Goal: Task Accomplishment & Management: Complete application form

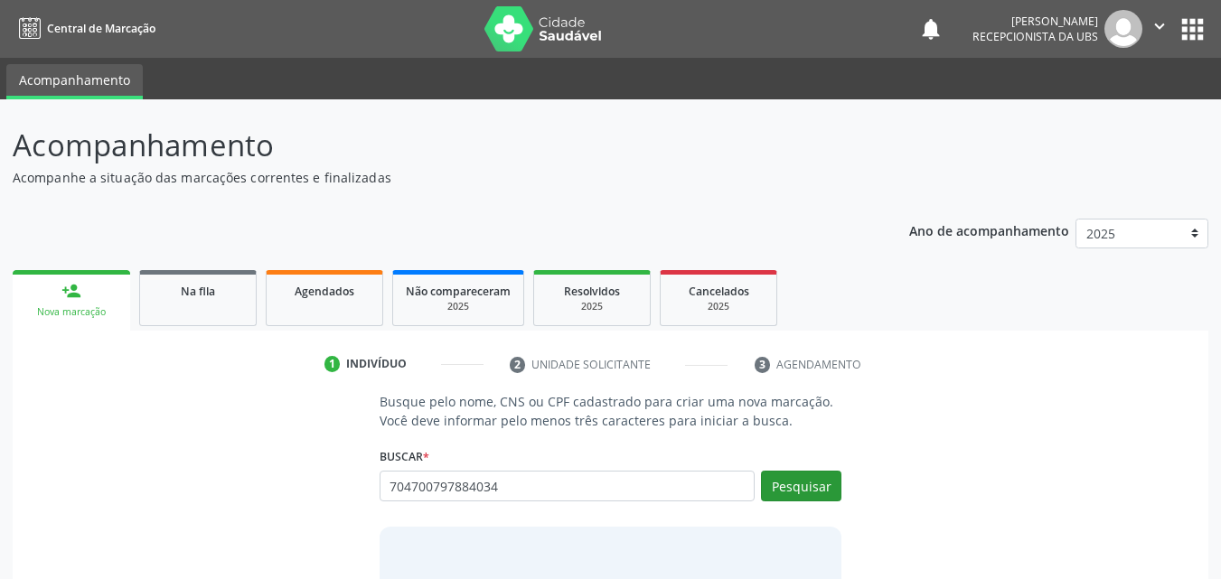
type input "704700797884034"
click at [805, 477] on button "Pesquisar" at bounding box center [801, 486] width 80 height 31
type input "704700797884034"
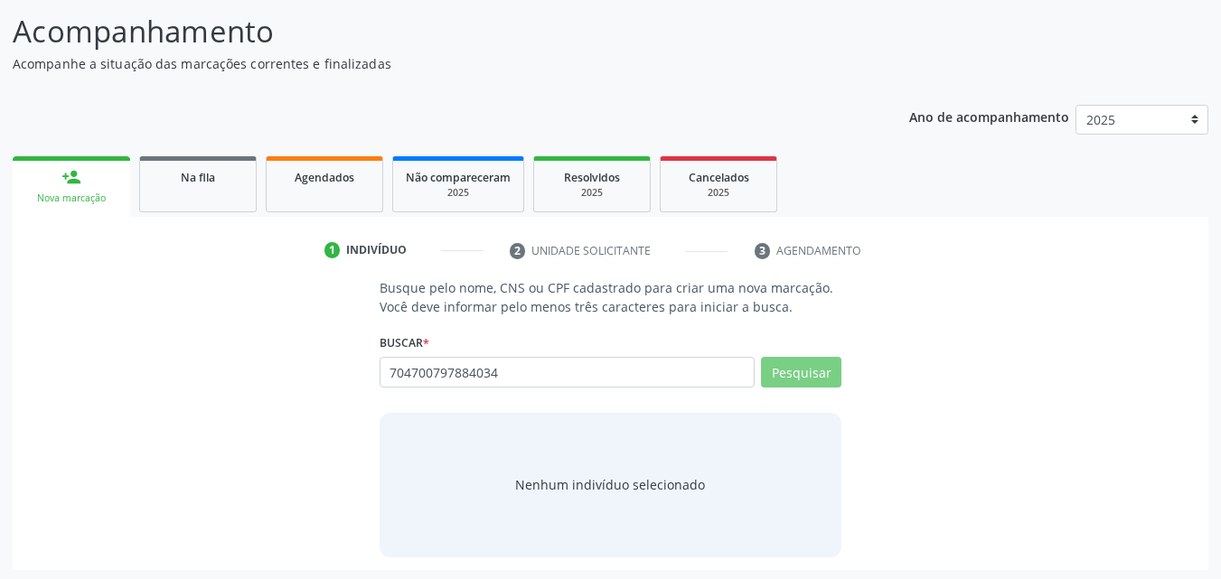
scroll to position [118, 0]
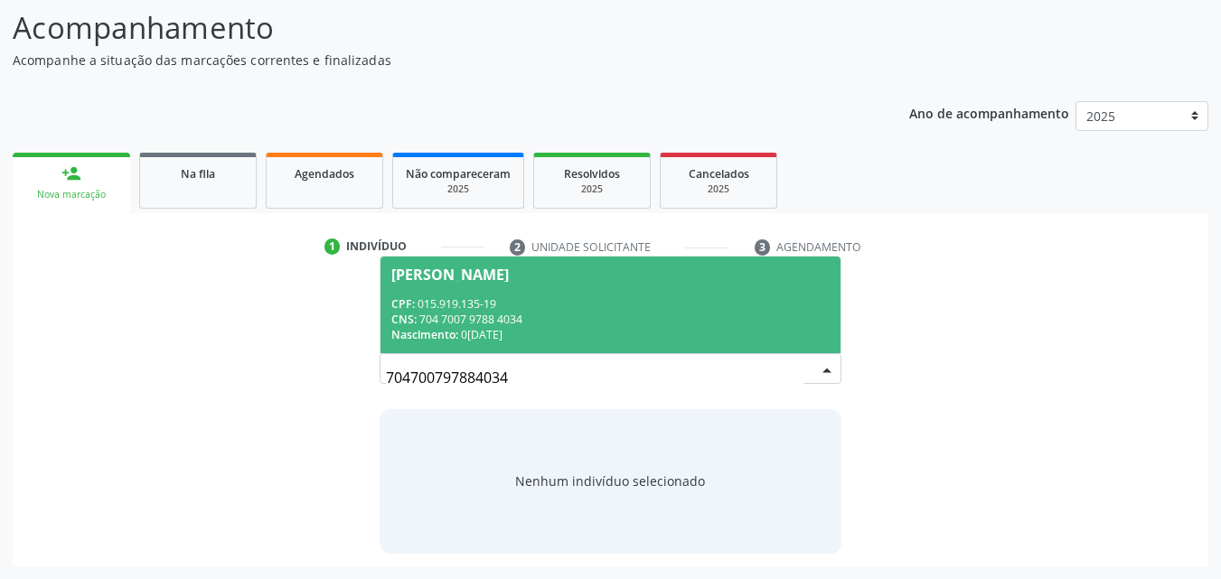
click at [555, 299] on div "CPF: 015.919.135-19" at bounding box center [610, 304] width 439 height 15
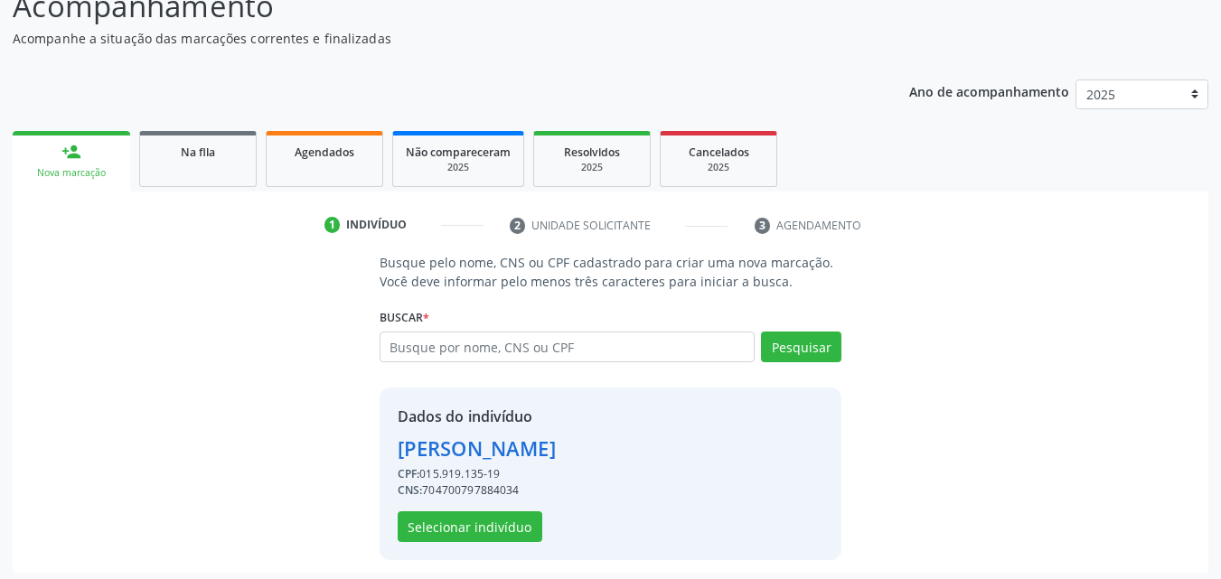
scroll to position [146, 0]
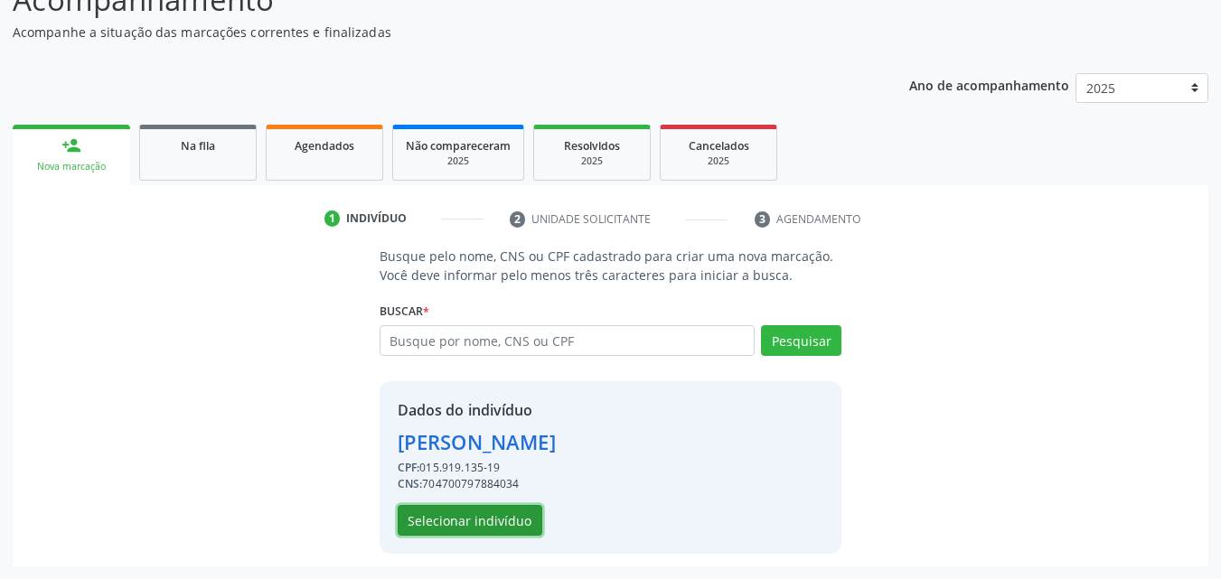
click at [485, 514] on button "Selecionar indivíduo" at bounding box center [470, 520] width 145 height 31
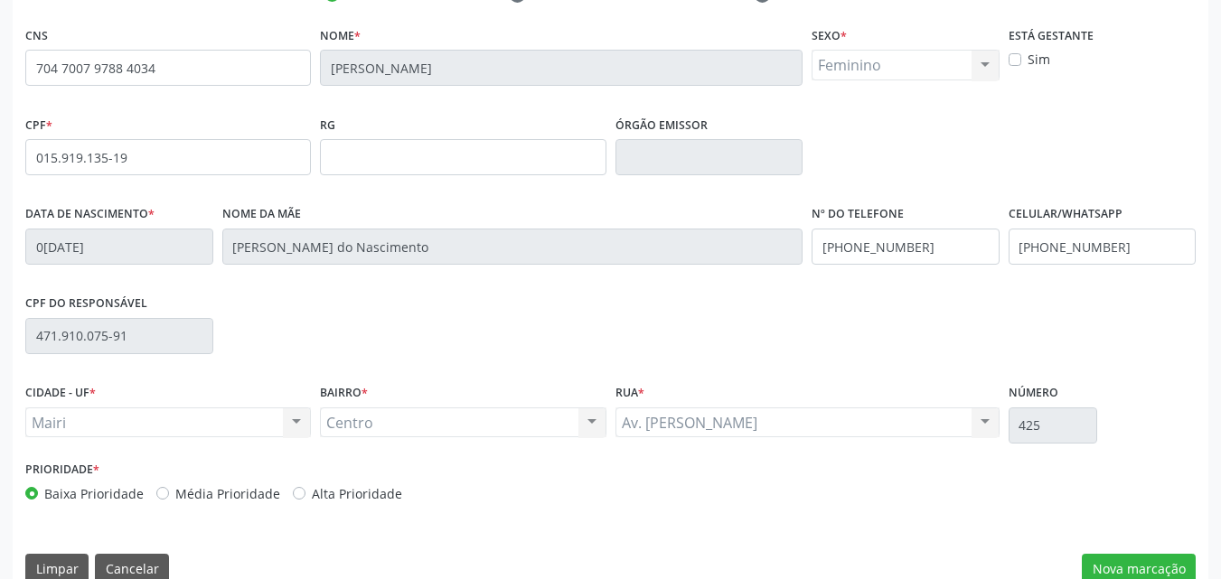
scroll to position [400, 0]
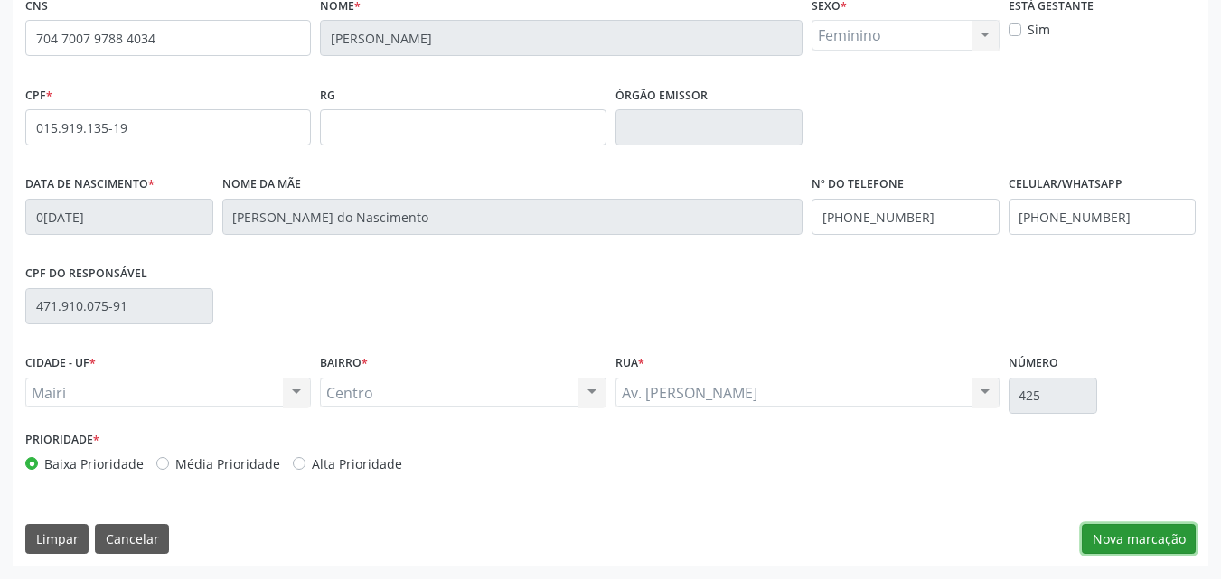
click at [1098, 530] on button "Nova marcação" at bounding box center [1139, 539] width 114 height 31
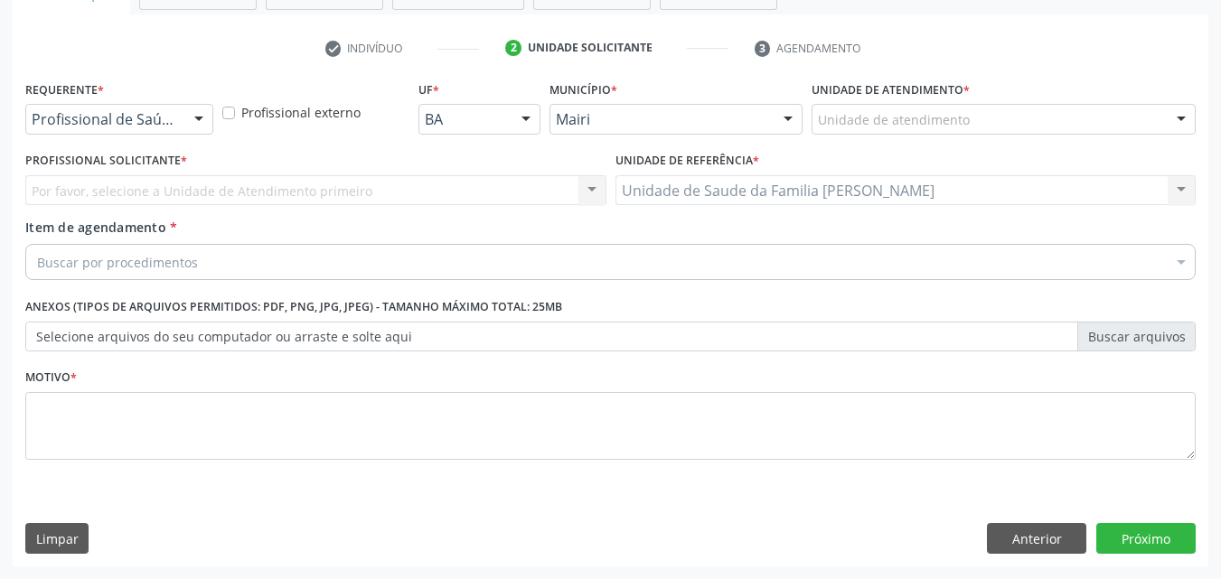
click at [818, 121] on input "text" at bounding box center [818, 128] width 0 height 36
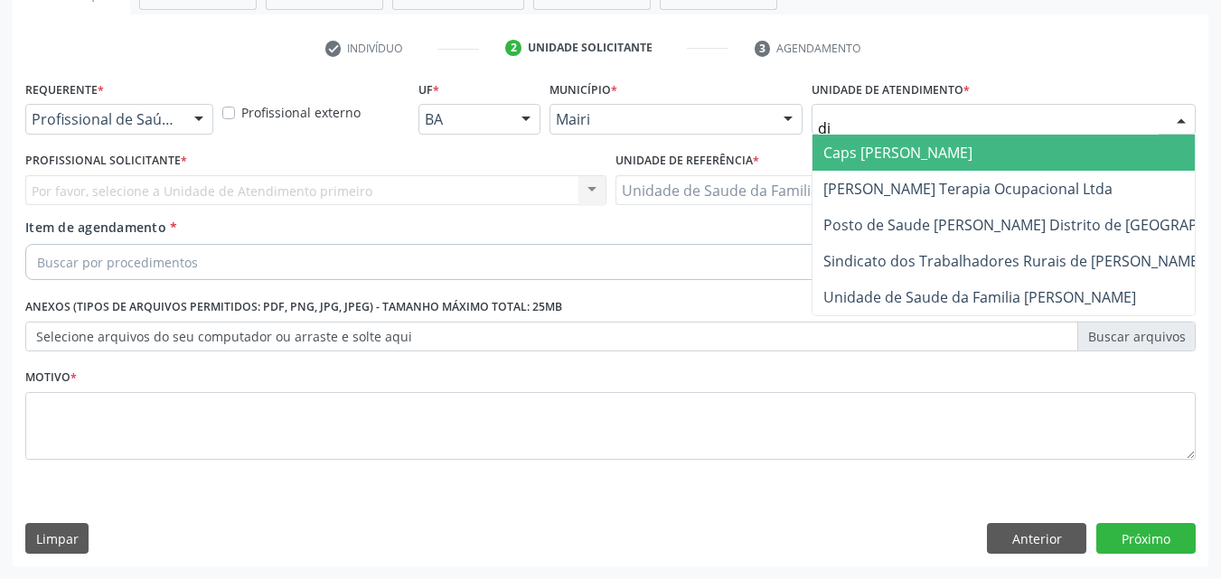
type input "dil"
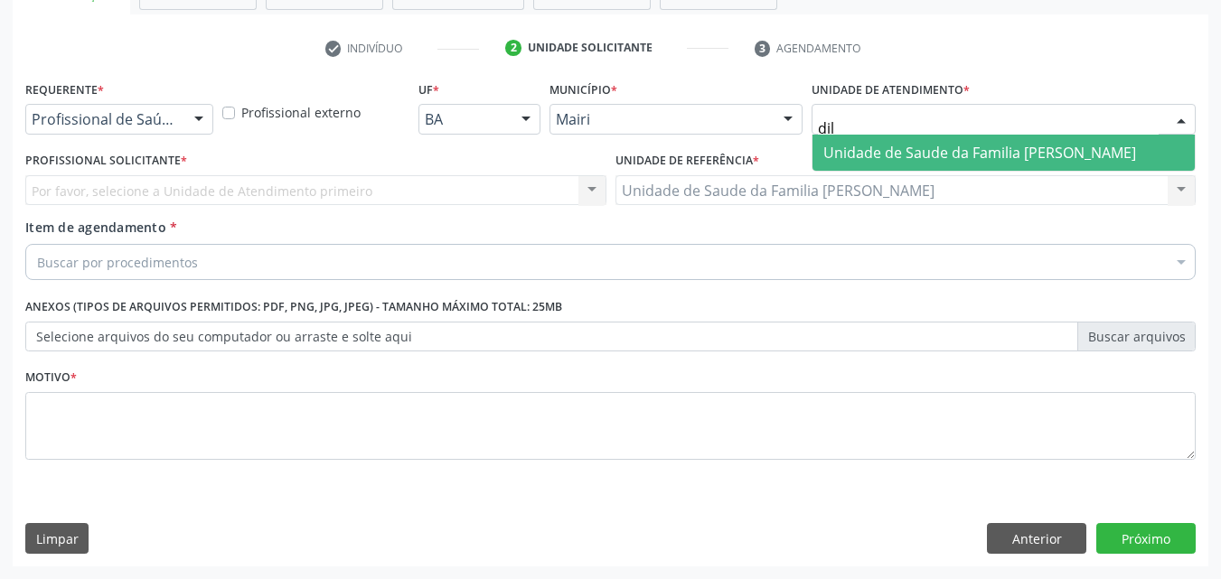
click at [916, 171] on div "Unidade de Saude da Familia Dilton Oliveira Santos Nenhum resultado encontrado …" at bounding box center [1004, 153] width 384 height 37
click at [919, 156] on span "Unidade de Saude da Familia [PERSON_NAME]" at bounding box center [980, 153] width 313 height 20
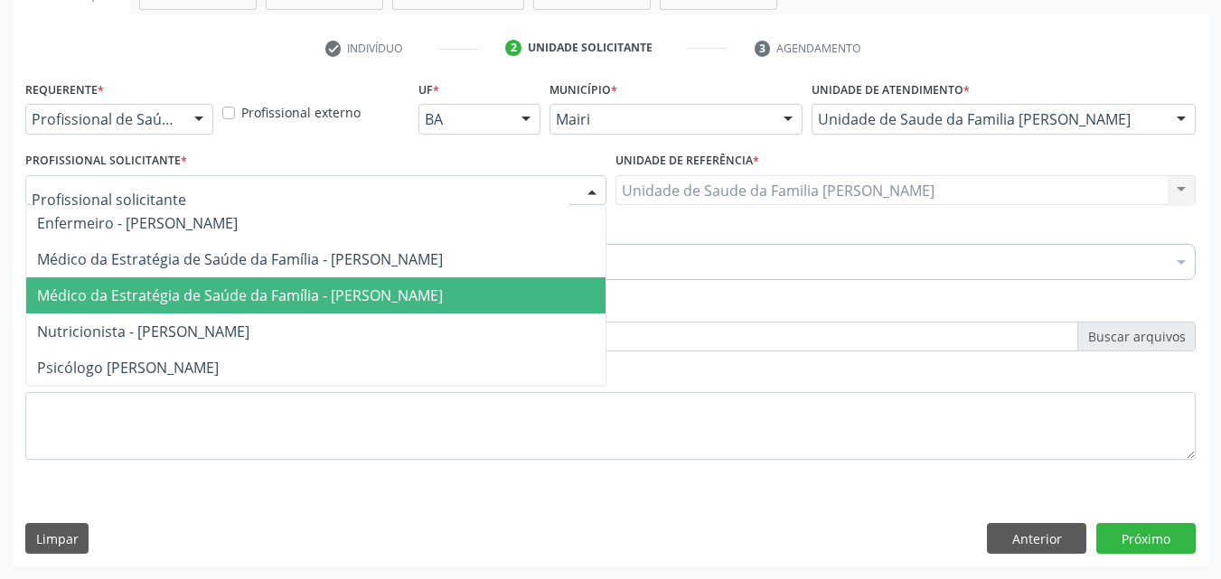
click at [183, 303] on span "Médico da Estratégia de Saúde da Família - [PERSON_NAME]" at bounding box center [240, 296] width 406 height 20
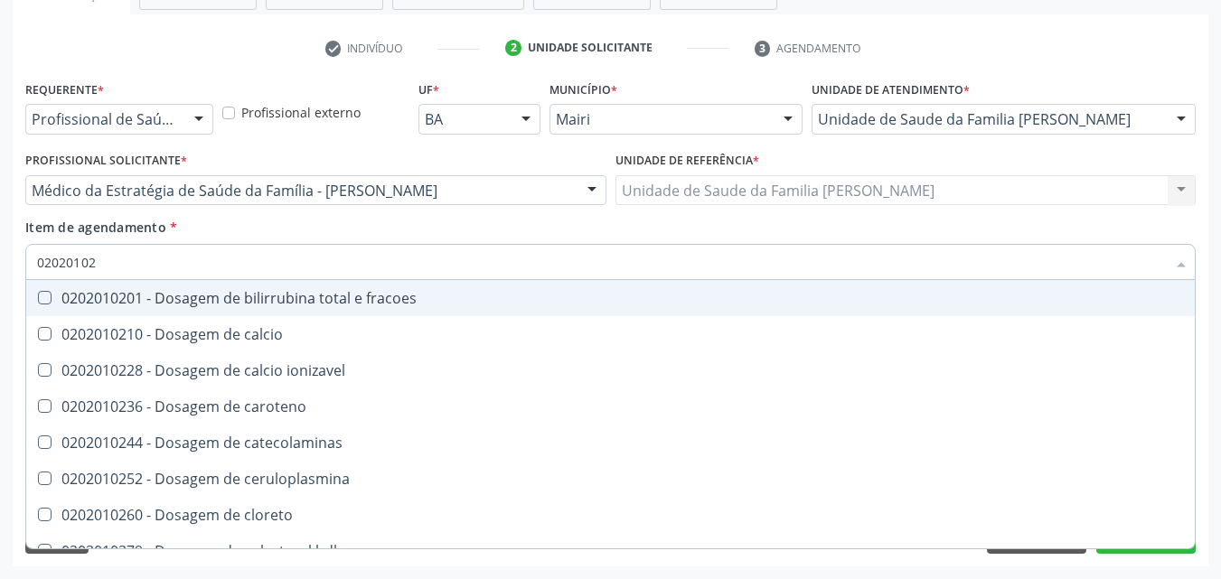
type input "020201029"
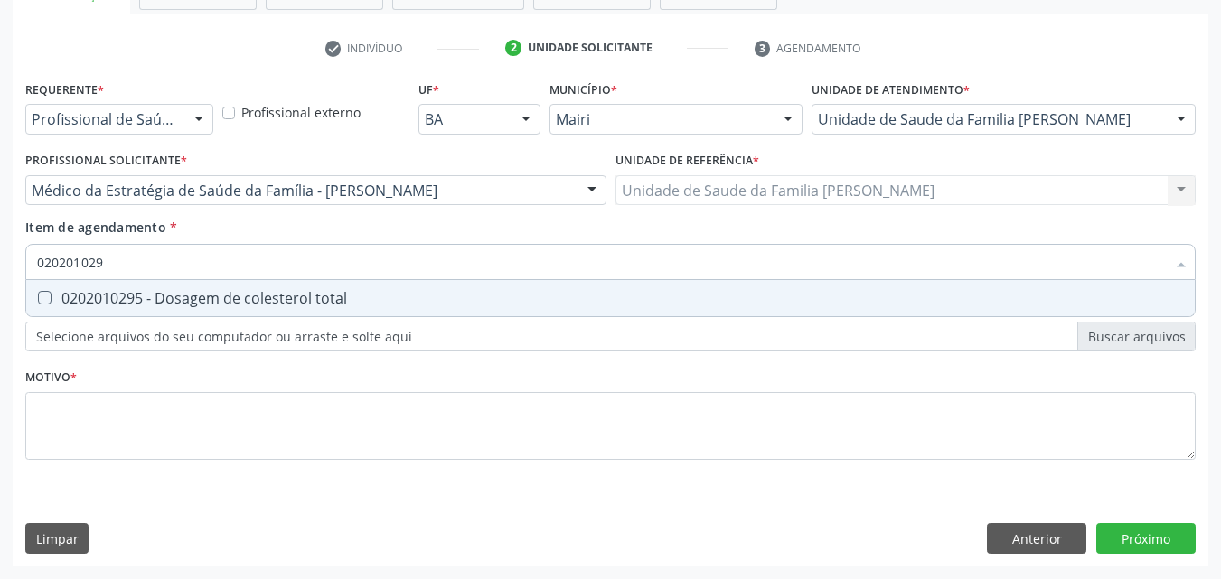
click at [166, 291] on div "0202010295 - Dosagem de colesterol total" at bounding box center [610, 298] width 1147 height 14
checkbox total "true"
type input "02020102"
checkbox total "false"
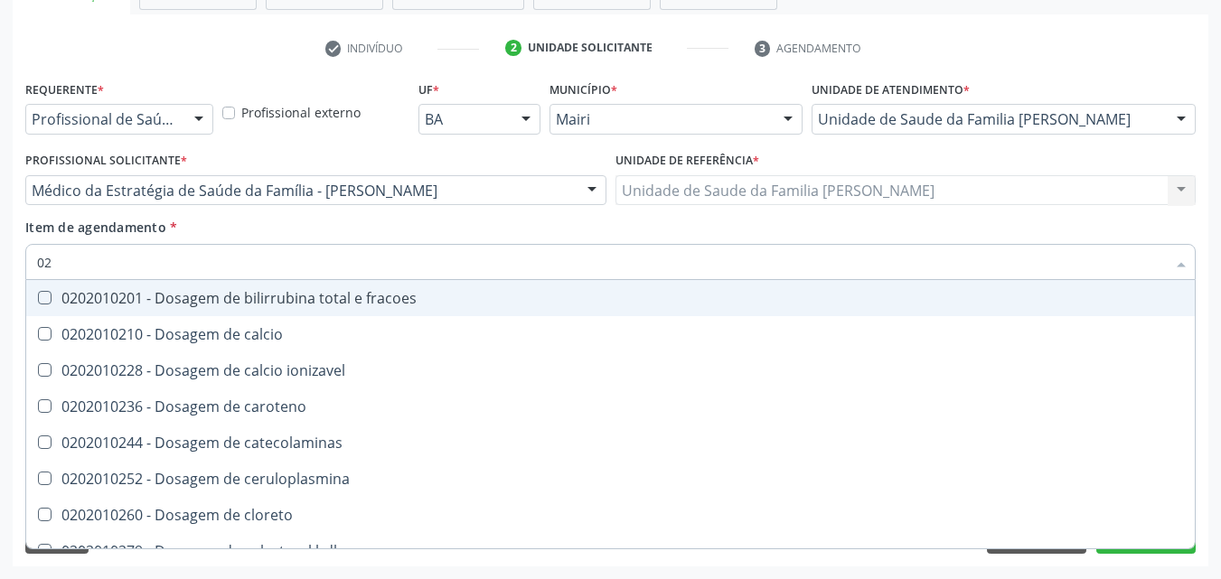
type input "0"
checkbox total "false"
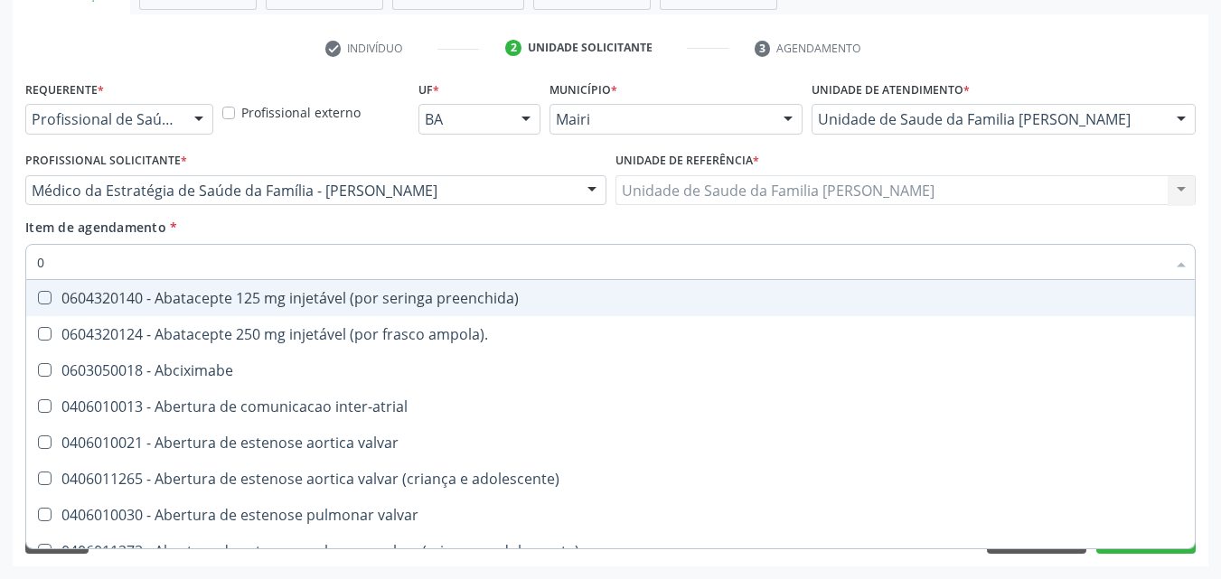
type input "02"
checkbox estimulo "true"
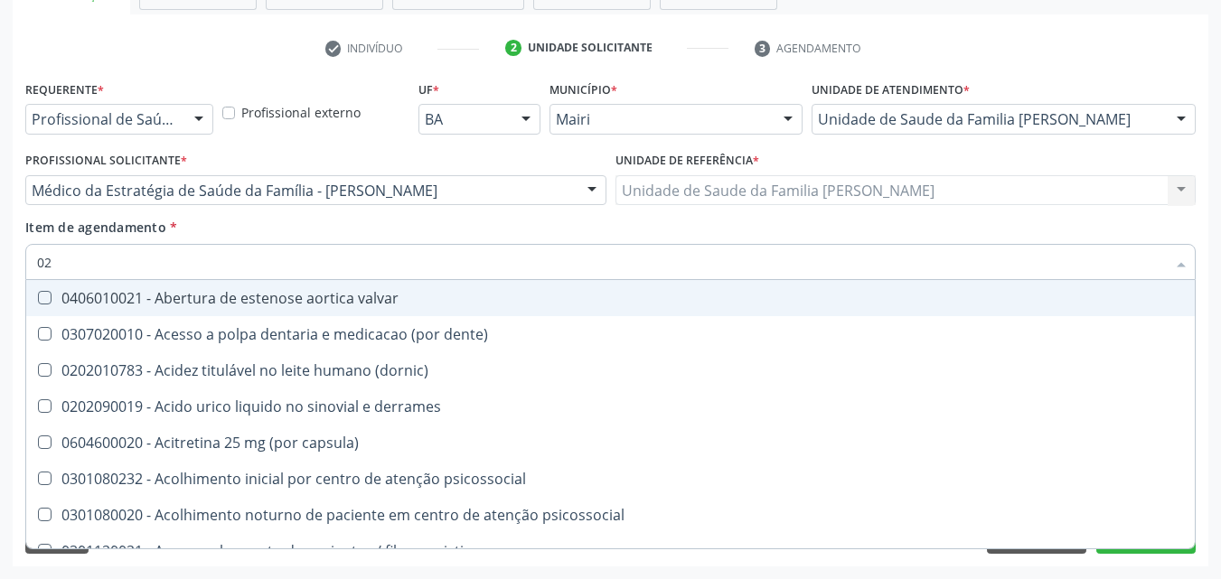
type input "020"
checkbox alimentos "true"
checkbox total "false"
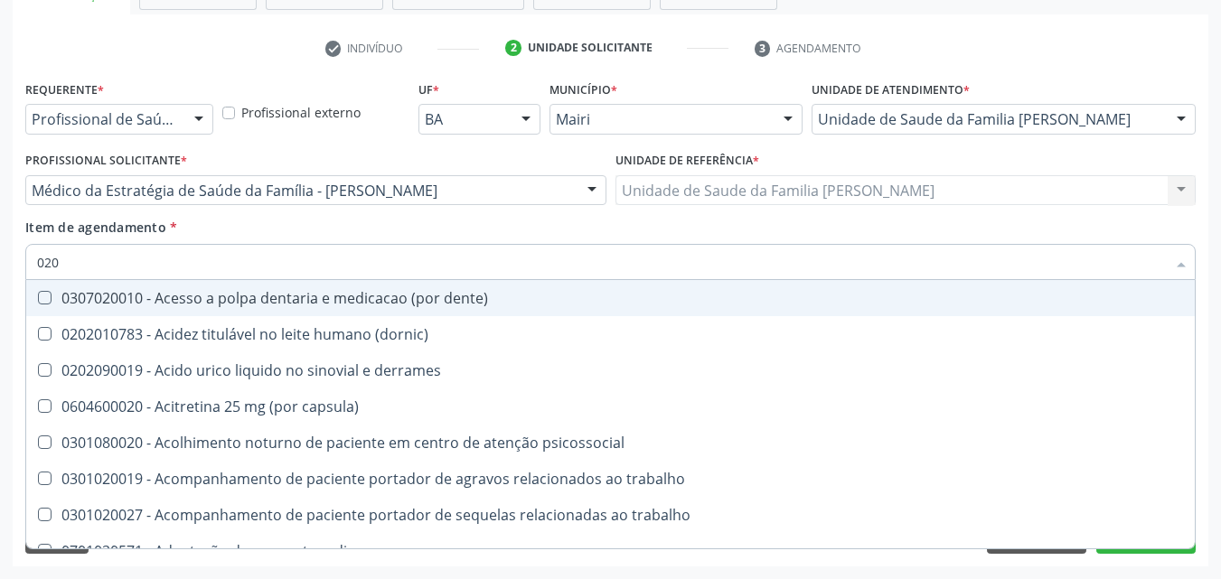
type input "0202"
checkbox ocular "true"
checkbox total "false"
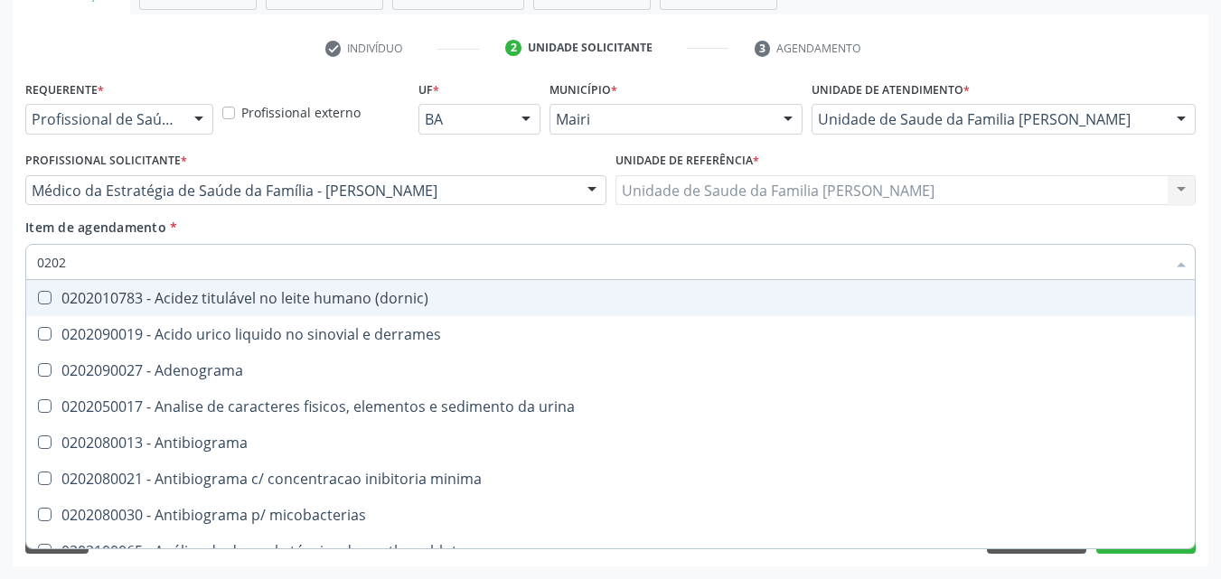
type input "02020"
checkbox ionizavel "true"
checkbox total "false"
type input "020201"
checkbox htlv-1 "true"
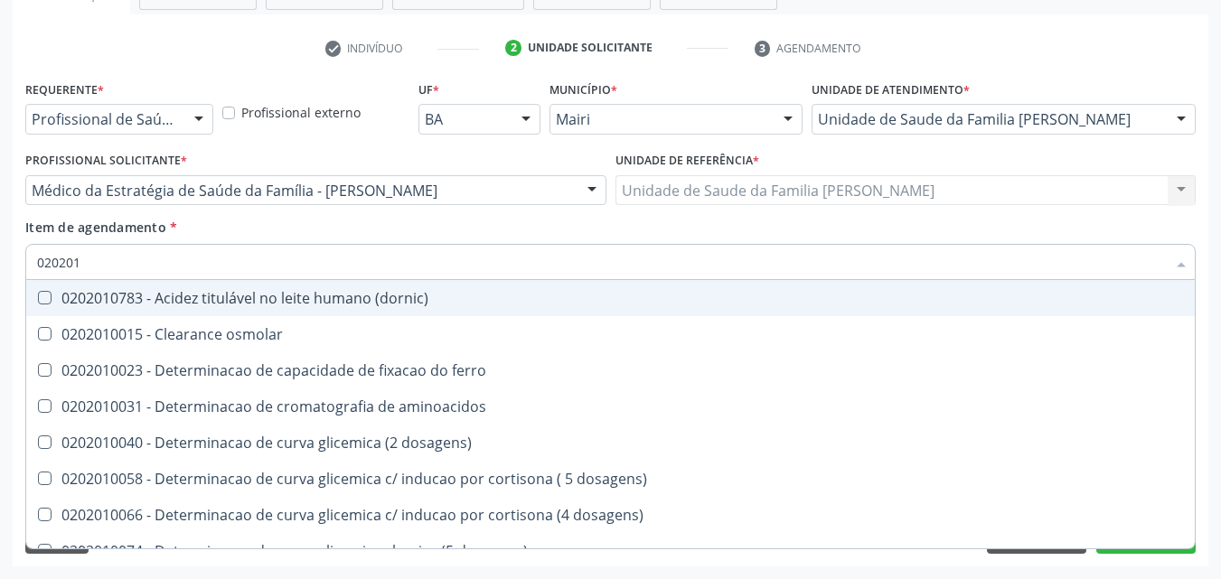
type input "0202010"
checkbox ionizavel "true"
checkbox total "false"
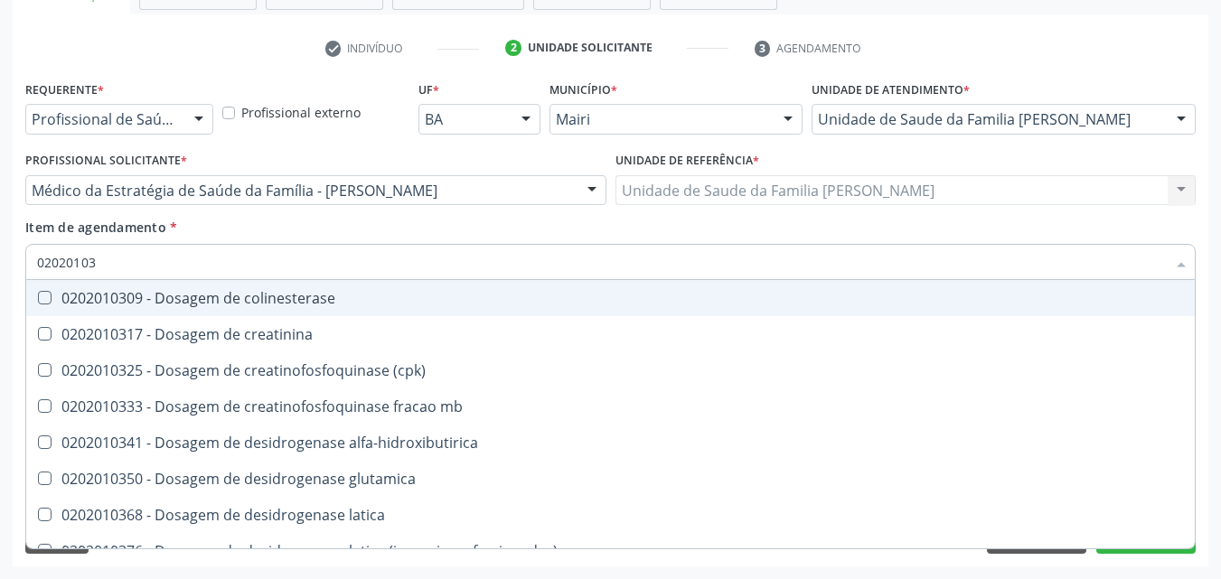
type input "020201031"
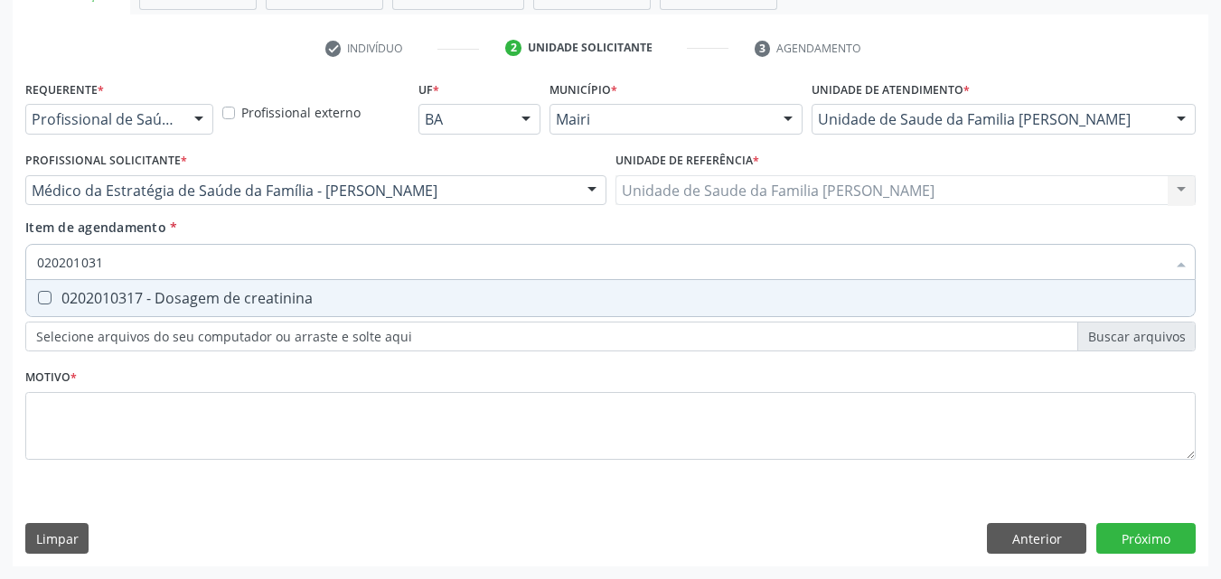
click at [166, 291] on div "0202010317 - Dosagem de creatinina" at bounding box center [610, 298] width 1147 height 14
checkbox creatinina "true"
type input "02020103"
checkbox creatinina "false"
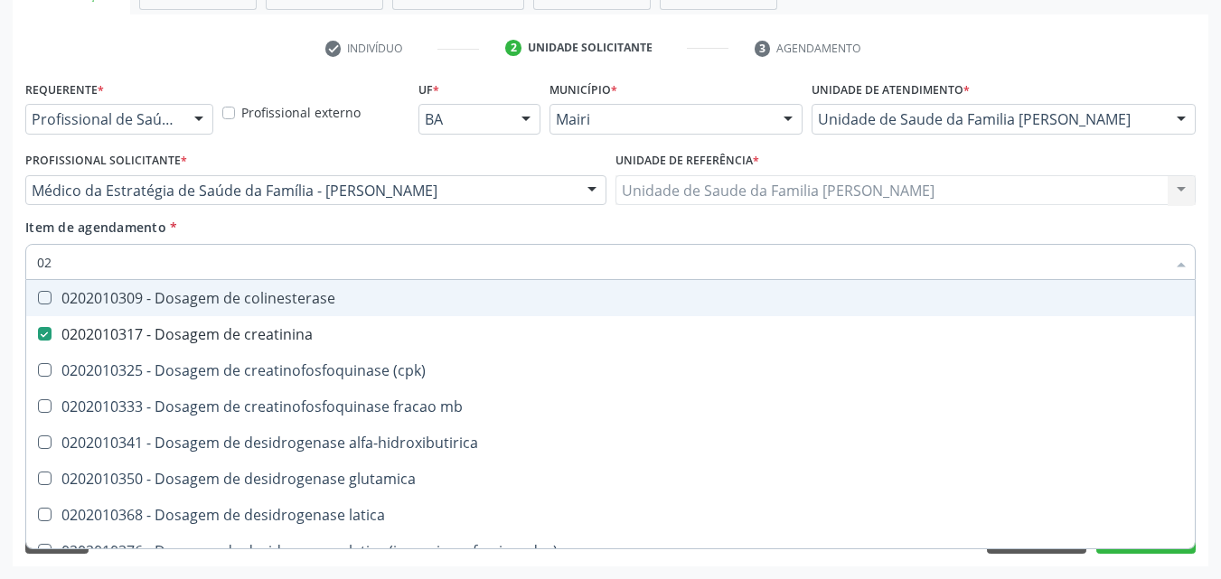
type input "0"
checkbox creatinina "false"
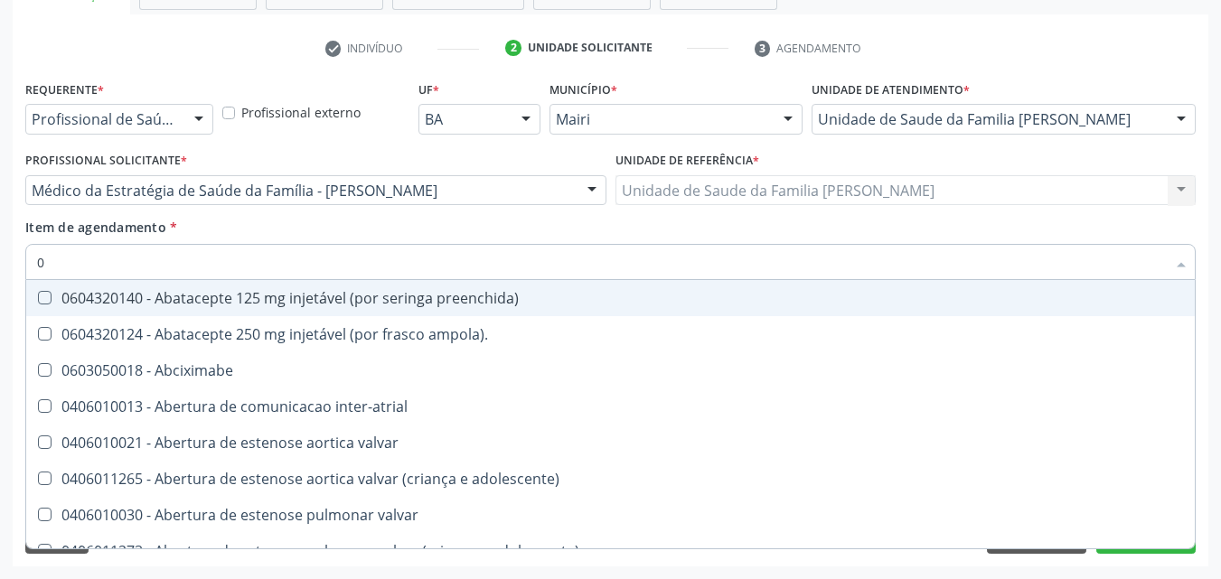
type input "02"
checkbox estimulo "true"
checkbox meckel "true"
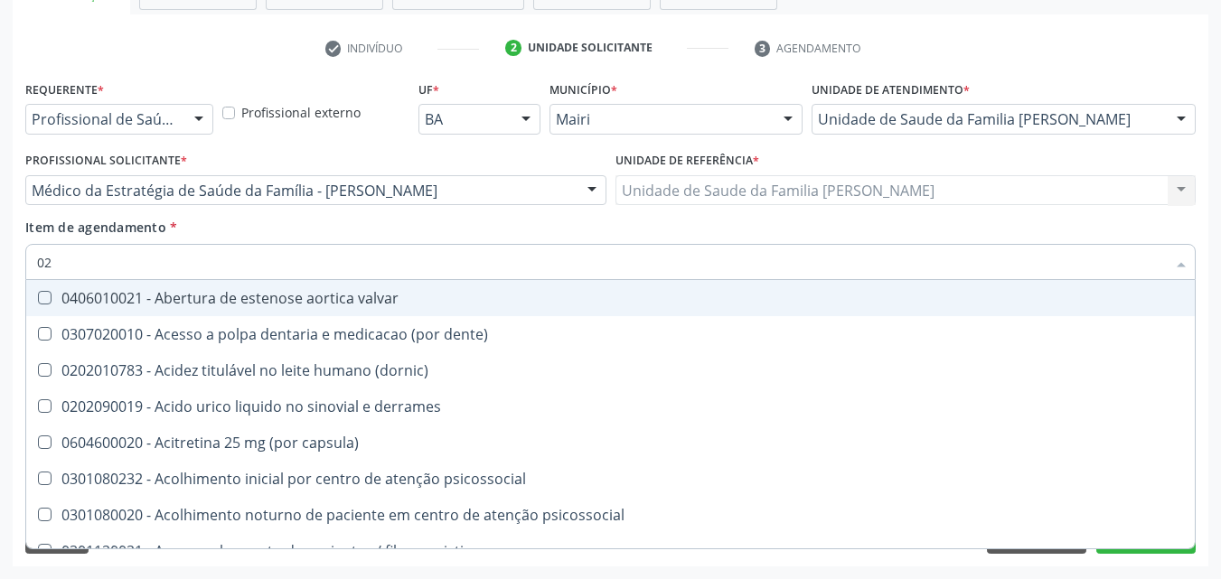
type input "020"
checkbox alimentos "true"
checkbox debridamento "true"
checkbox total "false"
checkbox creatinina "false"
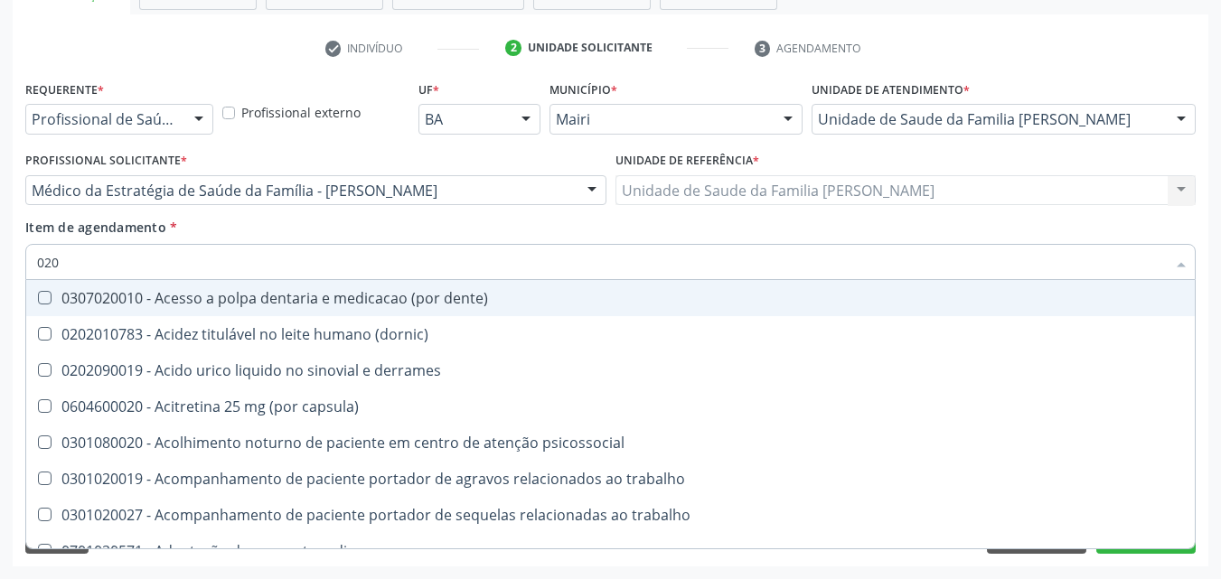
type input "0202"
checkbox ocular "true"
checkbox nervo "true"
checkbox total "false"
checkbox creatinina "false"
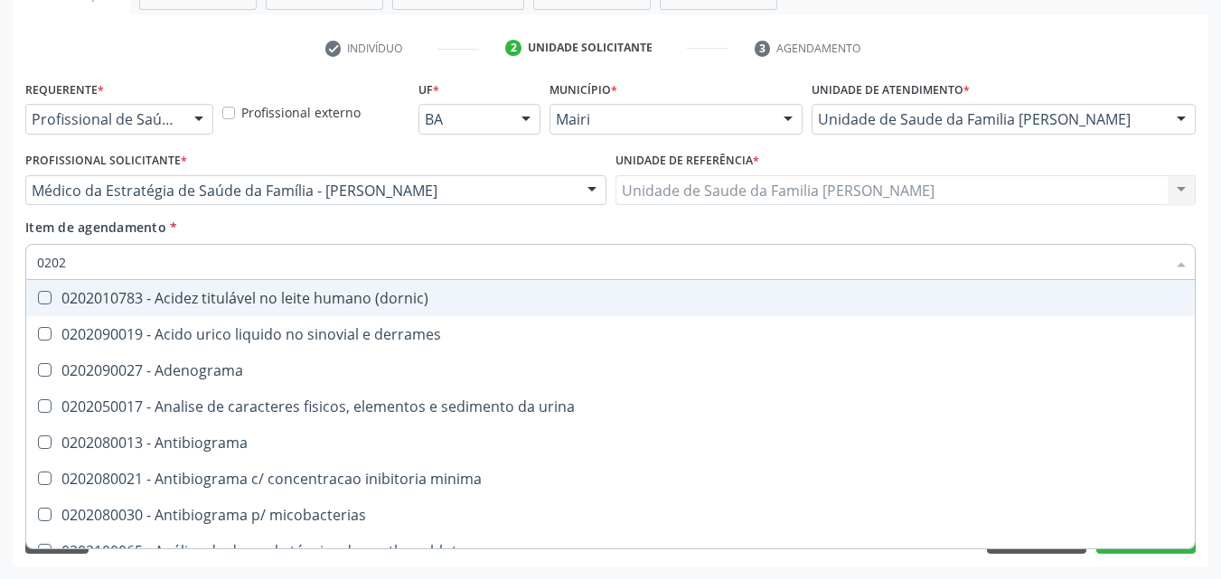
type input "02020"
checkbox ionizavel "true"
checkbox catecolaminas "true"
checkbox total "false"
checkbox creatinina "false"
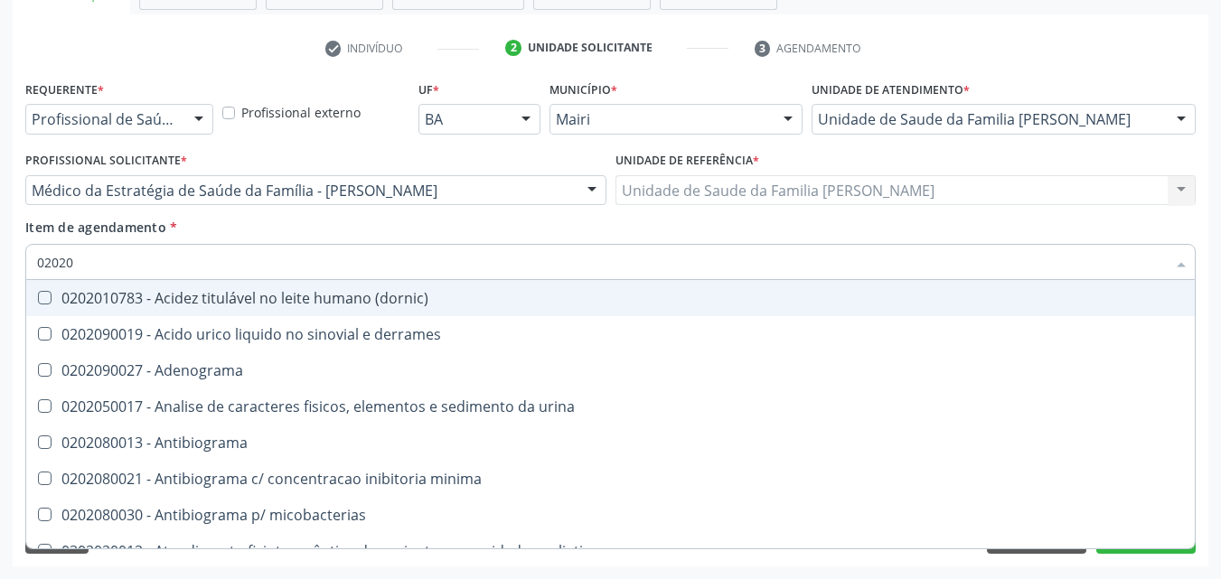
type input "020201"
checkbox htlv-1 "true"
checkbox \(ch50\) "true"
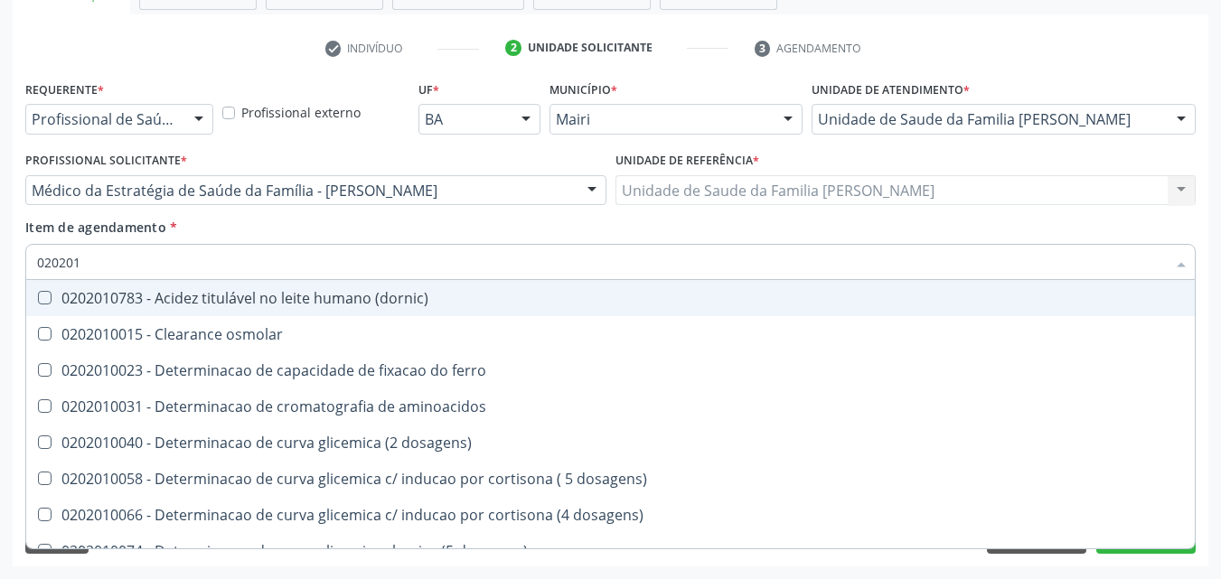
type input "0202010"
checkbox ionizavel "true"
checkbox catecolaminas "true"
checkbox total "false"
checkbox creatinina "false"
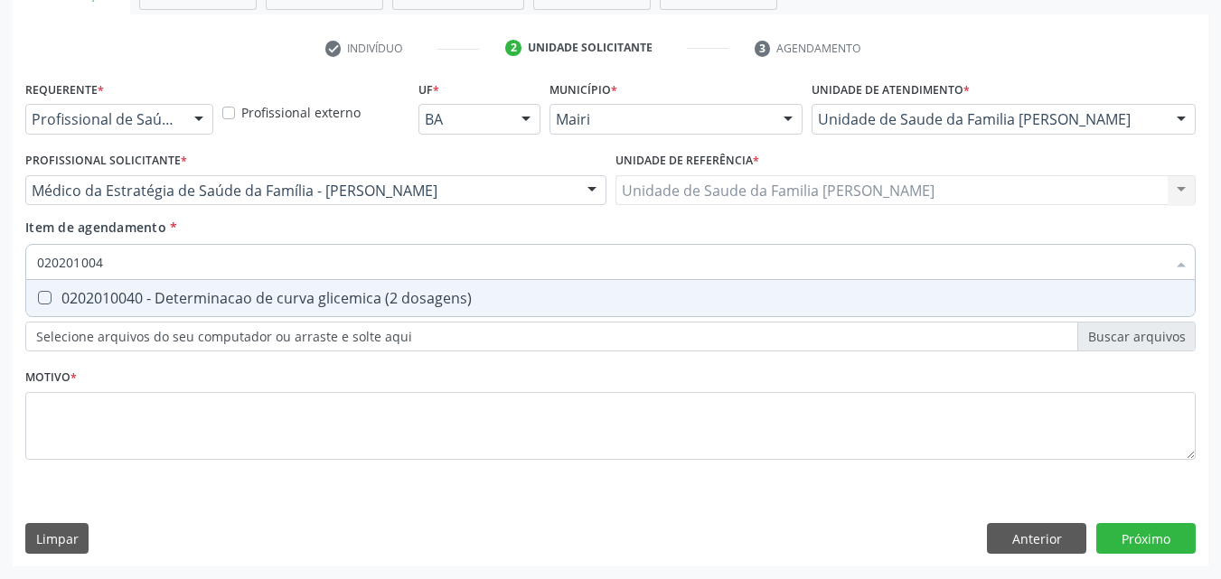
type input "0202010040"
click at [166, 291] on div "0202010040 - Determinacao de curva glicemica (2 dosagens)" at bounding box center [610, 298] width 1147 height 14
checkbox dosagens\) "true"
type input "0"
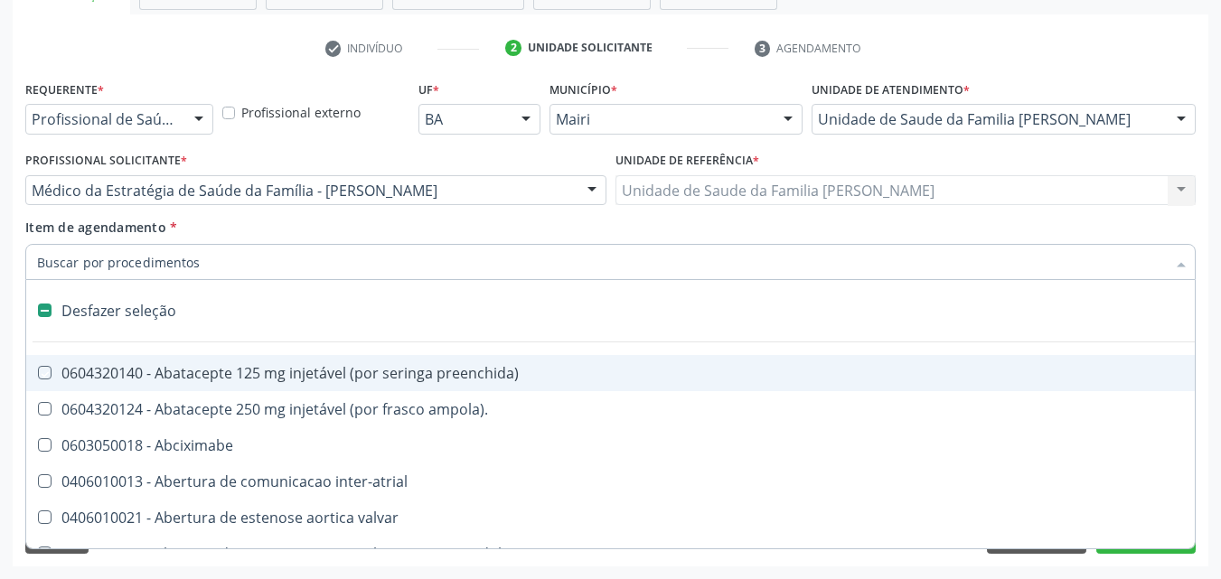
checkbox preenchida\) "false"
type input "02"
checkbox alimentação "true"
checkbox estimulo "true"
checkbox meckel "true"
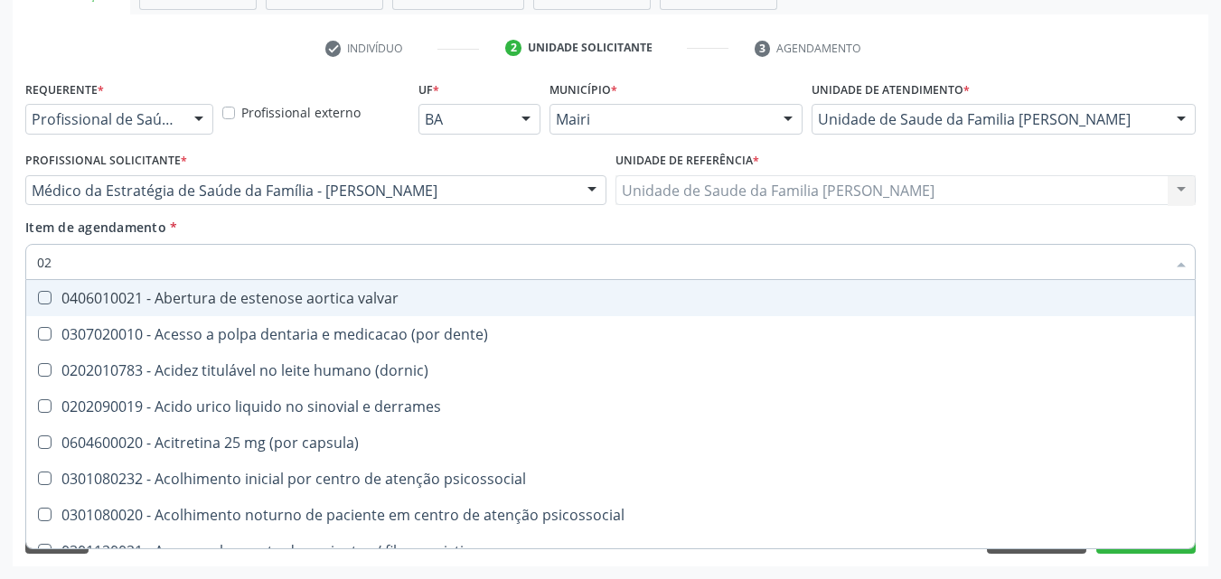
type input "020"
checkbox comprimido\) "true"
checkbox alimentos "true"
checkbox debridamento "true"
checkbox dosagens\) "false"
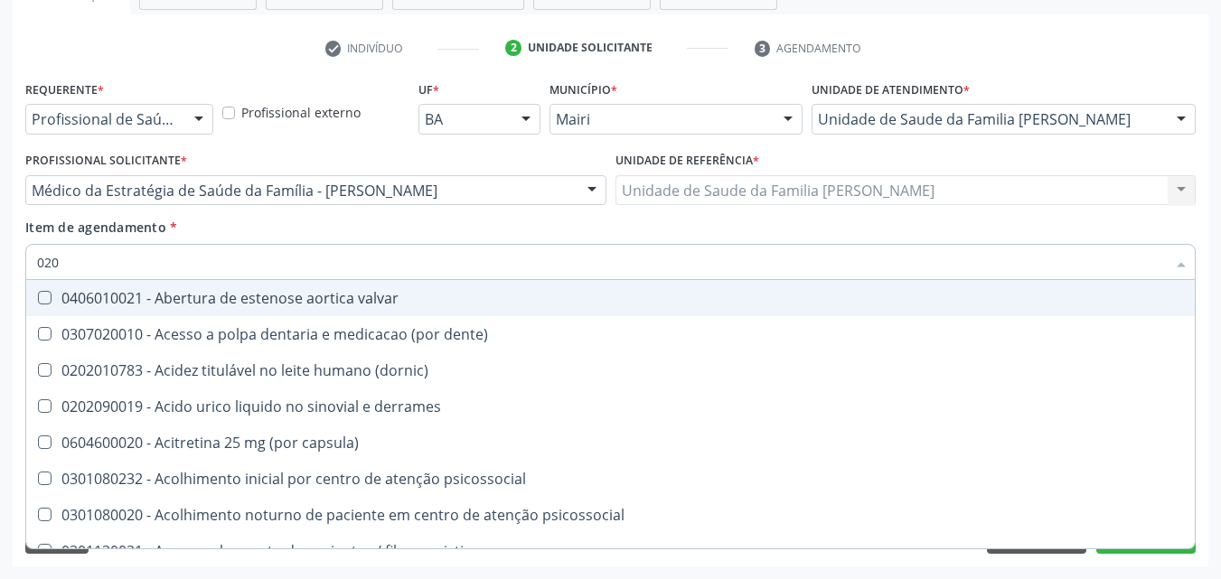
checkbox total "false"
checkbox creatinina "false"
type input "0202"
checkbox Ancora "true"
checkbox queimado "true"
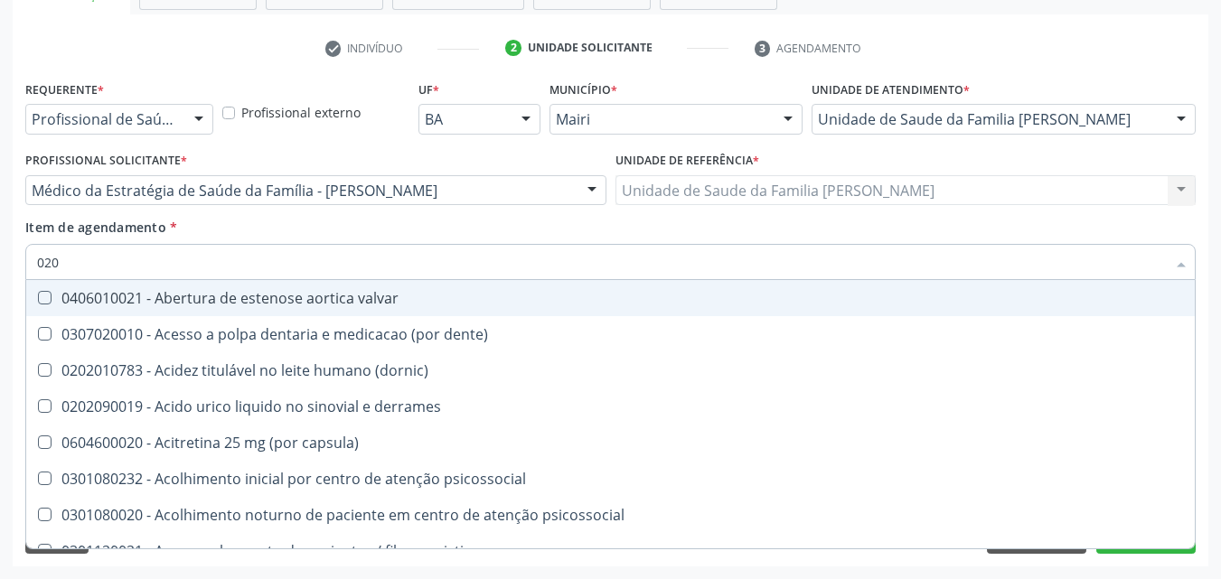
checkbox neurocirurgia "true"
checkbox comprimido\) "false"
checkbox alimentos "false"
checkbox debridamento "false"
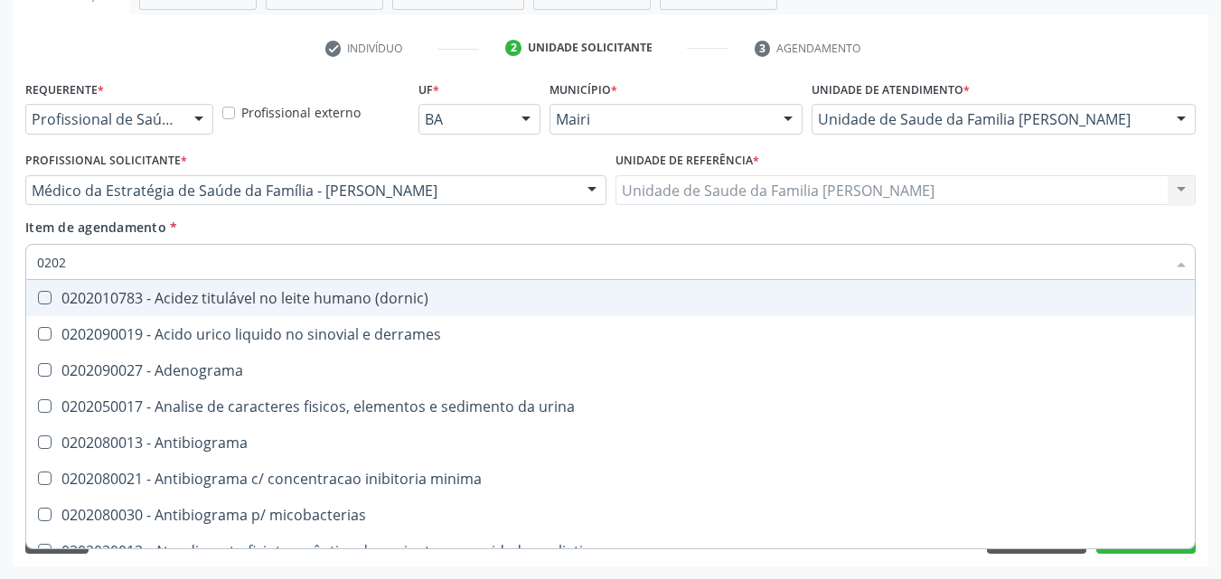
type input "02020"
checkbox dosagens\) "true"
checkbox sulfo-hemoglobina "false"
checkbox total "true"
checkbox creatinina "true"
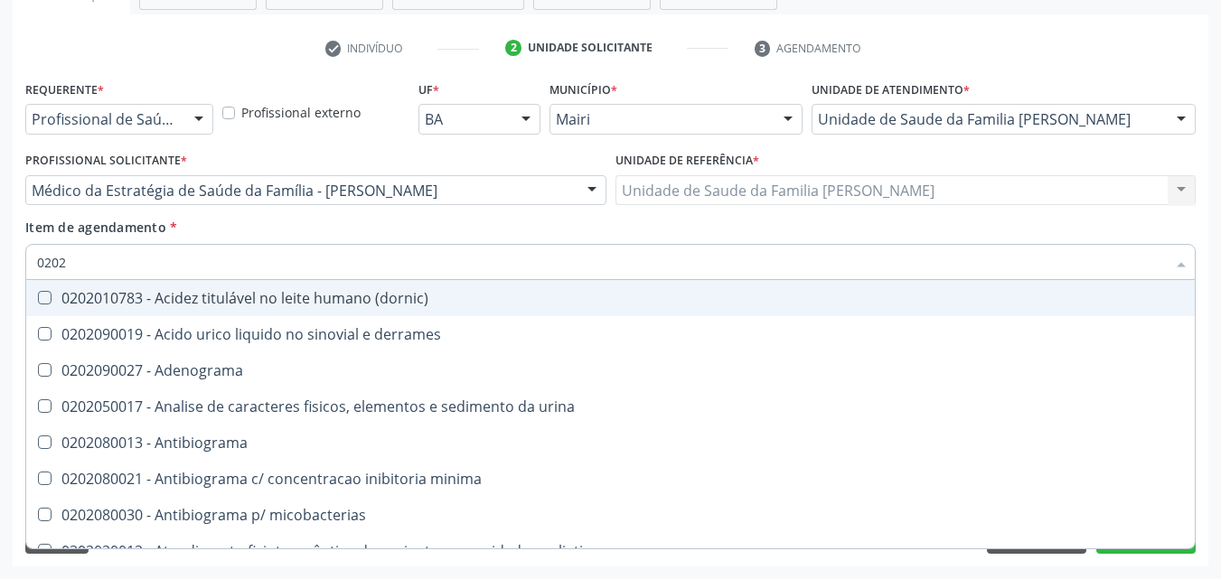
checkbox digitoxina\) "false"
checkbox estrona "false"
type input "020201"
checkbox Antibiograma "true"
checkbox htlv-1 "true"
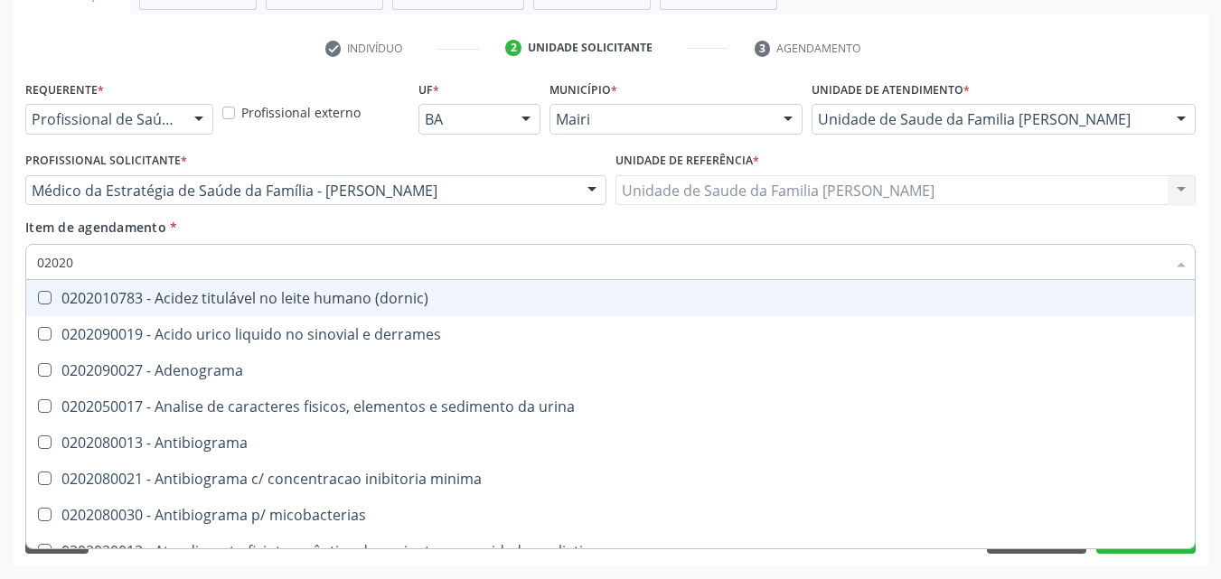
checkbox \(ch50\) "true"
checkbox dosagens\) "false"
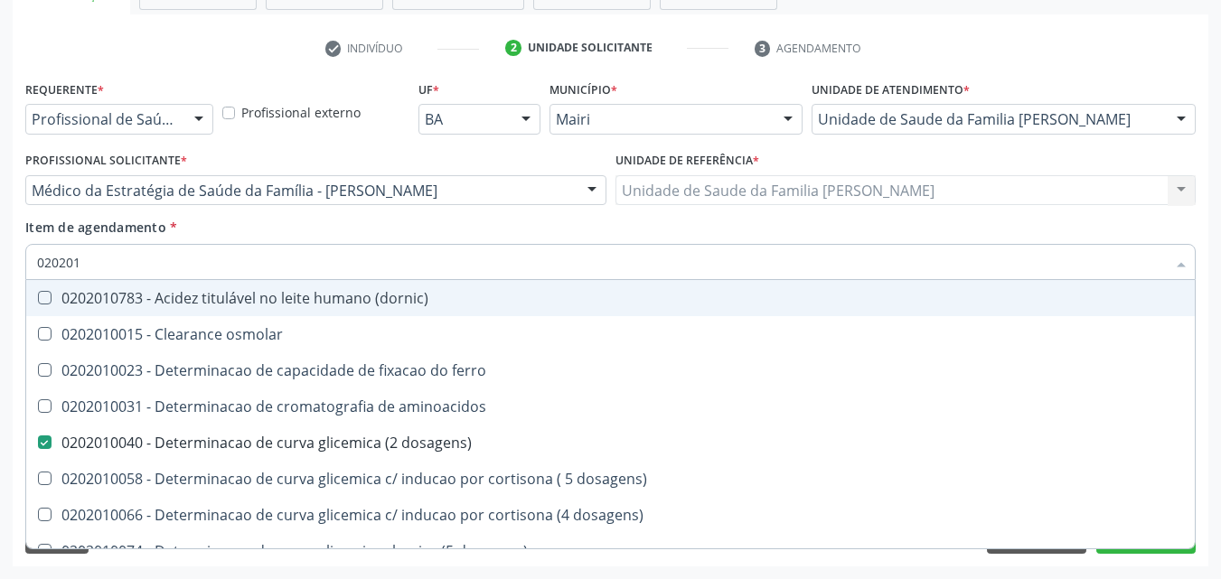
type input "0202010"
checkbox ionizavel "true"
checkbox catecolaminas "true"
checkbox total "false"
checkbox creatinina "false"
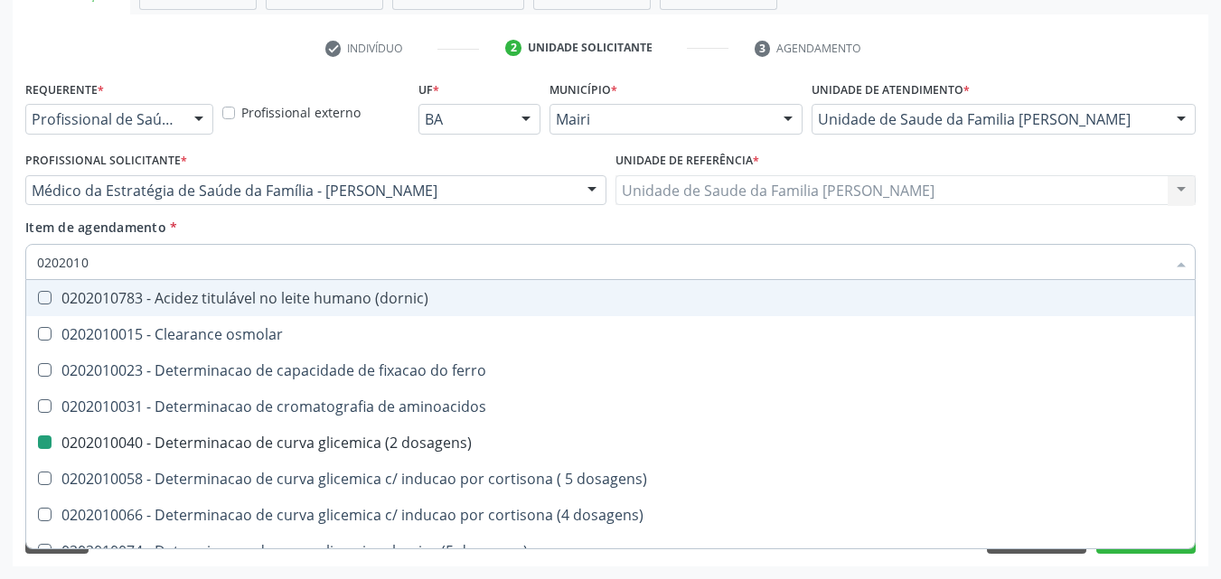
type input "02020106"
checkbox dosagens\) "false"
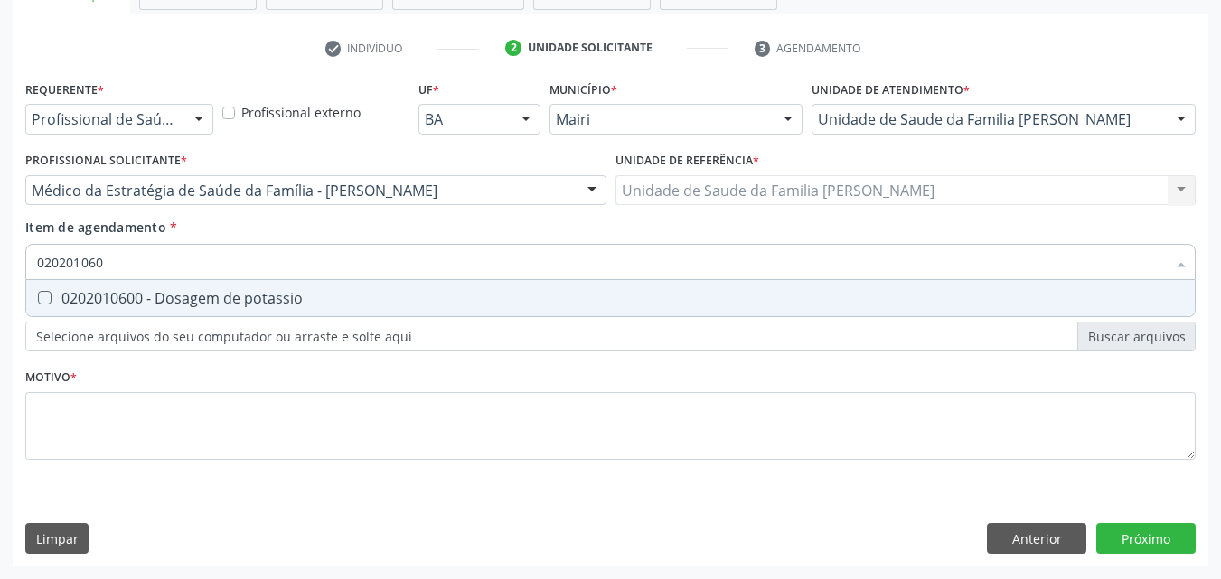
type input "0202010600"
click at [166, 291] on div "0202010600 - Dosagem de potassio" at bounding box center [610, 298] width 1147 height 14
checkbox potassio "true"
type input "0"
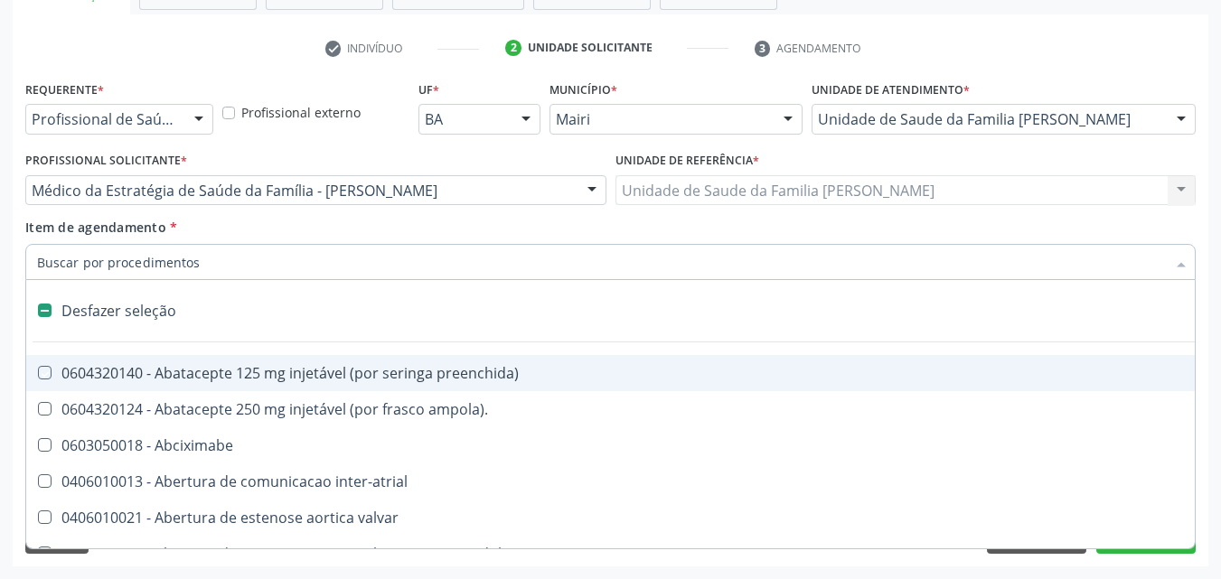
checkbox preenchida\) "false"
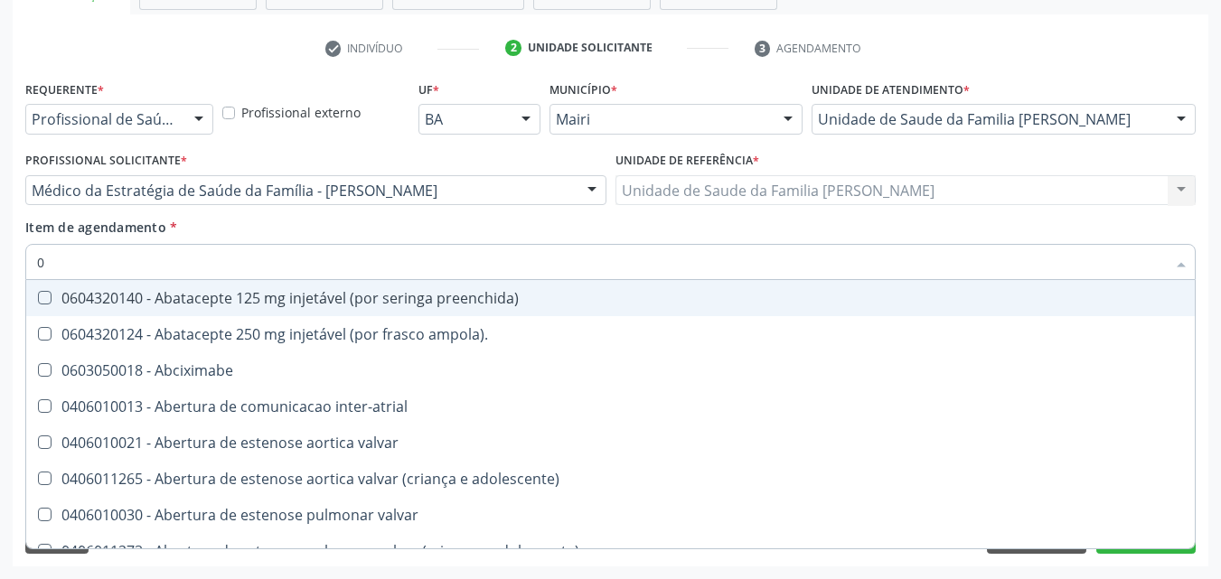
type input "02"
checkbox alimentação "true"
checkbox estimulo "true"
checkbox meckel "true"
checkbox redome\) "true"
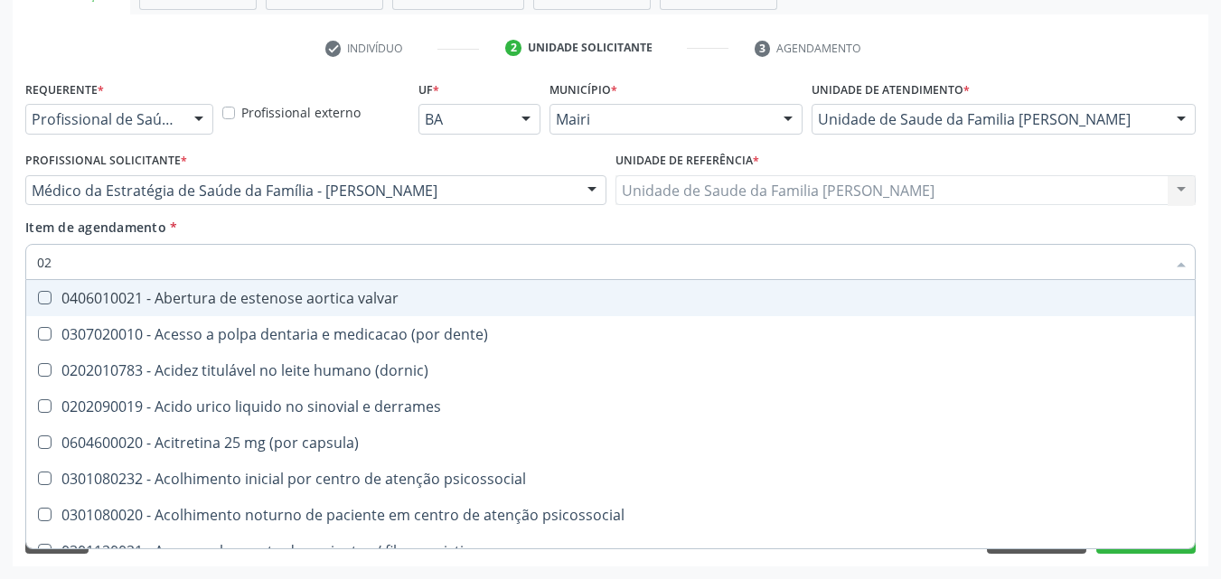
type input "020"
checkbox comprimido\) "true"
checkbox alimentos "true"
checkbox debridamento "true"
checkbox dosagens\) "false"
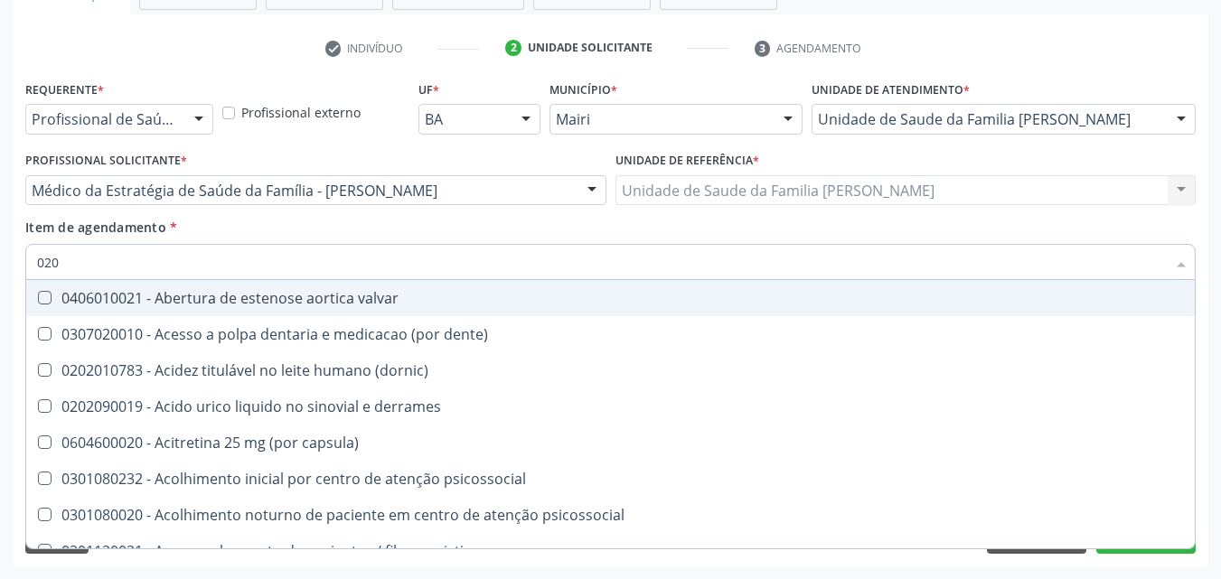
checkbox lumen "true"
checkbox total "false"
checkbox creatinina "false"
checkbox potassio "false"
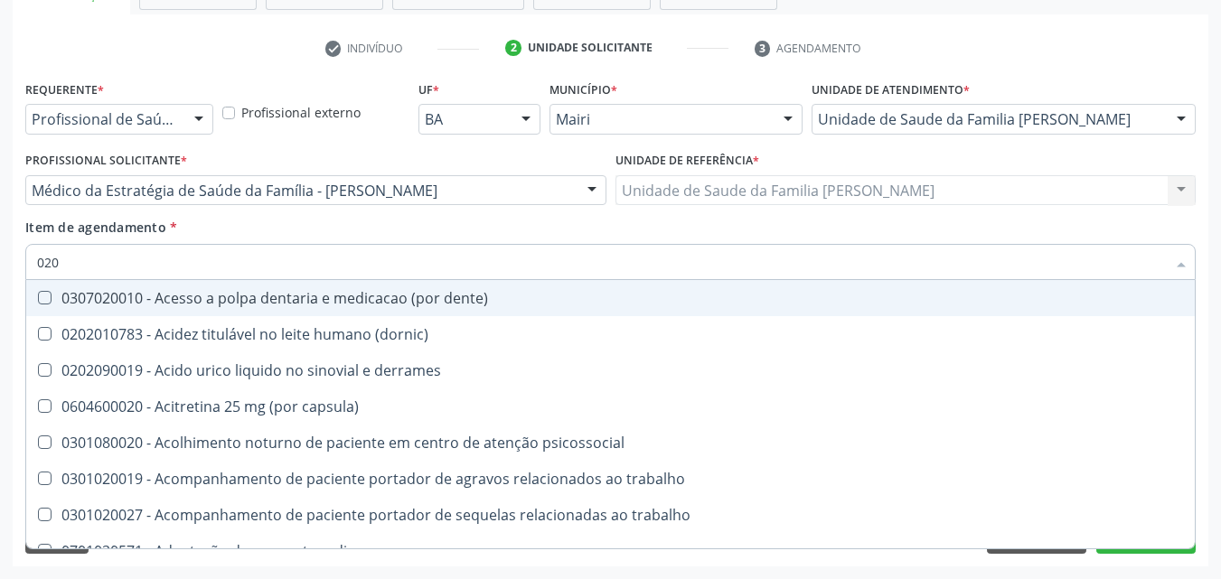
type input "0202"
checkbox lisa "true"
checkbox ocular "true"
checkbox nervo "true"
checkbox neoplasias "true"
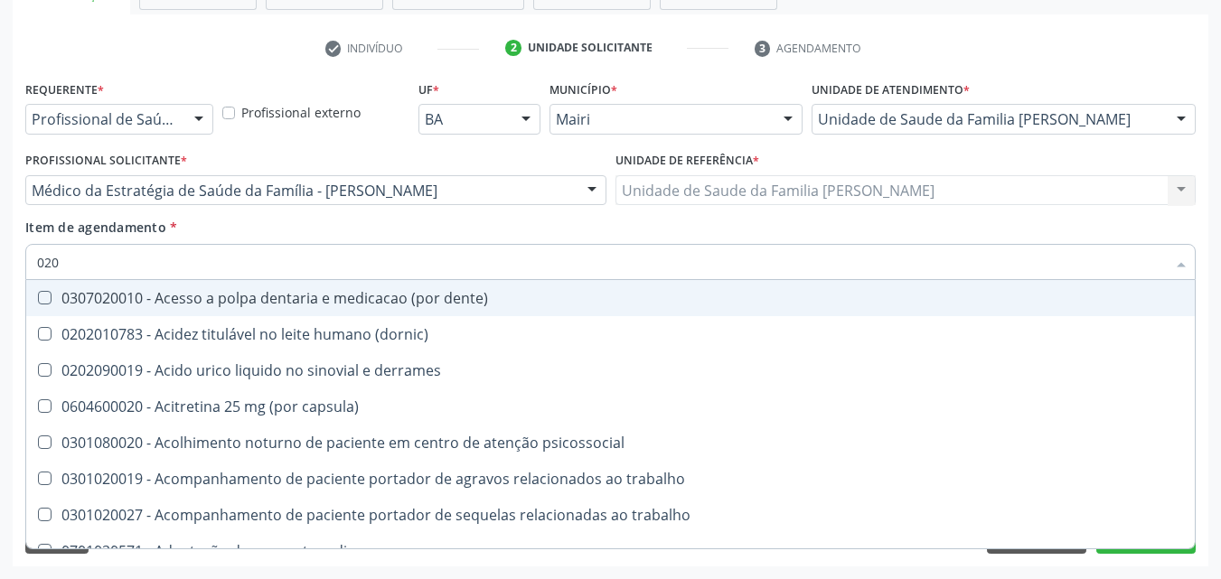
checkbox dosagens\) "false"
checkbox total "false"
checkbox creatinina "false"
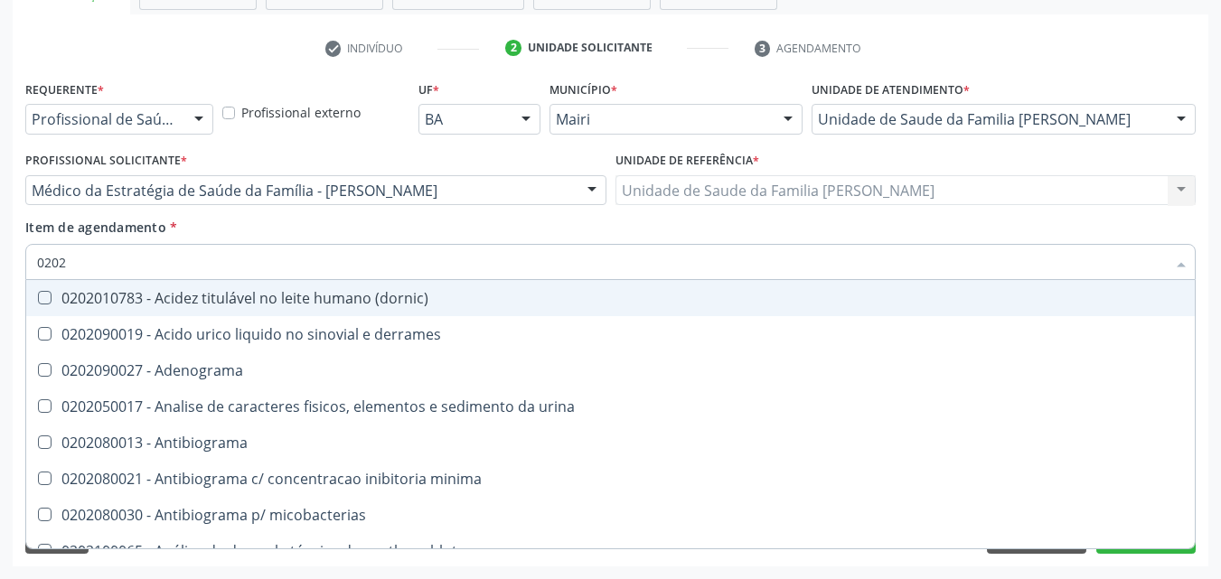
type input "02020"
checkbox htlv-1 "true"
checkbox dosagens\) "false"
checkbox ionizavel "true"
checkbox catecolaminas "true"
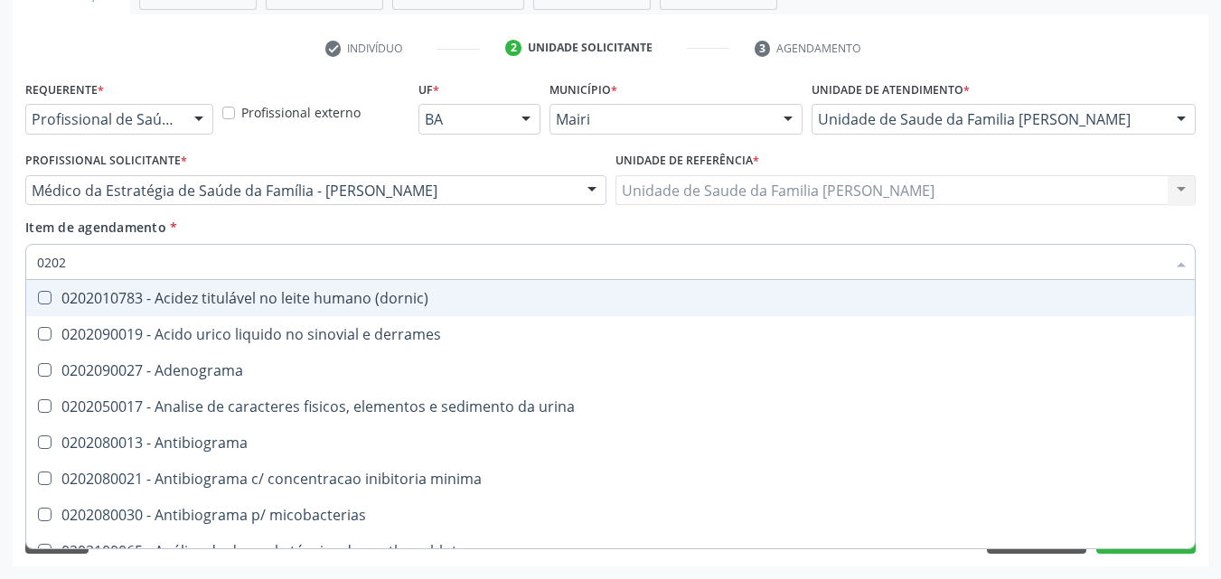
checkbox total "false"
checkbox creatinina "false"
checkbox isomerase-fosfohexose "true"
checkbox potassio "false"
type input "020201"
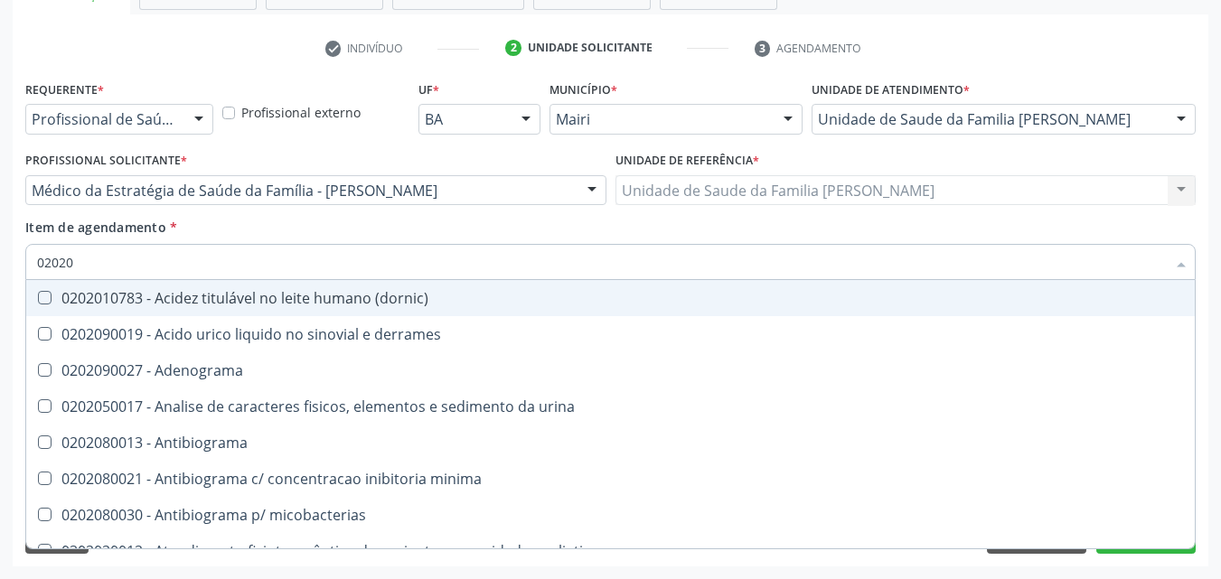
checkbox Antibiograma "true"
checkbox htlv-1 "true"
checkbox \(ch50\) "true"
checkbox dosagens\) "false"
checkbox d "true"
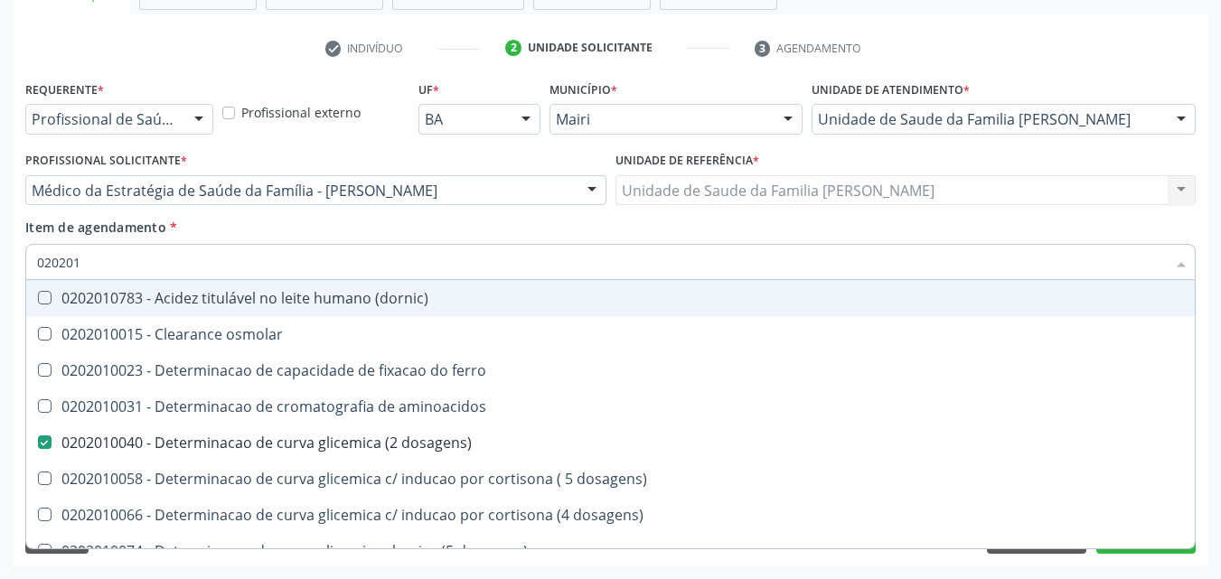
type input "0202010"
checkbox ionizavel "true"
checkbox catecolaminas "true"
checkbox total "false"
checkbox creatinina "false"
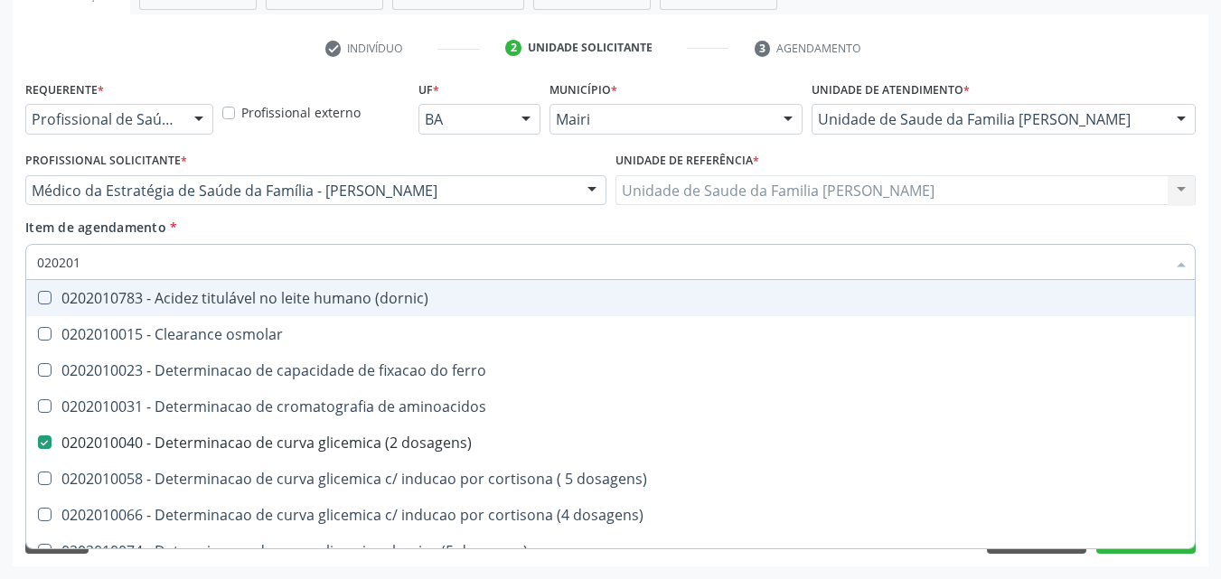
checkbox hidroxiprolina "true"
checkbox potassio "false"
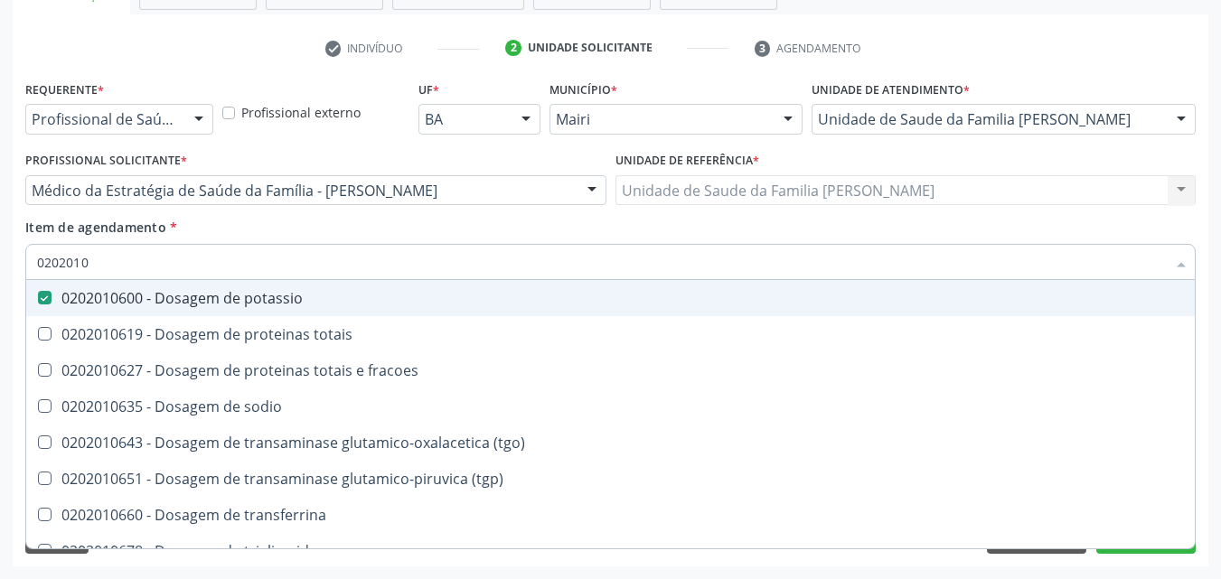
type input "02020106"
checkbox potassio "true"
checkbox \(tgo\) "false"
type input "020201067"
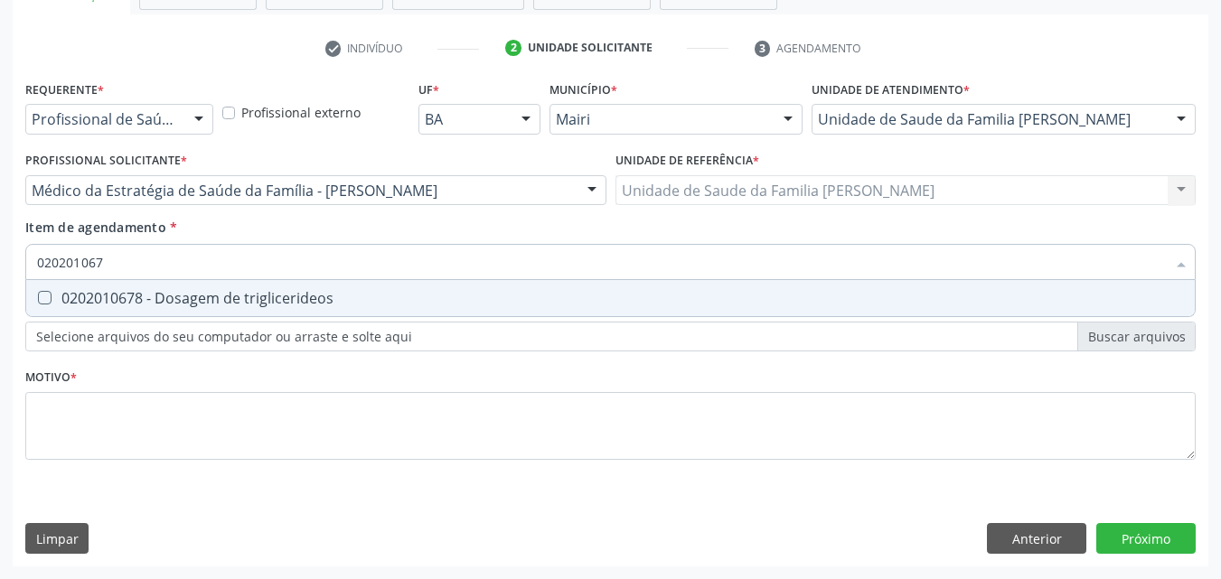
click at [166, 291] on div "0202010678 - Dosagem de triglicerideos" at bounding box center [610, 298] width 1147 height 14
checkbox triglicerideos "true"
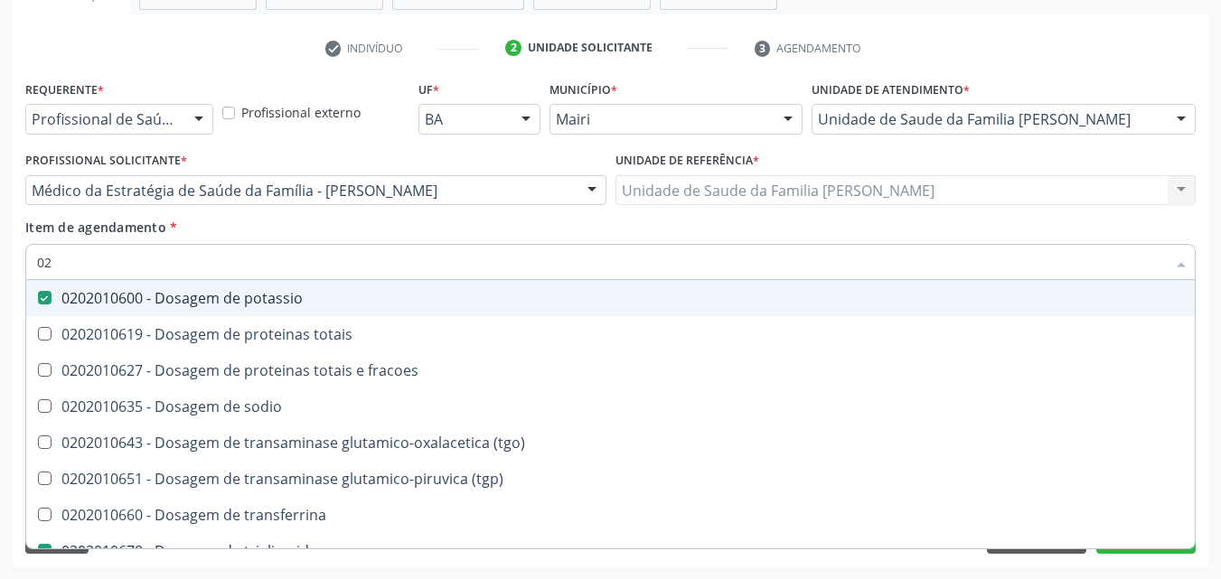
type input "0"
checkbox potassio "false"
checkbox \(tgo\) "false"
checkbox triglicerideos "false"
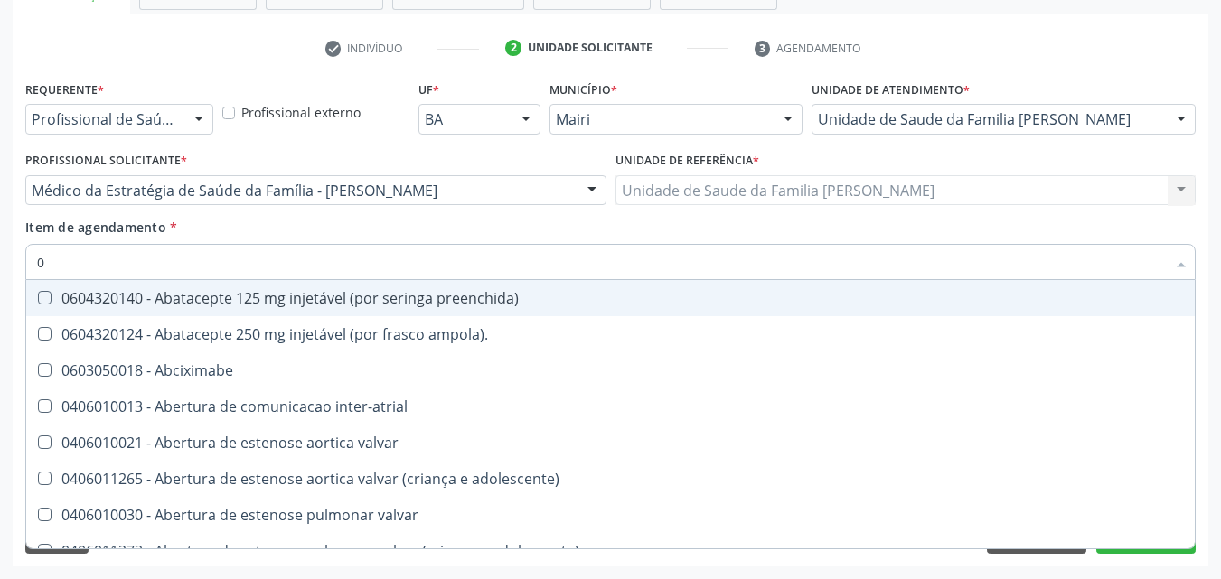
type input "02"
checkbox alimentação "true"
checkbox estimulo "true"
checkbox meckel "true"
checkbox redome\) "true"
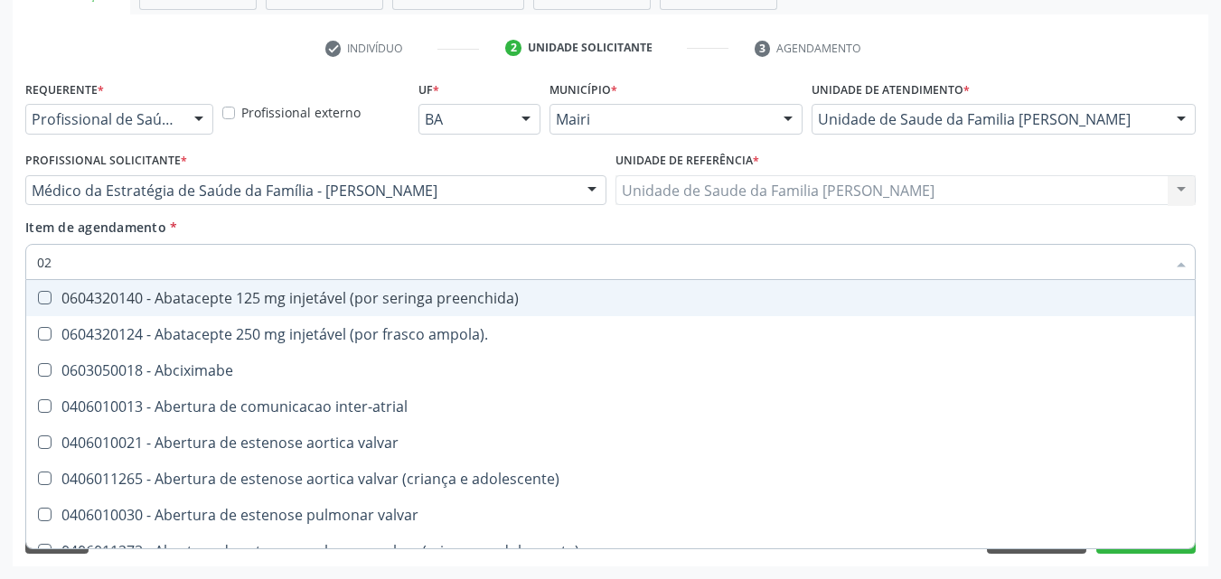
checkbox Colpoperineocleise "true"
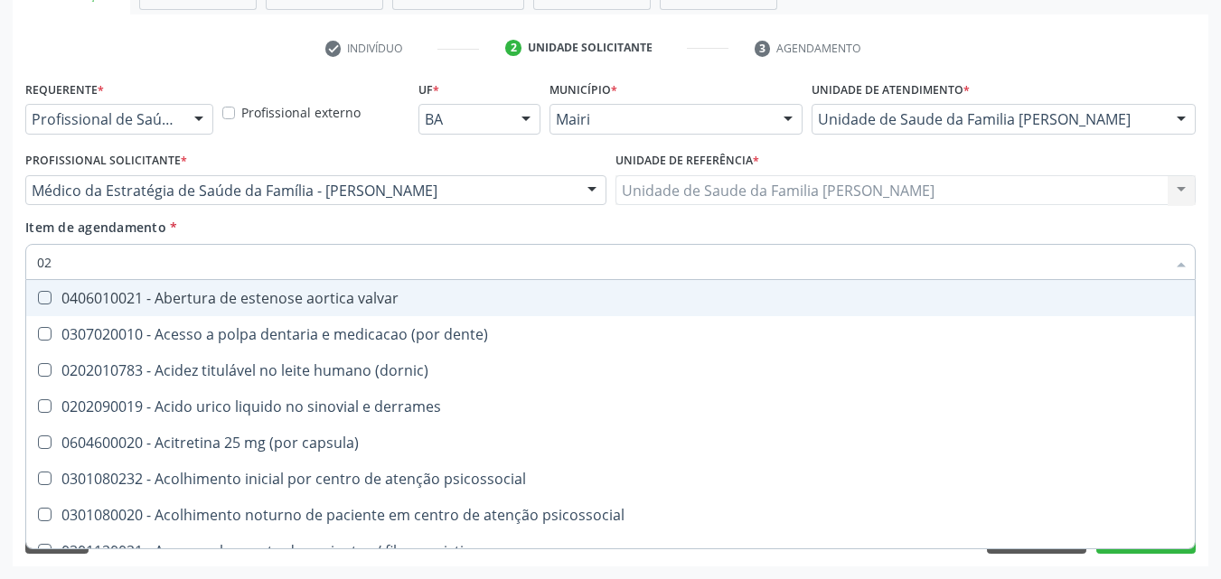
type input "020"
checkbox comprimido\) "true"
checkbox alimentos "true"
checkbox debridamento "true"
checkbox dosagens\) "false"
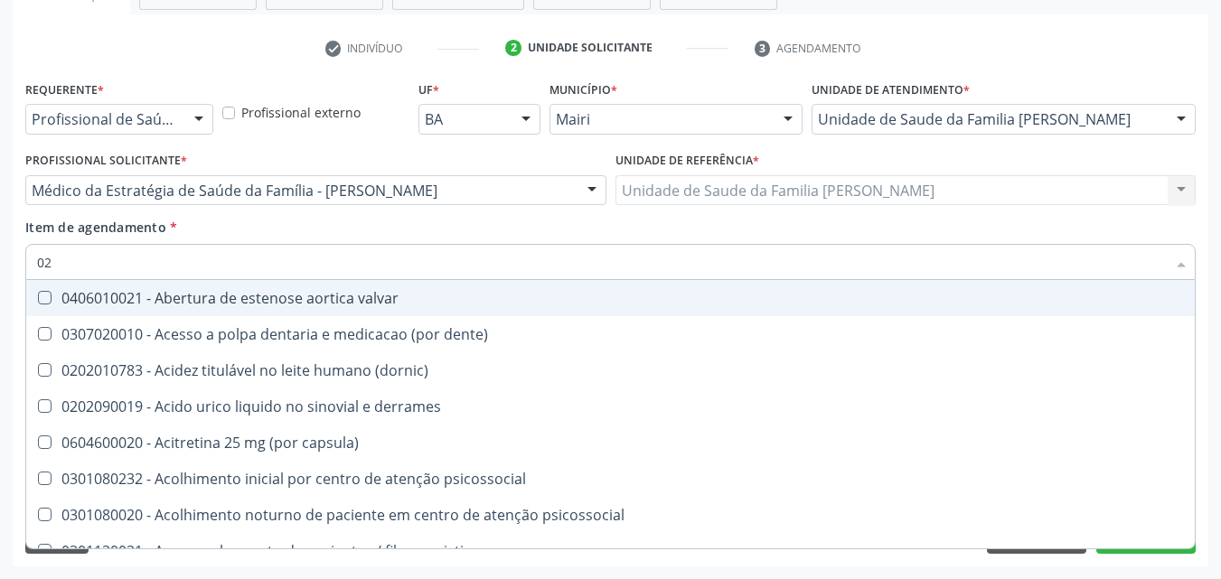
checkbox lumen "true"
checkbox acetona "true"
checkbox total "false"
checkbox creatinina "false"
checkbox potassio "false"
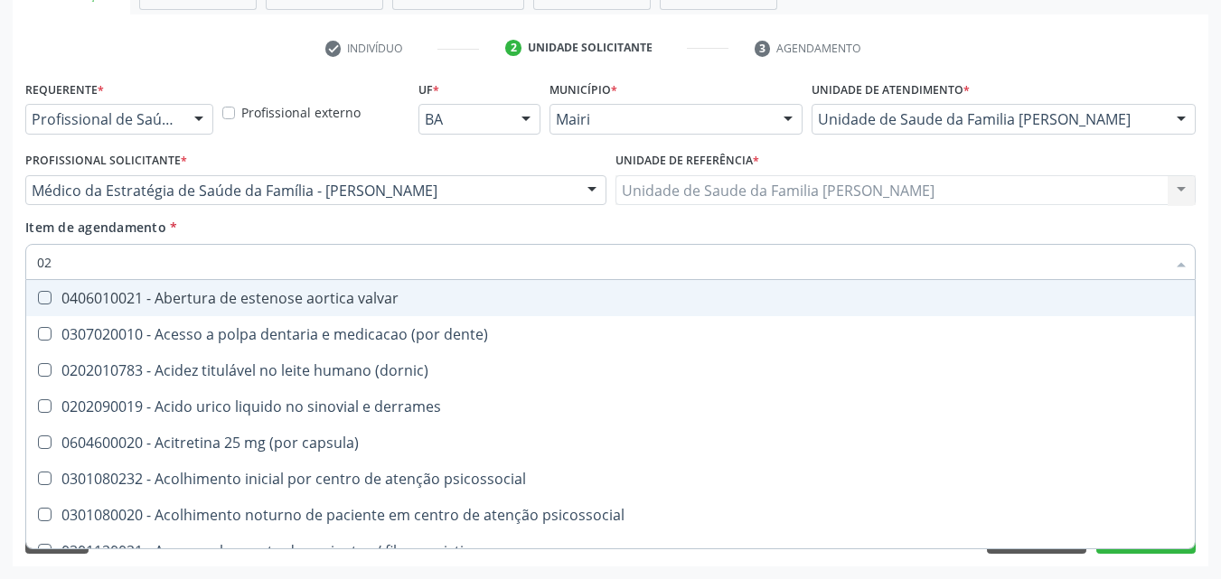
checkbox triglicerideos "false"
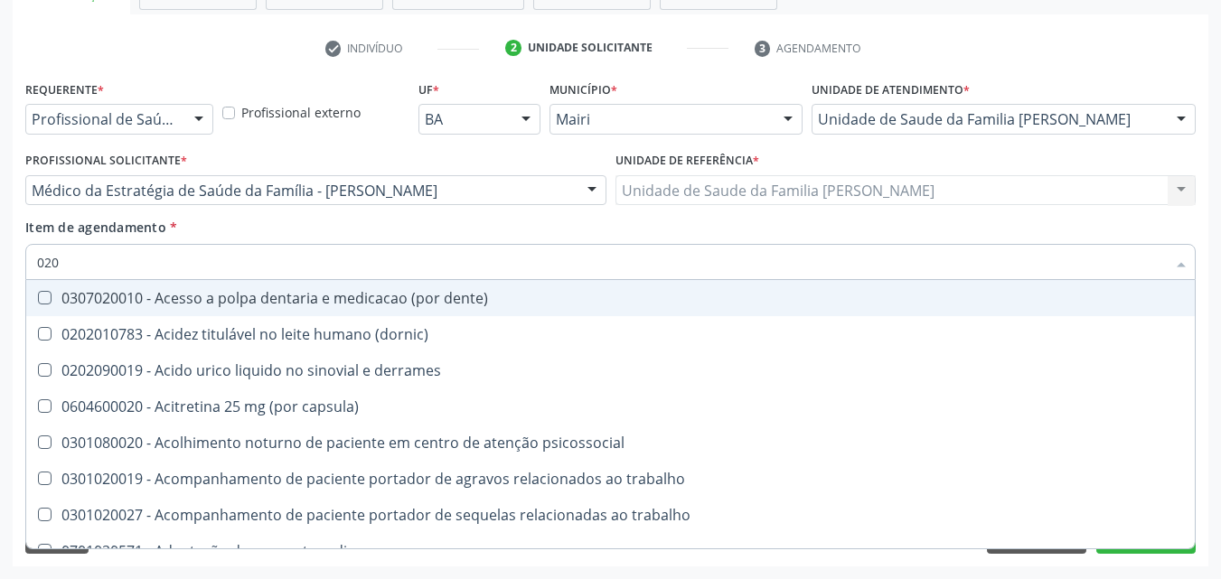
type input "0202"
checkbox lisa "true"
checkbox ocular "true"
checkbox nervo "true"
checkbox neoplasias "true"
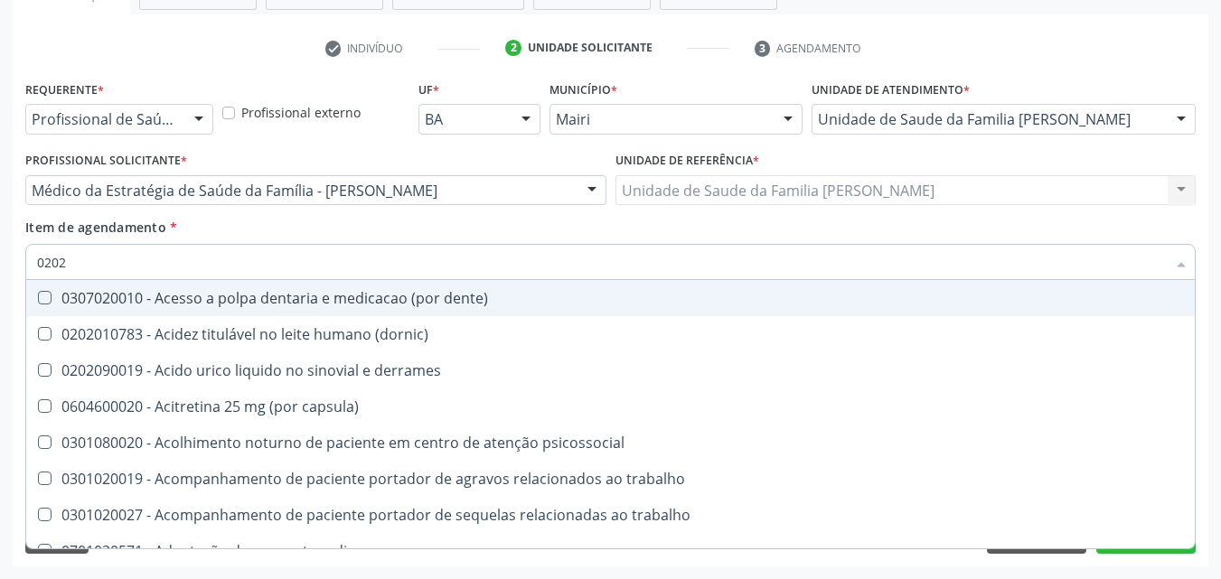
checkbox \(semi-solido\) "true"
checkbox dosagens\) "false"
checkbox total "false"
checkbox creatinina "false"
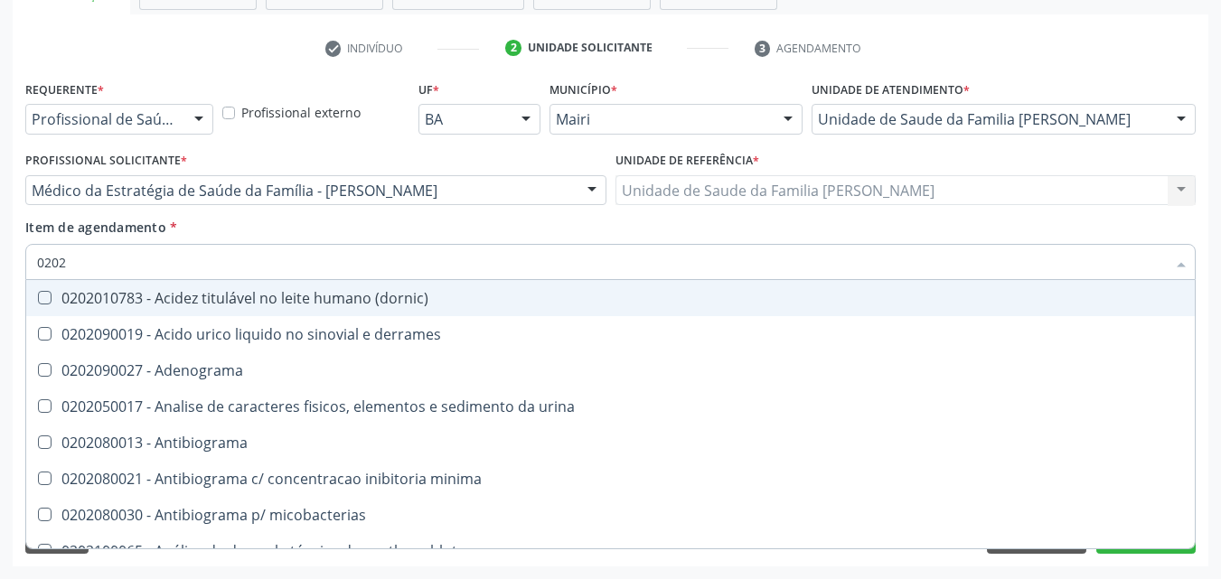
type input "02020"
checkbox htlv-1 "true"
checkbox dosagens\) "false"
checkbox ionizavel "true"
checkbox catecolaminas "true"
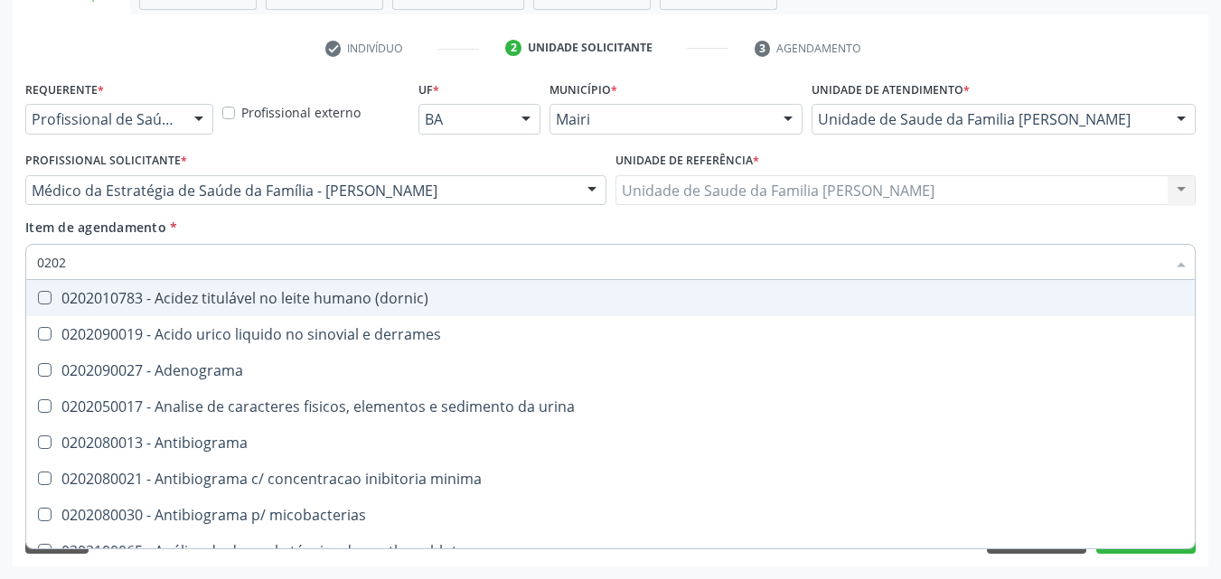
checkbox total "false"
checkbox creatinina "false"
checkbox isomerase-fosfohexose "true"
checkbox potassio "false"
checkbox quinidina "true"
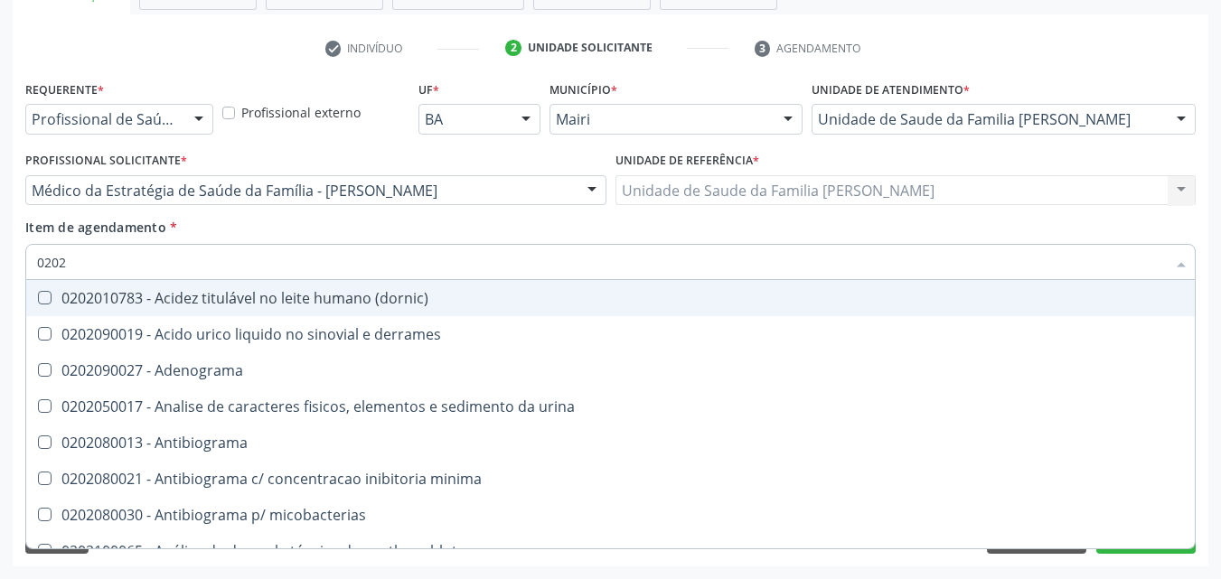
checkbox triglicerideos "false"
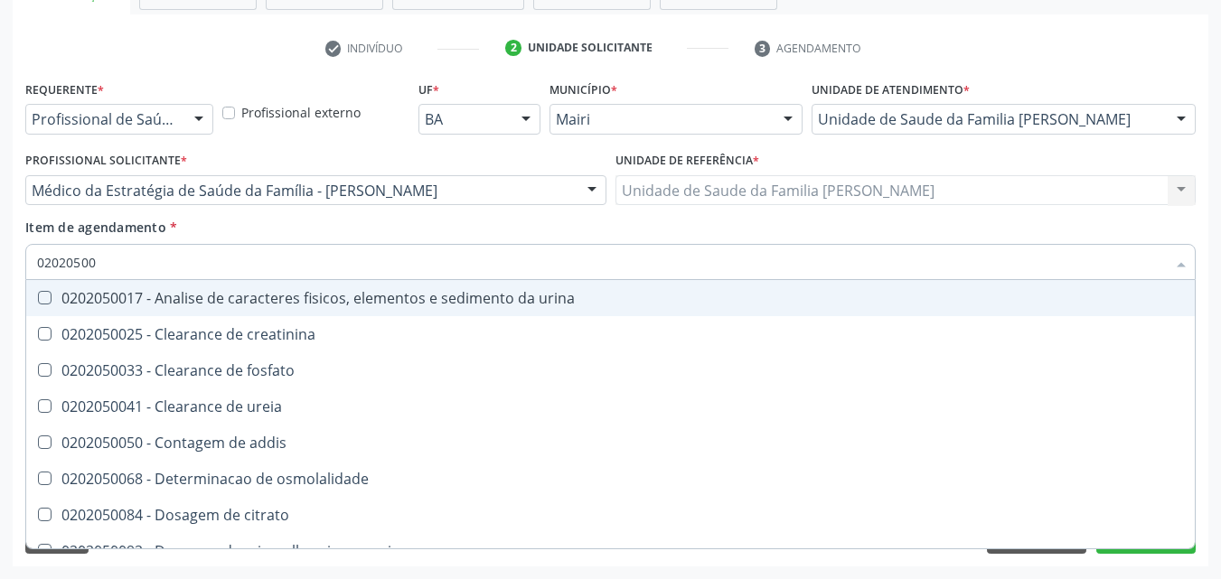
type input "020205001"
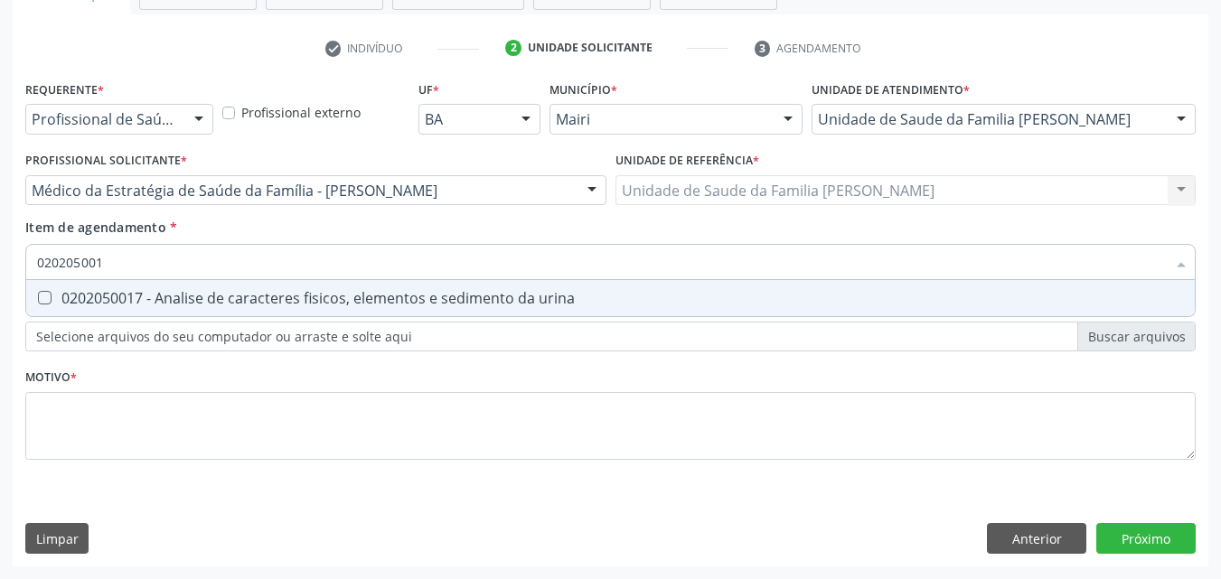
click at [166, 291] on div "0202050017 - Analise de caracteres fisicos, elementos e sedimento da urina" at bounding box center [610, 298] width 1147 height 14
checkbox urina "true"
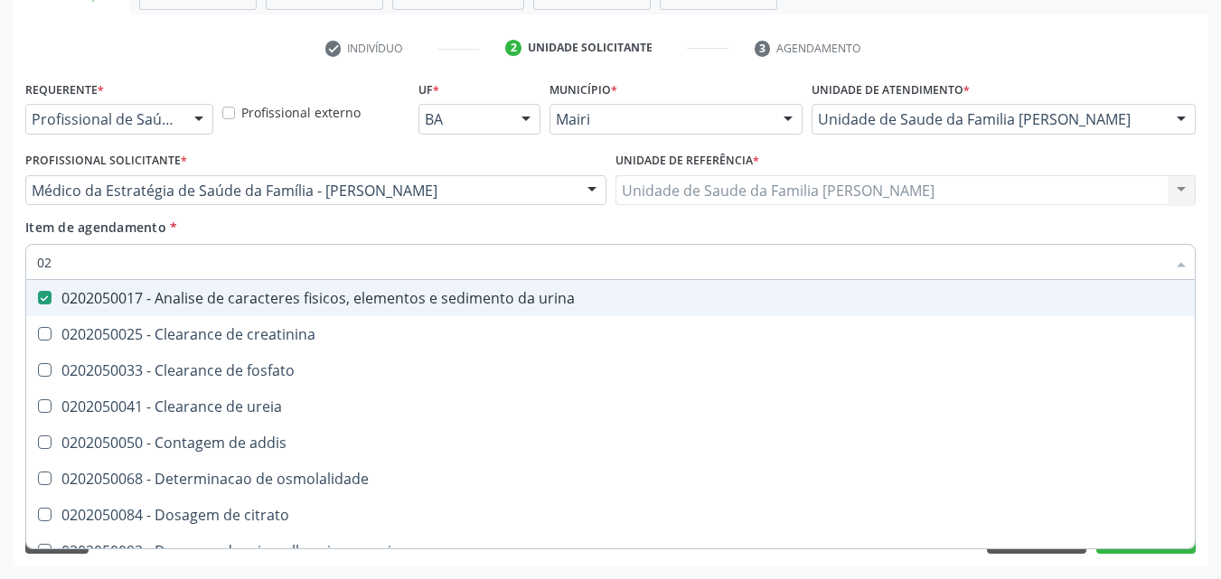
type input "0"
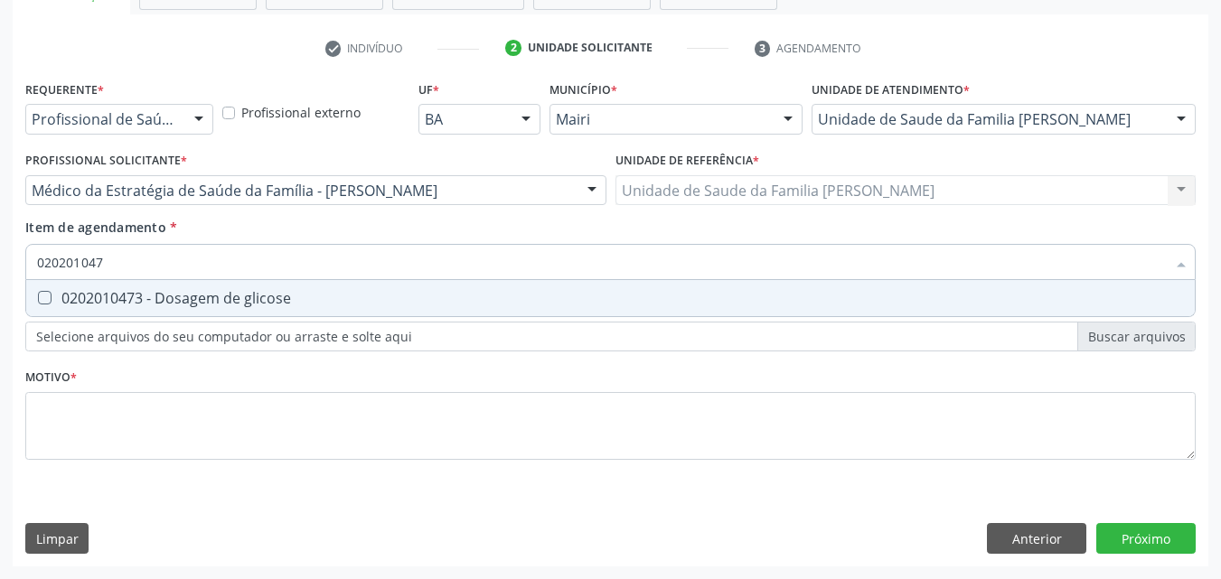
click at [166, 291] on div "0202010473 - Dosagem de glicose" at bounding box center [610, 298] width 1147 height 14
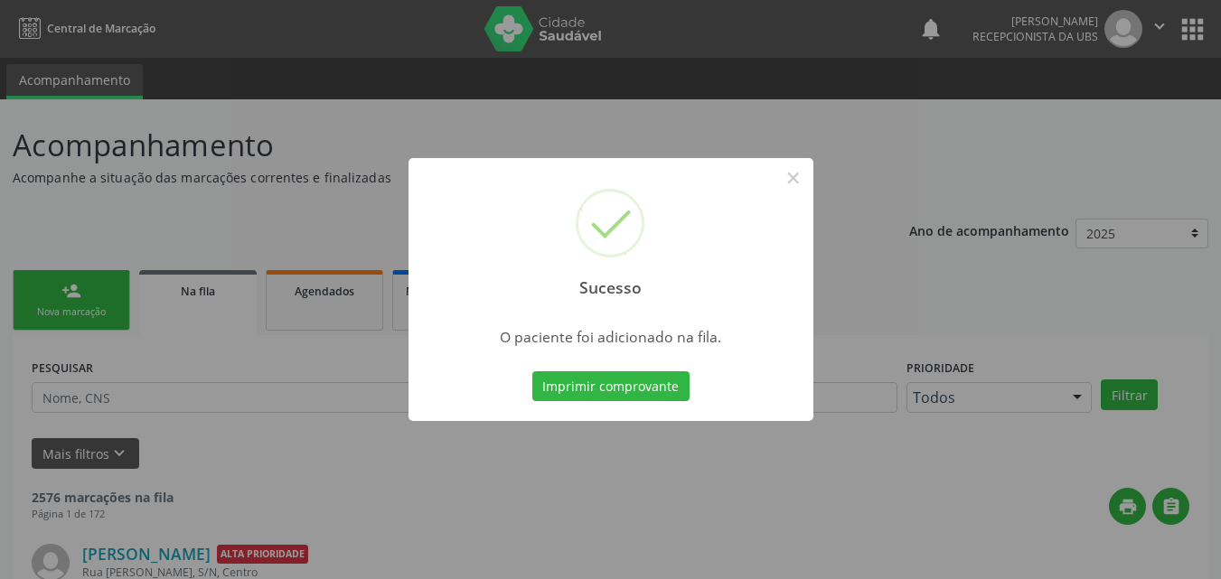
scroll to position [17, 0]
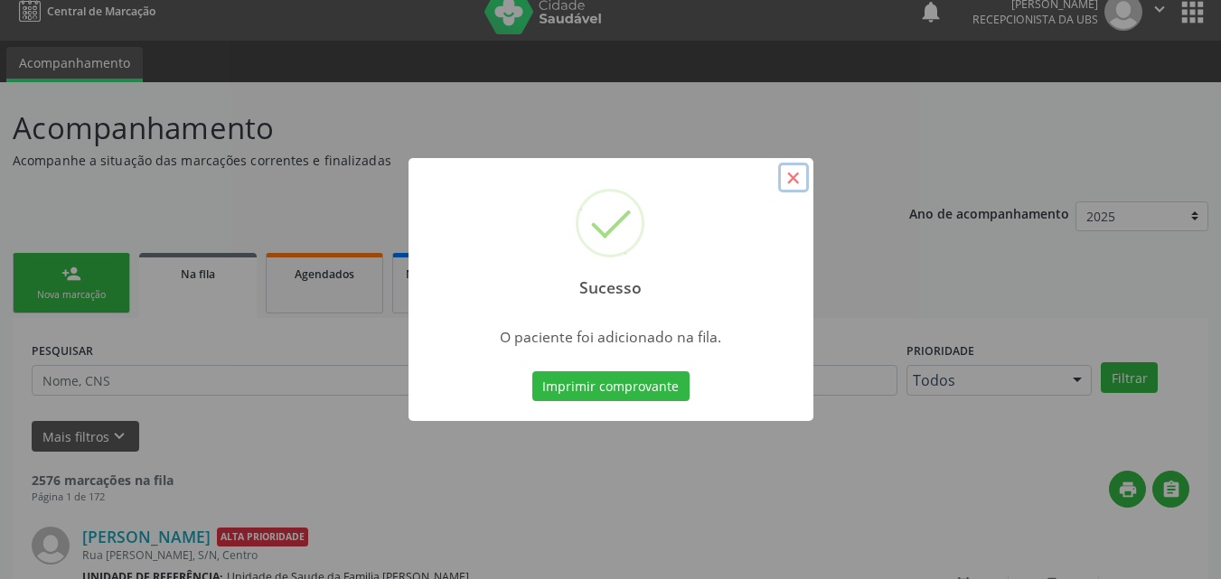
click at [787, 190] on button "×" at bounding box center [793, 178] width 31 height 31
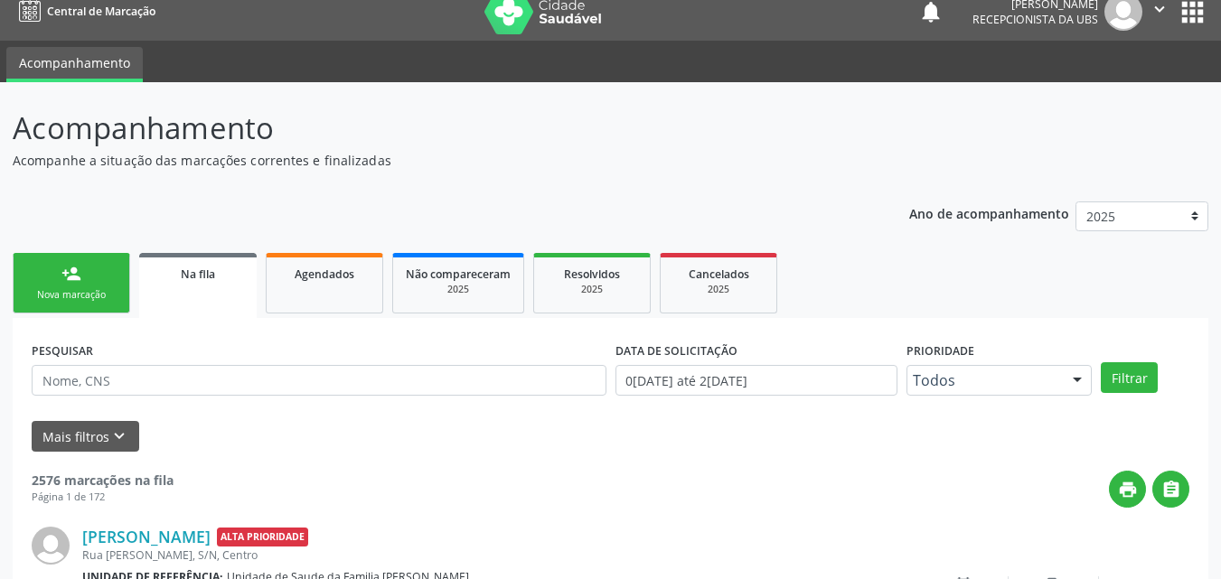
click at [43, 287] on link "person_add Nova marcação" at bounding box center [72, 283] width 118 height 61
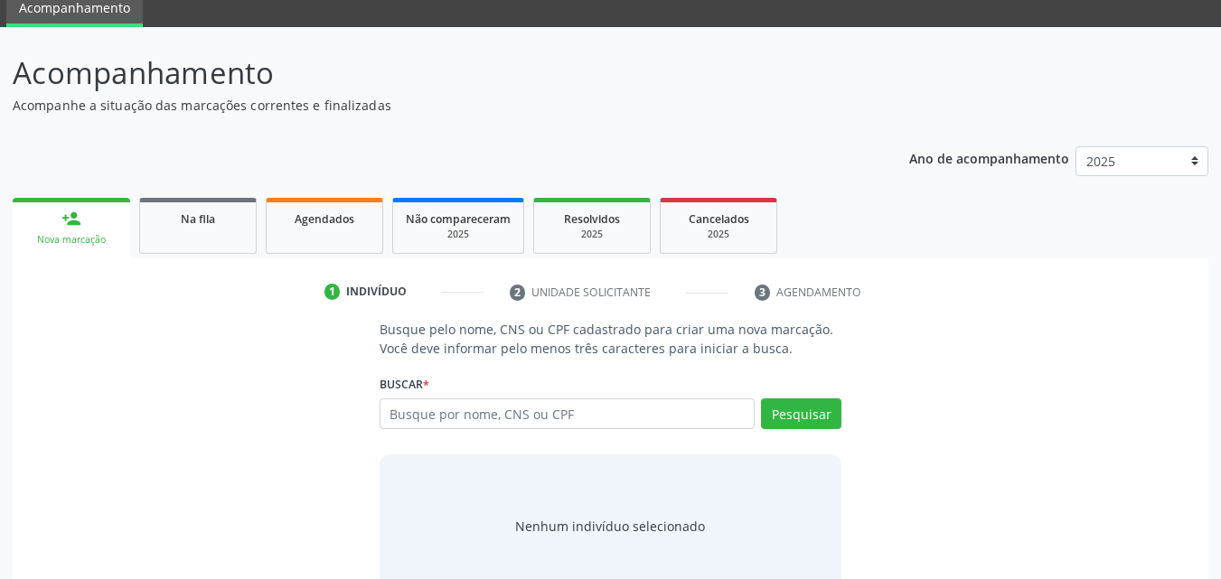
scroll to position [118, 0]
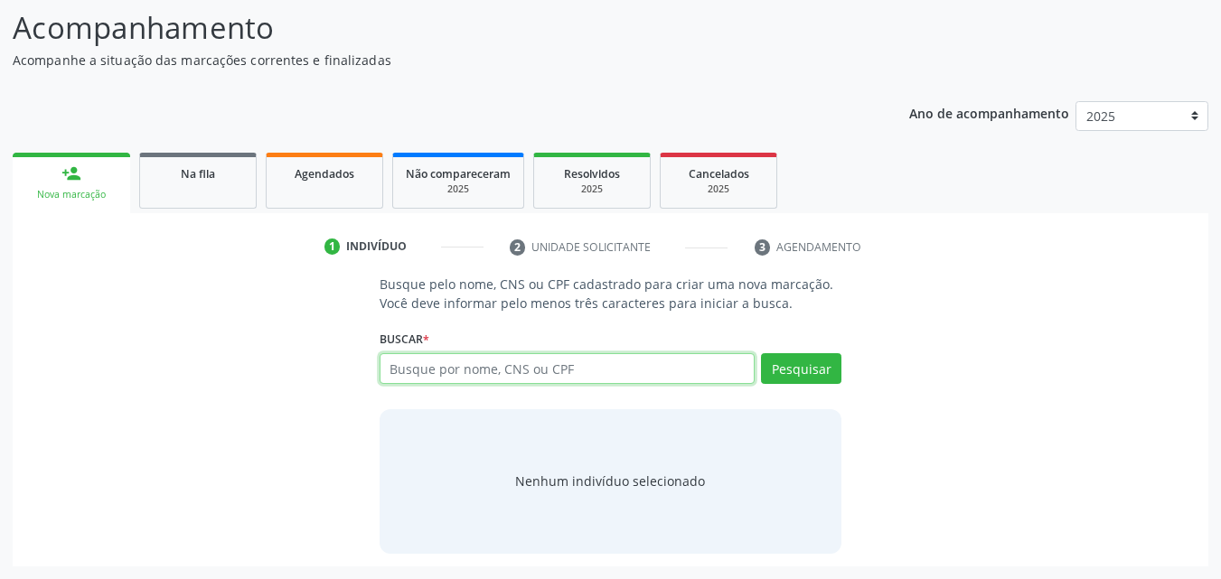
click at [582, 379] on input "text" at bounding box center [568, 368] width 376 height 31
type input "700009611250902"
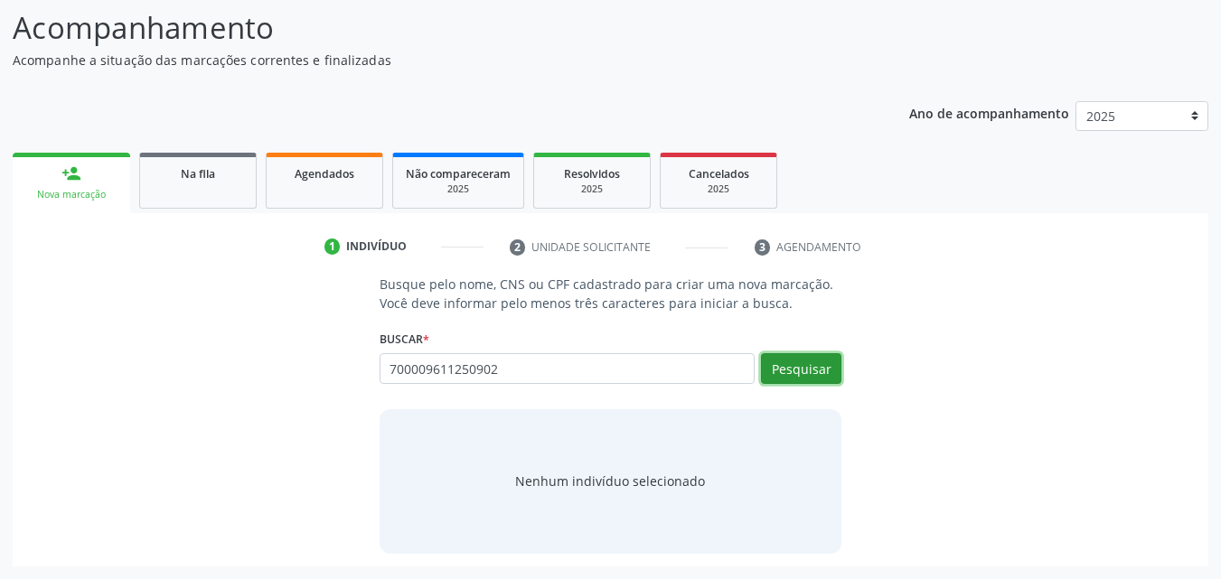
click at [787, 374] on button "Pesquisar" at bounding box center [801, 368] width 80 height 31
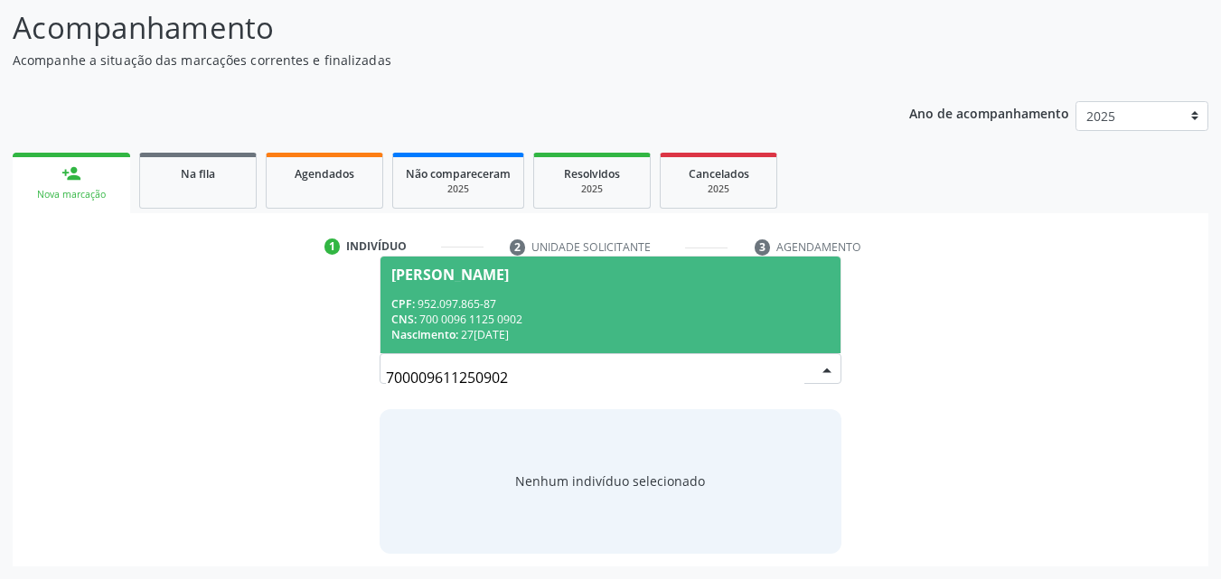
click at [455, 279] on div "Clezio Carvalho Silva" at bounding box center [450, 275] width 118 height 14
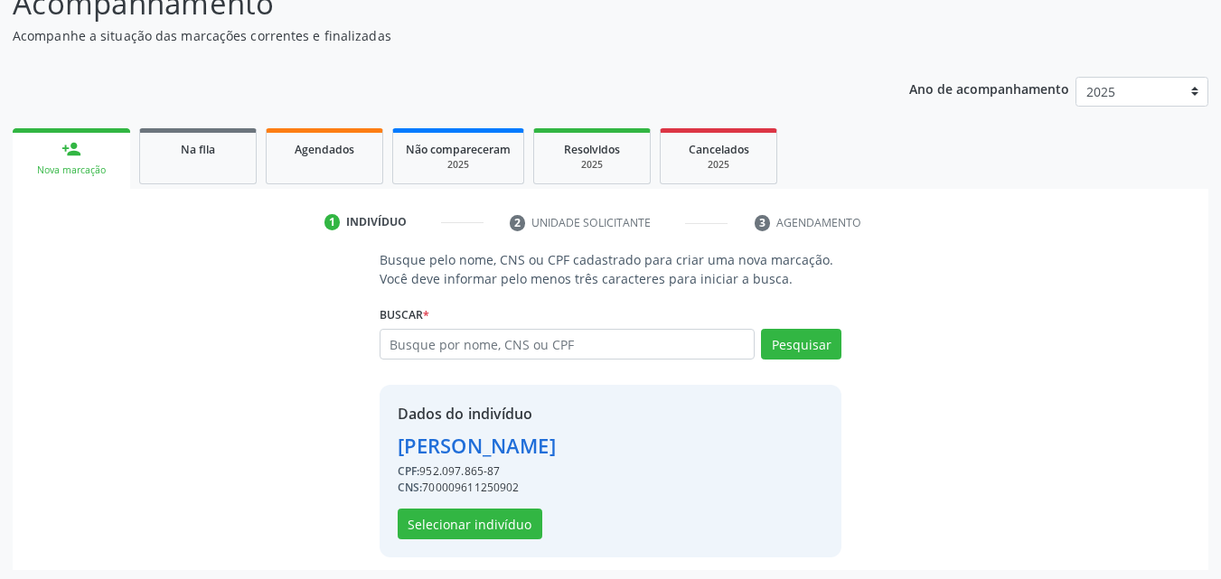
scroll to position [146, 0]
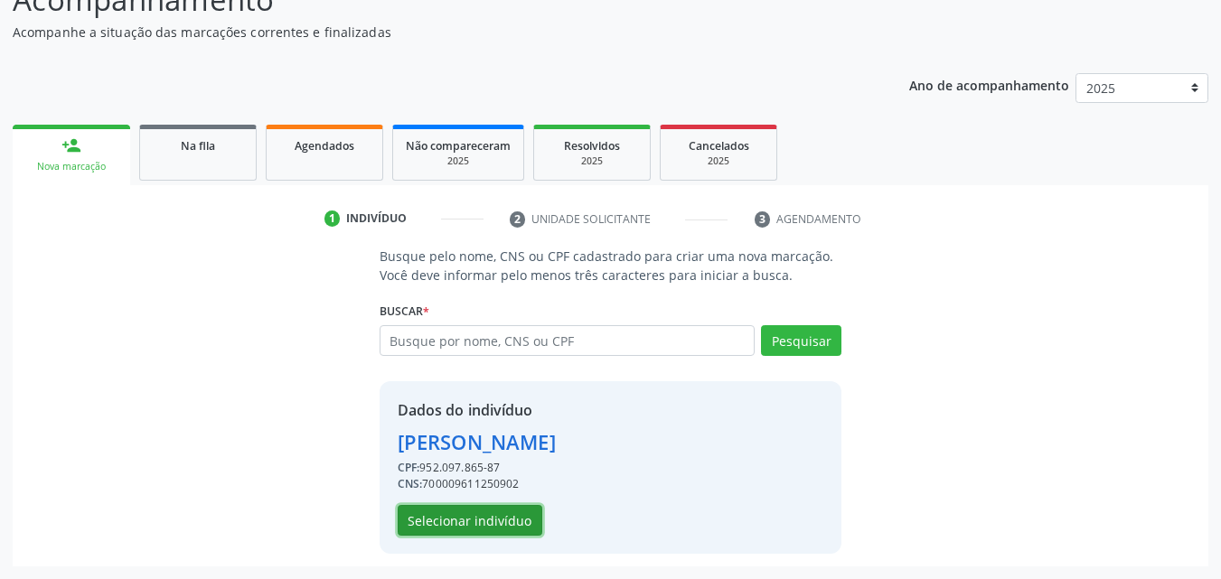
click at [502, 535] on button "Selecionar indivíduo" at bounding box center [470, 520] width 145 height 31
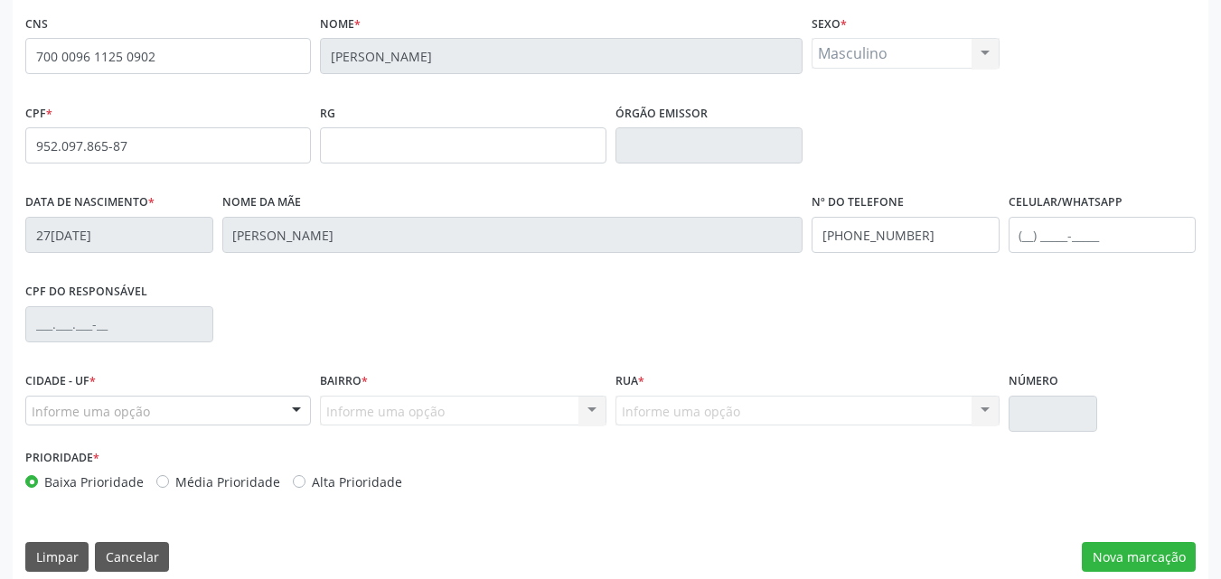
scroll to position [400, 0]
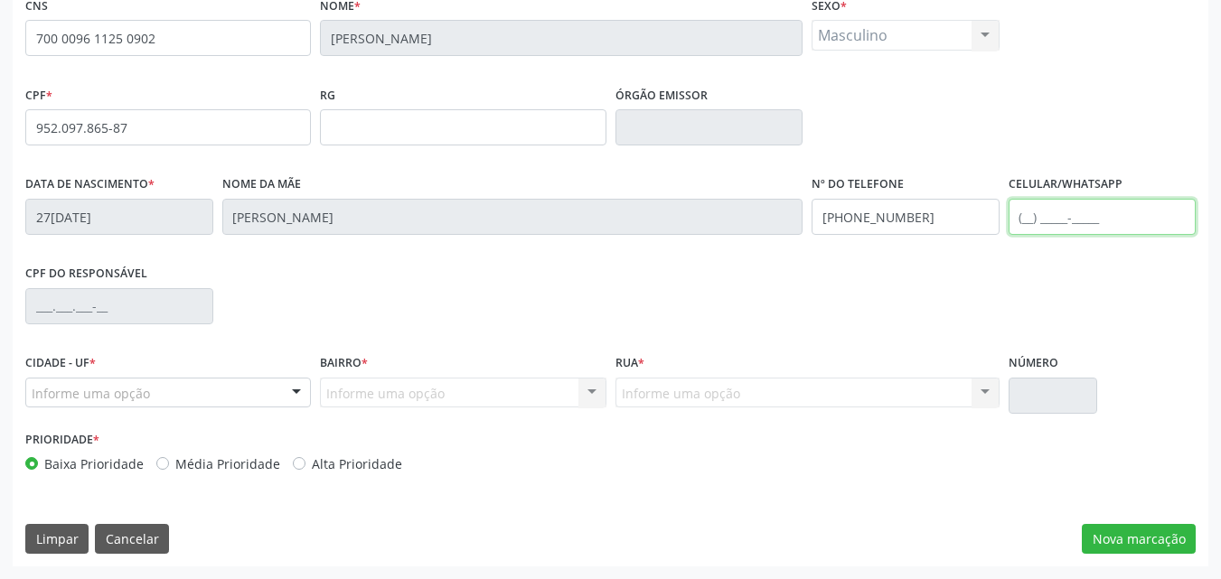
click at [1015, 219] on input "text" at bounding box center [1103, 217] width 188 height 36
type input "(74) 99808-3348"
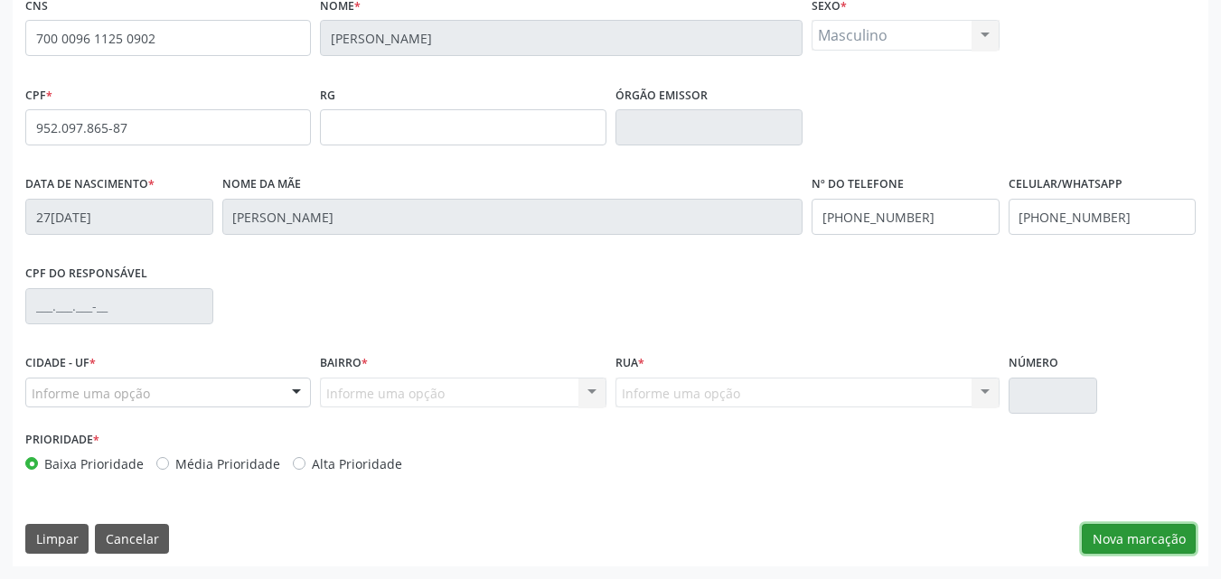
click at [1160, 548] on button "Nova marcação" at bounding box center [1139, 539] width 114 height 31
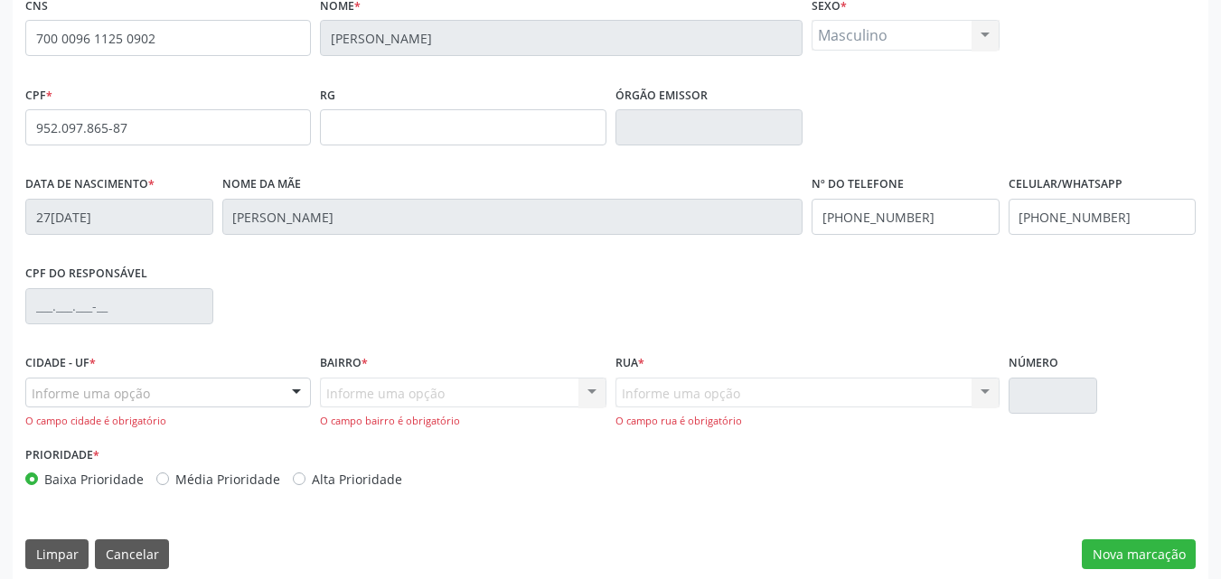
click at [168, 401] on div "Informe uma opção" at bounding box center [168, 393] width 286 height 31
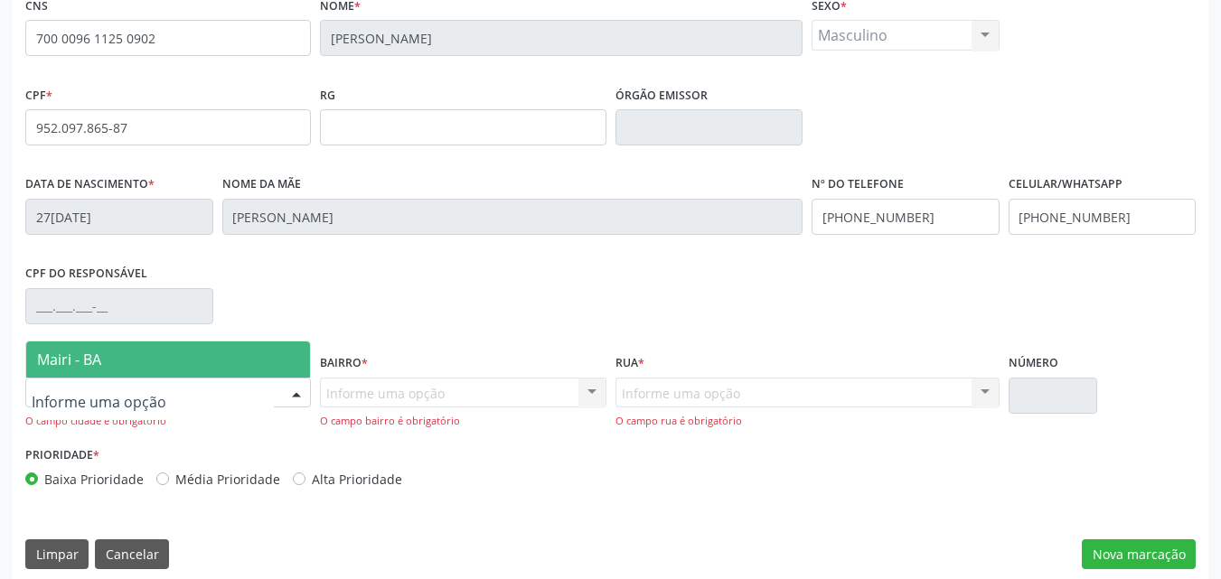
click at [140, 358] on span "Mairi - BA" at bounding box center [168, 360] width 284 height 36
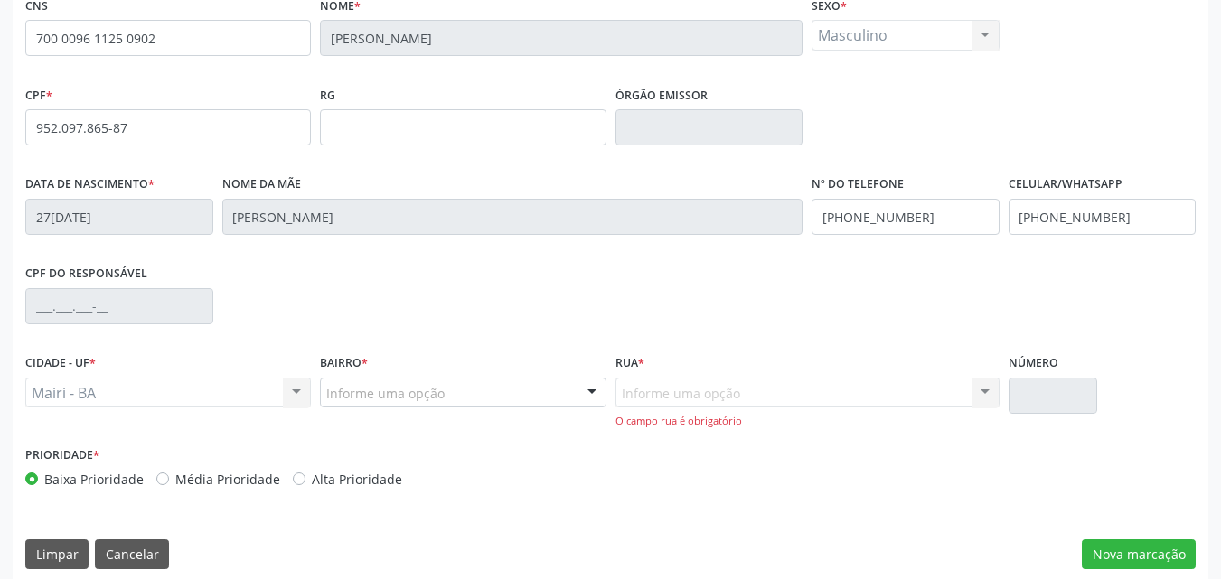
click at [363, 410] on div "Bairro * Informe uma opção Pov Barretos Manguinhas Angico Aroeira Lapinha Centr…" at bounding box center [463, 396] width 295 height 92
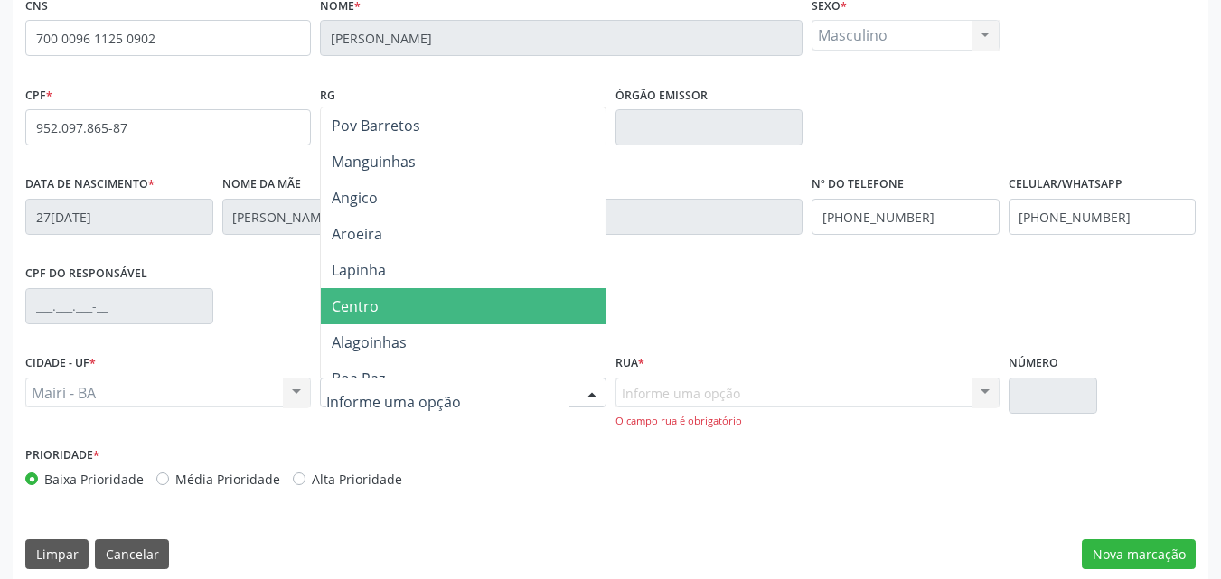
click at [401, 303] on span "Centro" at bounding box center [463, 306] width 284 height 36
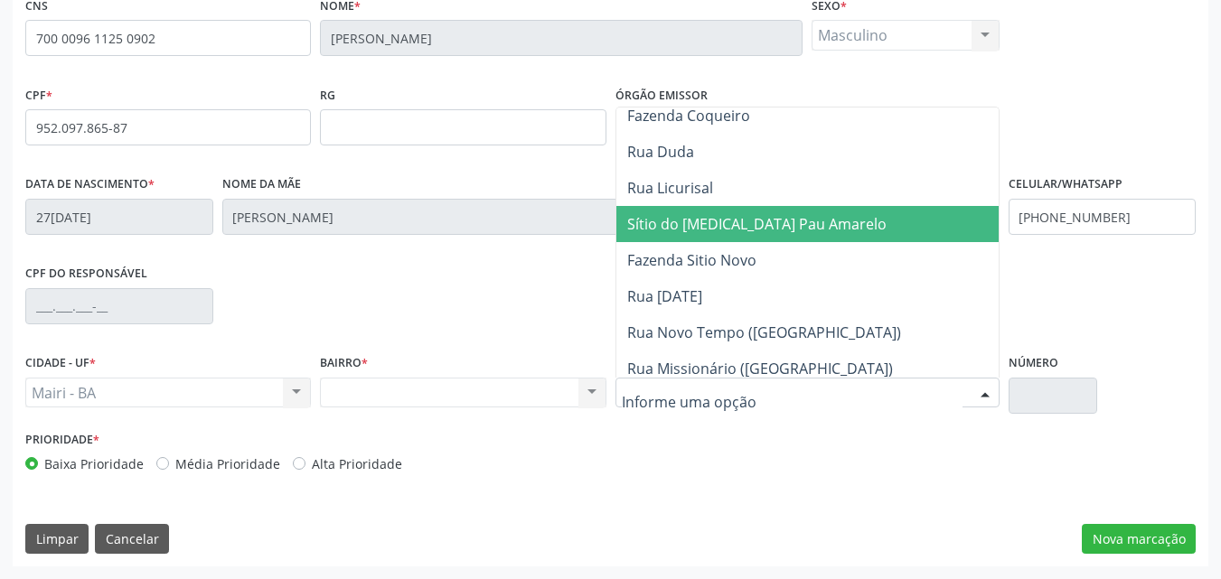
scroll to position [814, 0]
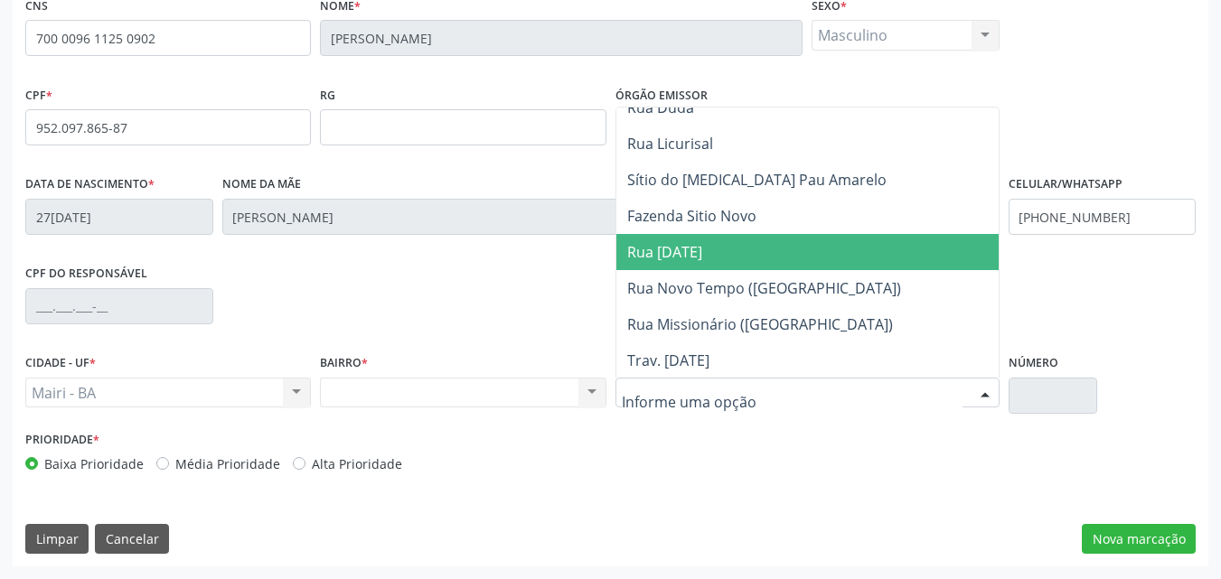
click at [702, 254] on span "Rua 07 de Setembro" at bounding box center [664, 252] width 75 height 20
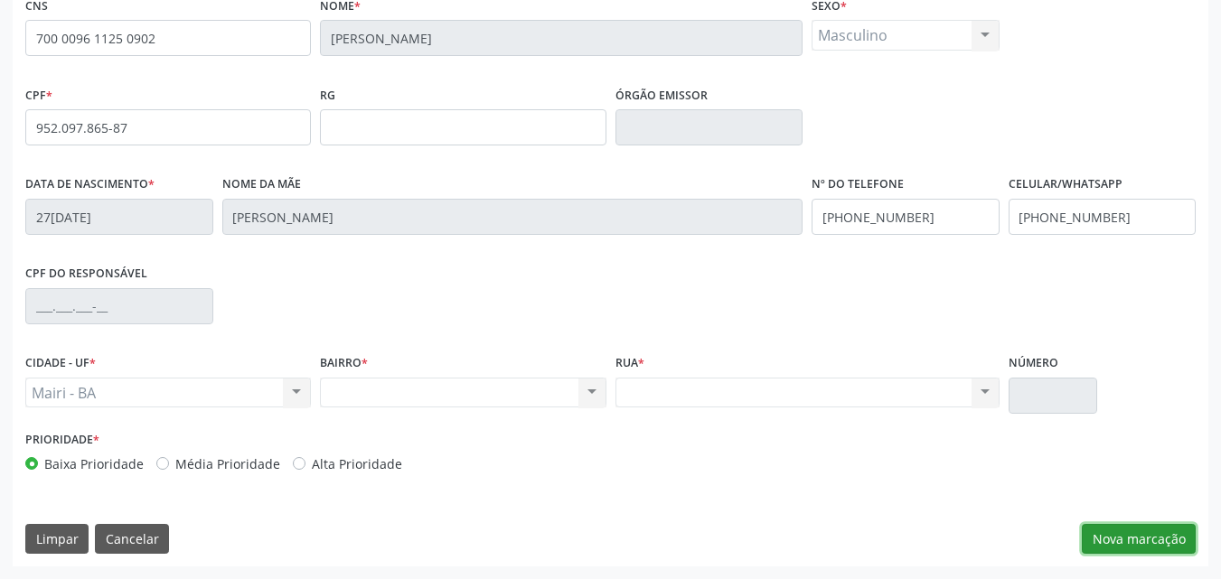
click at [1117, 534] on button "Nova marcação" at bounding box center [1139, 539] width 114 height 31
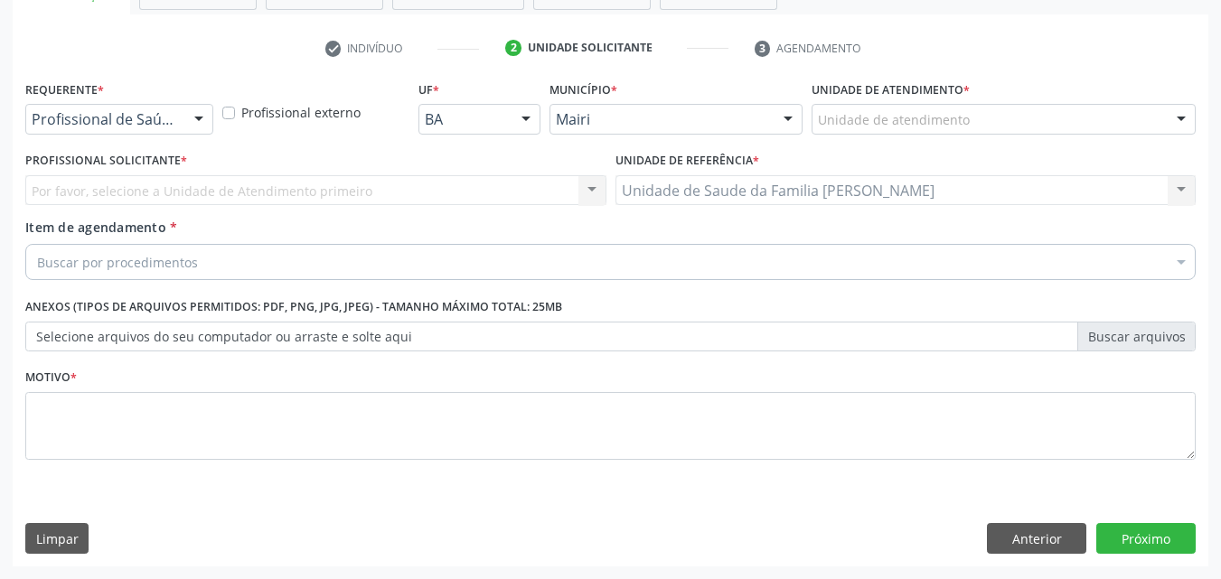
scroll to position [316, 0]
click at [870, 144] on div "Unidade de atendimento * Unidade de atendimento Academia da Saude de Mairi Acad…" at bounding box center [1003, 111] width 393 height 71
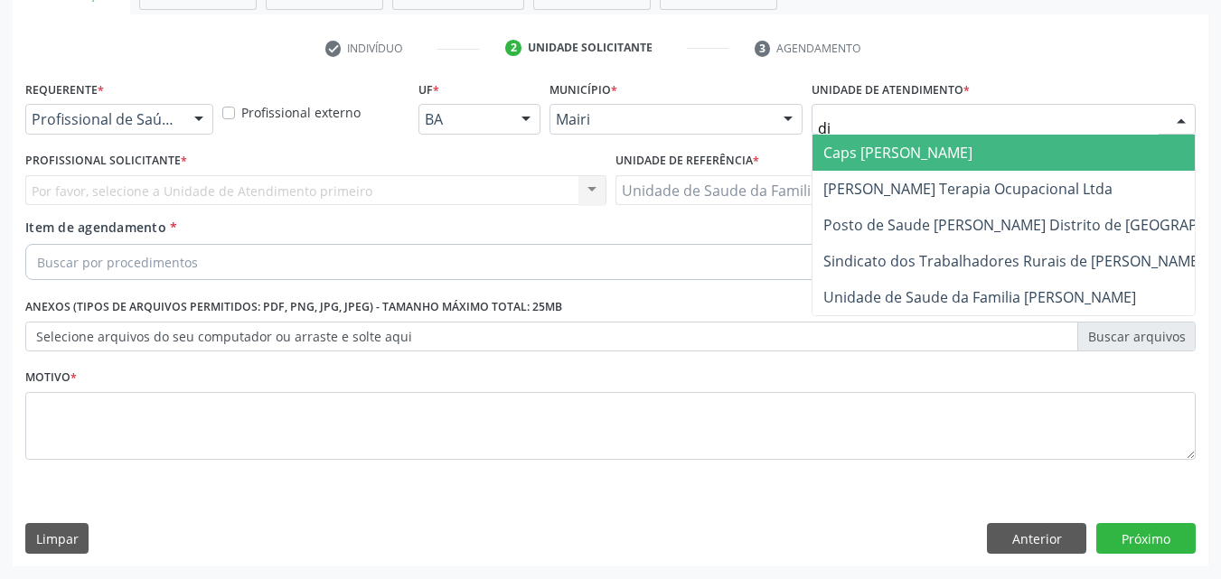
type input "dil"
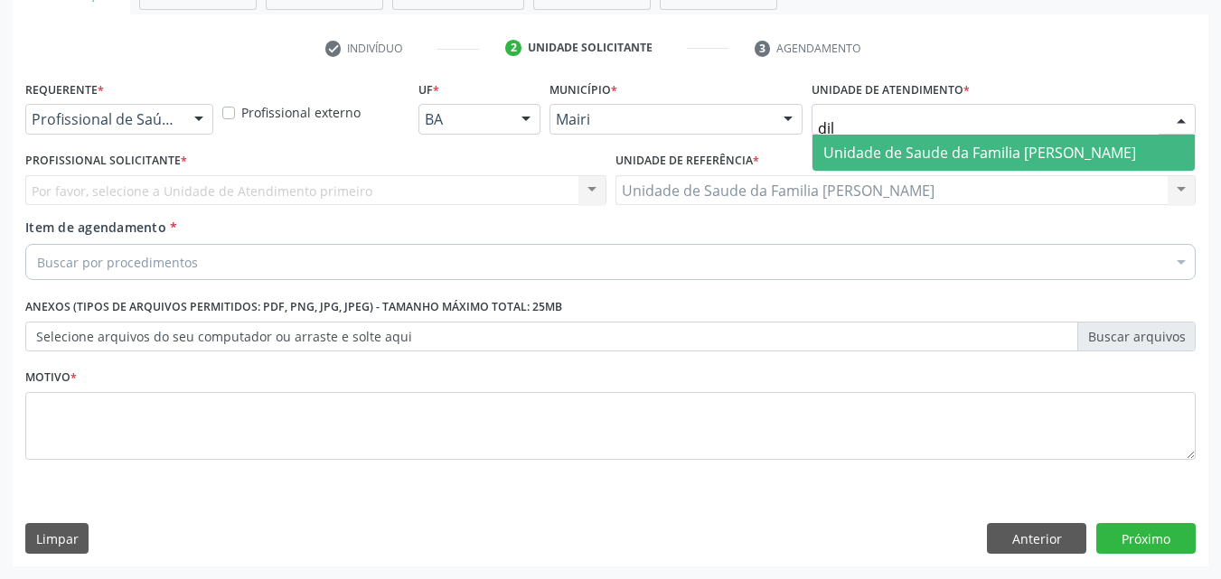
click at [899, 144] on span "Unidade de Saude da Familia [PERSON_NAME]" at bounding box center [980, 153] width 313 height 20
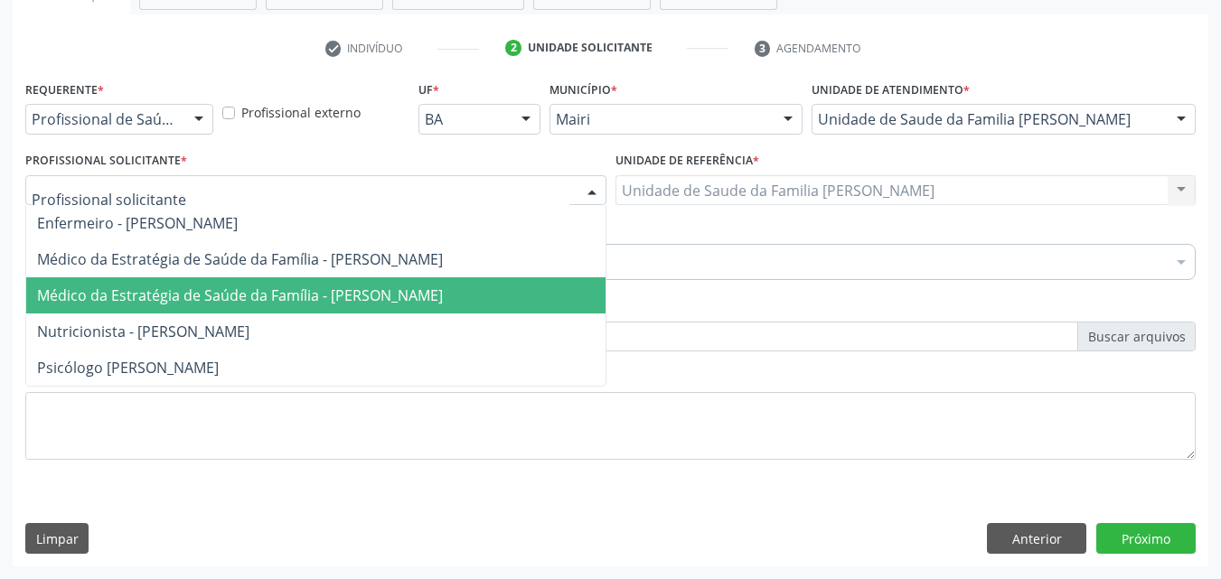
click at [133, 300] on span "Médico da Estratégia de Saúde da Família - [PERSON_NAME]" at bounding box center [240, 296] width 406 height 20
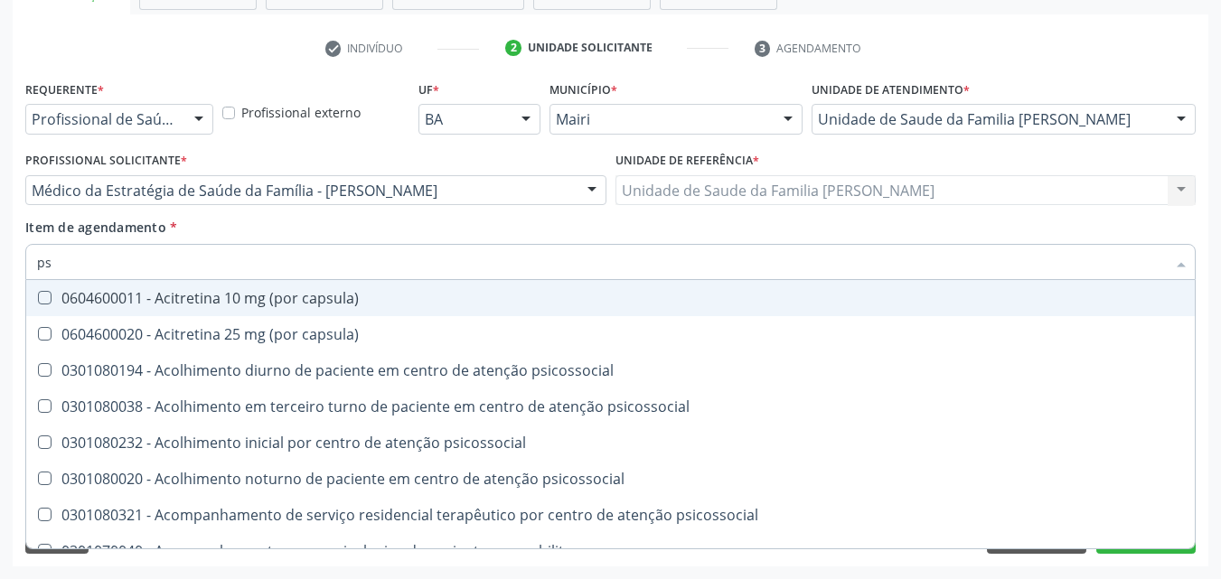
type input "psa"
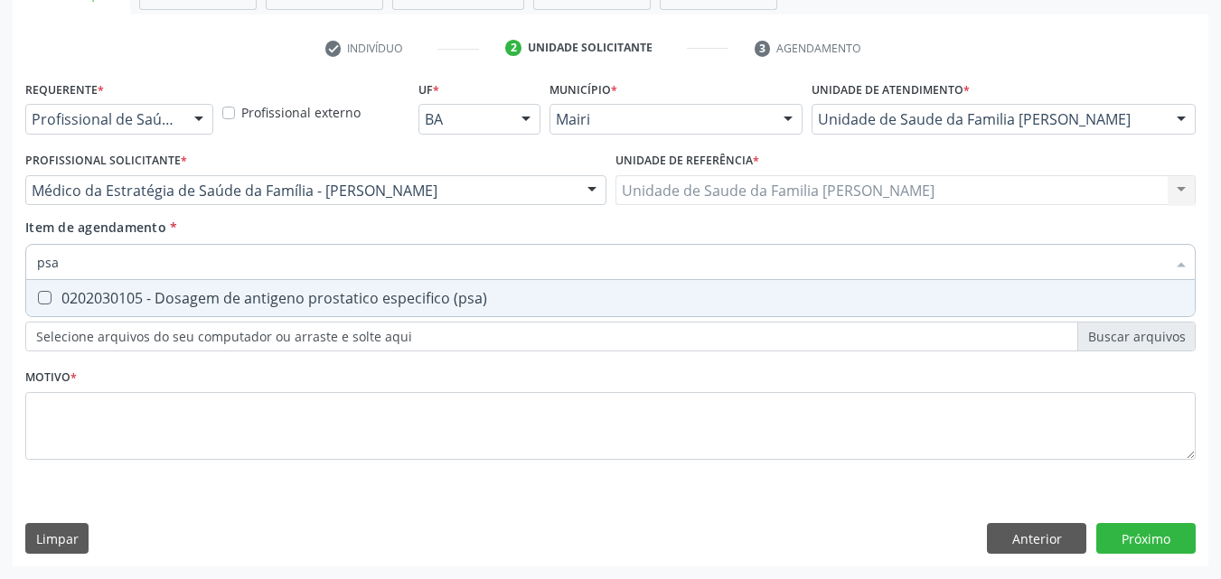
click at [186, 303] on div "0202030105 - Dosagem de antigeno prostatico especifico (psa)" at bounding box center [610, 298] width 1147 height 14
checkbox \(psa\) "true"
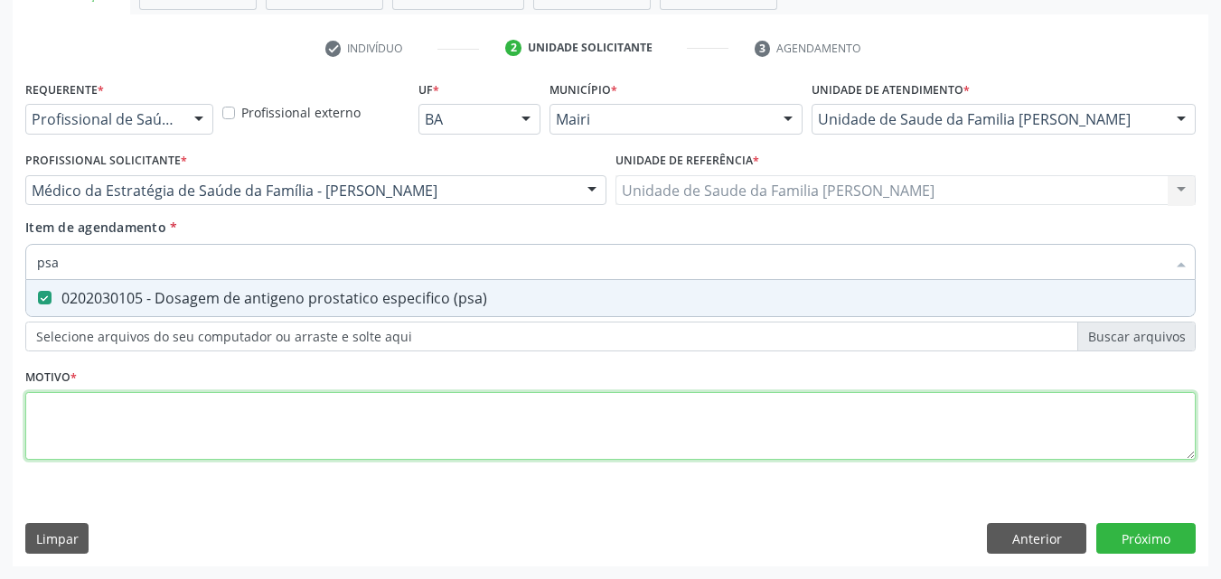
click at [121, 410] on div "Requerente * Profissional de Saúde Profissional de Saúde Paciente Nenhum result…" at bounding box center [610, 281] width 1171 height 410
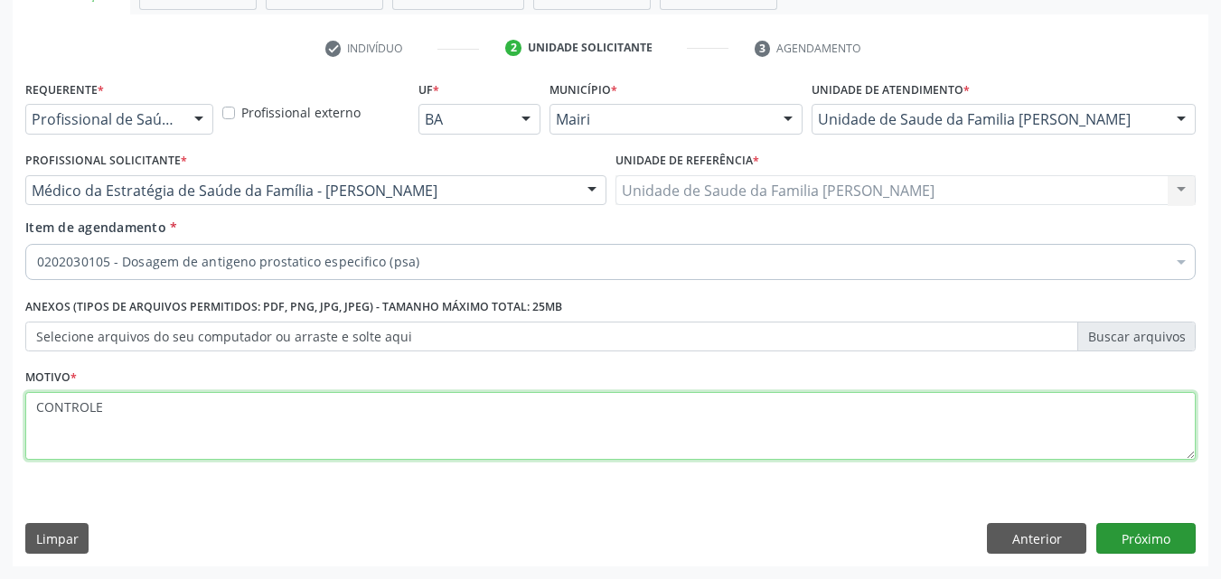
type textarea "CONTROLE"
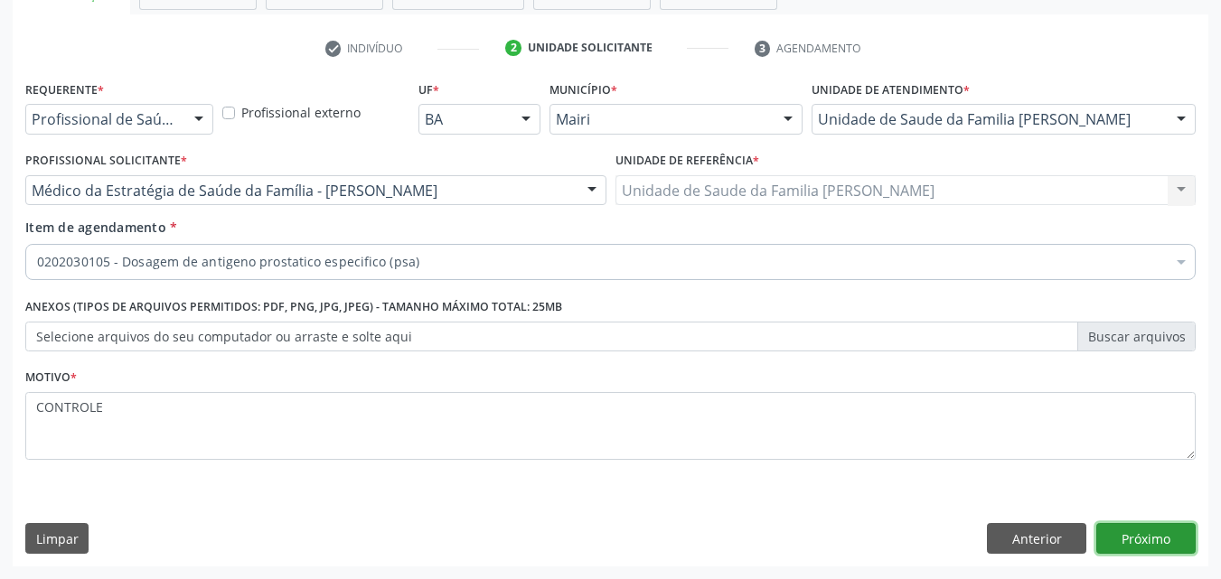
click at [1159, 532] on button "Próximo" at bounding box center [1146, 538] width 99 height 31
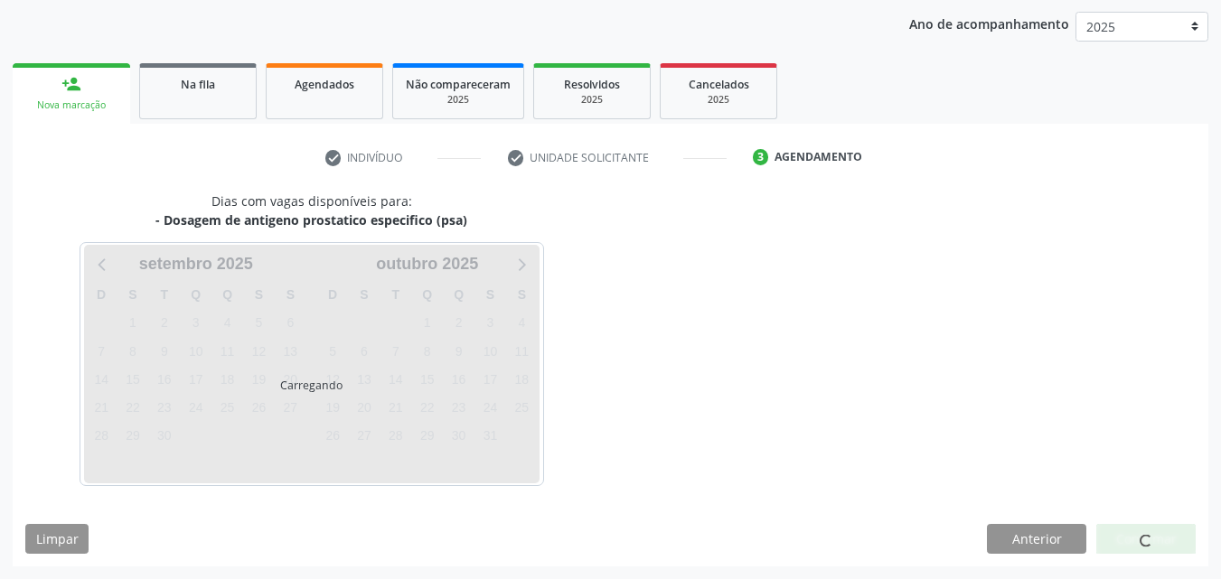
scroll to position [260, 0]
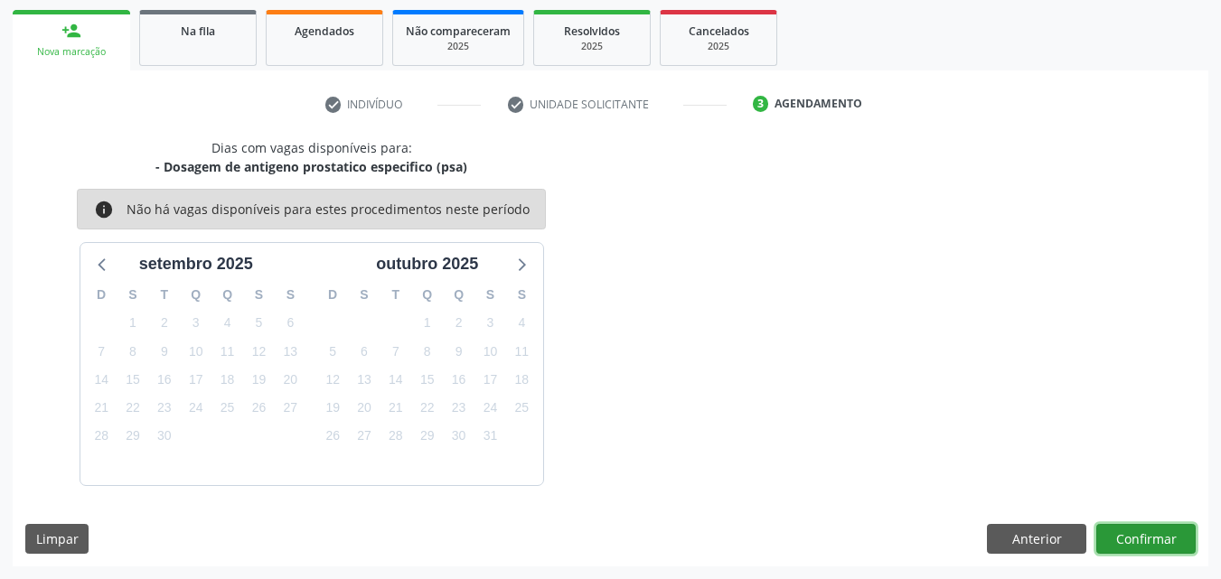
click at [1151, 529] on button "Confirmar" at bounding box center [1146, 539] width 99 height 31
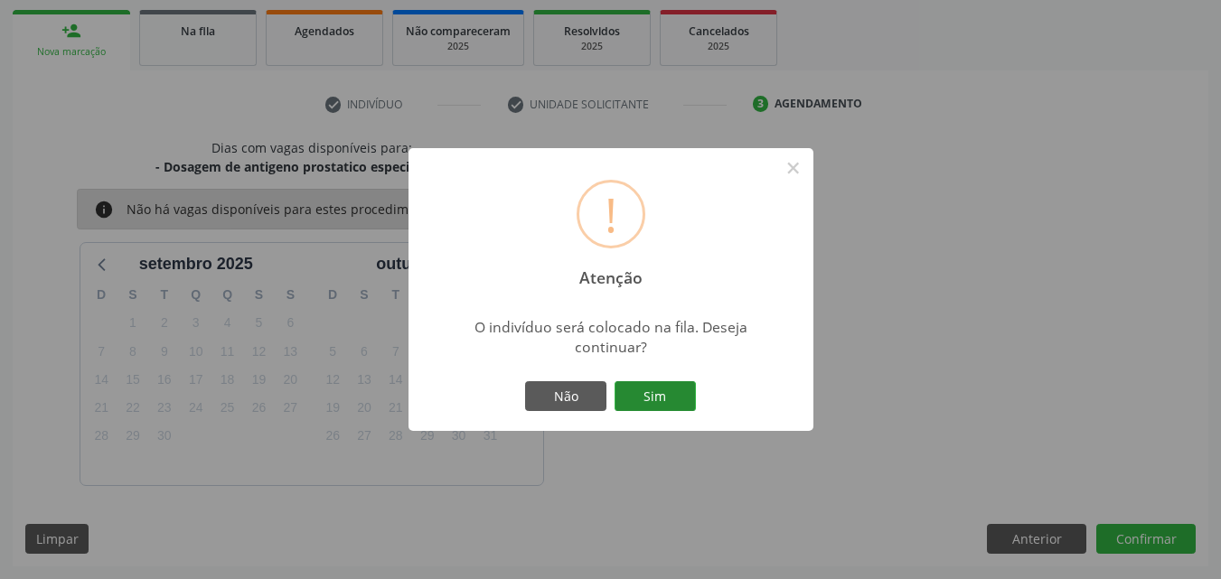
click at [670, 399] on button "Sim" at bounding box center [655, 396] width 81 height 31
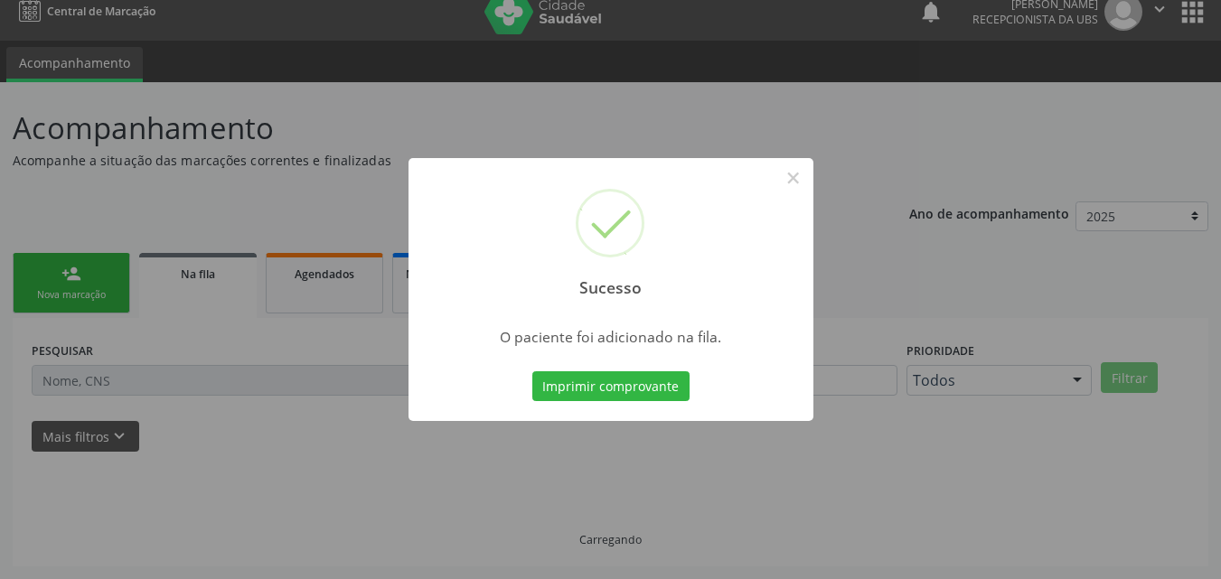
scroll to position [17, 0]
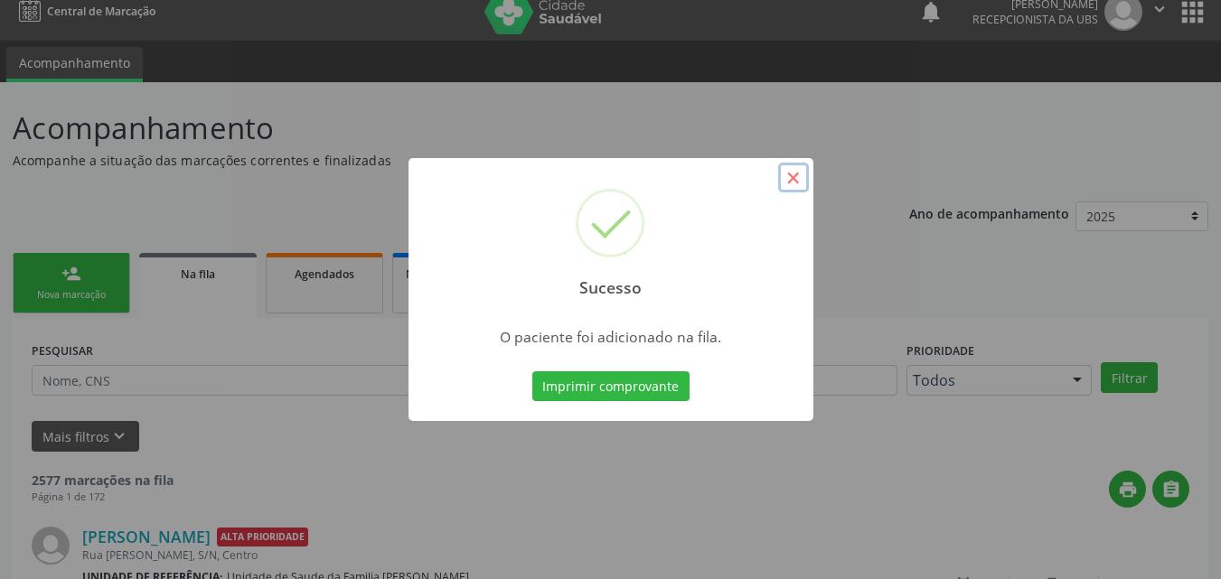
click at [791, 187] on button "×" at bounding box center [793, 178] width 31 height 31
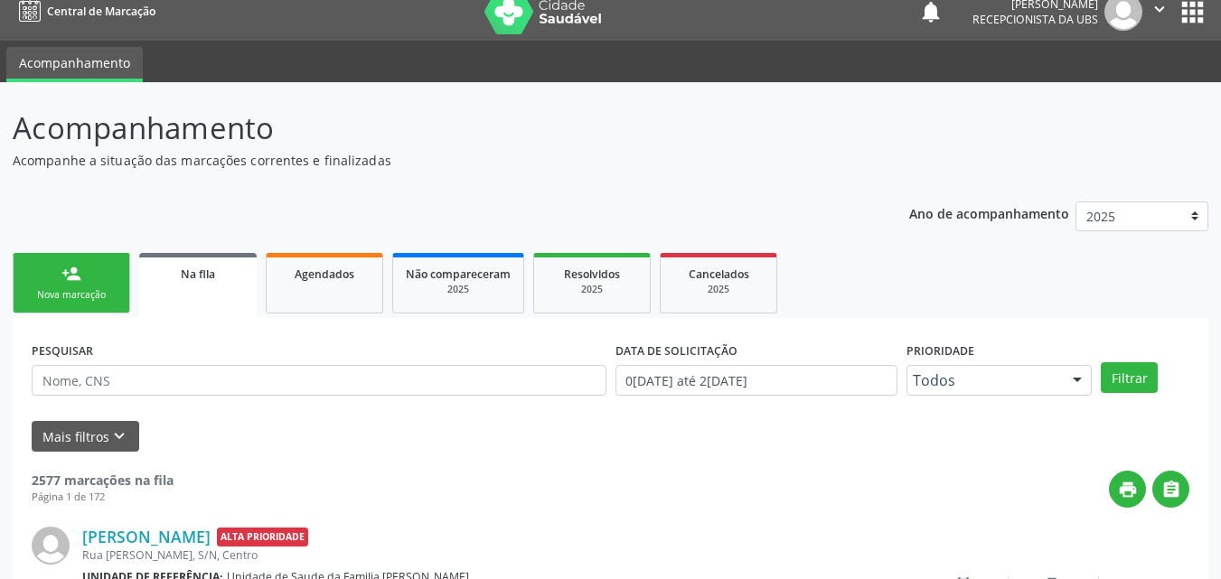
click at [106, 263] on link "person_add Nova marcação" at bounding box center [72, 283] width 118 height 61
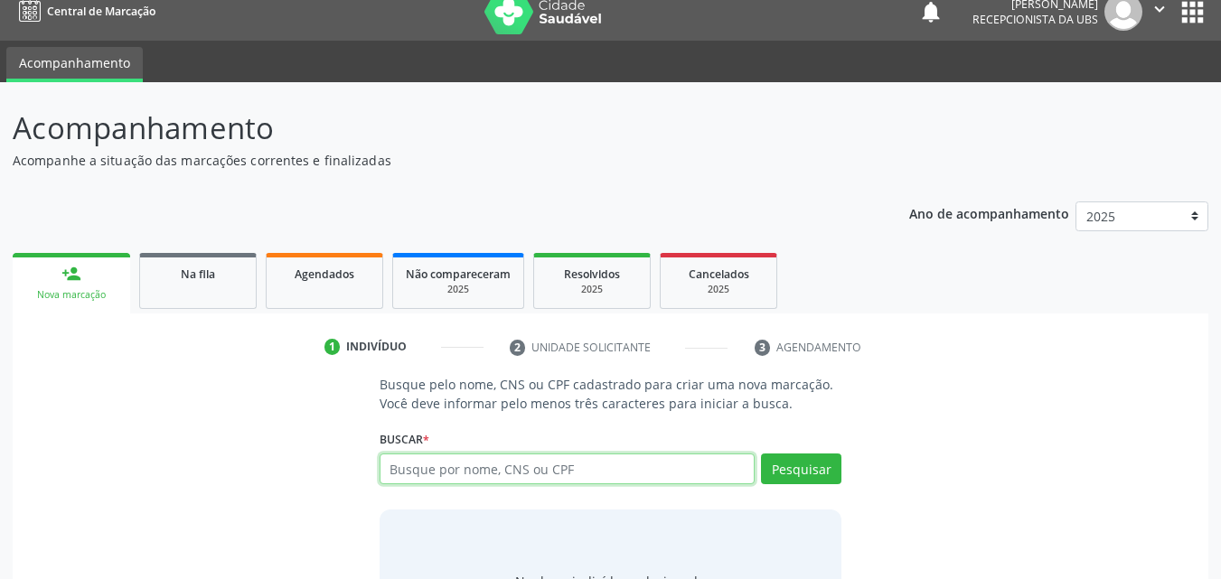
click at [469, 480] on input "text" at bounding box center [568, 469] width 376 height 31
type input "700009611250902"
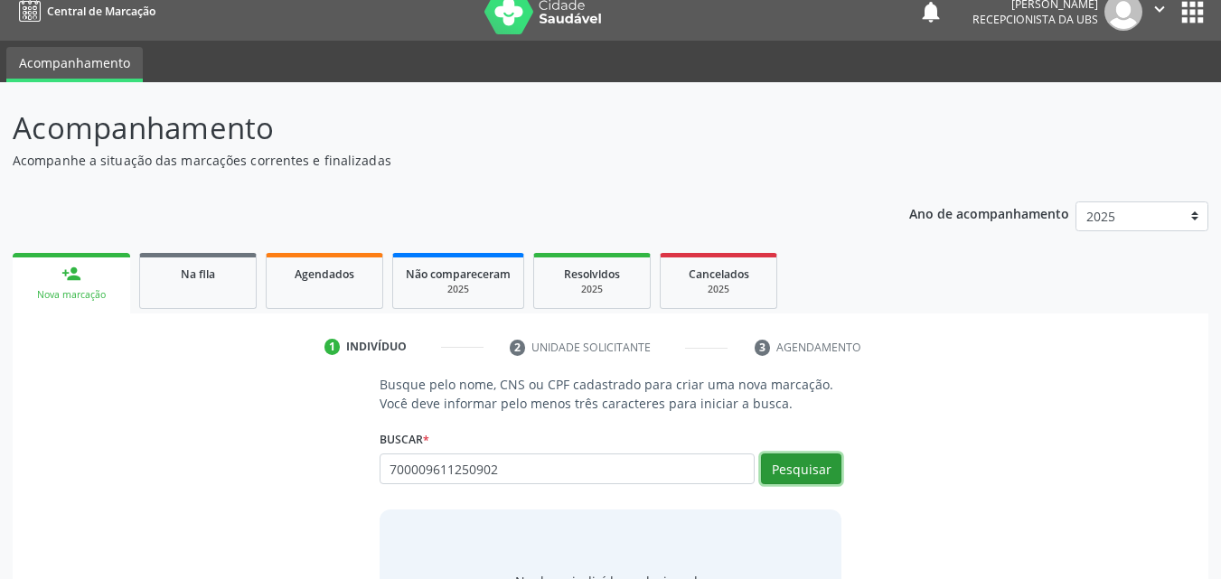
click at [813, 468] on button "Pesquisar" at bounding box center [801, 469] width 80 height 31
type input "700009611250902"
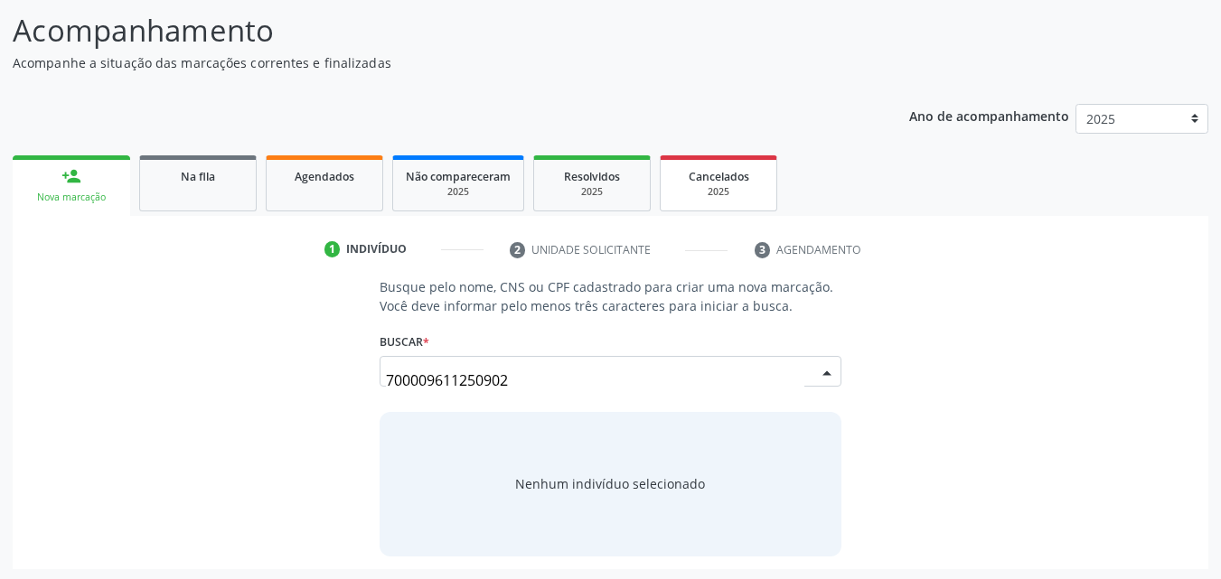
scroll to position [118, 0]
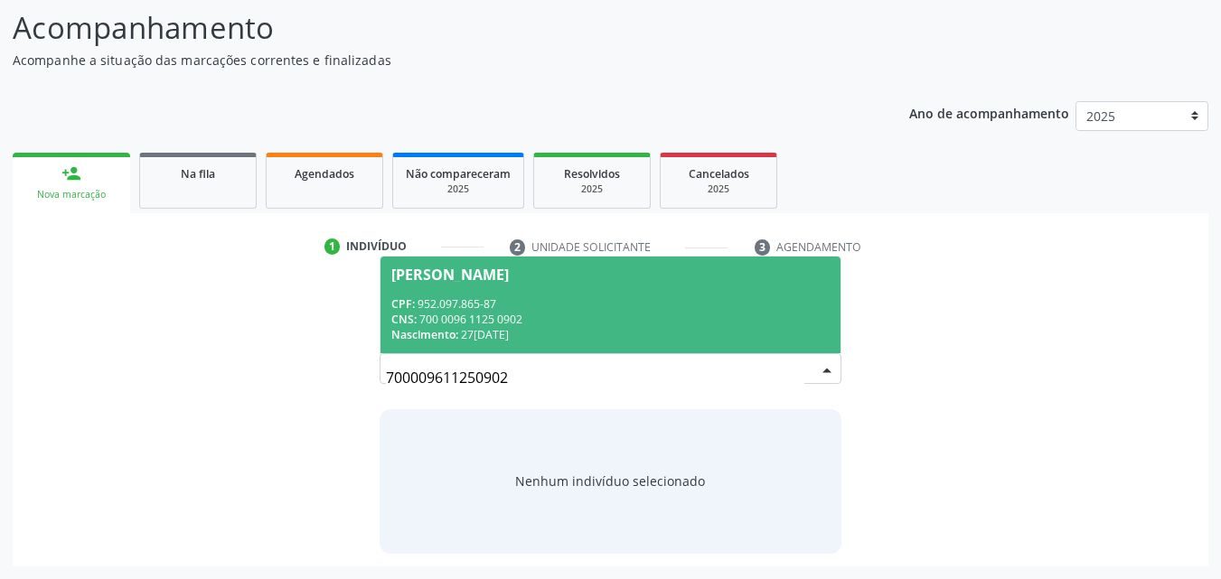
click at [612, 290] on span "Clezio Carvalho Silva CPF: 952.097.865-87 CNS: 700 0096 1125 0902 Nascimento: 2…" at bounding box center [611, 305] width 461 height 97
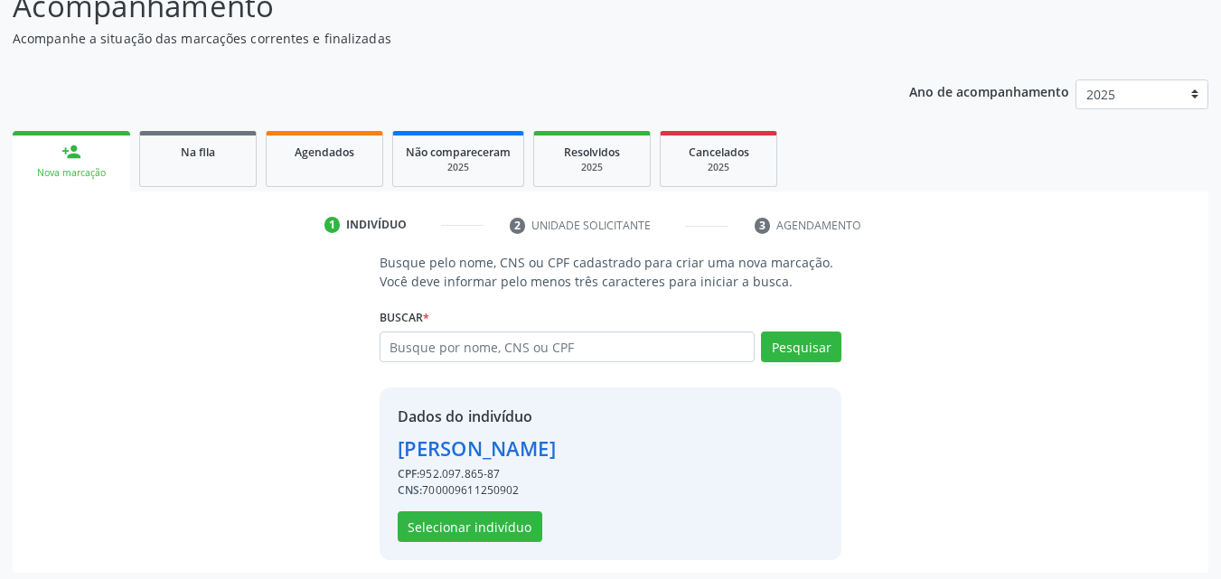
scroll to position [146, 0]
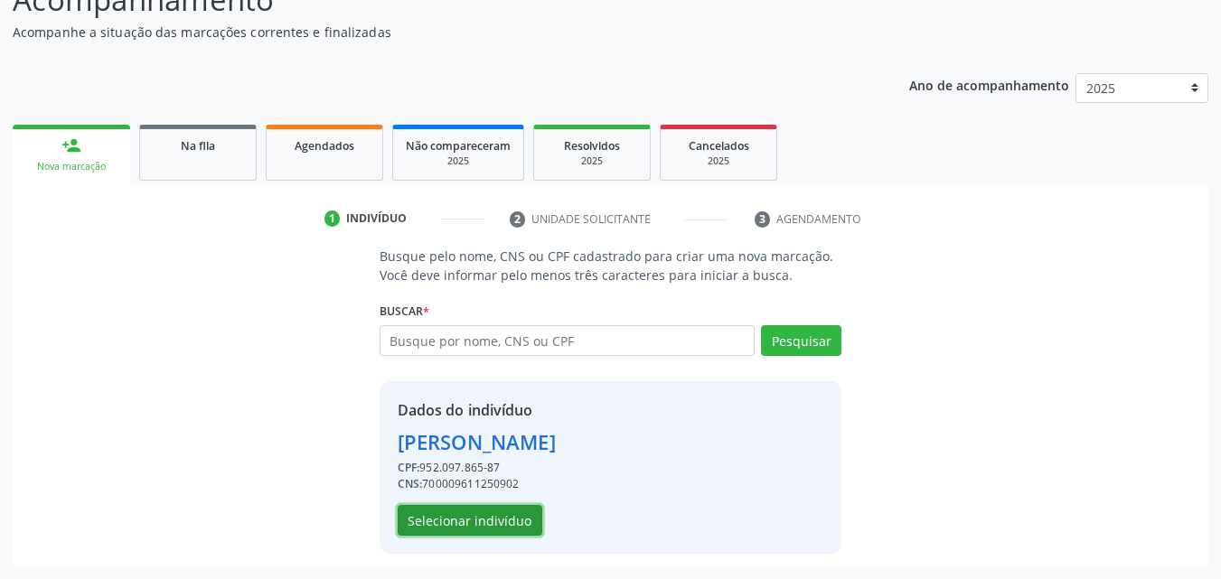
click at [449, 514] on button "Selecionar indivíduo" at bounding box center [470, 520] width 145 height 31
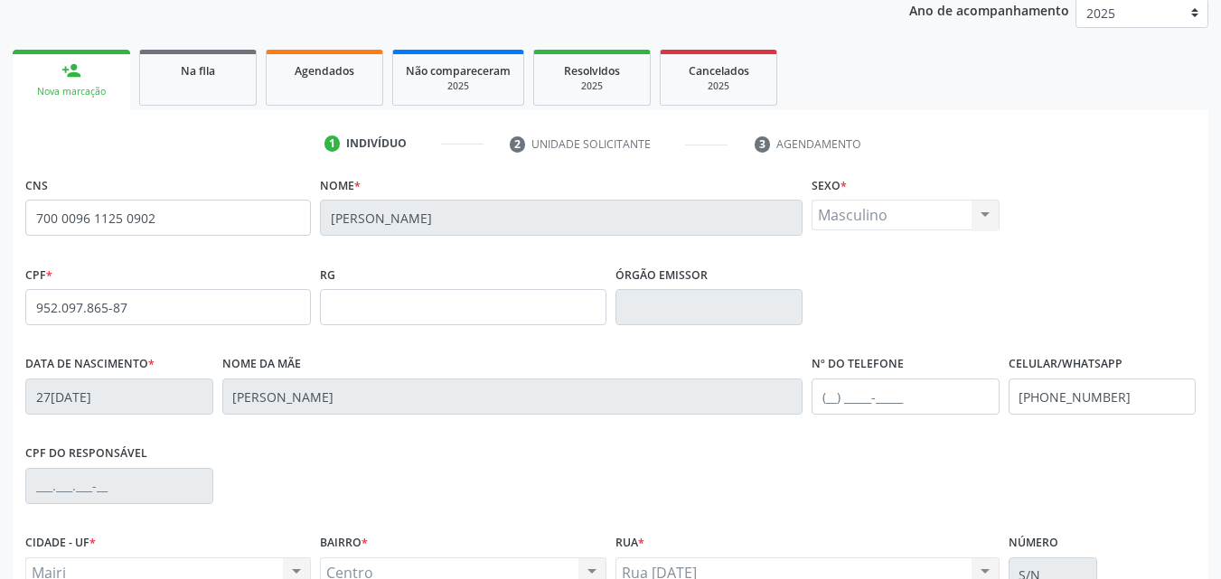
scroll to position [220, 0]
click at [1152, 403] on input "(74) 99999-9999" at bounding box center [1103, 398] width 188 height 36
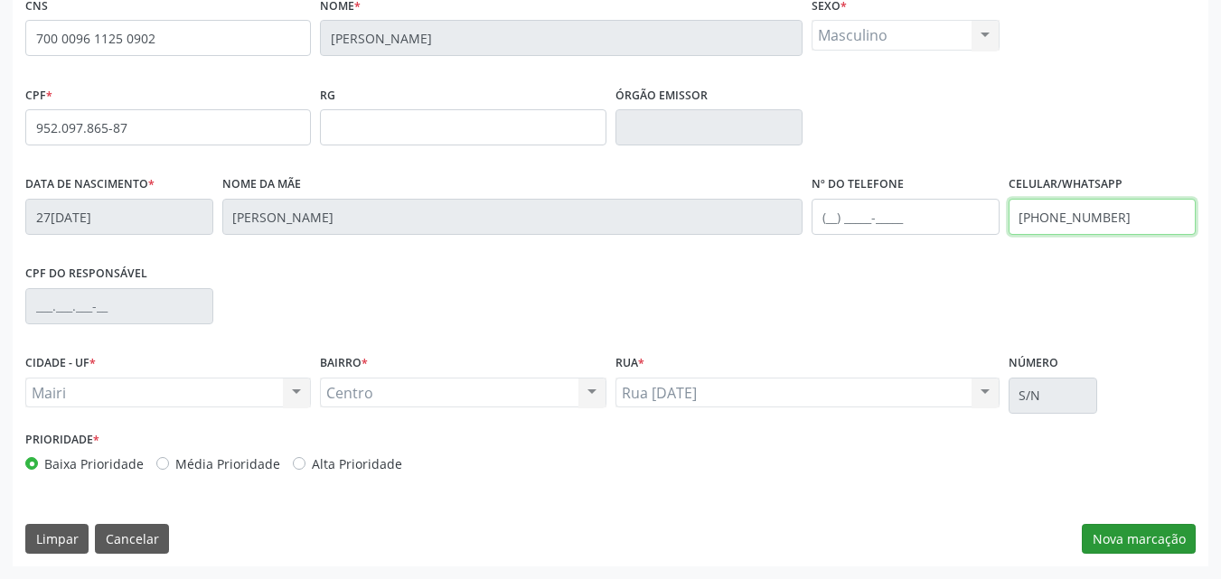
type input "(74) 99808-3348"
click at [1144, 538] on button "Nova marcação" at bounding box center [1139, 539] width 114 height 31
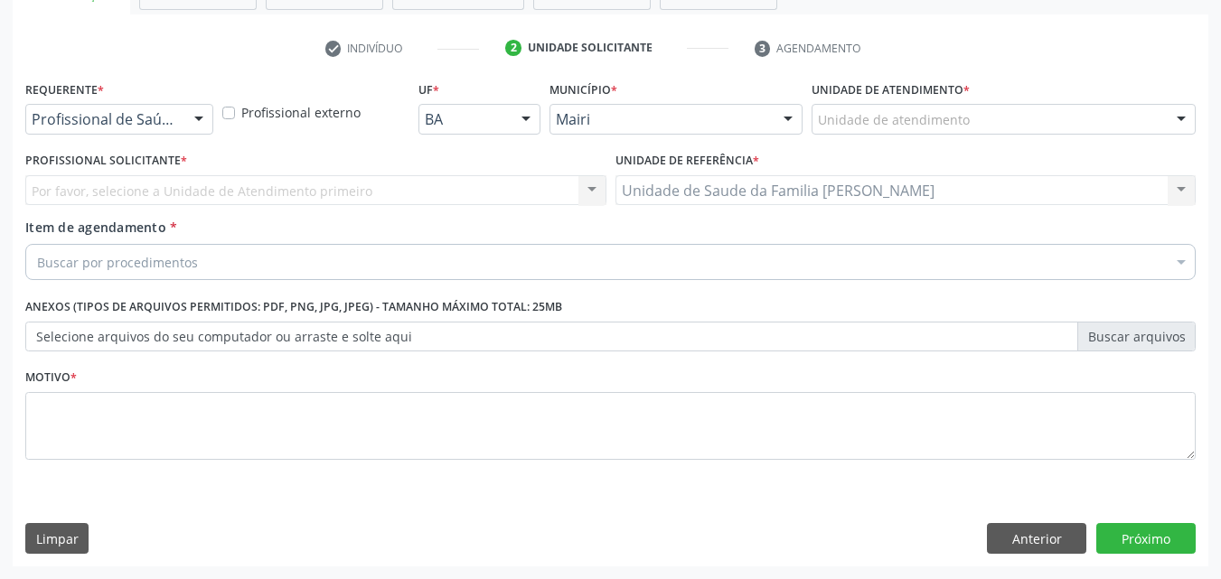
scroll to position [316, 0]
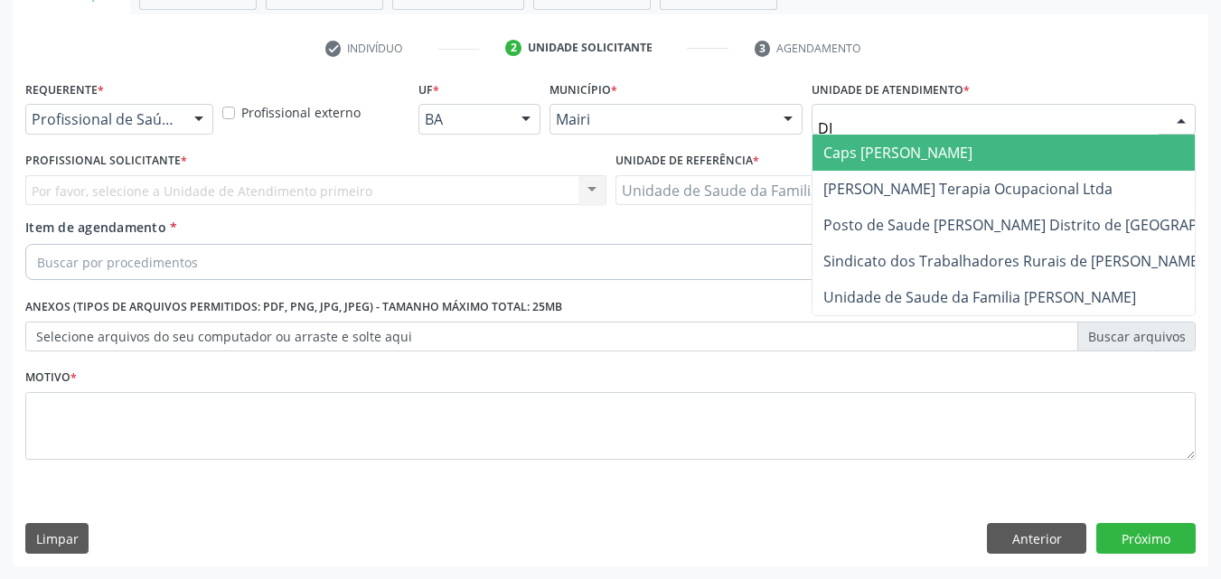
type input "DIL"
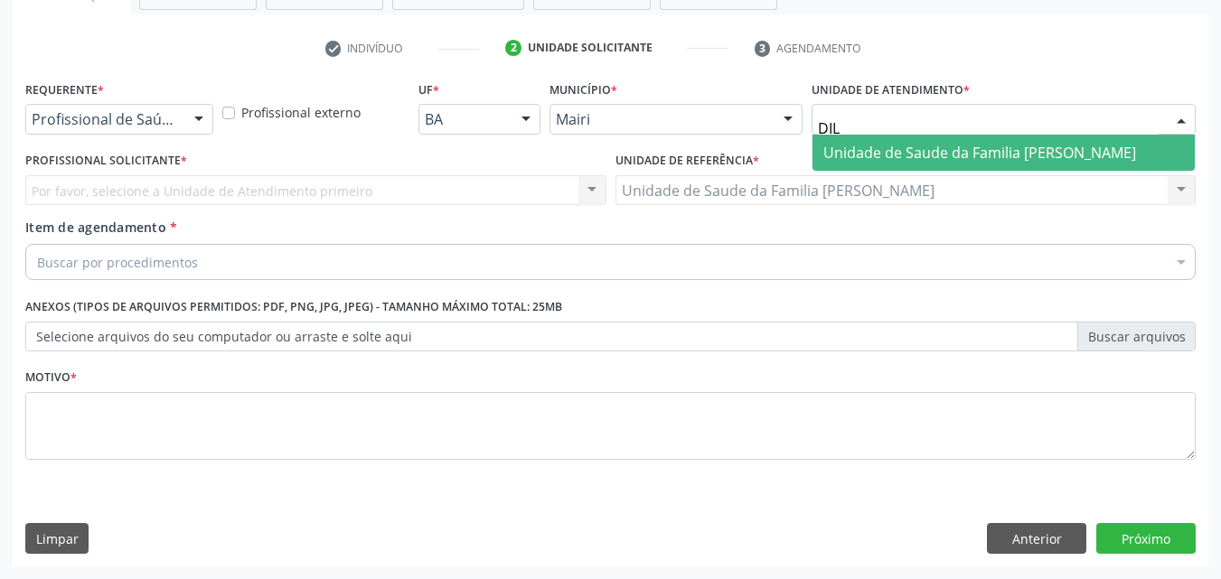
click at [933, 148] on span "Unidade de Saude da Familia [PERSON_NAME]" at bounding box center [980, 153] width 313 height 20
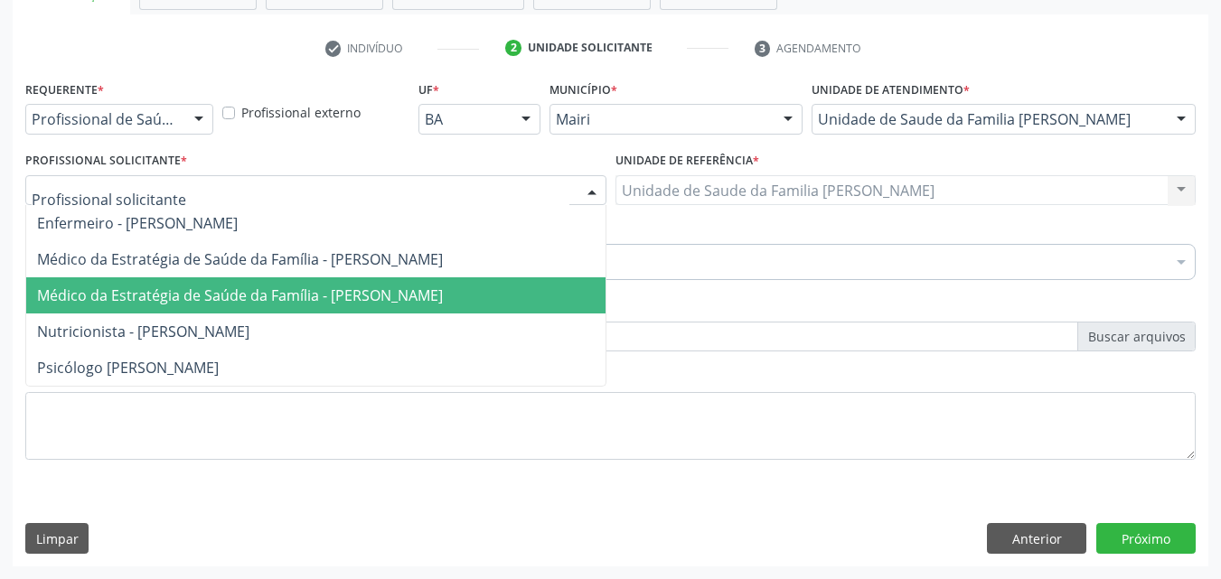
click at [168, 292] on span "Médico da Estratégia de Saúde da Família - [PERSON_NAME]" at bounding box center [240, 296] width 406 height 20
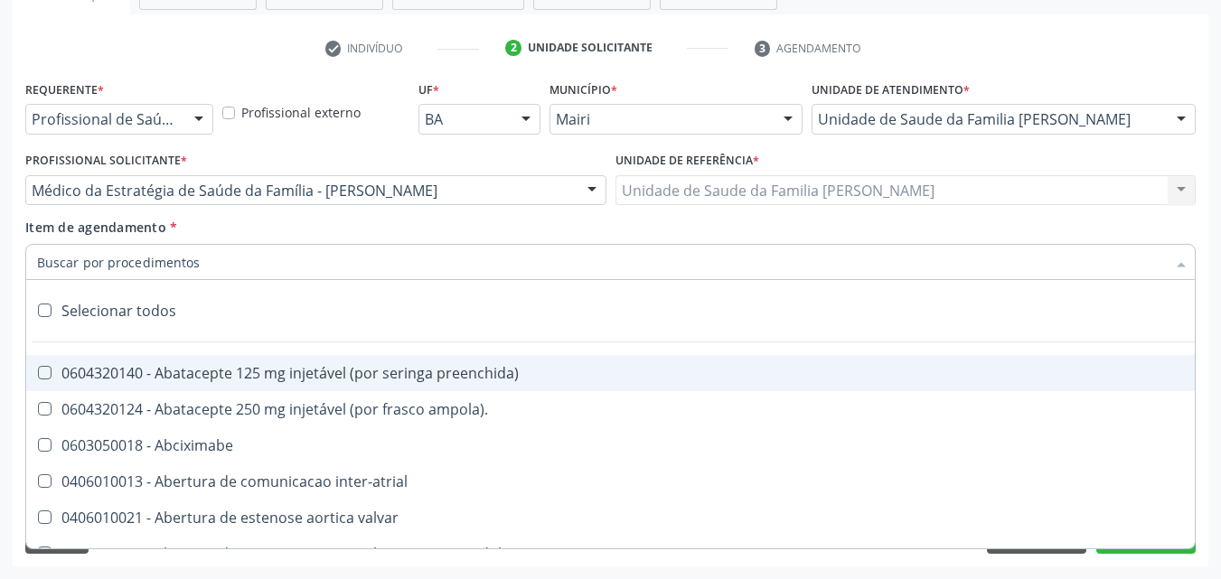
click at [168, 265] on input "Item de agendamento *" at bounding box center [601, 262] width 1129 height 36
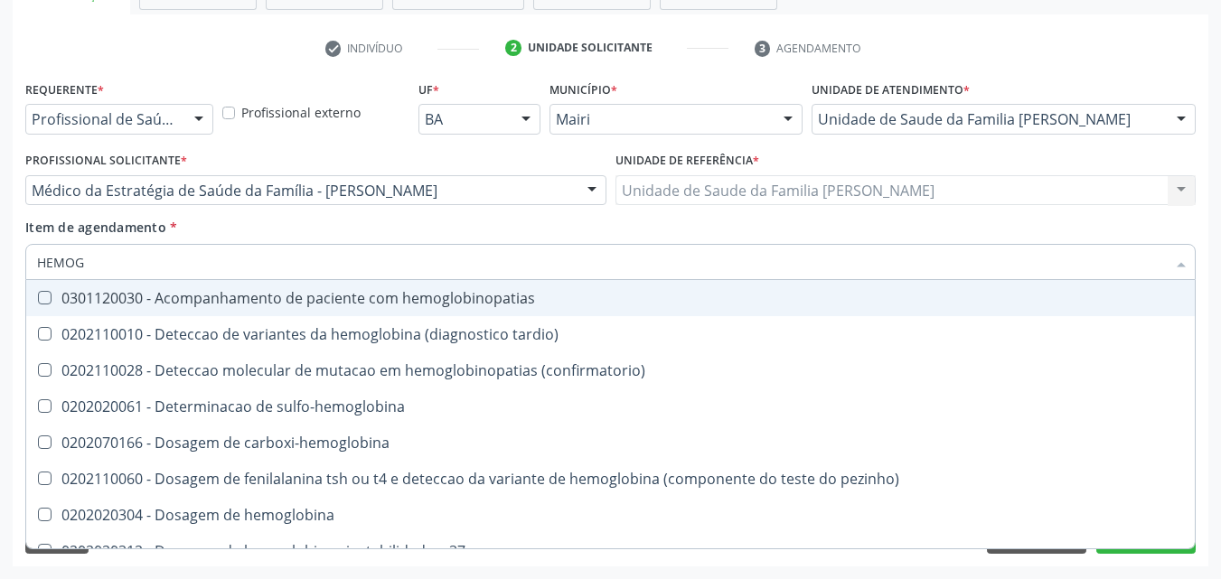
type input "HEMOGR"
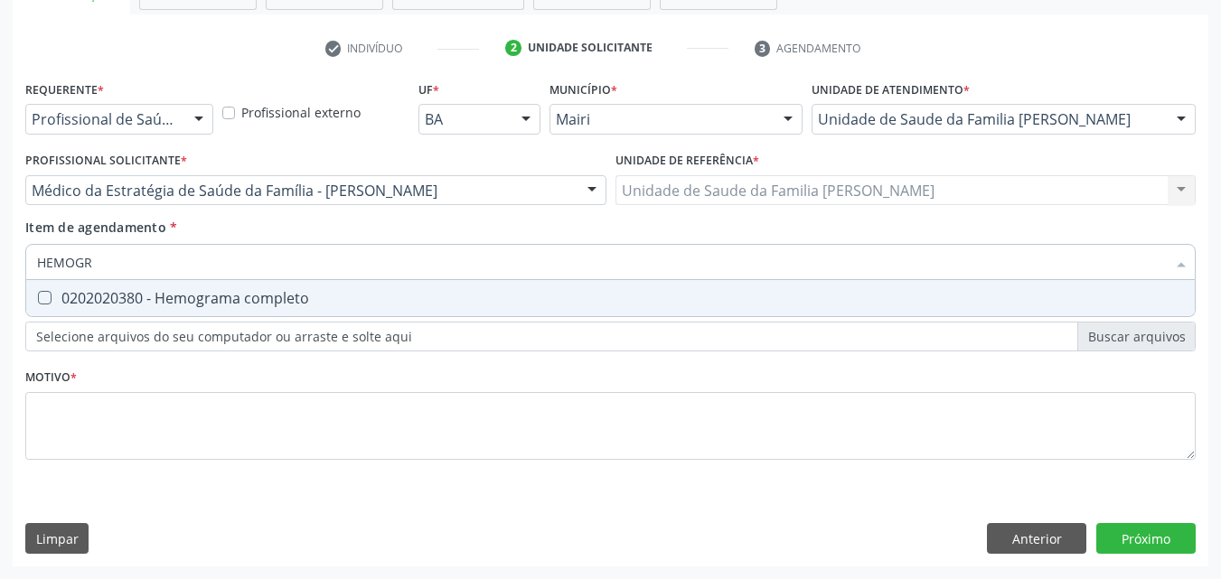
click at [175, 298] on div "0202020380 - Hemograma completo" at bounding box center [610, 298] width 1147 height 14
checkbox completo "true"
type input "HEMOG"
checkbox completo "false"
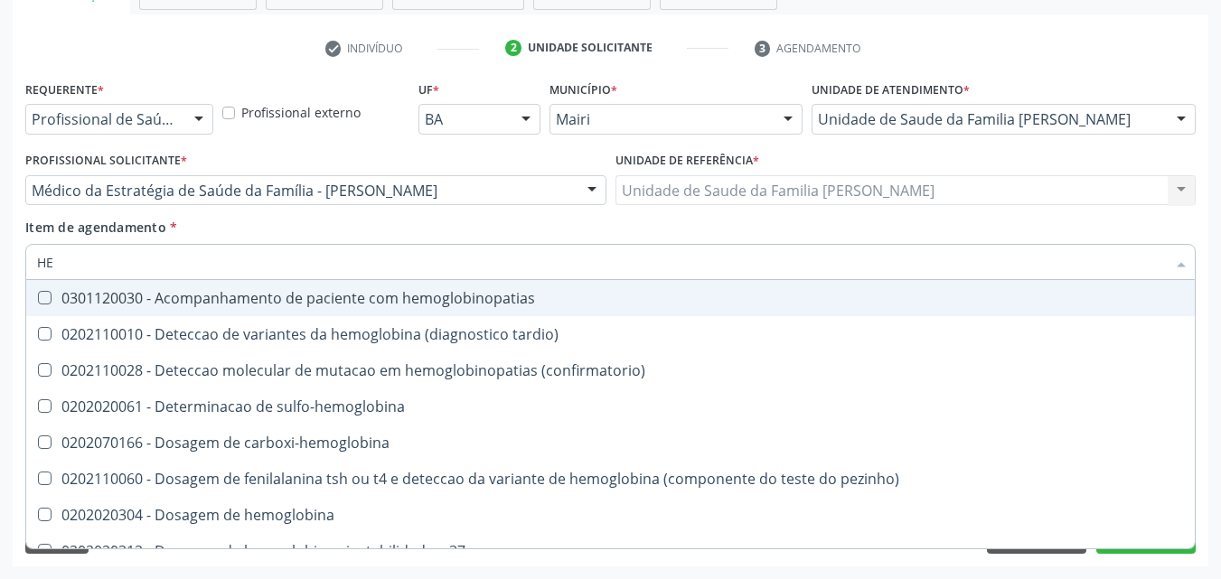
type input "H"
checkbox completo "false"
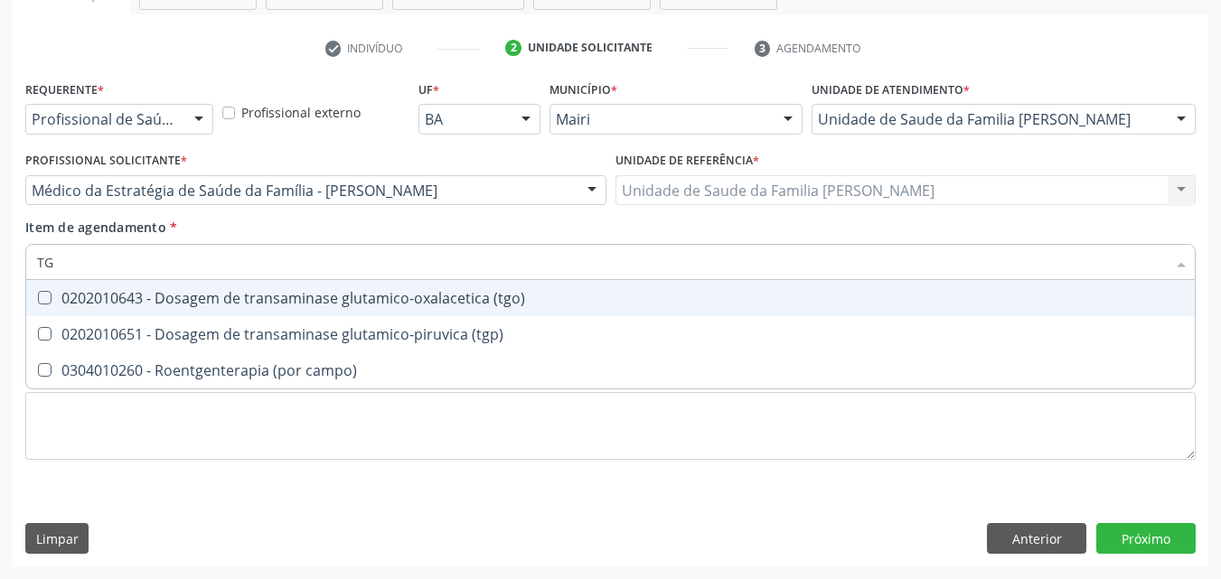
type input "TGO"
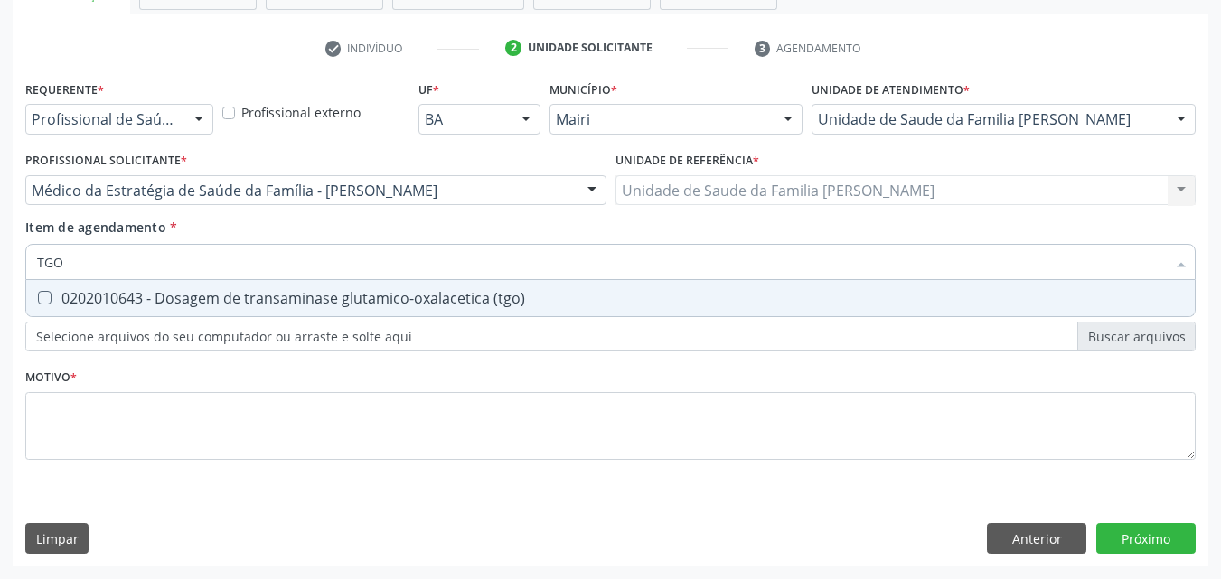
click at [175, 298] on div "0202010643 - Dosagem de transaminase glutamico-oxalacetica (tgo)" at bounding box center [610, 298] width 1147 height 14
checkbox \(tgo\) "true"
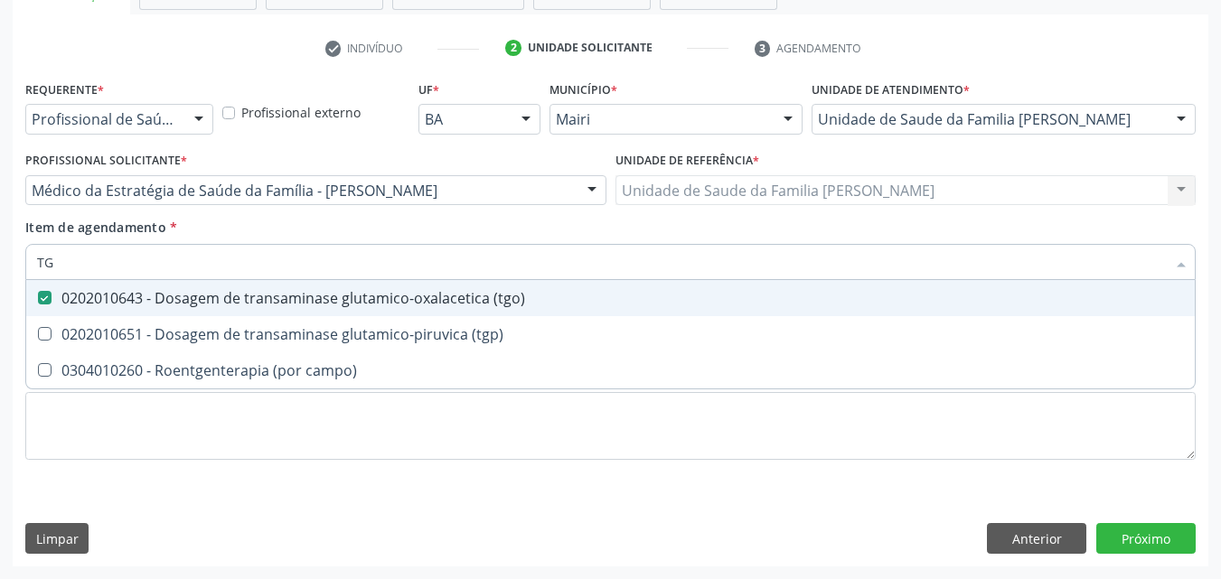
type input "T"
checkbox \(tgo\) "false"
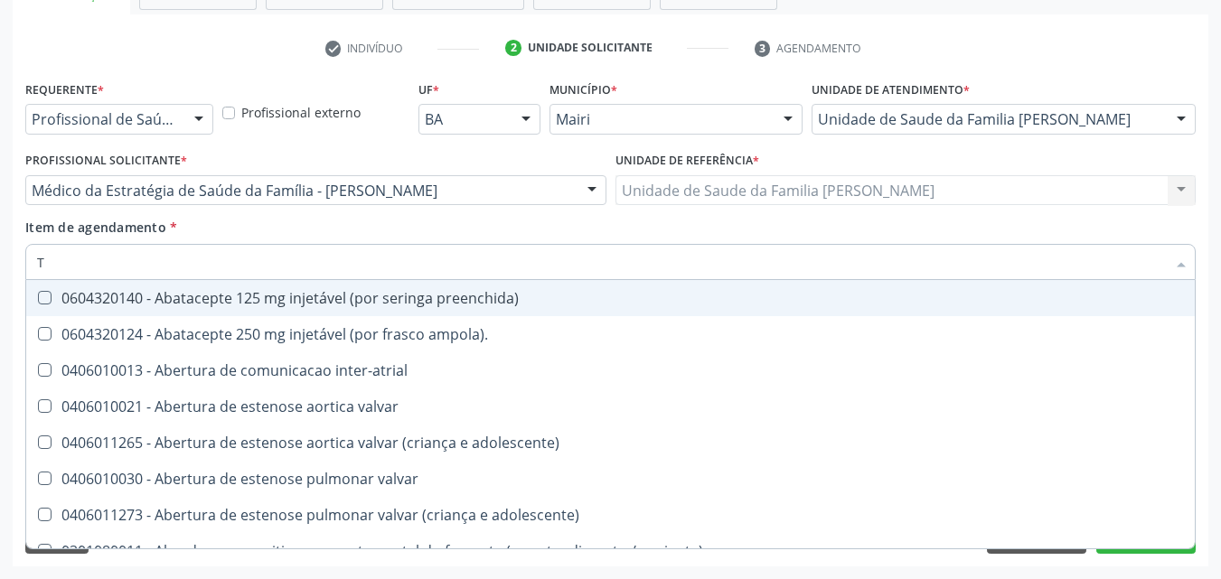
type input "TG"
checkbox preenchida\) "true"
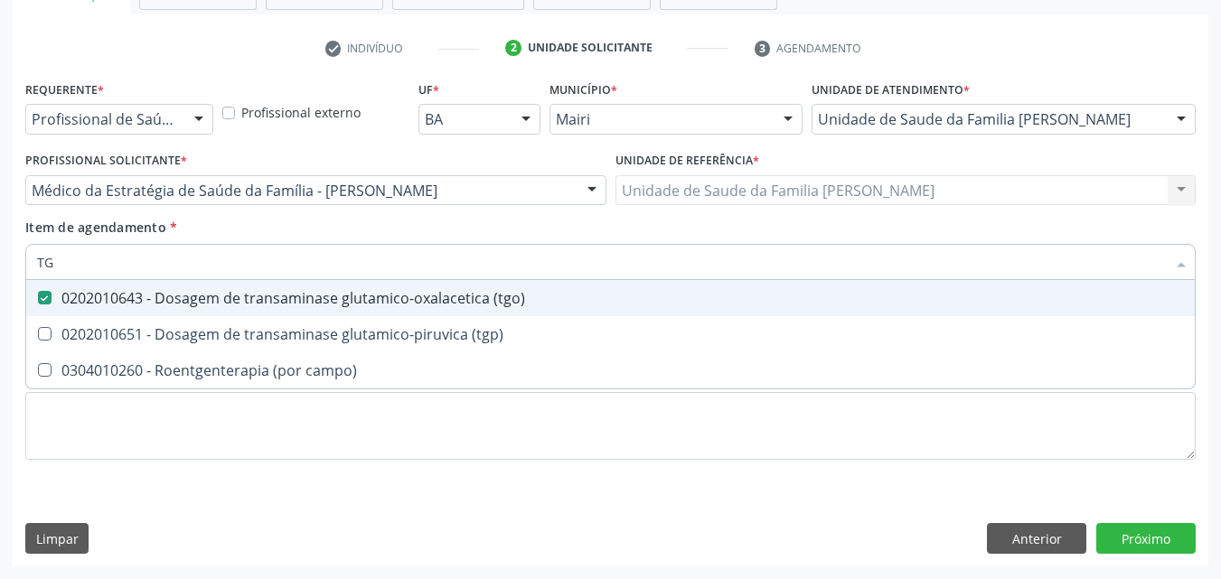
type input "TGP"
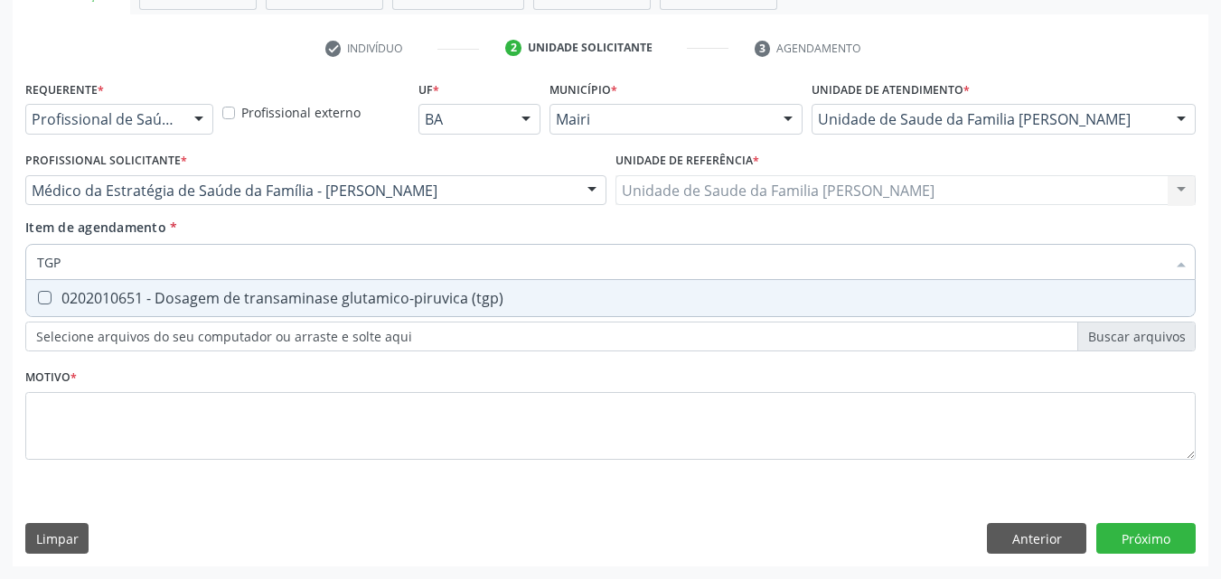
click at [175, 298] on div "0202010651 - Dosagem de transaminase glutamico-piruvica (tgp)" at bounding box center [610, 298] width 1147 height 14
checkbox \(tgp\) "true"
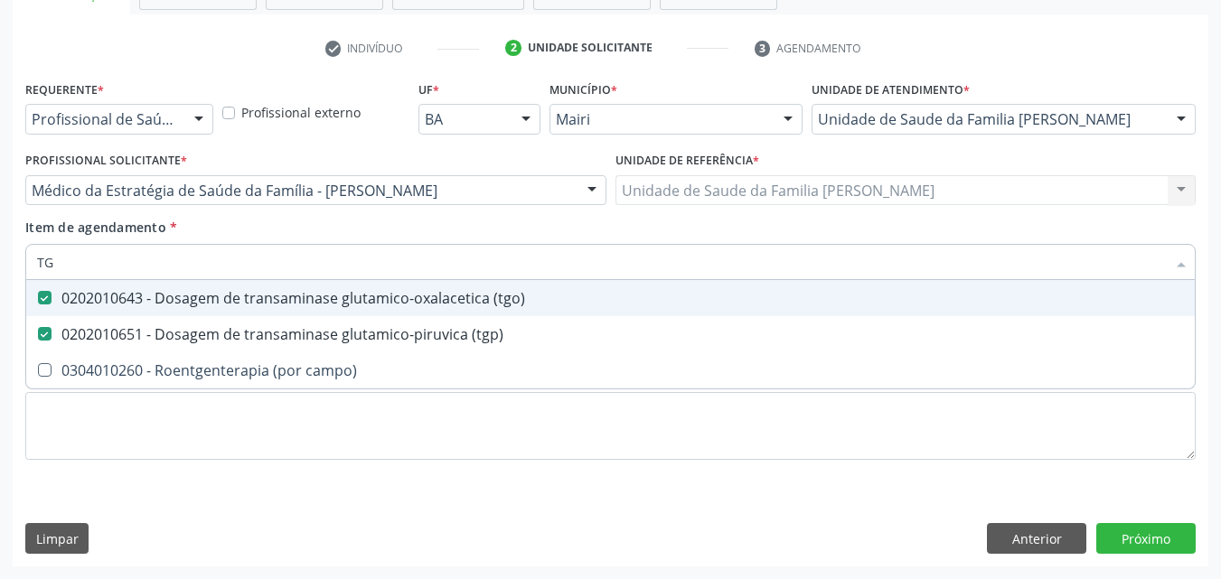
type input "T"
checkbox \(tgo\) "false"
checkbox \(tgp\) "false"
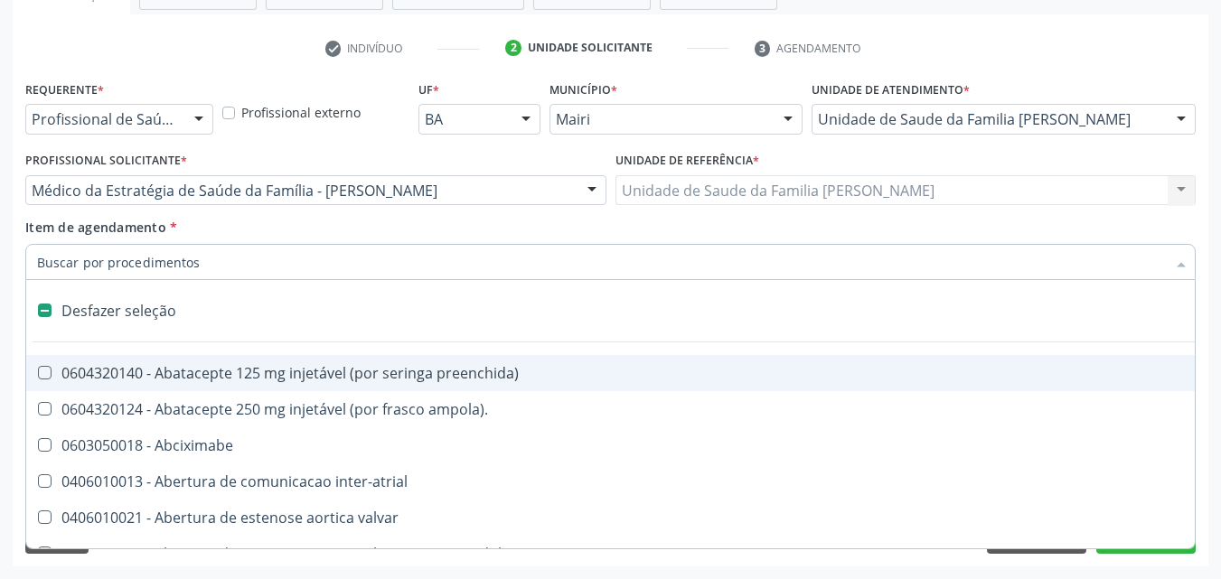
type input "G"
checkbox estimulo "true"
checkbox \(bilateral\) "true"
checkbox adolescente\) "true"
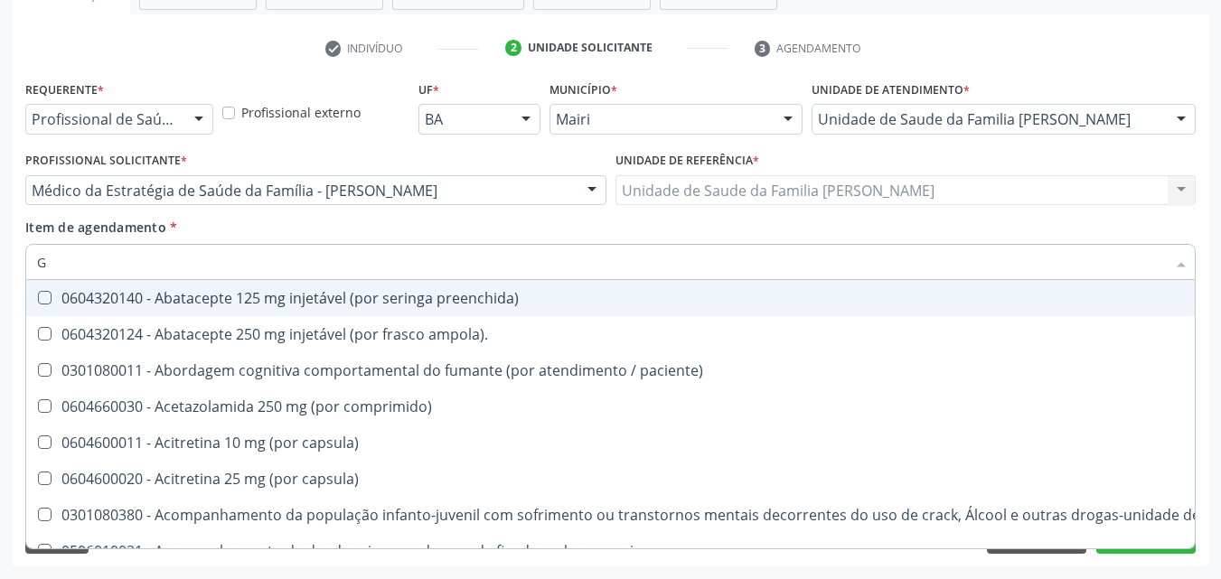
type input "GL"
checkbox bucomaxilofacial "true"
checkbox pé "true"
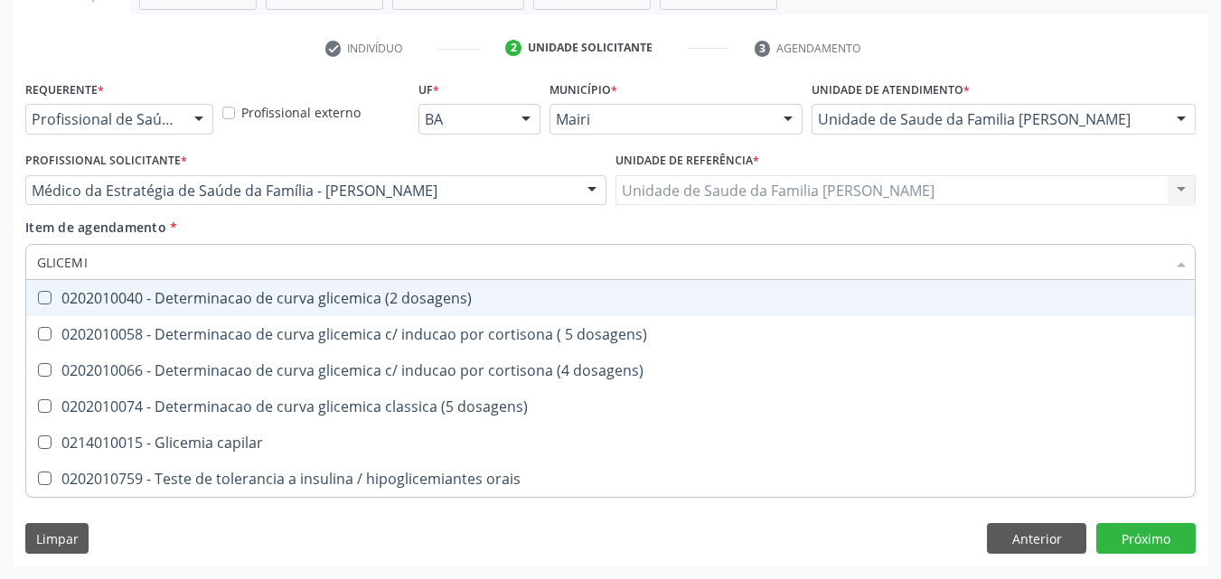
type input "GLICEMIA"
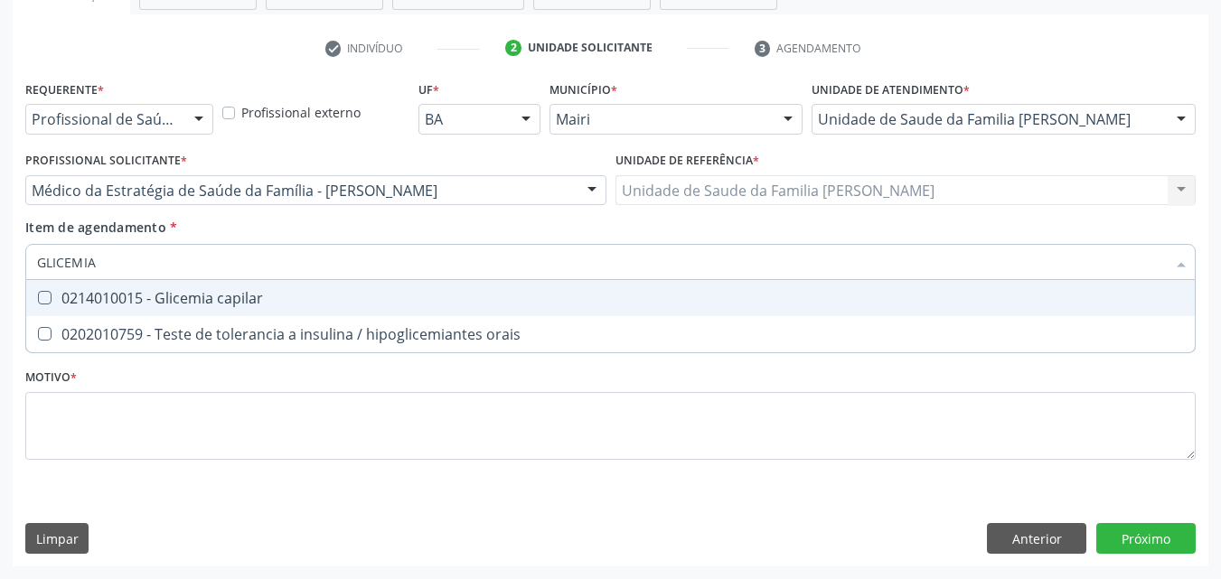
click at [175, 298] on div "0214010015 - Glicemia capilar" at bounding box center [610, 298] width 1147 height 14
checkbox capilar "true"
type input "GLICEMI"
checkbox capilar "false"
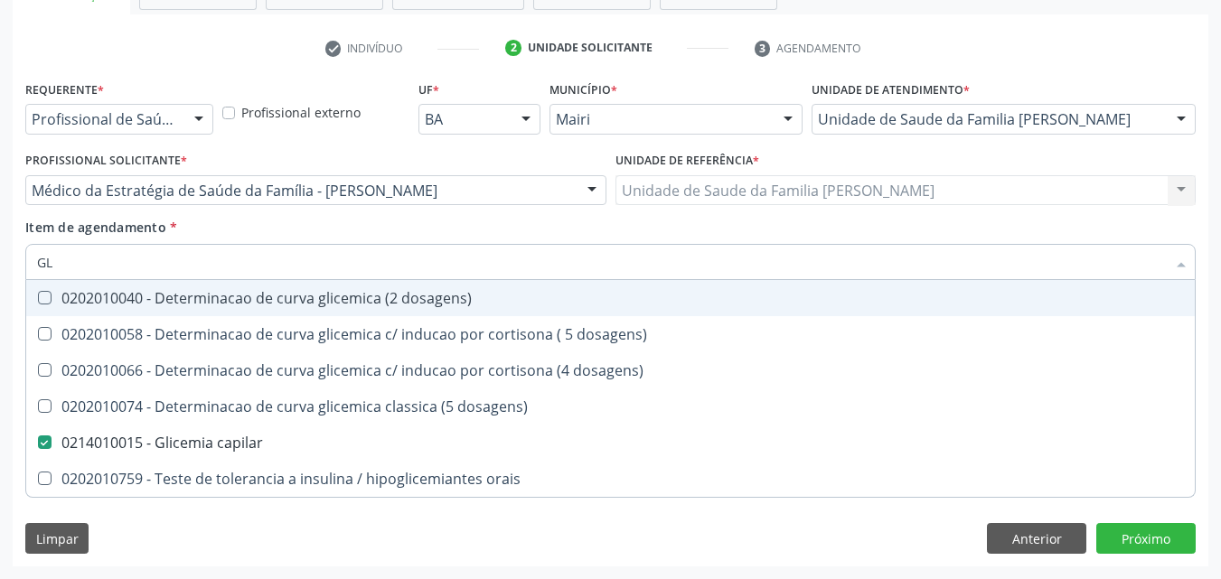
type input "G"
checkbox capilar "false"
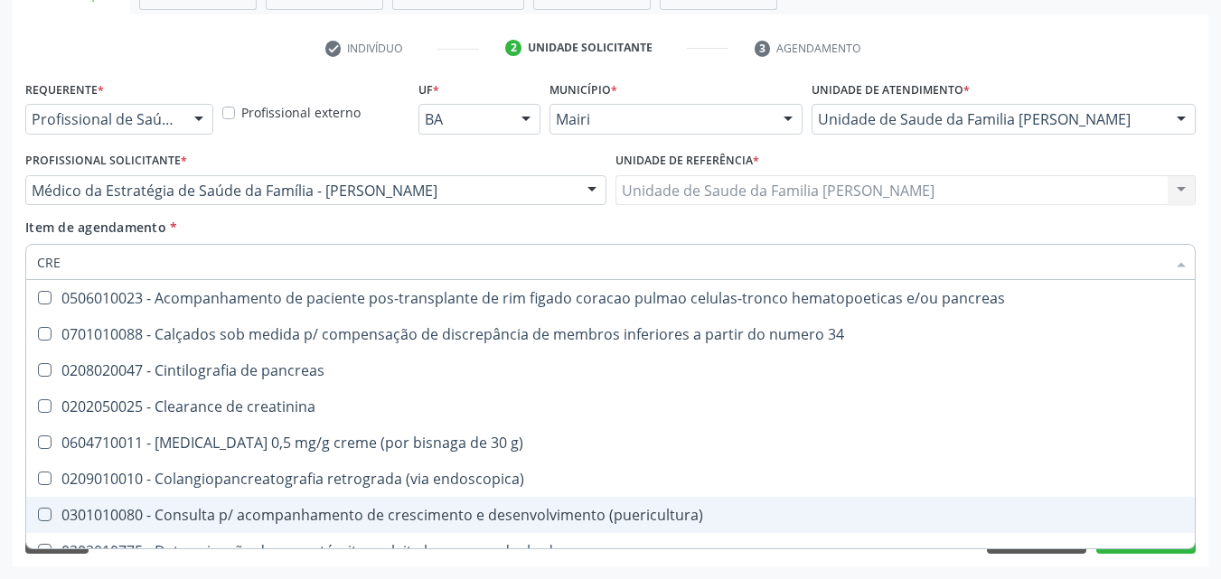
type input "CREA"
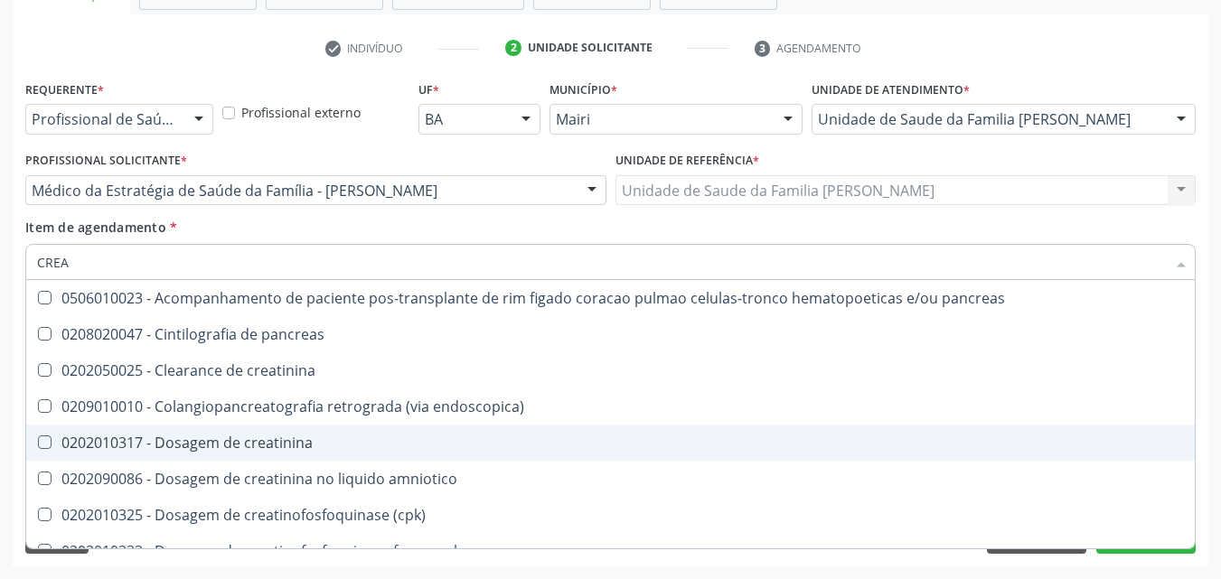
click at [244, 438] on div "0202010317 - Dosagem de creatinina" at bounding box center [610, 443] width 1147 height 14
checkbox creatinina "true"
type input "CRE"
checkbox creatinina "false"
checkbox oncologia "true"
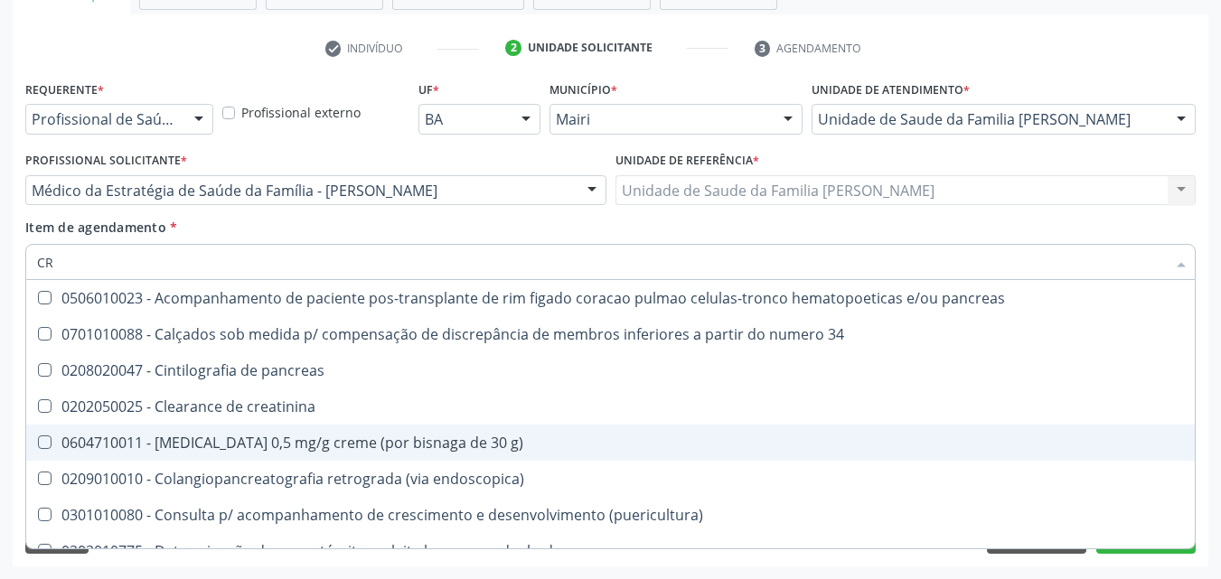
type input "C"
checkbox creatinina "false"
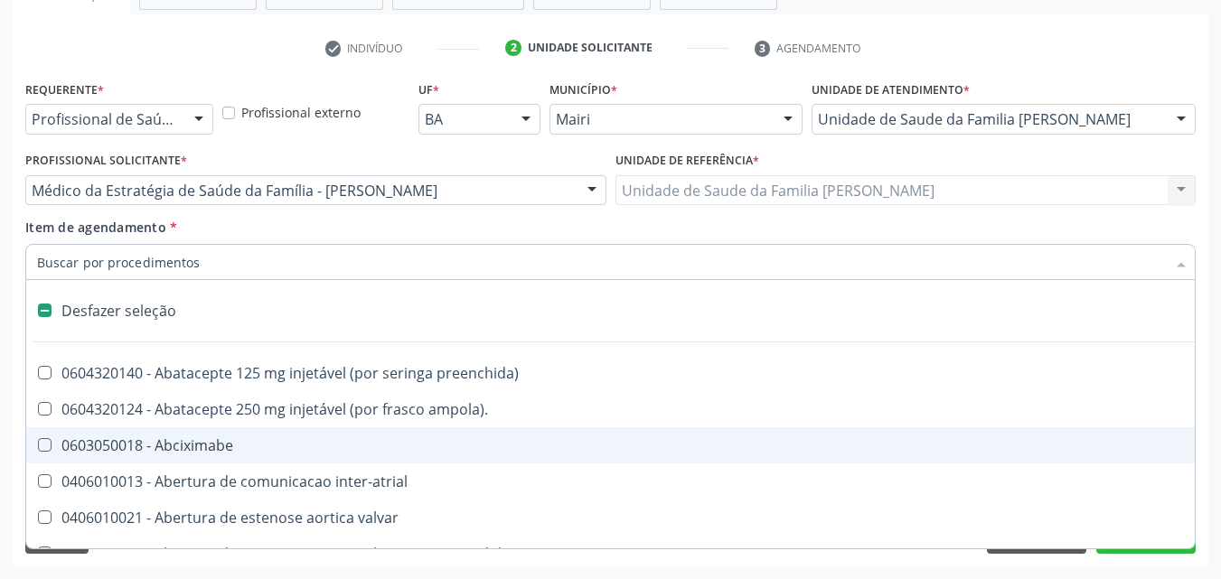
type input "U"
checkbox sexual "true"
checkbox aparentado "true"
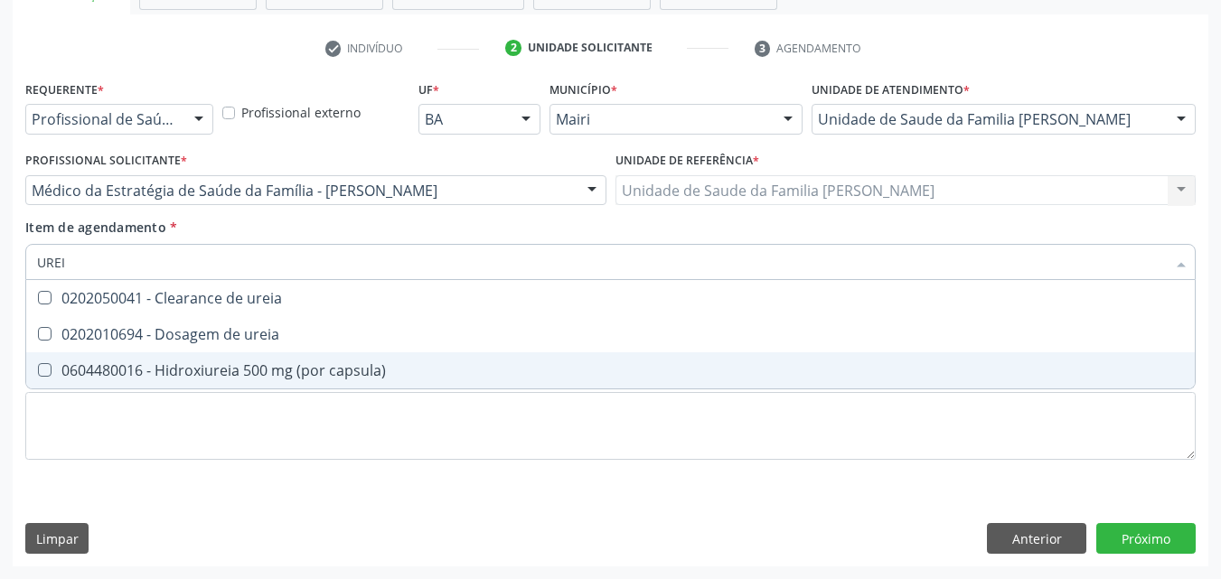
type input "UREIA"
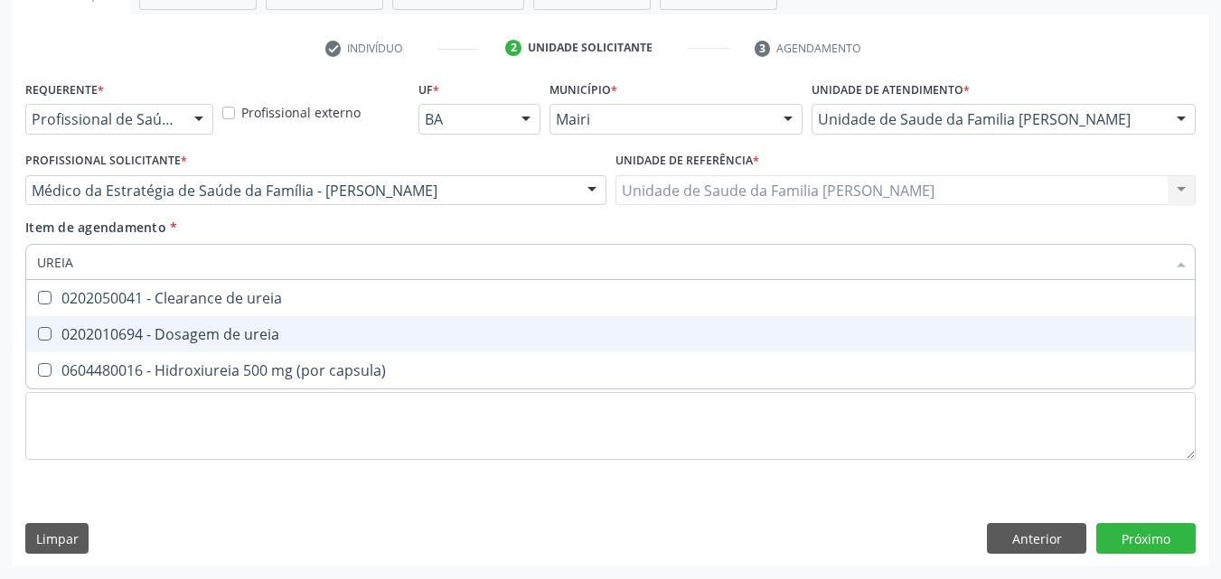
click at [248, 335] on div "0202010694 - Dosagem de ureia" at bounding box center [610, 334] width 1147 height 14
checkbox ureia "true"
type input "U"
checkbox ureia "false"
type input "COLEST"
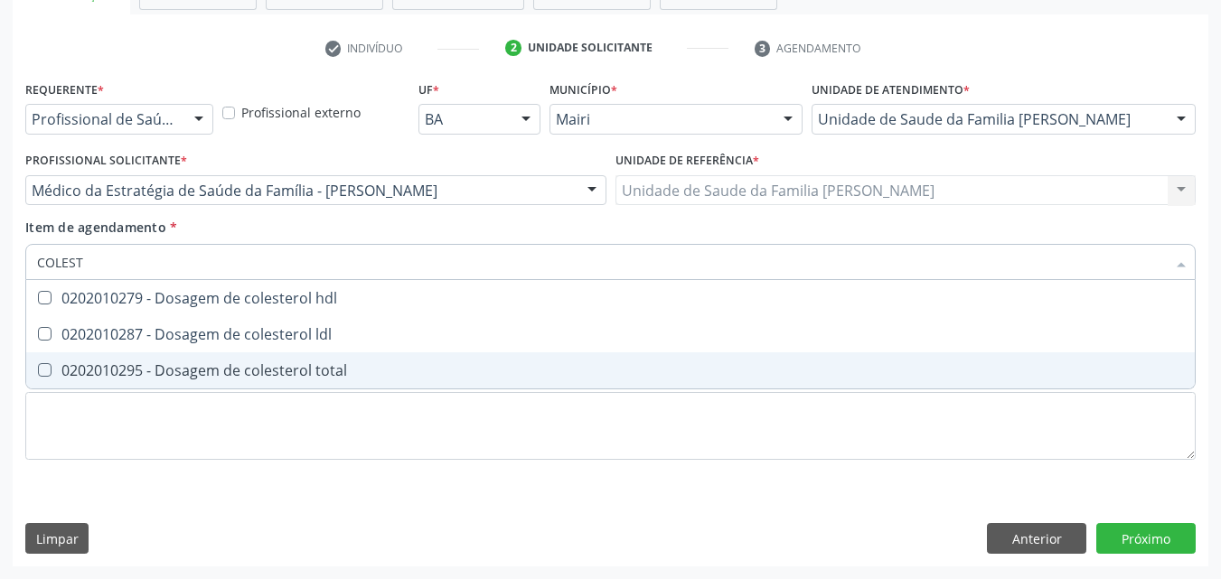
click at [253, 359] on span "0202010295 - Dosagem de colesterol total" at bounding box center [610, 371] width 1169 height 36
checkbox total "true"
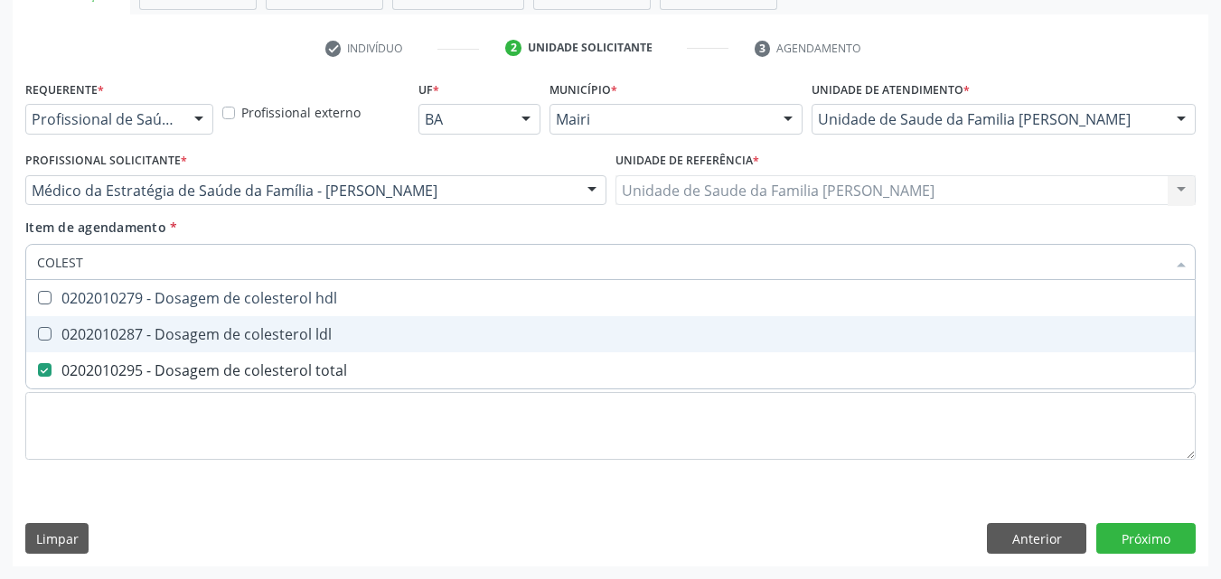
click at [250, 327] on div "0202010287 - Dosagem de colesterol ldl" at bounding box center [610, 334] width 1147 height 14
checkbox ldl "true"
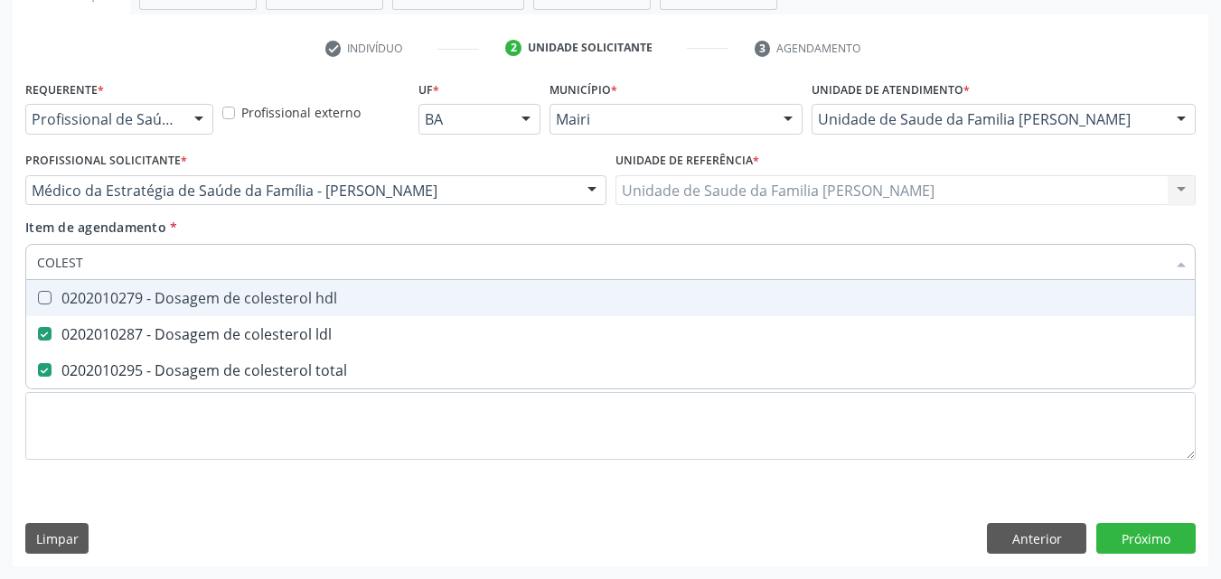
click at [255, 294] on div "0202010279 - Dosagem de colesterol hdl" at bounding box center [610, 298] width 1147 height 14
checkbox hdl "true"
type input "C"
checkbox hdl "false"
checkbox ldl "false"
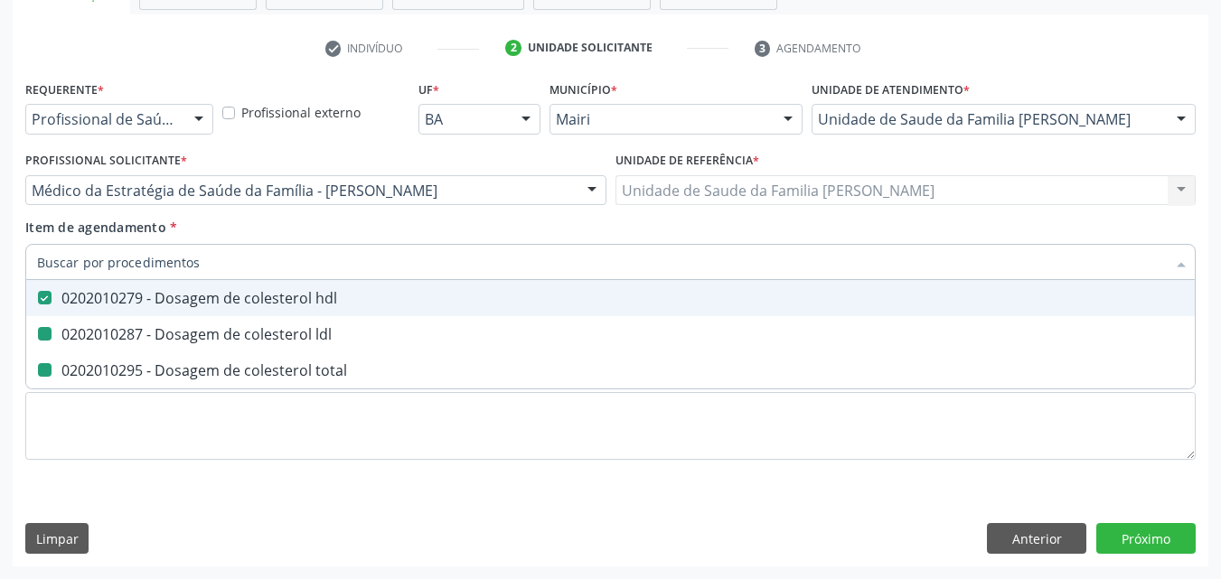
checkbox total "false"
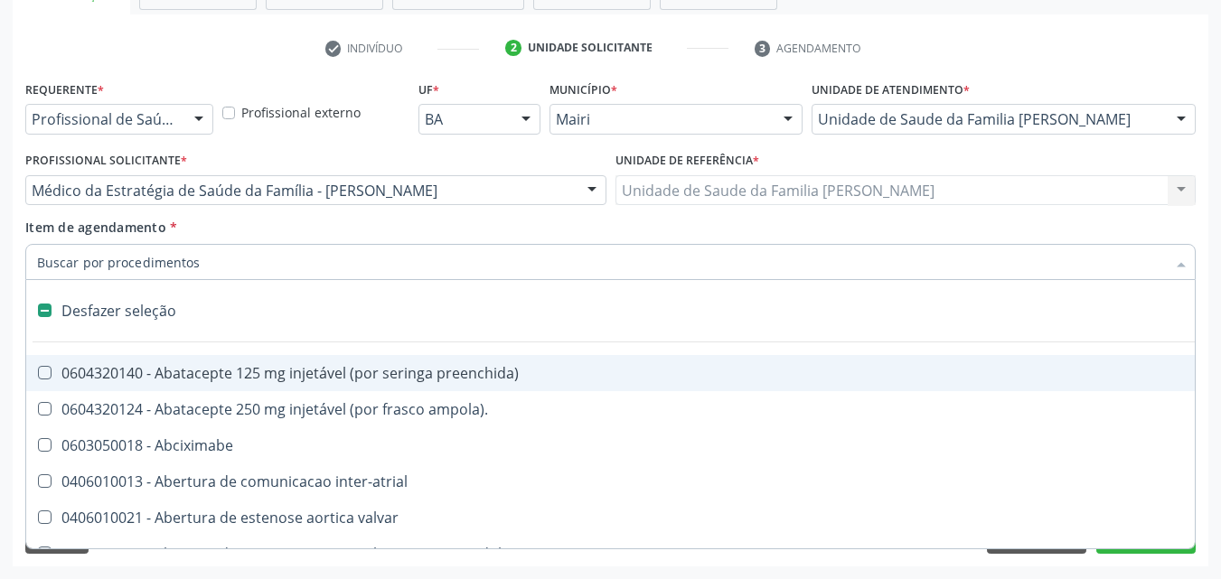
type input "V"
checkbox \(unilateral\) "true"
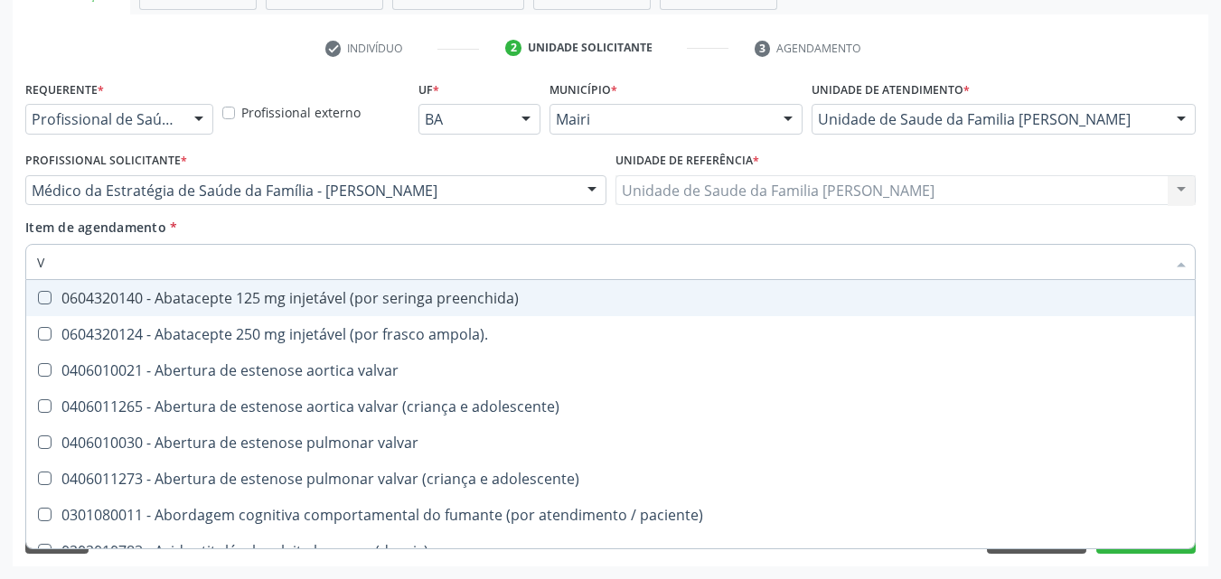
type input "VI"
checkbox cardiovascular "true"
checkbox \(tgp\) "false"
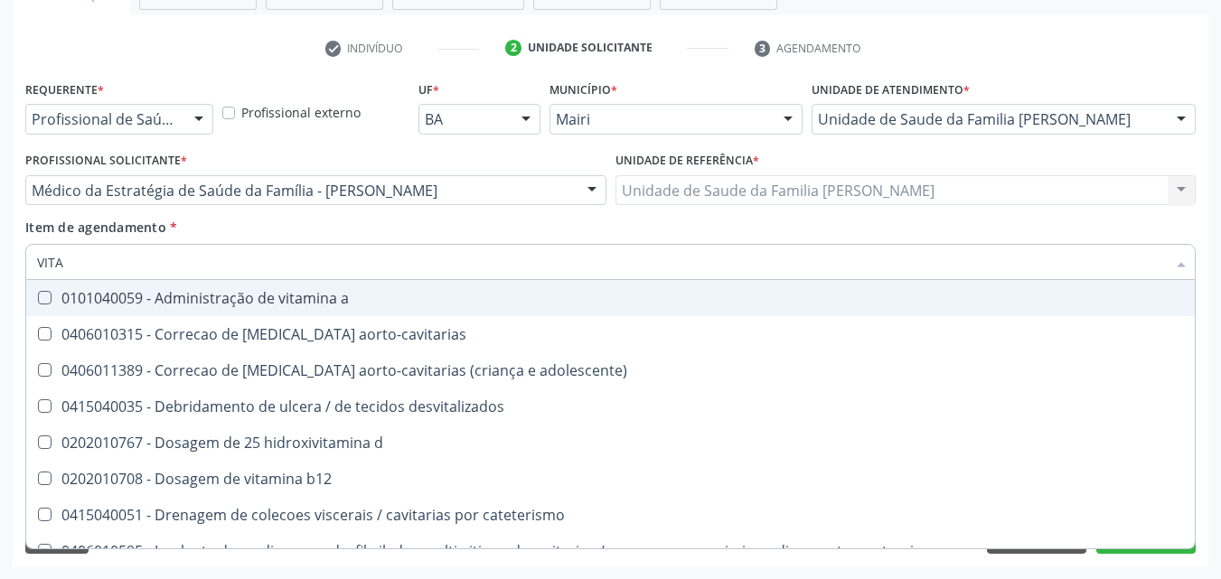
type input "VITAM"
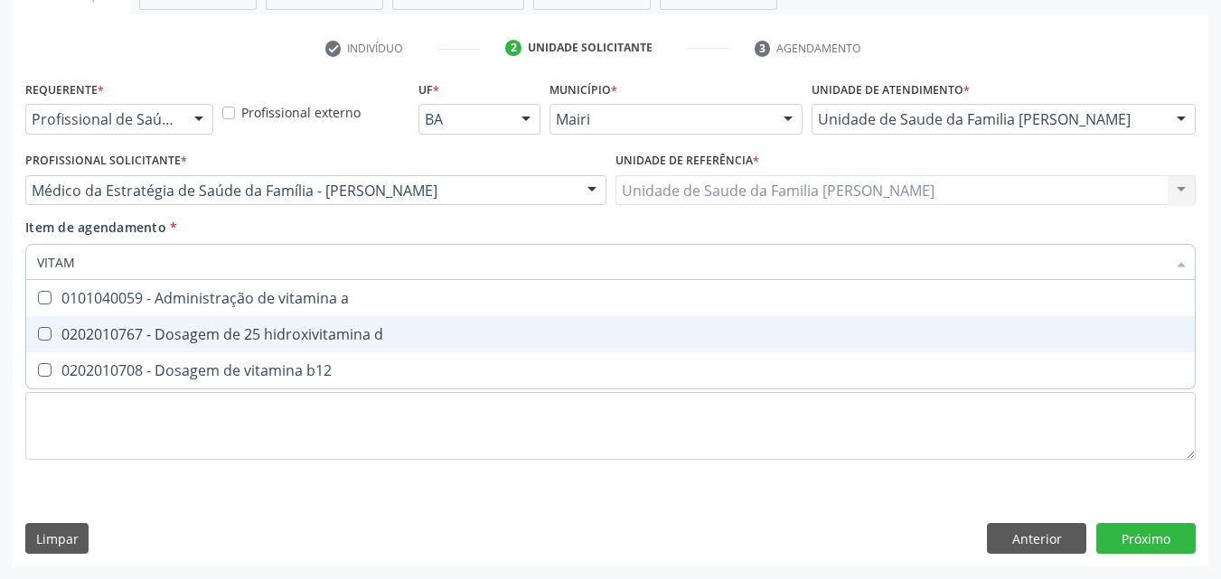
click at [270, 318] on span "0202010767 - Dosagem de 25 hidroxivitamina d" at bounding box center [610, 334] width 1169 height 36
checkbox d "true"
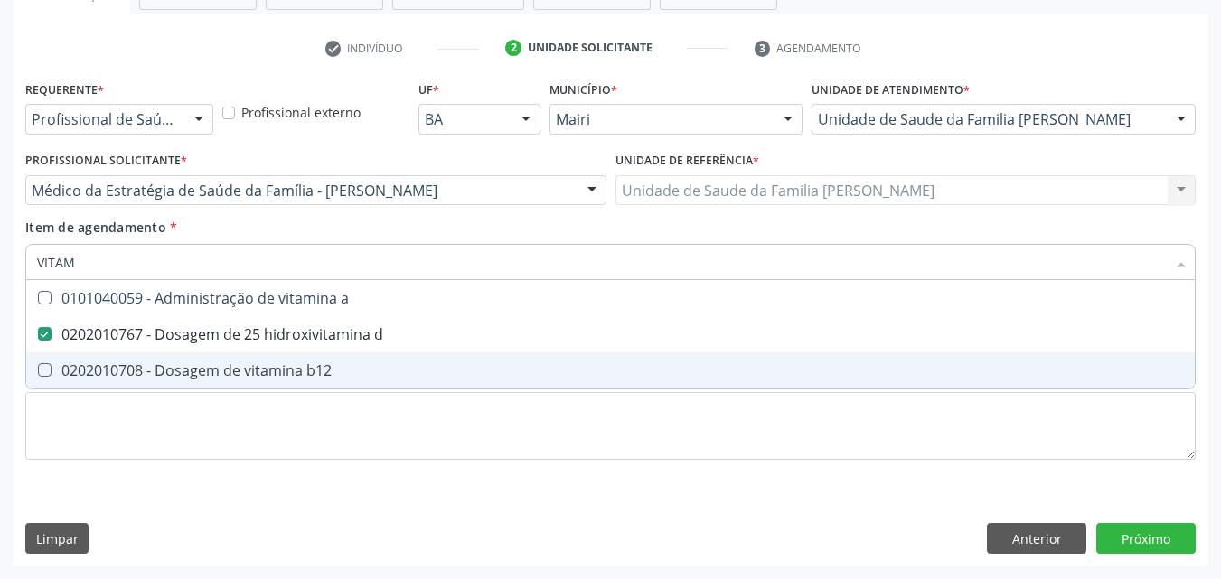
click at [269, 364] on div "0202010708 - Dosagem de vitamina b12" at bounding box center [610, 370] width 1147 height 14
checkbox b12 "true"
type input "VITA"
checkbox d "false"
checkbox b12 "false"
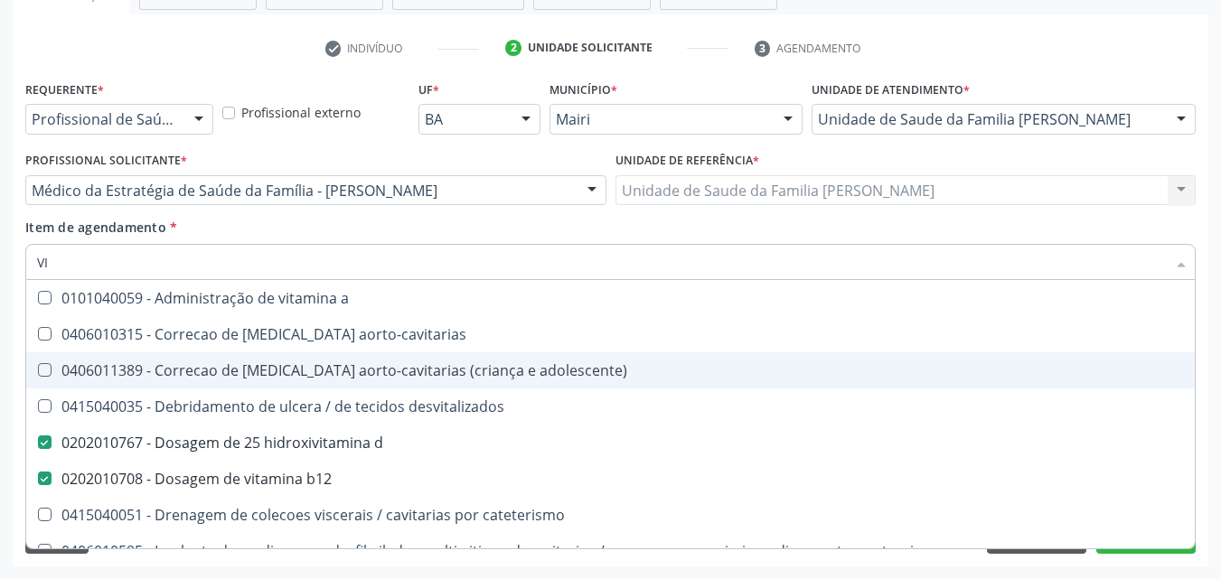
type input "V"
checkbox d "false"
checkbox b12 "false"
checkbox cateterismo "false"
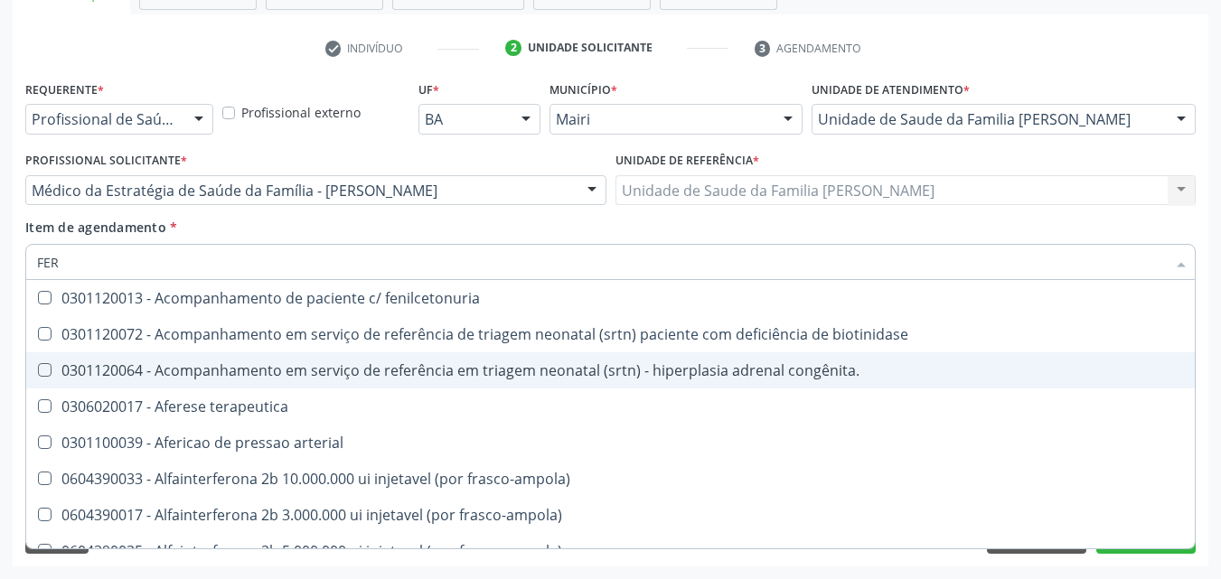
type input "FERR"
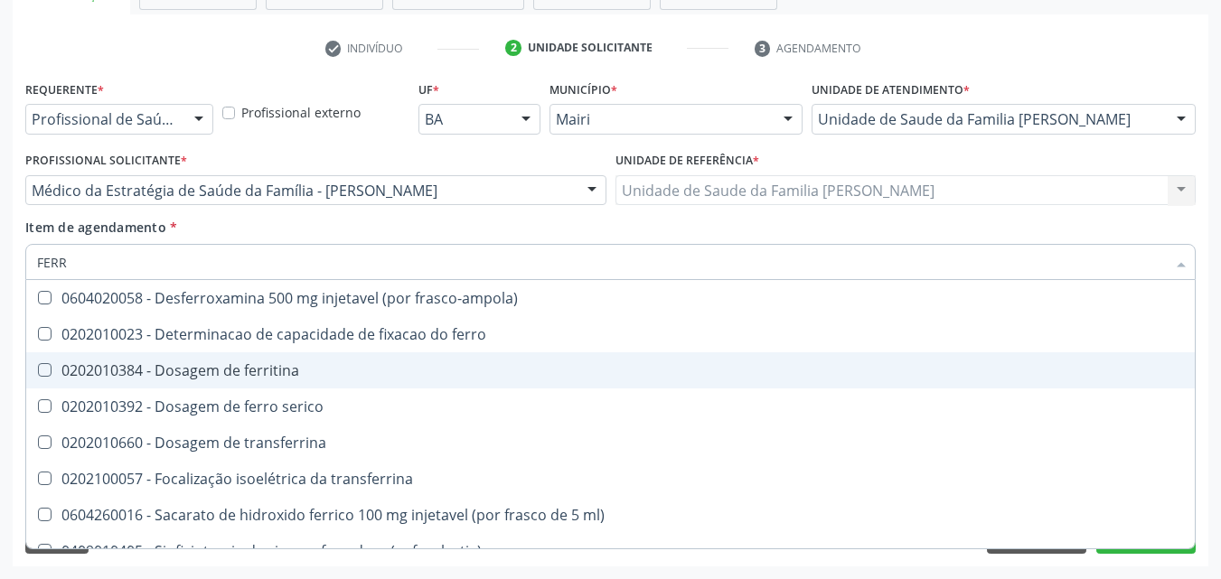
click at [269, 364] on div "0202010384 - Dosagem de ferritina" at bounding box center [610, 370] width 1147 height 14
checkbox ferritina "true"
type input "FER"
checkbox ferritina "false"
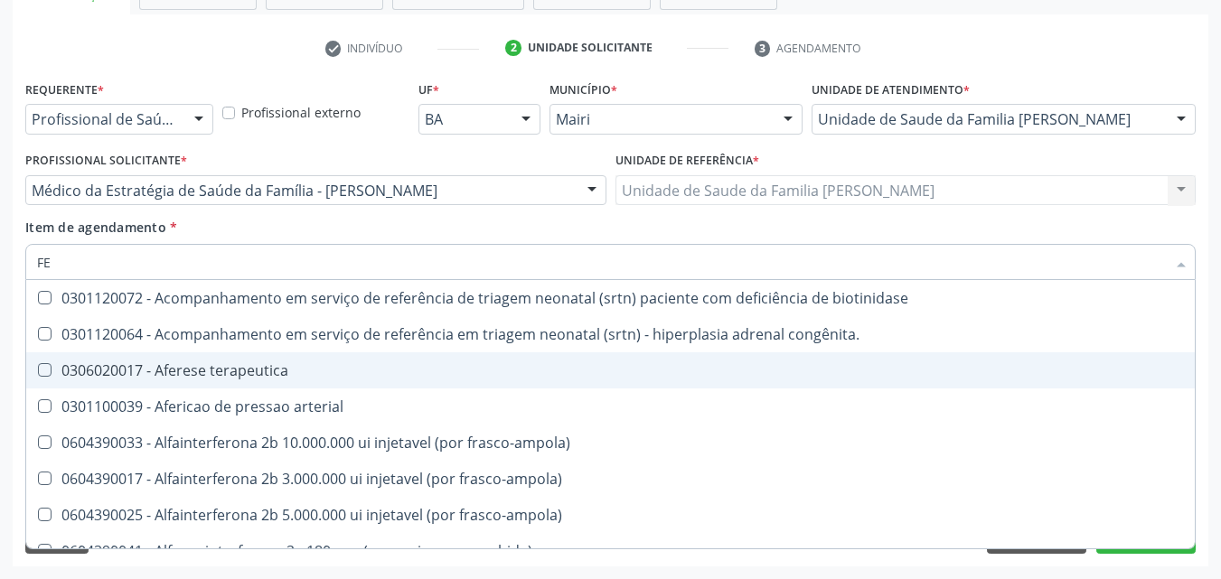
type input "F"
checkbox ferritina "false"
checkbox interferencia "false"
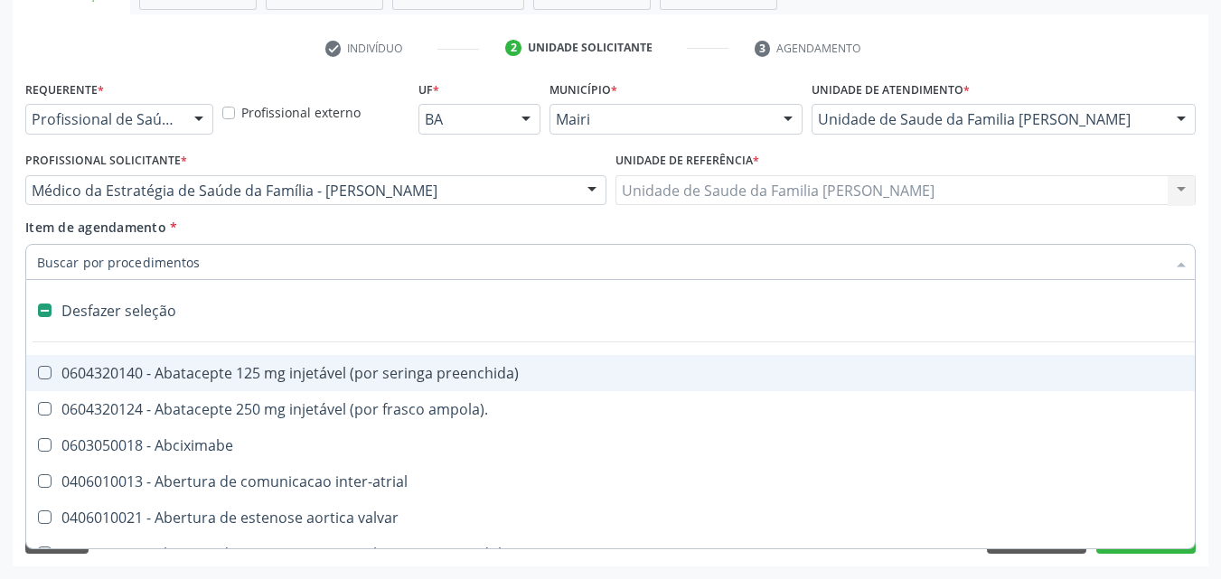
type input "U"
checkbox sexual "true"
checkbox aparentado "true"
checkbox transplante "true"
type input "UR"
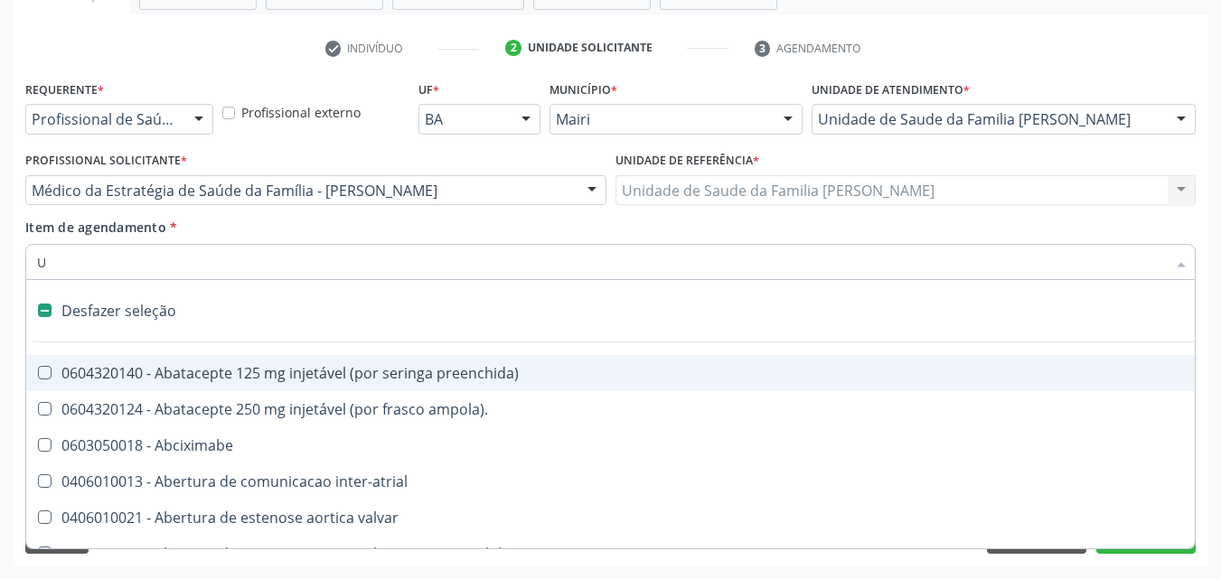
checkbox linfovenosa "true"
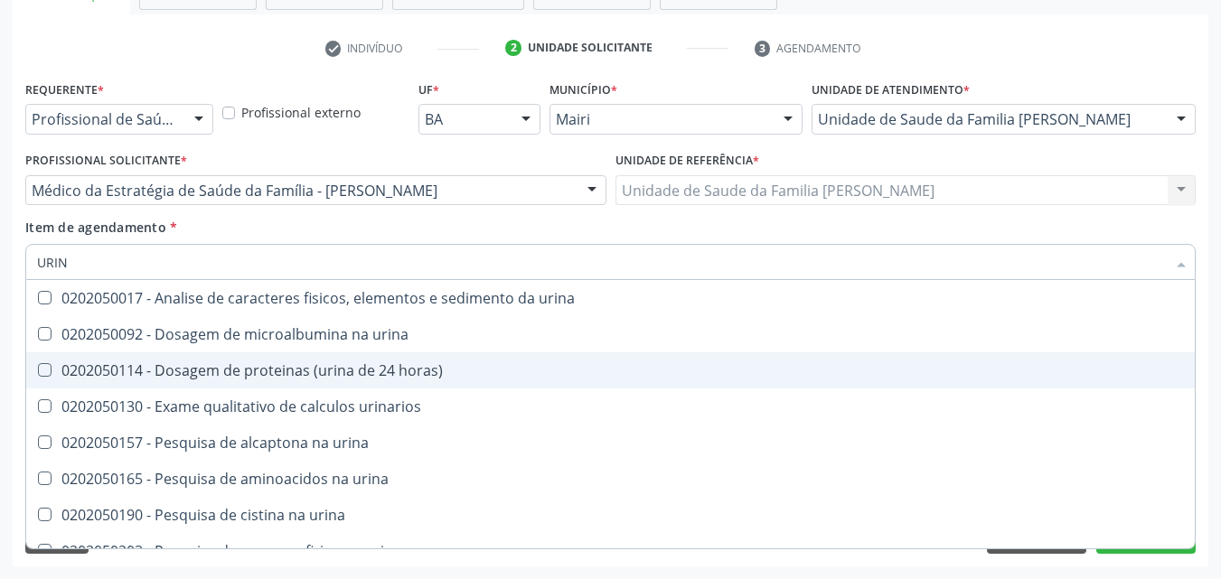
type input "URINA"
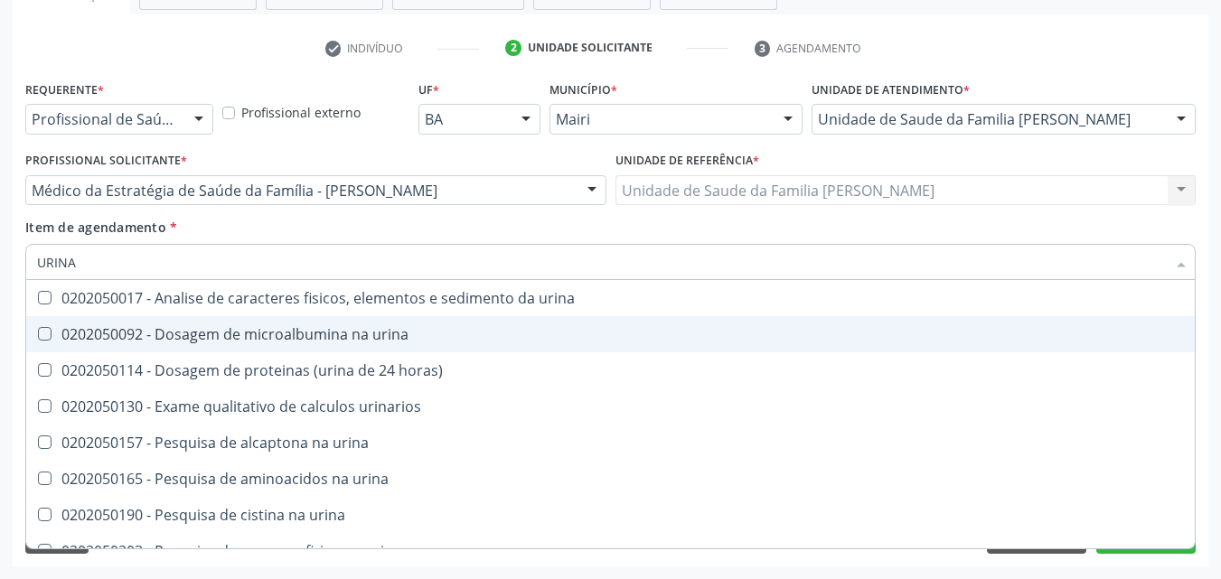
click at [363, 334] on div "0202050092 - Dosagem de microalbumina na urina" at bounding box center [610, 334] width 1147 height 14
checkbox urina "true"
type input "URIN"
checkbox urina "false"
checkbox horas\) "true"
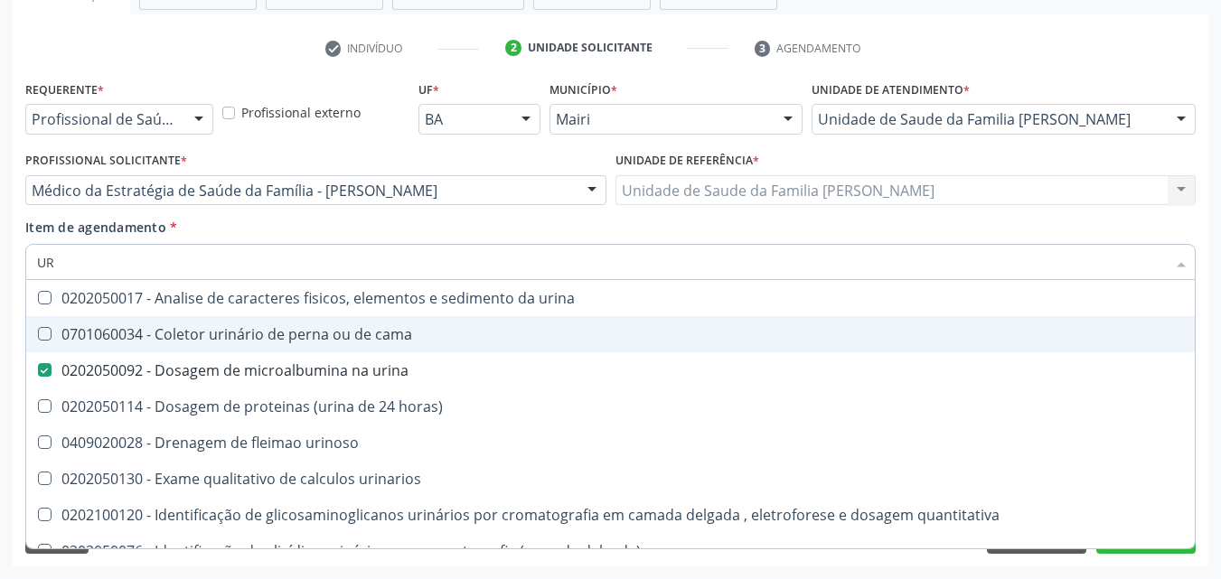
type input "U"
checkbox urina "false"
checkbox urinaria "false"
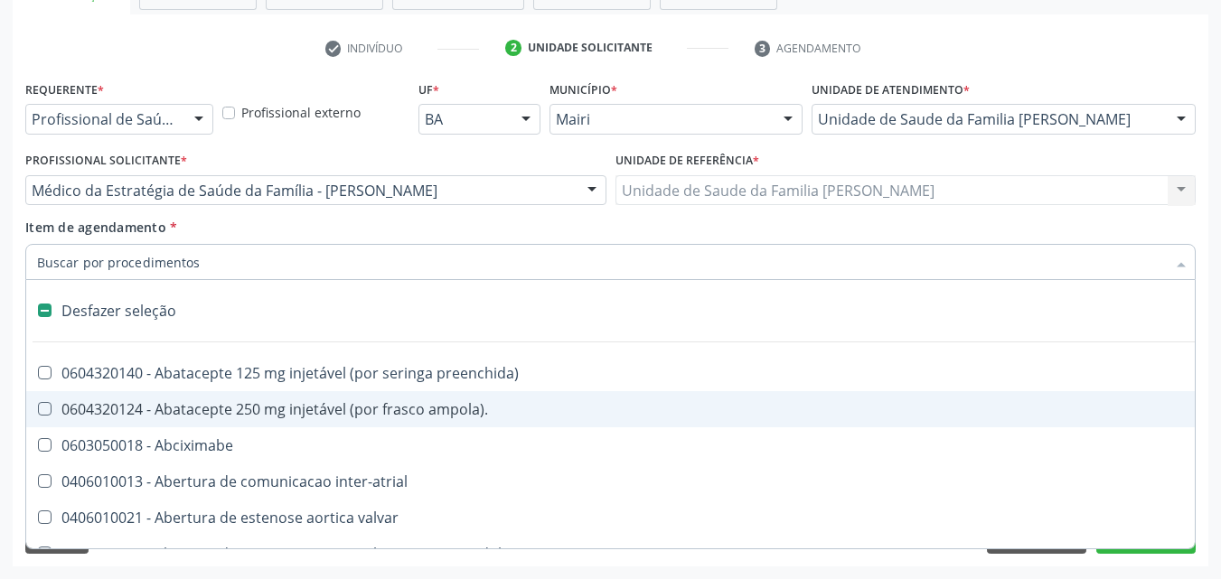
type input "V"
checkbox preenchida\) "true"
checkbox \(unilateral\) "true"
checkbox guiado\) "true"
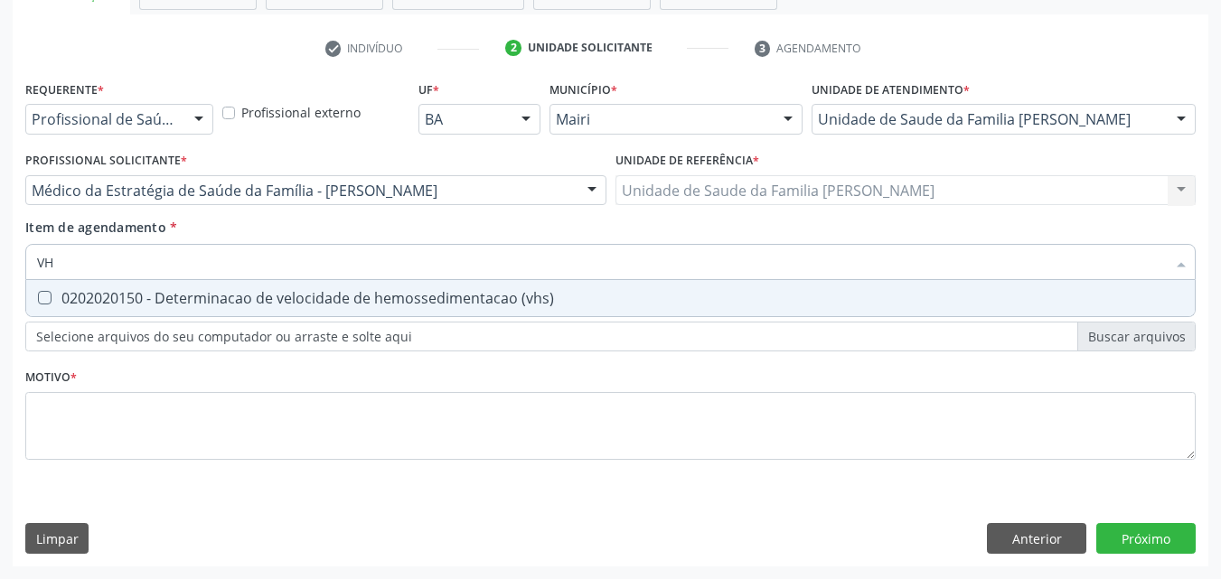
type input "VHS"
click at [389, 291] on div "0202020150 - Determinacao de velocidade de hemossedimentacao (vhs)" at bounding box center [610, 298] width 1147 height 14
checkbox \(vhs\) "true"
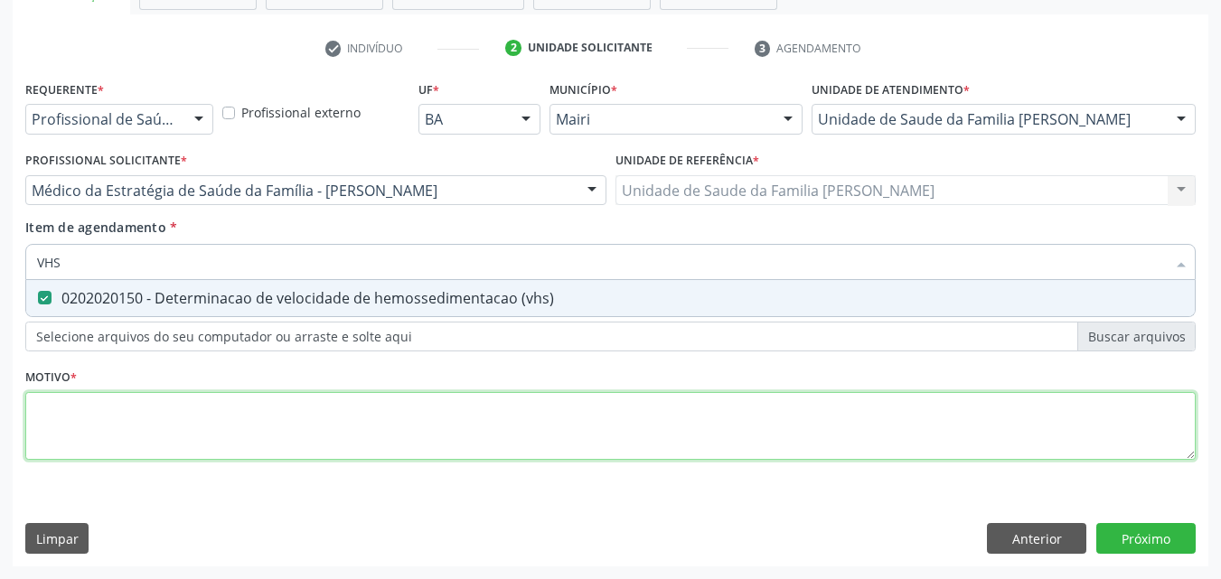
click at [231, 417] on div "Requerente * Profissional de Saúde Profissional de Saúde Paciente Nenhum result…" at bounding box center [610, 281] width 1171 height 410
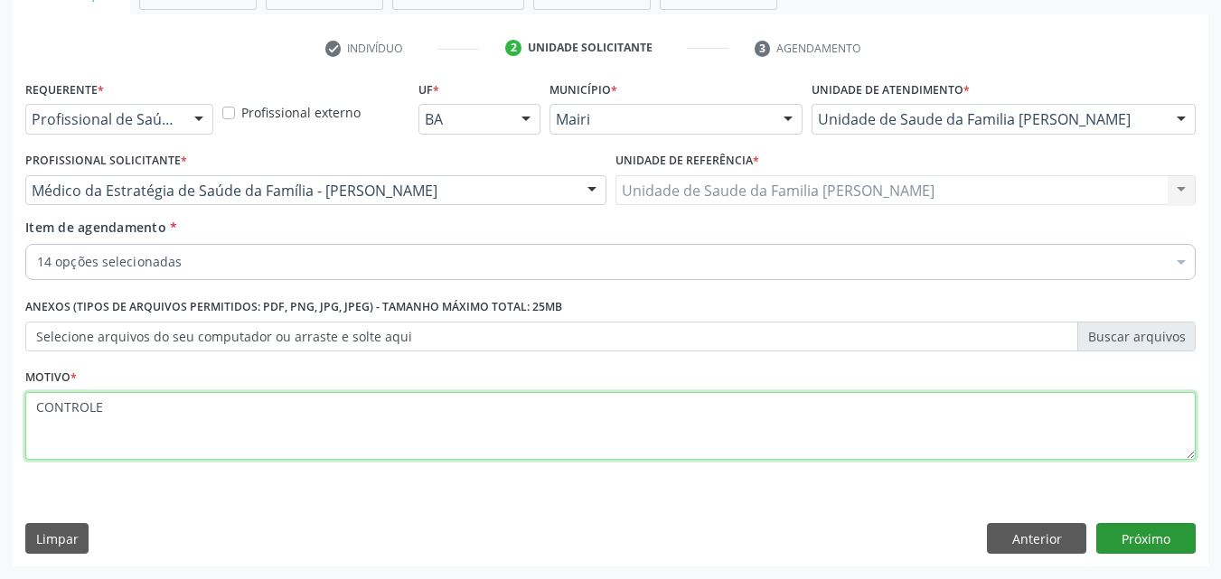
type textarea "CONTROLE"
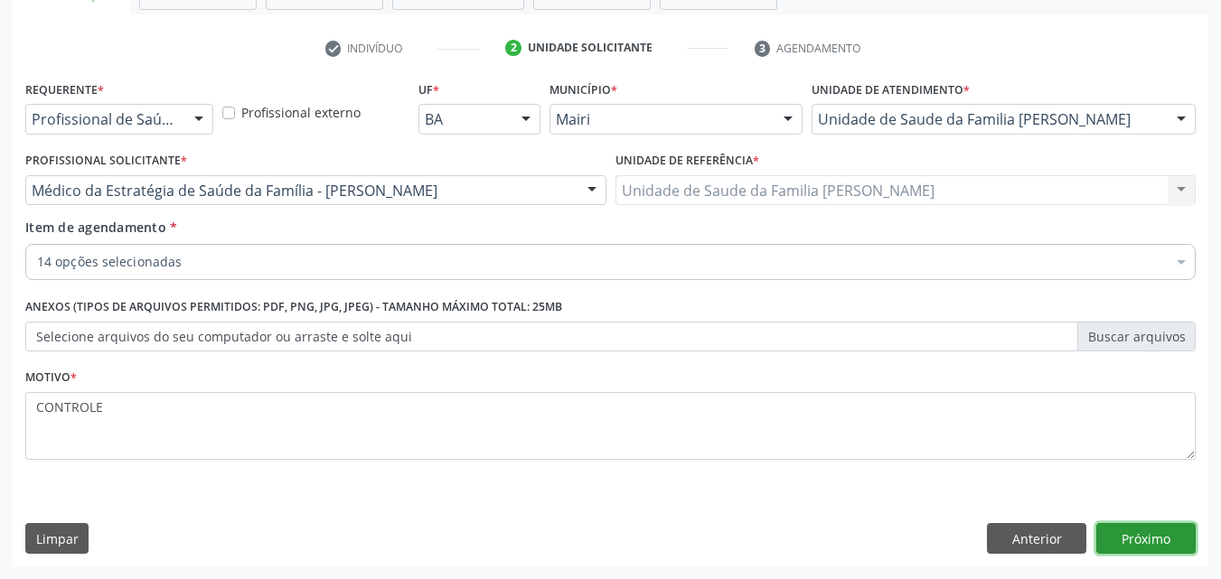
click at [1118, 543] on button "Próximo" at bounding box center [1146, 538] width 99 height 31
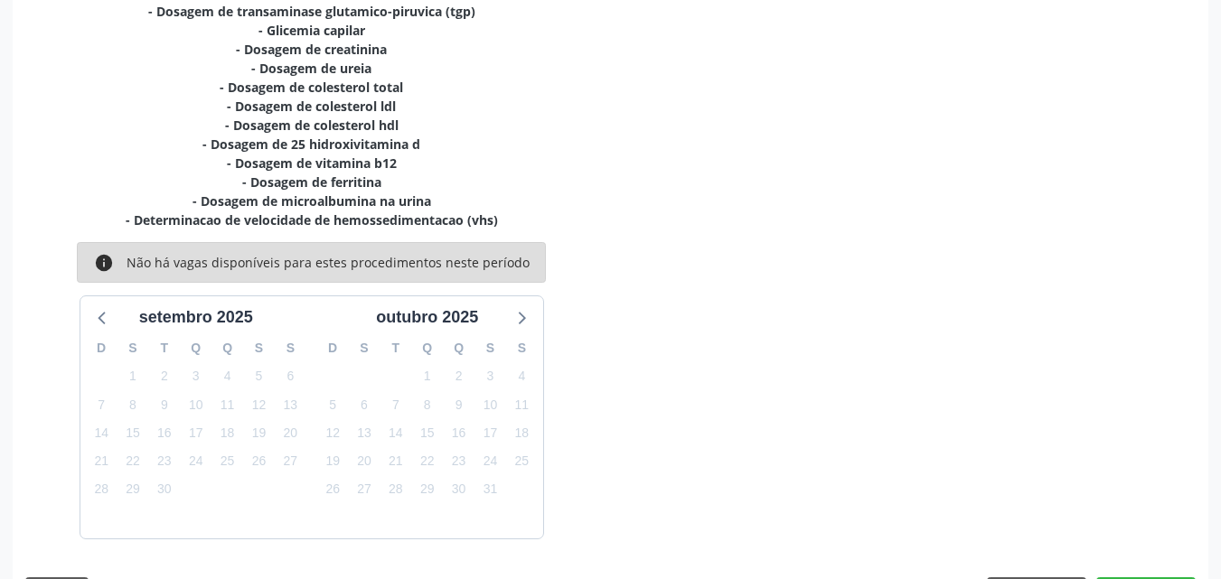
scroll to position [507, 0]
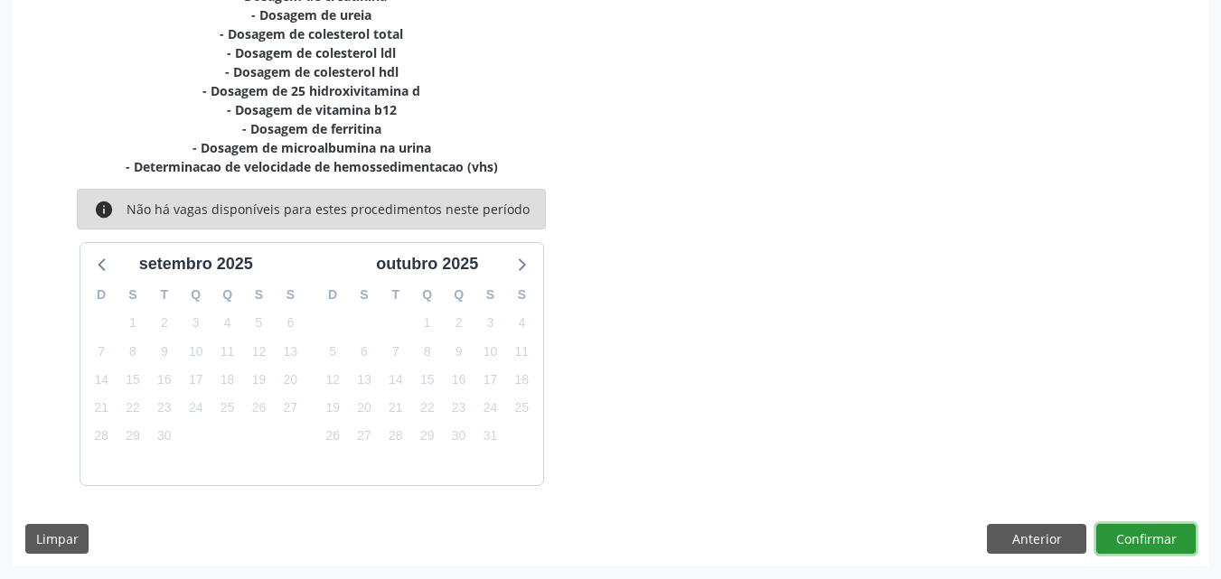
click at [1118, 543] on button "Confirmar" at bounding box center [1146, 539] width 99 height 31
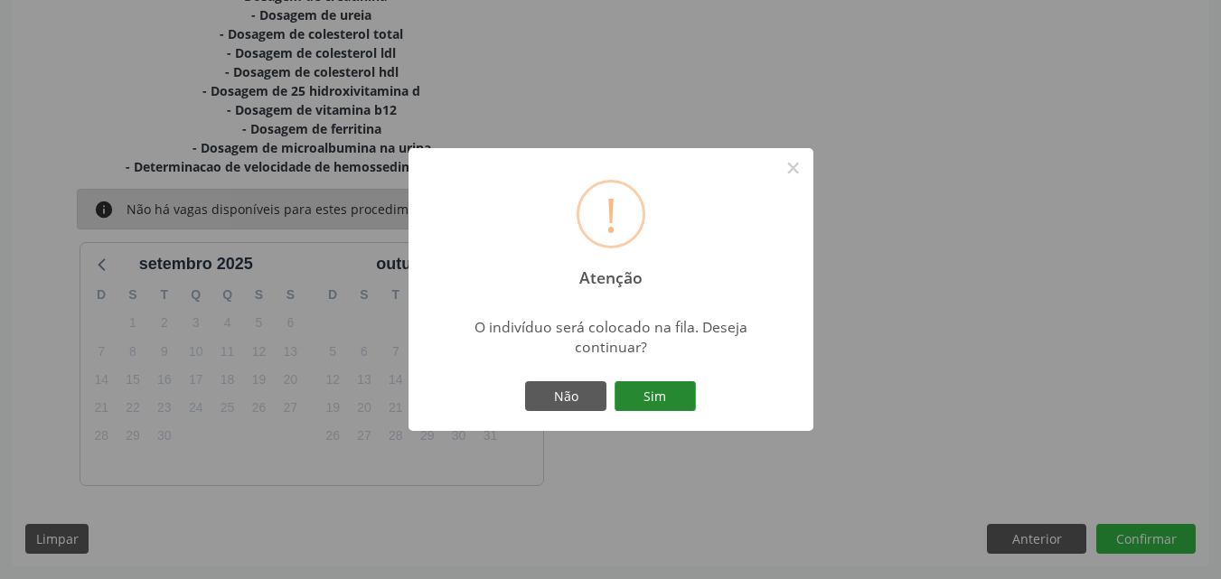
click at [669, 392] on button "Sim" at bounding box center [655, 396] width 81 height 31
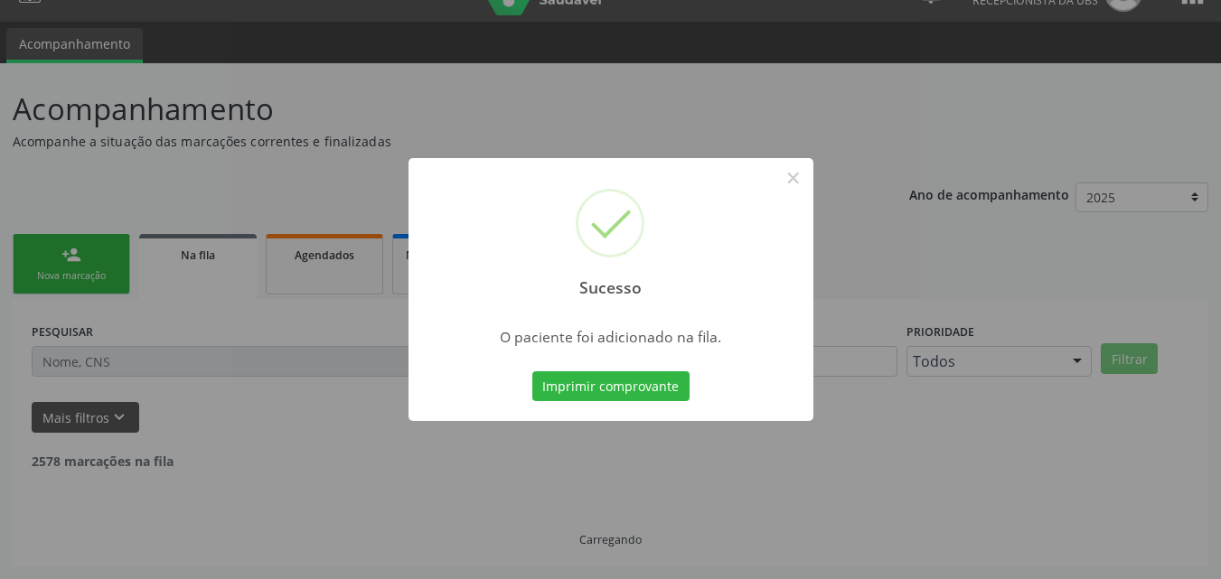
scroll to position [17, 0]
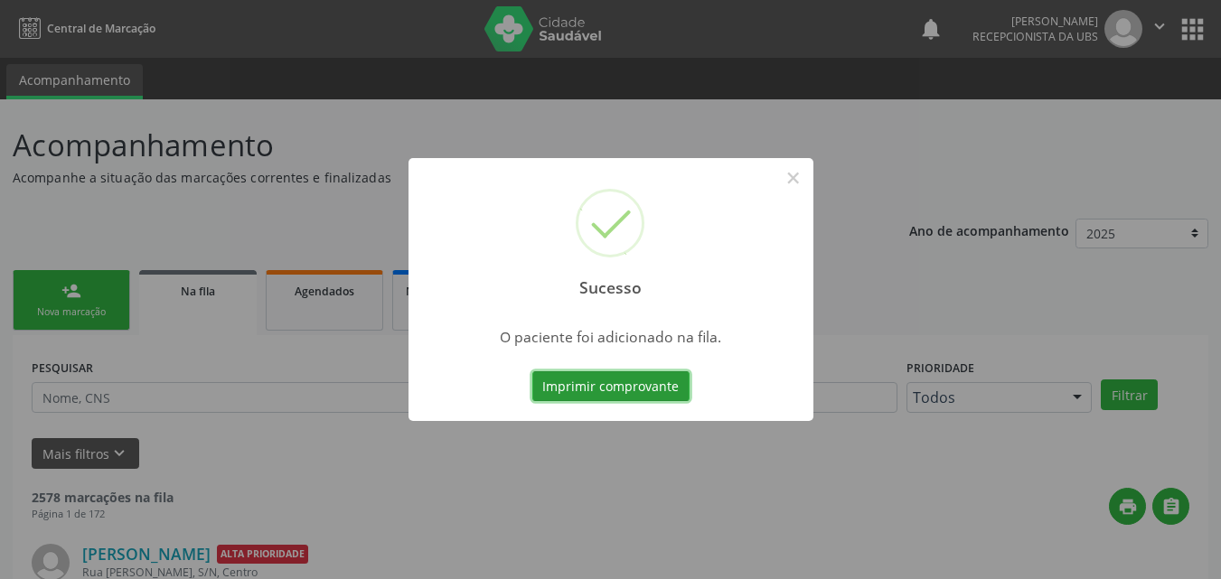
scroll to position [17, 0]
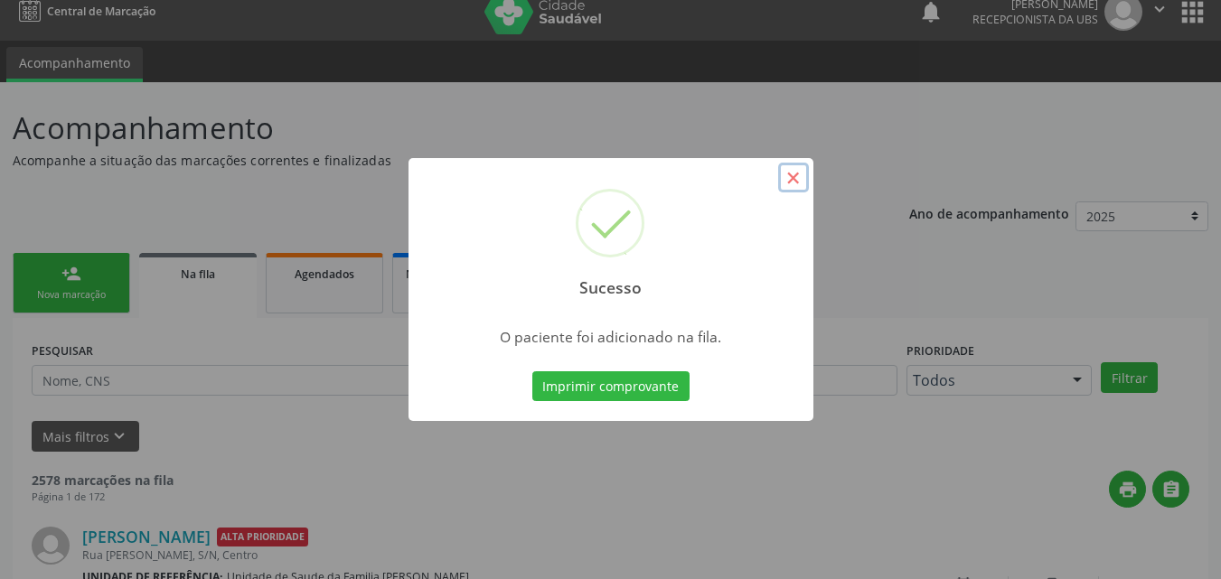
click at [797, 174] on button "×" at bounding box center [793, 178] width 31 height 31
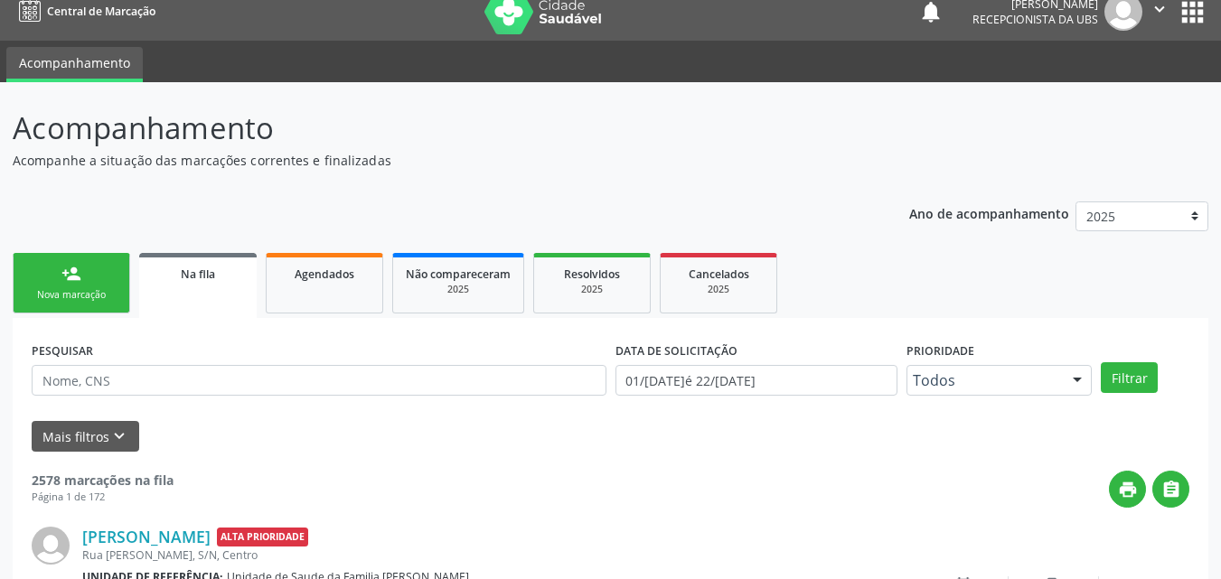
click at [62, 305] on link "person_add Nova marcação" at bounding box center [72, 283] width 118 height 61
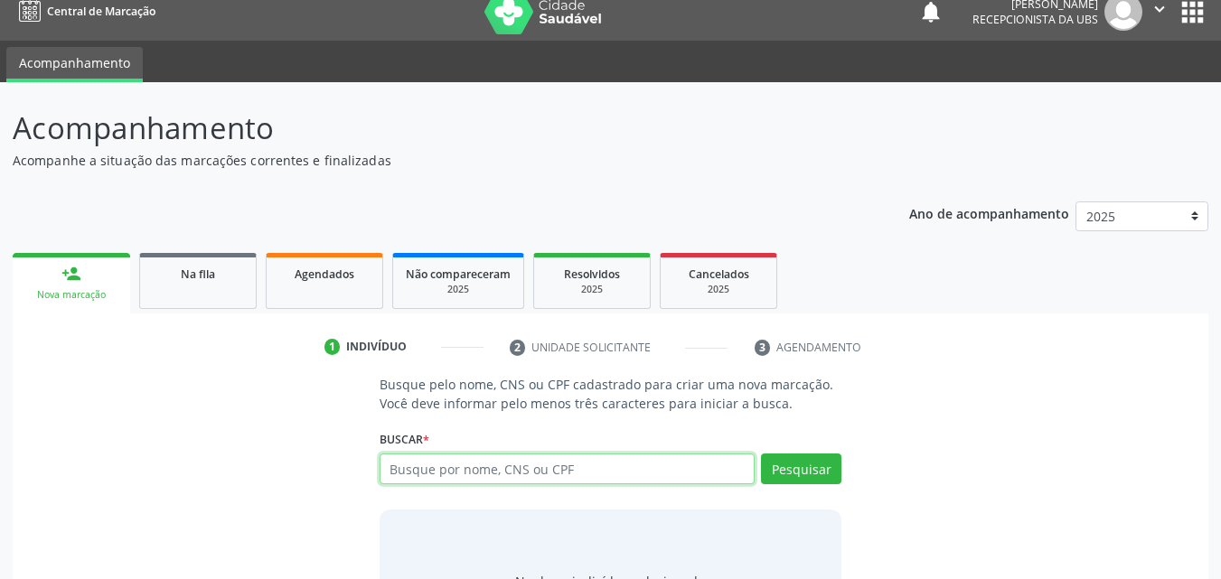
click at [533, 476] on input "text" at bounding box center [568, 469] width 376 height 31
type input "704709735779235"
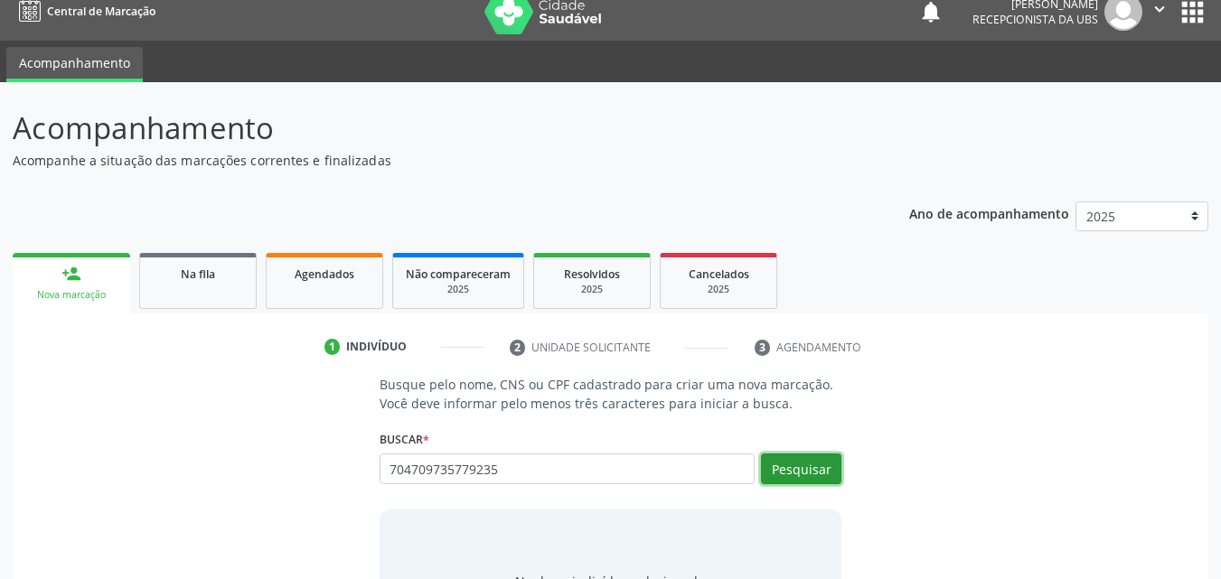
click at [805, 472] on button "Pesquisar" at bounding box center [801, 469] width 80 height 31
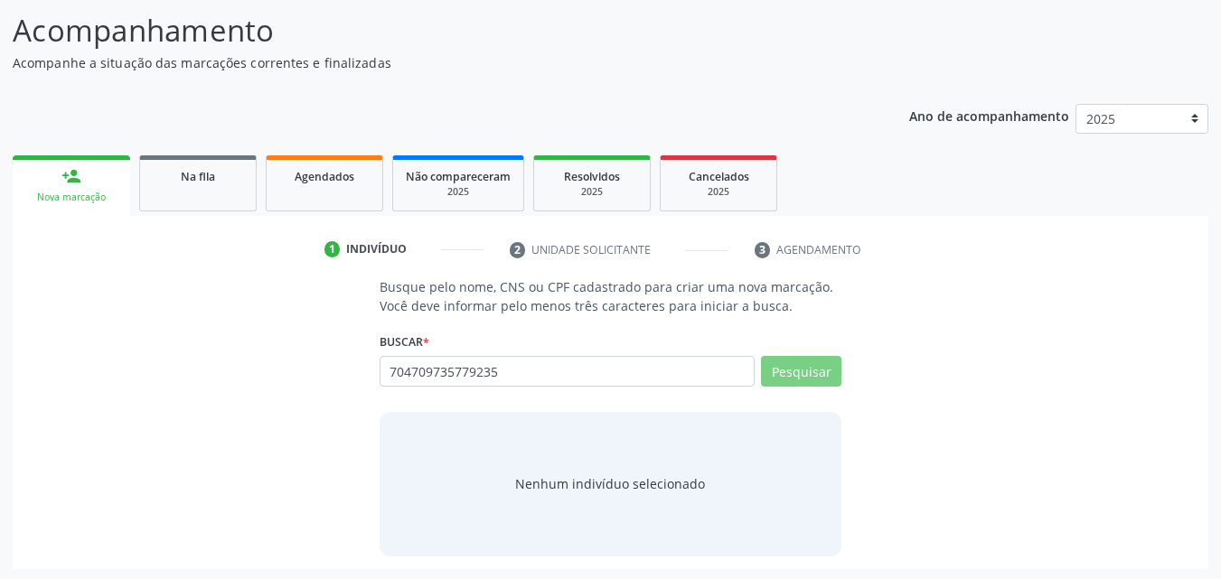
scroll to position [118, 0]
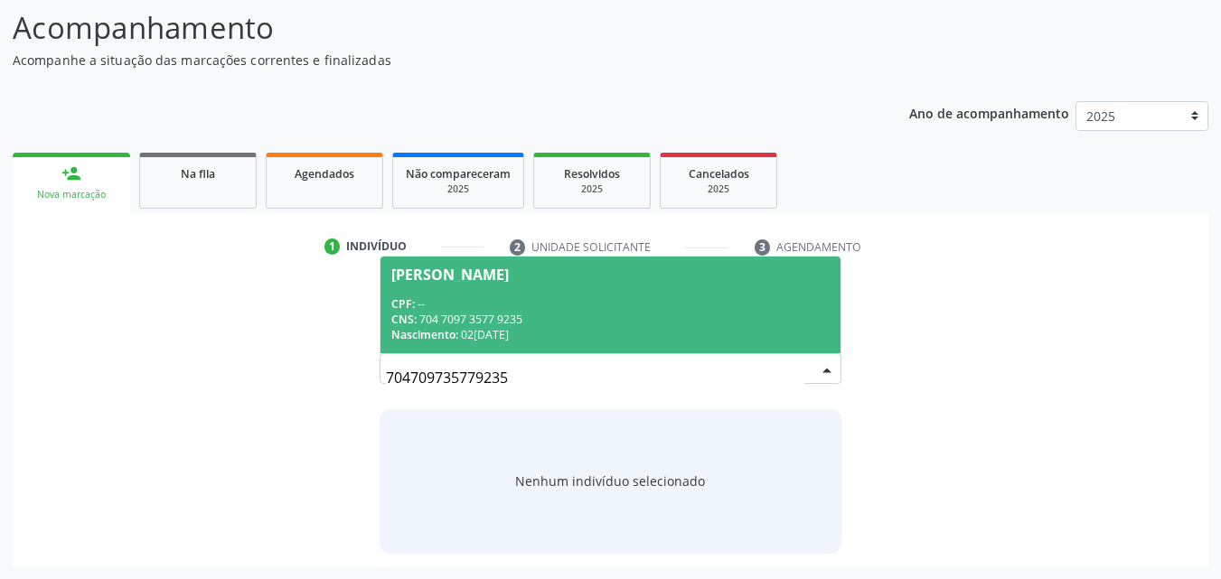
click at [612, 302] on div "CPF: --" at bounding box center [610, 304] width 439 height 15
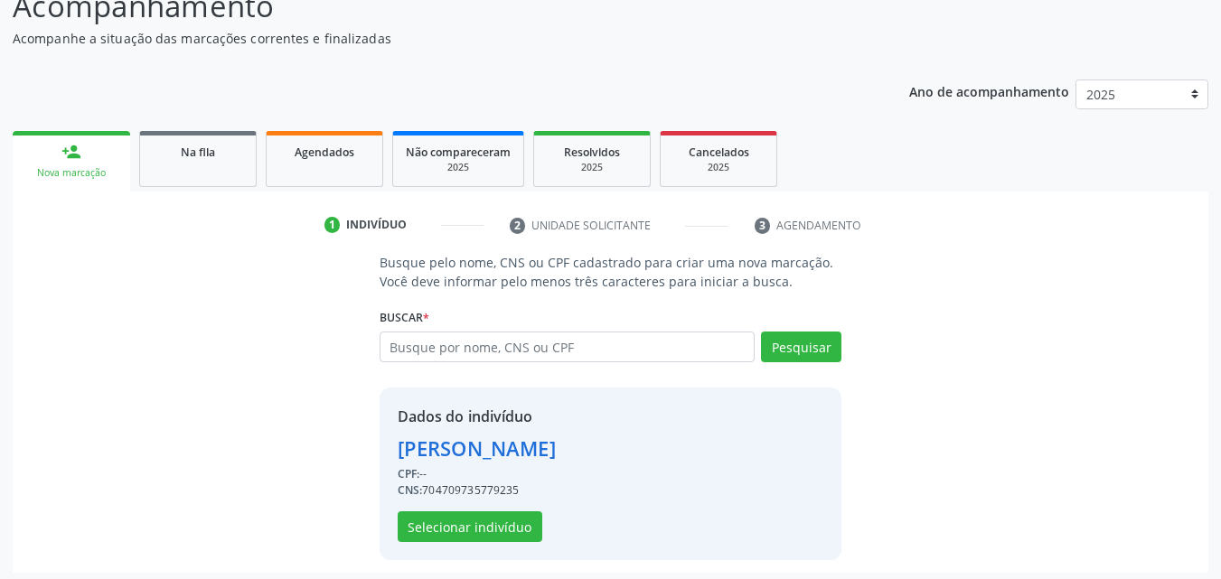
scroll to position [146, 0]
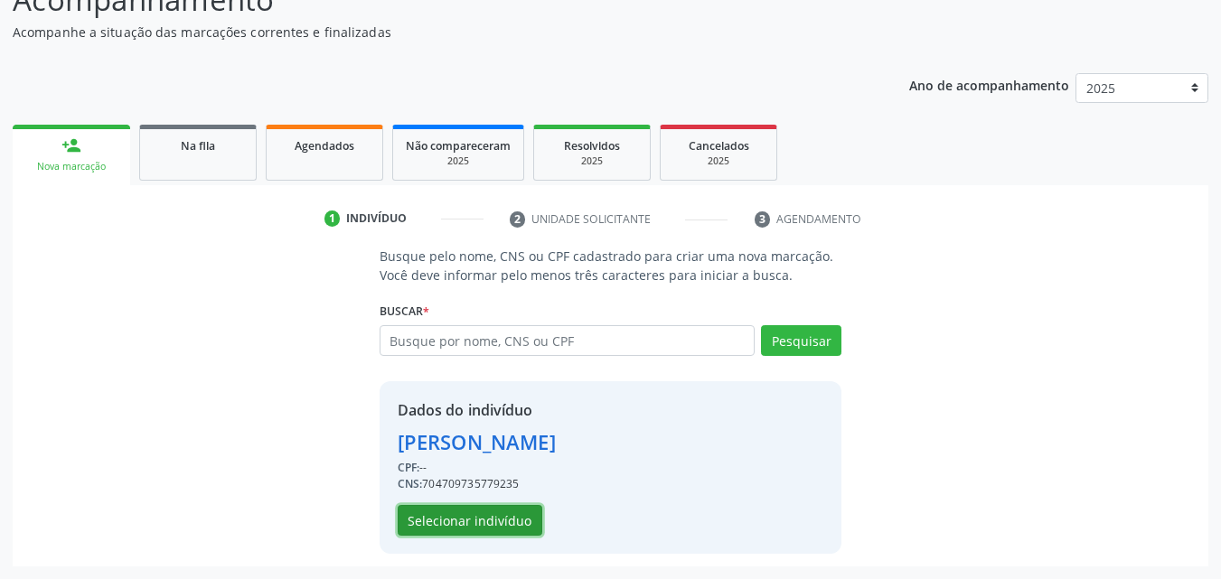
click at [522, 529] on button "Selecionar indivíduo" at bounding box center [470, 520] width 145 height 31
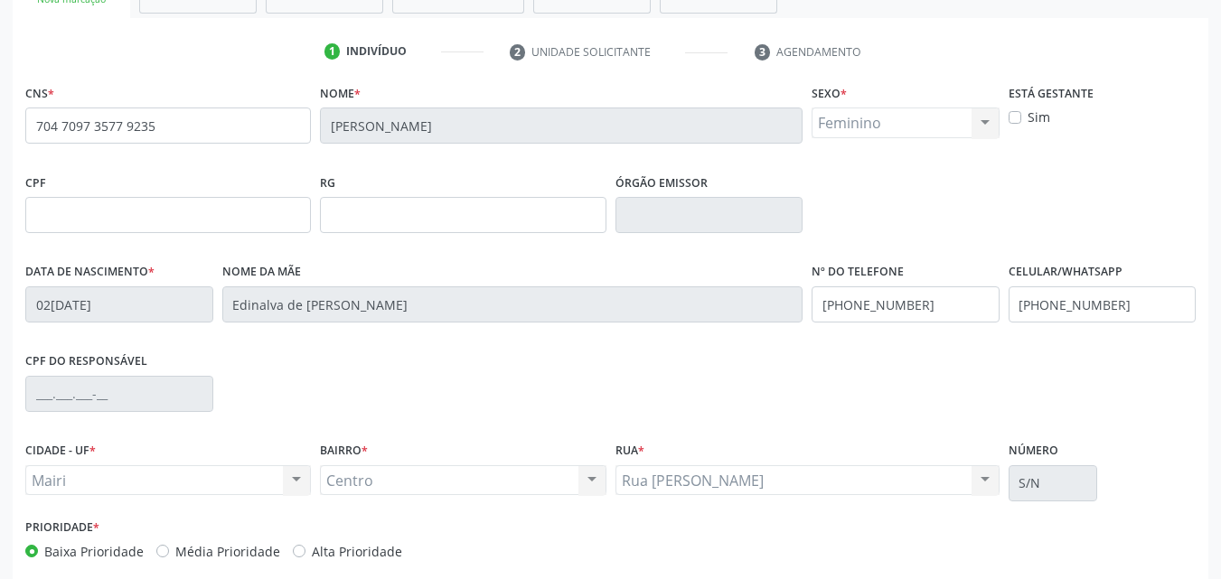
scroll to position [326, 0]
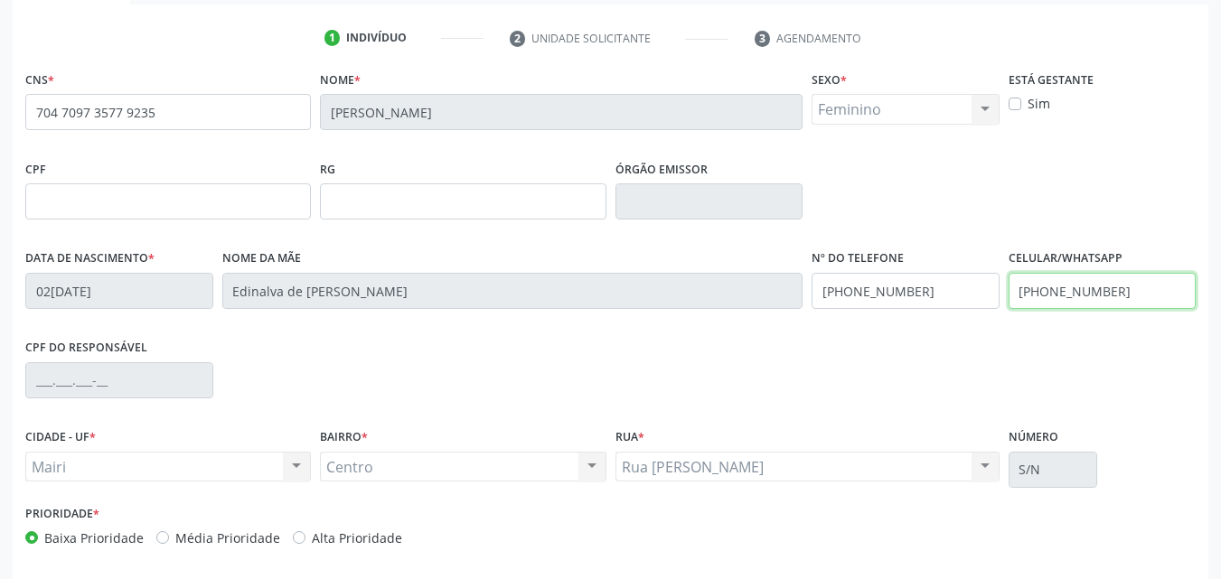
click at [1133, 280] on input "(99) 99999-9999" at bounding box center [1103, 291] width 188 height 36
type input "("
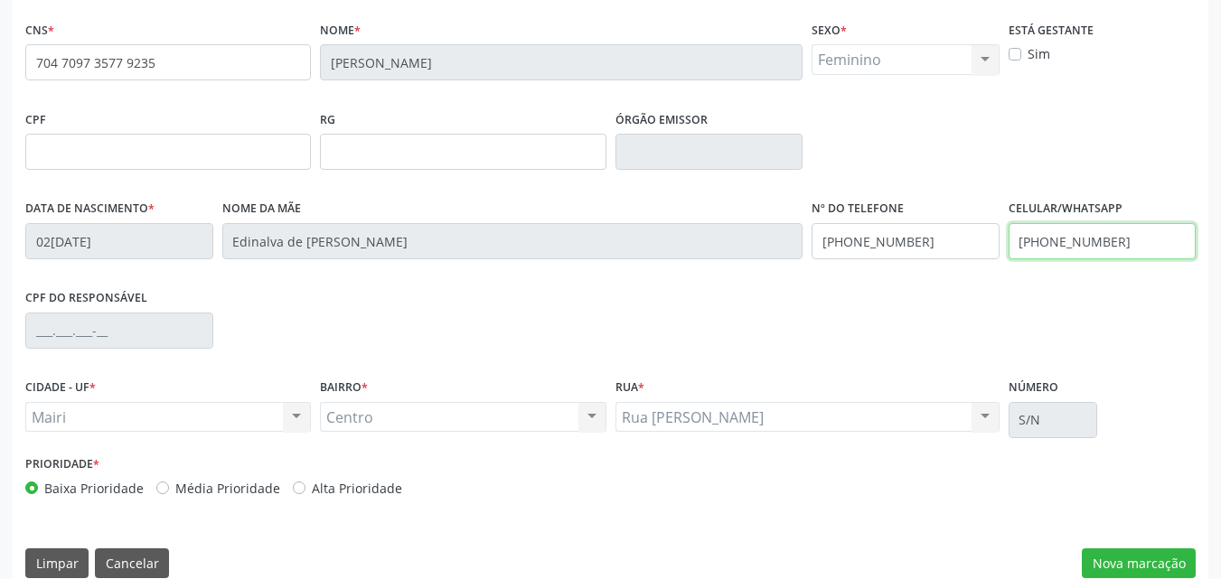
scroll to position [400, 0]
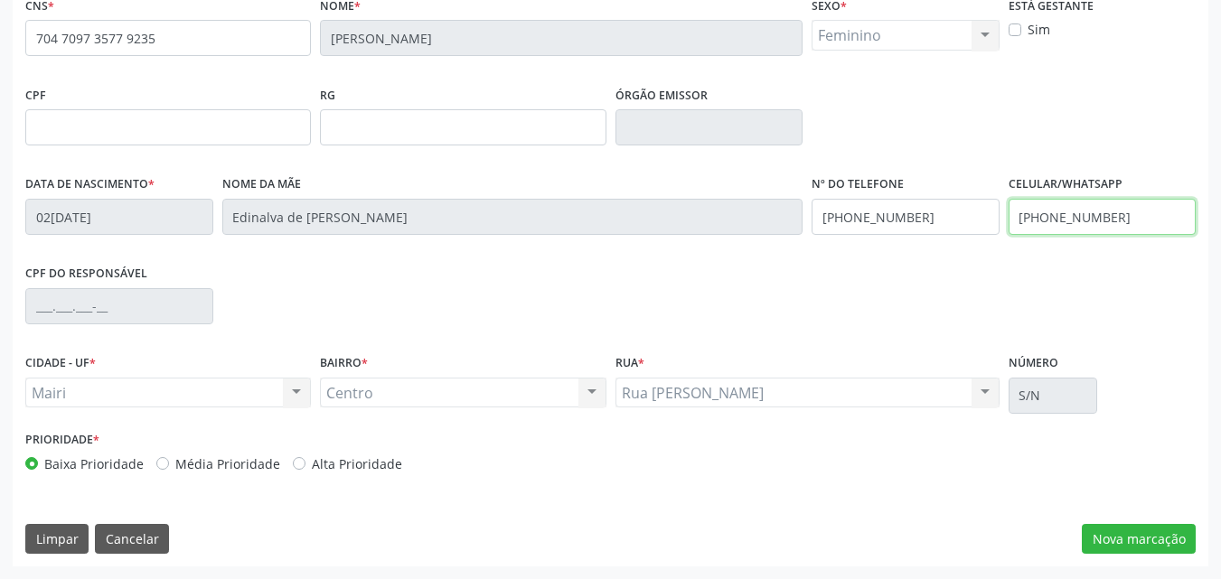
type input "(74) 99903-0380"
click at [330, 469] on label "Alta Prioridade" at bounding box center [357, 464] width 90 height 19
click at [306, 469] on input "Alta Prioridade" at bounding box center [299, 463] width 13 height 16
radio input "true"
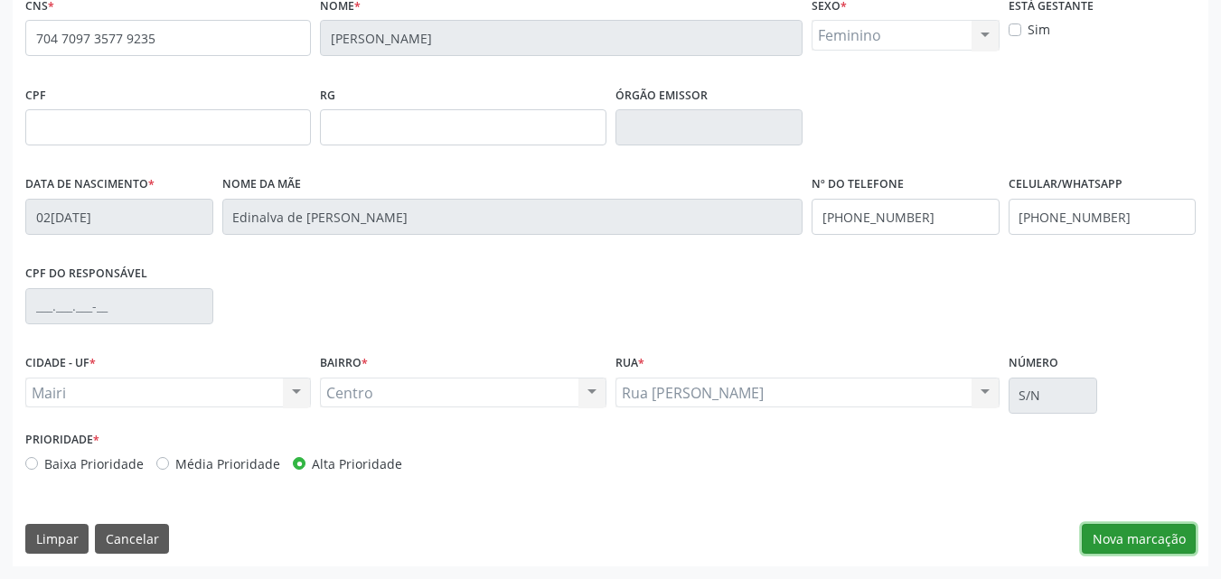
click at [1097, 529] on button "Nova marcação" at bounding box center [1139, 539] width 114 height 31
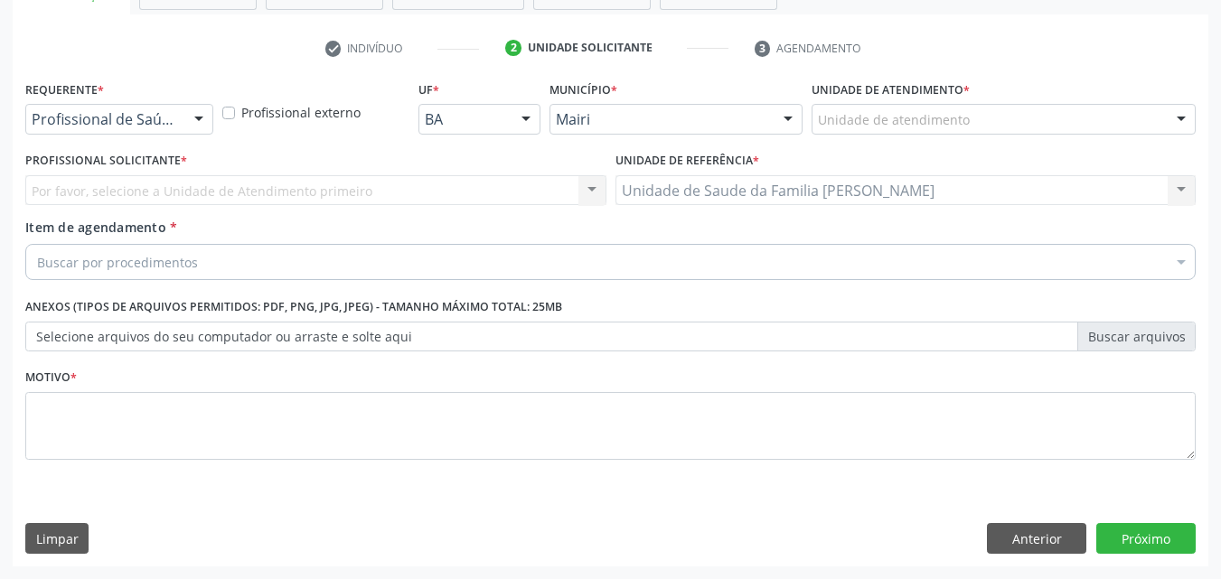
scroll to position [316, 0]
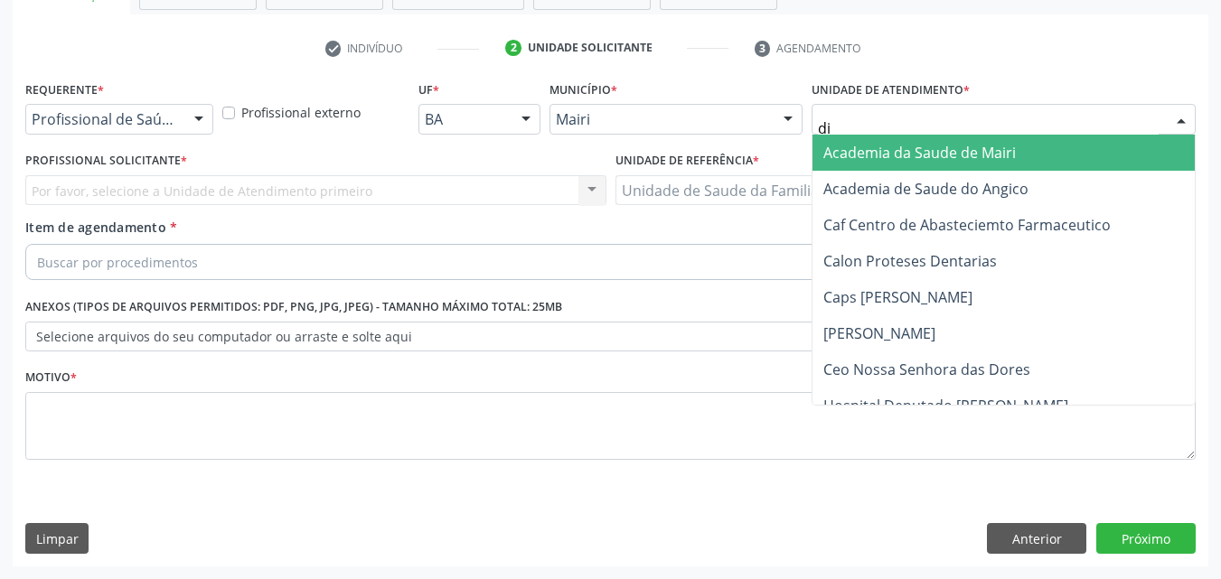
type input "dil"
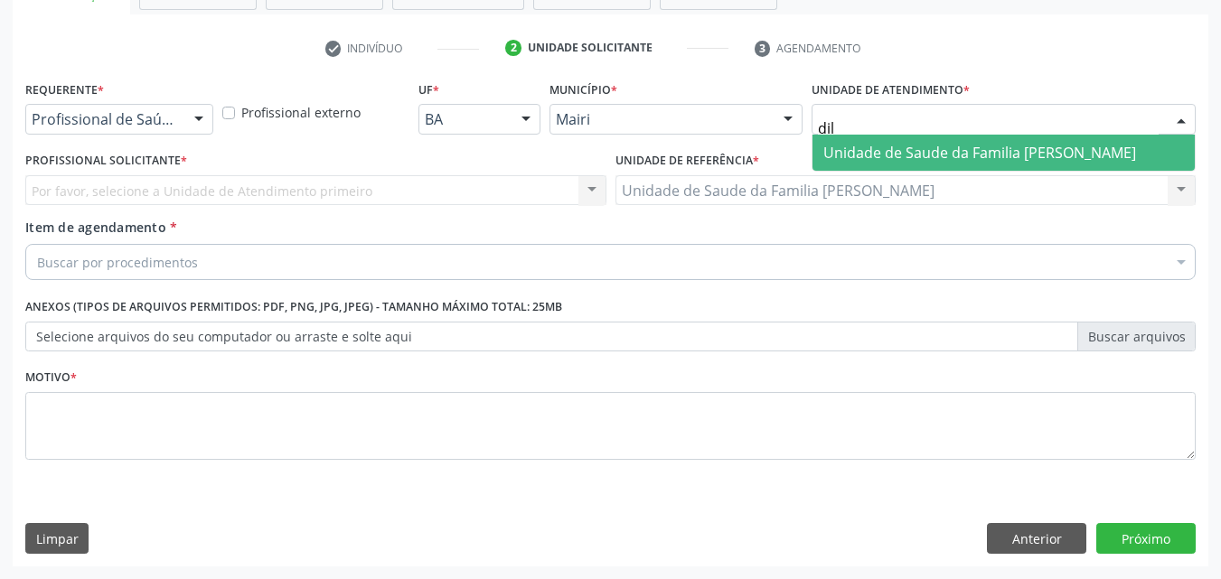
click at [888, 137] on span "Unidade de Saude da Familia [PERSON_NAME]" at bounding box center [1004, 153] width 382 height 36
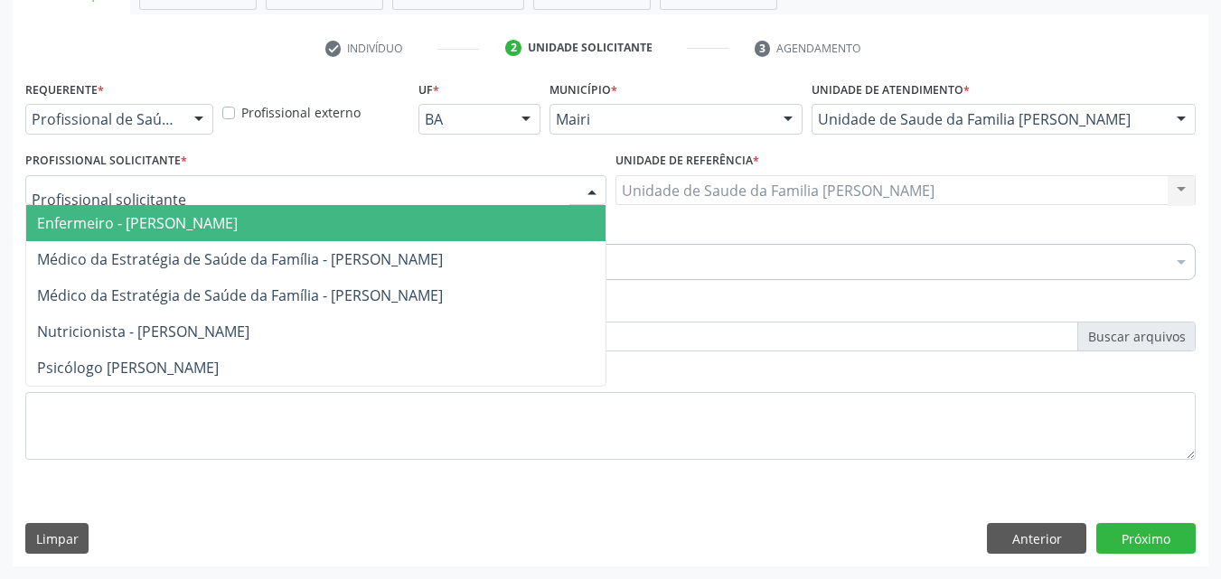
click at [222, 189] on div at bounding box center [315, 190] width 581 height 31
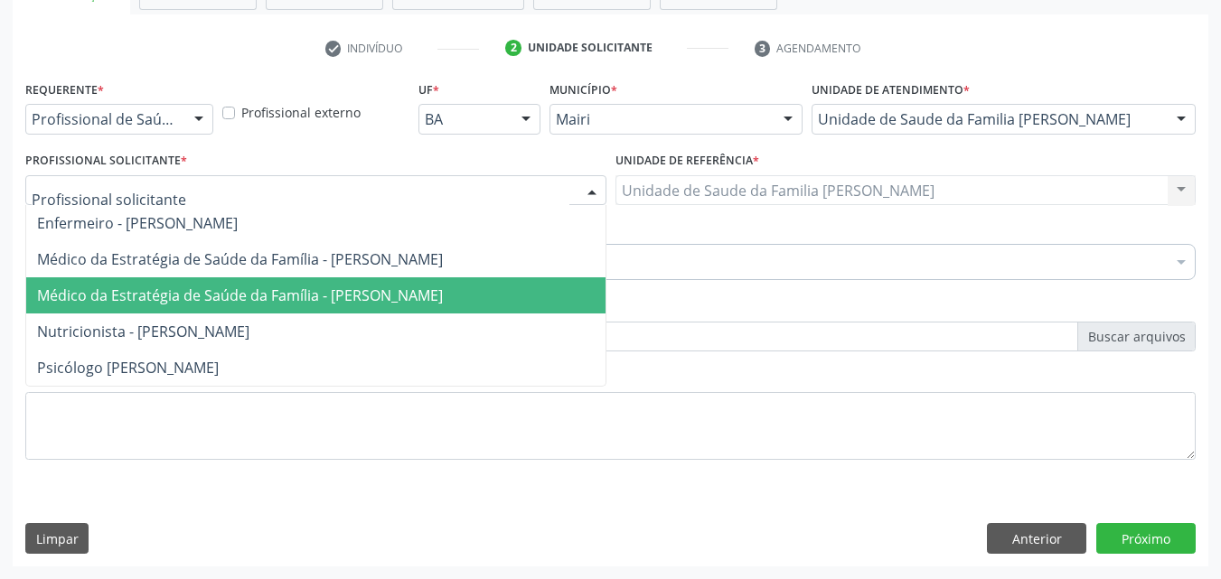
click at [295, 292] on span "Médico da Estratégia de Saúde da Família - [PERSON_NAME]" at bounding box center [240, 296] width 406 height 20
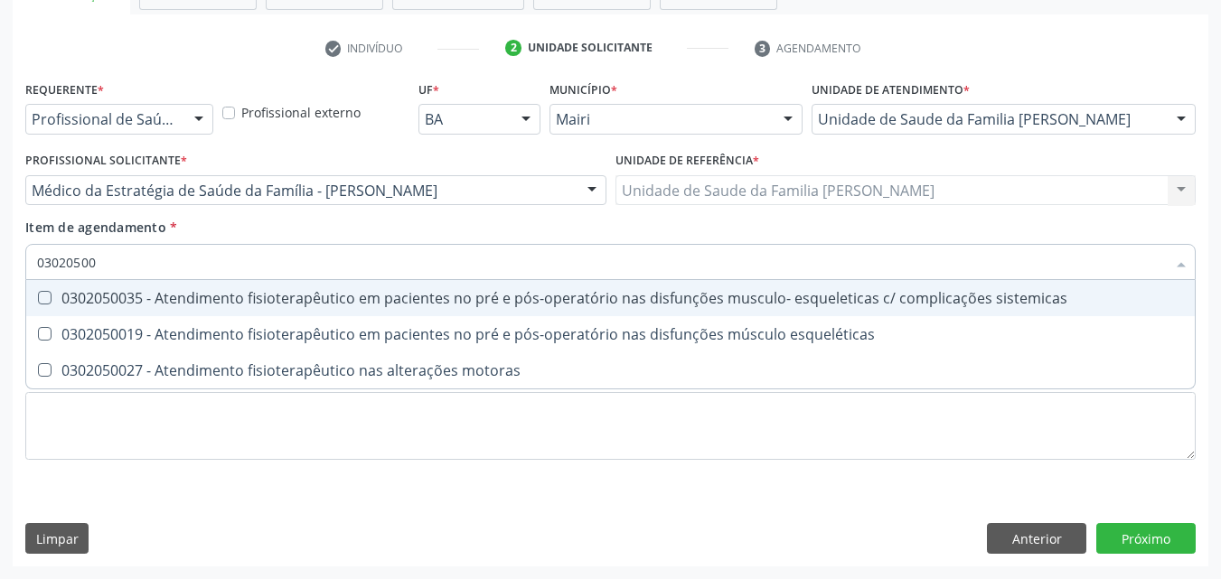
type input "030205002"
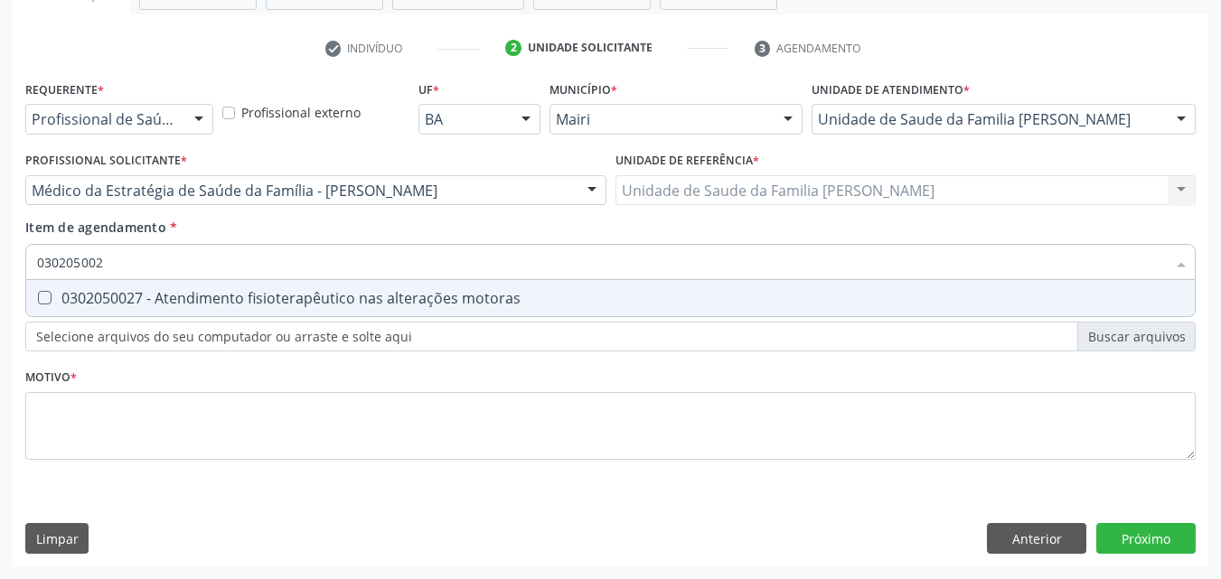
click at [195, 291] on div "0302050027 - Atendimento fisioterapêutico nas alterações motoras" at bounding box center [610, 298] width 1147 height 14
checkbox motoras "true"
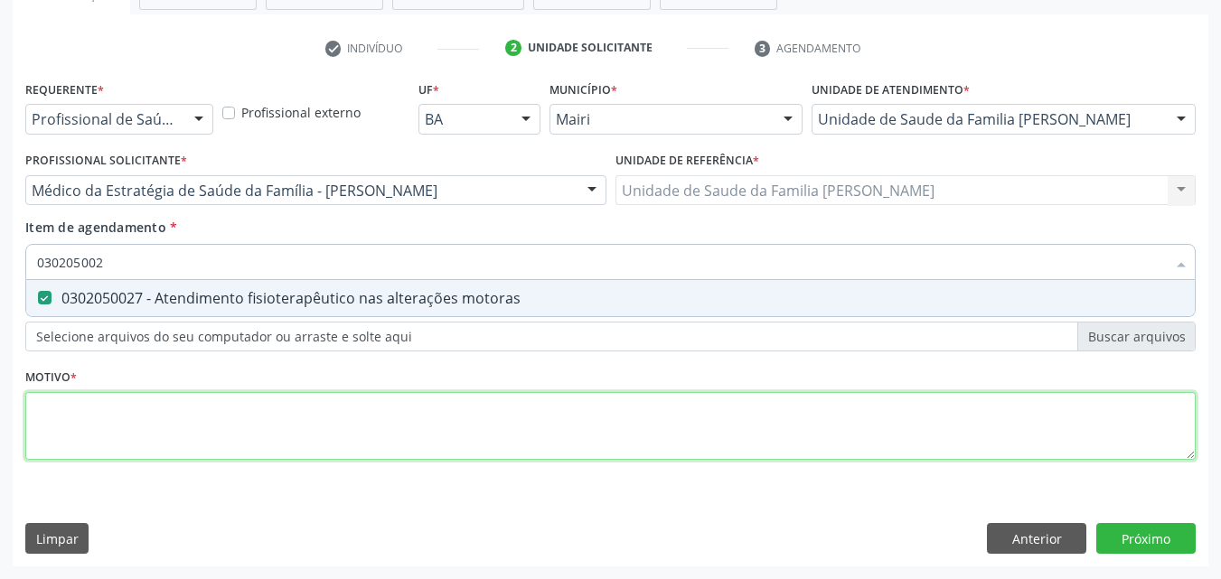
click at [147, 437] on div "Requerente * Profissional de Saúde Profissional de Saúde Paciente Nenhum result…" at bounding box center [610, 281] width 1171 height 410
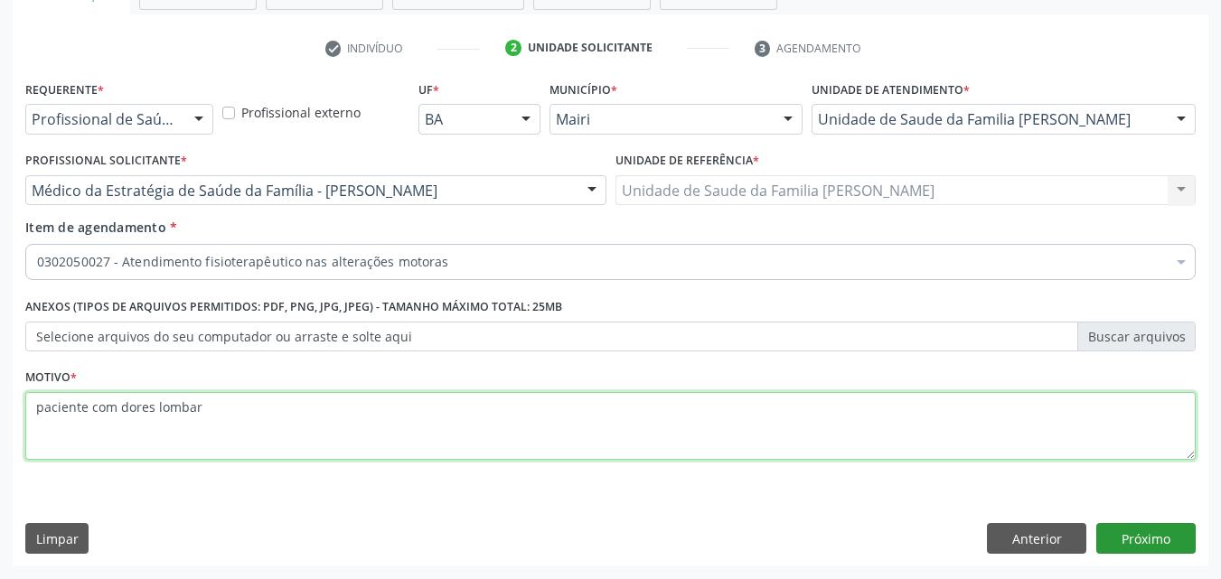
type textarea "paciente com dores lombar"
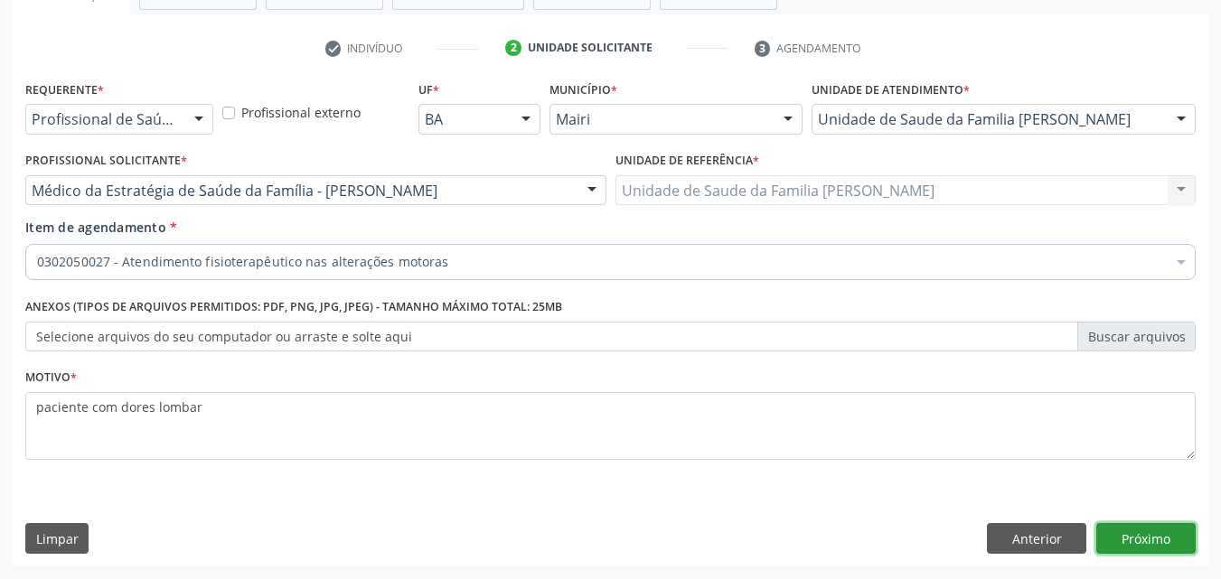
click at [1155, 546] on button "Próximo" at bounding box center [1146, 538] width 99 height 31
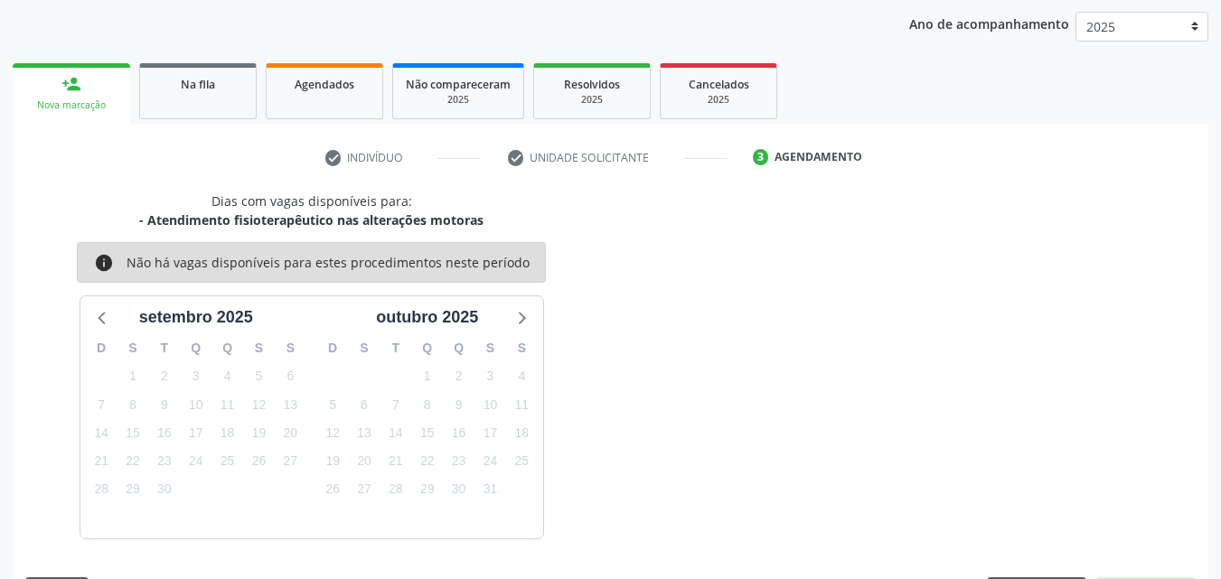
scroll to position [260, 0]
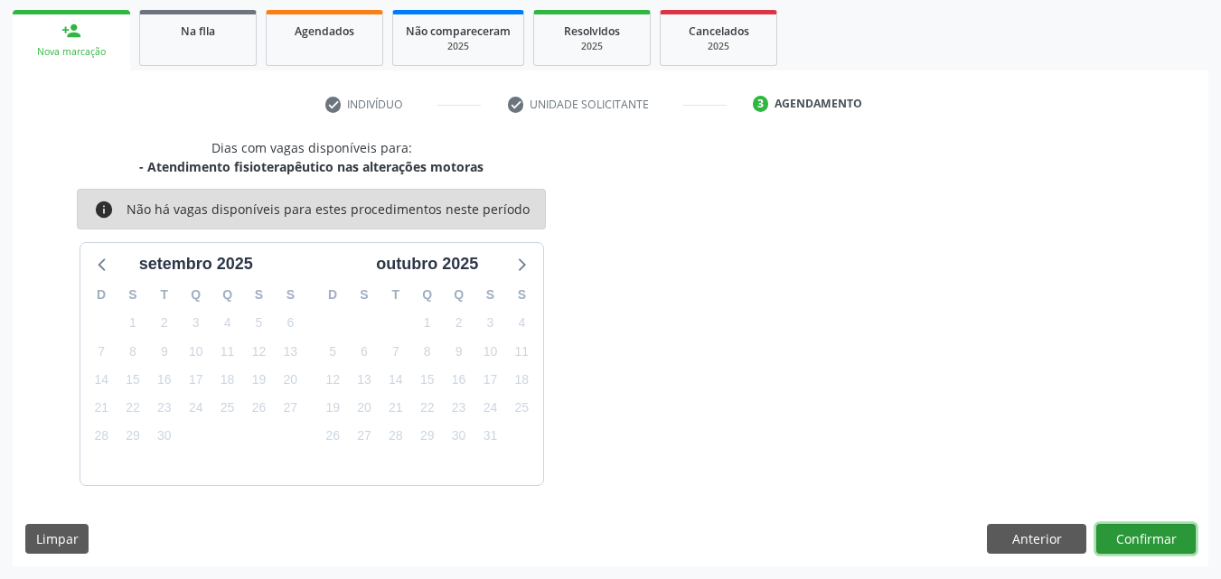
click at [1138, 537] on button "Confirmar" at bounding box center [1146, 539] width 99 height 31
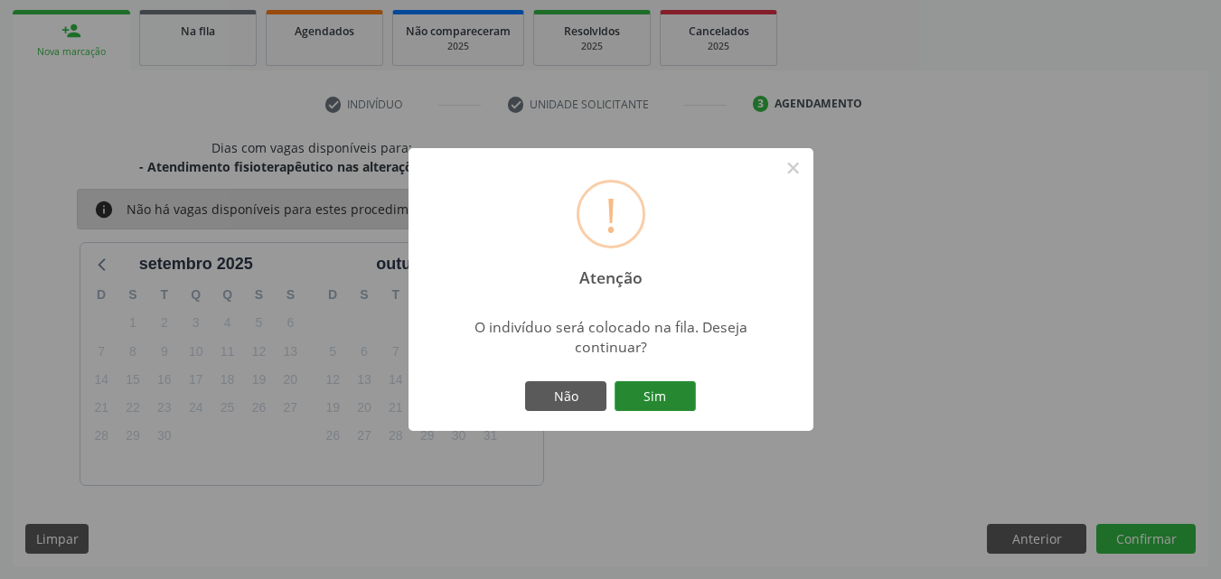
click at [674, 407] on button "Sim" at bounding box center [655, 396] width 81 height 31
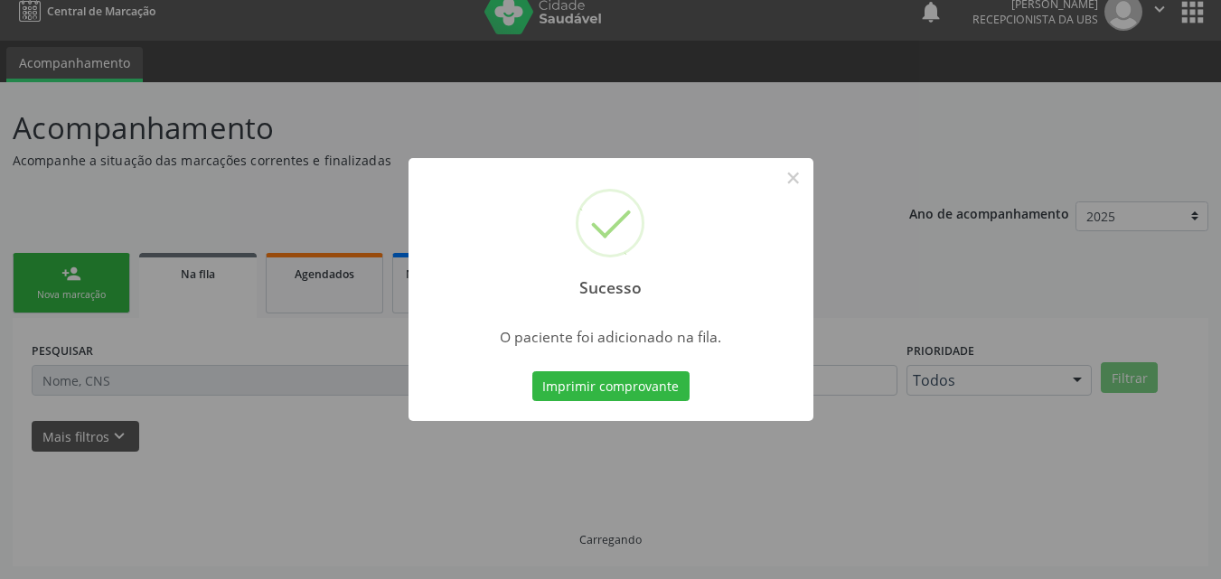
scroll to position [17, 0]
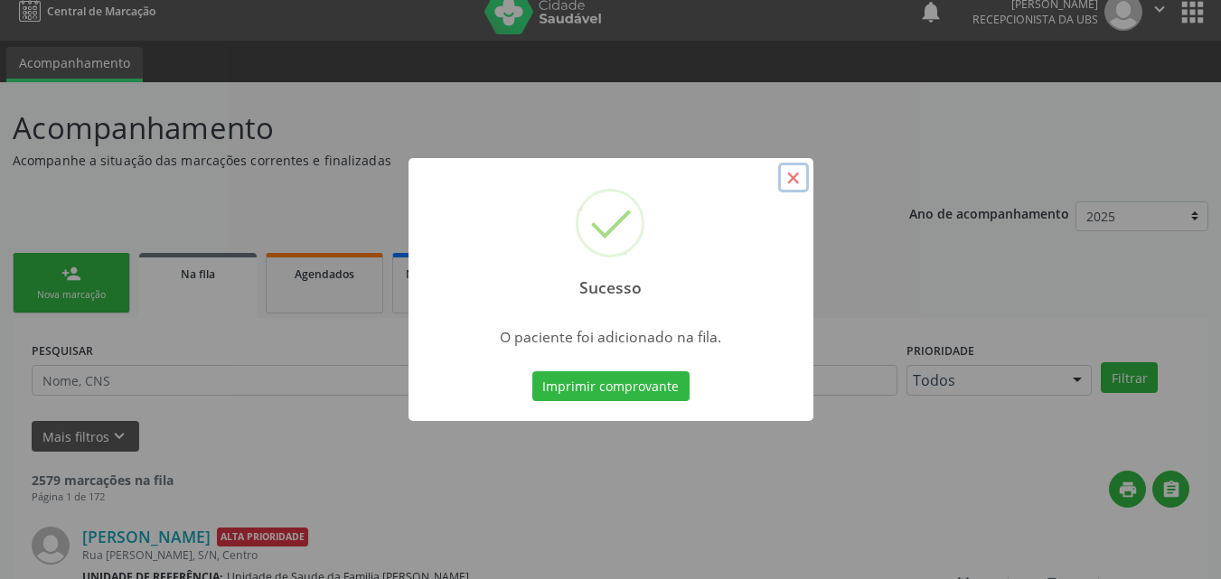
click at [789, 172] on button "×" at bounding box center [793, 178] width 31 height 31
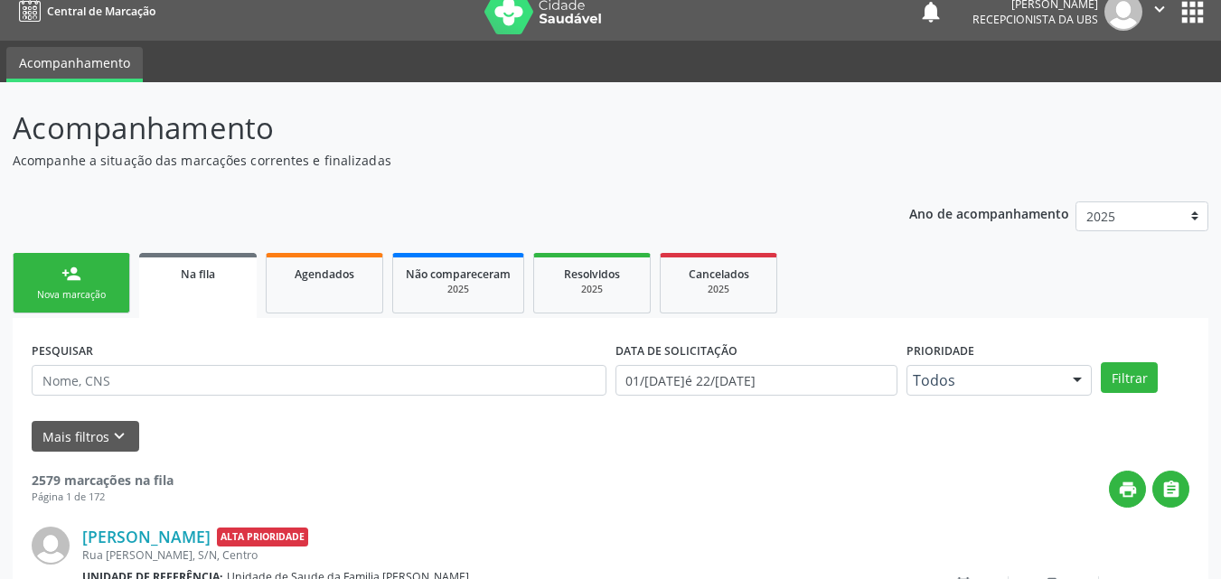
click at [83, 278] on link "person_add Nova marcação" at bounding box center [72, 283] width 118 height 61
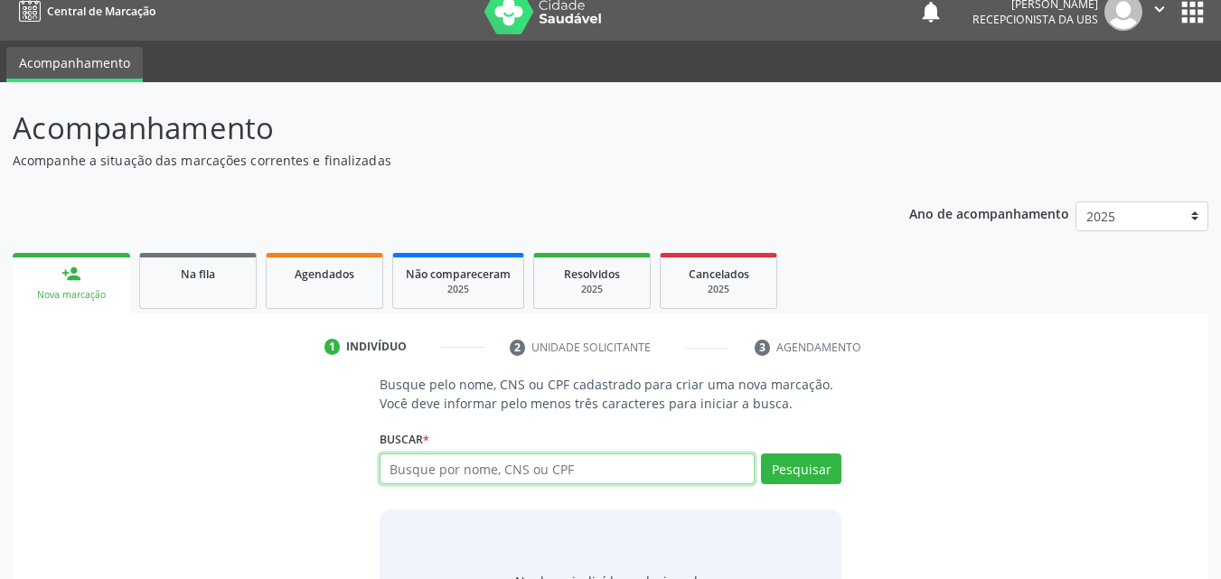
click at [707, 461] on input "text" at bounding box center [568, 469] width 376 height 31
type input "898005902880868"
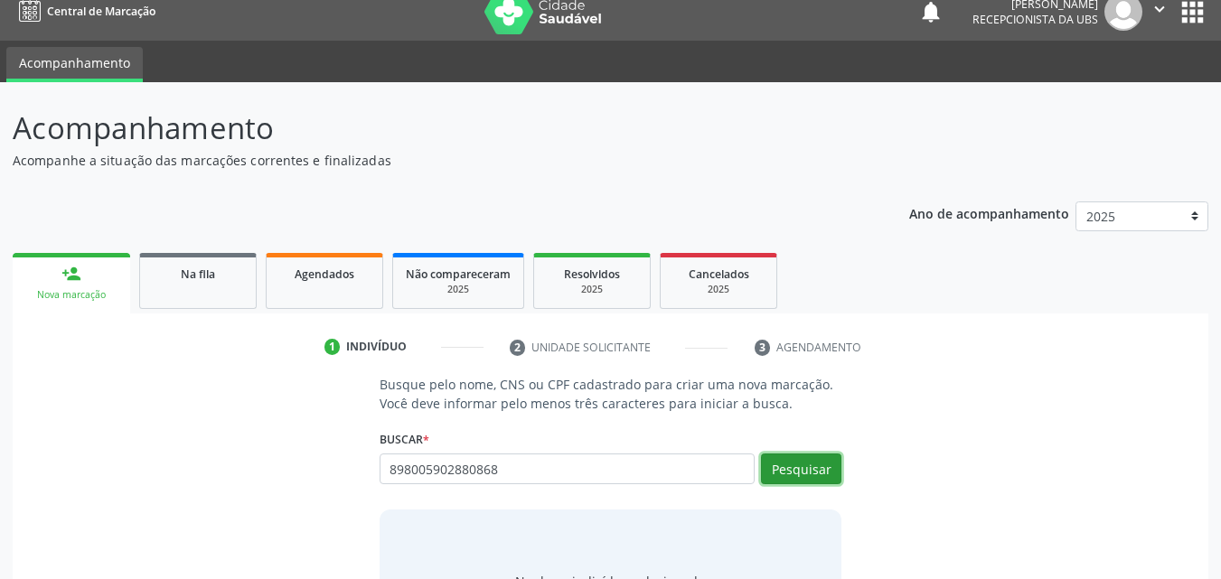
click at [838, 466] on button "Pesquisar" at bounding box center [801, 469] width 80 height 31
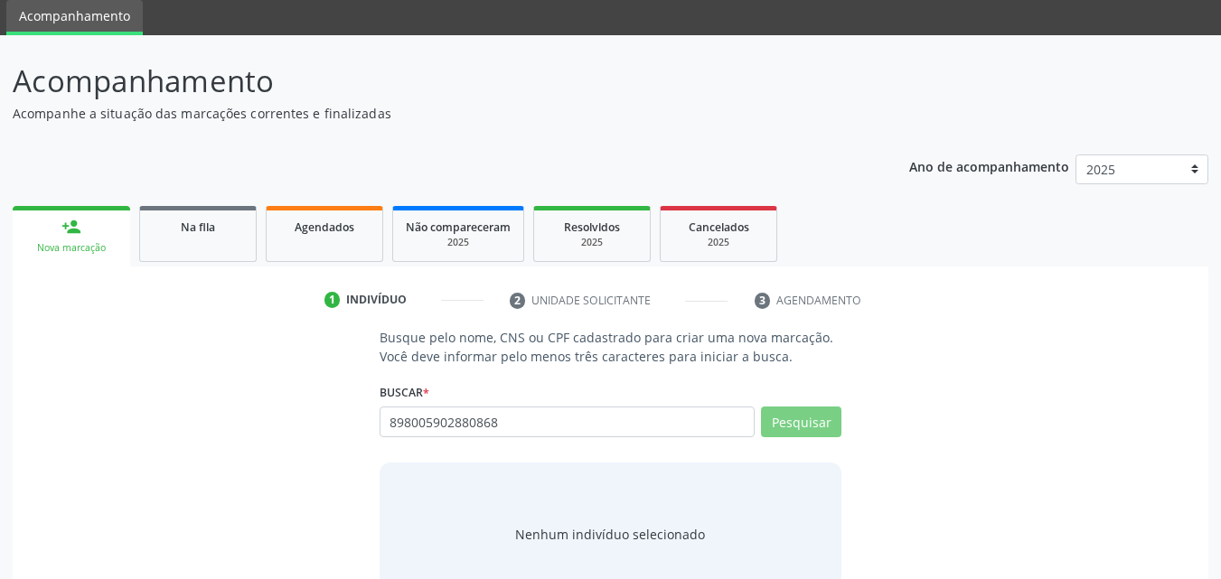
scroll to position [118, 0]
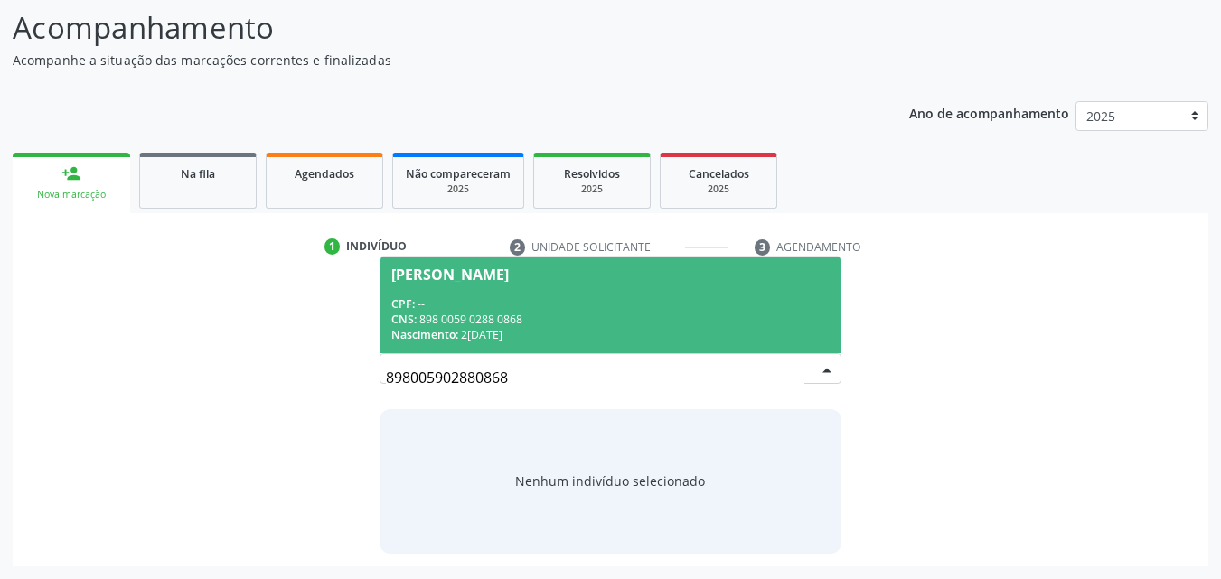
click at [664, 317] on div "CNS: 898 0059 0288 0868" at bounding box center [610, 319] width 439 height 15
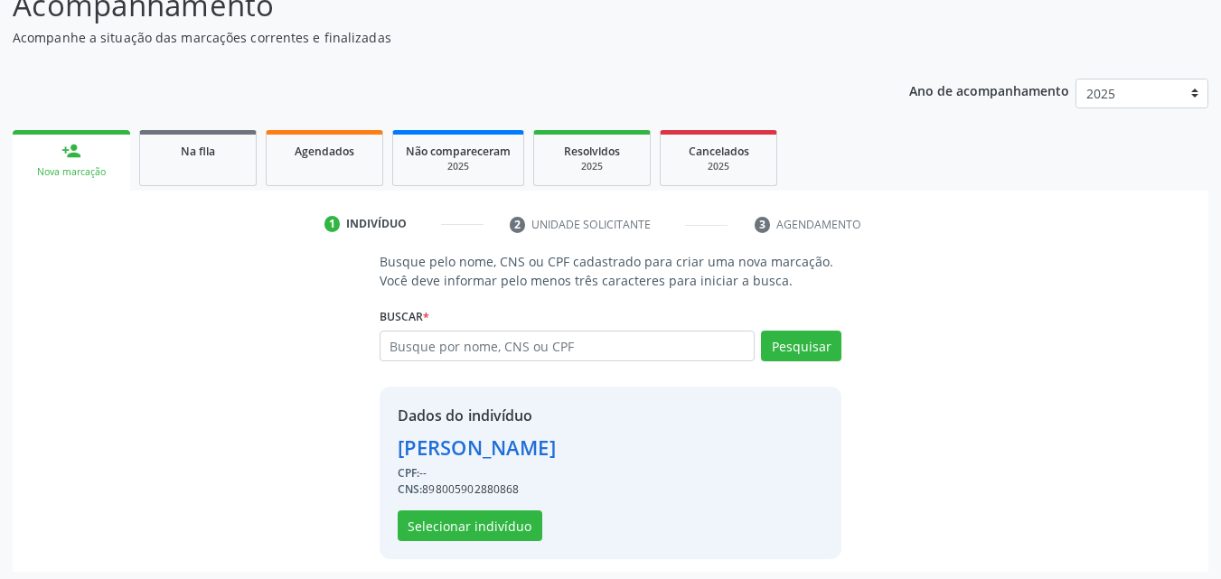
scroll to position [146, 0]
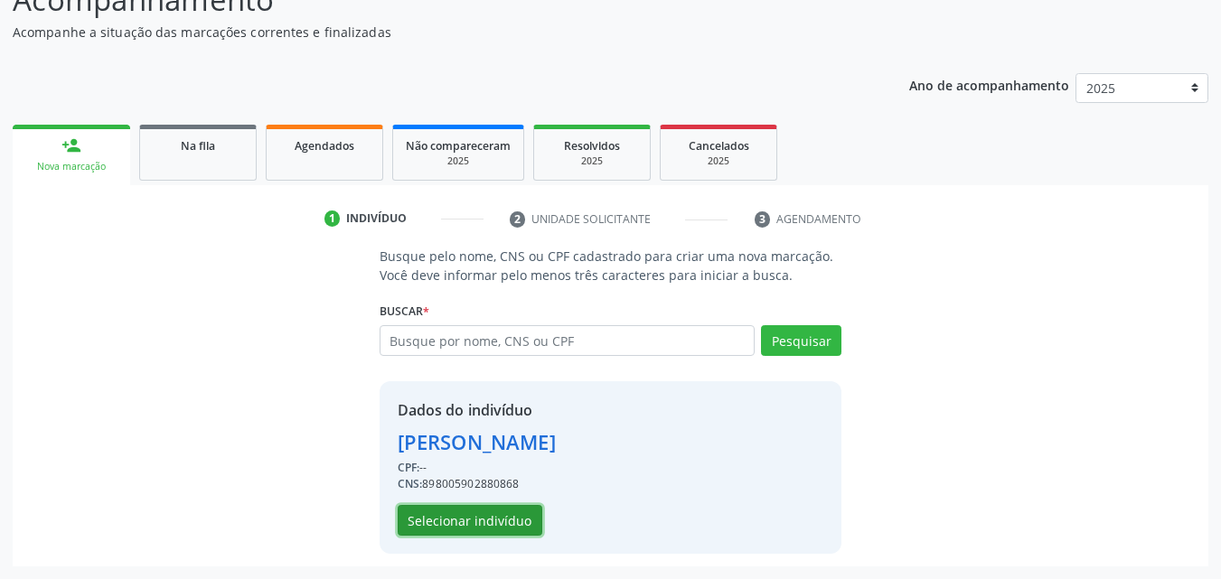
click at [509, 522] on button "Selecionar indivíduo" at bounding box center [470, 520] width 145 height 31
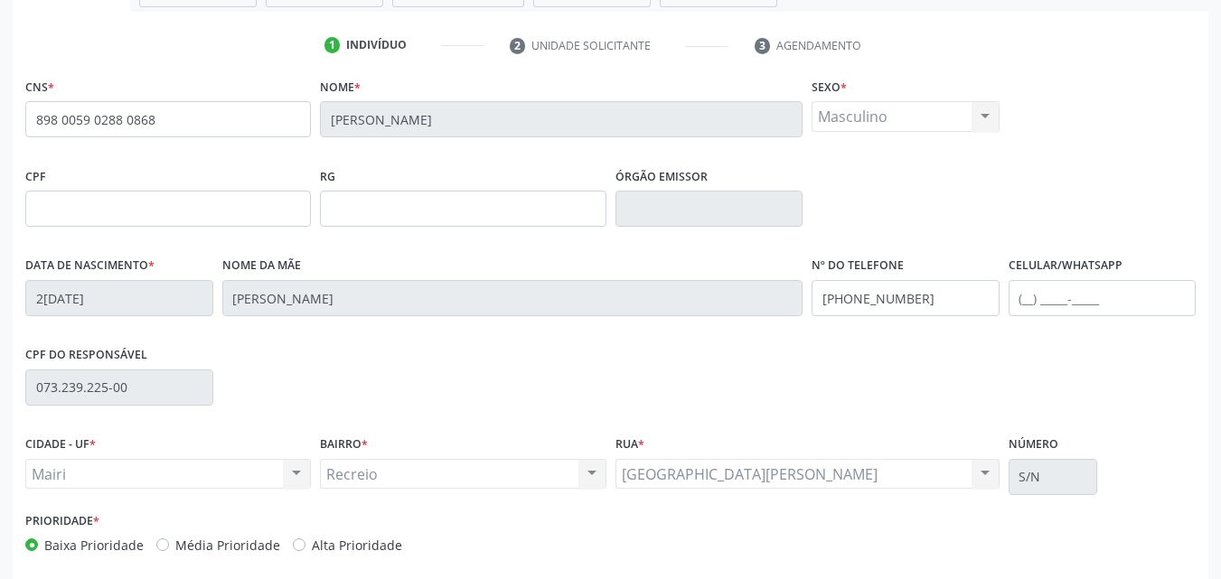
scroll to position [326, 0]
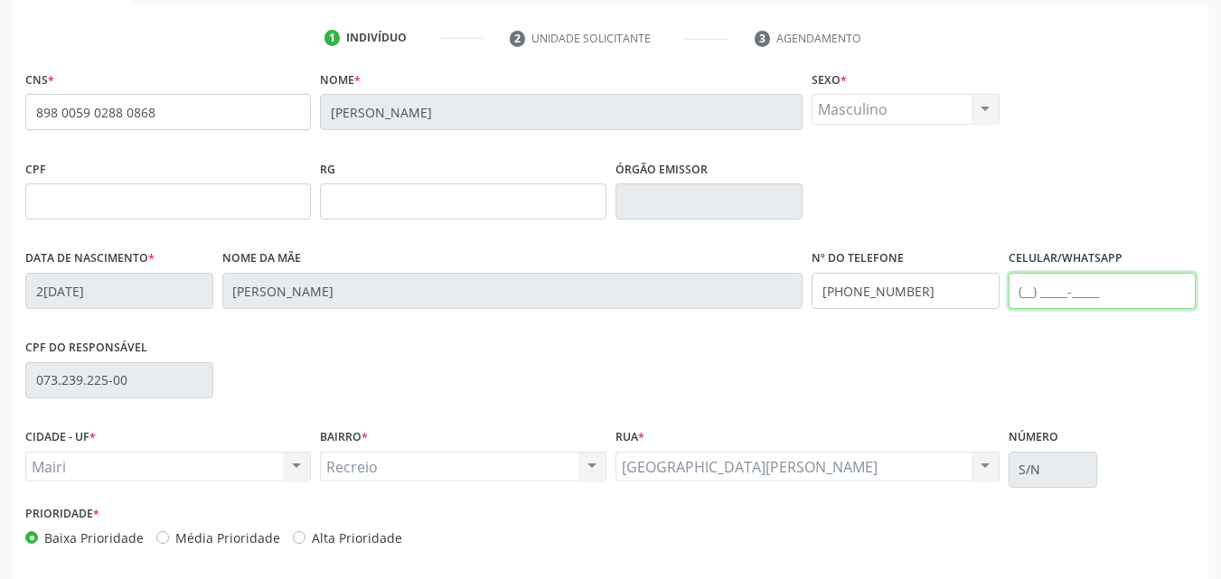
click at [1049, 302] on input "text" at bounding box center [1103, 291] width 188 height 36
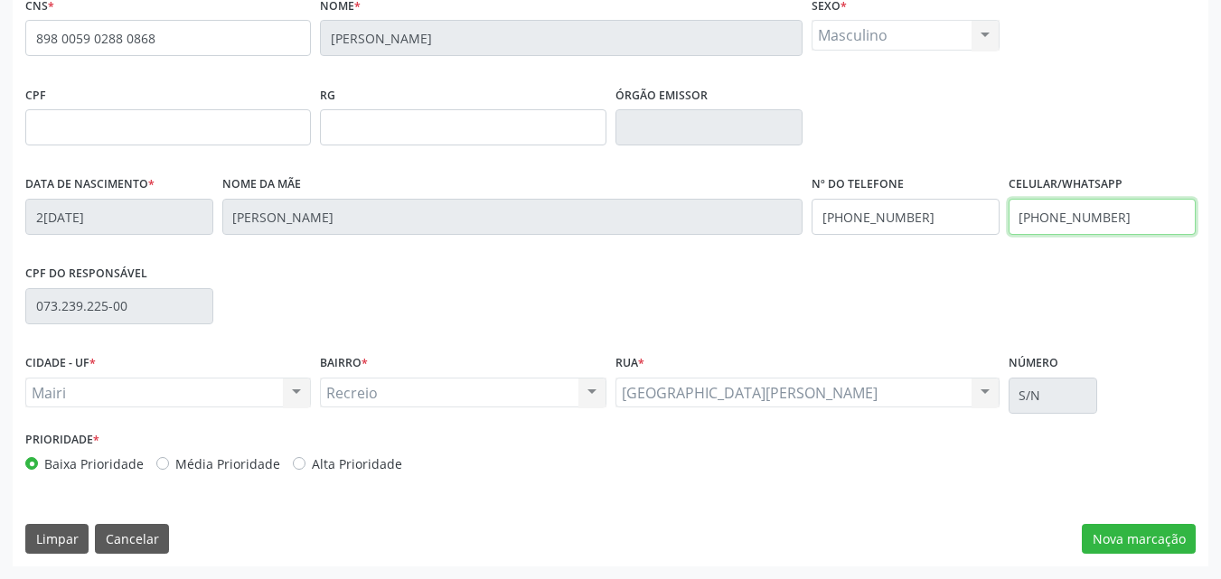
type input "[PHONE_NUMBER]"
click at [314, 465] on label "Alta Prioridade" at bounding box center [357, 464] width 90 height 19
click at [306, 465] on input "Alta Prioridade" at bounding box center [299, 463] width 13 height 16
radio input "true"
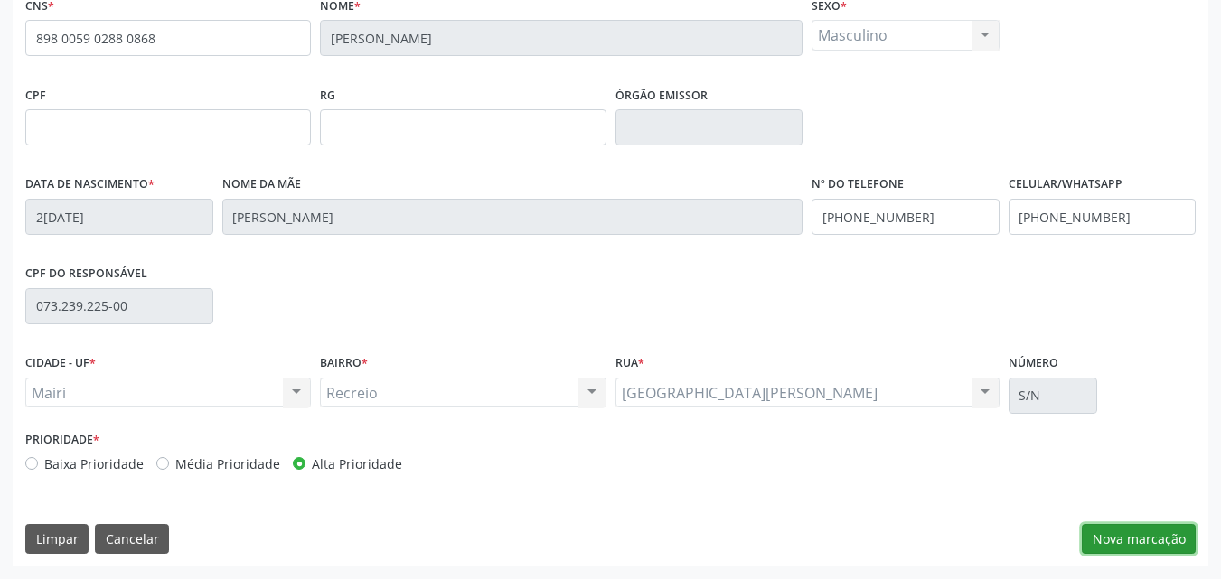
click at [1145, 536] on button "Nova marcação" at bounding box center [1139, 539] width 114 height 31
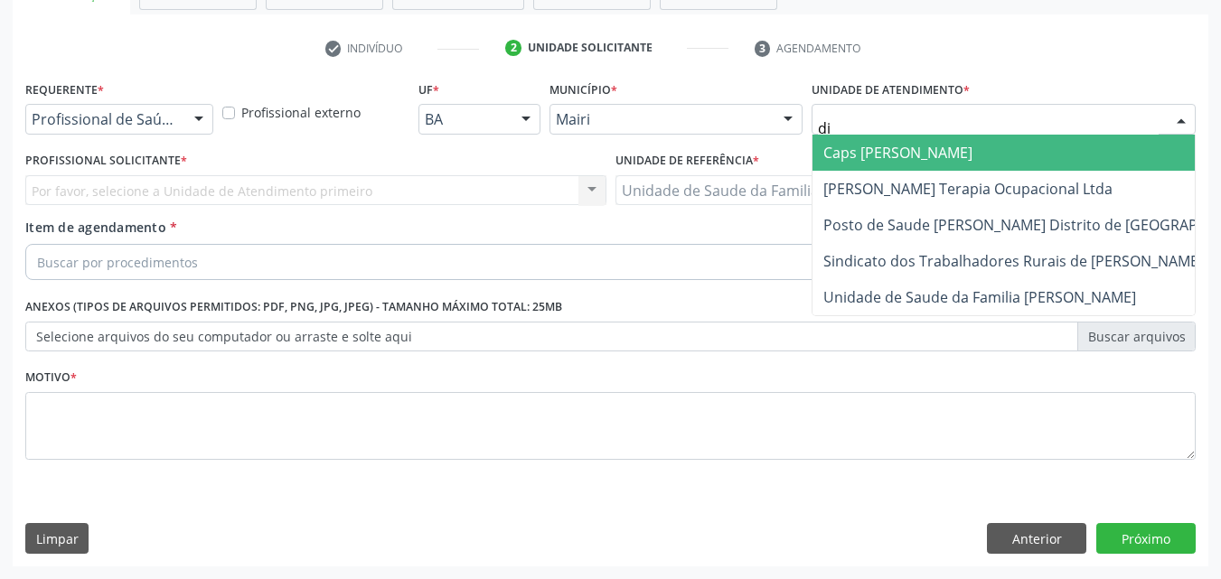
type input "dil"
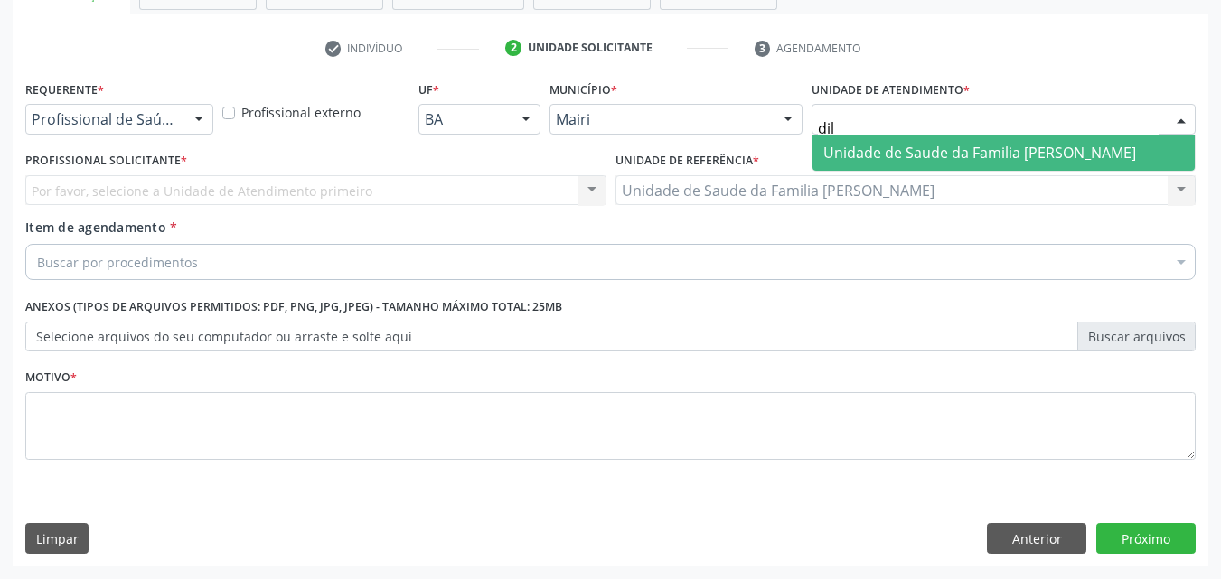
click at [933, 151] on span "Unidade de Saude da Familia [PERSON_NAME]" at bounding box center [980, 153] width 313 height 20
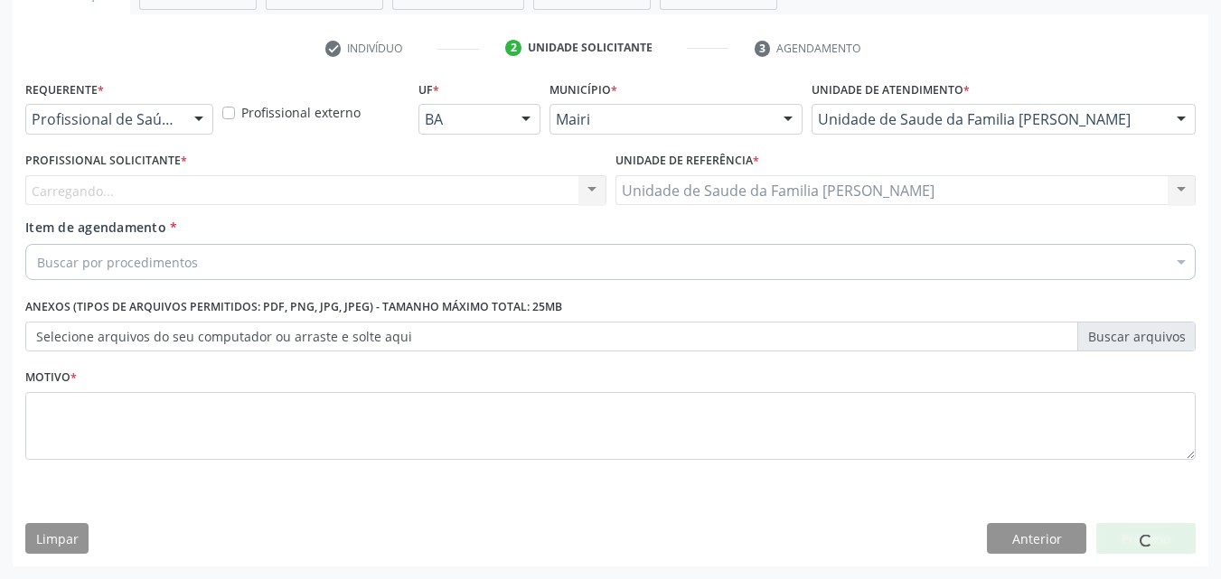
click at [128, 183] on div "Carregando... Nenhum resultado encontrado para: " " Não há nenhuma opção para s…" at bounding box center [315, 190] width 581 height 31
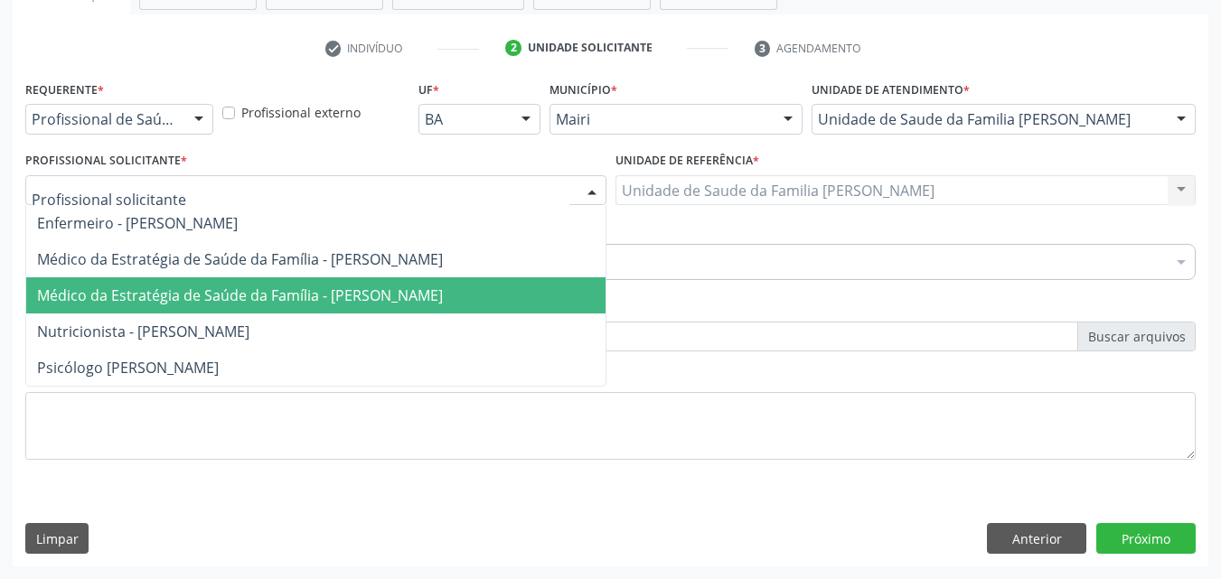
click at [120, 278] on span "Médico da Estratégia de Saúde da Família - [PERSON_NAME]" at bounding box center [315, 296] width 579 height 36
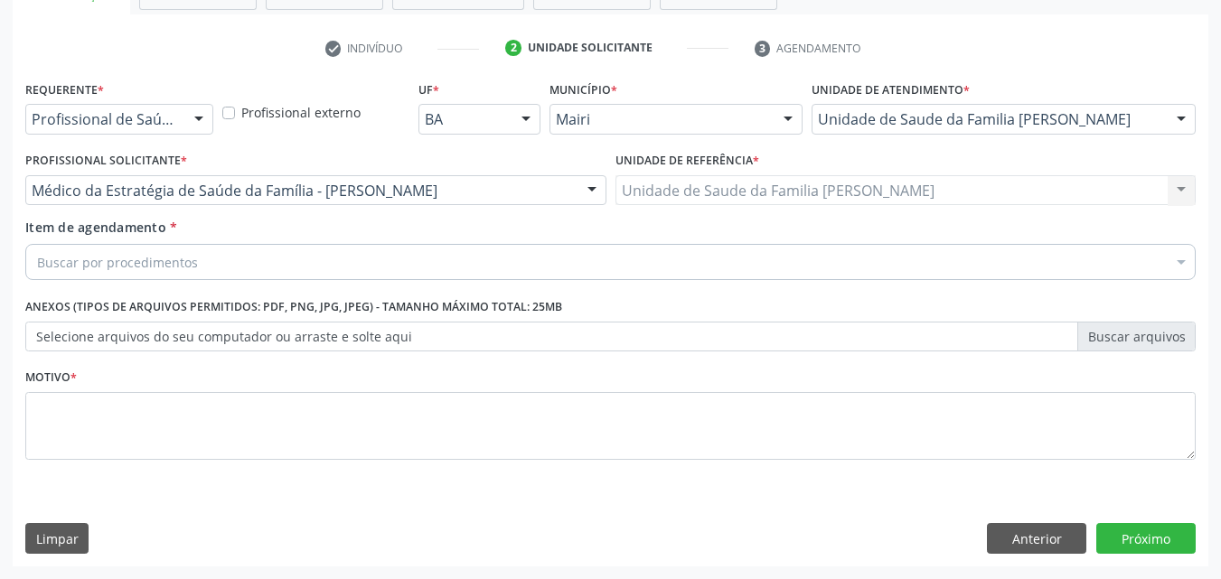
click at [116, 277] on div "Buscar por procedimentos" at bounding box center [610, 262] width 1171 height 36
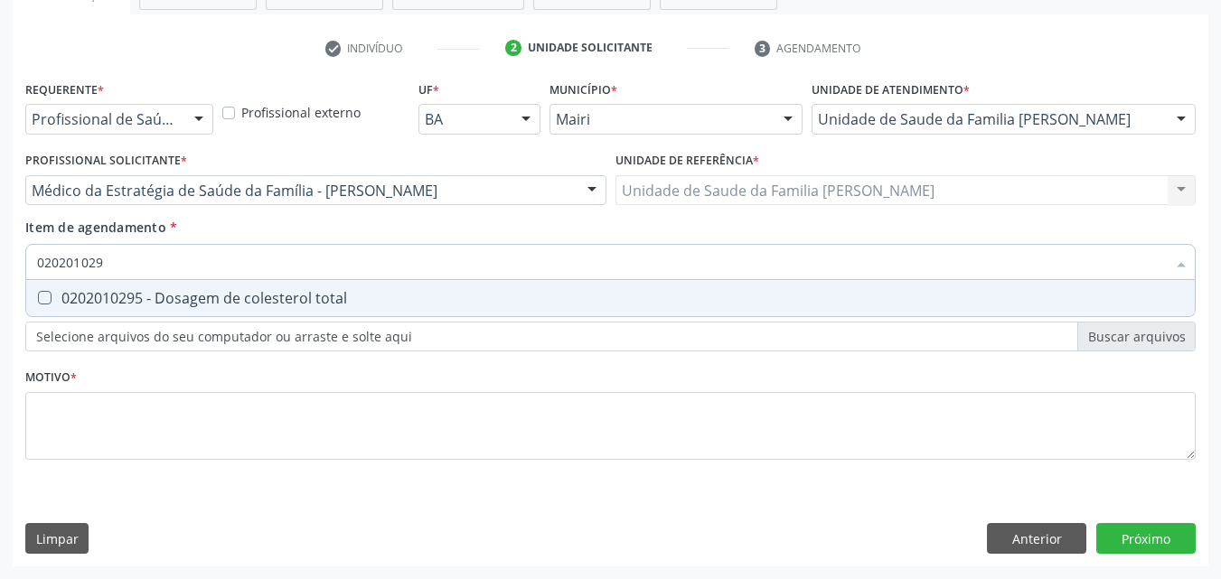
type input "0202010295"
click at [118, 297] on div "0202010295 - Dosagem de colesterol total" at bounding box center [610, 298] width 1147 height 14
checkbox total "true"
type input "0"
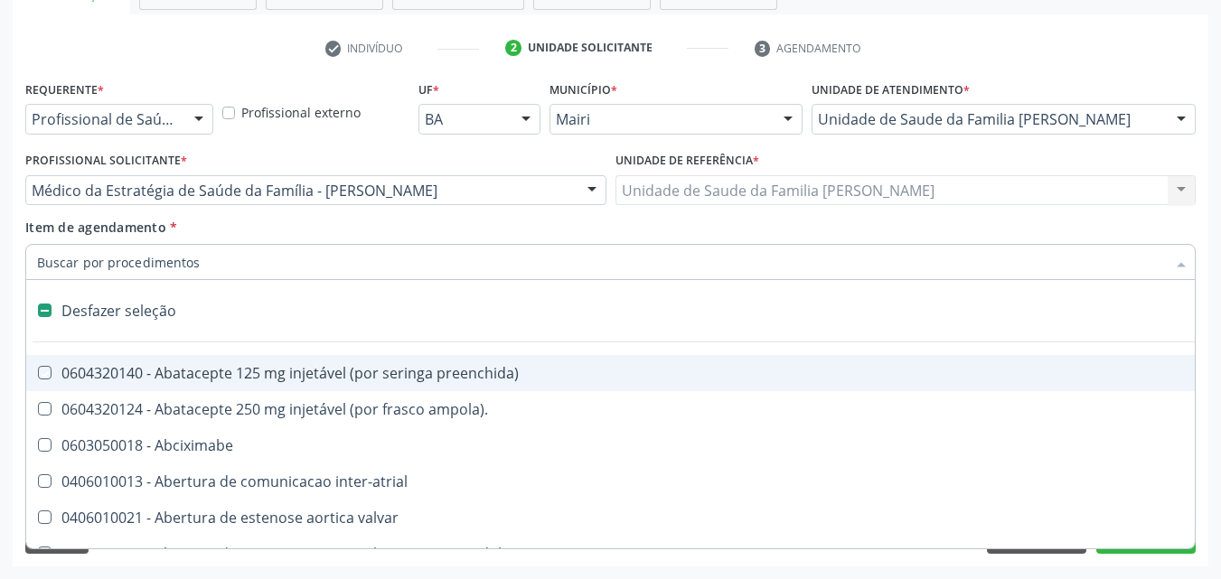
checkbox preenchida\) "false"
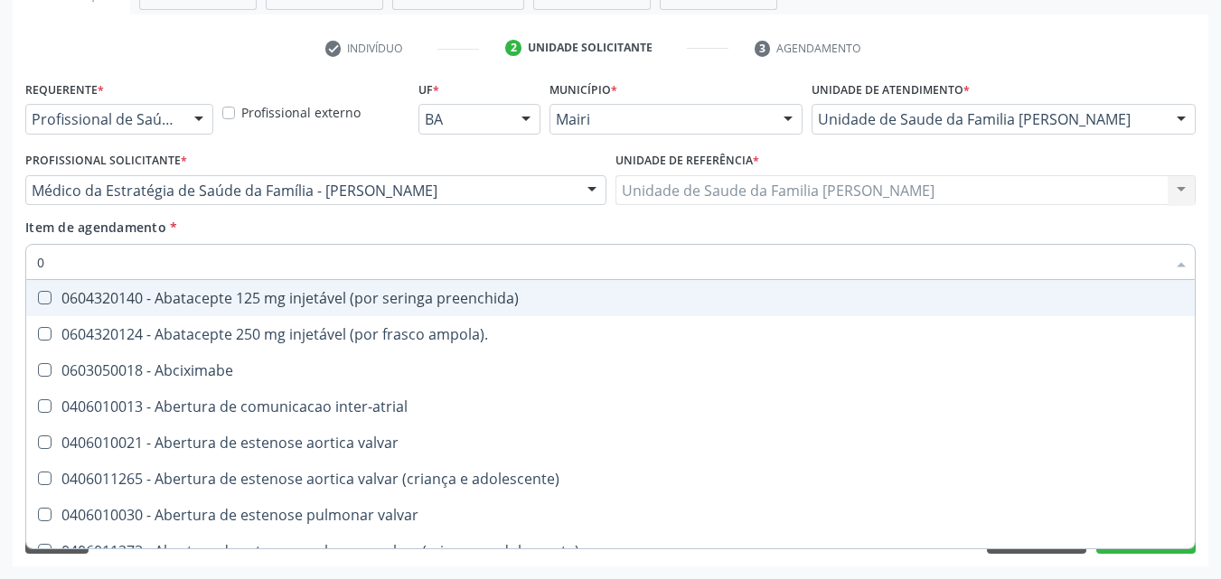
type input "02"
checkbox estimulo "true"
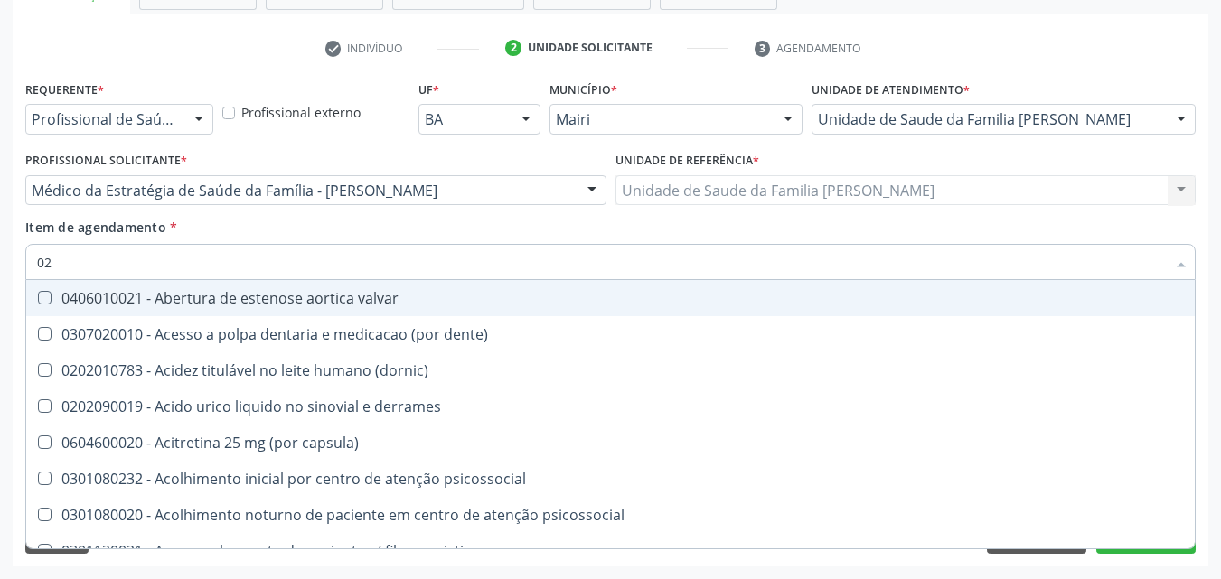
type input "020"
checkbox alimentos "true"
checkbox total "false"
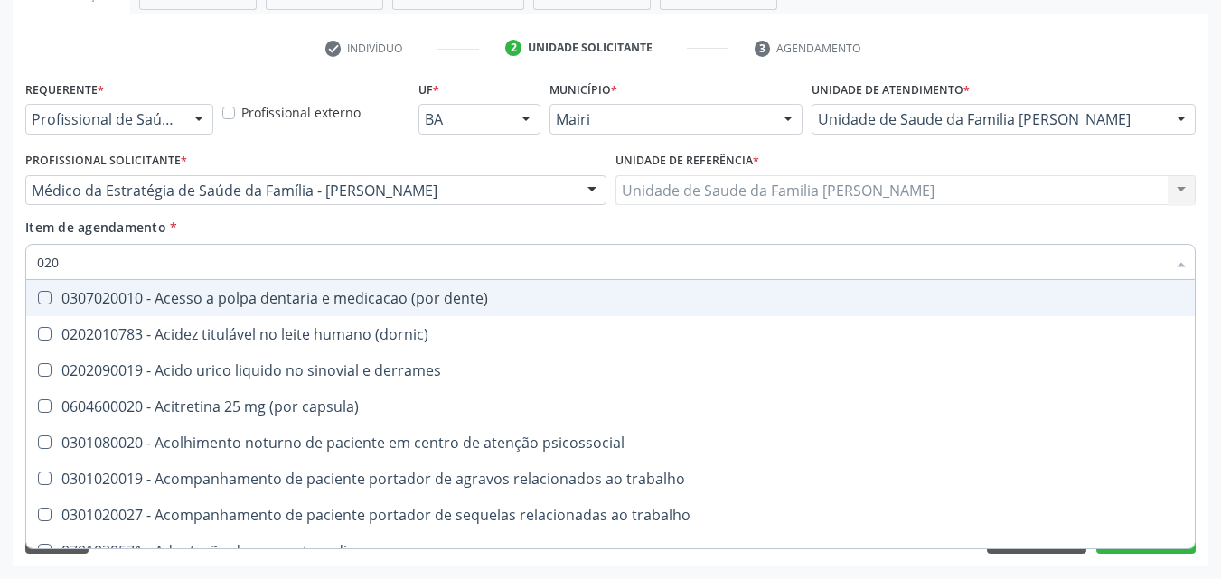
type input "0202"
checkbox ocular "true"
checkbox total "false"
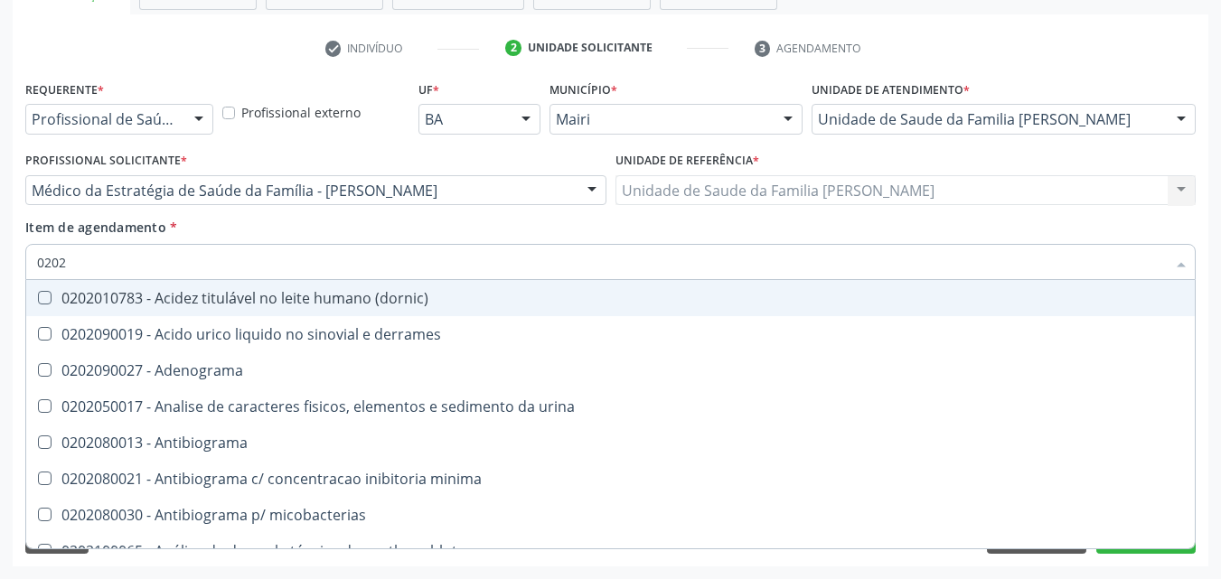
type input "02020"
checkbox ionizavel "true"
checkbox total "false"
type input "020201"
checkbox htlv-1 "true"
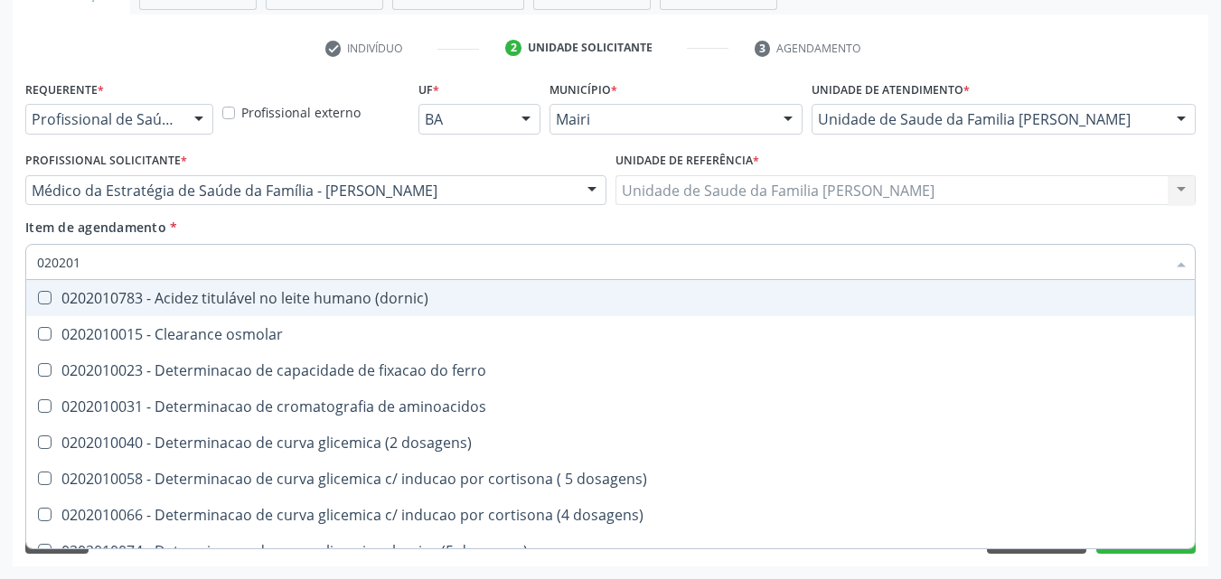
type input "0202010"
checkbox ionizavel "true"
checkbox total "false"
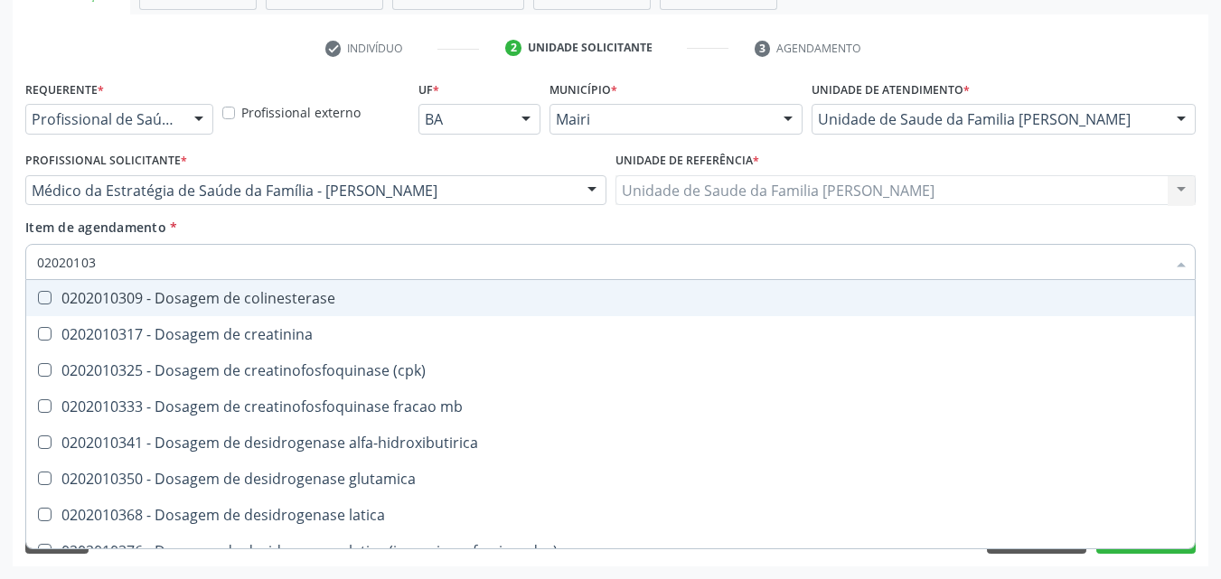
type input "020201031"
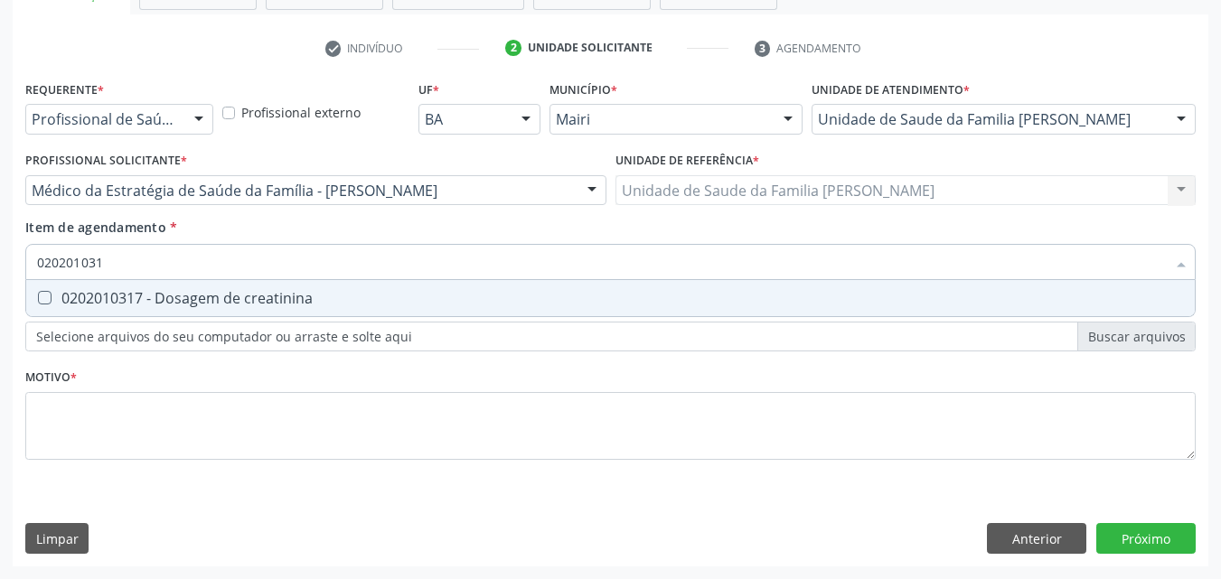
click at [118, 297] on div "0202010317 - Dosagem de creatinina" at bounding box center [610, 298] width 1147 height 14
checkbox creatinina "true"
type input "02020103"
checkbox creatinina "false"
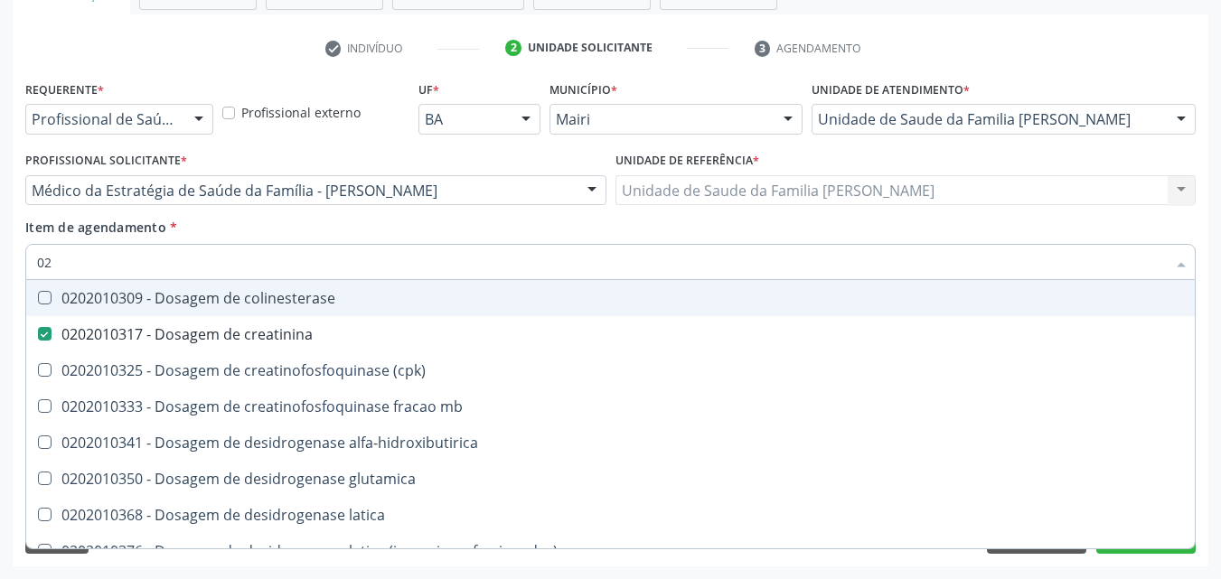
type input "0"
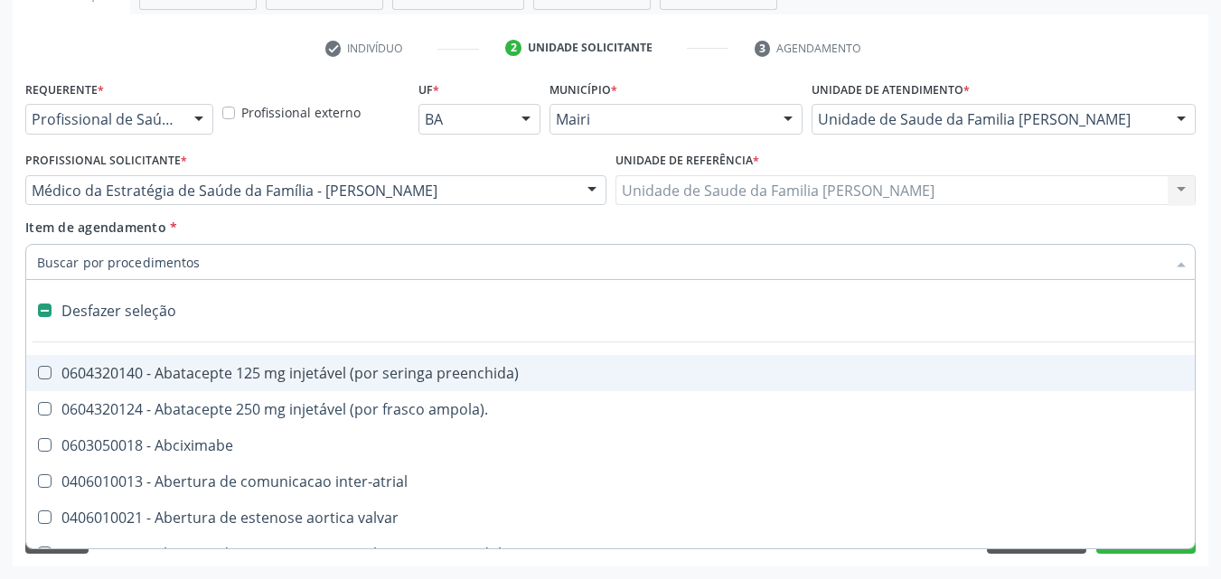
checkbox ampola\)\ "false"
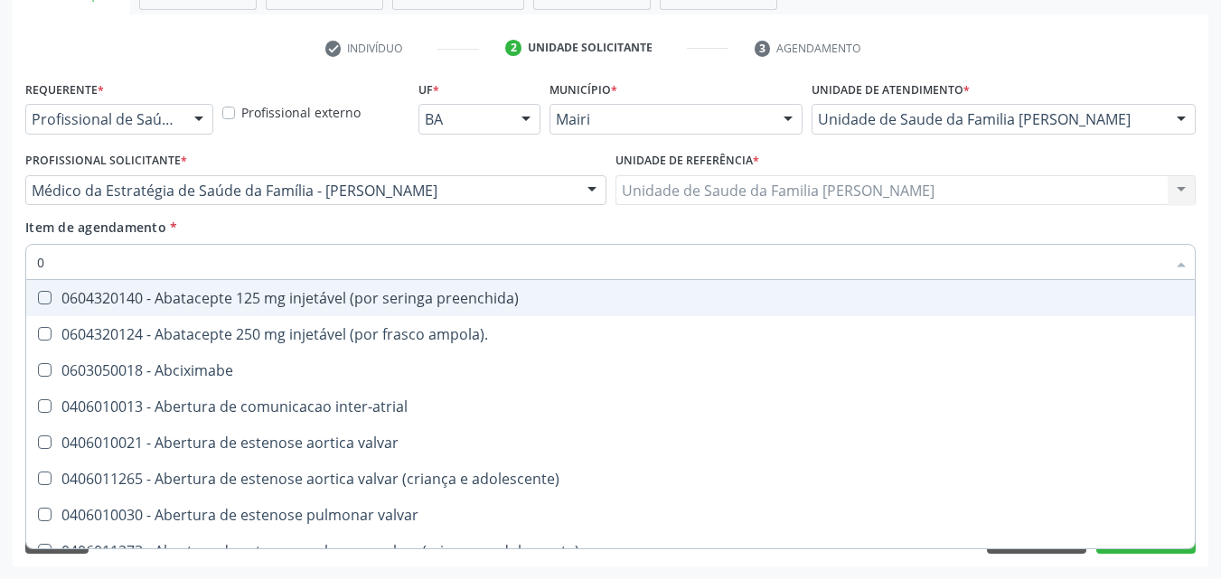
type input "02"
checkbox estimulo "true"
checkbox meckel "true"
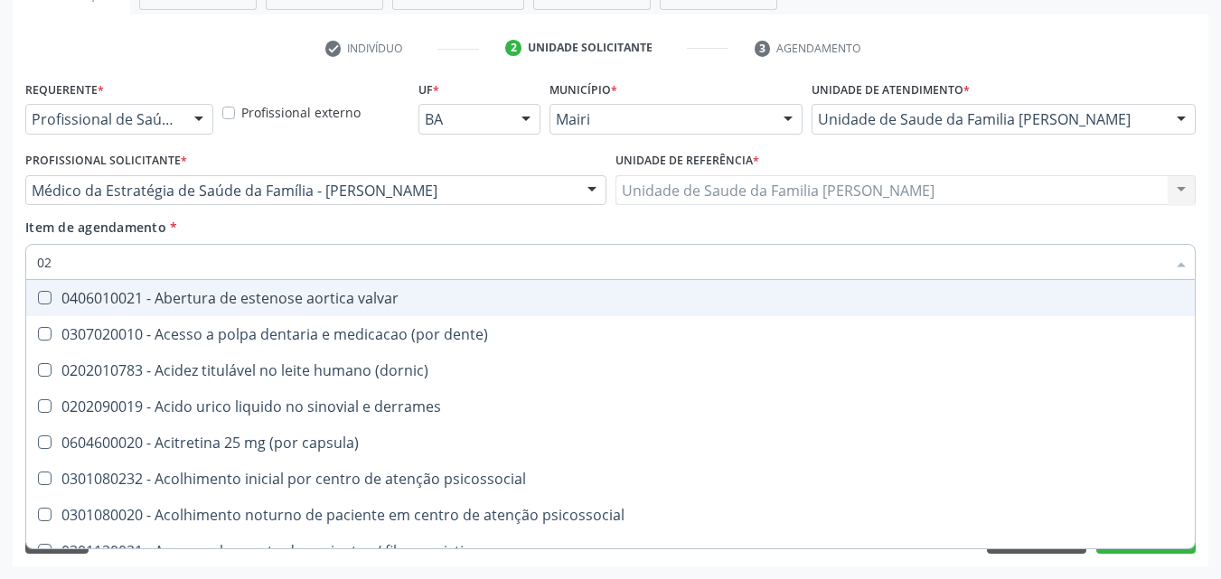
type input "020"
checkbox alimentos "true"
checkbox debridamento "true"
checkbox total "false"
checkbox creatinina "false"
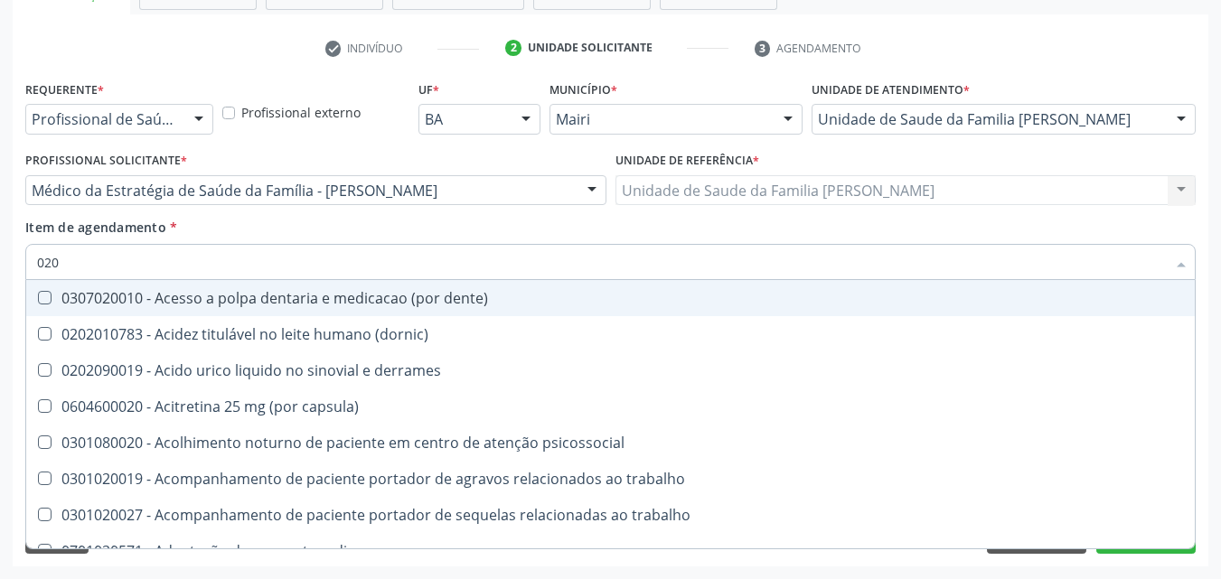
type input "0202"
checkbox ocular "true"
checkbox nervo "true"
checkbox total "false"
checkbox creatinina "false"
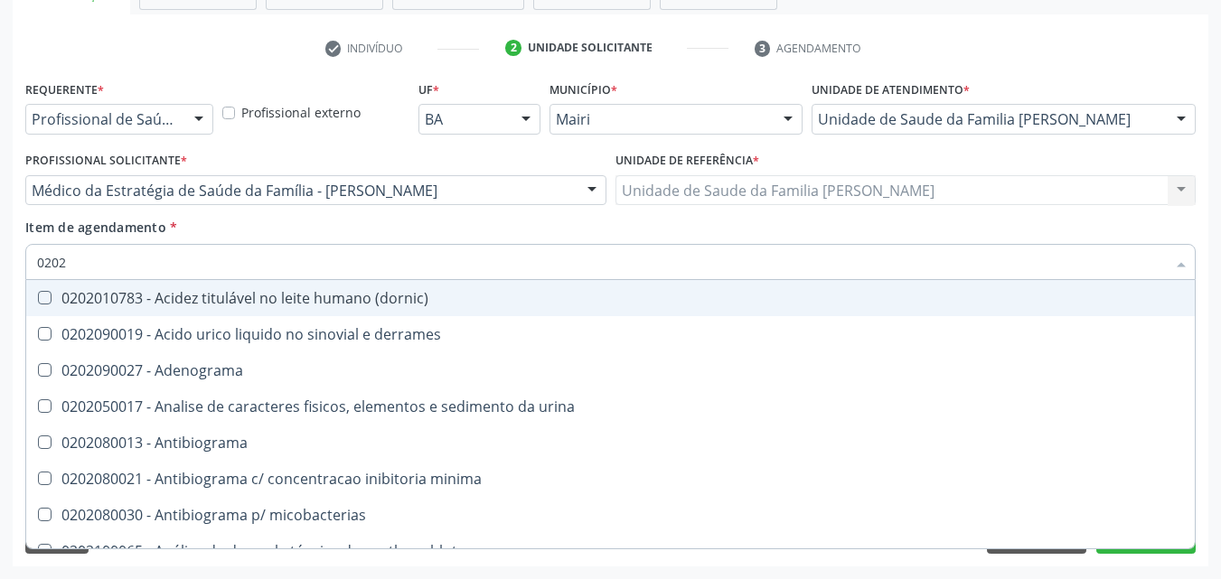
type input "02020"
checkbox ionizavel "true"
checkbox catecolaminas "true"
checkbox total "false"
checkbox creatinina "false"
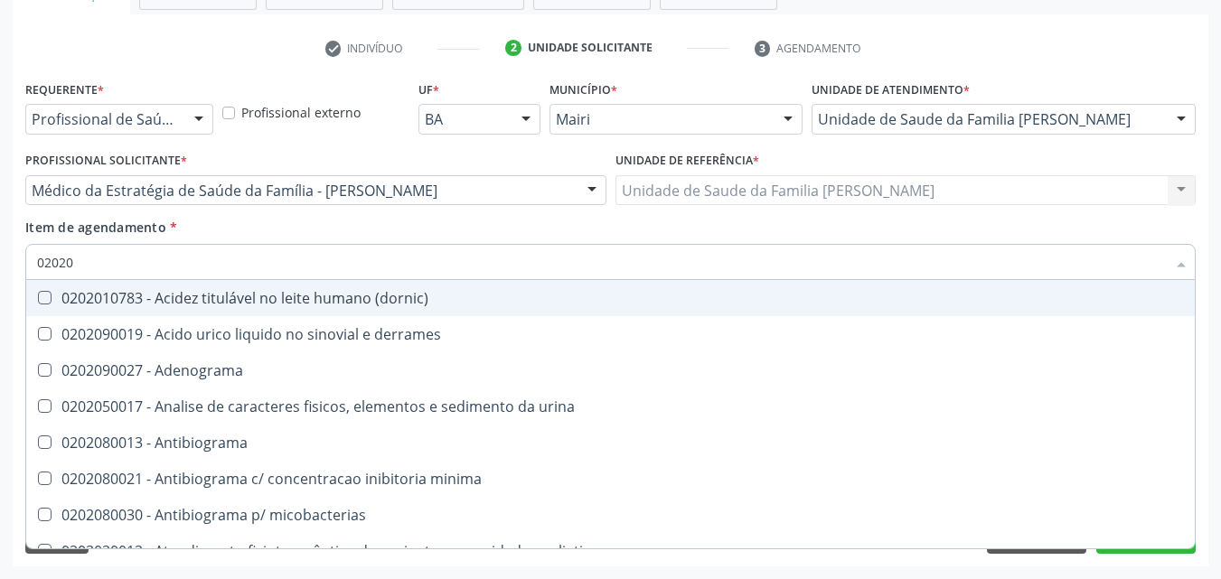
type input "020201"
checkbox htlv-1 "true"
checkbox \(ch50\) "true"
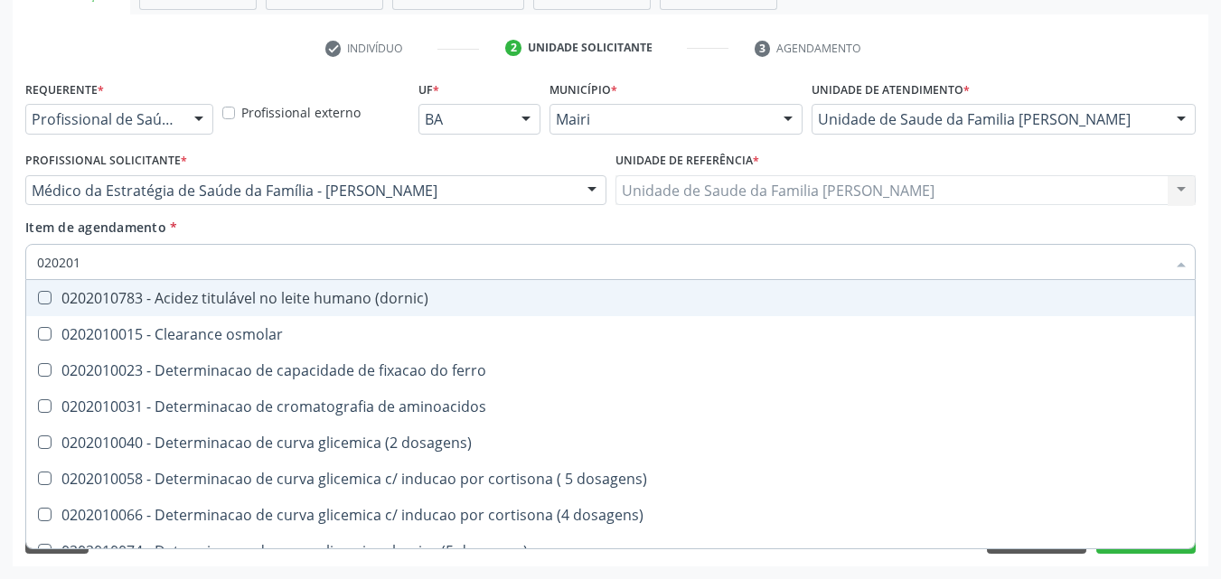
type input "0202010"
checkbox ionizavel "true"
checkbox catecolaminas "true"
checkbox total "false"
checkbox creatinina "false"
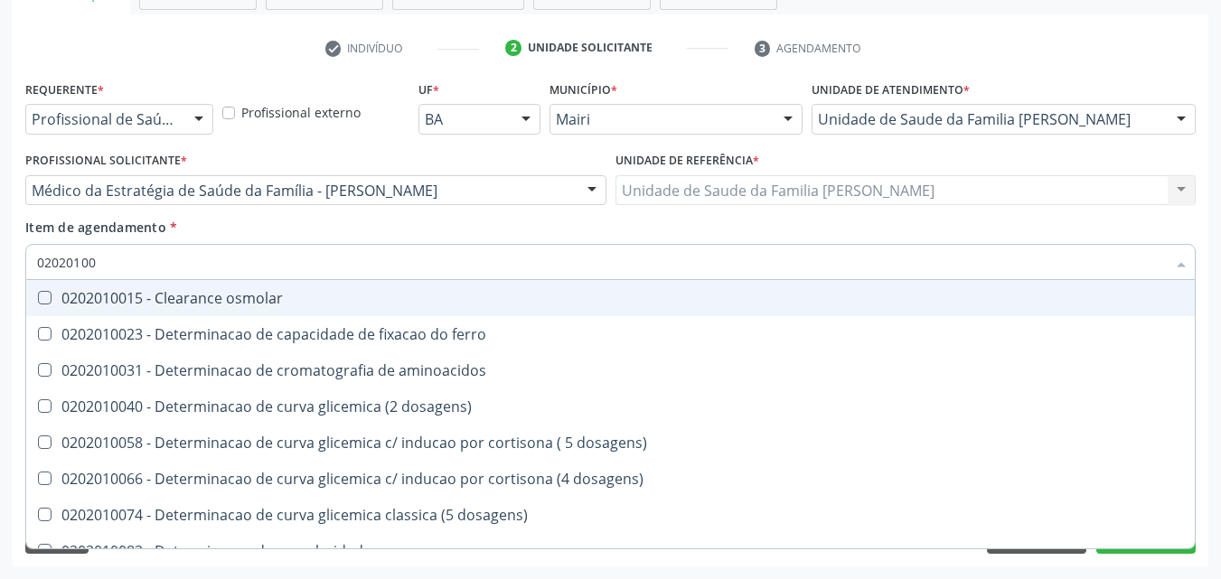
type input "020201004"
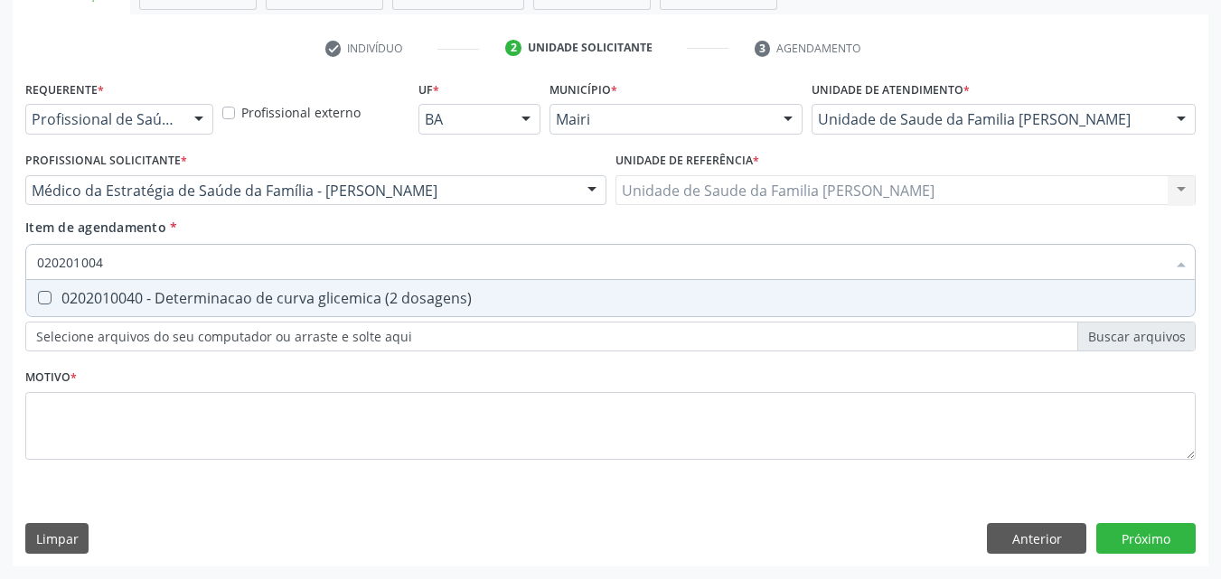
click at [118, 297] on div "0202010040 - Determinacao de curva glicemica (2 dosagens)" at bounding box center [610, 298] width 1147 height 14
checkbox dosagens\) "true"
type input "02020100"
checkbox dosagens\) "false"
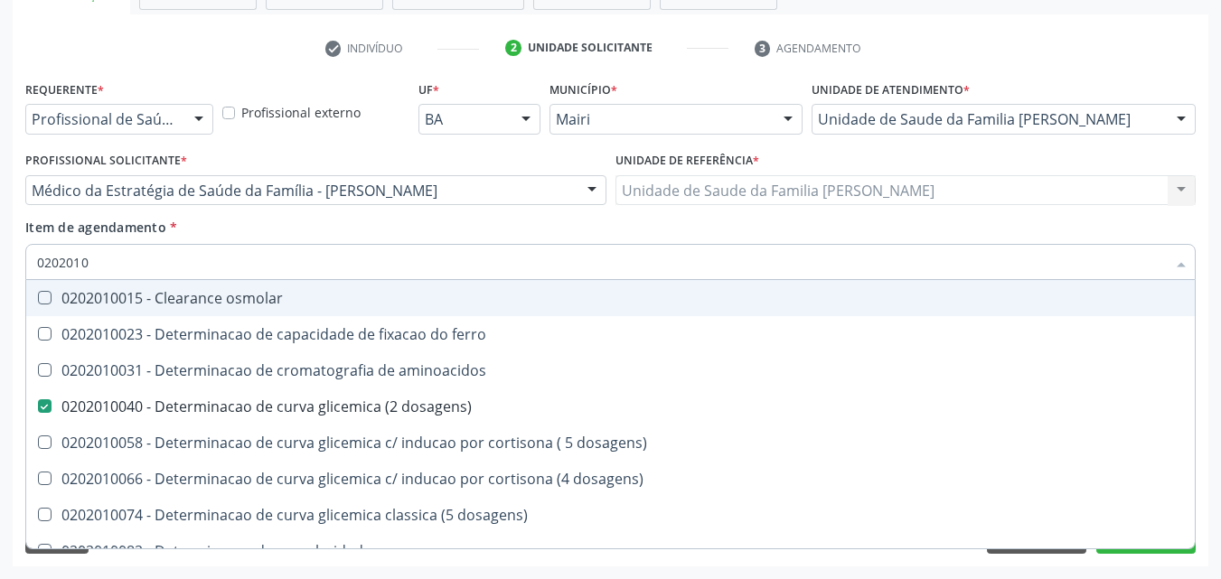
type input "020201"
checkbox dosagens\) "false"
checkbox dosagens\) "true"
type input "0"
checkbox dosagens\) "false"
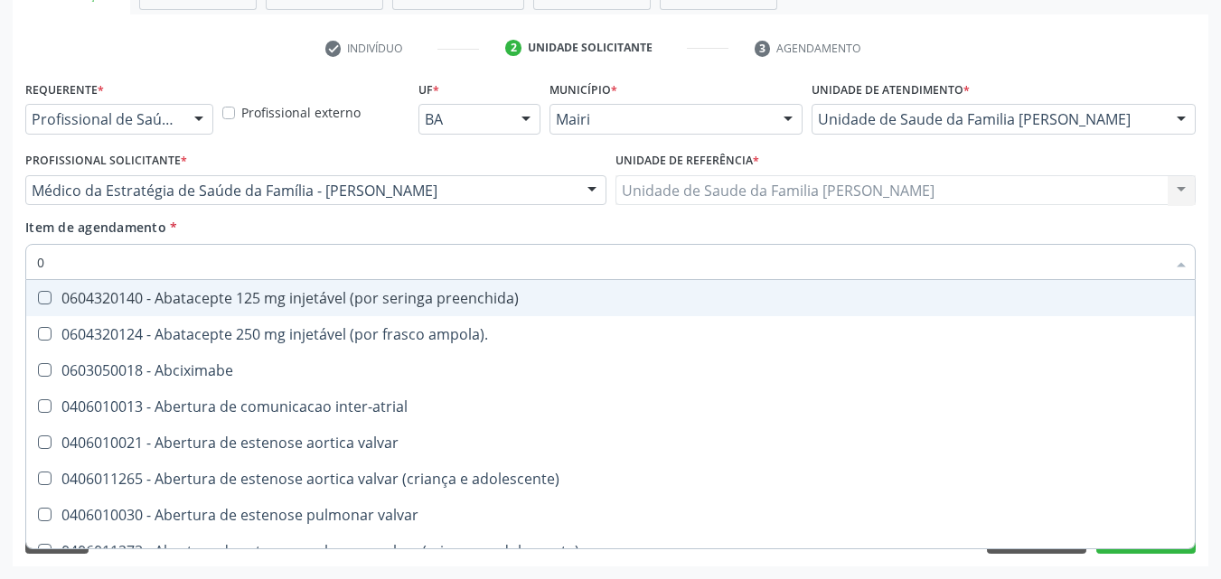
type input "02"
checkbox alimentação "true"
checkbox estimulo "true"
checkbox meckel "true"
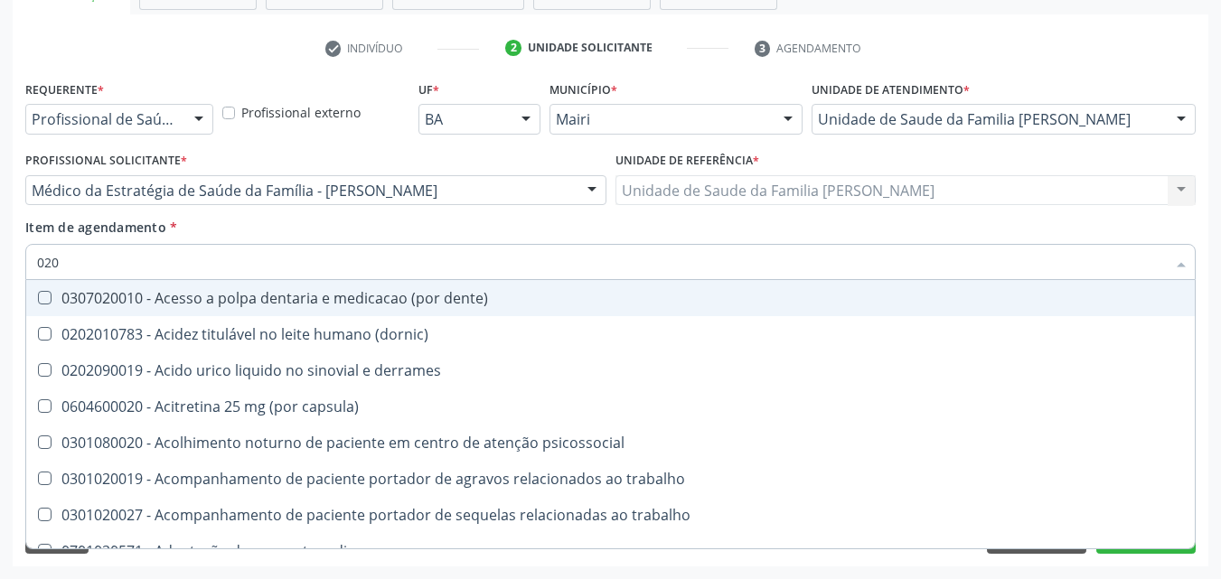
type input "0202"
checkbox lisa "true"
checkbox ocular "true"
checkbox nervo "true"
checkbox dosagens\) "false"
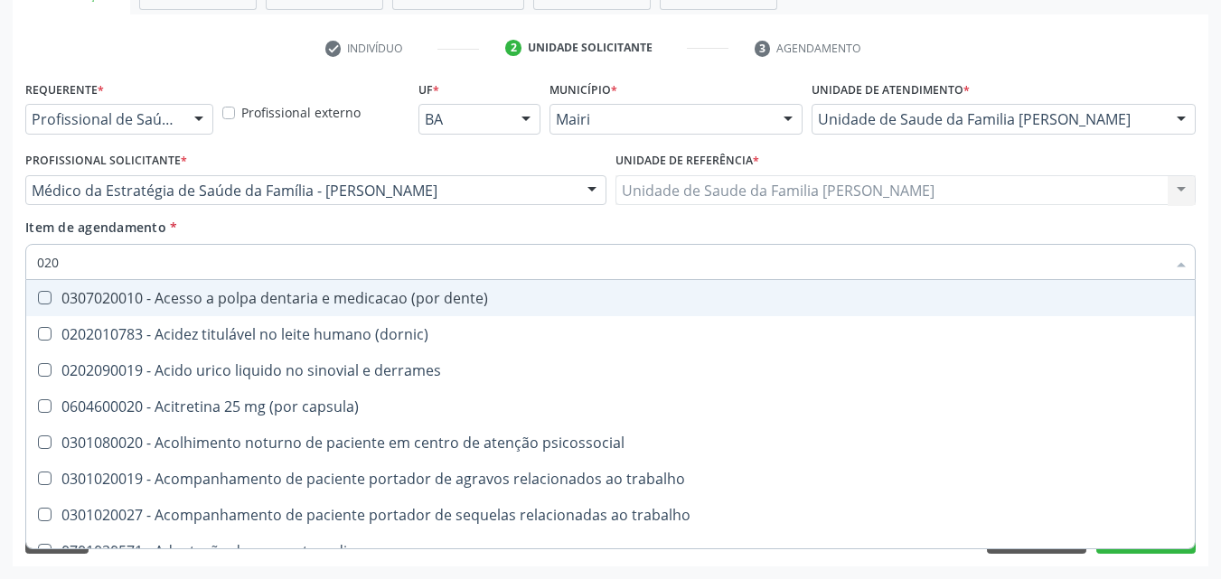
checkbox total "false"
checkbox creatinina "false"
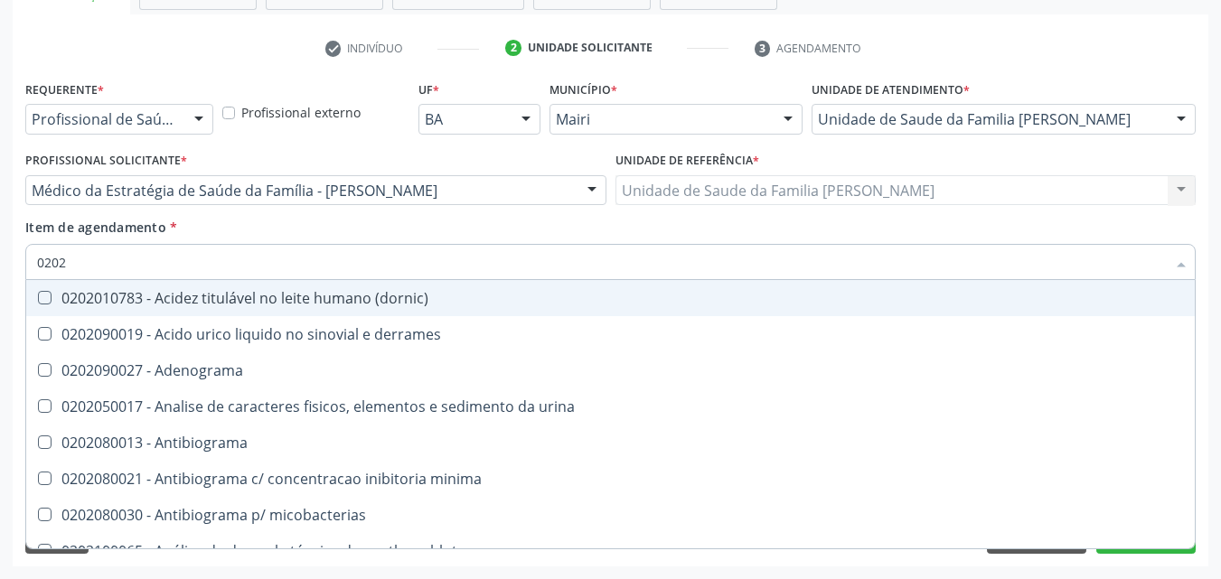
type input "02020"
checkbox htlv-1 "true"
checkbox dosagens\) "false"
checkbox ionizavel "true"
checkbox catecolaminas "true"
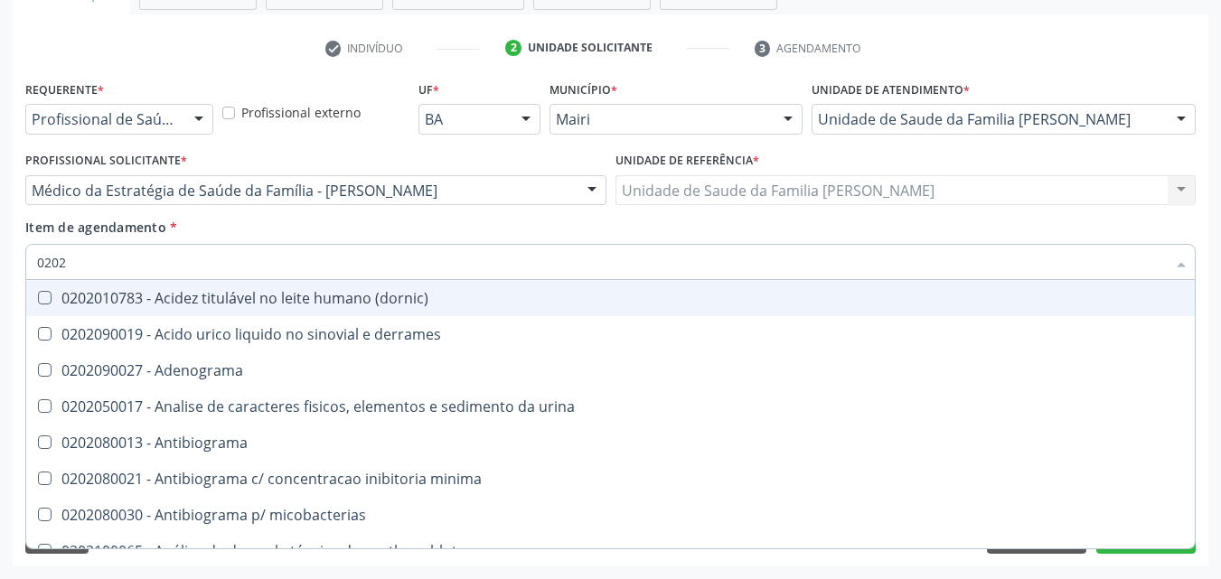
checkbox total "false"
checkbox creatinina "false"
type input "020201"
checkbox Antibiograma "true"
checkbox htlv-1 "true"
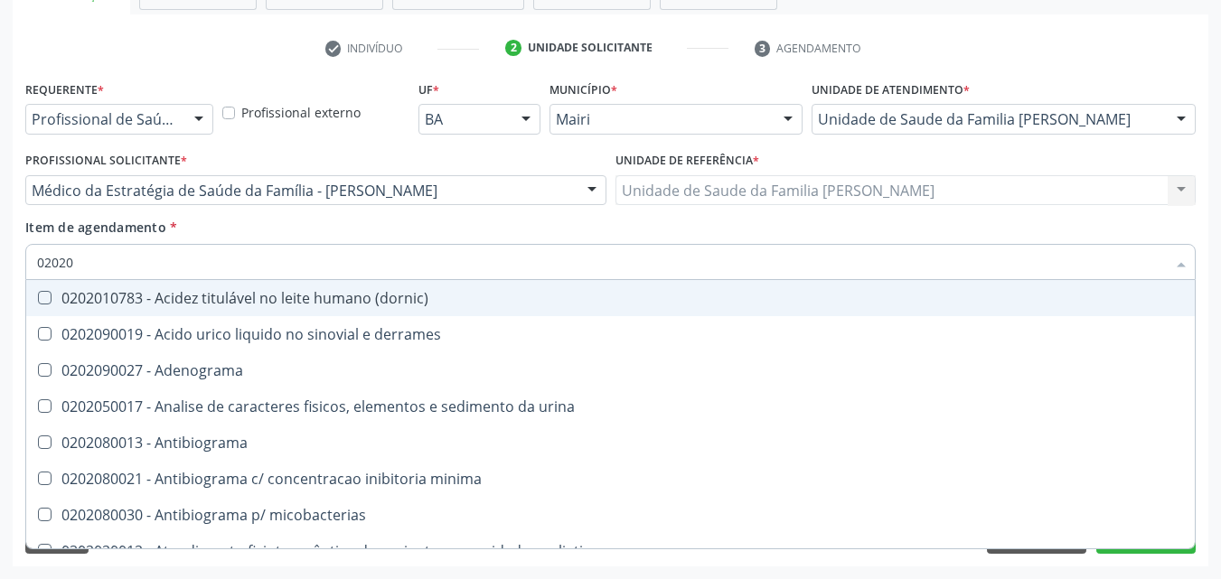
checkbox \(ch50\) "true"
checkbox dosagens\) "false"
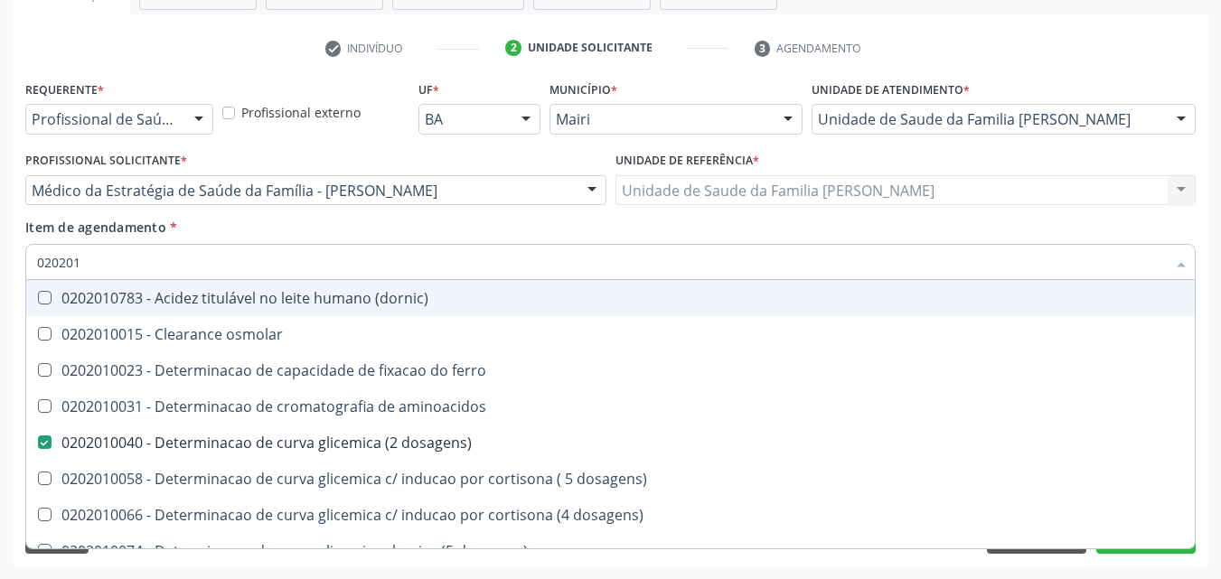
type input "0202010"
checkbox ionizavel "true"
checkbox catecolaminas "true"
checkbox total "false"
checkbox creatinina "false"
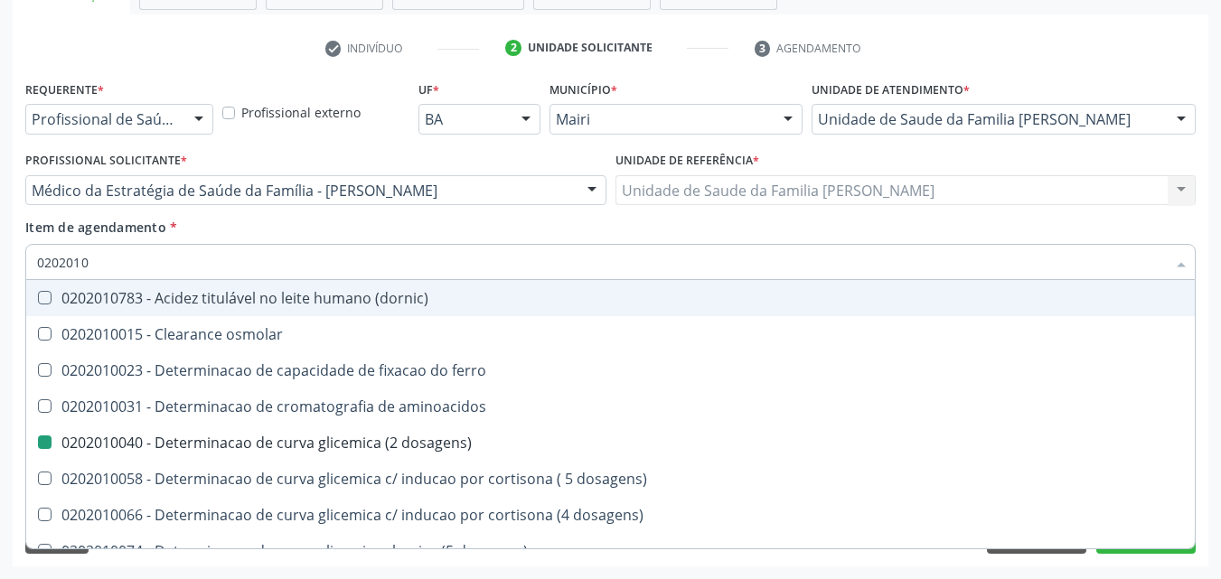
type input "02020106"
checkbox dosagens\) "false"
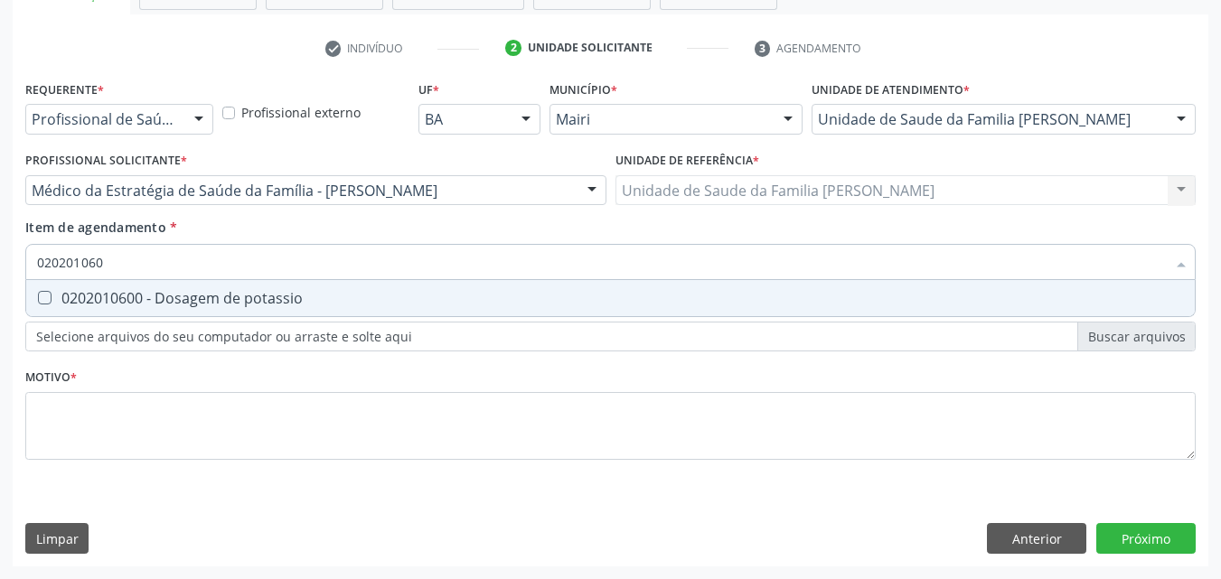
type input "0202010600"
click at [118, 297] on div "0202010600 - Dosagem de potassio" at bounding box center [610, 298] width 1147 height 14
checkbox potassio "true"
type input "020"
checkbox potassio "false"
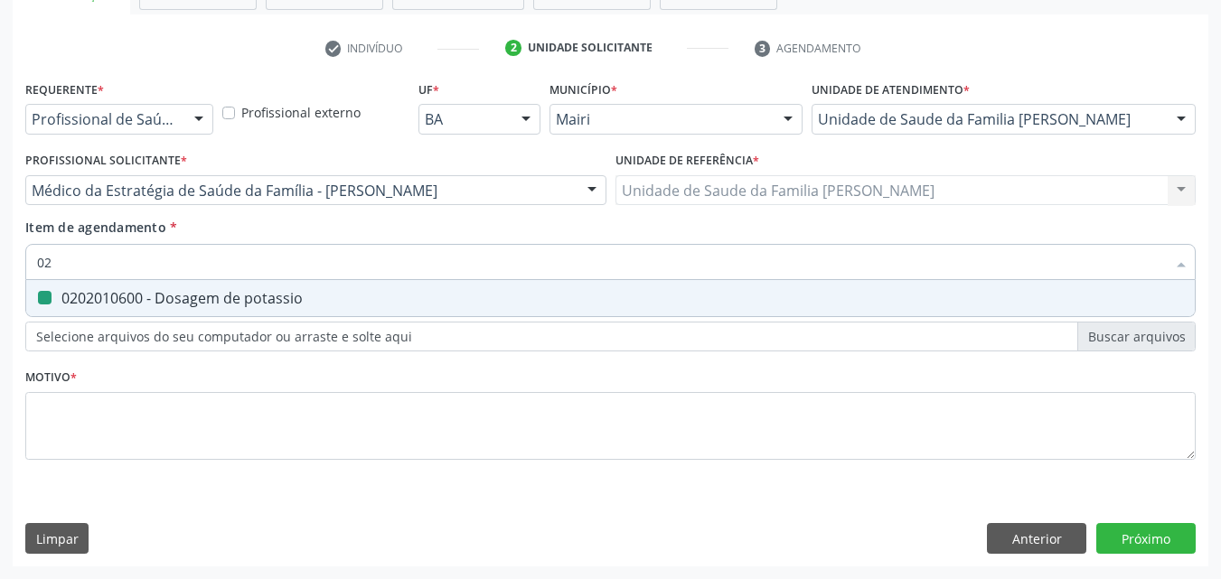
type input "0"
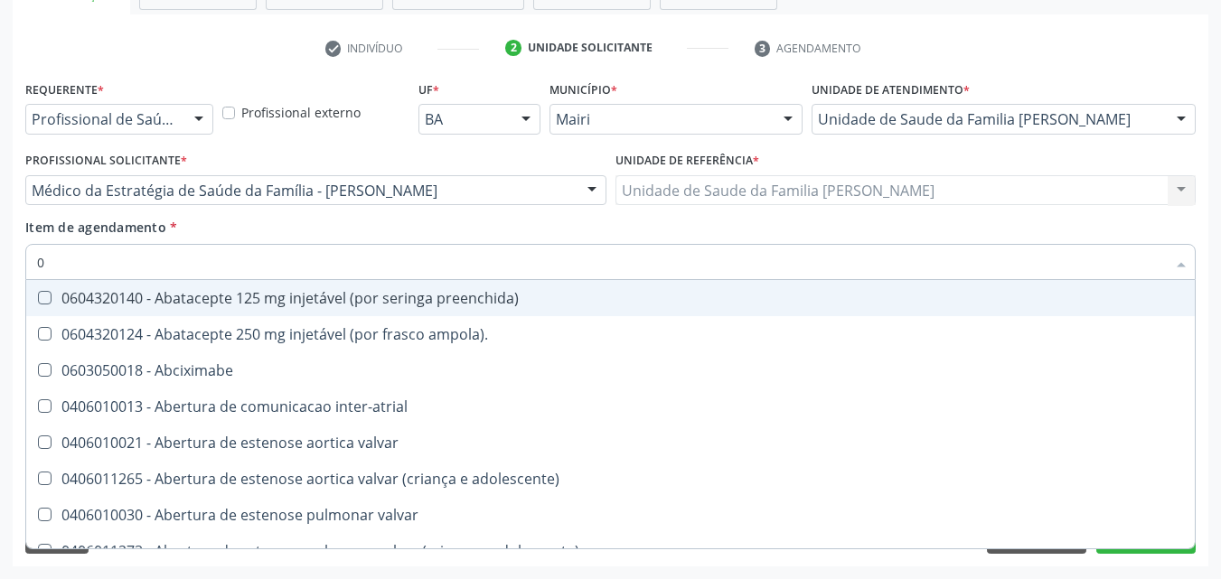
type input "02"
checkbox alimentação "true"
checkbox estimulo "true"
checkbox meckel "true"
checkbox redome\) "true"
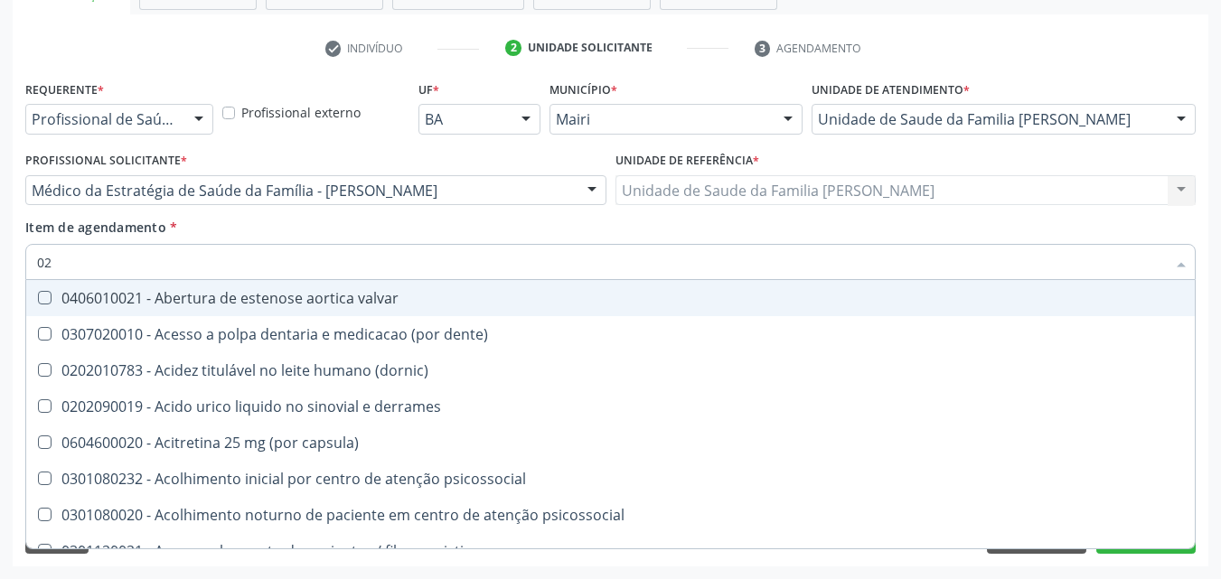
type input "020"
checkbox comprimido\) "true"
checkbox alimentos "true"
checkbox debridamento "true"
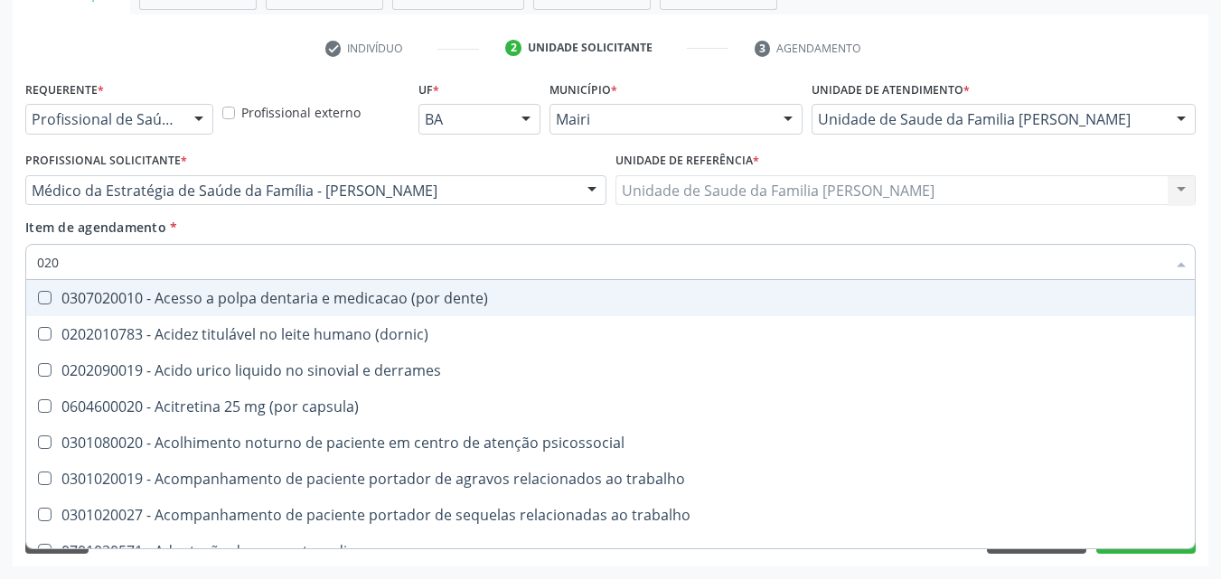
type input "0202"
checkbox lisa "true"
checkbox ocular "true"
checkbox nervo "true"
checkbox neoplasias "true"
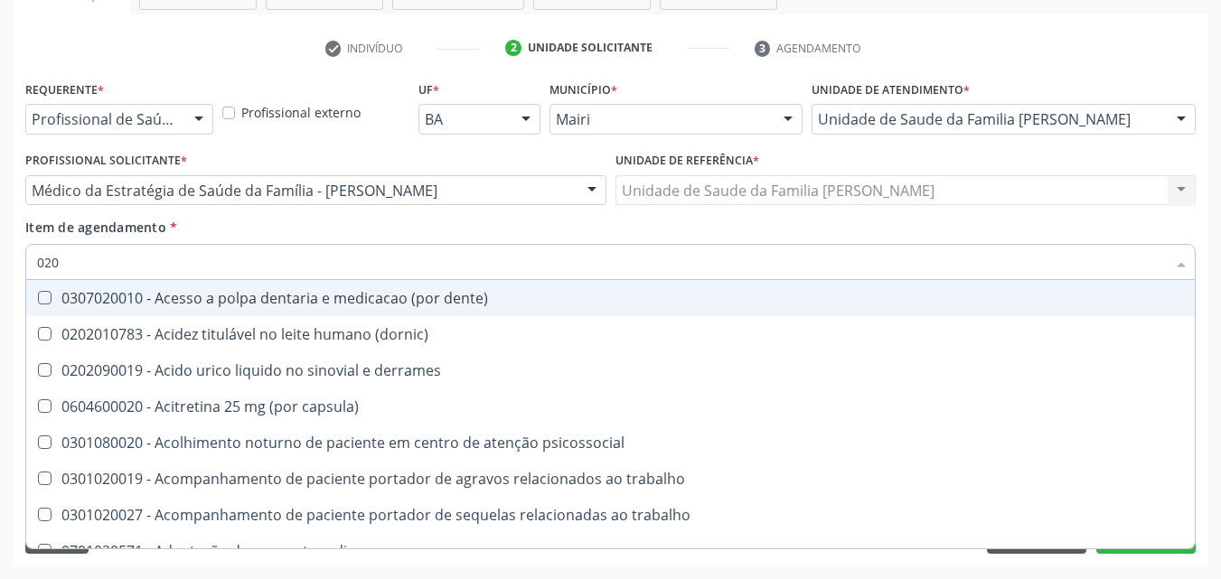
checkbox dosagens\) "false"
checkbox total "false"
checkbox creatinina "false"
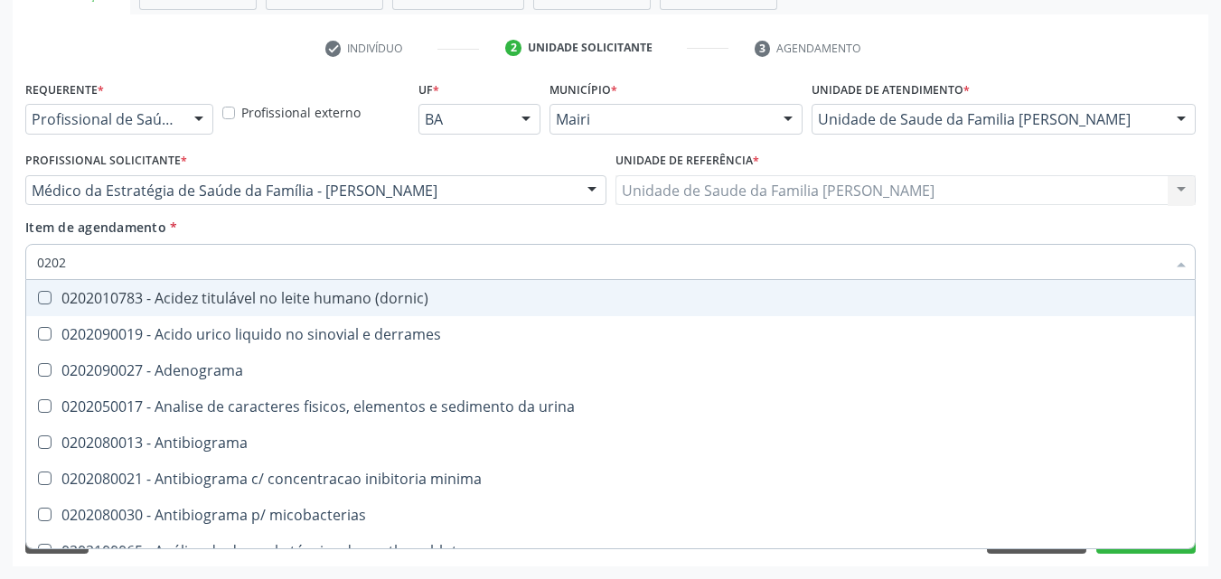
type input "02020"
checkbox htlv-1 "true"
checkbox dosagens\) "false"
checkbox ionizavel "true"
checkbox catecolaminas "true"
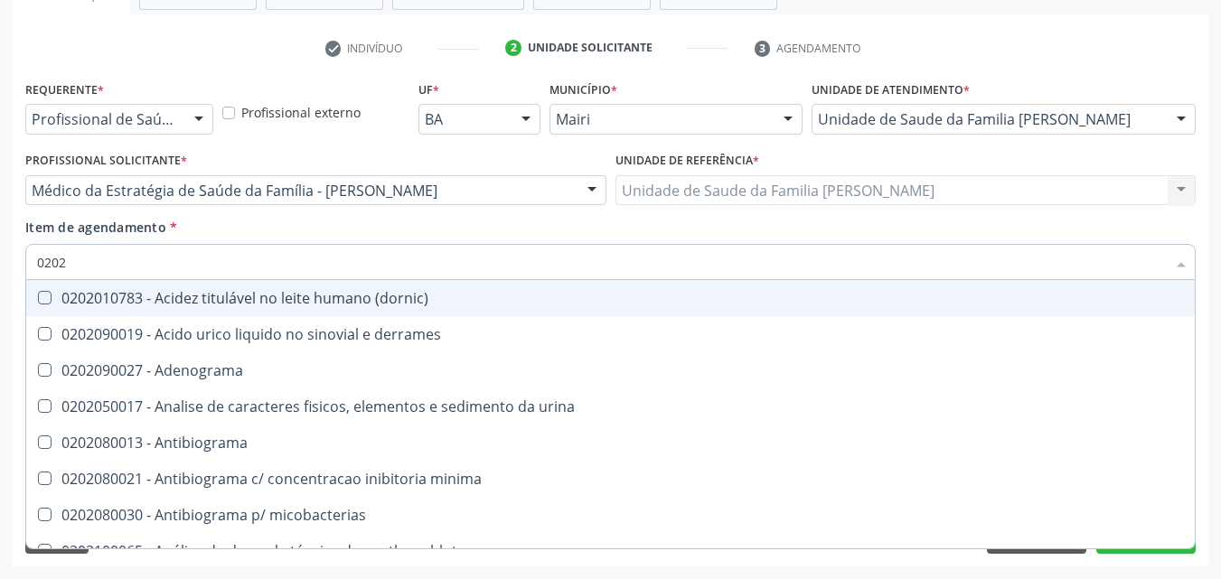
checkbox total "false"
checkbox creatinina "false"
checkbox isomerase-fosfohexose "true"
checkbox potassio "false"
type input "020201"
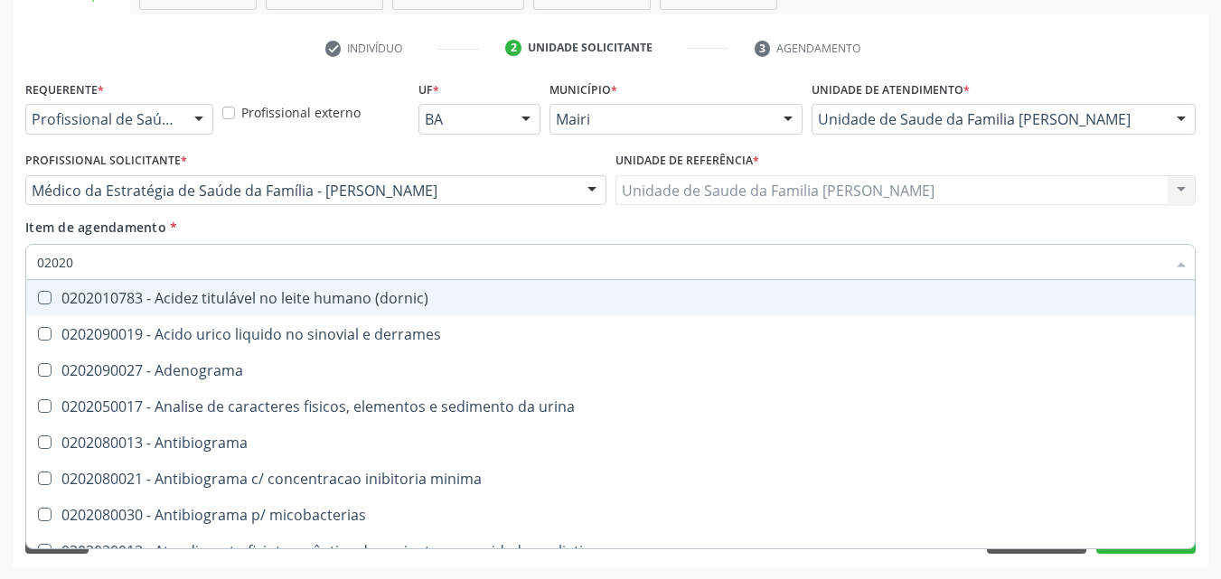
checkbox Antibiograma "true"
checkbox htlv-1 "true"
checkbox \(ch50\) "true"
checkbox dosagens\) "false"
checkbox d "true"
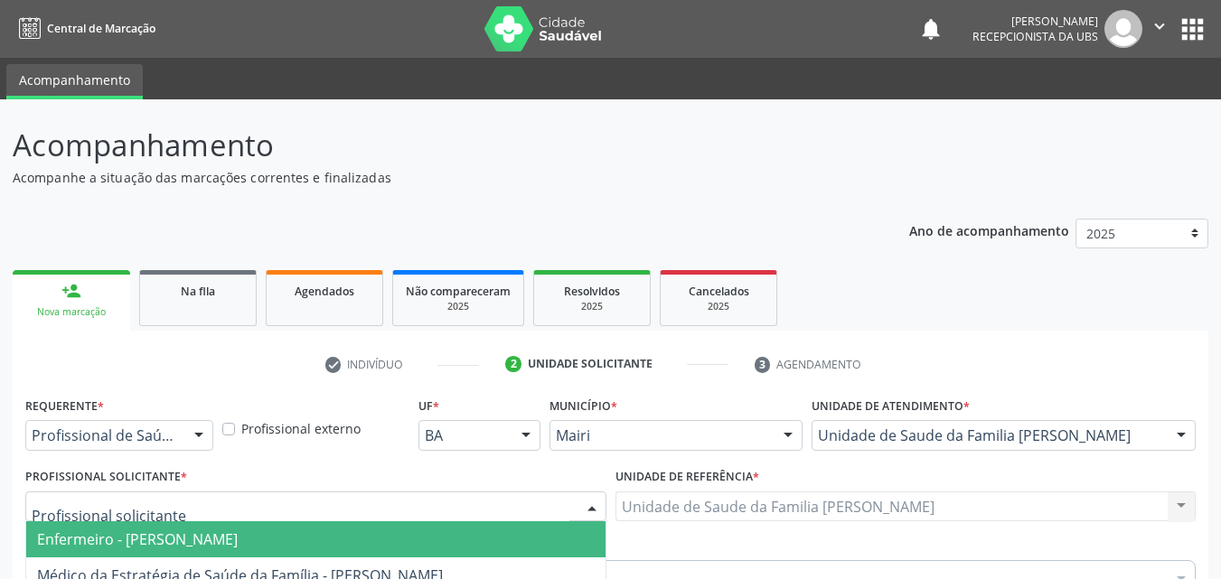
scroll to position [316, 0]
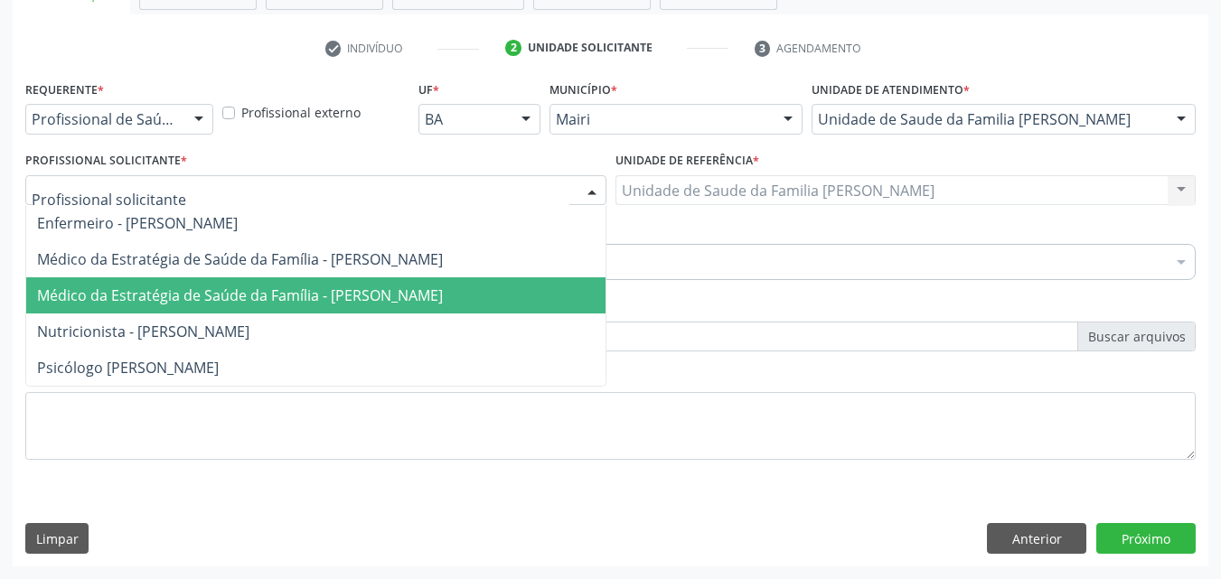
click at [142, 280] on span "Médico da Estratégia de Saúde da Família - [PERSON_NAME]" at bounding box center [315, 296] width 579 height 36
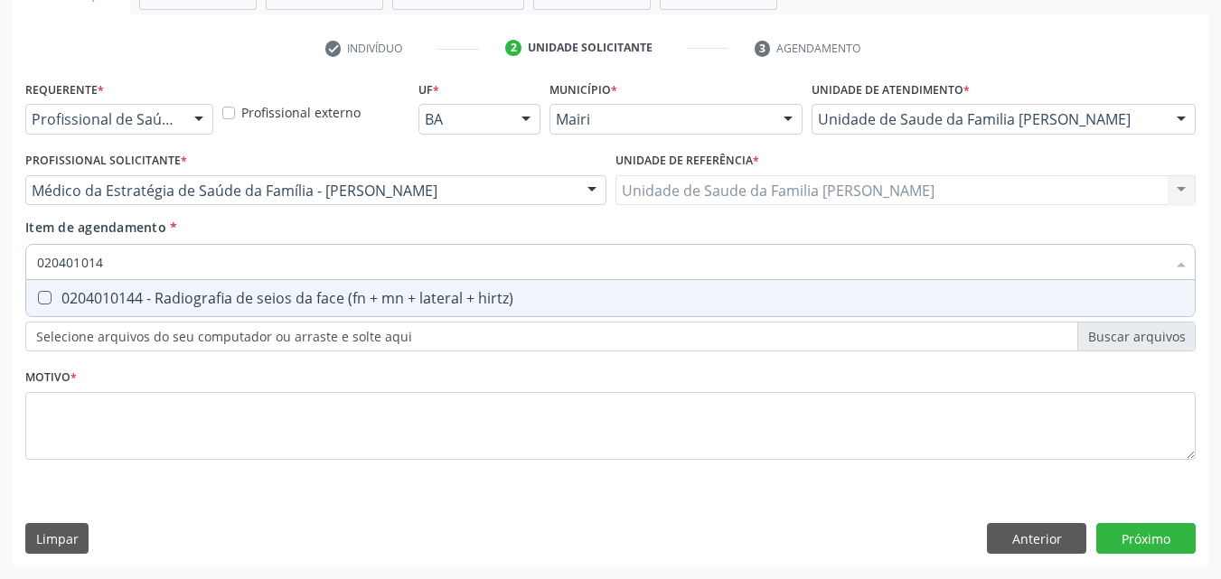
type input "0204010144"
click at [125, 291] on div "0204010144 - Radiografia de seios da face (fn + mn + lateral + hirtz)" at bounding box center [610, 298] width 1147 height 14
checkbox hirtz\) "true"
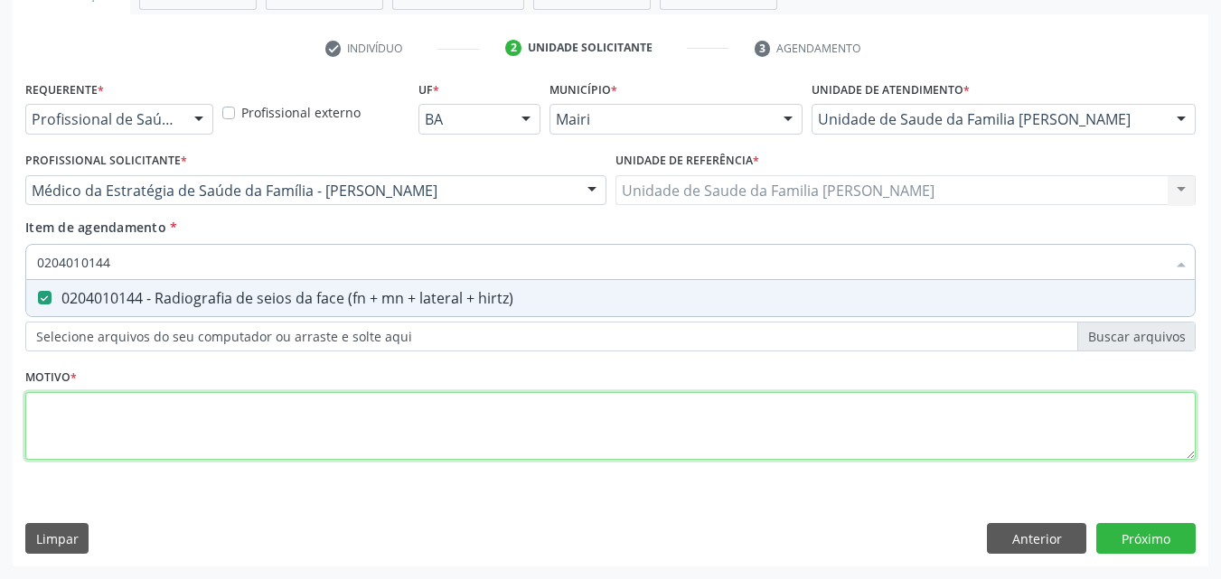
click at [39, 430] on div "Requerente * Profissional de Saúde Profissional de Saúde Paciente Nenhum result…" at bounding box center [610, 281] width 1171 height 410
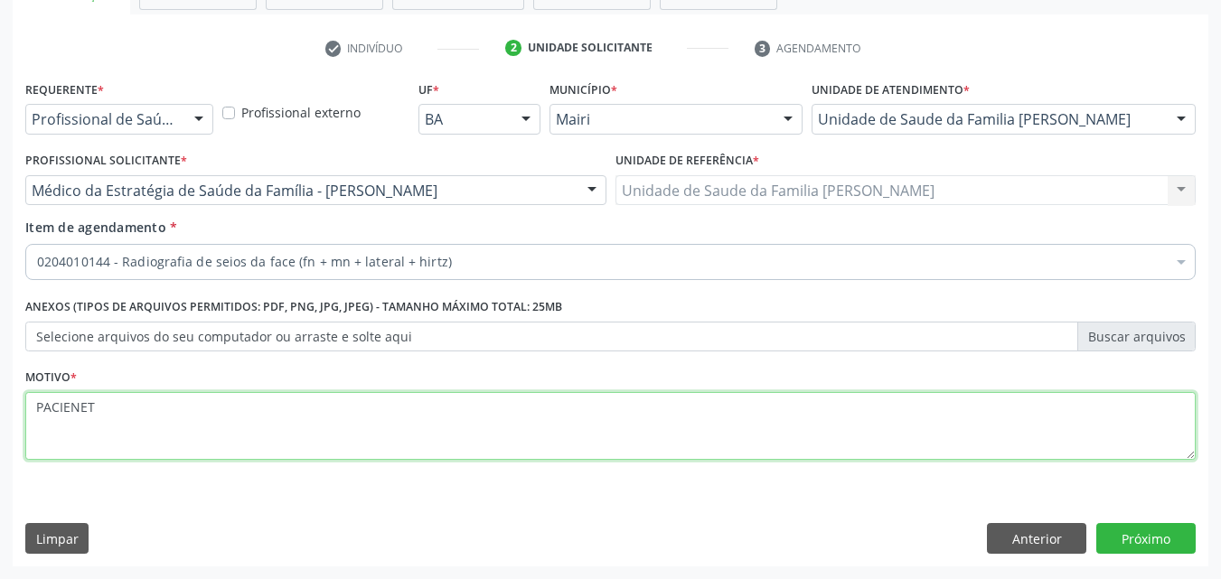
click at [664, 450] on textarea "PACIENET" at bounding box center [610, 426] width 1171 height 69
type textarea "PACIENETE QUE ESTA [MEDICAL_DATA] ESPORADICOMENTE"
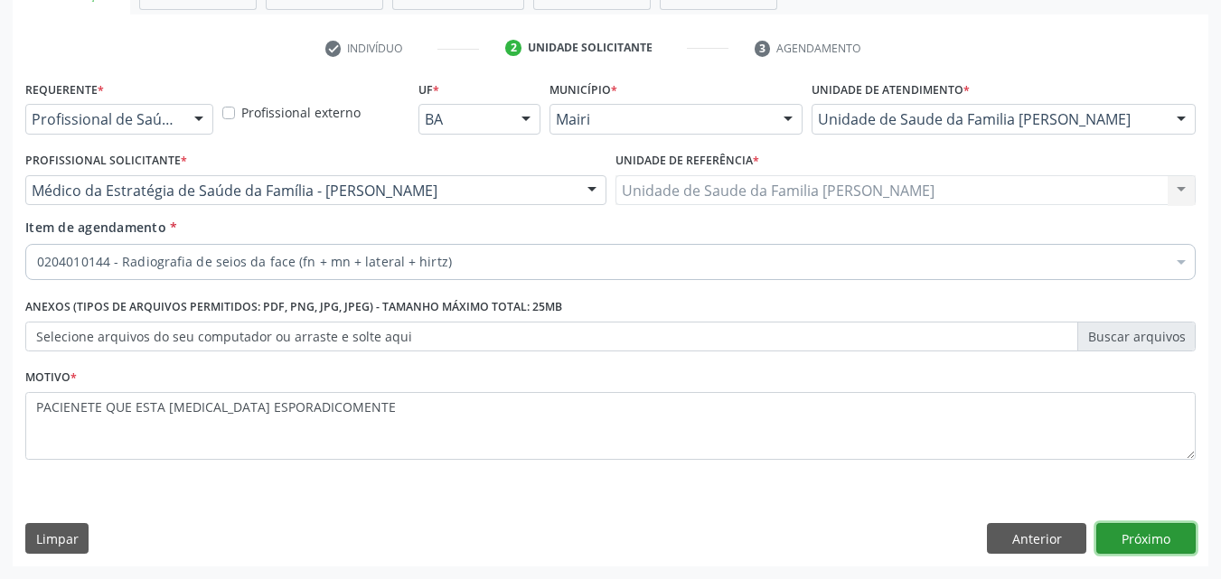
click at [1182, 534] on button "Próximo" at bounding box center [1146, 538] width 99 height 31
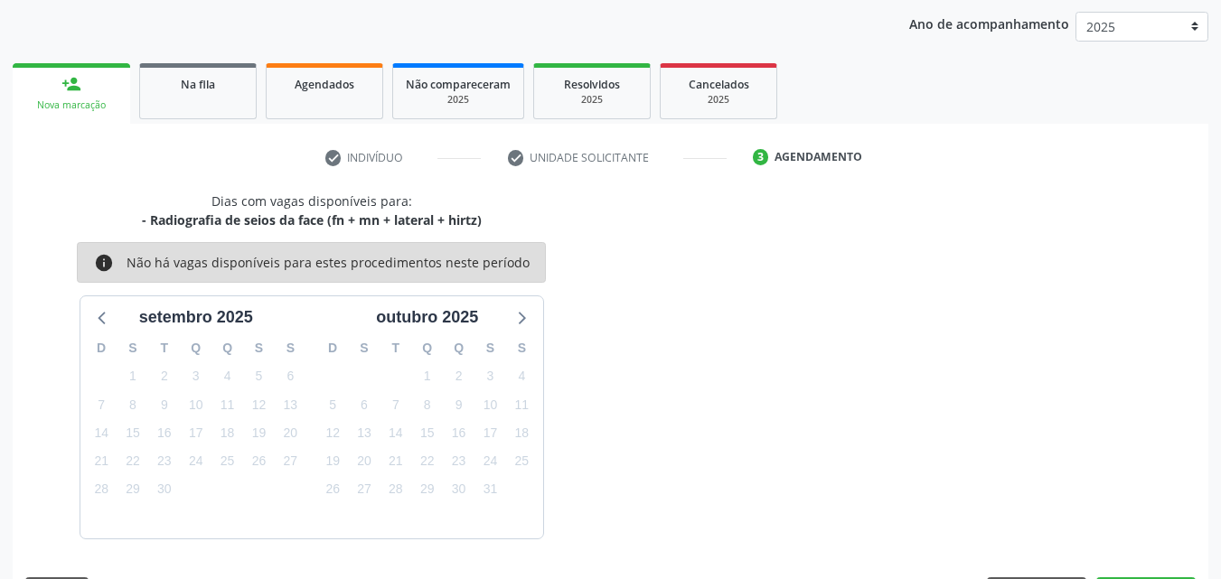
scroll to position [260, 0]
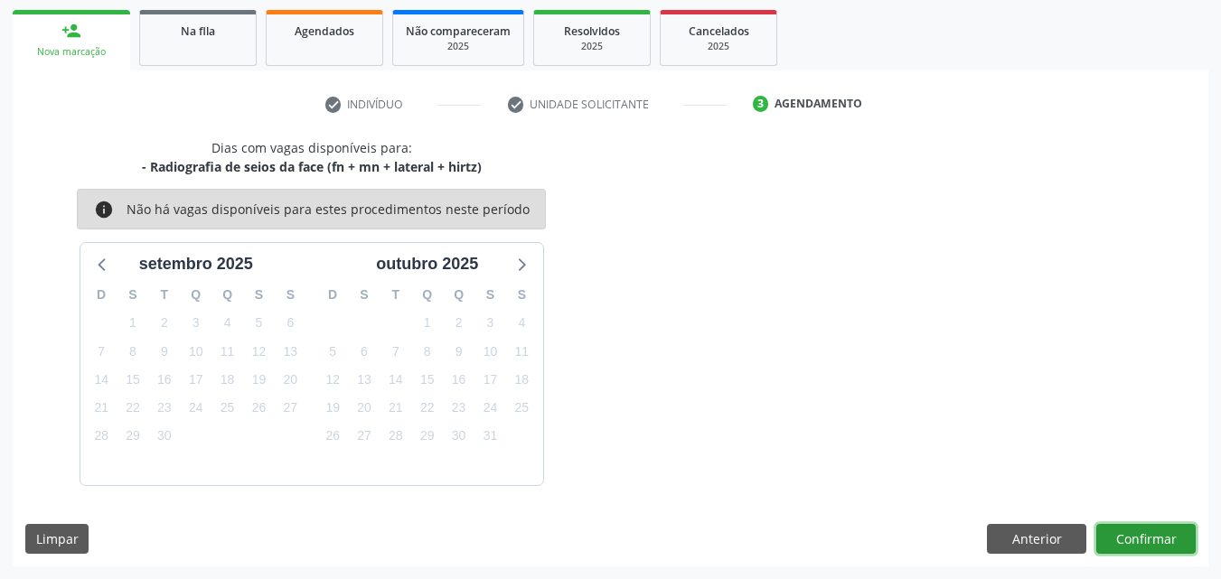
click at [1173, 541] on button "Confirmar" at bounding box center [1146, 539] width 99 height 31
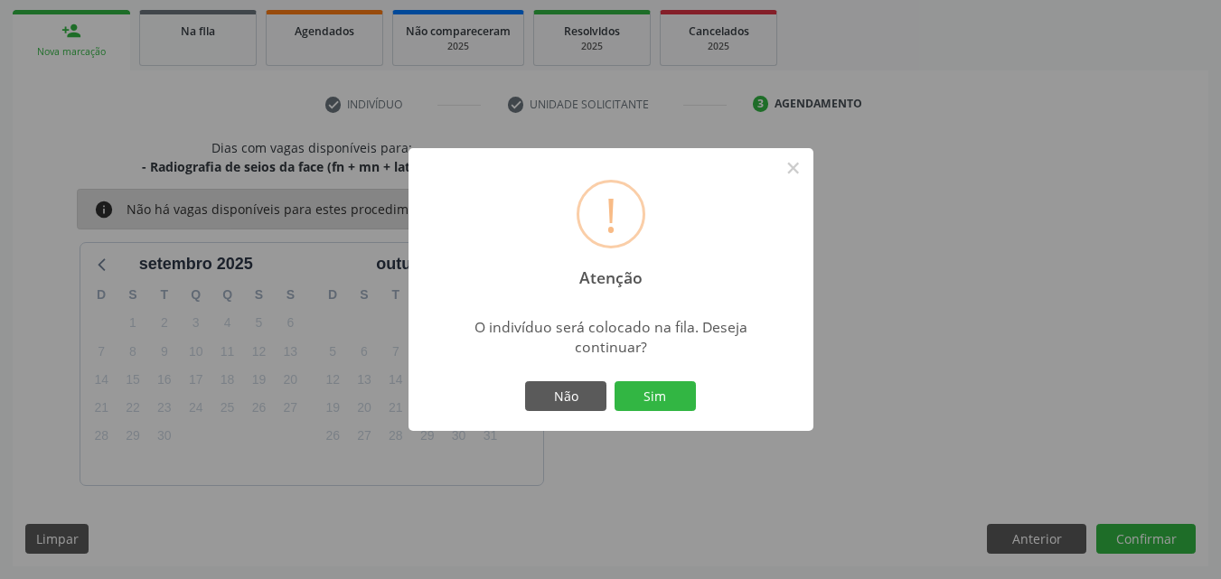
click at [702, 396] on div "! Atenção × O indivíduo será colocado na fila. Deseja continuar? Não Sim" at bounding box center [611, 290] width 405 height 284
click at [634, 385] on button "Sim" at bounding box center [655, 396] width 81 height 31
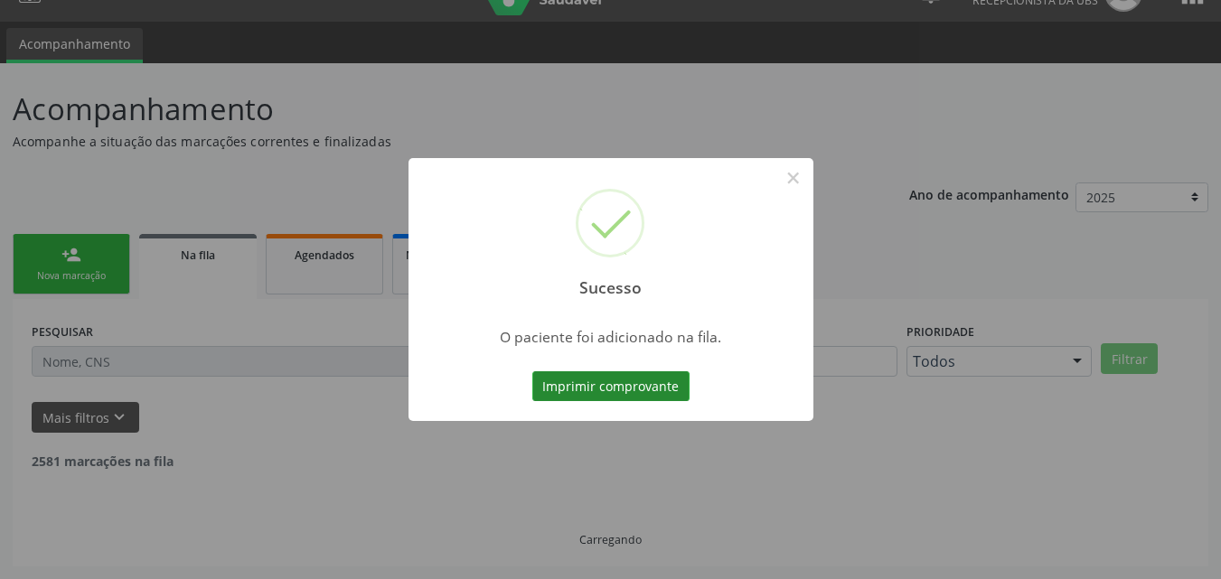
scroll to position [17, 0]
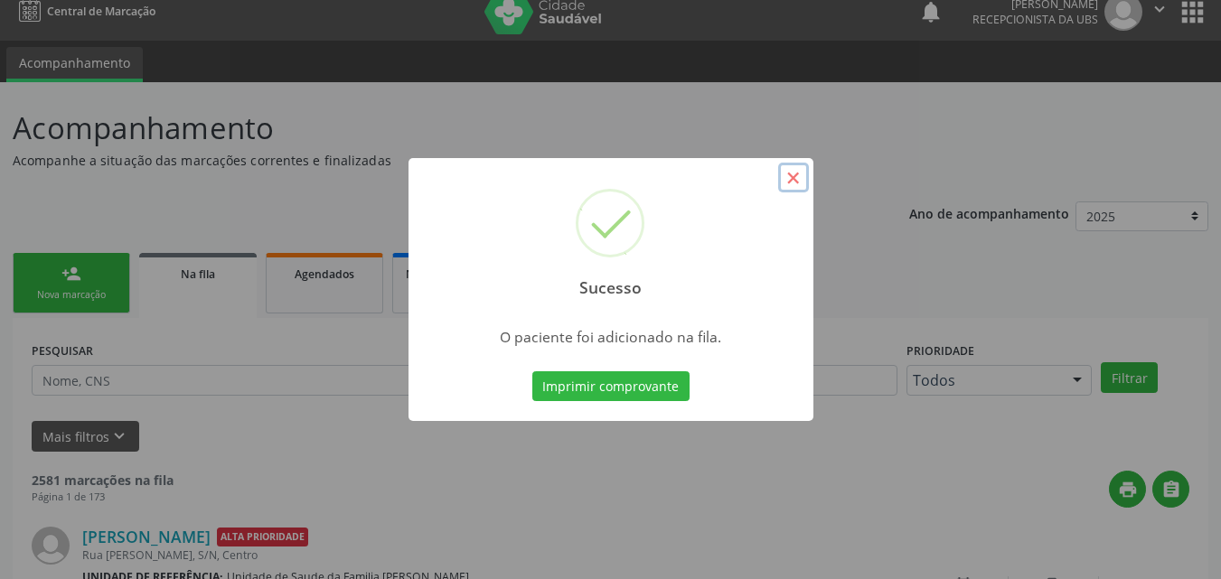
click at [792, 180] on button "×" at bounding box center [793, 178] width 31 height 31
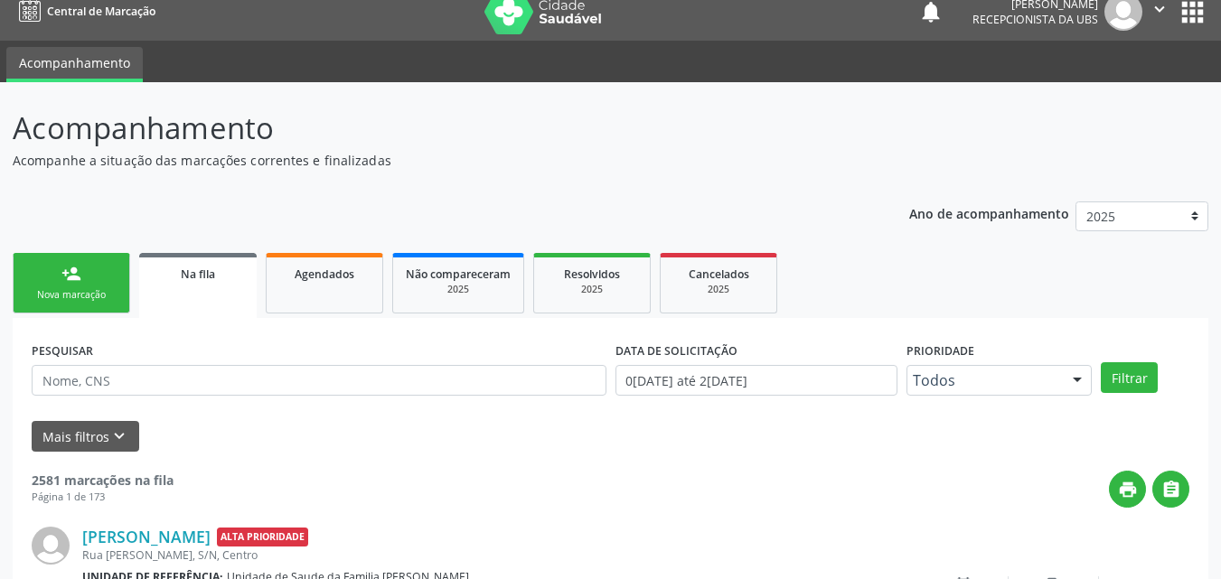
click at [88, 278] on link "person_add Nova marcação" at bounding box center [72, 283] width 118 height 61
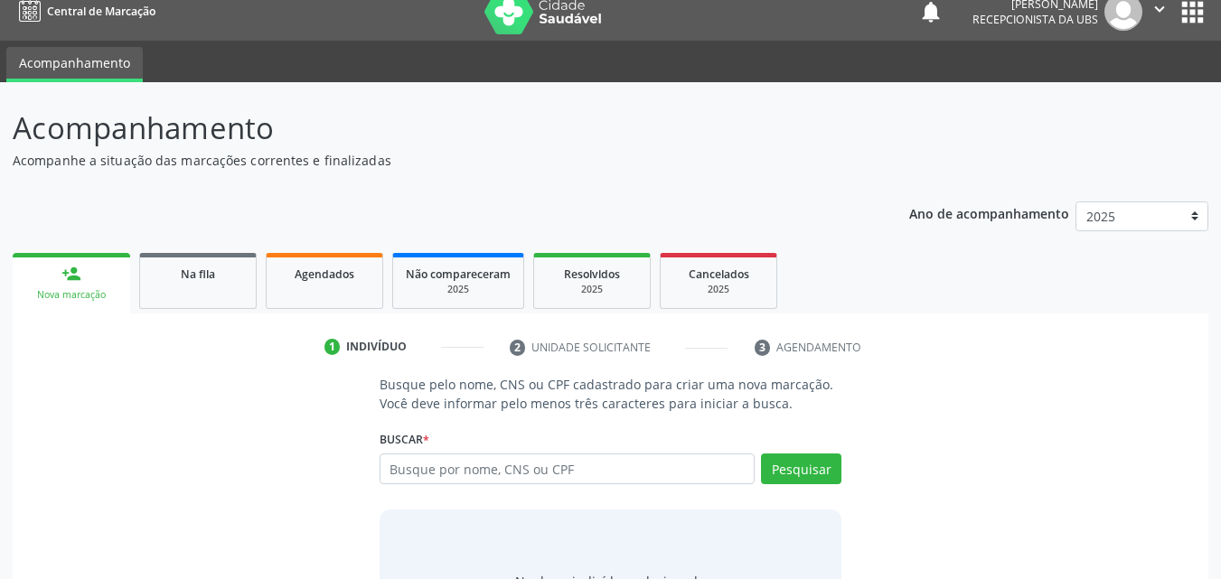
scroll to position [37, 0]
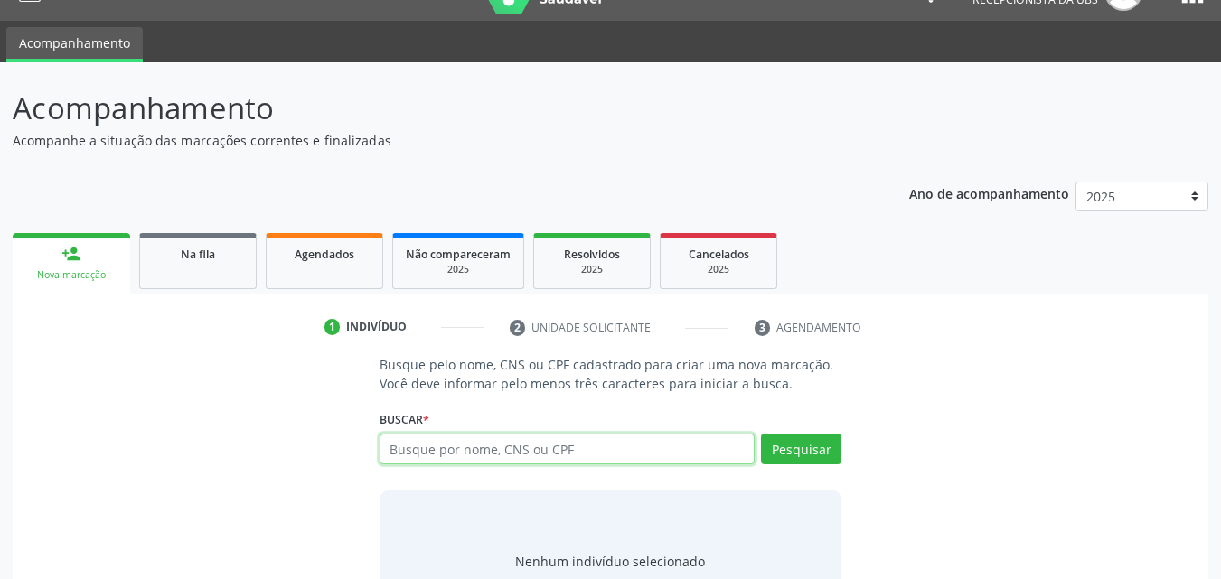
click at [457, 447] on input "text" at bounding box center [568, 449] width 376 height 31
type input "898005902880868"
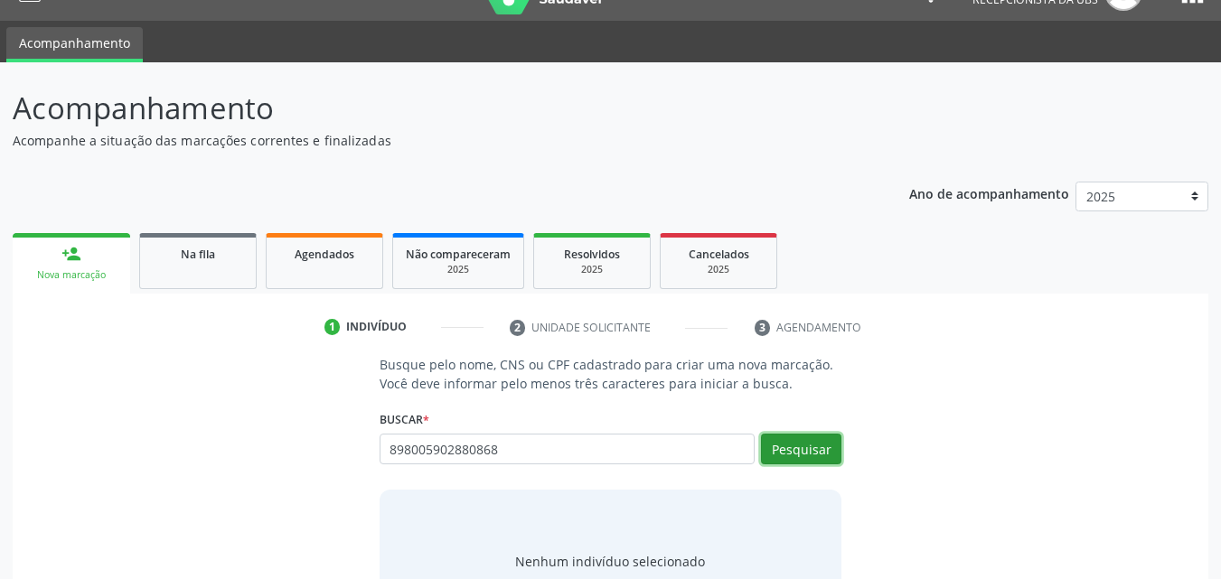
click at [802, 449] on button "Pesquisar" at bounding box center [801, 449] width 80 height 31
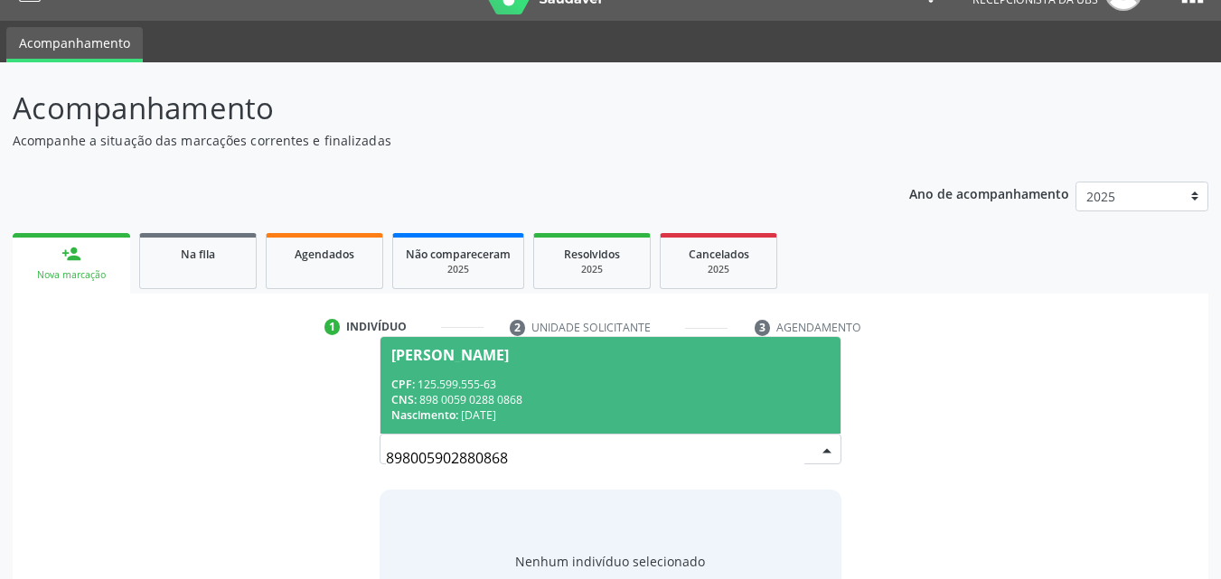
click at [612, 401] on div "CNS: 898 0059 0288 0868" at bounding box center [610, 399] width 439 height 15
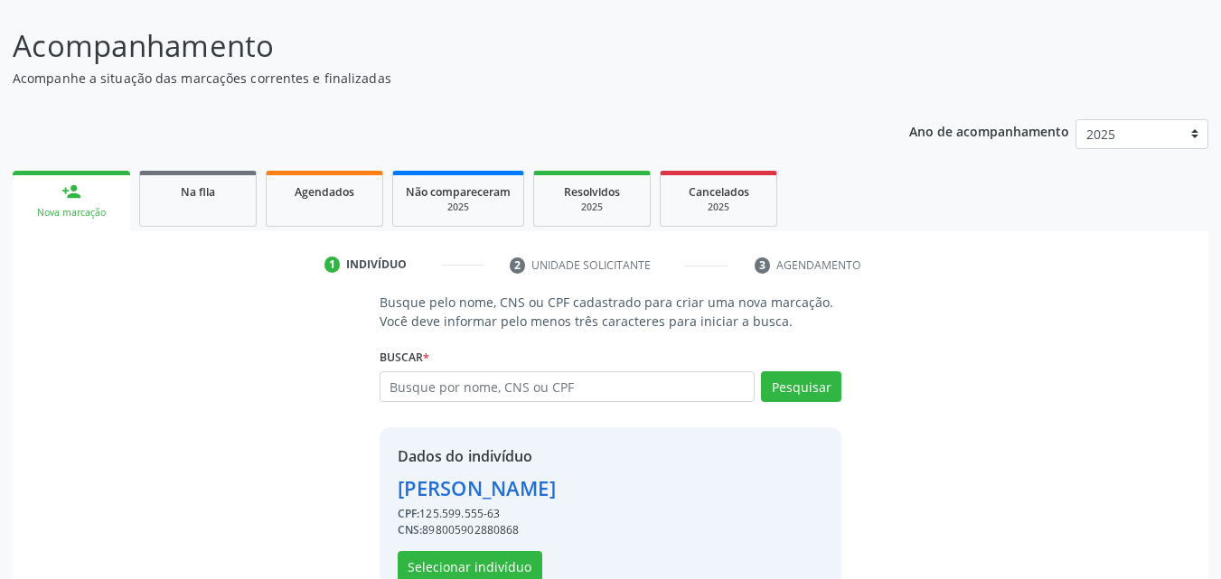
scroll to position [127, 0]
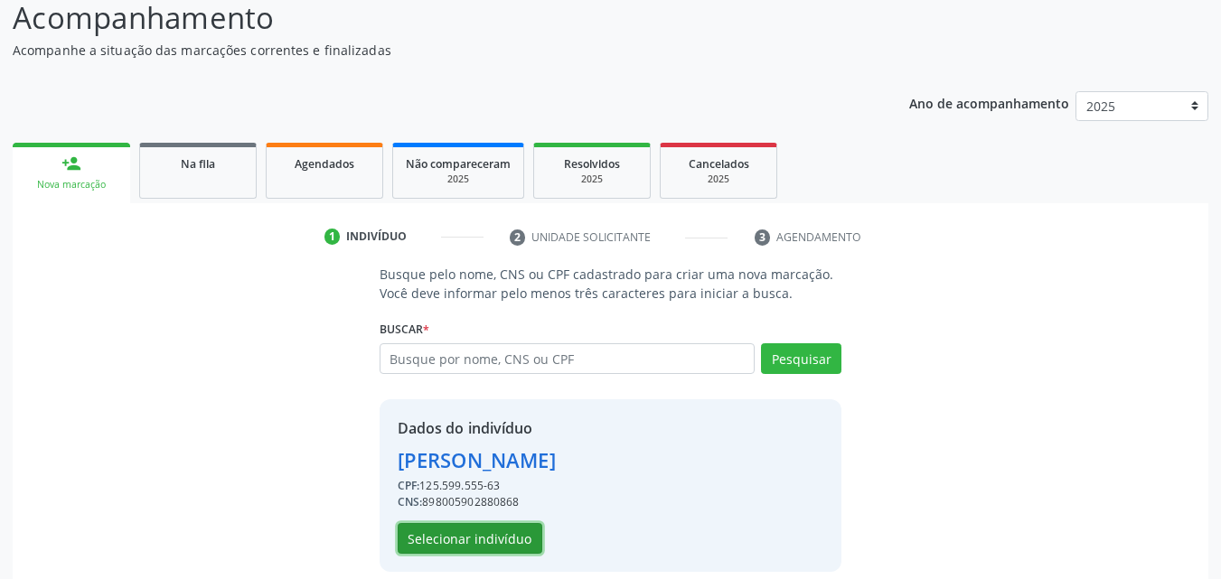
click at [477, 526] on button "Selecionar indivíduo" at bounding box center [470, 538] width 145 height 31
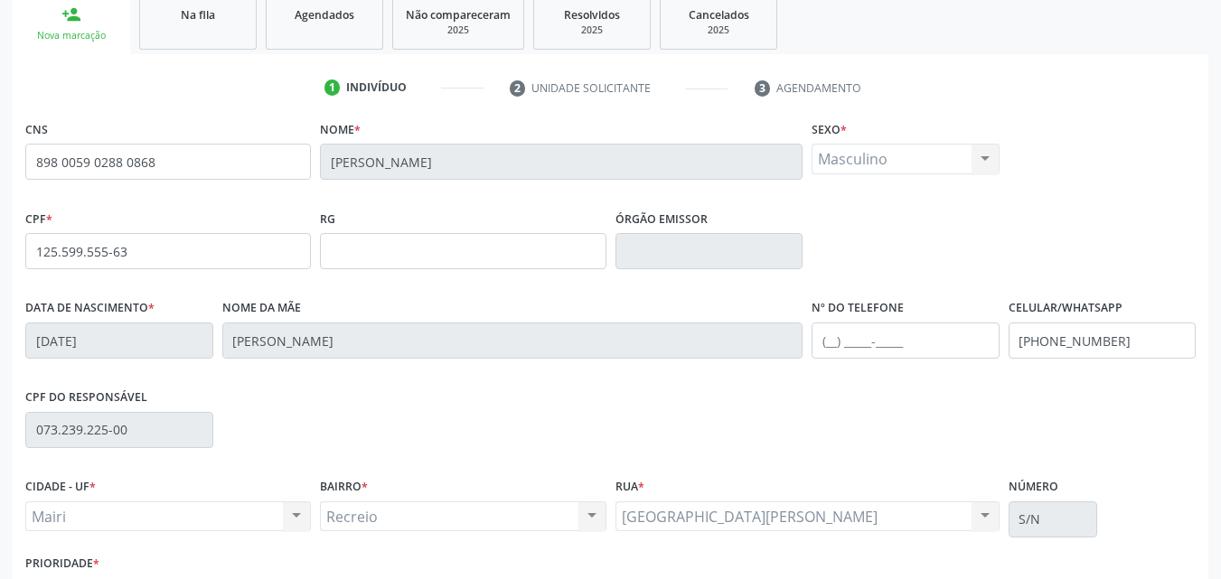
scroll to position [399, 0]
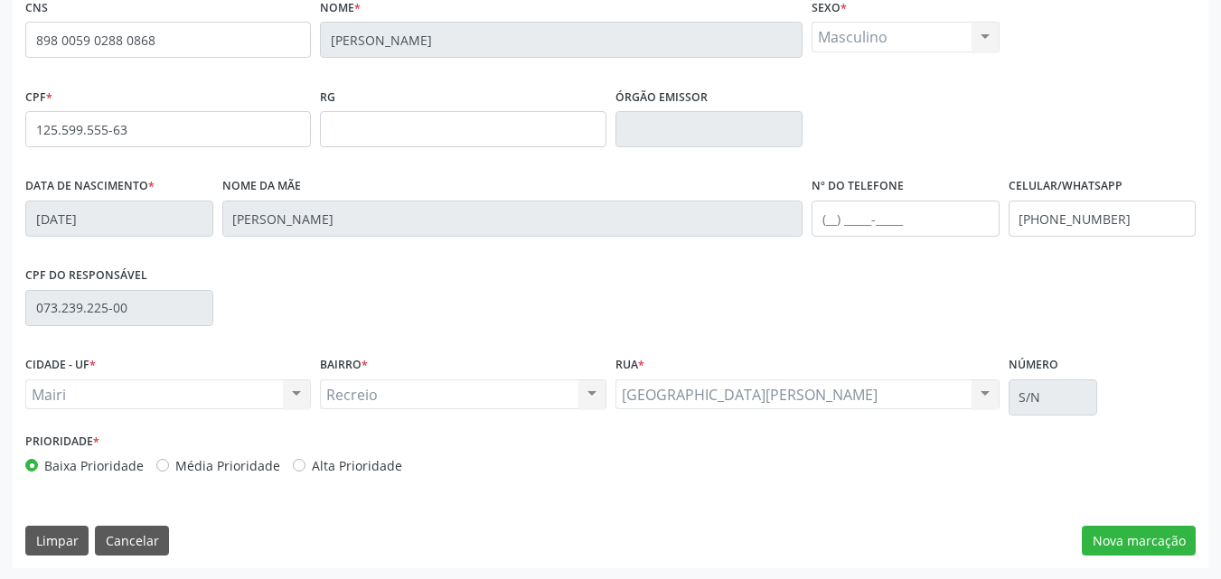
click at [372, 465] on label "Alta Prioridade" at bounding box center [357, 466] width 90 height 19
click at [306, 465] on input "Alta Prioridade" at bounding box center [299, 465] width 13 height 16
radio input "true"
click at [1107, 535] on button "Nova marcação" at bounding box center [1139, 541] width 114 height 31
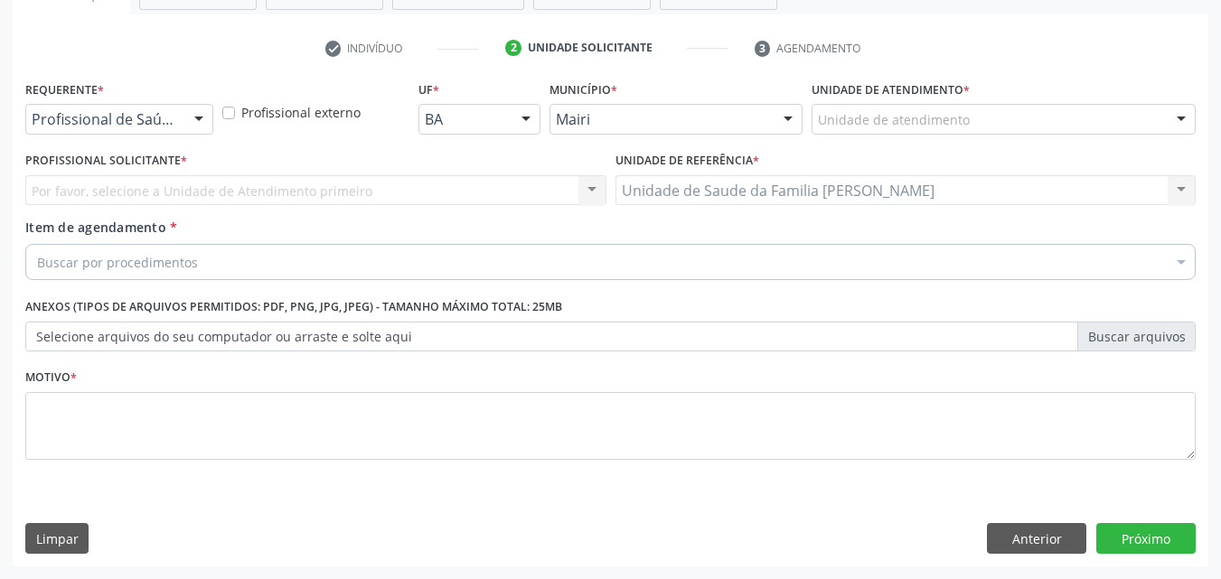
scroll to position [316, 0]
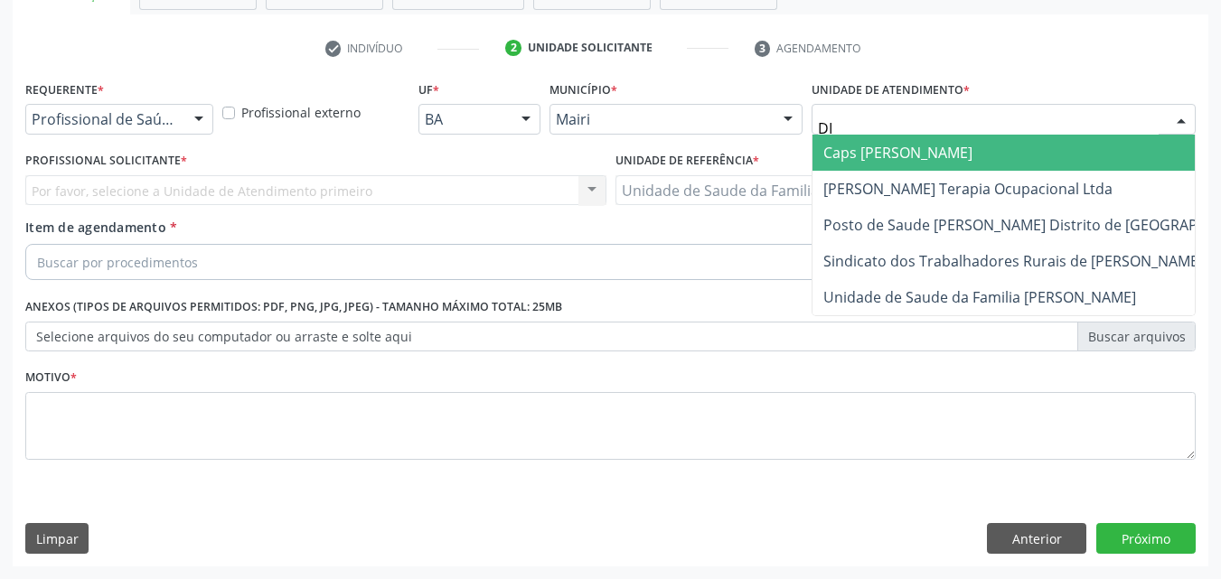
type input "DIL"
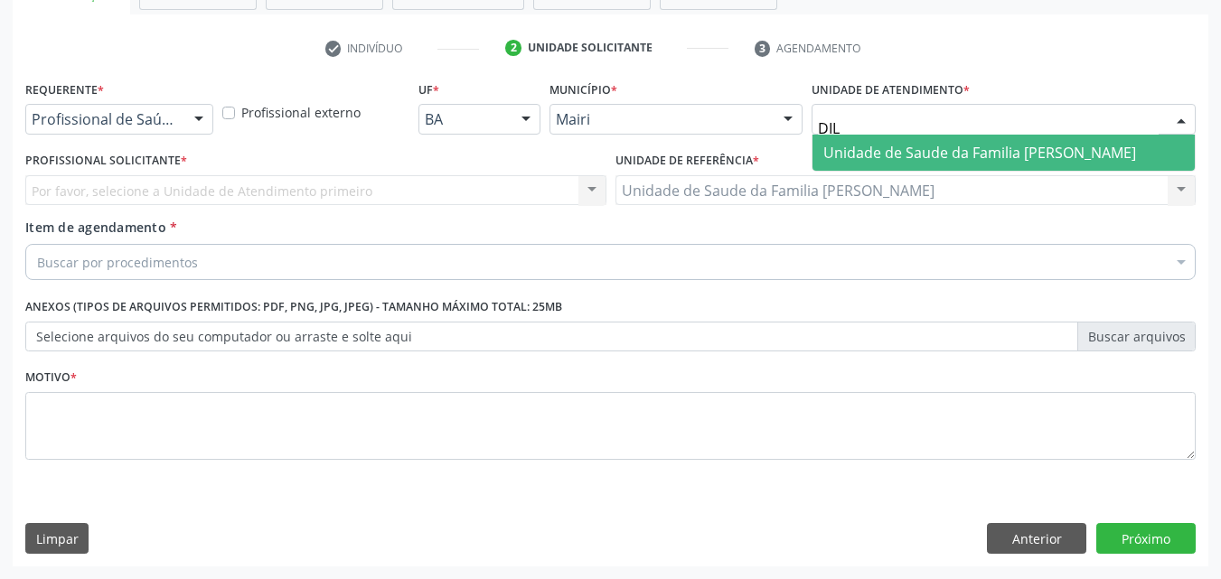
click at [931, 155] on span "Unidade de Saude da Familia [PERSON_NAME]" at bounding box center [980, 153] width 313 height 20
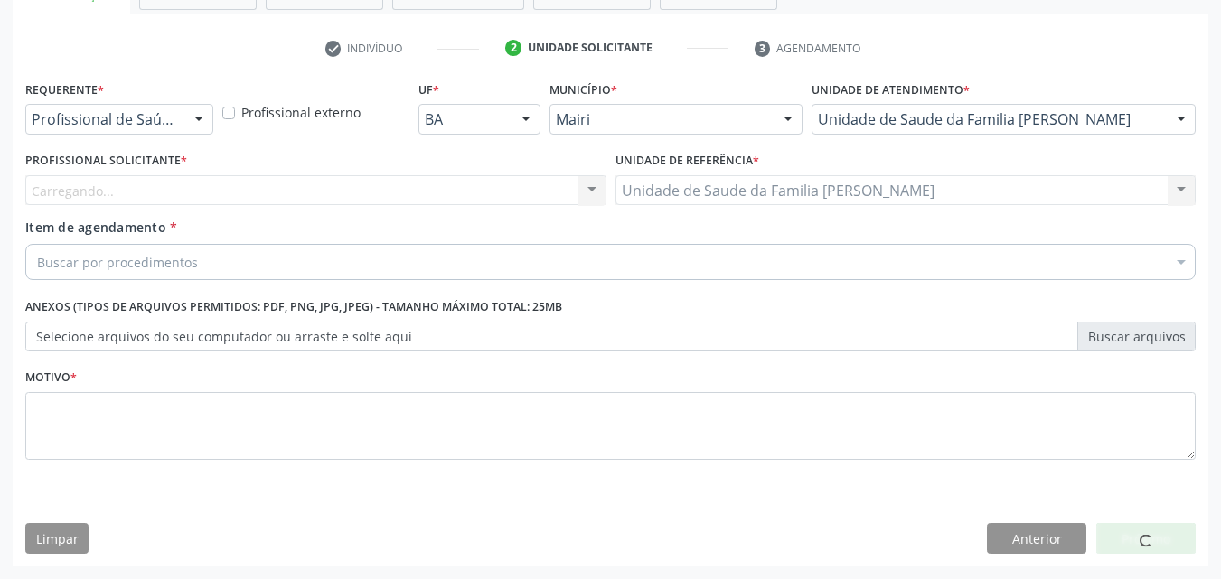
click at [99, 193] on div "Carregando... Nenhum resultado encontrado para: " " Não há nenhuma opção para s…" at bounding box center [315, 190] width 581 height 31
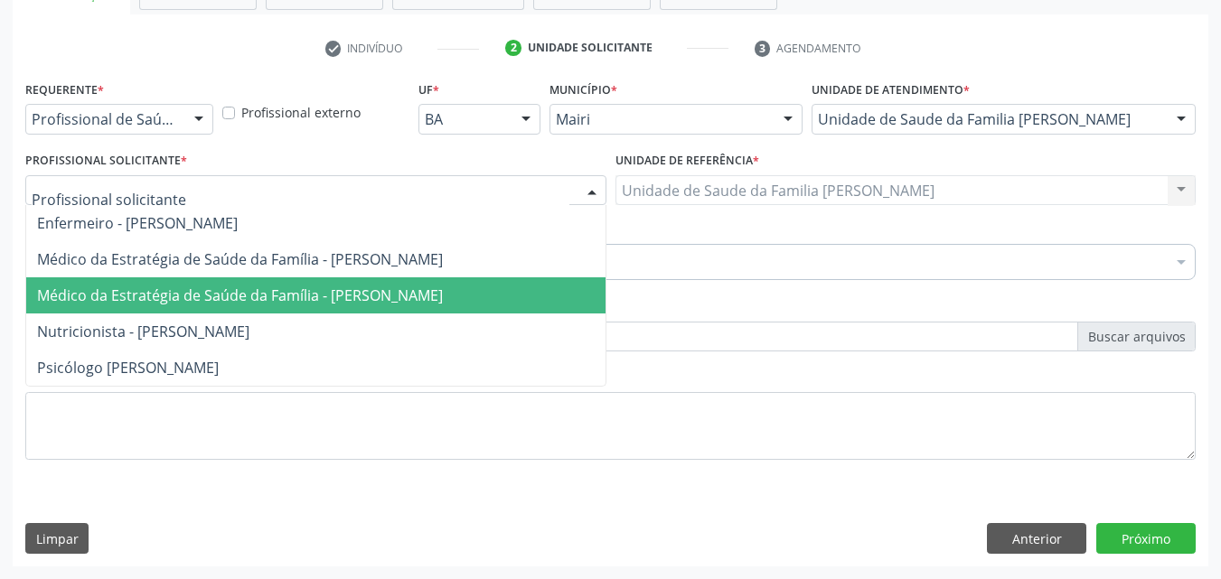
click at [122, 284] on span "Médico da Estratégia de Saúde da Família - [PERSON_NAME]" at bounding box center [315, 296] width 579 height 36
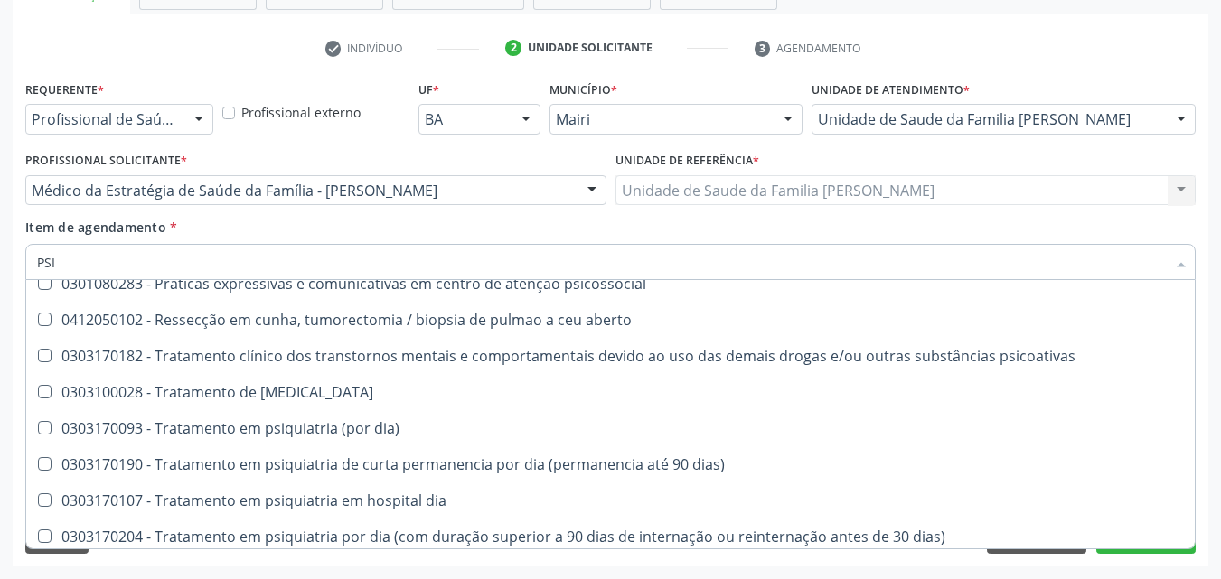
scroll to position [3565, 0]
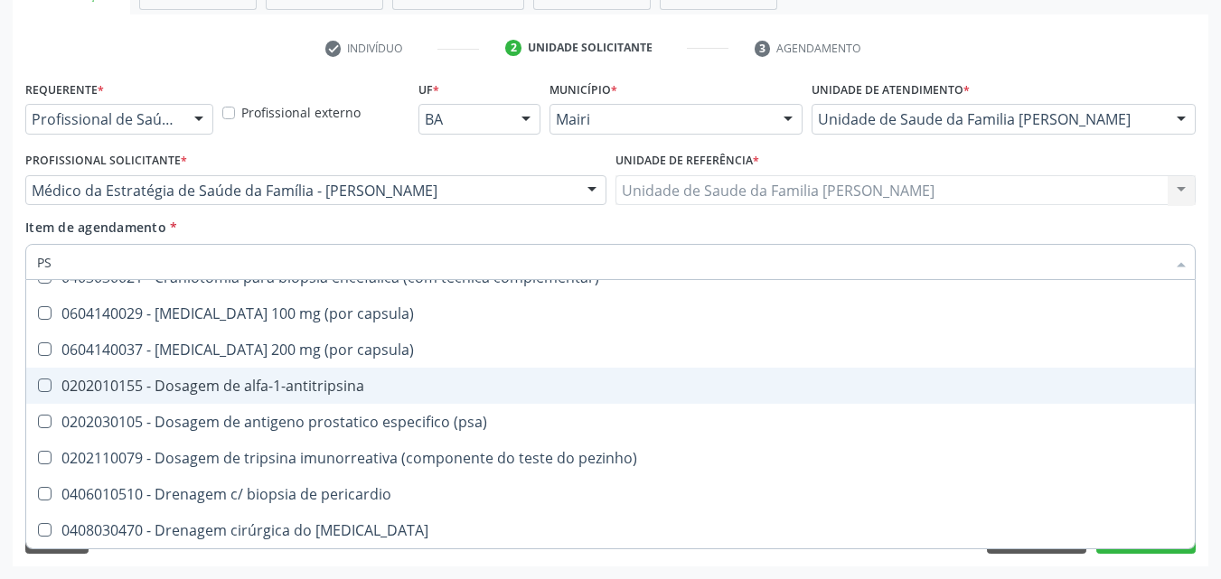
type input "P"
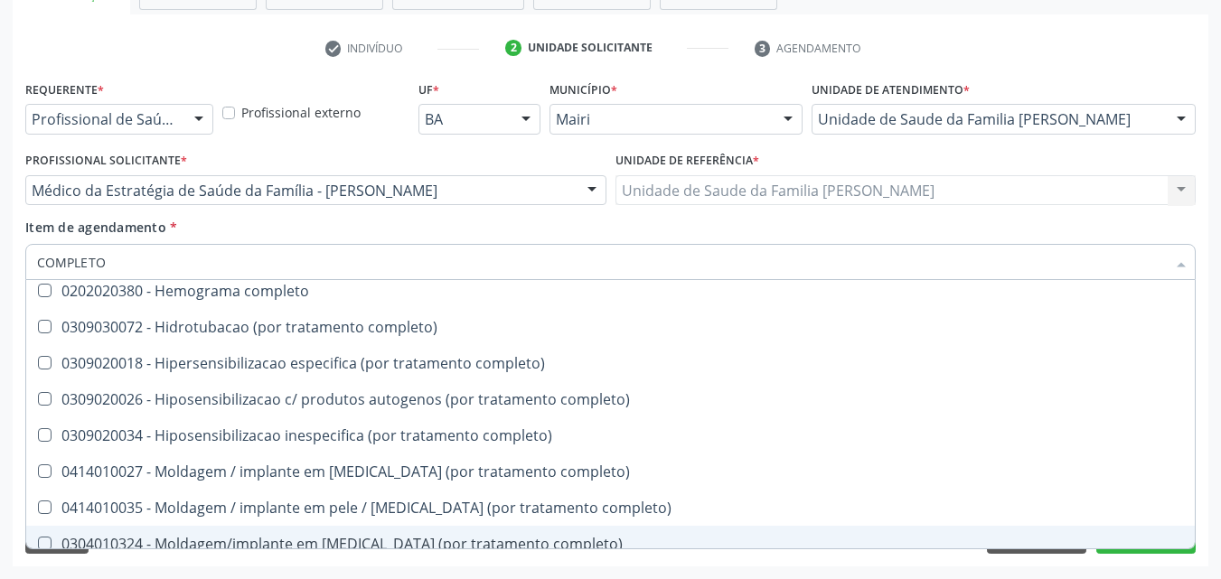
scroll to position [0, 0]
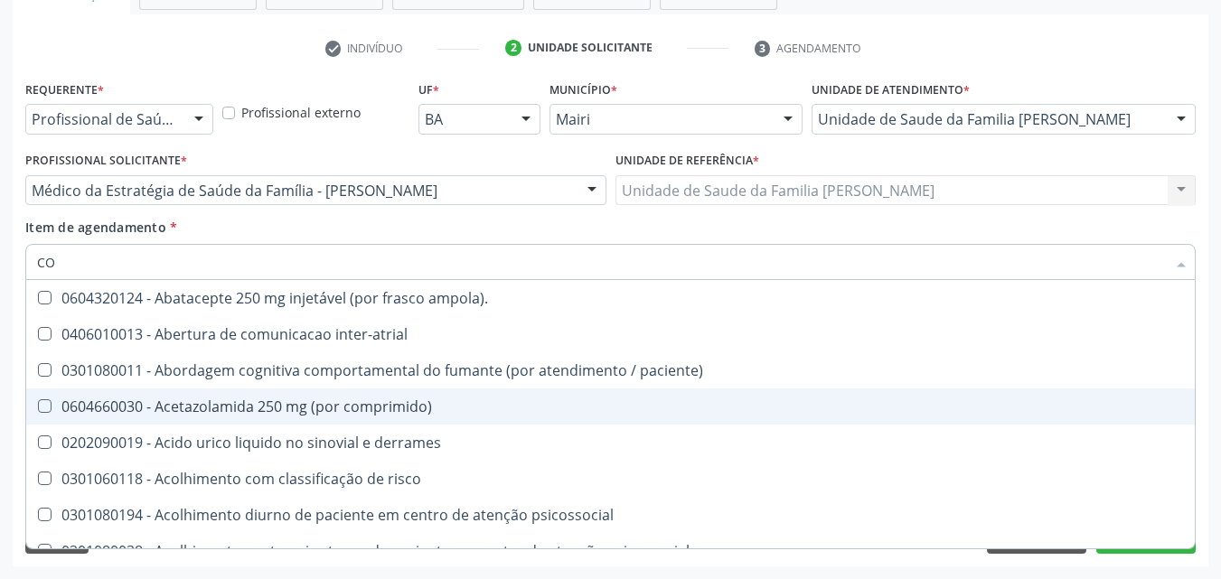
type input "C"
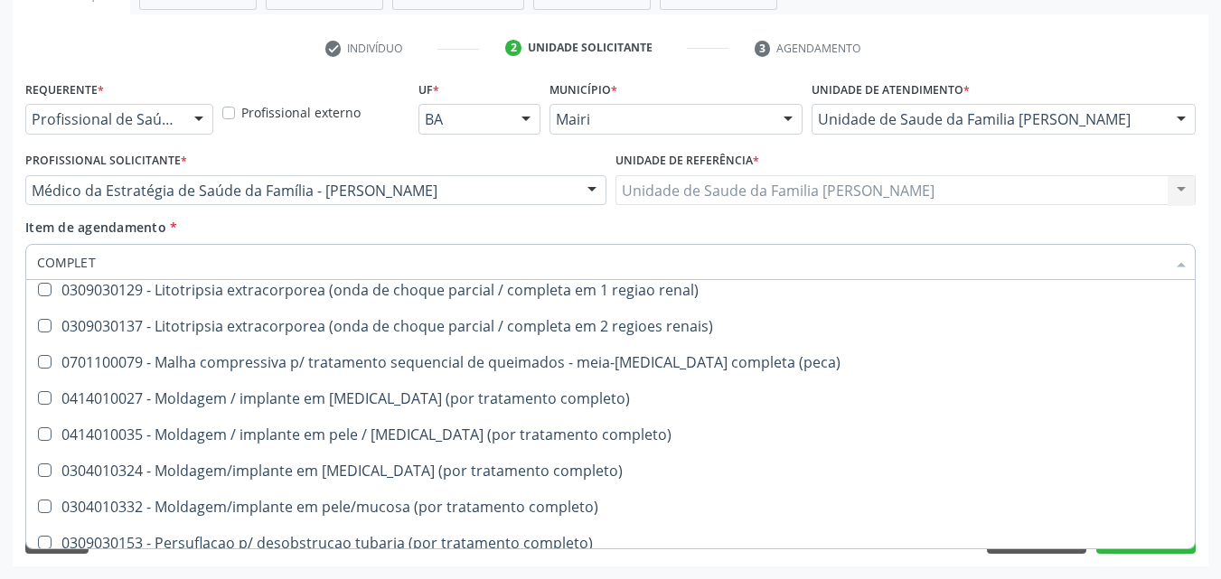
scroll to position [310, 0]
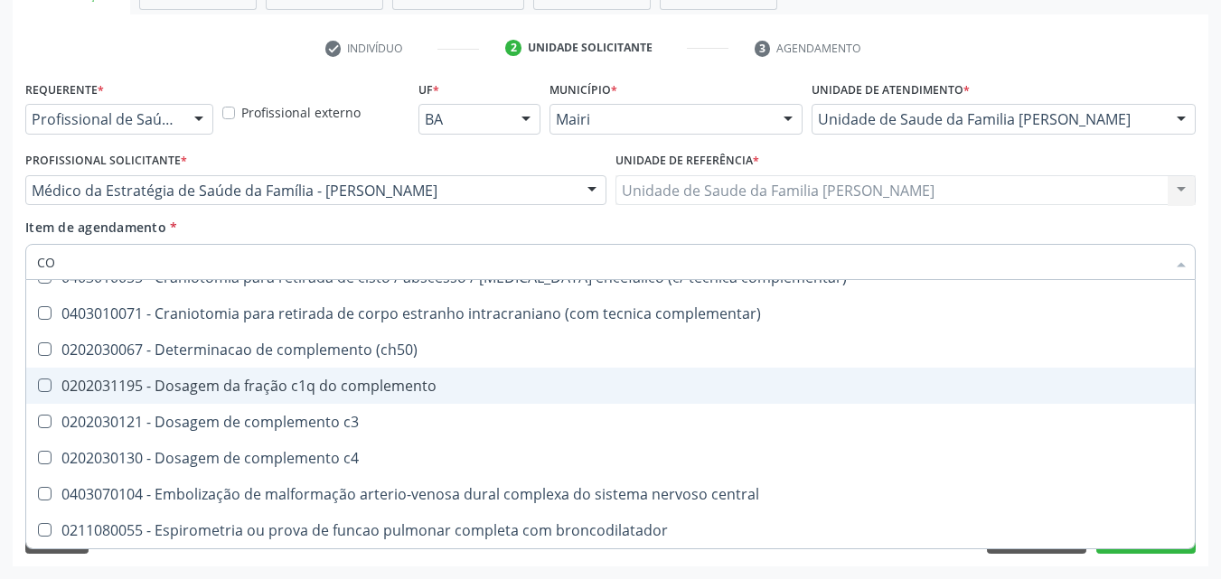
type input "C"
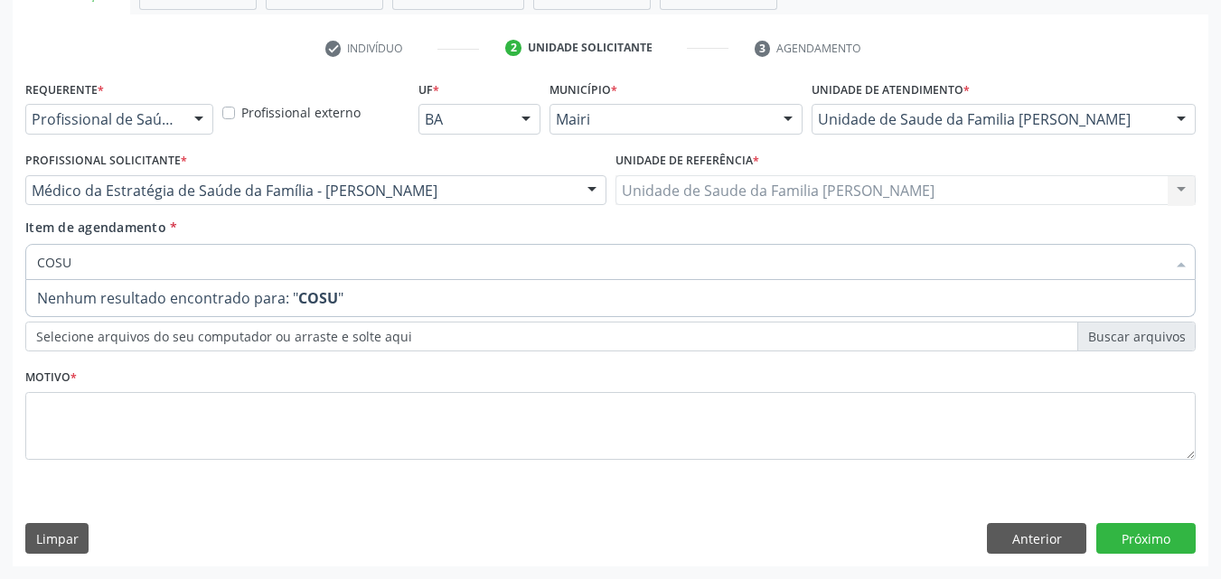
scroll to position [0, 0]
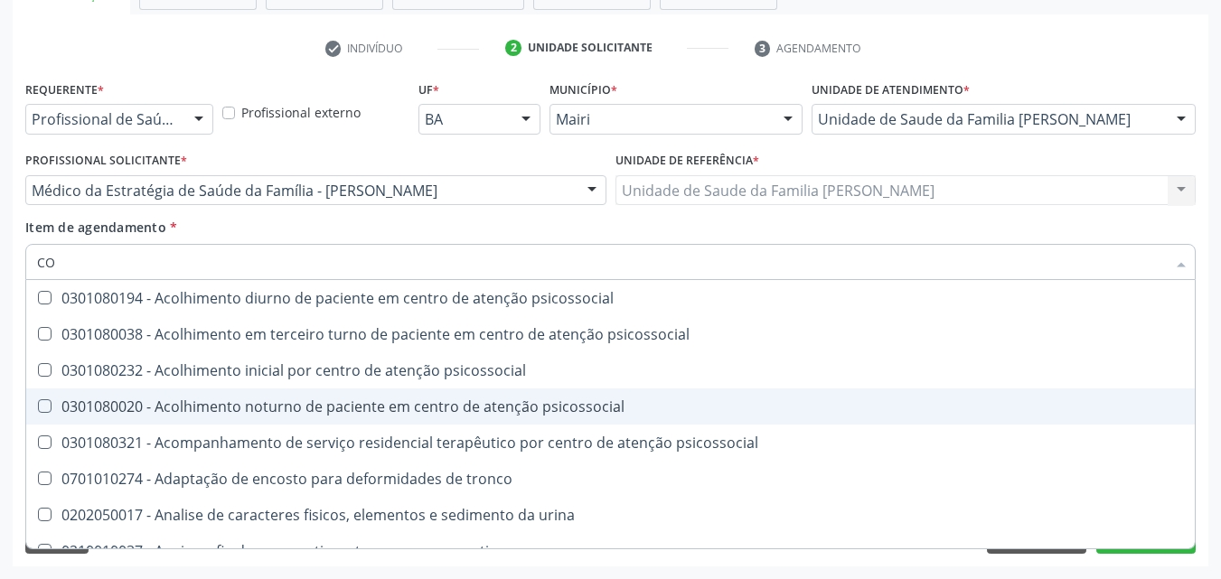
type input "C"
type input "PSICOL"
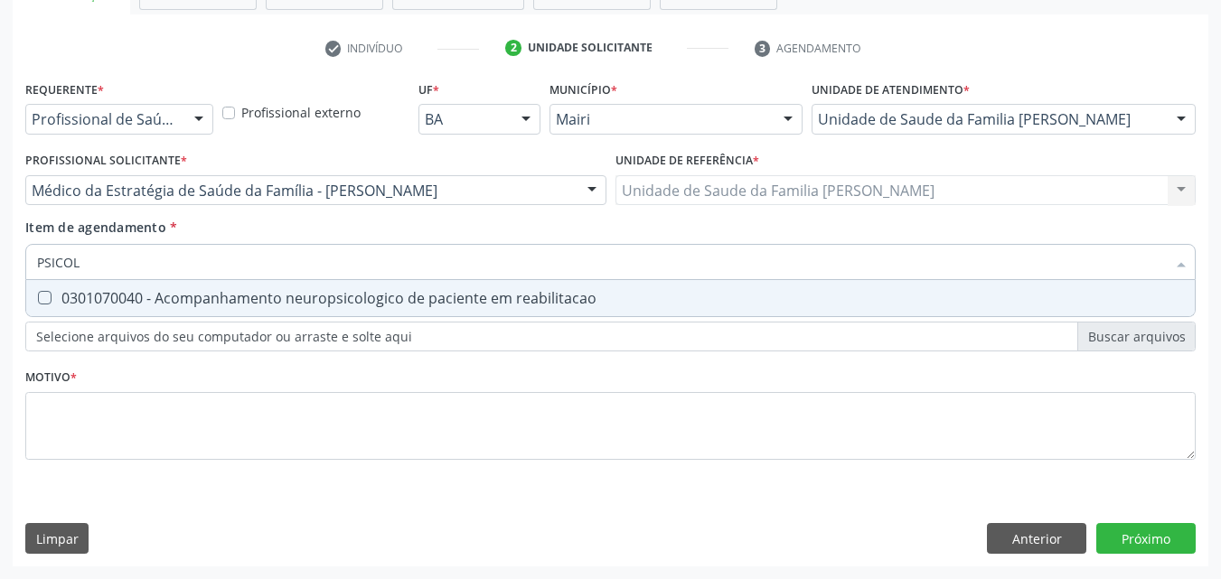
click at [377, 303] on div "0301070040 - Acompanhamento neuropsicologico de paciente em reabilitacao" at bounding box center [610, 298] width 1147 height 14
checkbox reabilitacao "true"
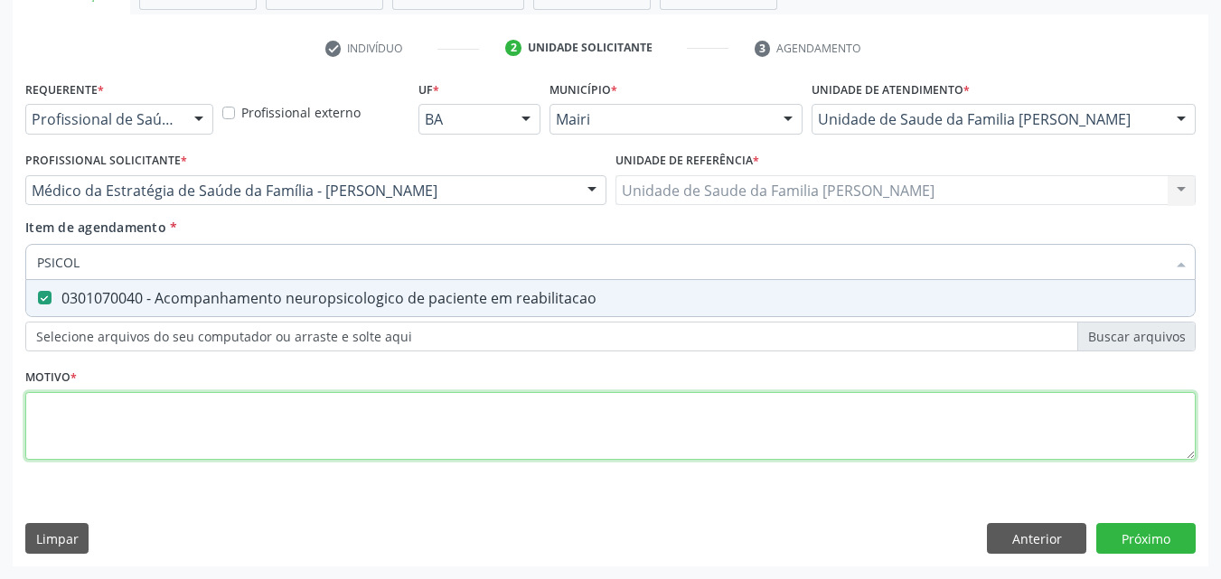
click at [328, 416] on div "Requerente * Profissional de Saúde Profissional de Saúde Paciente Nenhum result…" at bounding box center [610, 281] width 1171 height 410
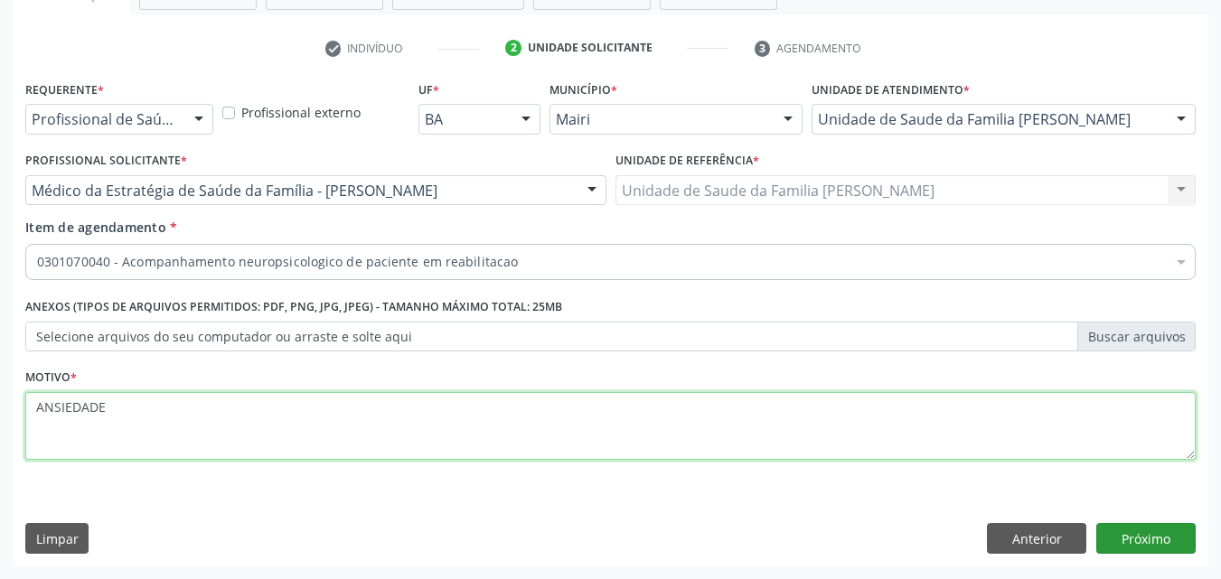
type textarea "ANSIEDADE"
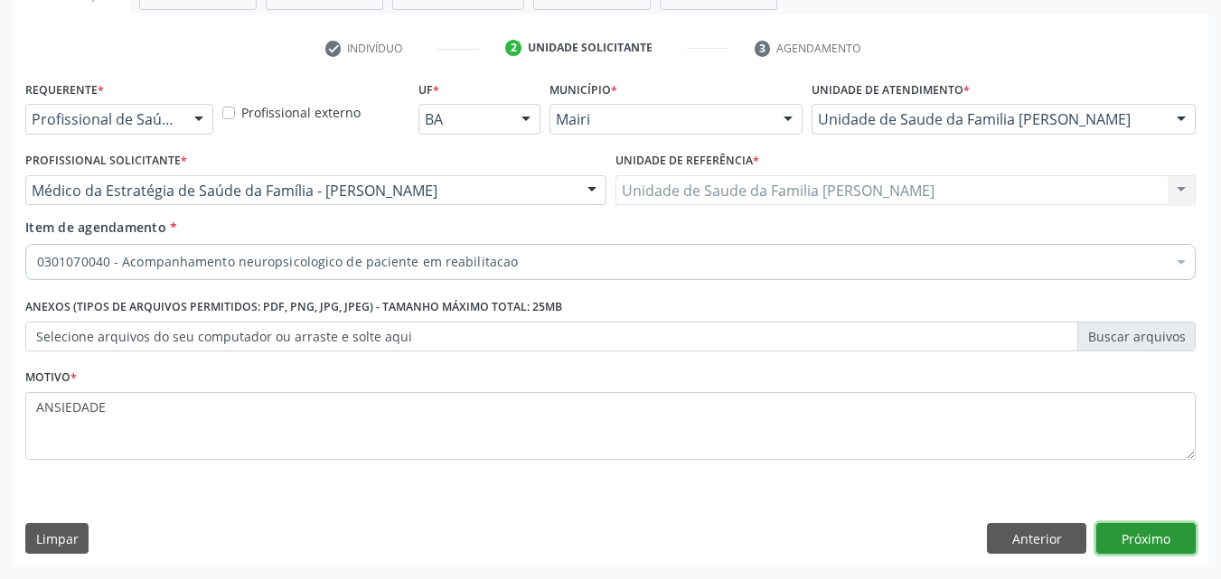
click at [1194, 539] on button "Próximo" at bounding box center [1146, 538] width 99 height 31
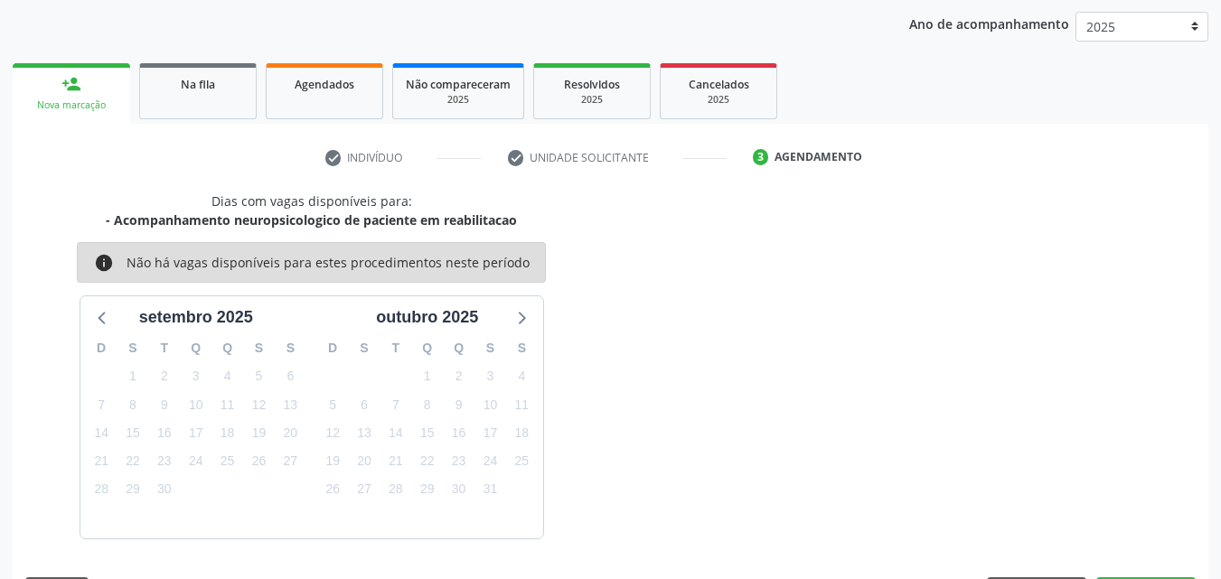
scroll to position [260, 0]
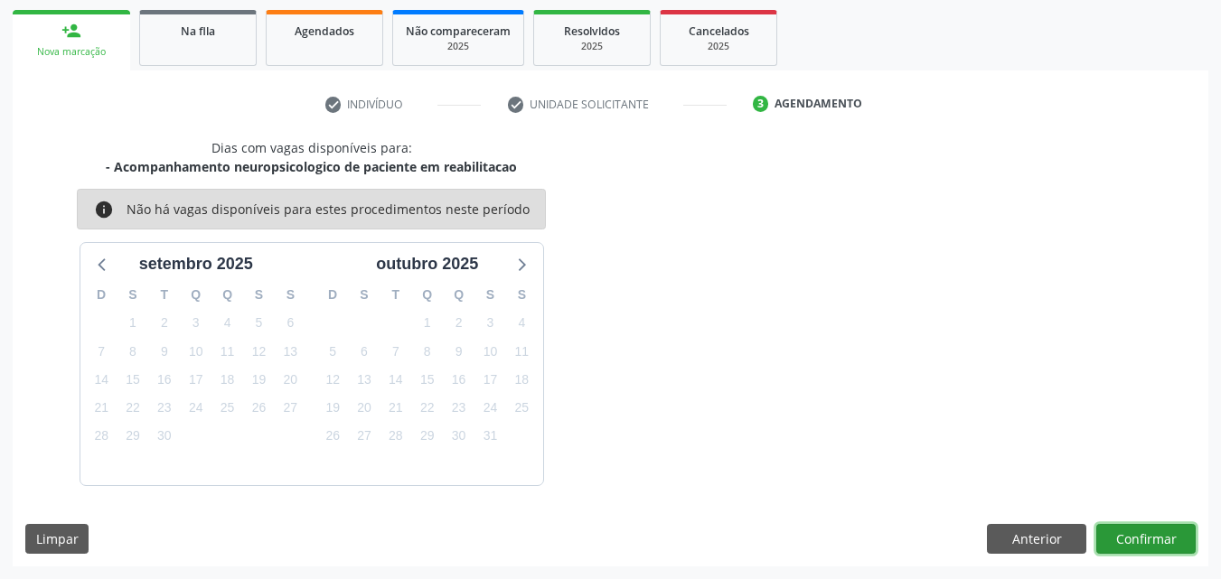
click at [1160, 541] on button "Confirmar" at bounding box center [1146, 539] width 99 height 31
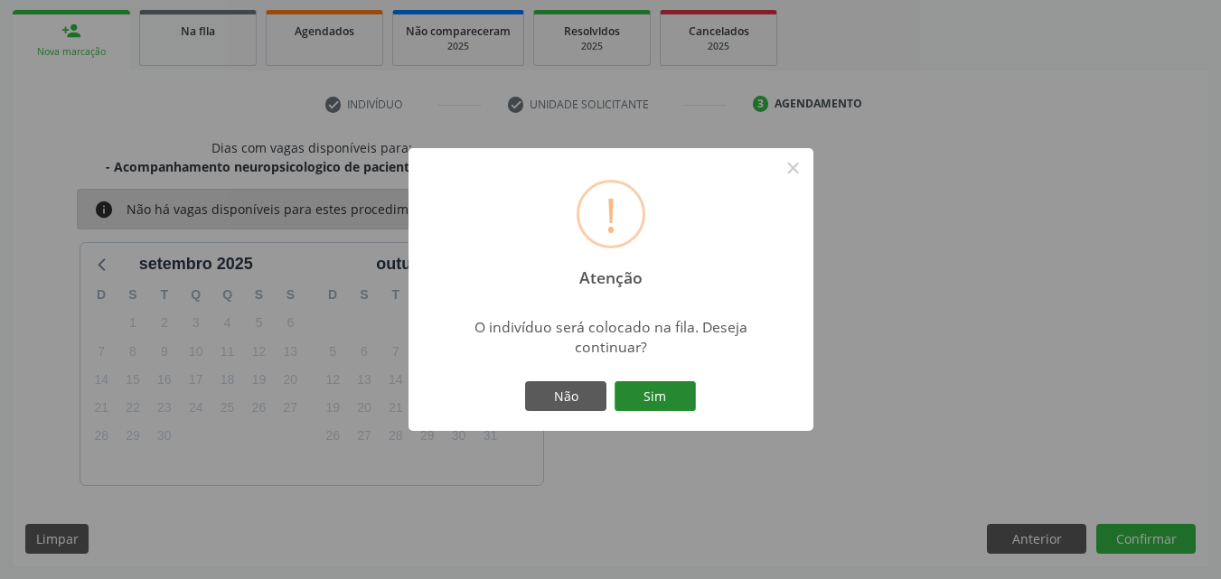
click at [649, 391] on button "Sim" at bounding box center [655, 396] width 81 height 31
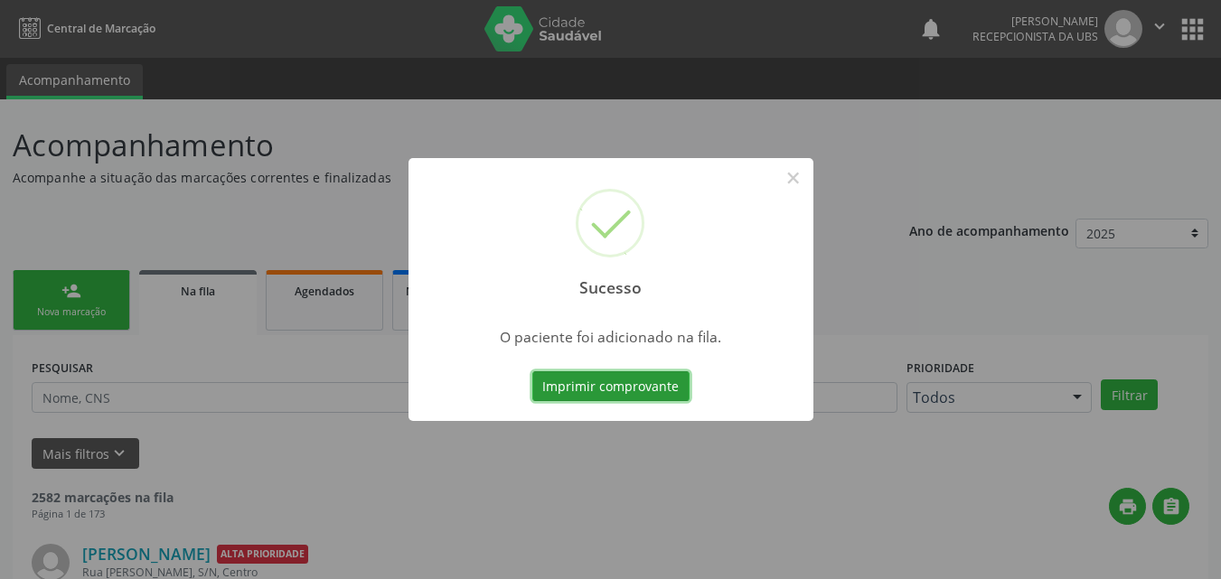
scroll to position [17, 0]
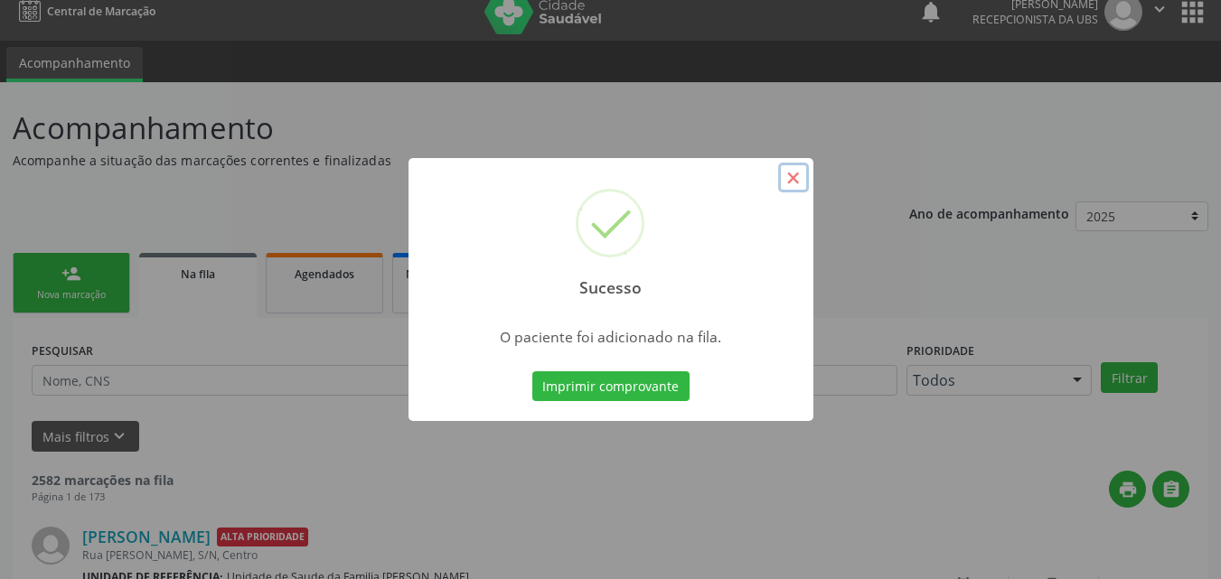
click at [805, 181] on button "×" at bounding box center [793, 178] width 31 height 31
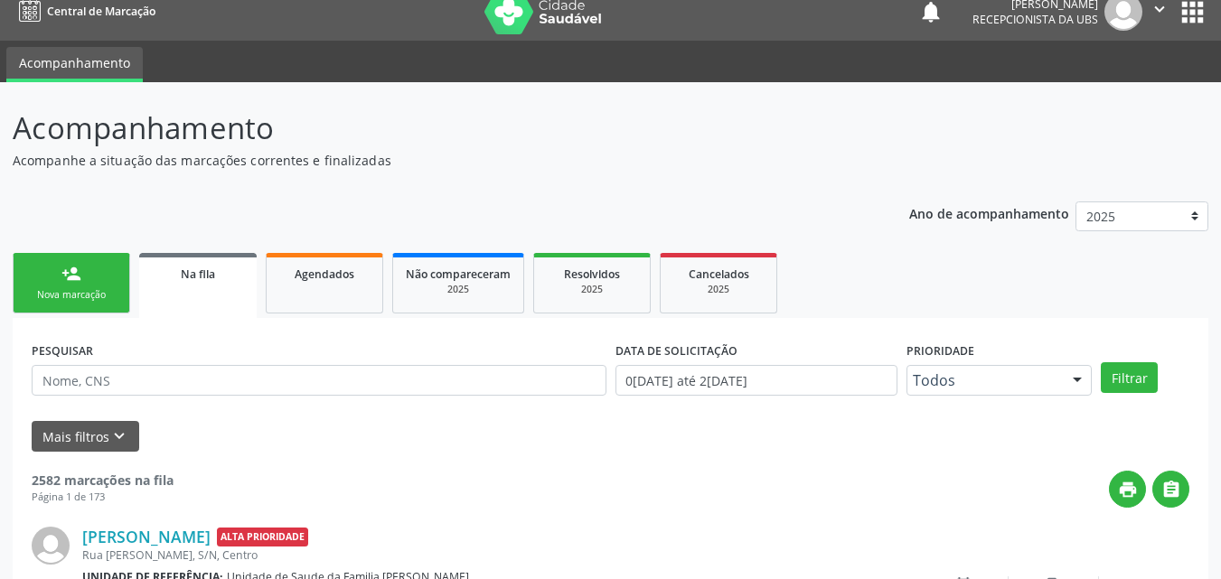
click at [106, 284] on link "person_add Nova marcação" at bounding box center [72, 283] width 118 height 61
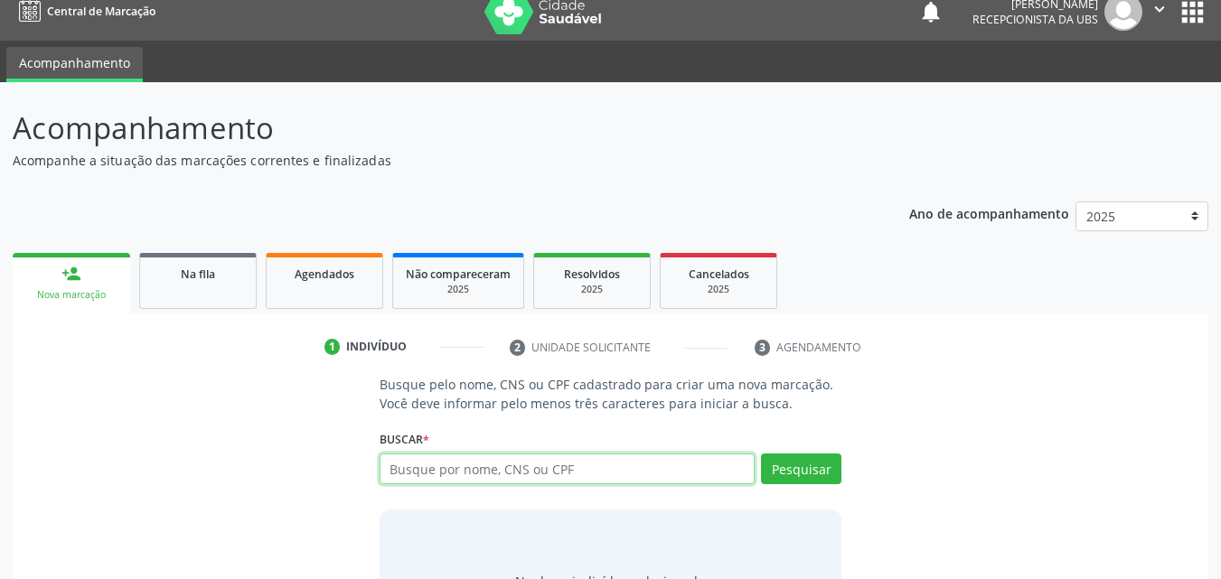
click at [464, 465] on input "text" at bounding box center [568, 469] width 376 height 31
type input "703008866464677"
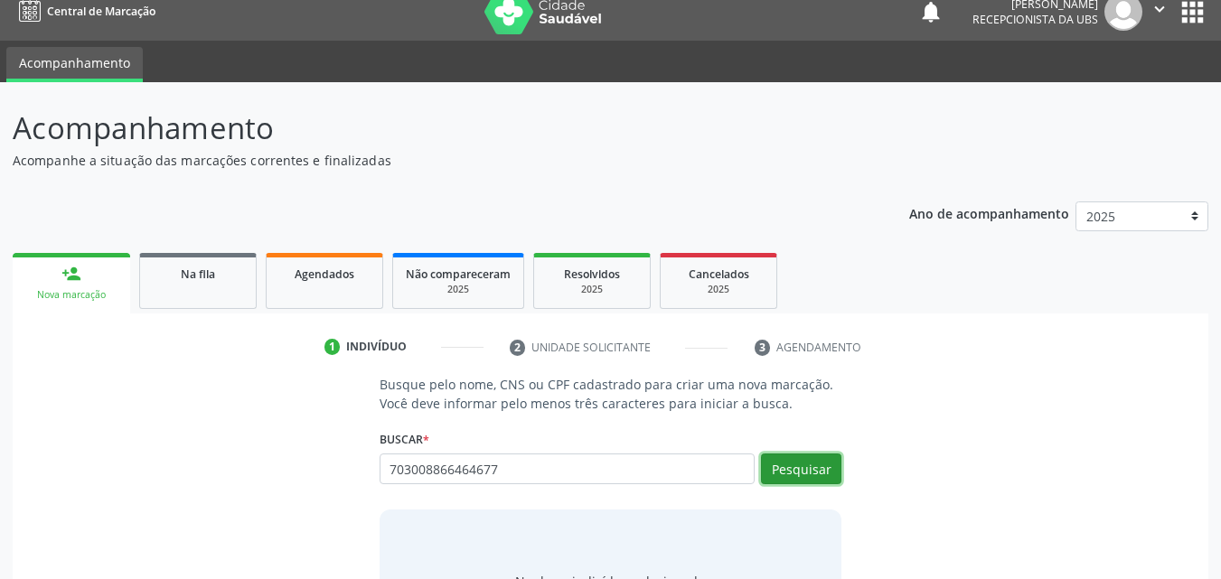
click at [791, 477] on button "Pesquisar" at bounding box center [801, 469] width 80 height 31
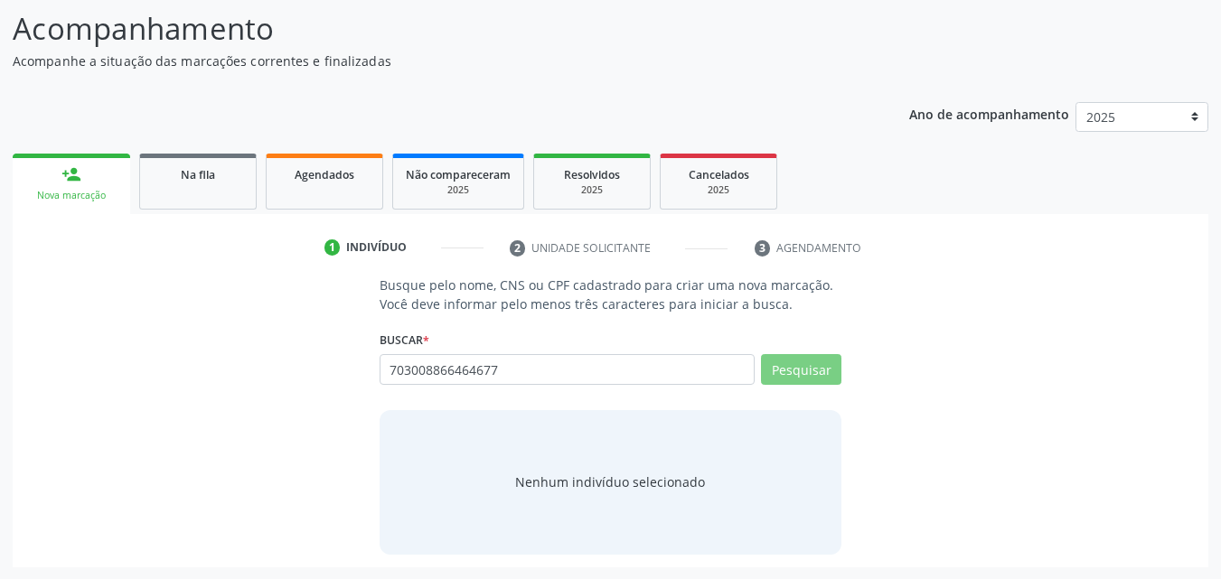
scroll to position [118, 0]
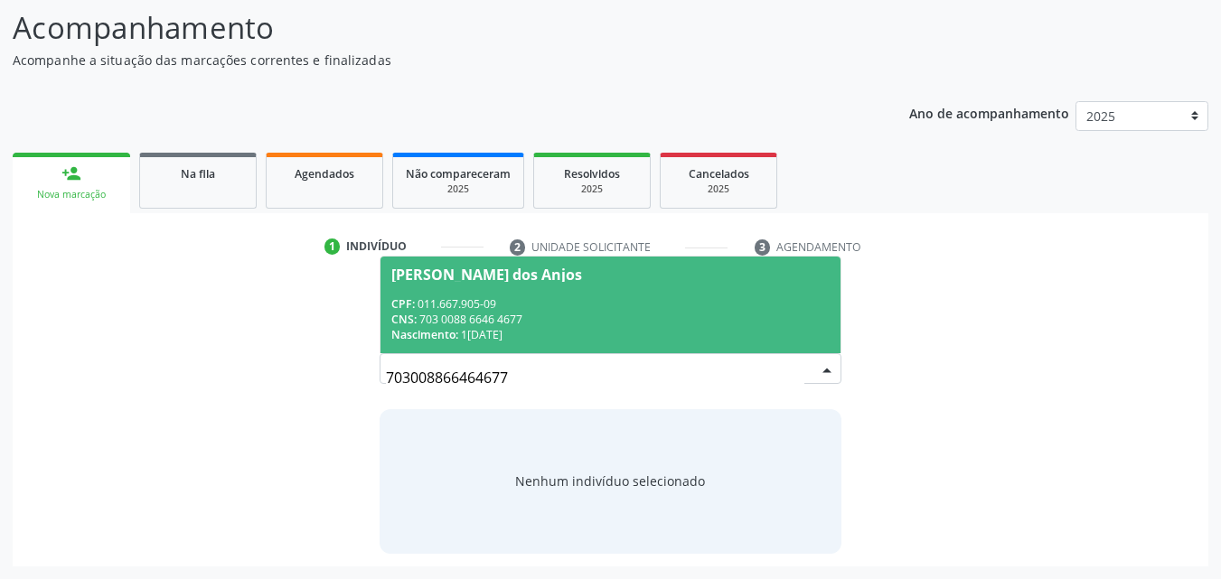
click at [475, 298] on div "CPF: 011.667.905-09" at bounding box center [610, 304] width 439 height 15
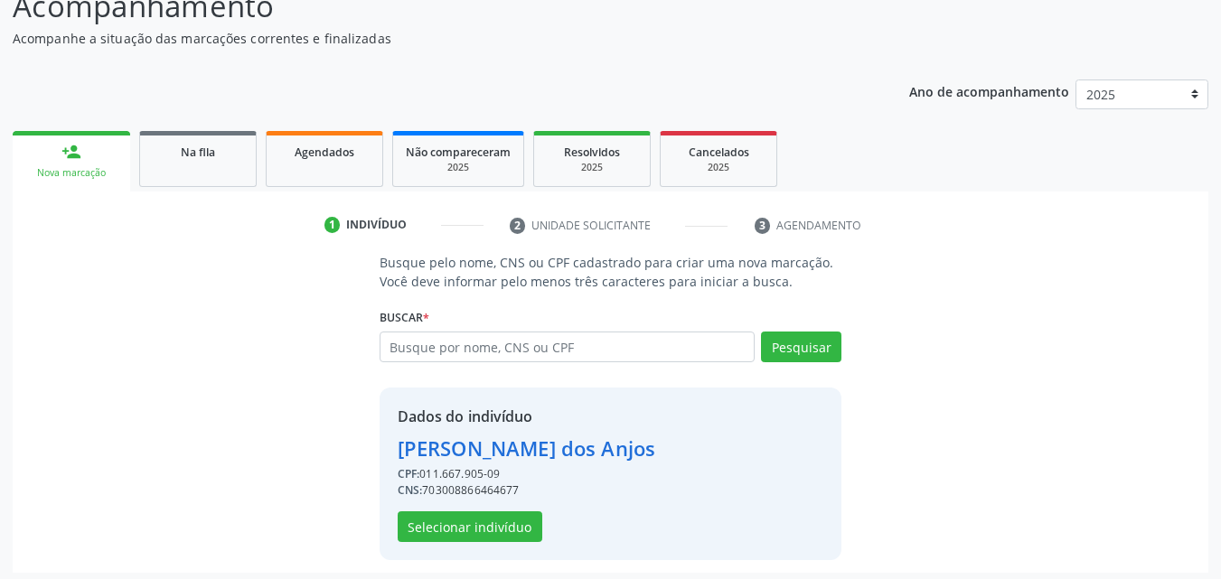
scroll to position [146, 0]
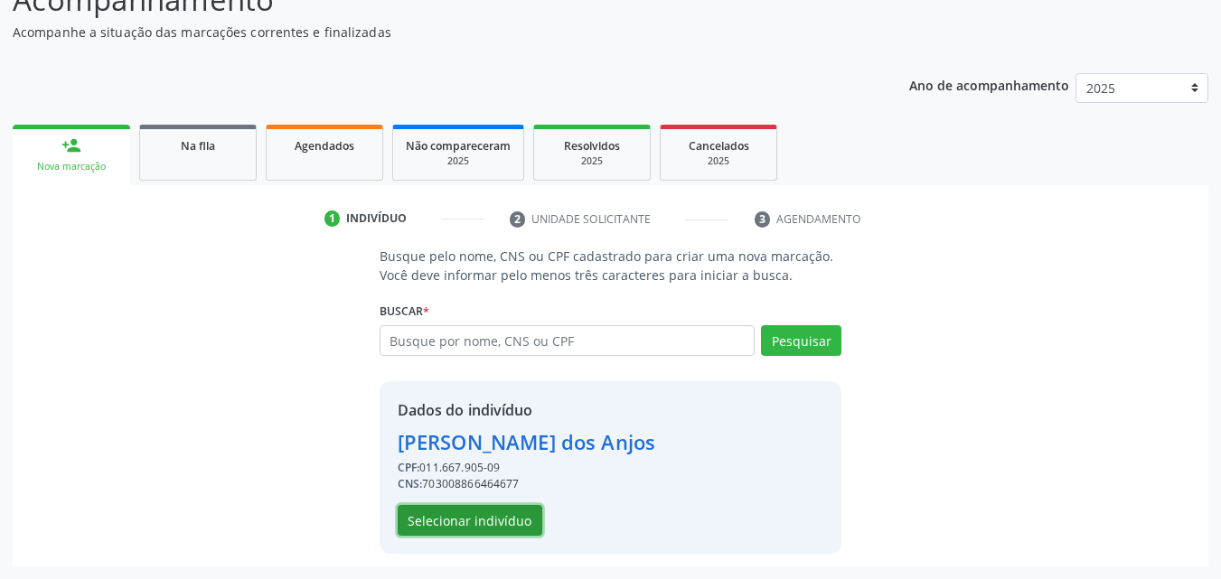
click at [479, 515] on button "Selecionar indivíduo" at bounding box center [470, 520] width 145 height 31
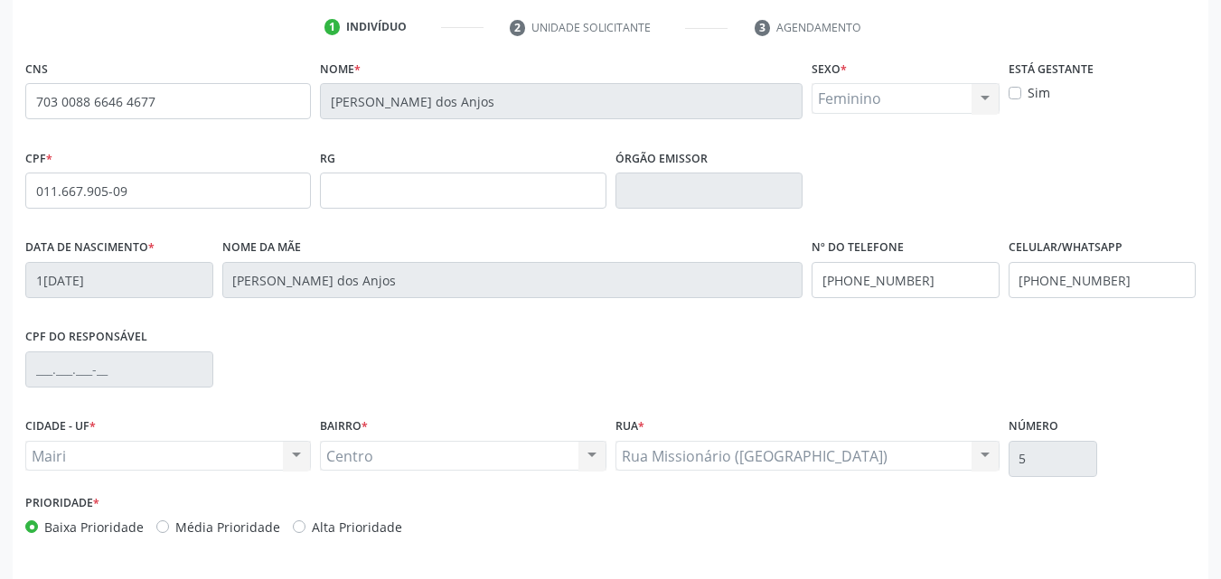
scroll to position [400, 0]
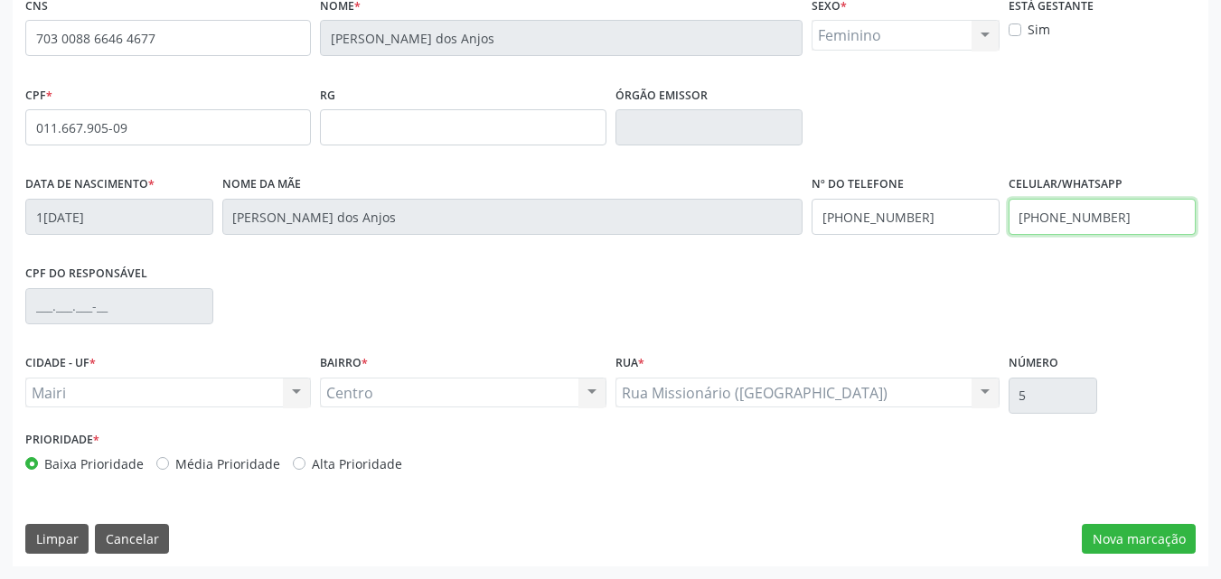
click at [1119, 213] on input "[PHONE_NUMBER]" at bounding box center [1103, 217] width 188 height 36
click at [357, 464] on label "Alta Prioridade" at bounding box center [357, 464] width 90 height 19
click at [306, 464] on input "Alta Prioridade" at bounding box center [299, 463] width 13 height 16
radio input "true"
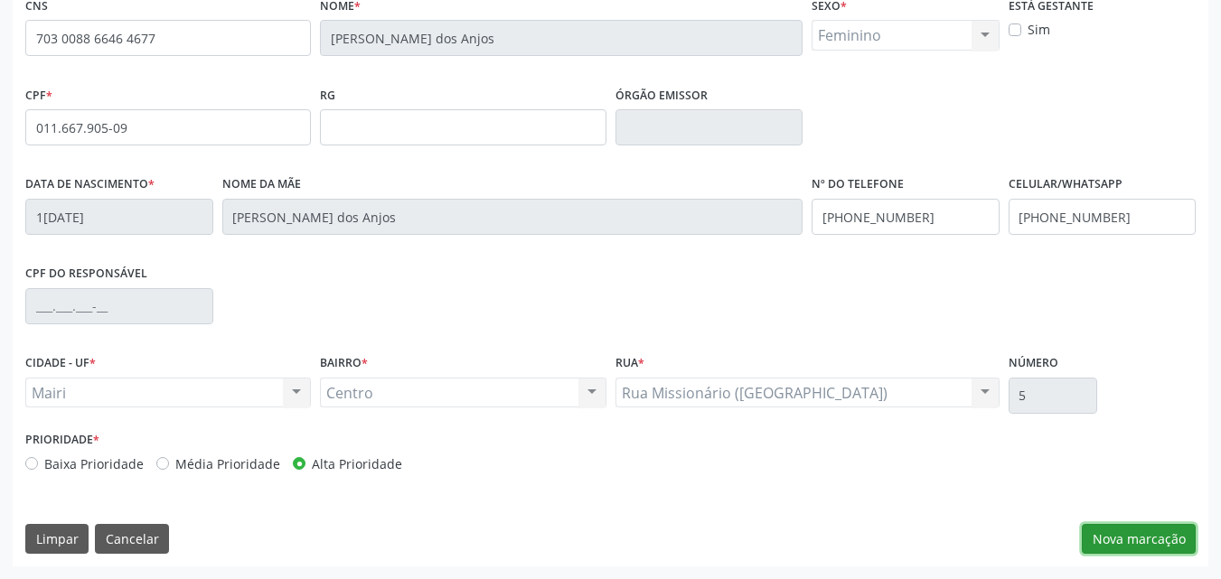
click at [1122, 550] on button "Nova marcação" at bounding box center [1139, 539] width 114 height 31
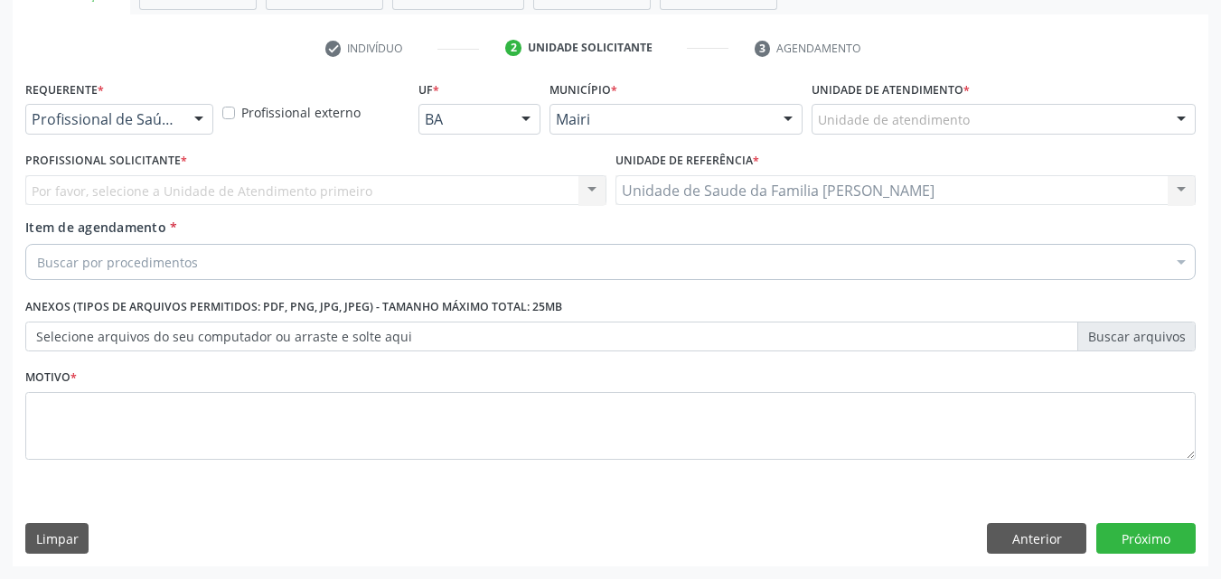
scroll to position [316, 0]
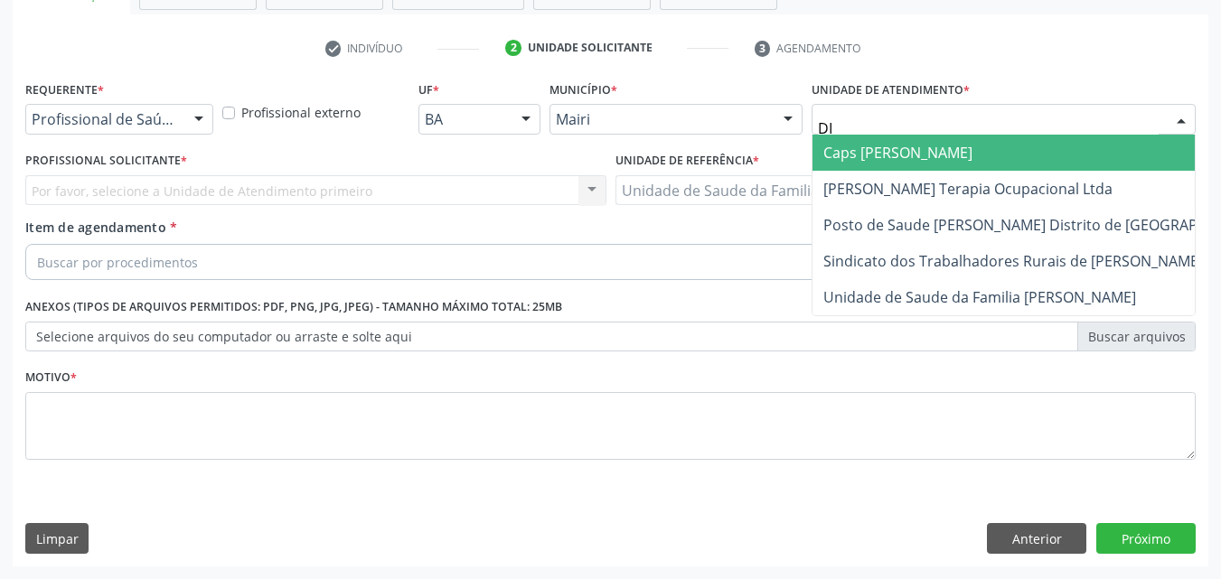
type input "DIL"
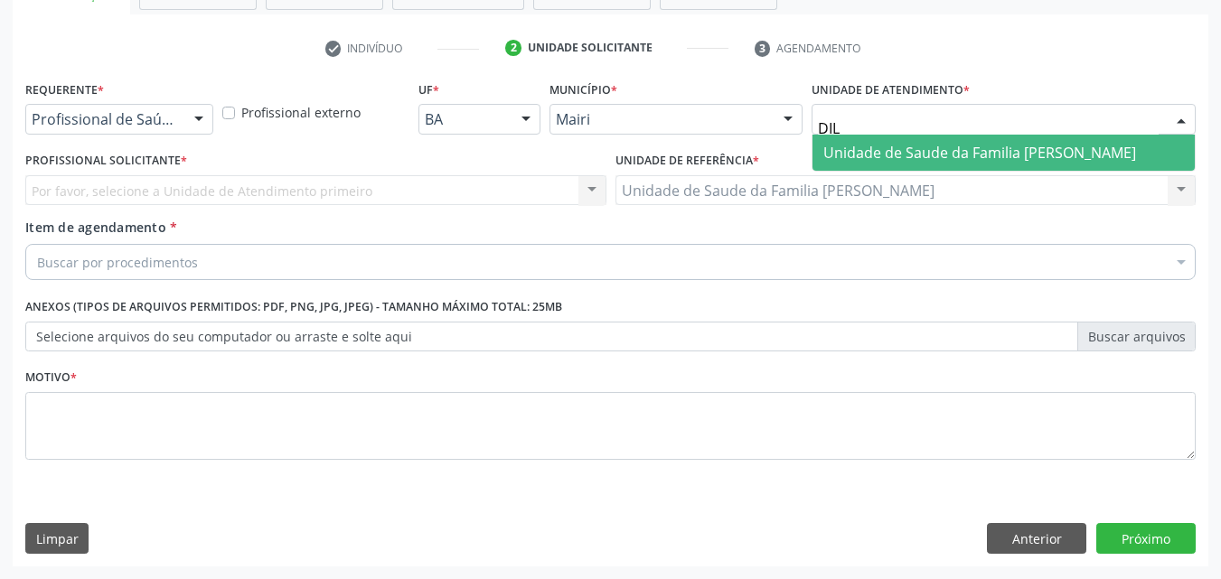
click at [915, 155] on span "Unidade de Saude da Familia [PERSON_NAME]" at bounding box center [980, 153] width 313 height 20
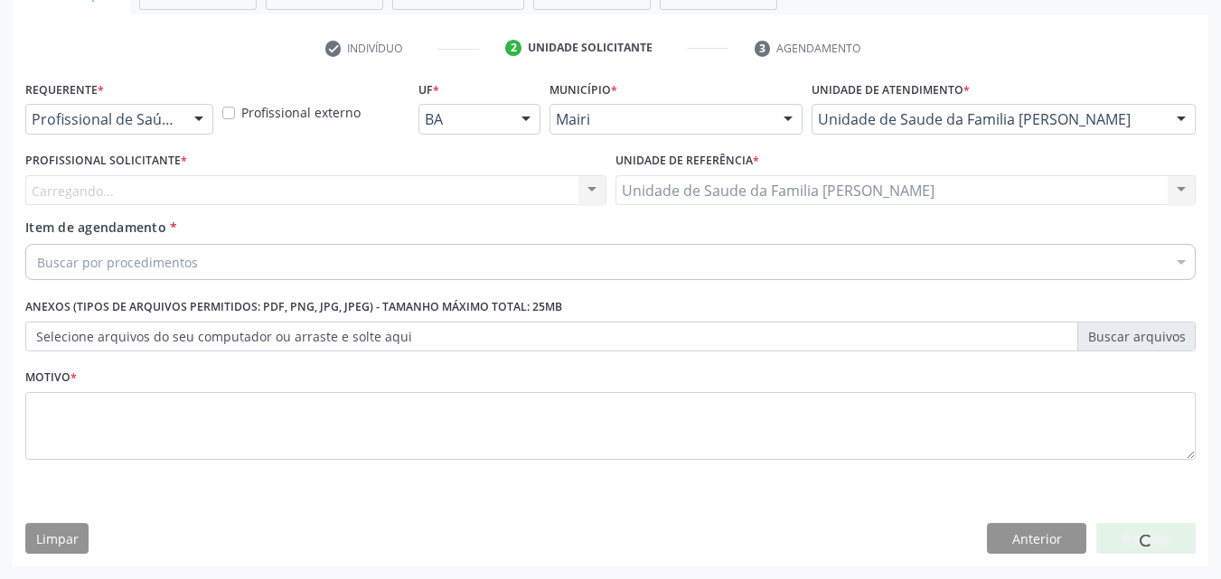
click at [198, 191] on div "Carregando... Nenhum resultado encontrado para: " " Não há nenhuma opção para s…" at bounding box center [315, 190] width 581 height 31
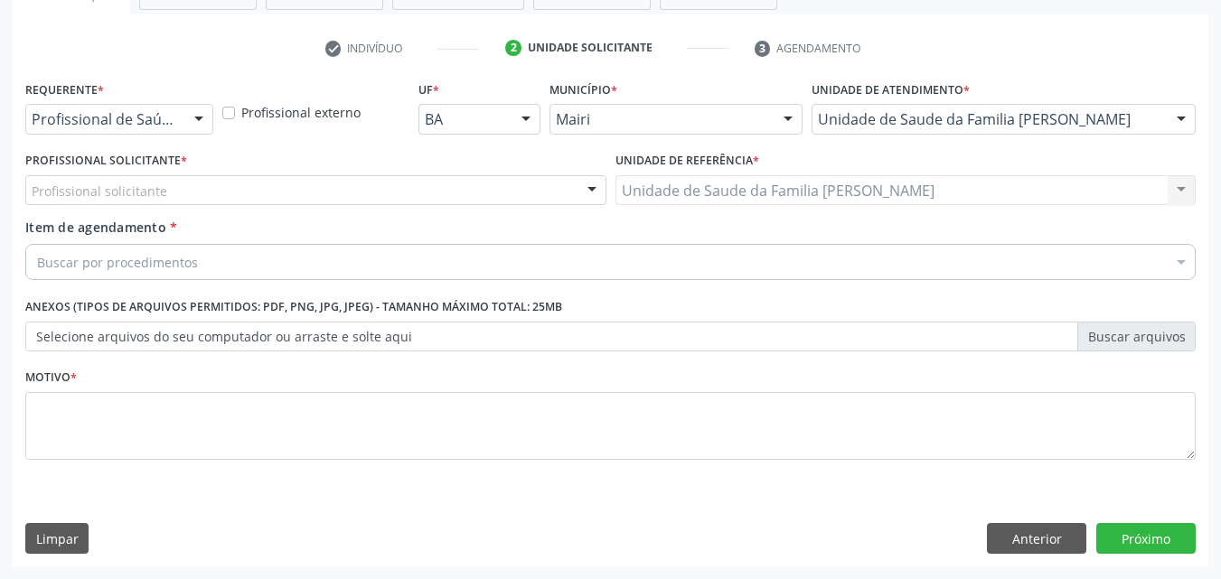
click at [198, 191] on div "Profissional solicitante" at bounding box center [315, 190] width 581 height 31
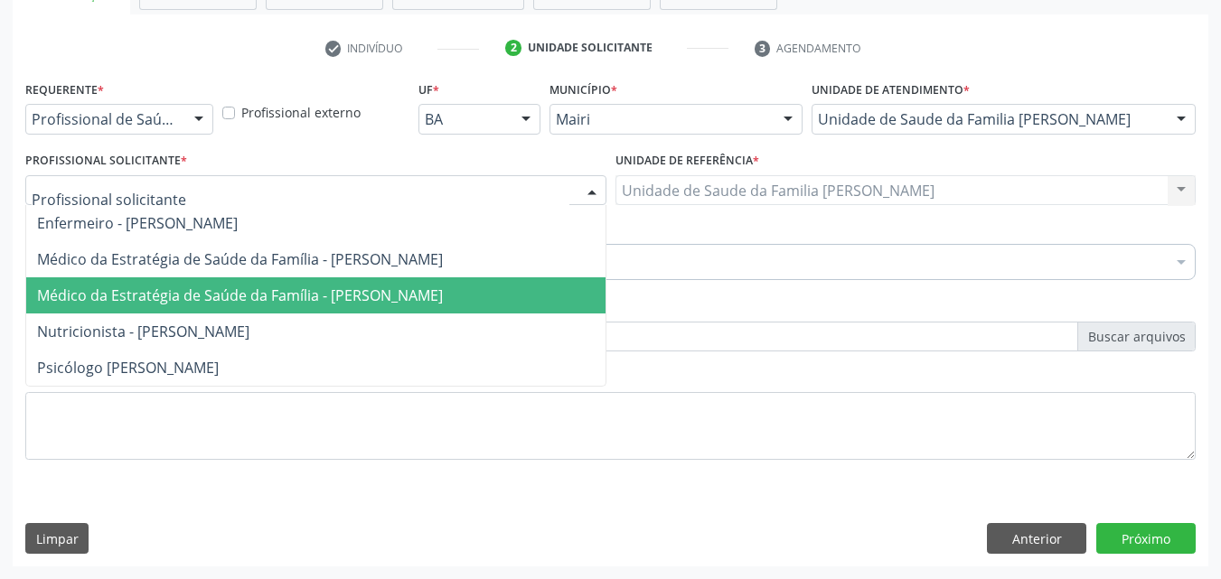
click at [210, 286] on span "Médico da Estratégia de Saúde da Família - [PERSON_NAME]" at bounding box center [240, 296] width 406 height 20
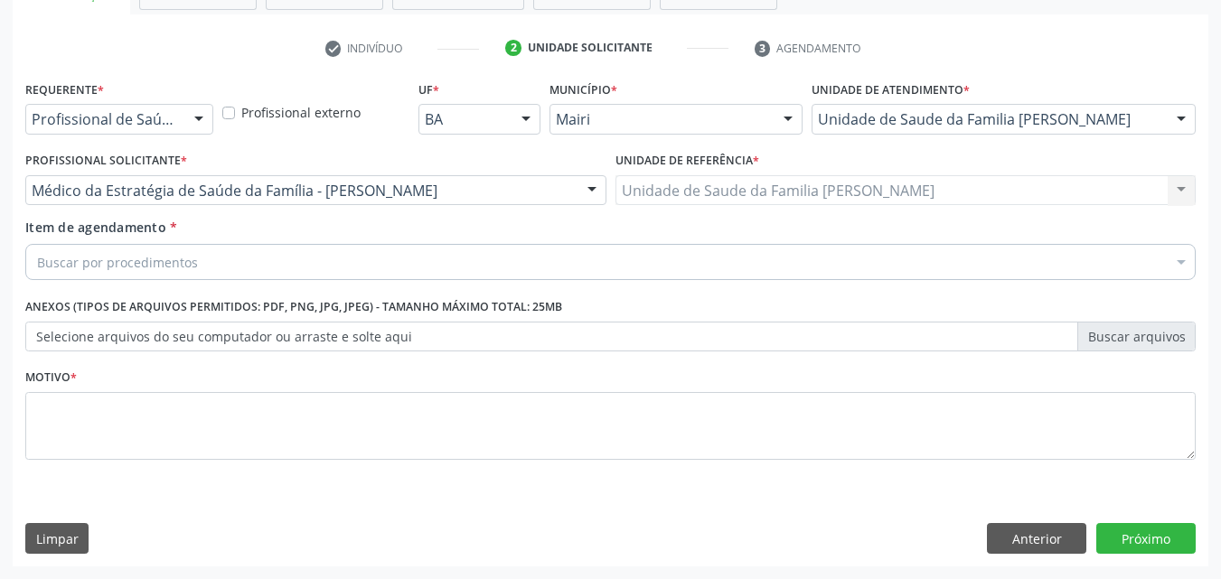
click at [208, 259] on div "Buscar por procedimentos" at bounding box center [610, 262] width 1171 height 36
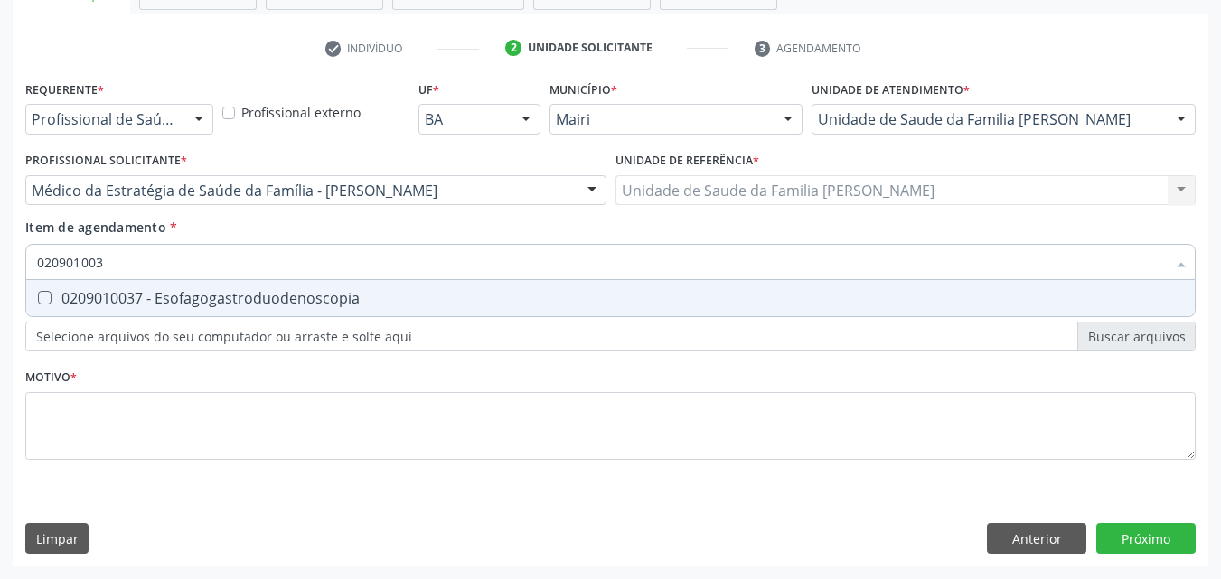
type input "0209010037"
click at [223, 297] on div "0209010037 - Esofagogastroduodenoscopia" at bounding box center [610, 298] width 1147 height 14
checkbox Esofagogastroduodenoscopia "true"
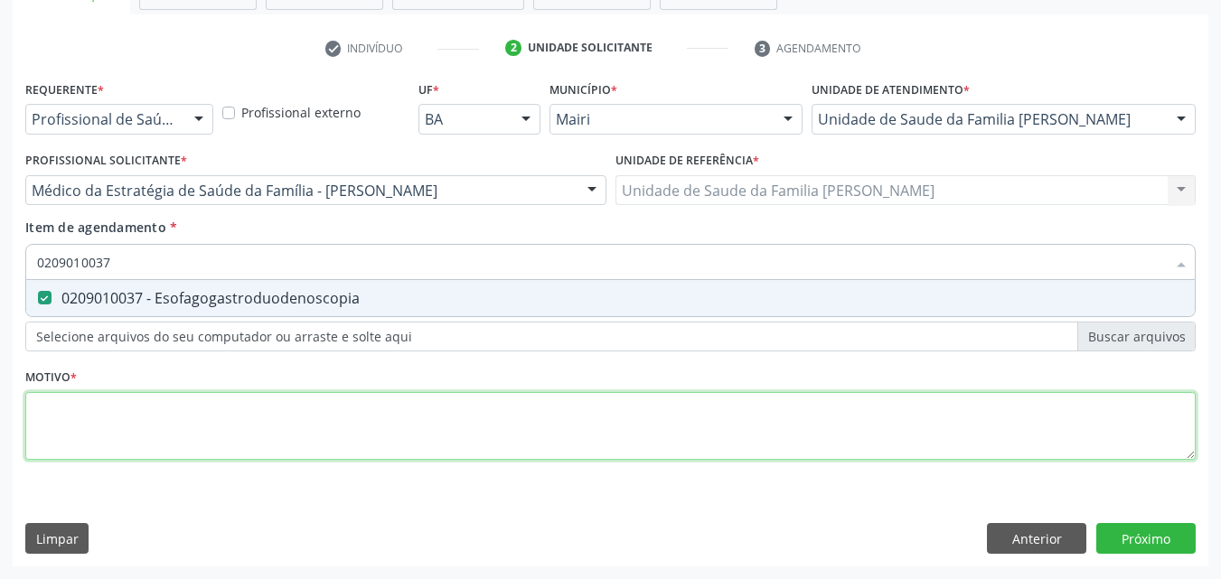
click at [172, 429] on div "Requerente * Profissional de Saúde Profissional de Saúde Paciente Nenhum result…" at bounding box center [610, 281] width 1171 height 410
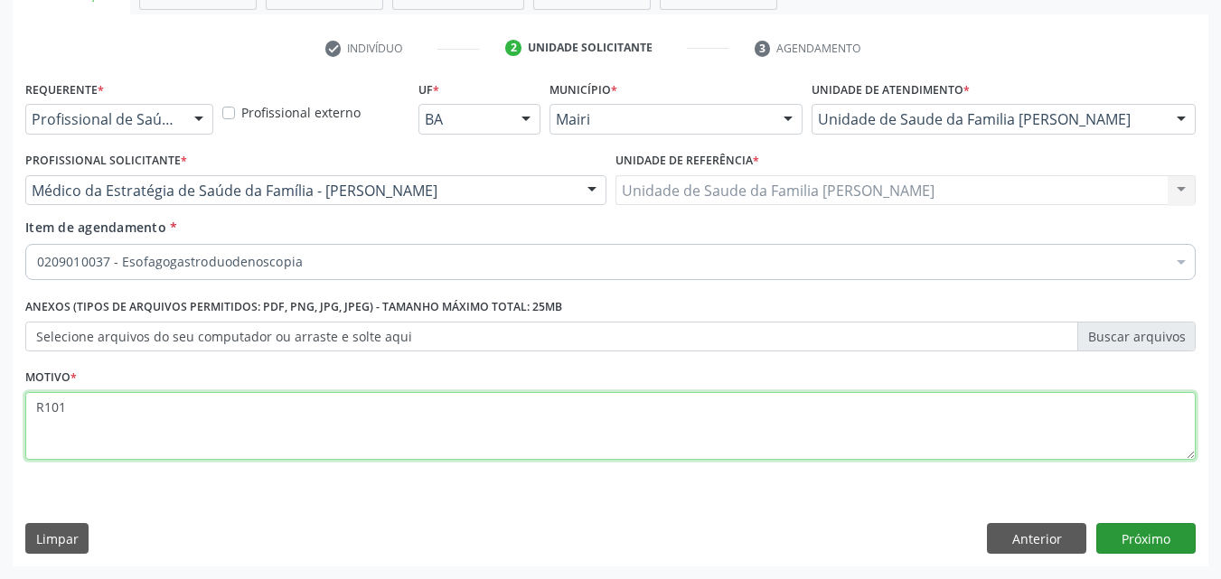
type textarea "R101"
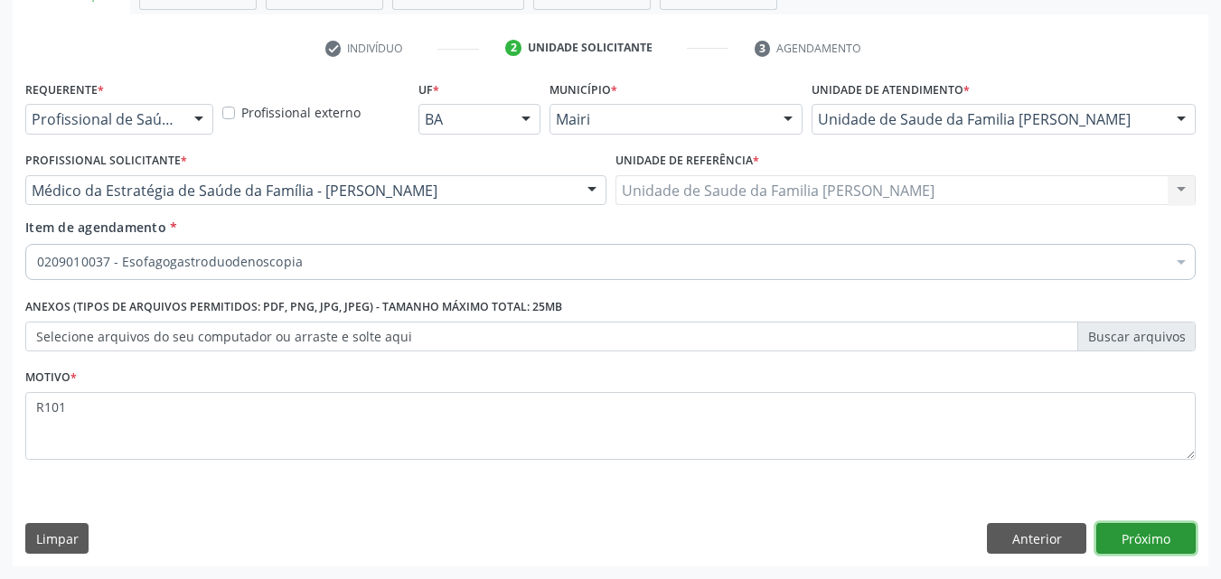
click at [1188, 539] on button "Próximo" at bounding box center [1146, 538] width 99 height 31
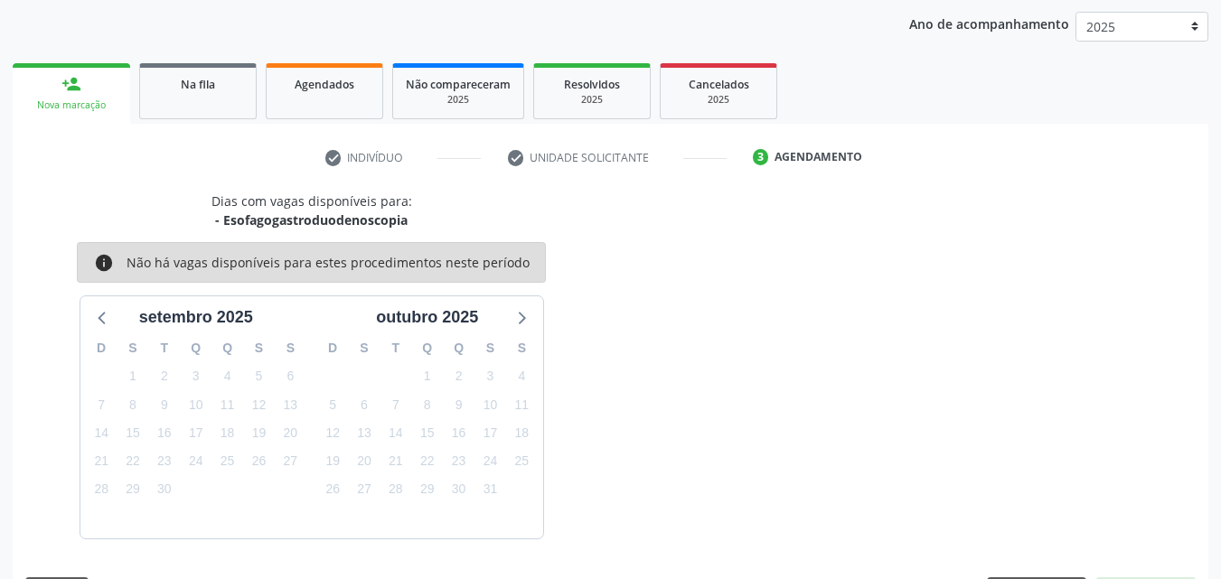
scroll to position [260, 0]
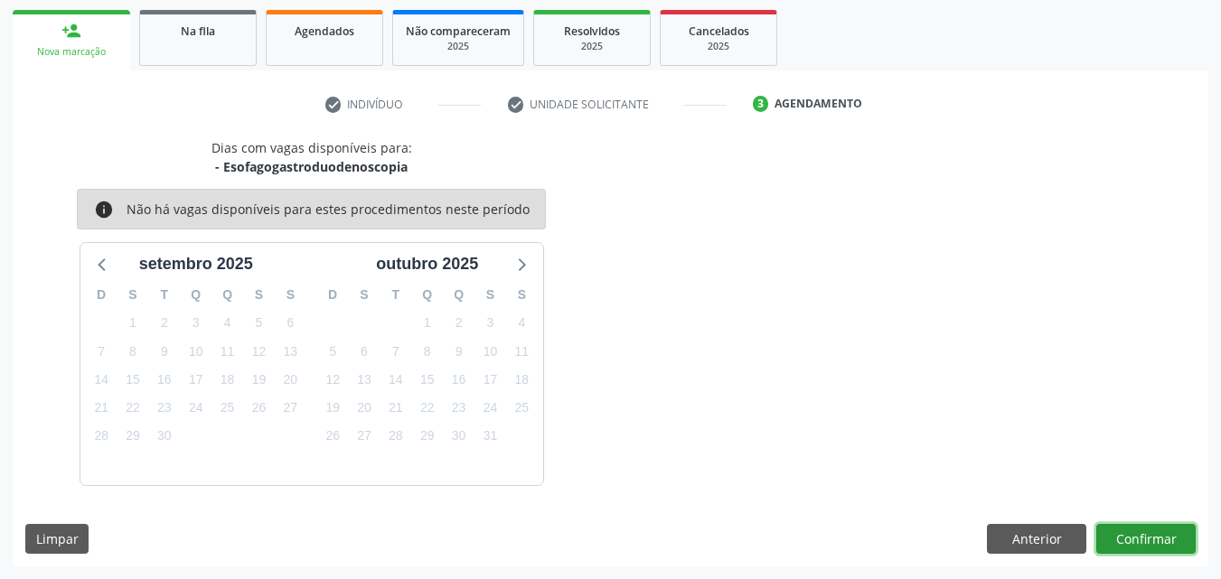
click at [1188, 539] on button "Confirmar" at bounding box center [1146, 539] width 99 height 31
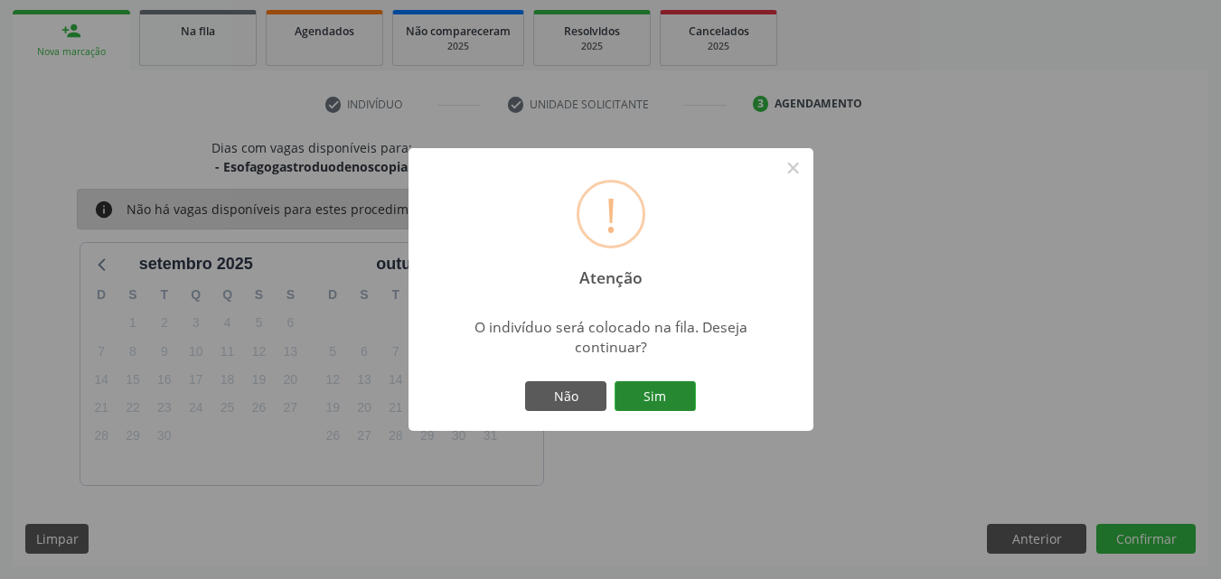
click at [664, 381] on button "Sim" at bounding box center [655, 396] width 81 height 31
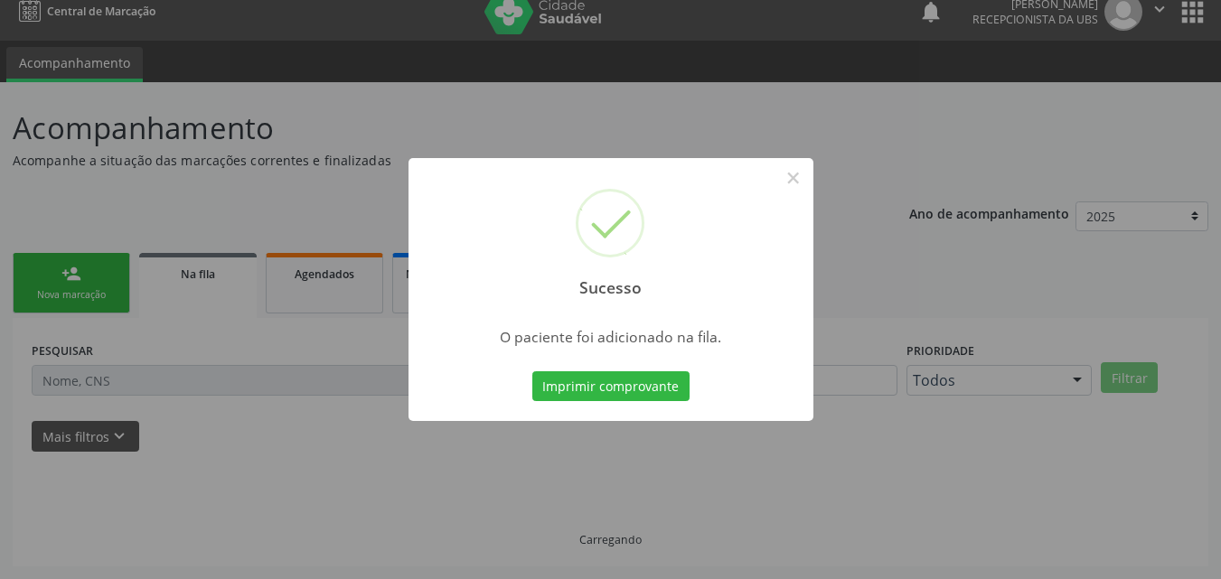
scroll to position [17, 0]
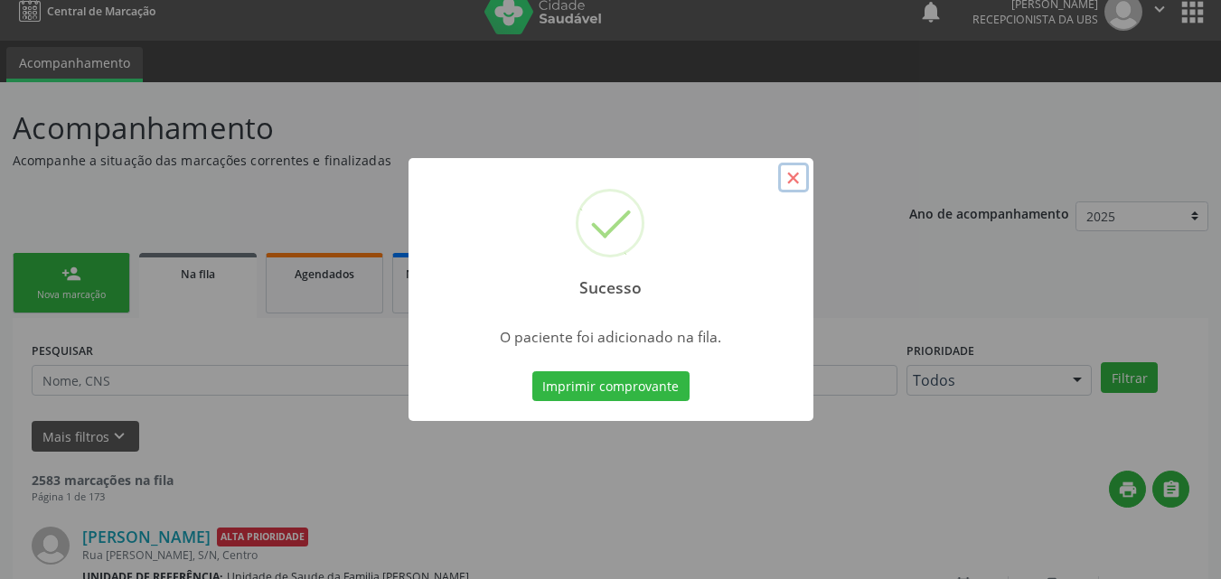
click at [786, 185] on button "×" at bounding box center [793, 178] width 31 height 31
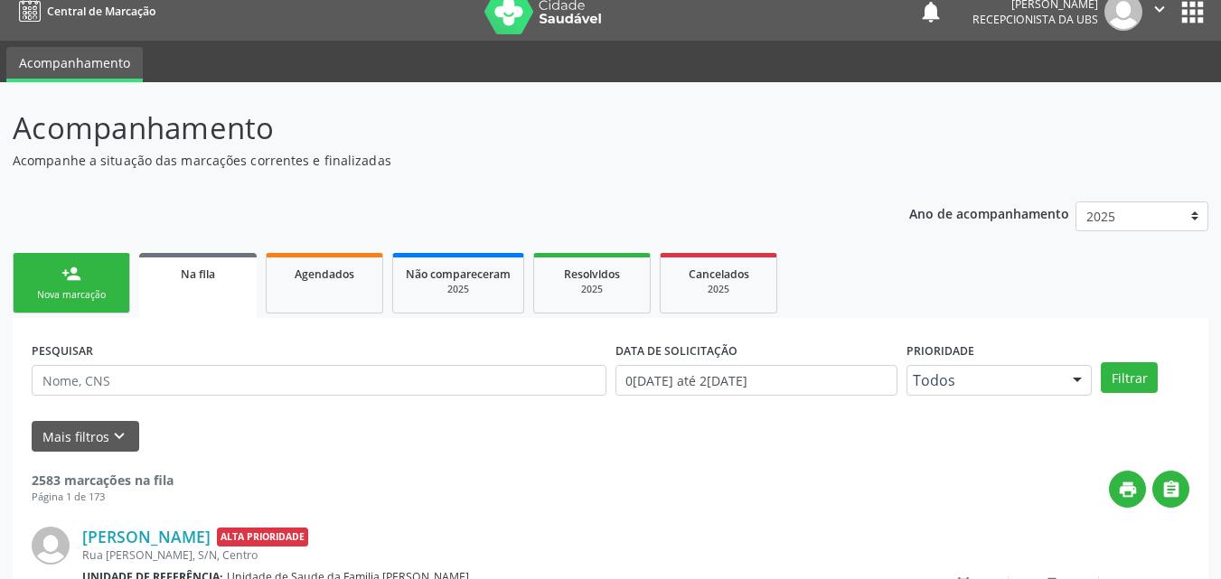
click at [73, 297] on div "Nova marcação" at bounding box center [71, 295] width 90 height 14
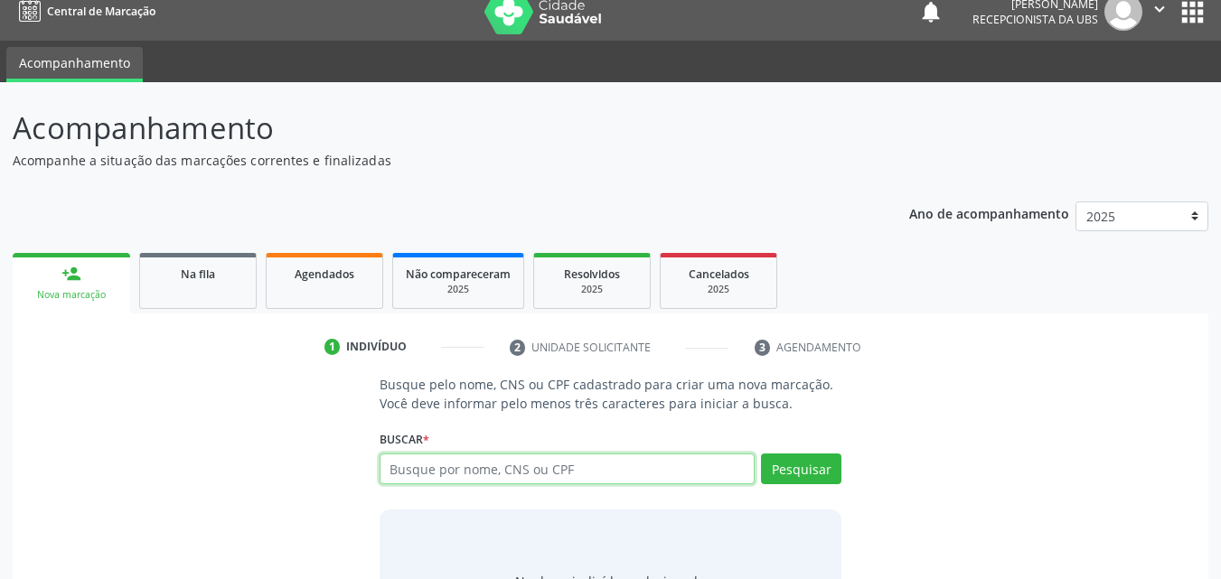
click at [438, 476] on input "text" at bounding box center [568, 469] width 376 height 31
type input "703008866464677"
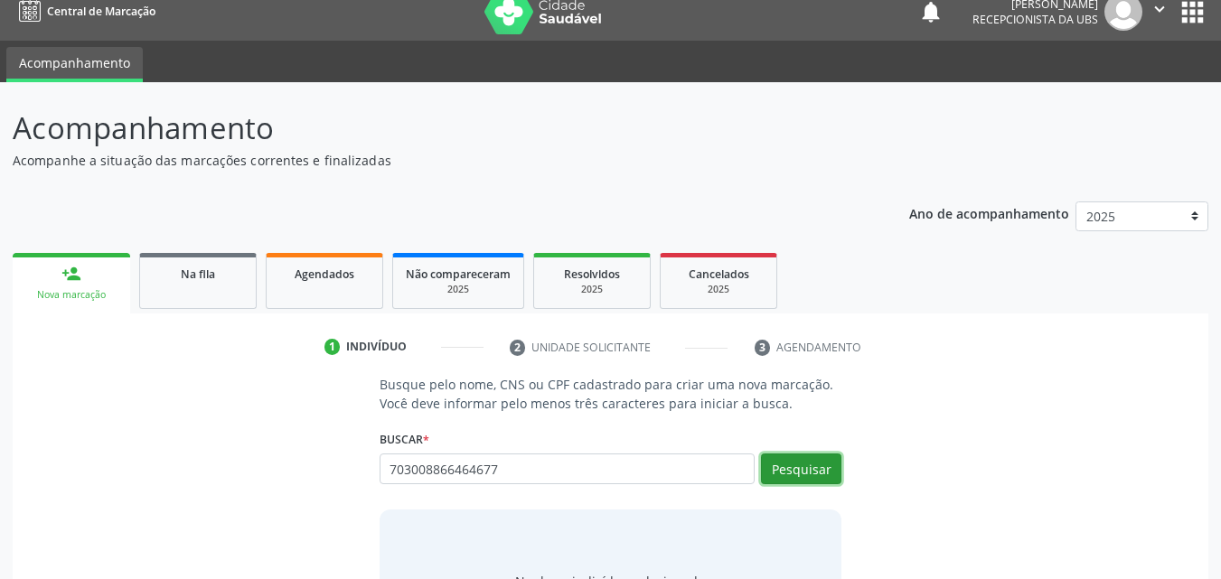
click at [803, 478] on button "Pesquisar" at bounding box center [801, 469] width 80 height 31
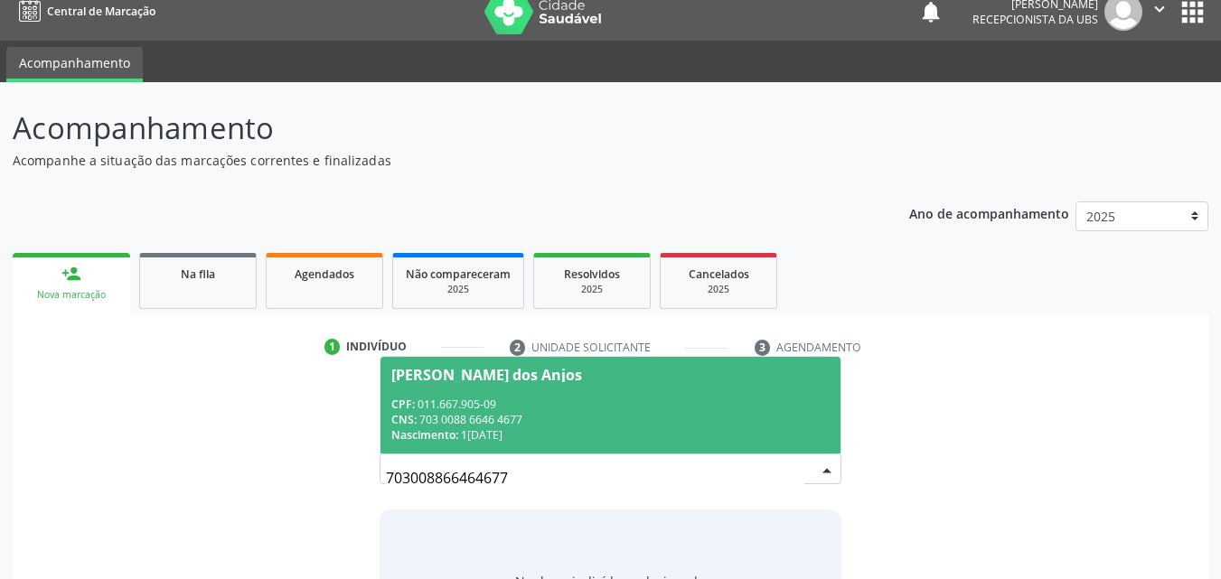
click at [670, 427] on div "CNS: 703 0088 6646 4677" at bounding box center [610, 419] width 439 height 15
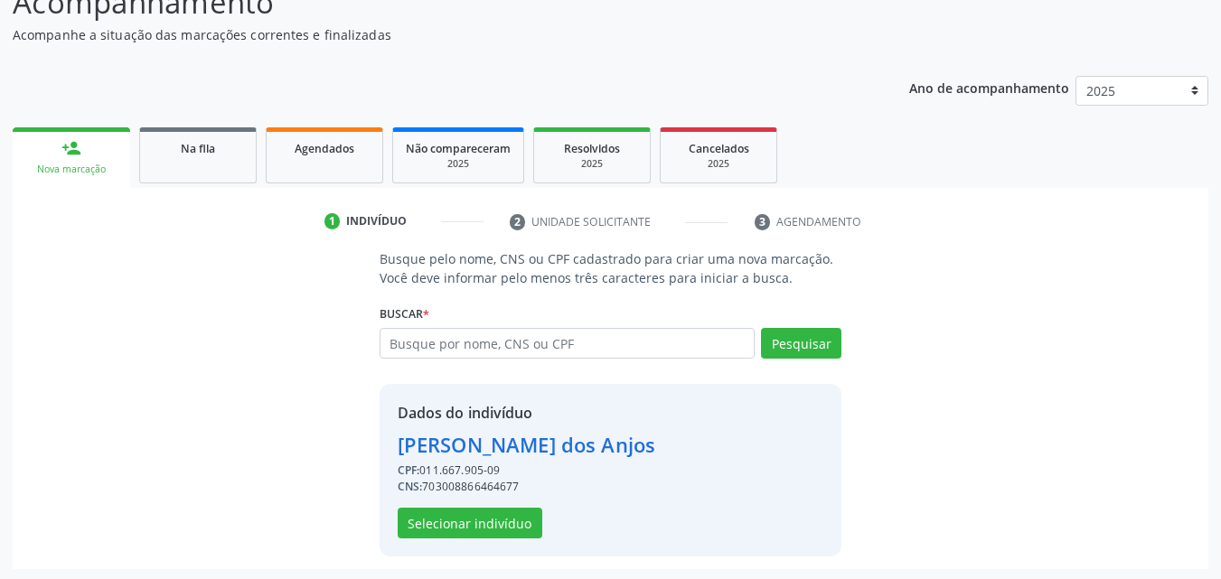
scroll to position [146, 0]
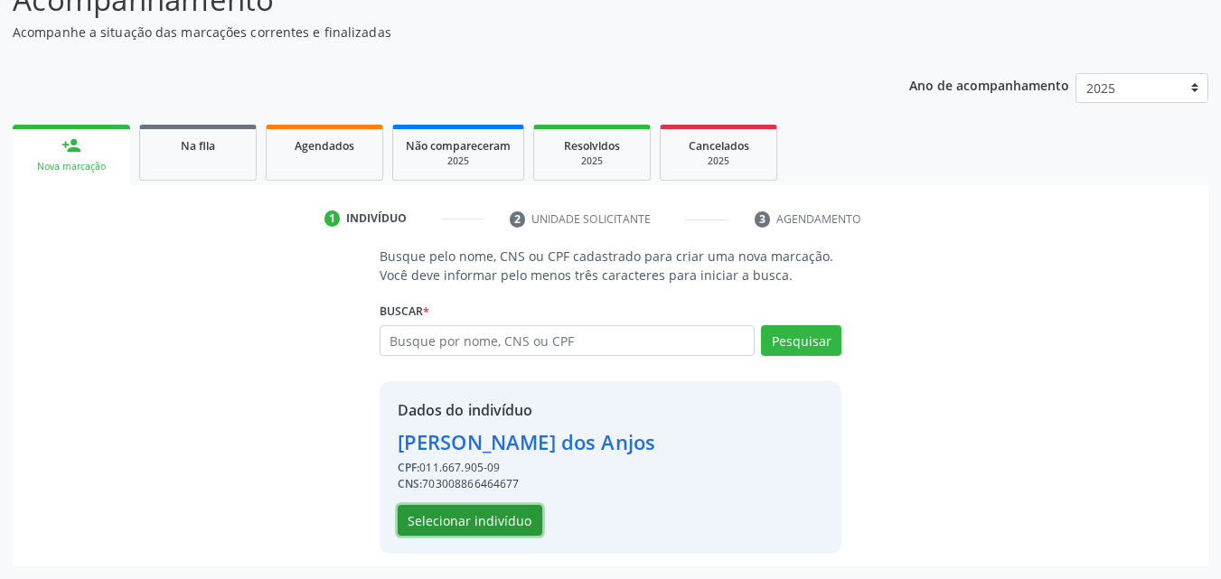
click at [452, 523] on button "Selecionar indivíduo" at bounding box center [470, 520] width 145 height 31
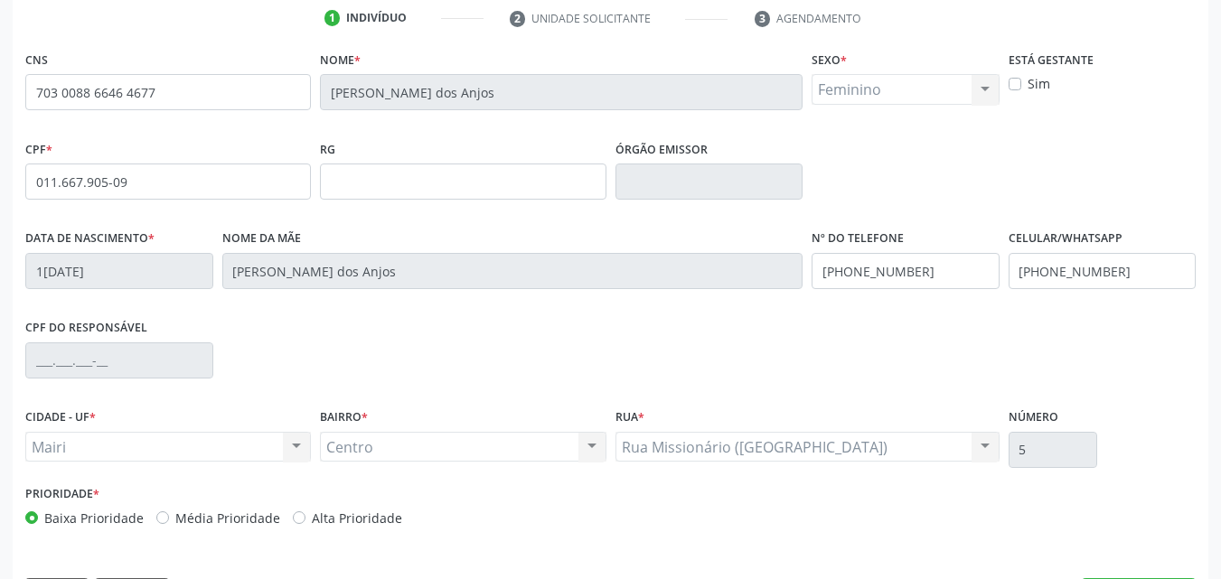
scroll to position [400, 0]
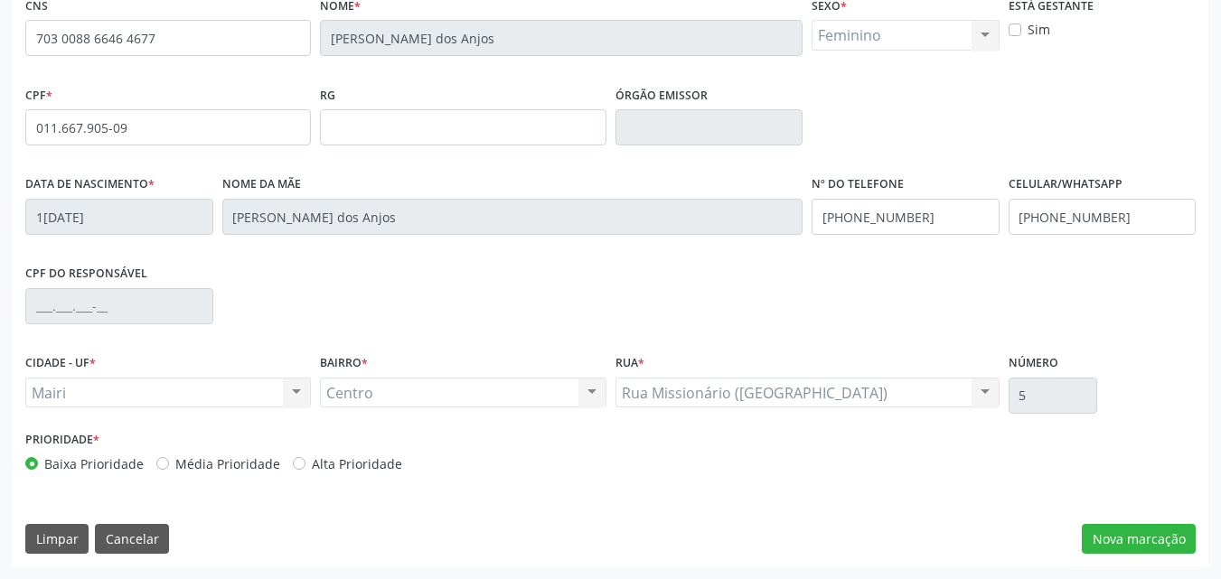
click at [334, 458] on label "Alta Prioridade" at bounding box center [357, 464] width 90 height 19
click at [306, 458] on input "Alta Prioridade" at bounding box center [299, 463] width 13 height 16
radio input "true"
click at [1155, 541] on button "Nova marcação" at bounding box center [1139, 539] width 114 height 31
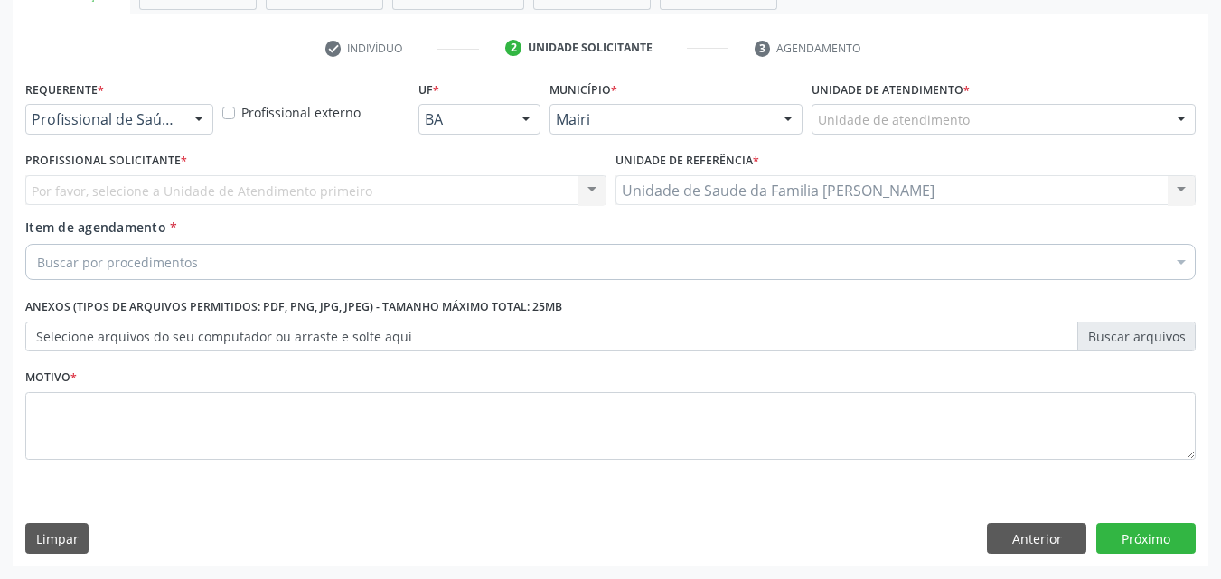
scroll to position [316, 0]
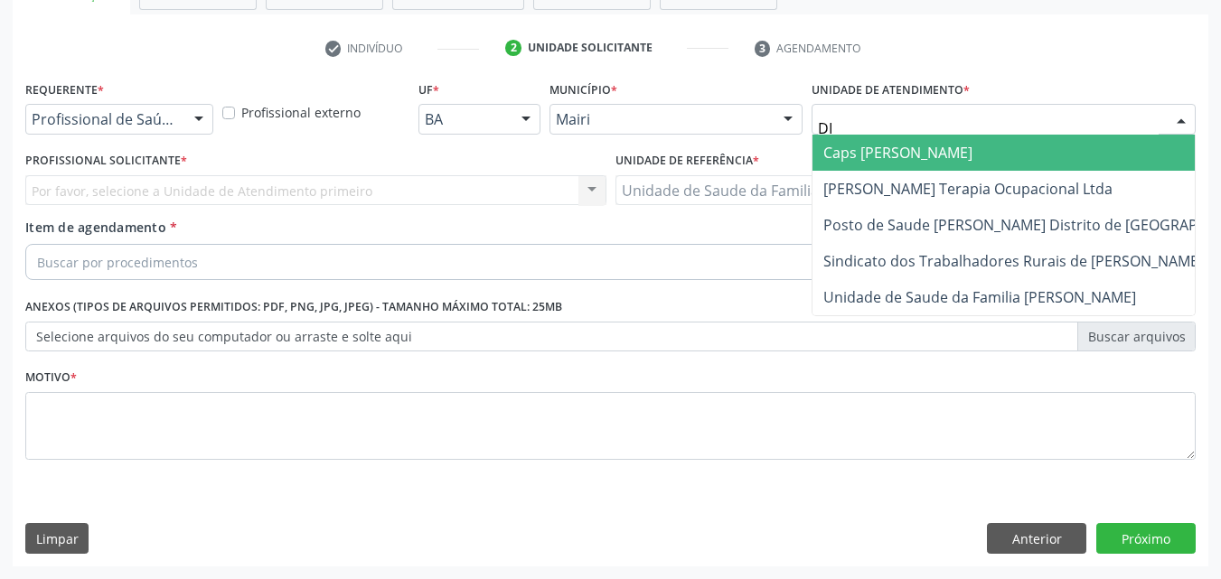
type input "DIL"
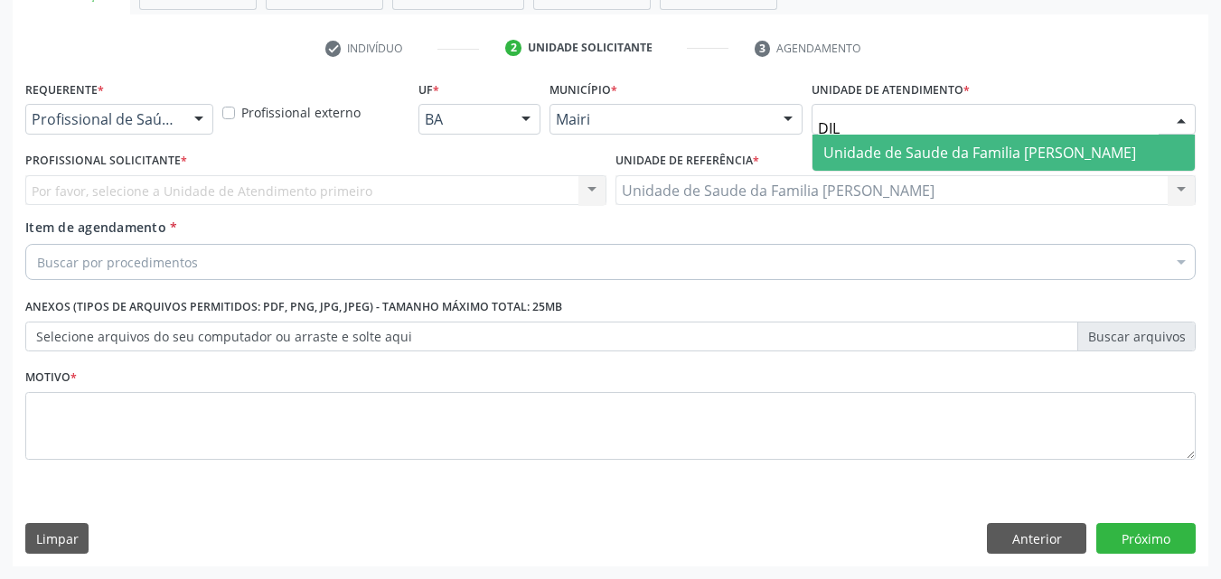
click at [893, 146] on span "Unidade de Saude da Familia [PERSON_NAME]" at bounding box center [980, 153] width 313 height 20
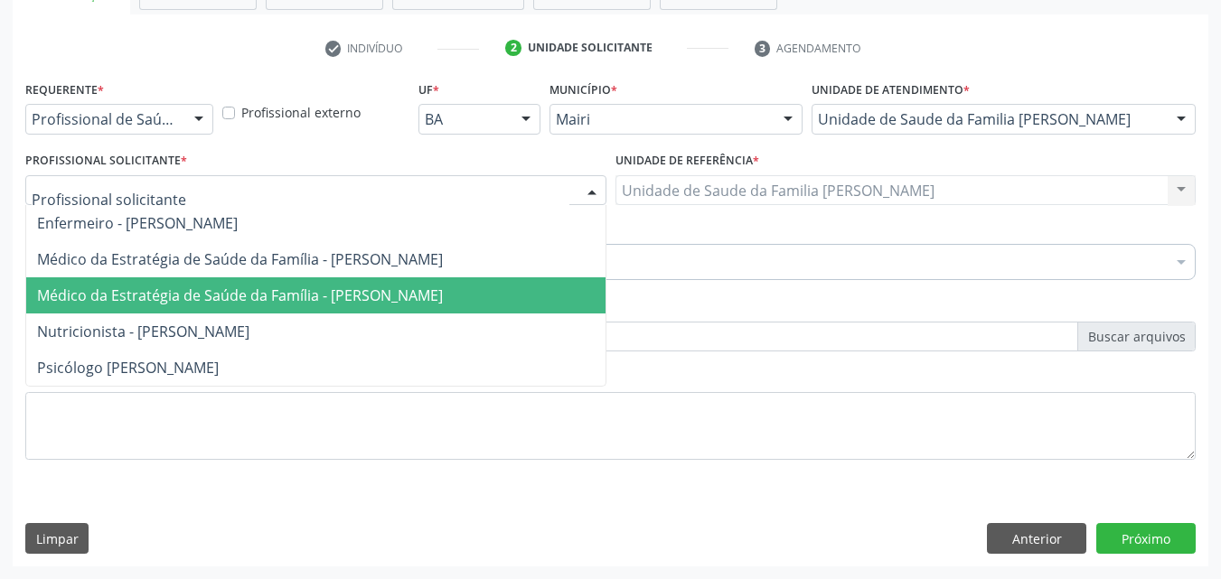
click at [100, 284] on span "Médico da Estratégia de Saúde da Família - [PERSON_NAME]" at bounding box center [315, 296] width 579 height 36
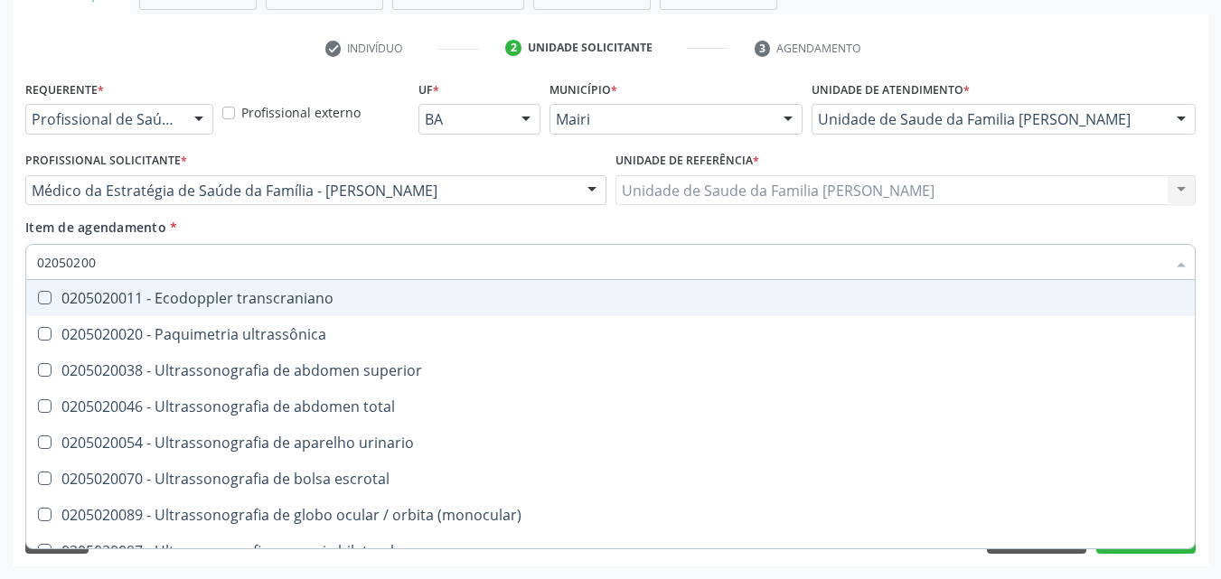
type input "020502009"
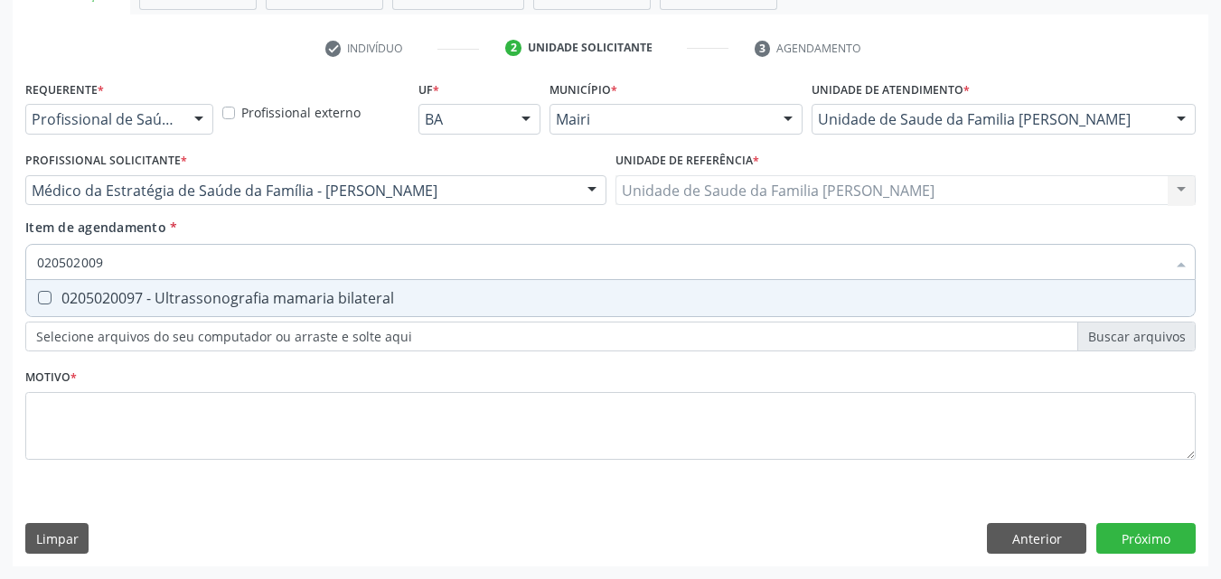
click at [158, 313] on span "0205020097 - Ultrassonografia mamaria bilateral" at bounding box center [610, 298] width 1169 height 36
checkbox bilateral "true"
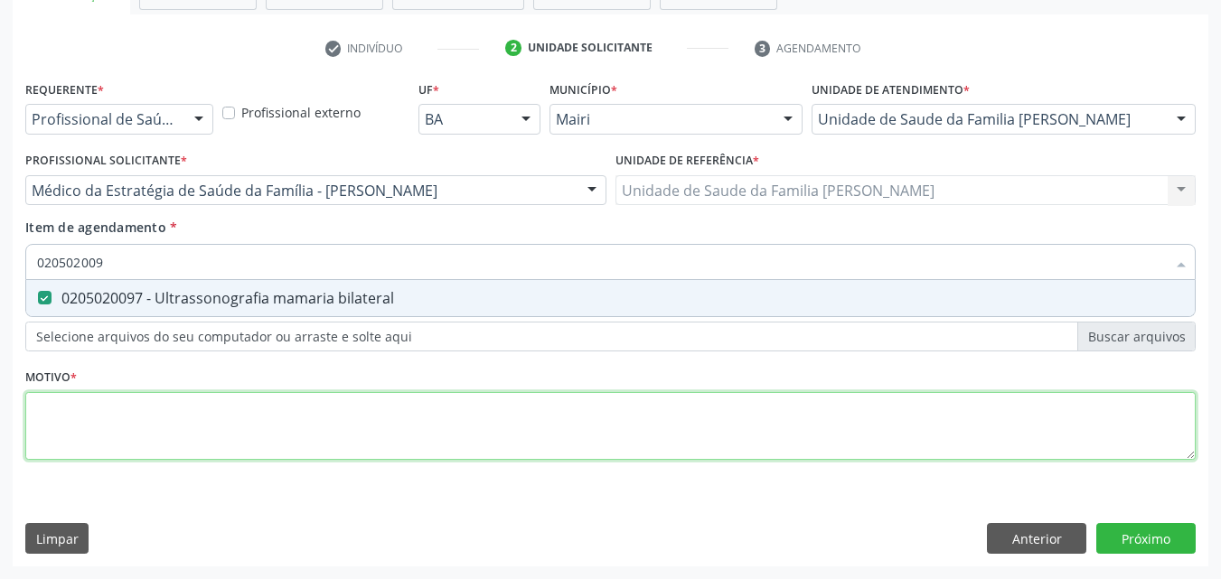
click at [105, 397] on div "Requerente * Profissional de Saúde Profissional de Saúde Paciente Nenhum result…" at bounding box center [610, 281] width 1171 height 410
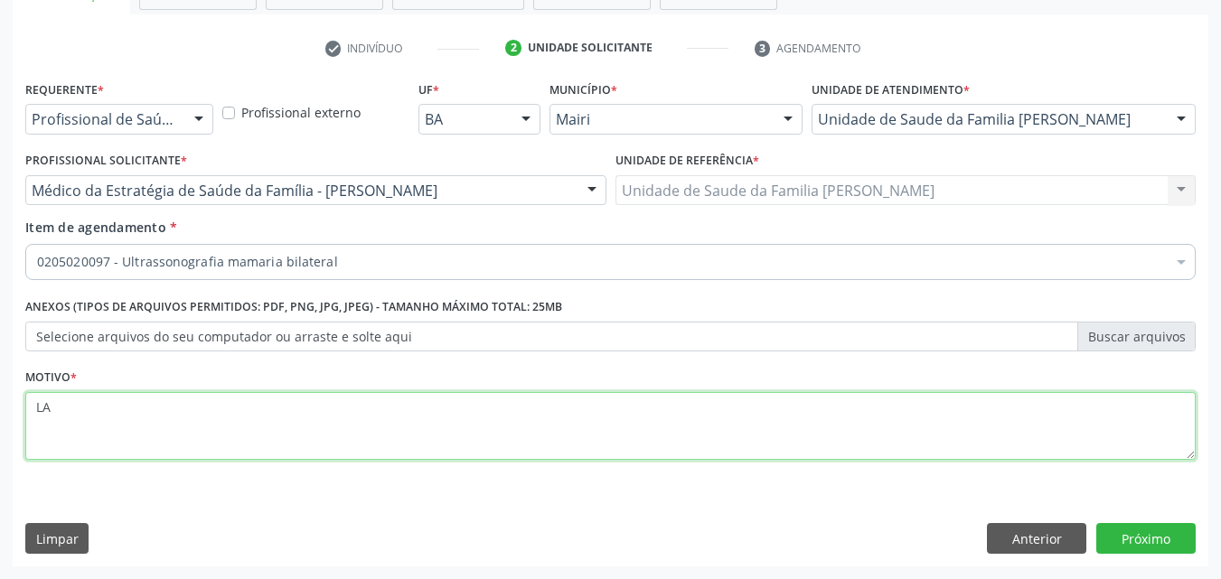
type textarea "L"
type textarea "DORES NA MAMÃ"
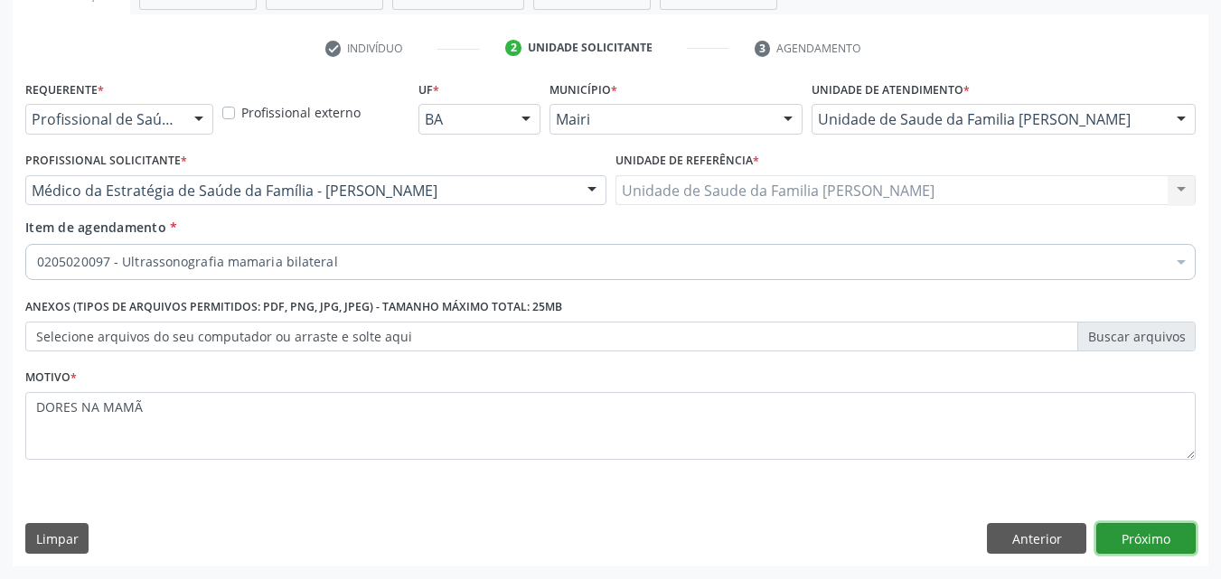
click at [1173, 533] on button "Próximo" at bounding box center [1146, 538] width 99 height 31
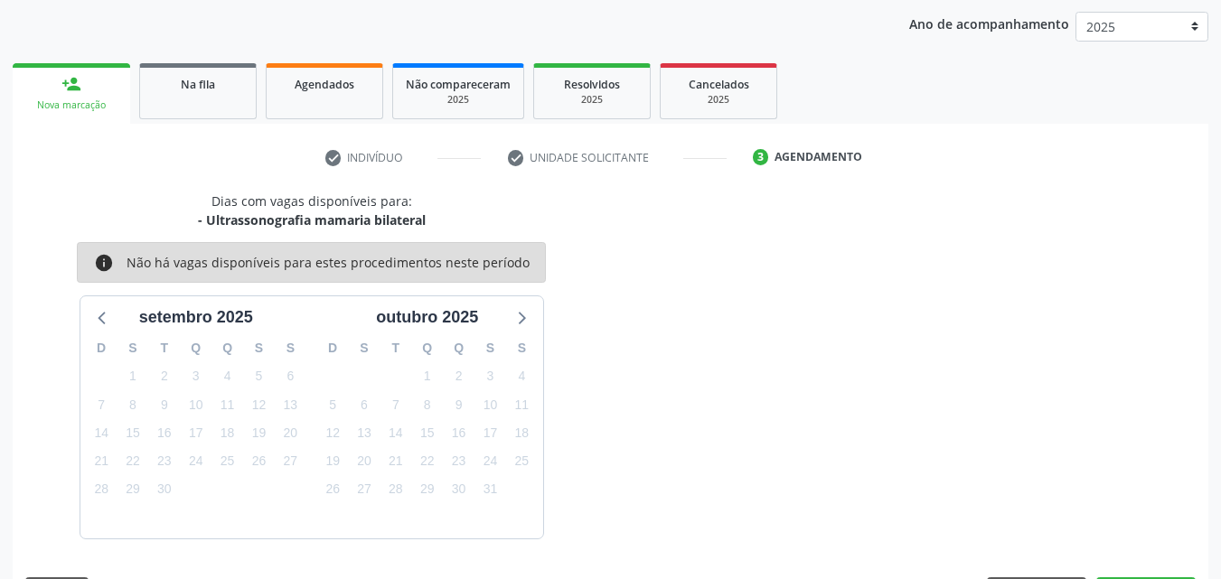
scroll to position [260, 0]
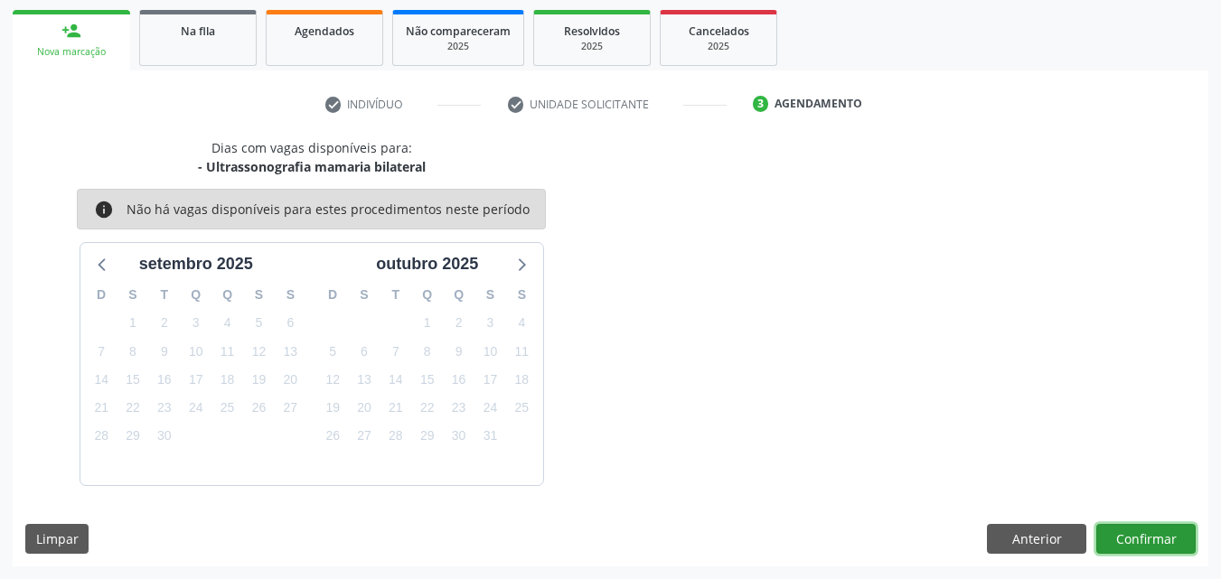
click at [1132, 537] on button "Confirmar" at bounding box center [1146, 539] width 99 height 31
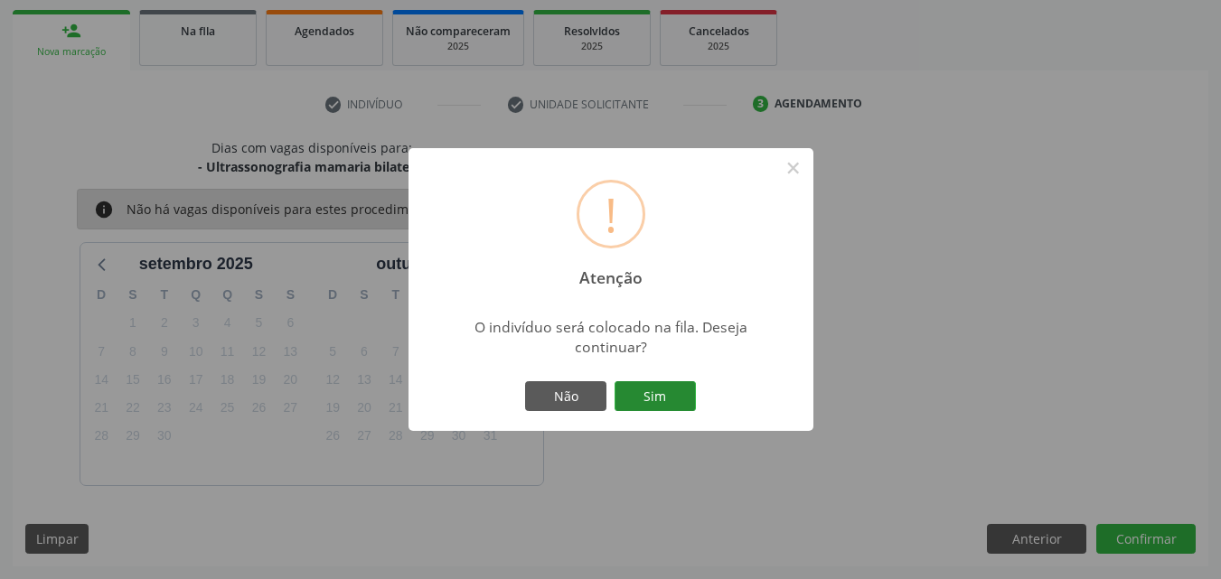
click at [678, 408] on button "Sim" at bounding box center [655, 396] width 81 height 31
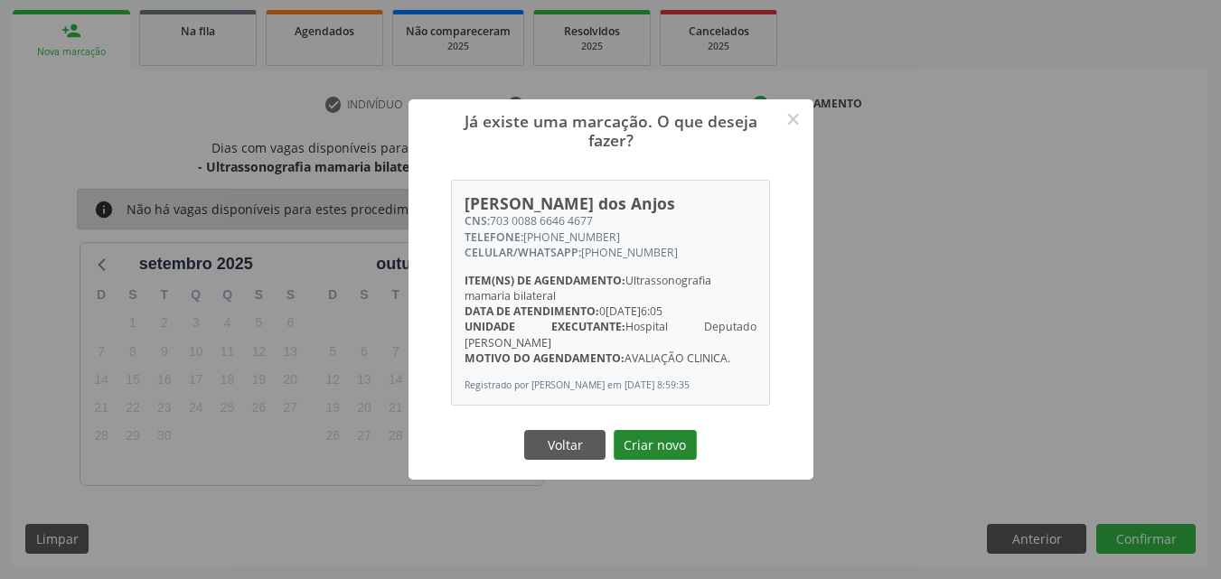
click at [640, 442] on button "Criar novo" at bounding box center [655, 445] width 83 height 31
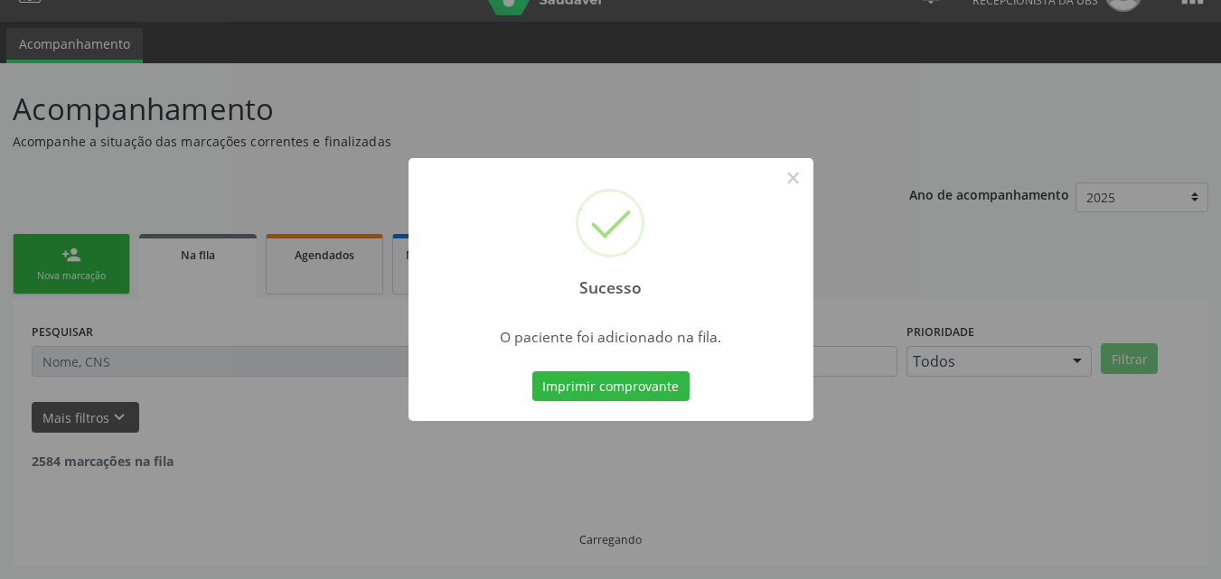
scroll to position [17, 0]
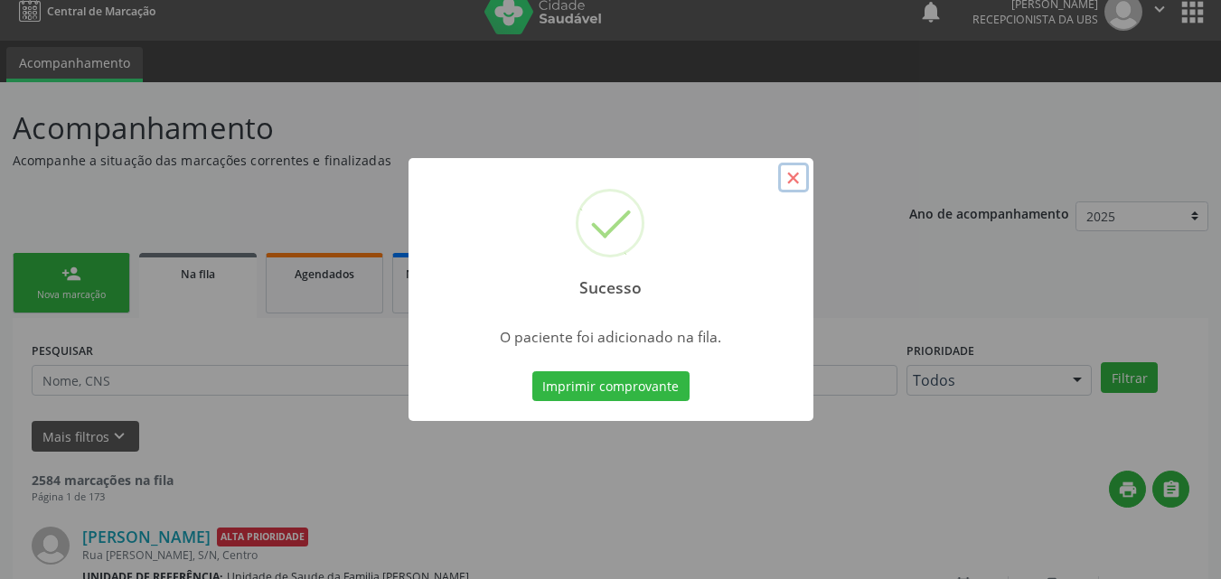
click at [789, 177] on button "×" at bounding box center [793, 178] width 31 height 31
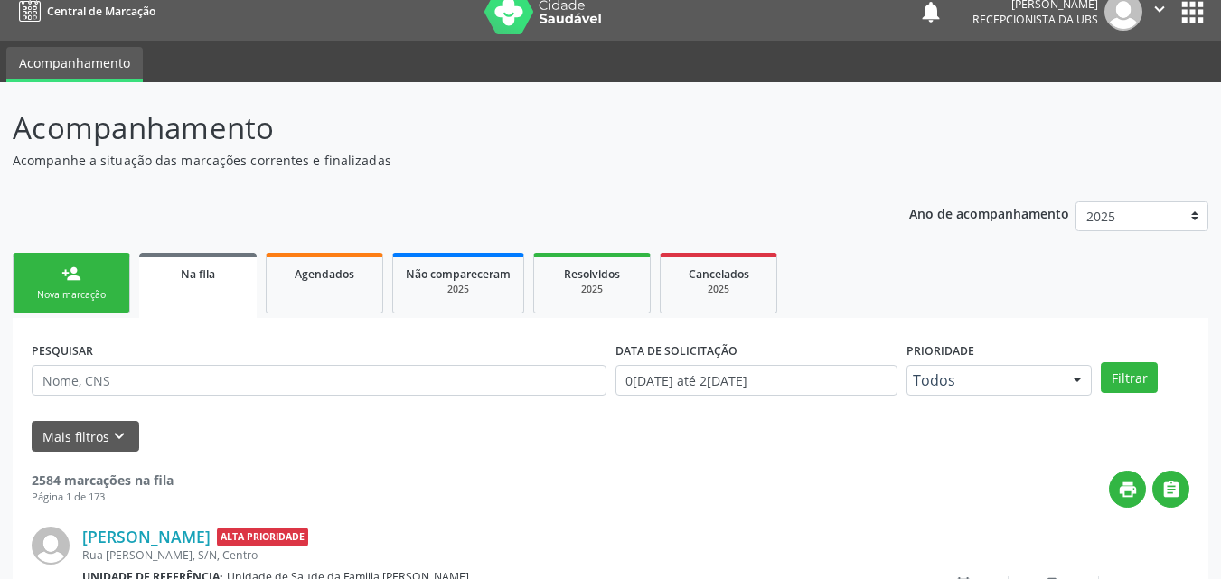
click at [52, 268] on link "person_add Nova marcação" at bounding box center [72, 283] width 118 height 61
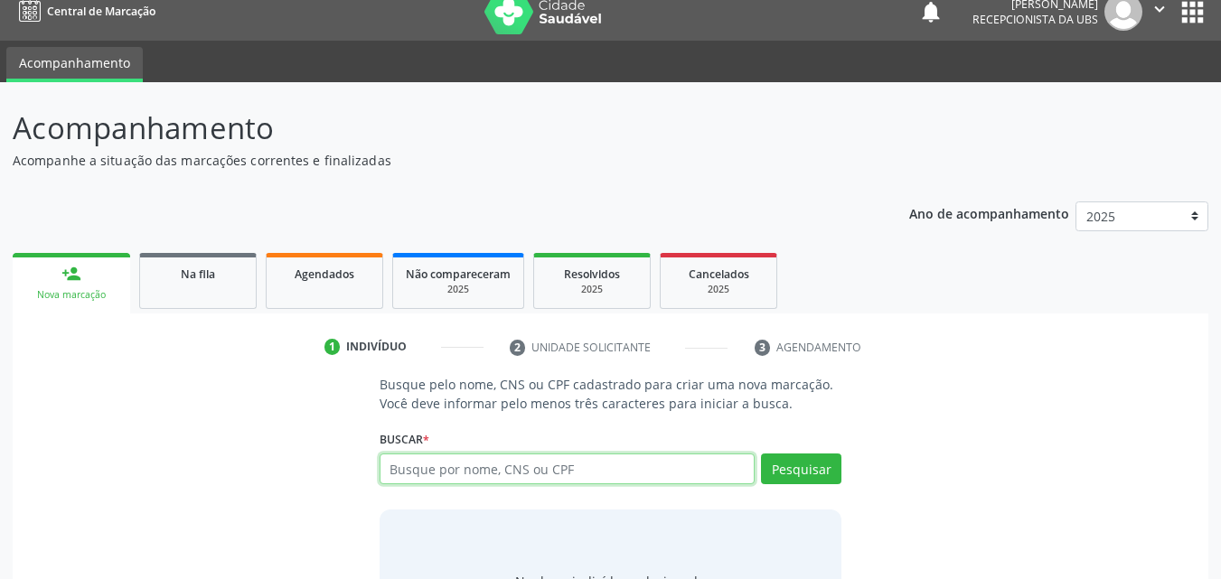
click at [424, 463] on input "text" at bounding box center [568, 469] width 376 height 31
type input "700005557506602"
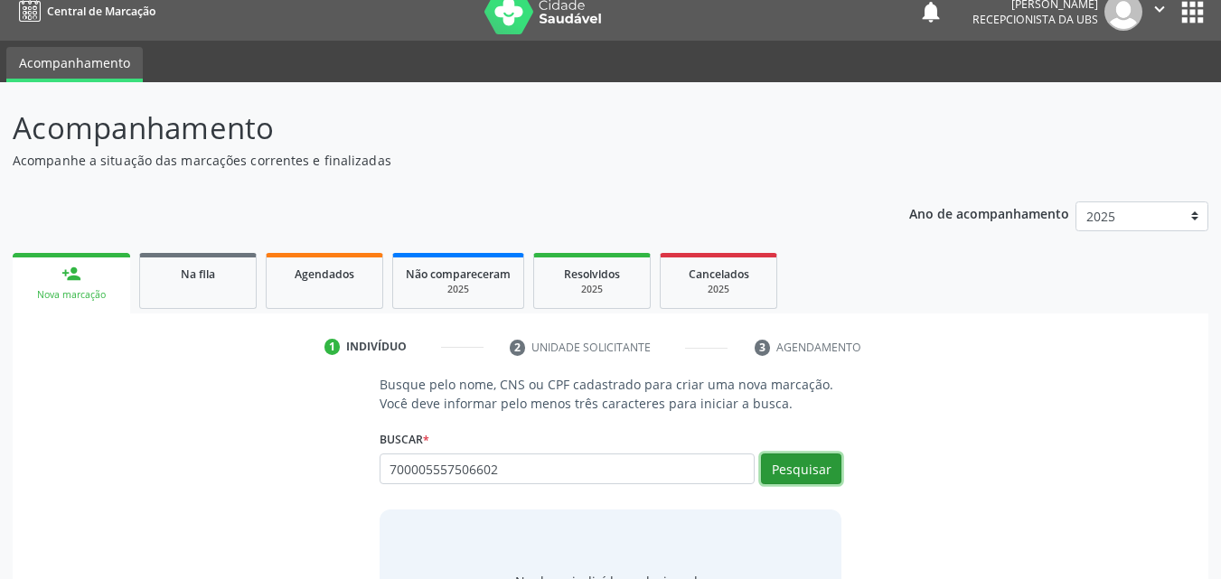
click at [814, 455] on button "Pesquisar" at bounding box center [801, 469] width 80 height 31
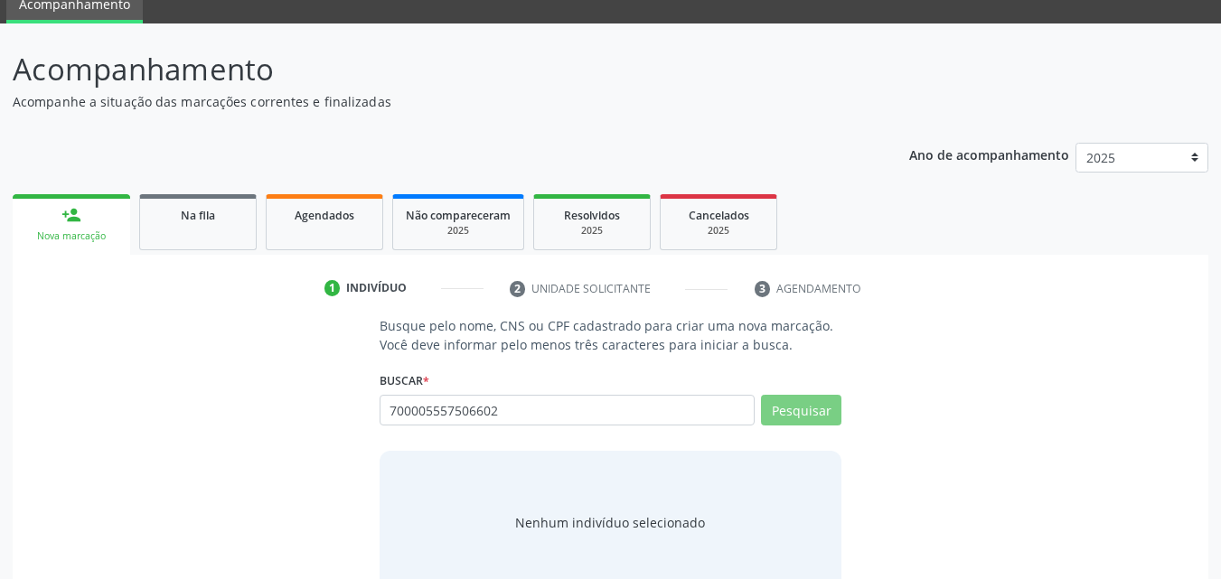
scroll to position [118, 0]
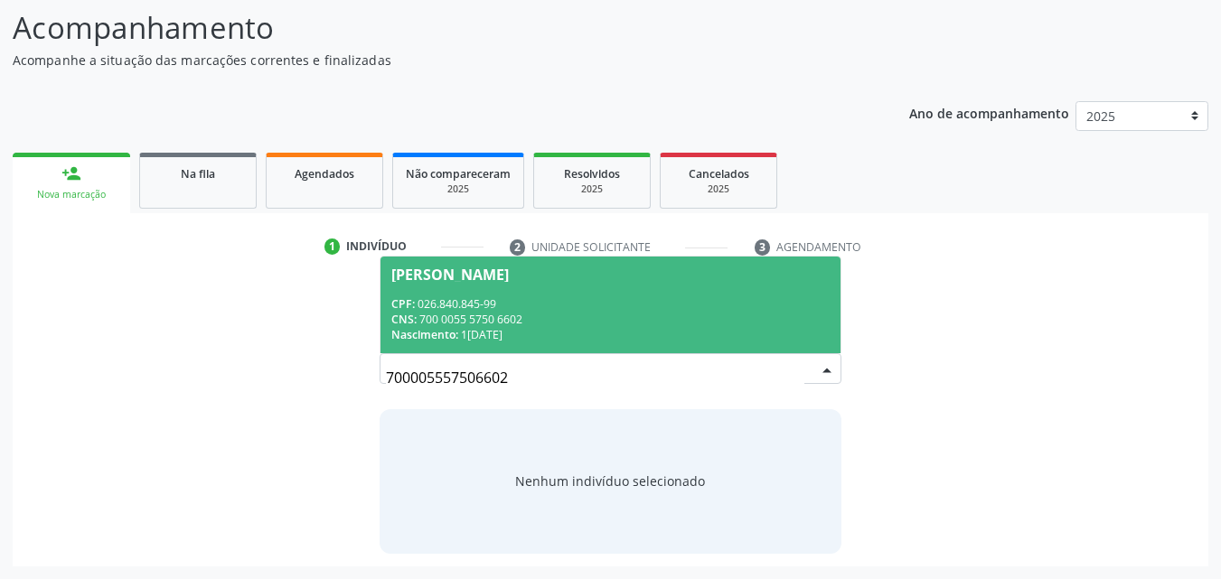
click at [476, 304] on div "CPF: 026.840.845-99" at bounding box center [610, 304] width 439 height 15
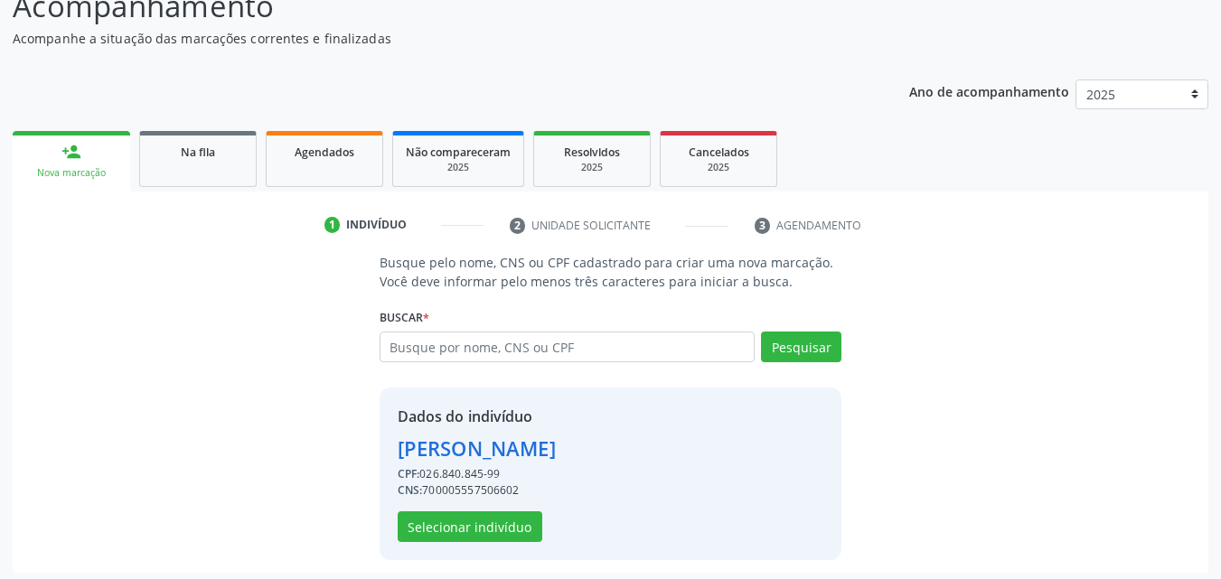
scroll to position [146, 0]
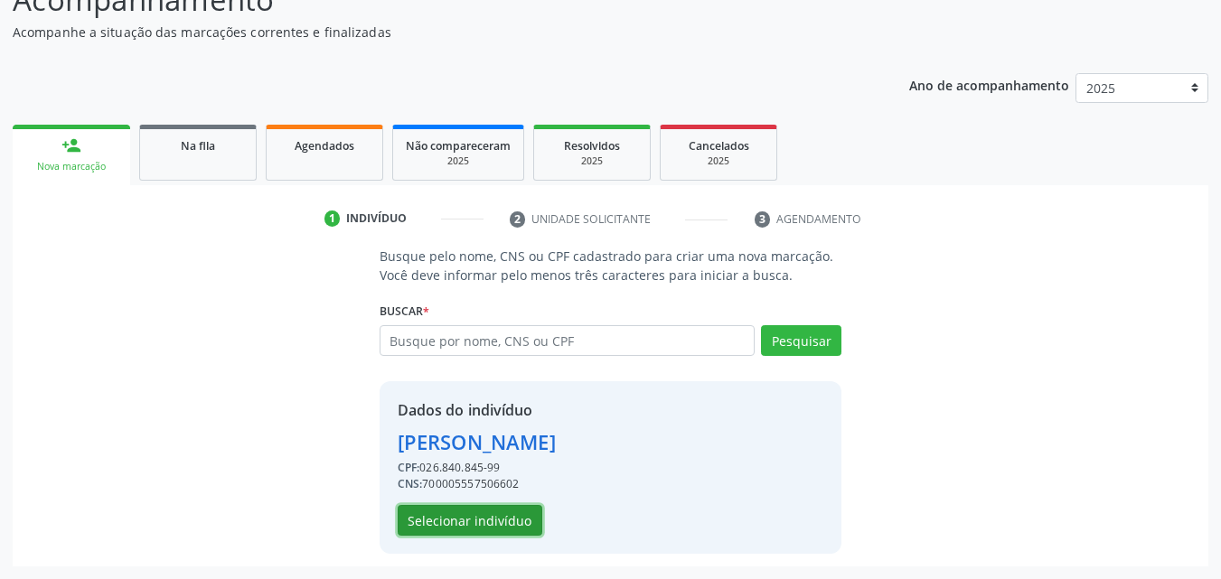
click at [496, 523] on button "Selecionar indivíduo" at bounding box center [470, 520] width 145 height 31
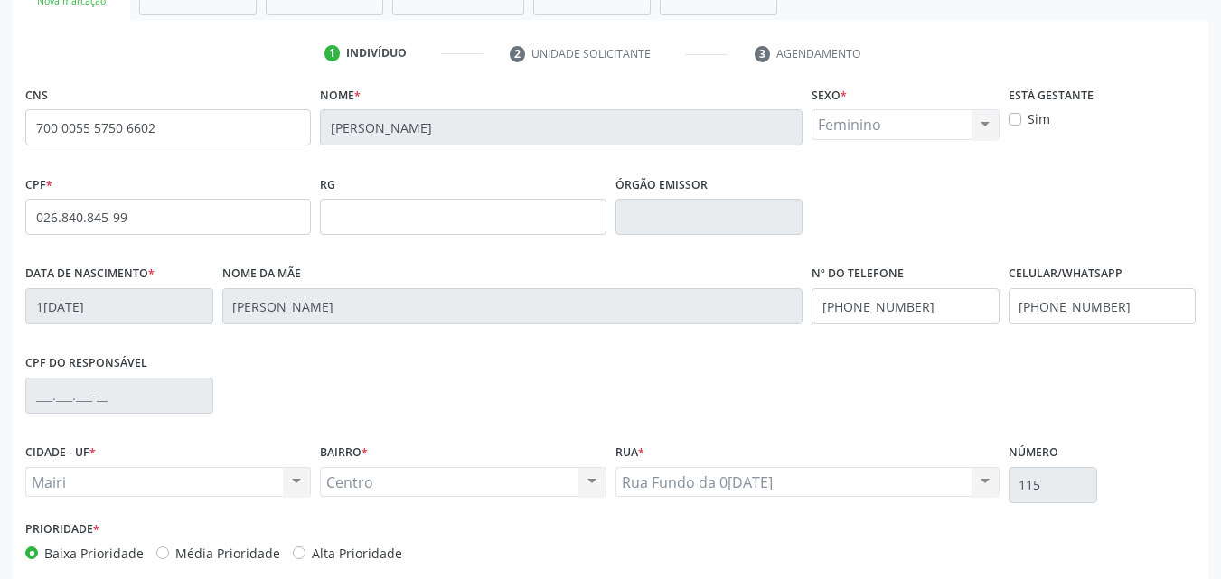
scroll to position [400, 0]
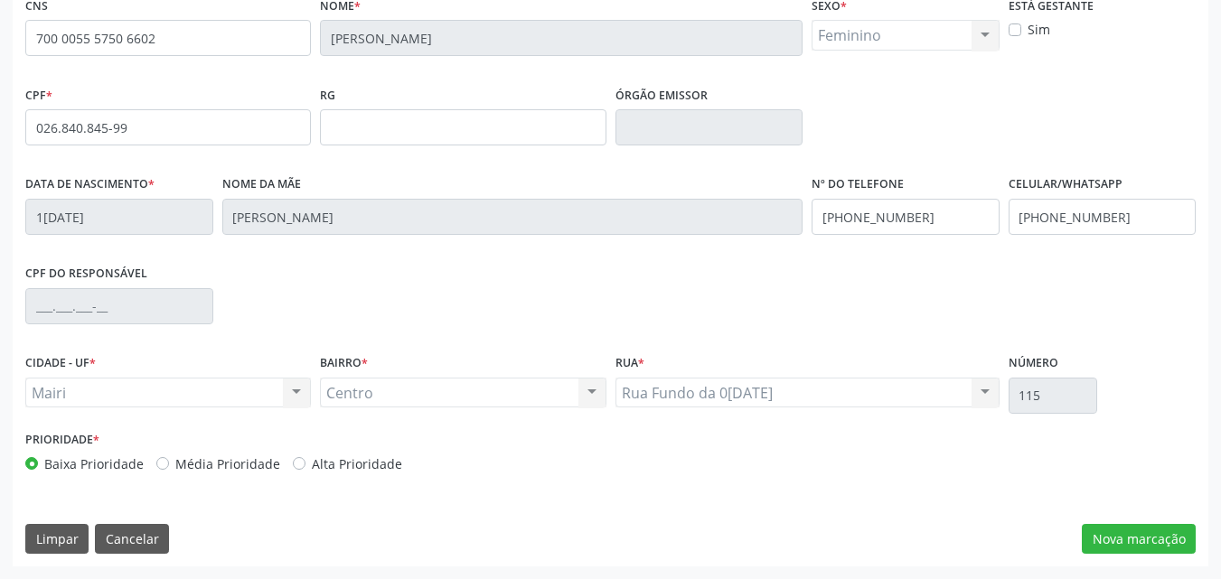
click at [323, 464] on label "Alta Prioridade" at bounding box center [357, 464] width 90 height 19
click at [306, 464] on input "Alta Prioridade" at bounding box center [299, 463] width 13 height 16
radio input "true"
click at [1129, 539] on button "Nova marcação" at bounding box center [1139, 539] width 114 height 31
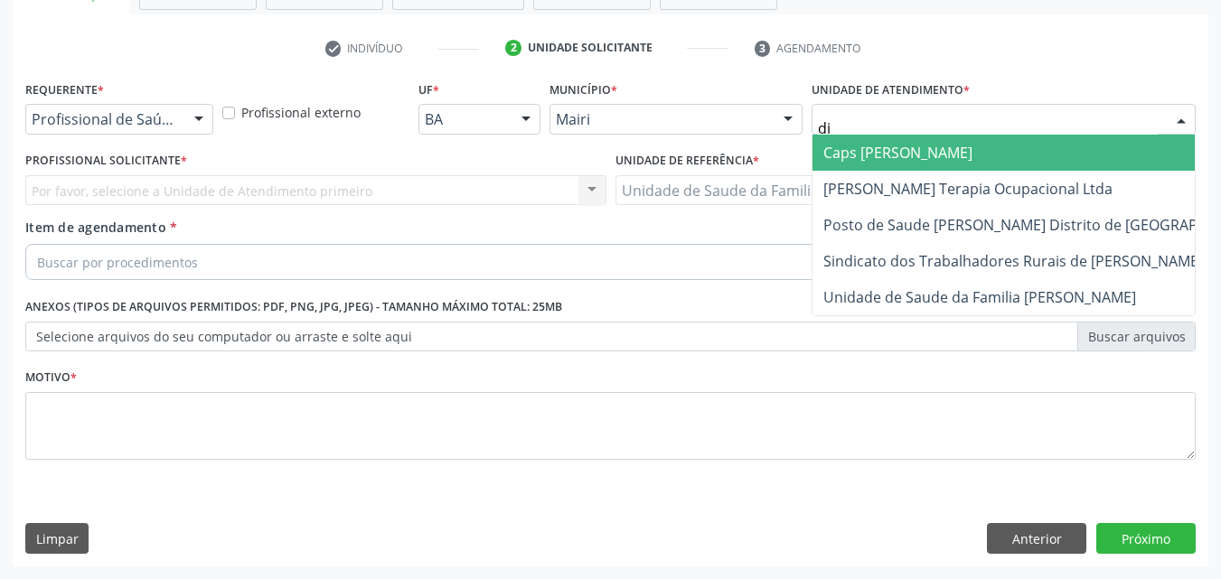
type input "dil"
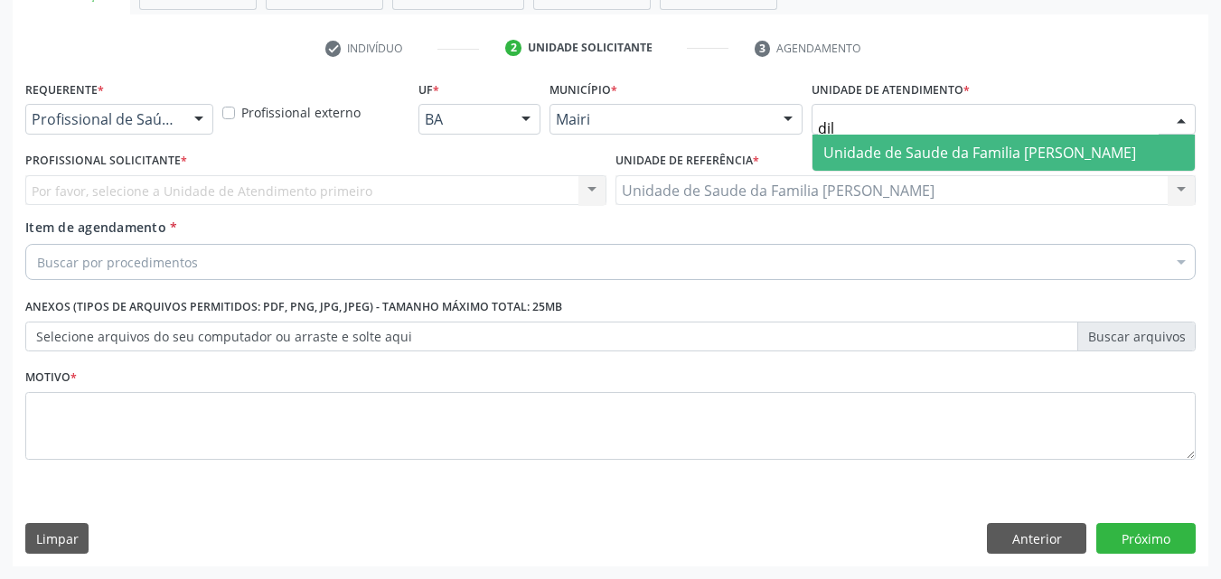
click at [919, 152] on span "Unidade de Saude da Familia [PERSON_NAME]" at bounding box center [980, 153] width 313 height 20
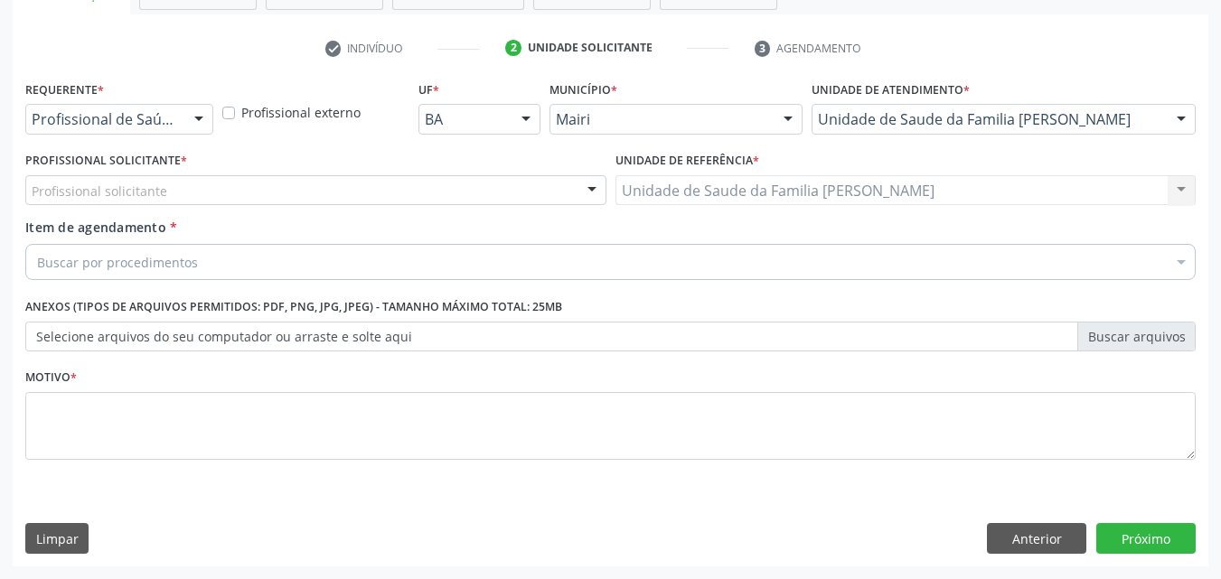
click at [231, 193] on div "Profissional solicitante" at bounding box center [315, 190] width 581 height 31
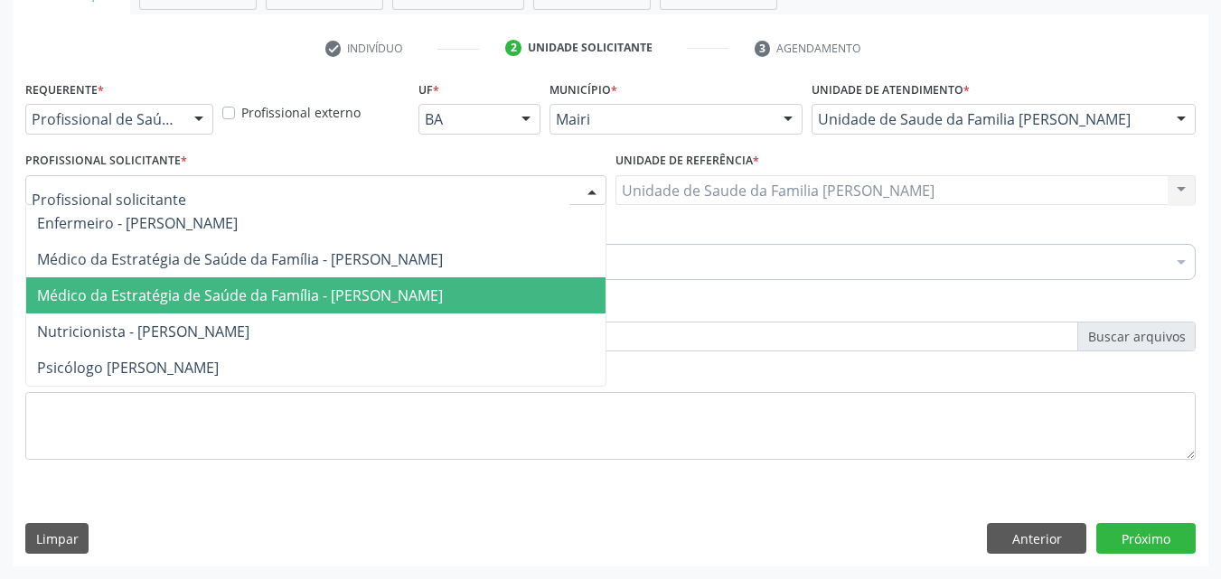
click at [237, 287] on span "Médico da Estratégia de Saúde da Família - [PERSON_NAME]" at bounding box center [240, 296] width 406 height 20
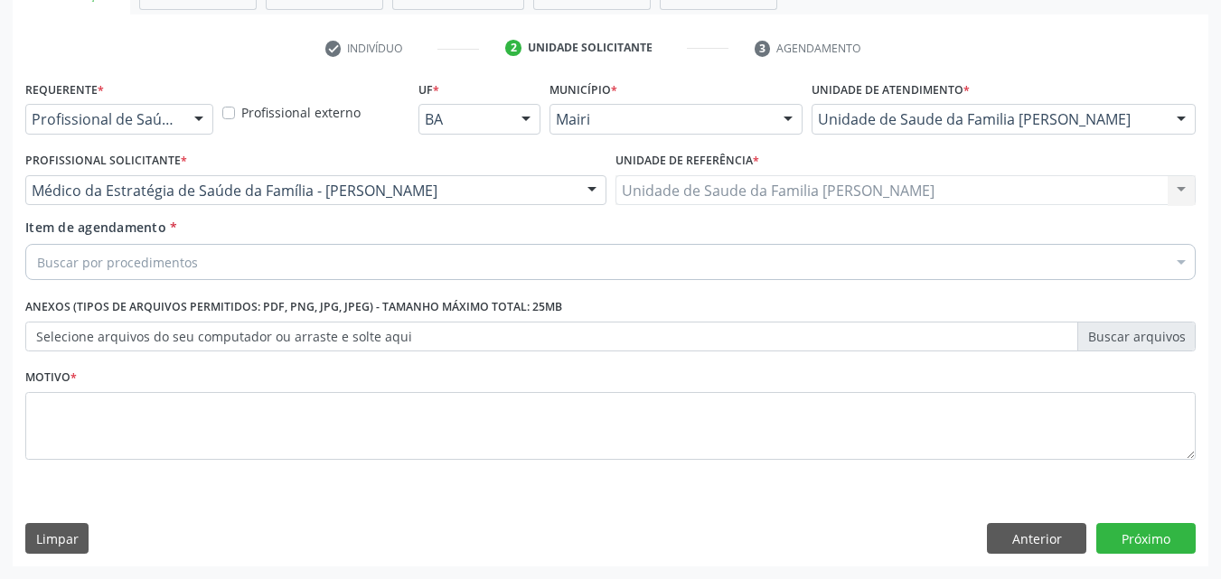
click at [124, 281] on div "Item de agendamento * Buscar por procedimentos Selecionar todos 0604320140 - Ab…" at bounding box center [611, 253] width 1180 height 70
drag, startPoint x: 124, startPoint y: 281, endPoint x: 135, endPoint y: 259, distance: 24.3
click at [124, 278] on div "Item de agendamento * Buscar por procedimentos Selecionar todos 0604320140 - Ab…" at bounding box center [611, 253] width 1180 height 70
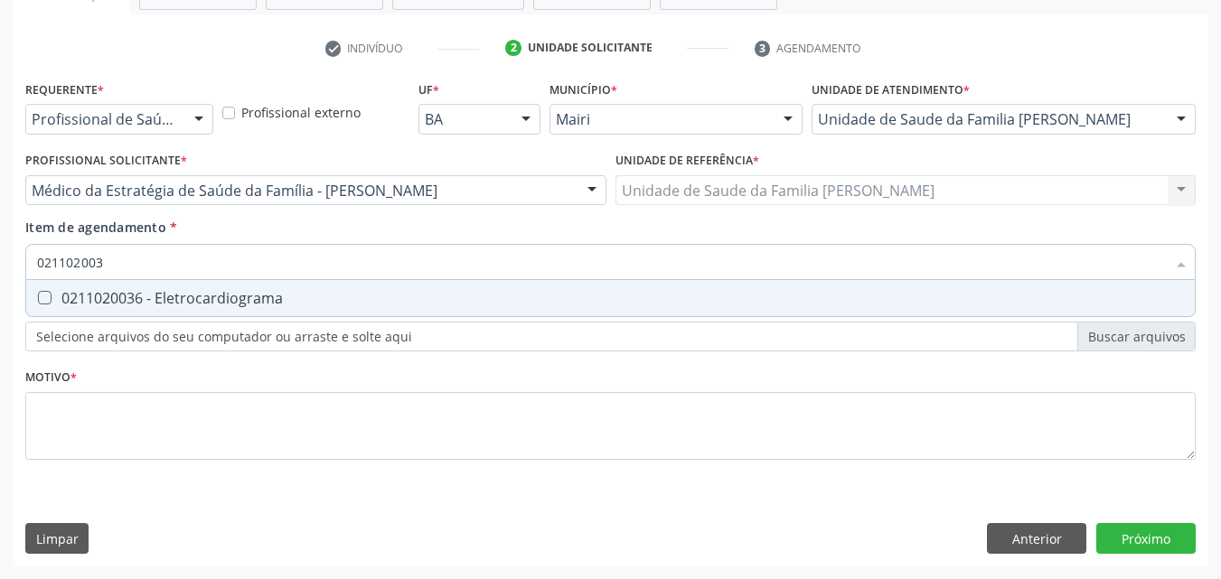
type input "0211020036"
click at [205, 301] on div "0211020036 - Eletrocardiograma" at bounding box center [610, 298] width 1147 height 14
checkbox Eletrocardiograma "true"
click at [86, 388] on div "Requerente * Profissional de Saúde Profissional de Saúde Paciente Nenhum result…" at bounding box center [610, 281] width 1171 height 410
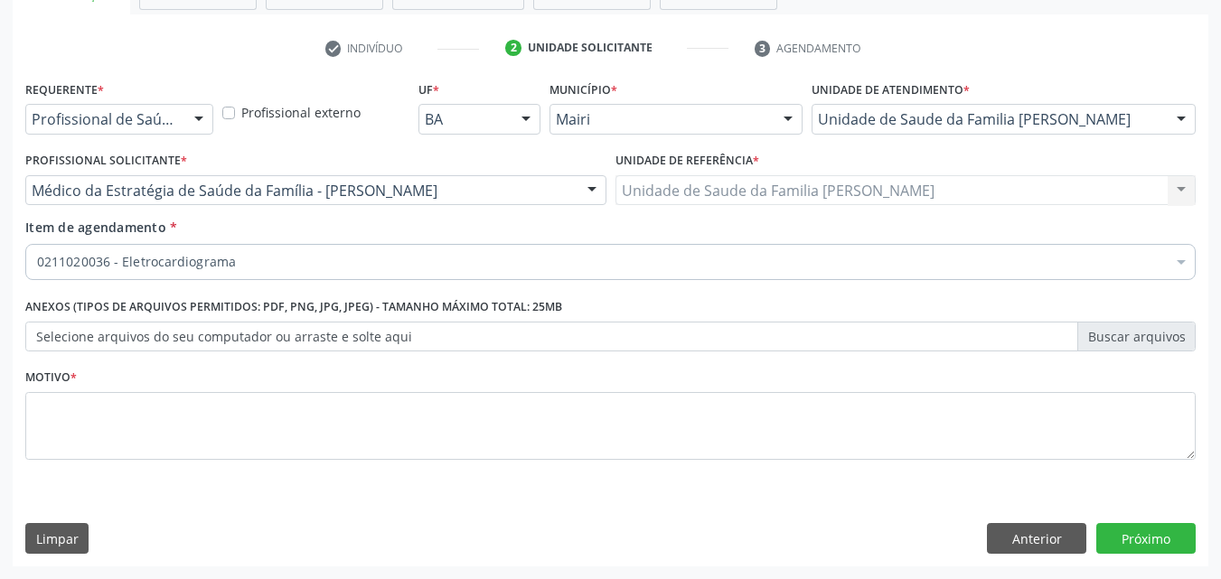
click at [84, 413] on div "Requerente * Profissional de Saúde Profissional de Saúde Paciente Nenhum result…" at bounding box center [610, 281] width 1171 height 410
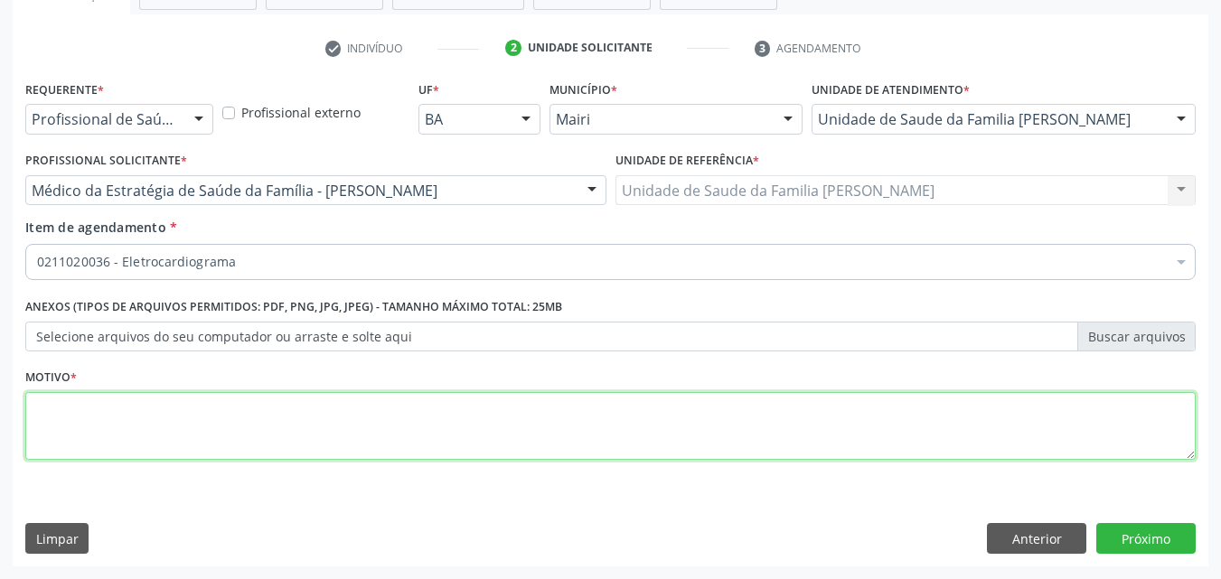
click at [84, 413] on textarea at bounding box center [610, 426] width 1171 height 69
type textarea "CONTROLE"
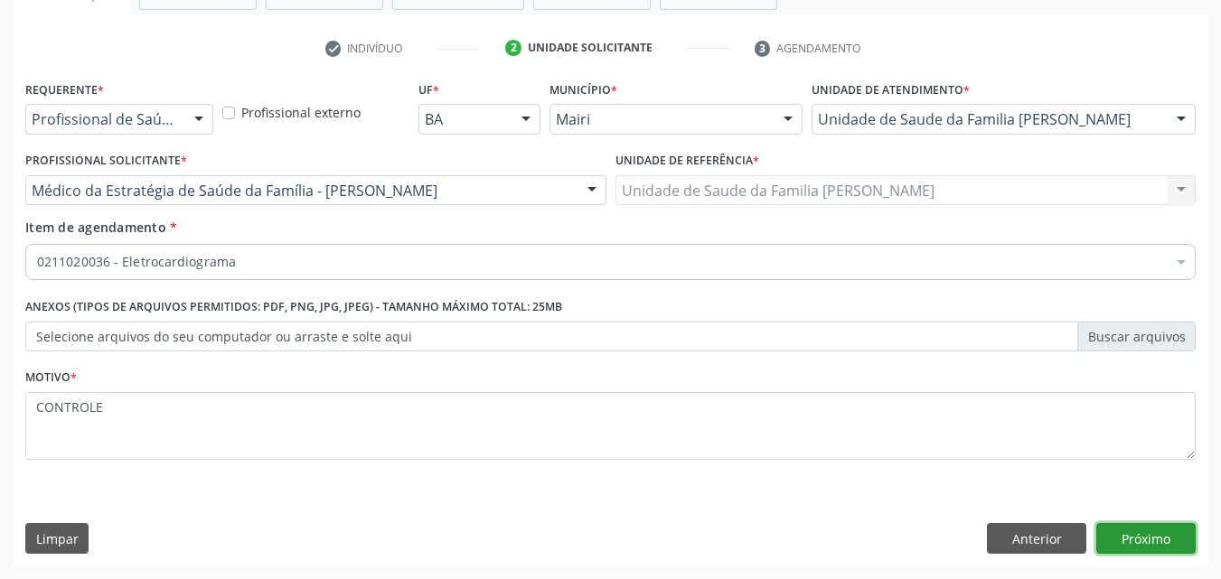
click at [1126, 538] on button "Próximo" at bounding box center [1146, 538] width 99 height 31
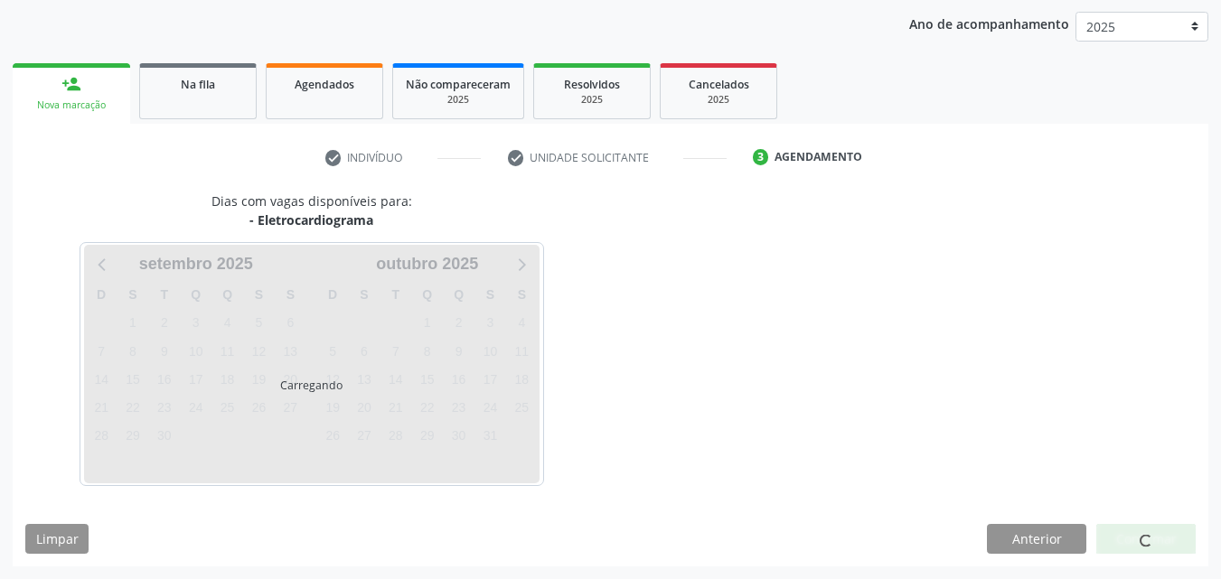
scroll to position [260, 0]
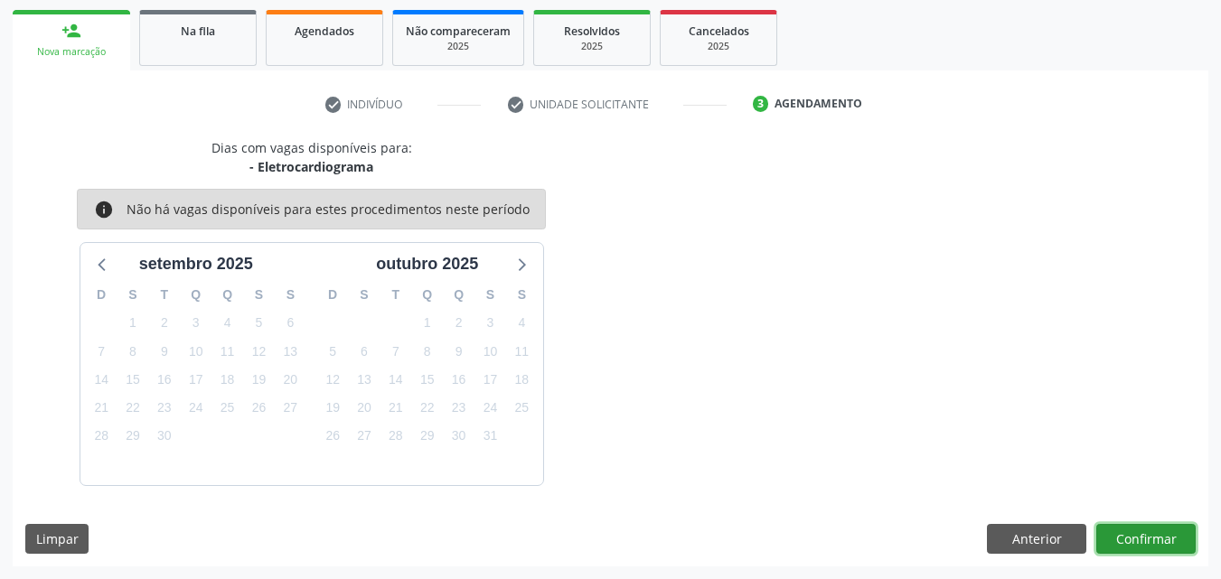
click at [1126, 538] on button "Confirmar" at bounding box center [1146, 539] width 99 height 31
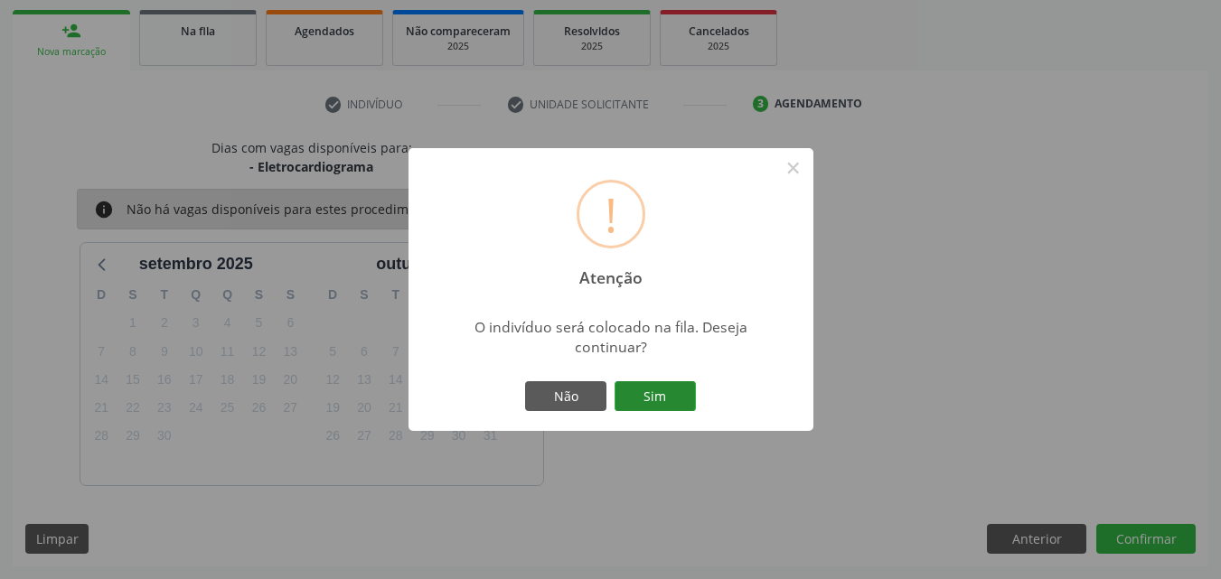
click at [664, 389] on button "Sim" at bounding box center [655, 396] width 81 height 31
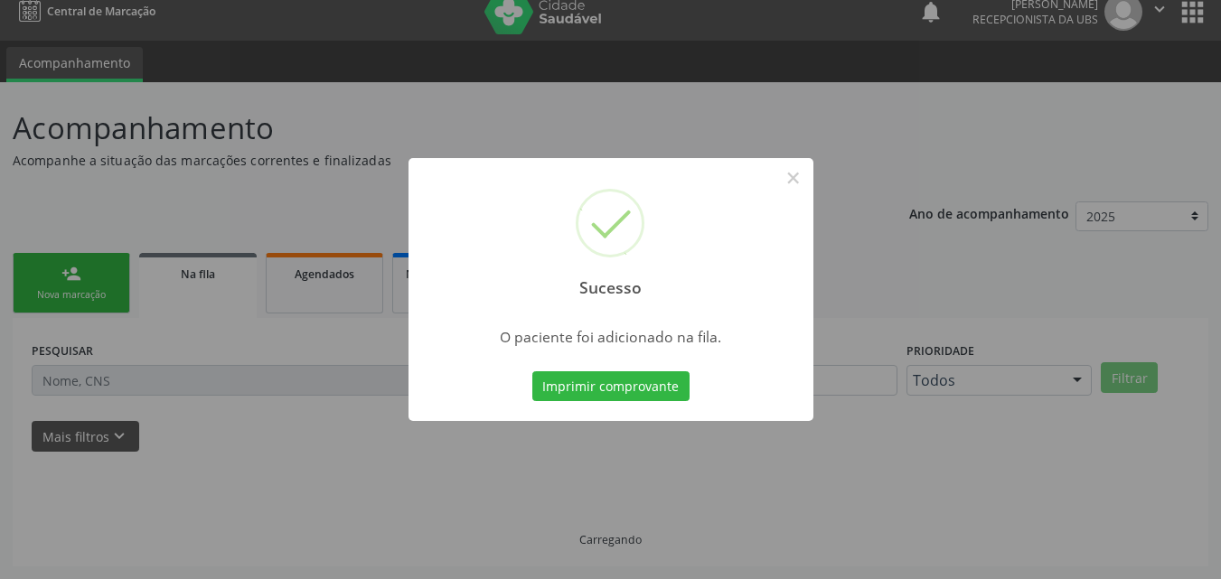
scroll to position [17, 0]
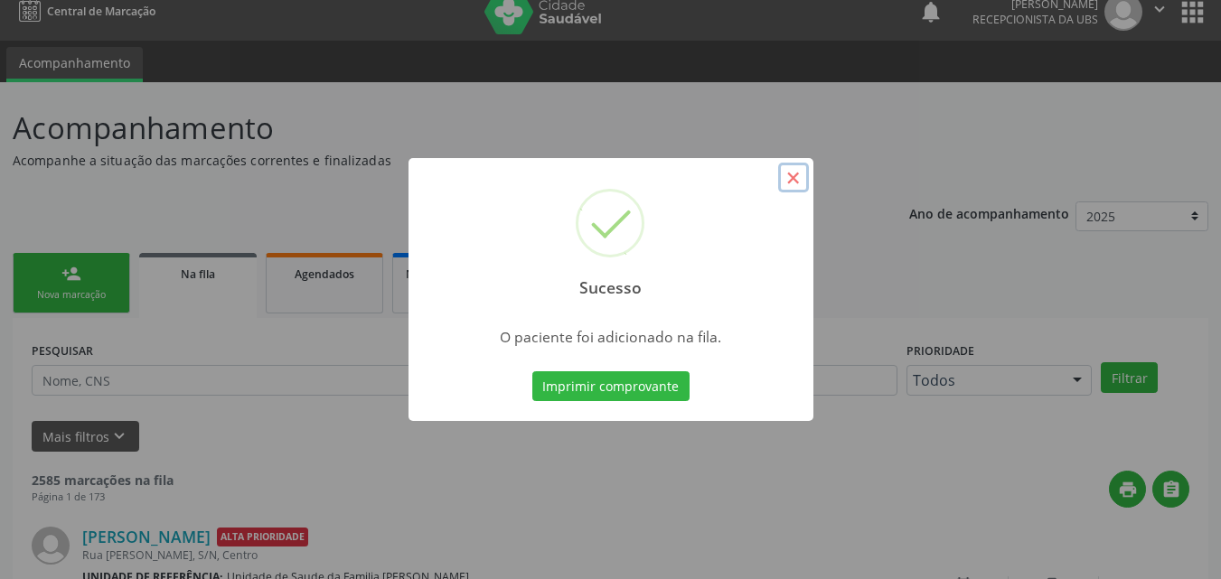
click at [782, 175] on button "×" at bounding box center [793, 178] width 31 height 31
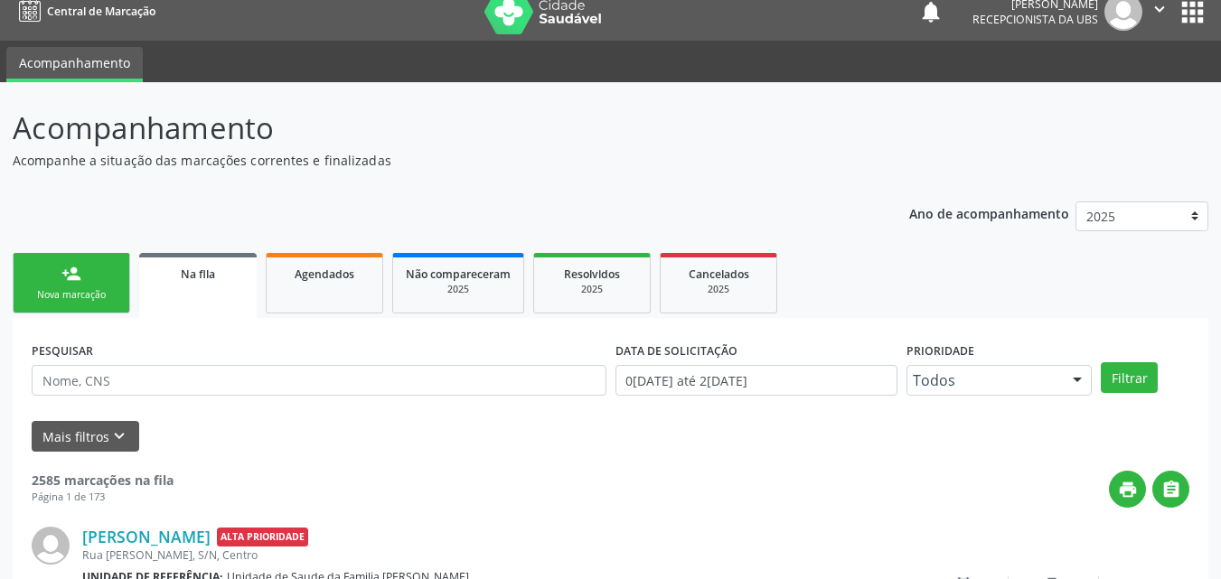
click at [104, 277] on link "person_add Nova marcação" at bounding box center [72, 283] width 118 height 61
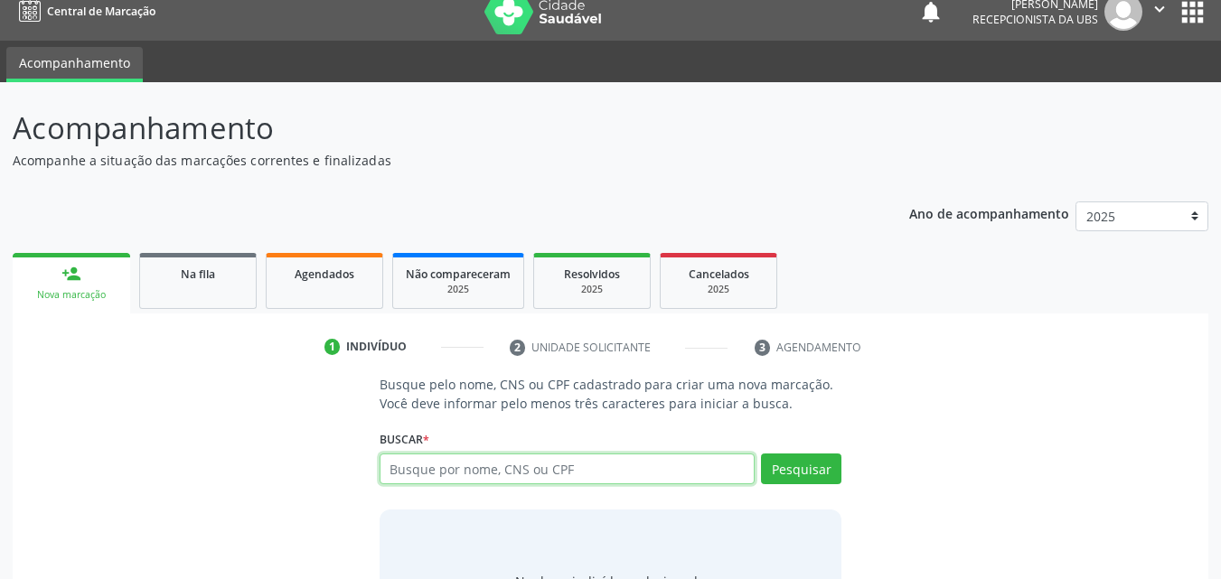
click at [445, 481] on input "text" at bounding box center [568, 469] width 376 height 31
type input "700005557506602"
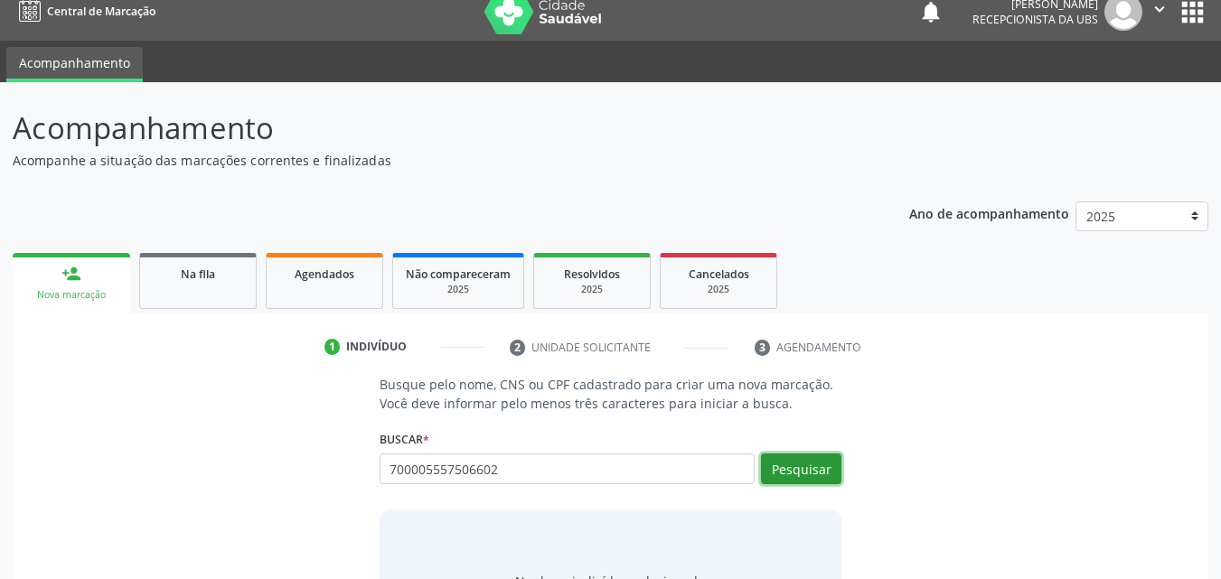
click at [800, 482] on button "Pesquisar" at bounding box center [801, 469] width 80 height 31
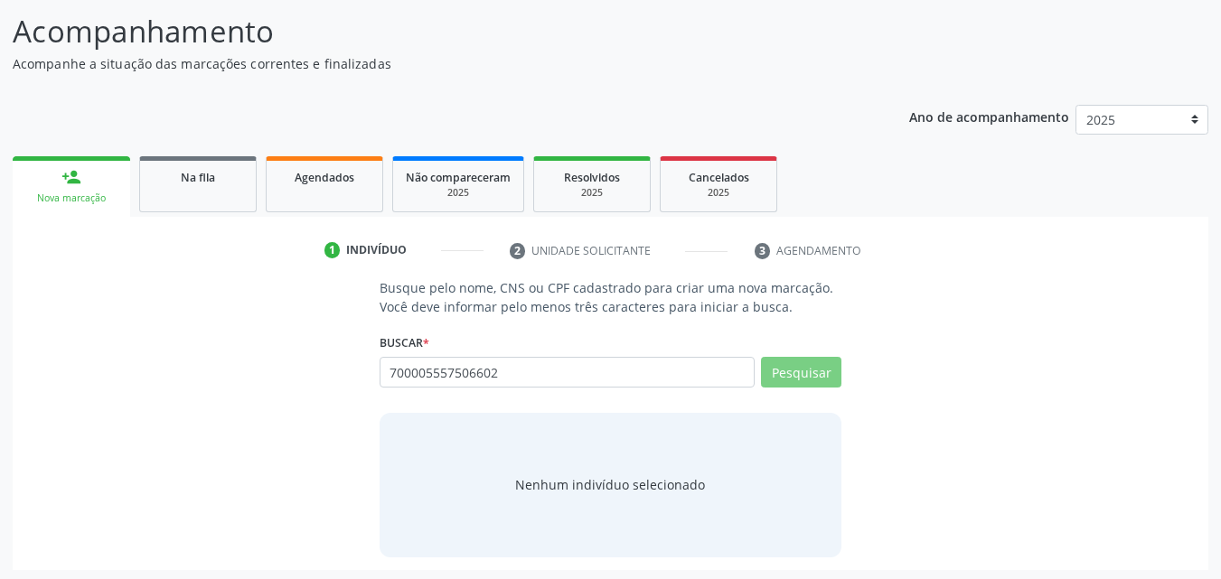
scroll to position [118, 0]
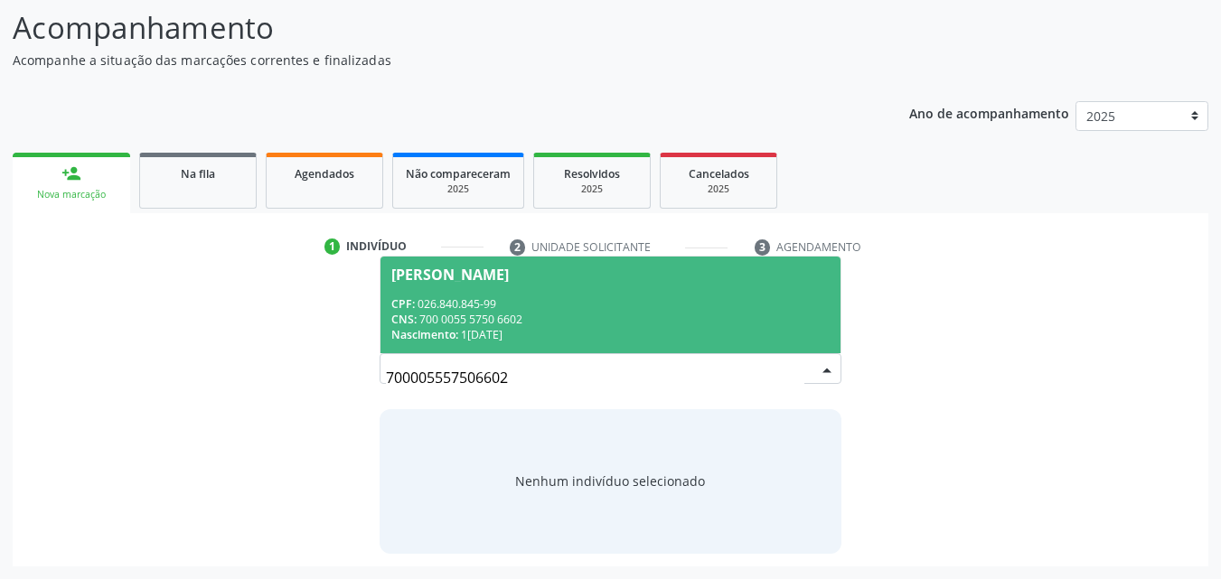
click at [531, 308] on div "CPF: 026.840.845-99" at bounding box center [610, 304] width 439 height 15
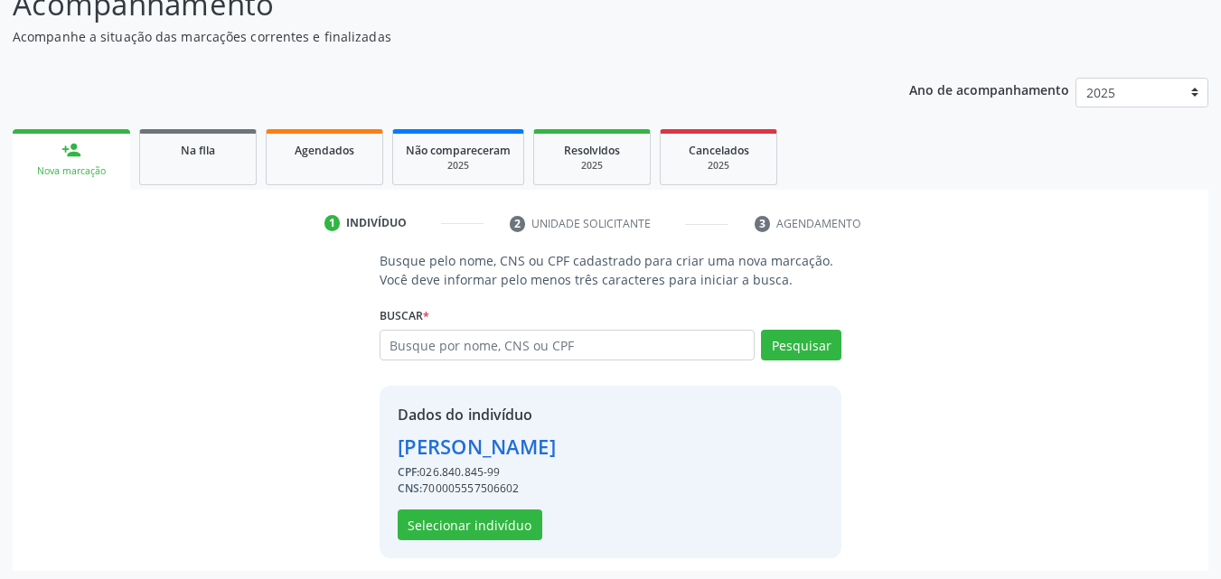
scroll to position [146, 0]
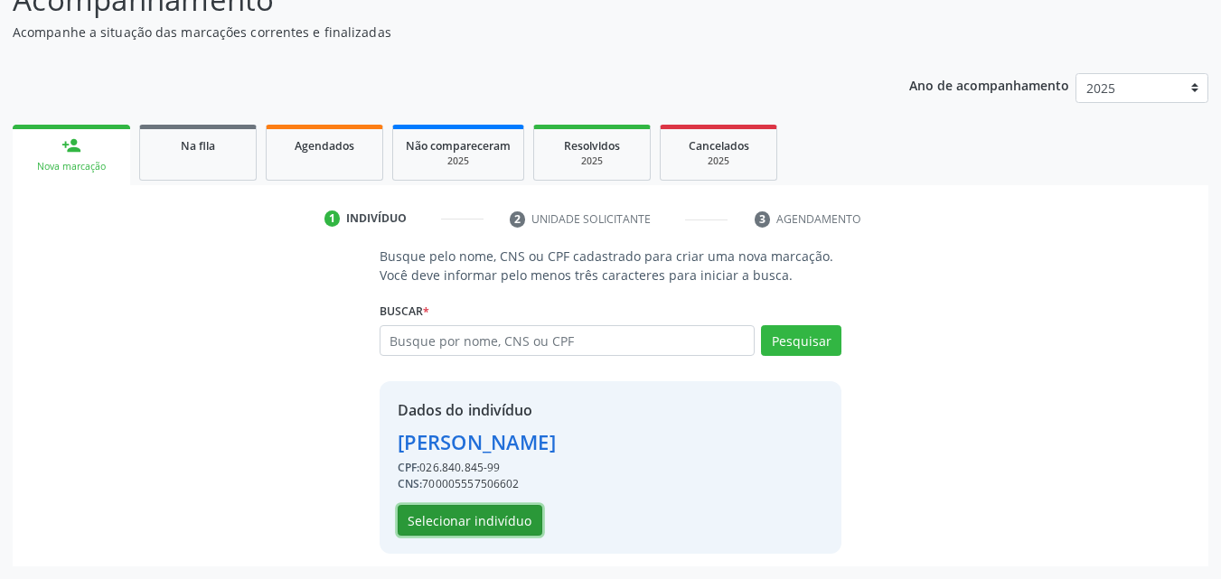
click at [474, 519] on button "Selecionar indivíduo" at bounding box center [470, 520] width 145 height 31
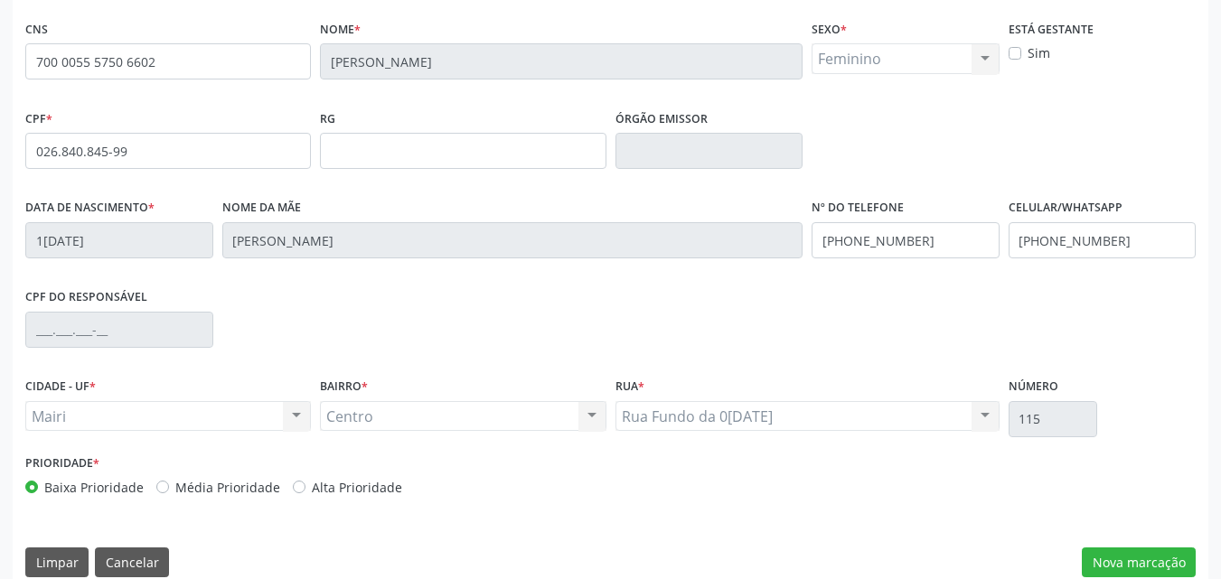
scroll to position [400, 0]
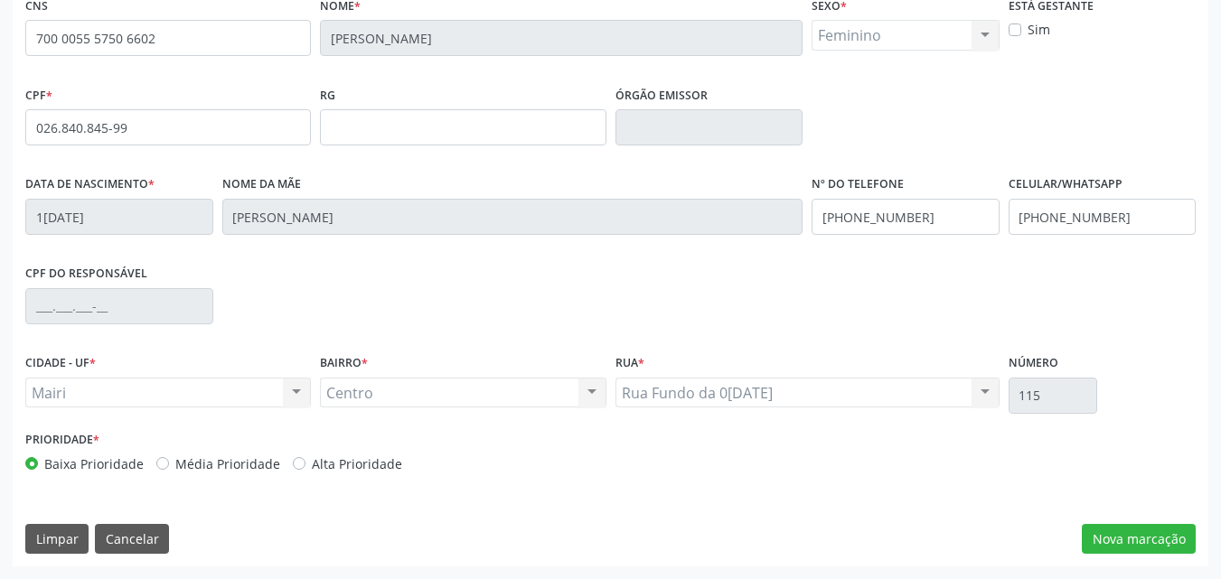
click at [341, 474] on div "Prioridade * Baixa Prioridade Média Prioridade Alta Prioridade" at bounding box center [316, 457] width 590 height 60
click at [1089, 530] on button "Nova marcação" at bounding box center [1139, 539] width 114 height 31
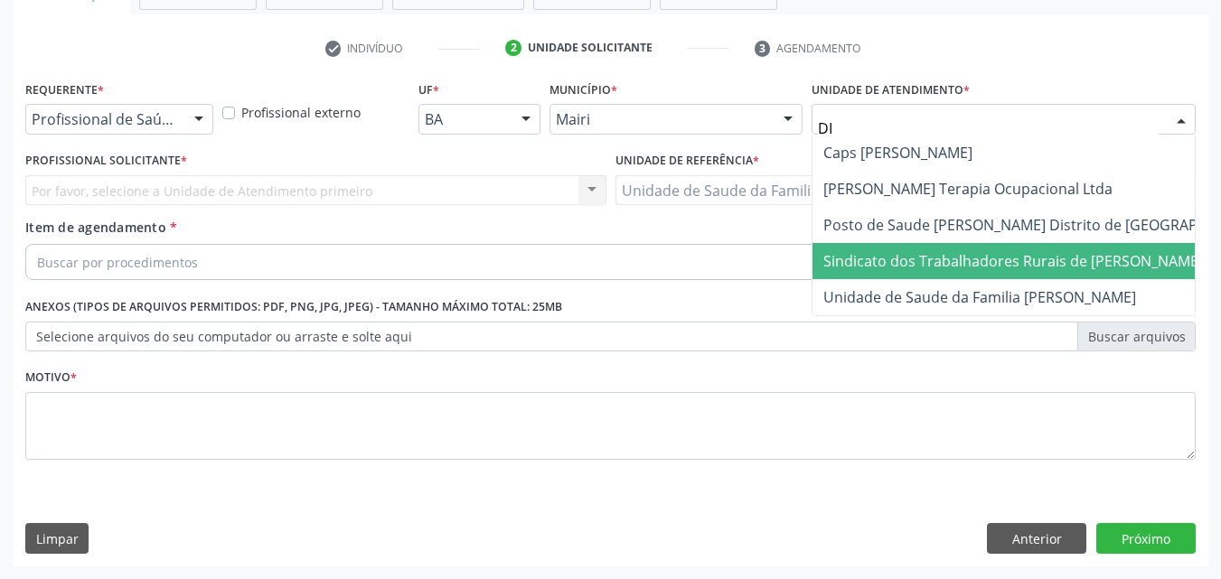
type input "DIL"
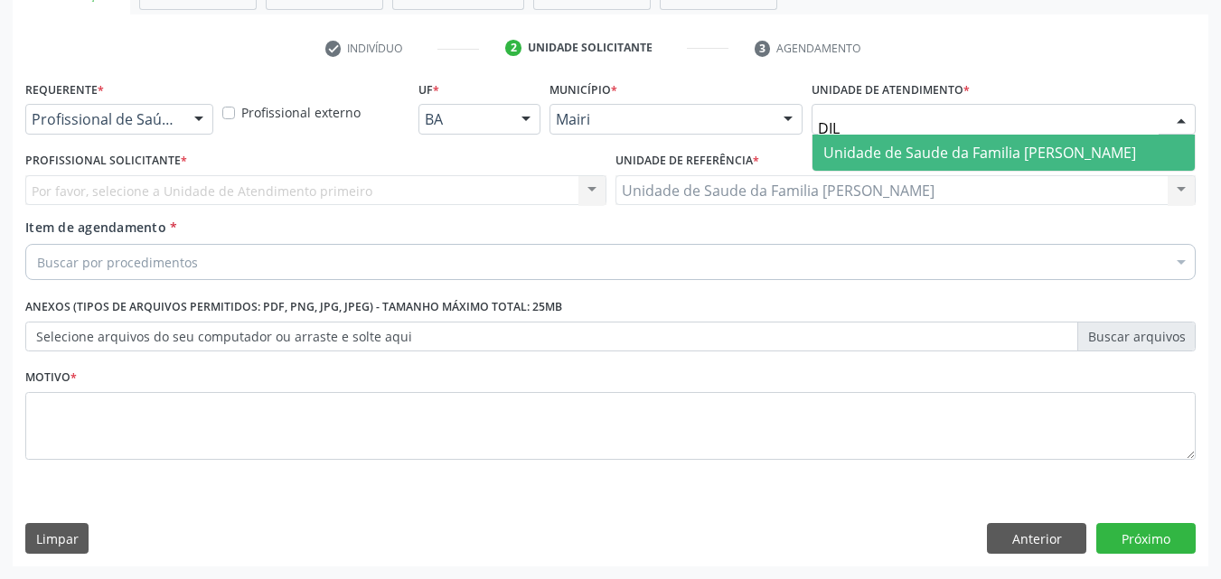
click at [897, 156] on span "Unidade de Saude da Familia [PERSON_NAME]" at bounding box center [980, 153] width 313 height 20
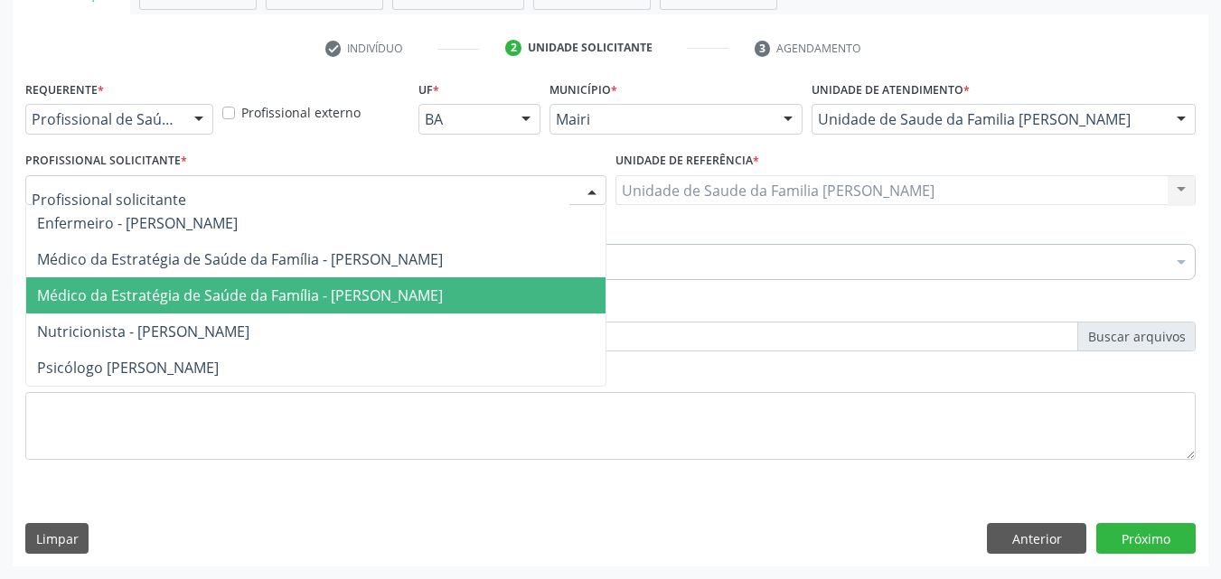
click at [195, 288] on span "Médico da Estratégia de Saúde da Família - [PERSON_NAME]" at bounding box center [240, 296] width 406 height 20
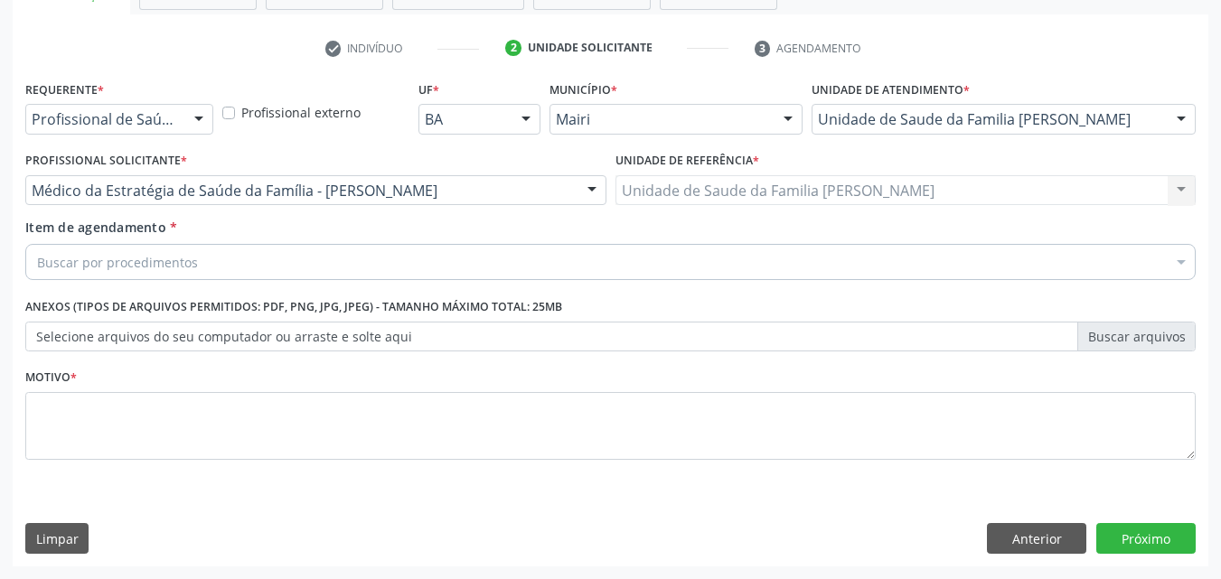
click at [183, 286] on div "Item de agendamento * Buscar por procedimentos Selecionar todos 0604320140 - Ab…" at bounding box center [611, 253] width 1180 height 70
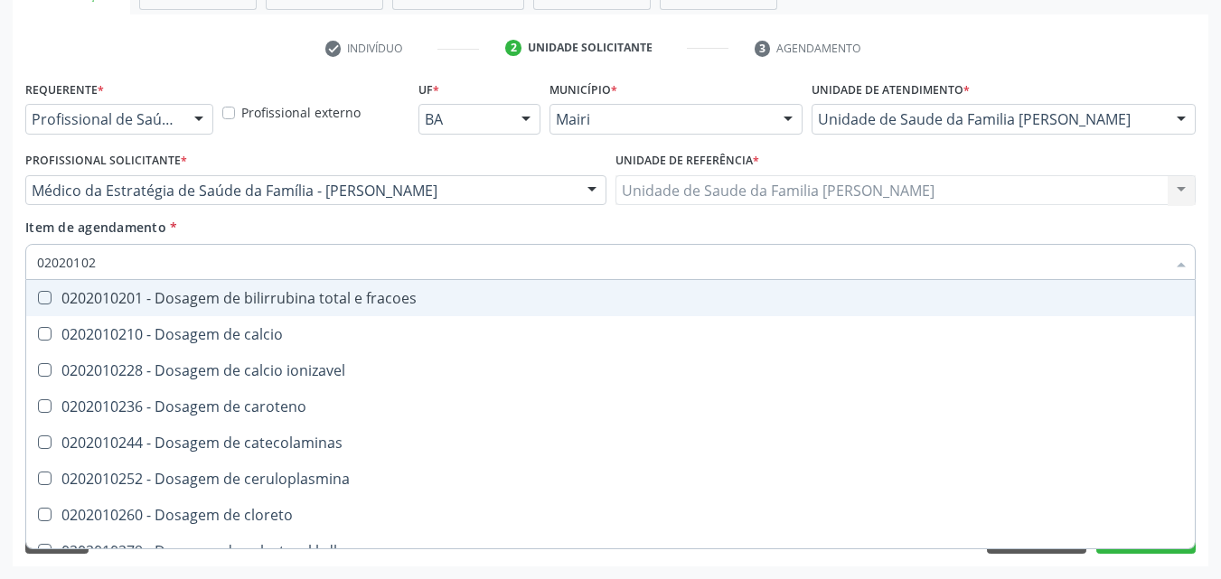
type input "020201029"
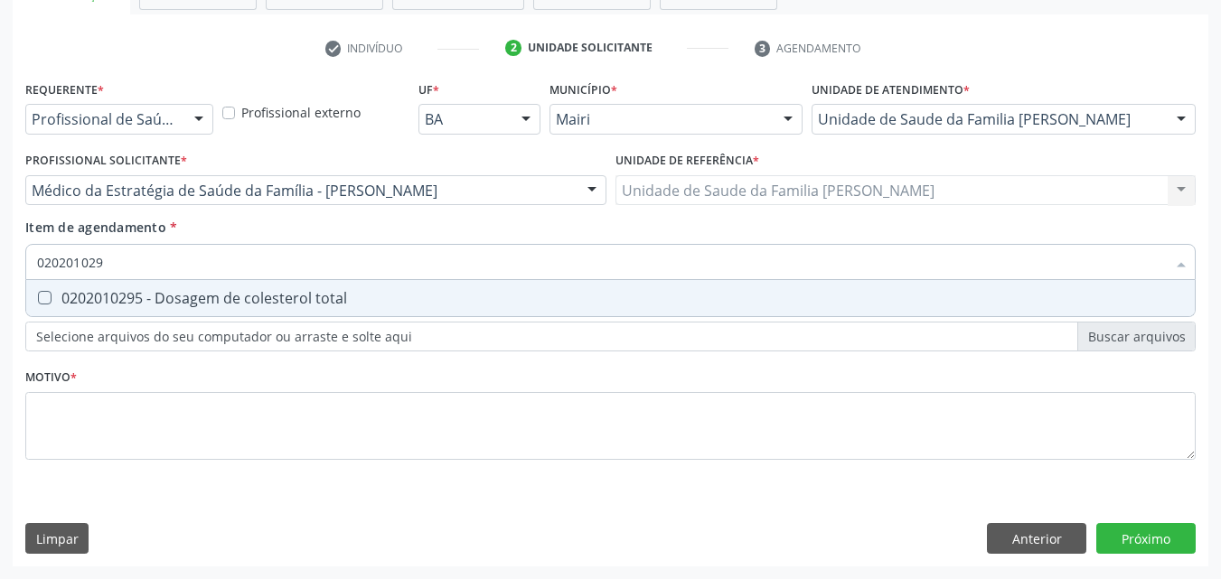
click at [184, 286] on span "0202010295 - Dosagem de colesterol total" at bounding box center [610, 298] width 1169 height 36
checkbox total "true"
type input "02020102"
checkbox total "false"
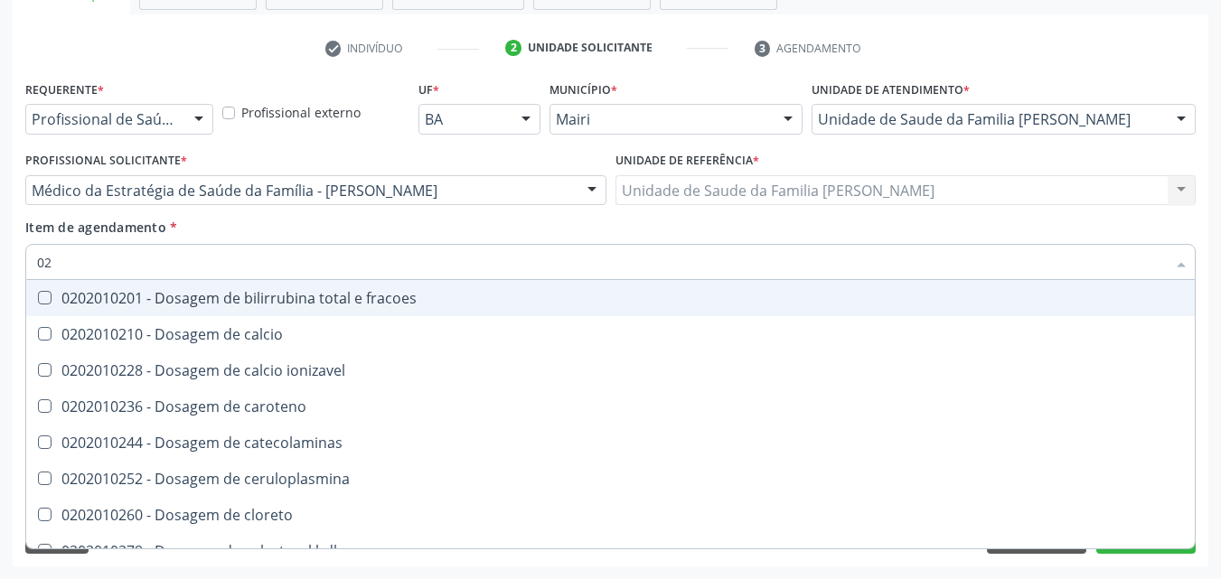
type input "0"
checkbox total "false"
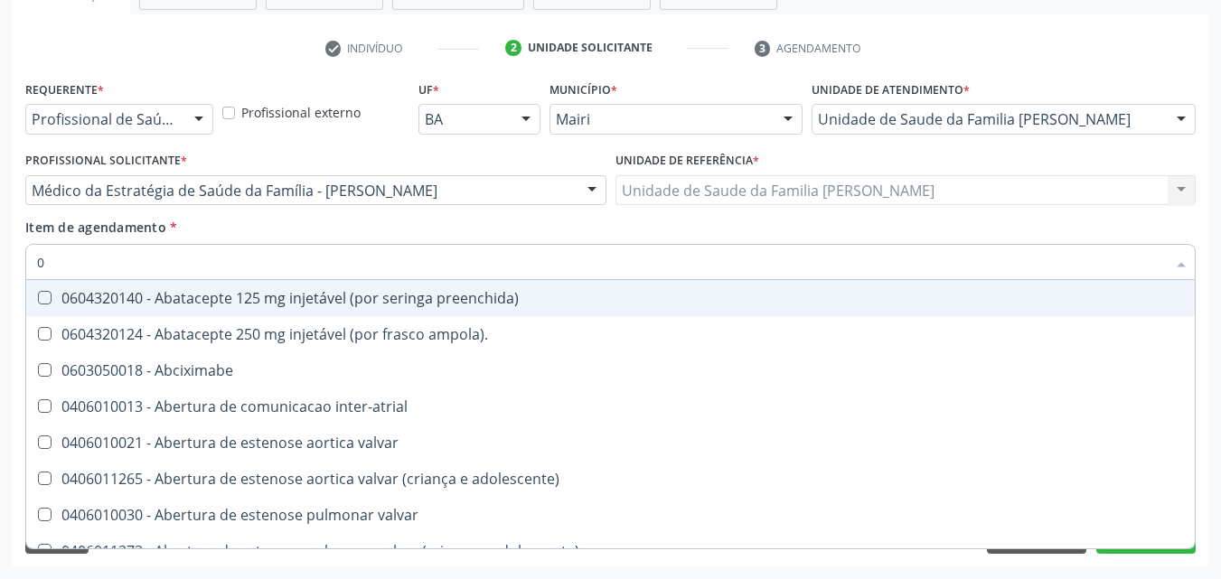
type input "02"
checkbox estimulo "true"
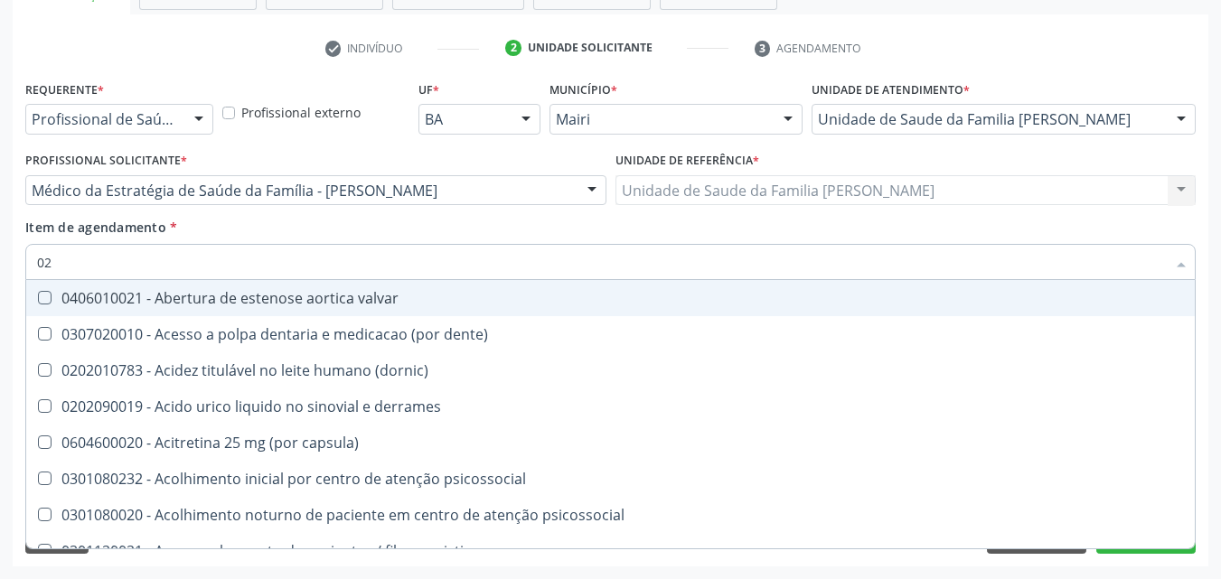
type input "020"
checkbox alimentos "true"
checkbox total "false"
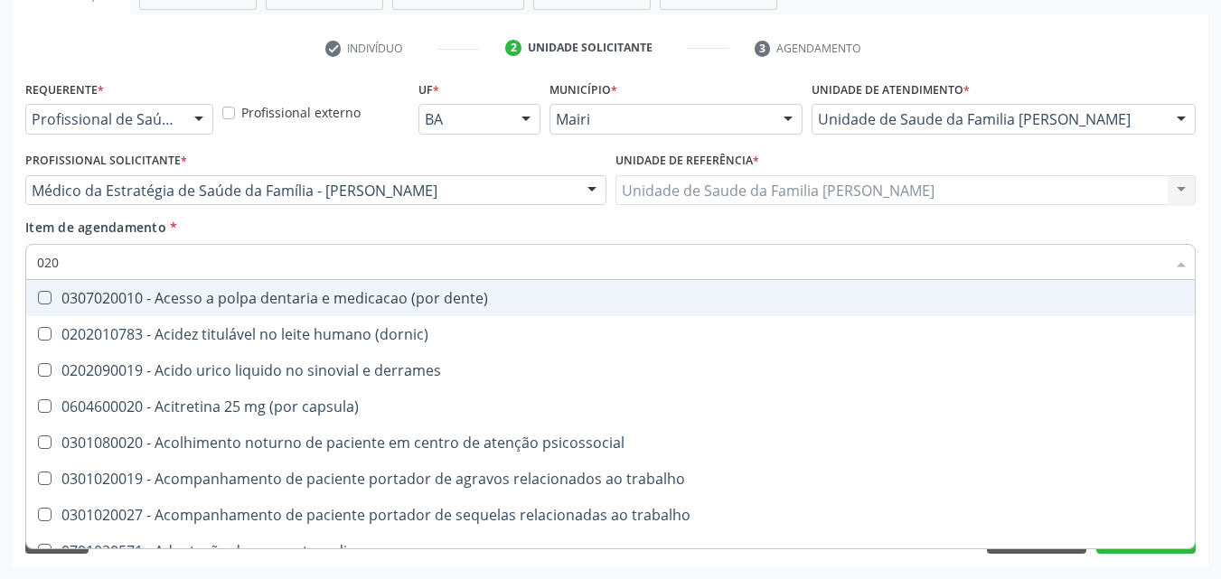
type input "0202"
checkbox ocular "true"
checkbox total "false"
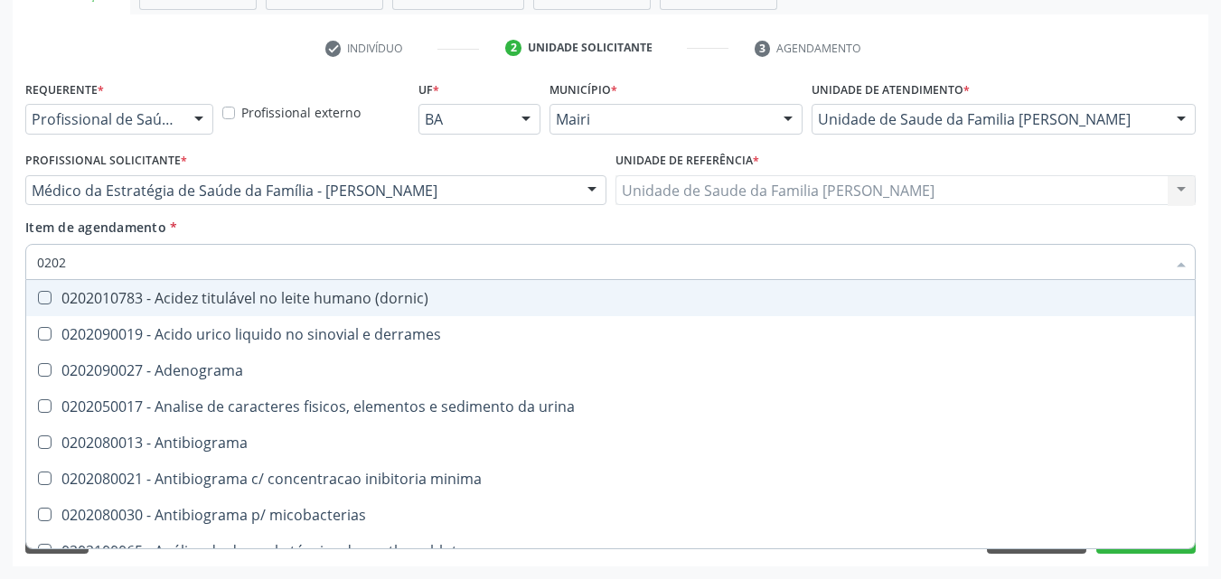
type input "02020"
checkbox ionizavel "true"
checkbox total "false"
type input "020201"
checkbox htlv-1 "true"
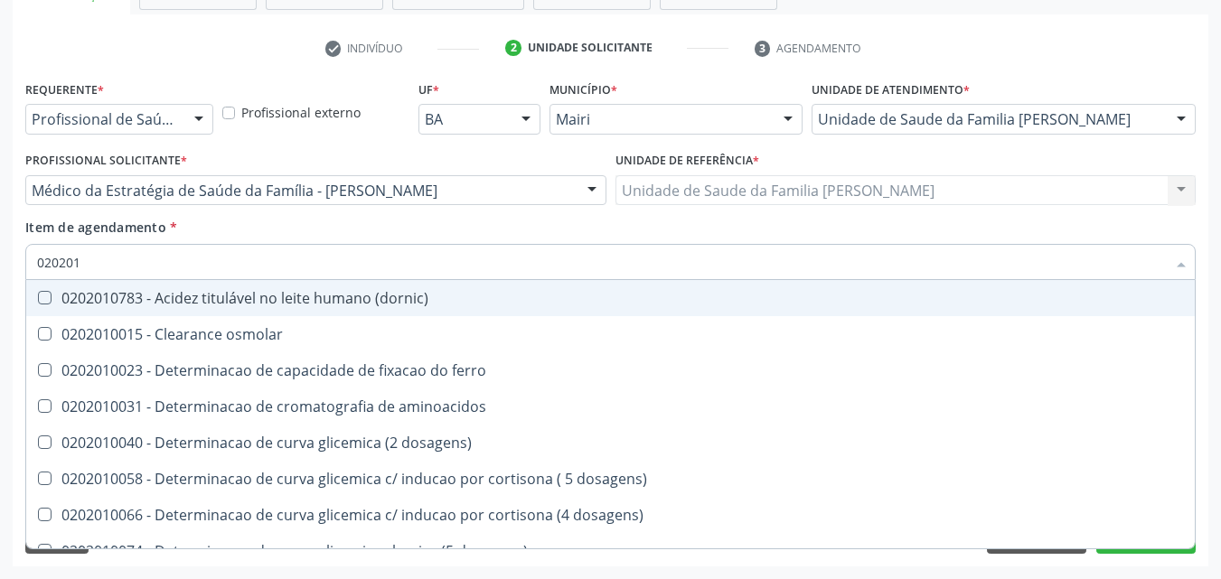
type input "0202010"
checkbox ionizavel "true"
checkbox total "false"
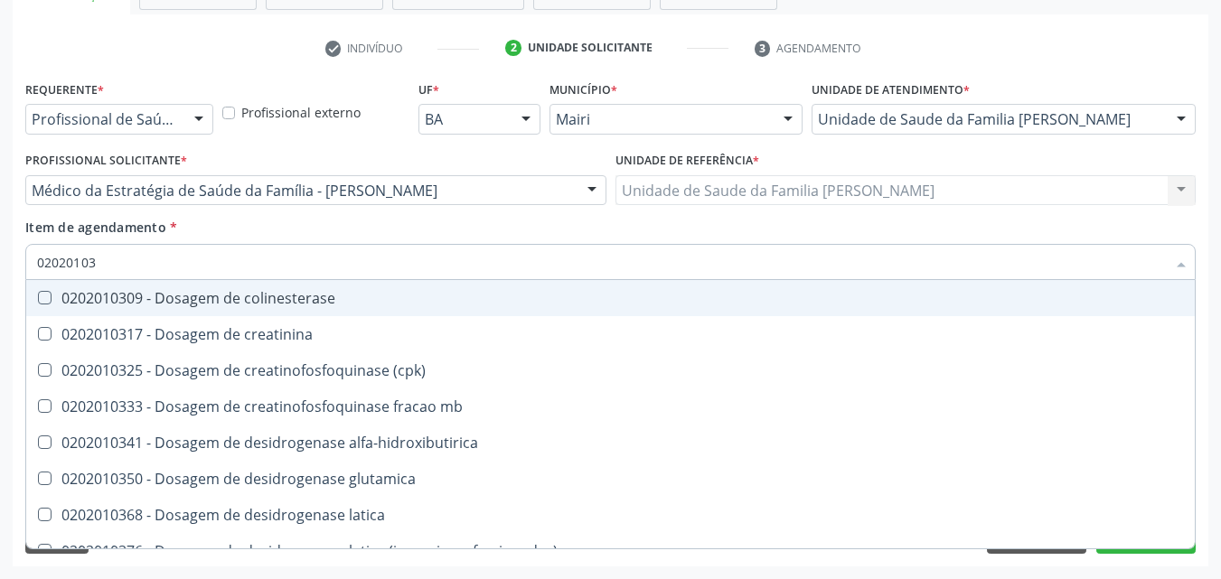
type input "020201031"
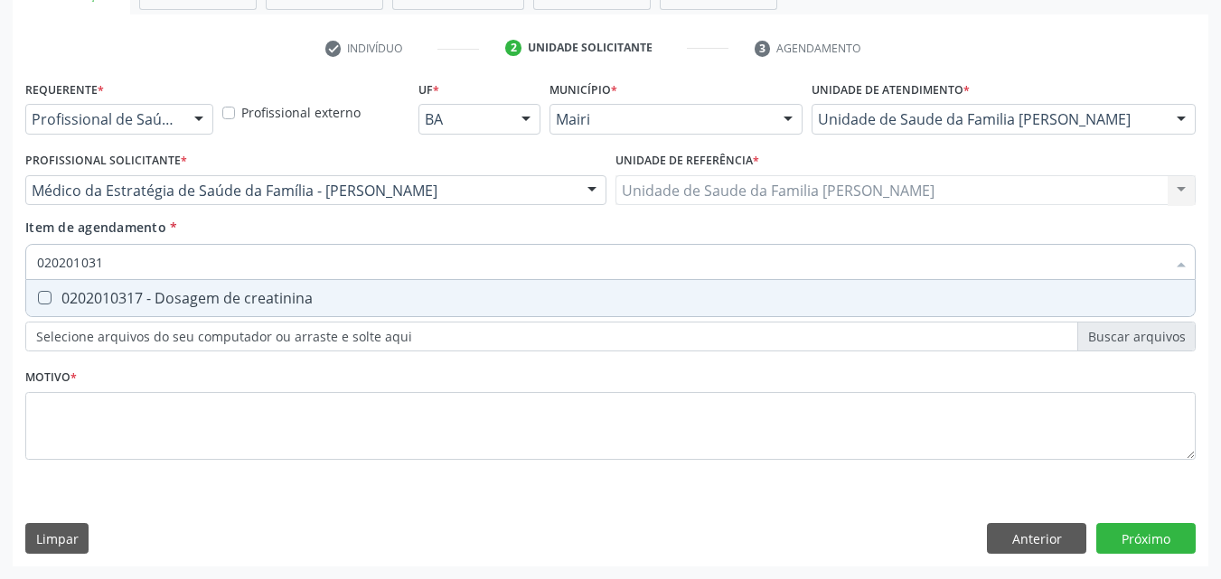
click at [184, 286] on span "0202010317 - Dosagem de creatinina" at bounding box center [610, 298] width 1169 height 36
checkbox creatinina "true"
type input "02020103"
checkbox creatinina "false"
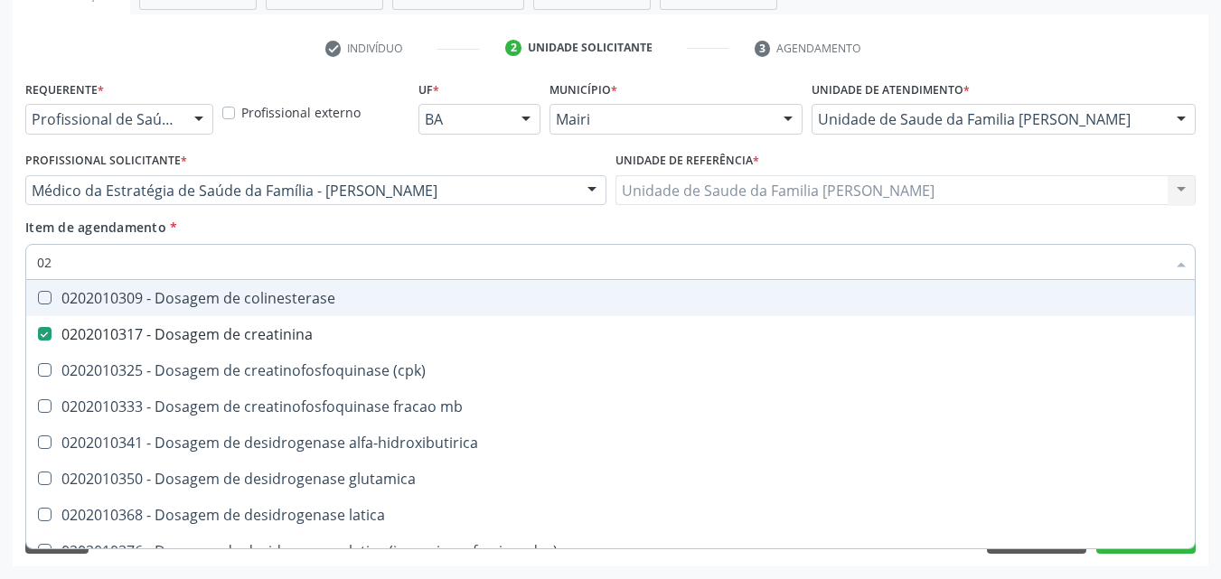
type input "0"
checkbox creatinina "false"
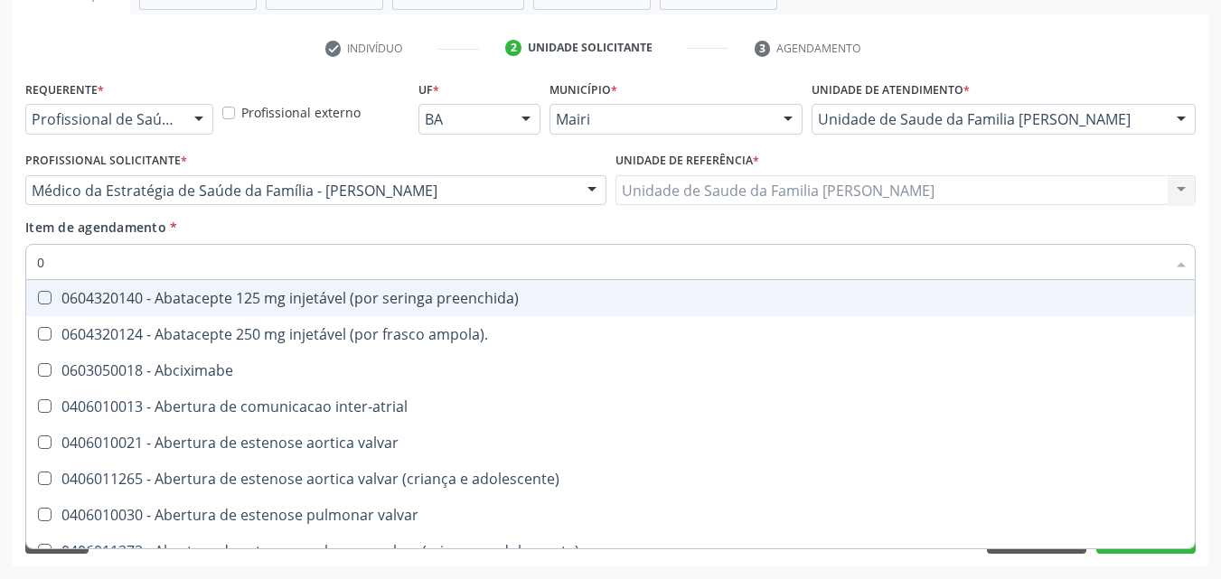
type input "02"
checkbox estimulo "true"
checkbox meckel "true"
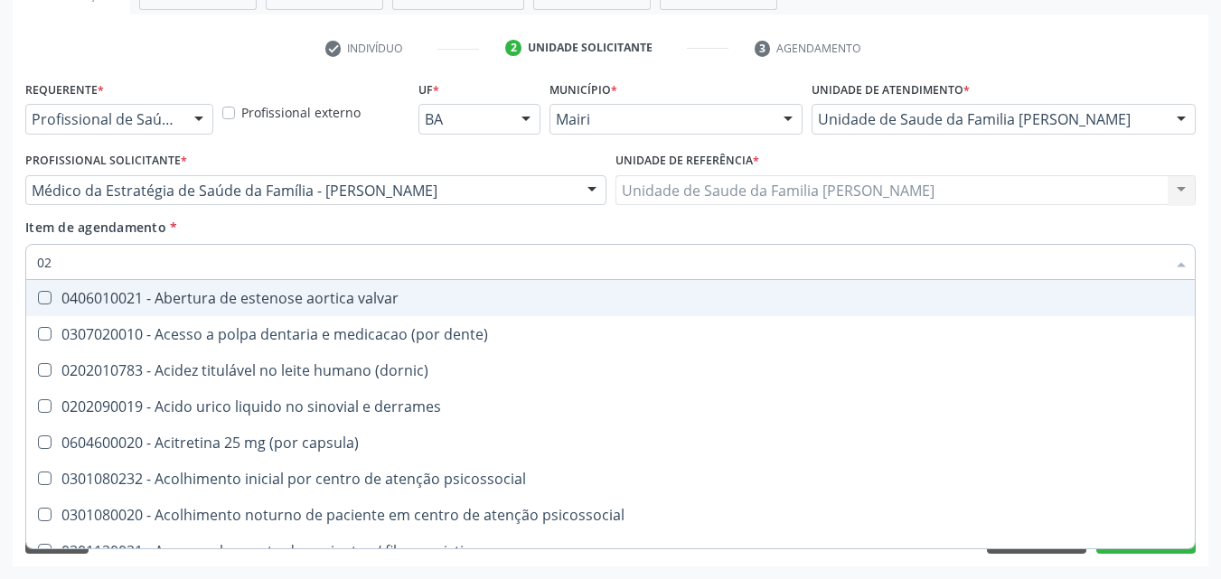
type input "020"
checkbox alimentos "true"
checkbox debridamento "true"
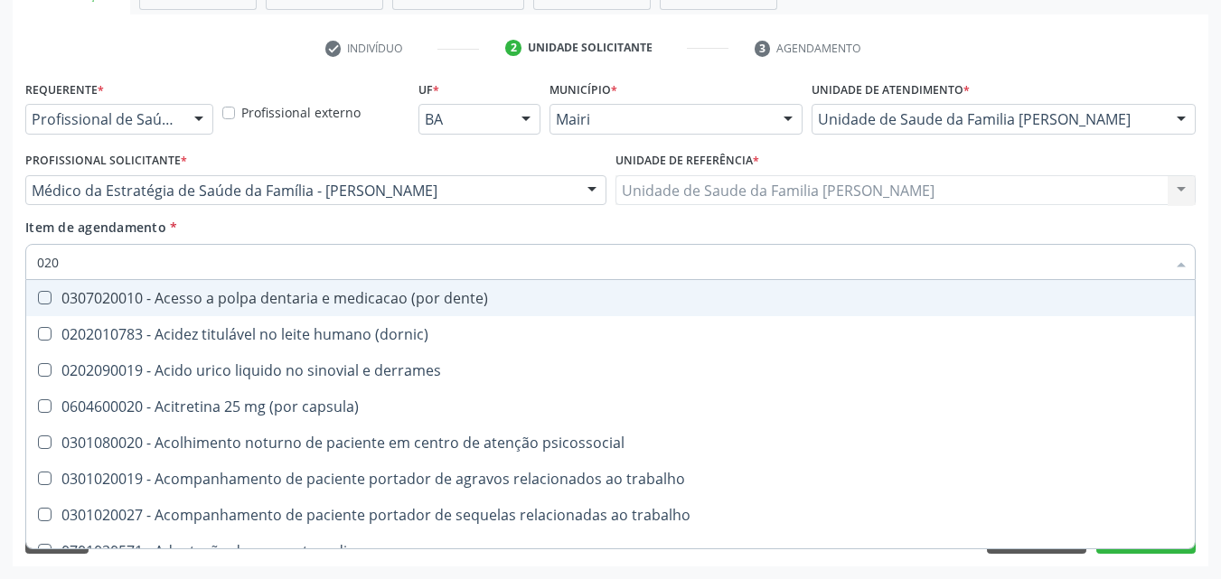
type input "0202"
checkbox ocular "true"
checkbox nervo "true"
checkbox total "false"
checkbox creatinina "false"
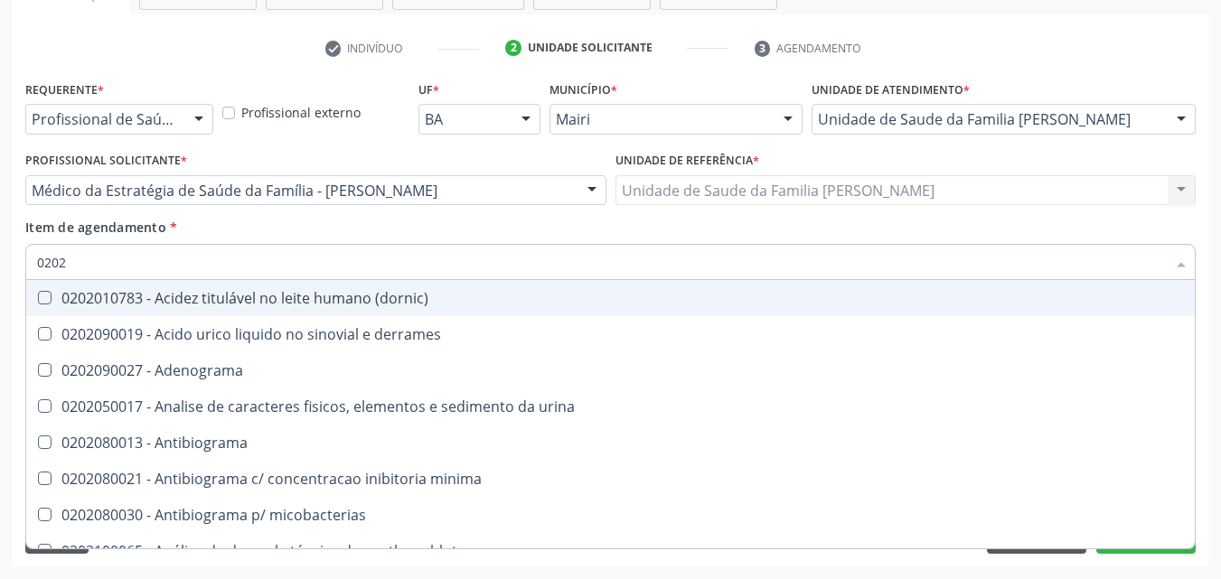
type input "02020"
checkbox ionizavel "true"
checkbox catecolaminas "true"
checkbox total "false"
checkbox creatinina "false"
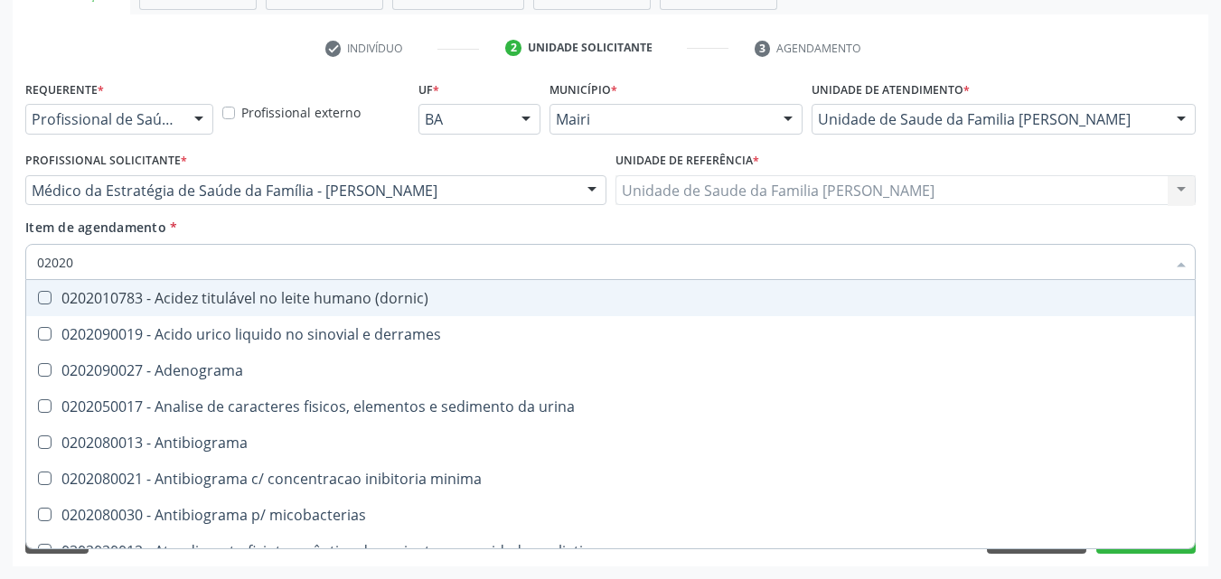
type input "020201"
checkbox htlv-1 "true"
checkbox \(ch50\) "true"
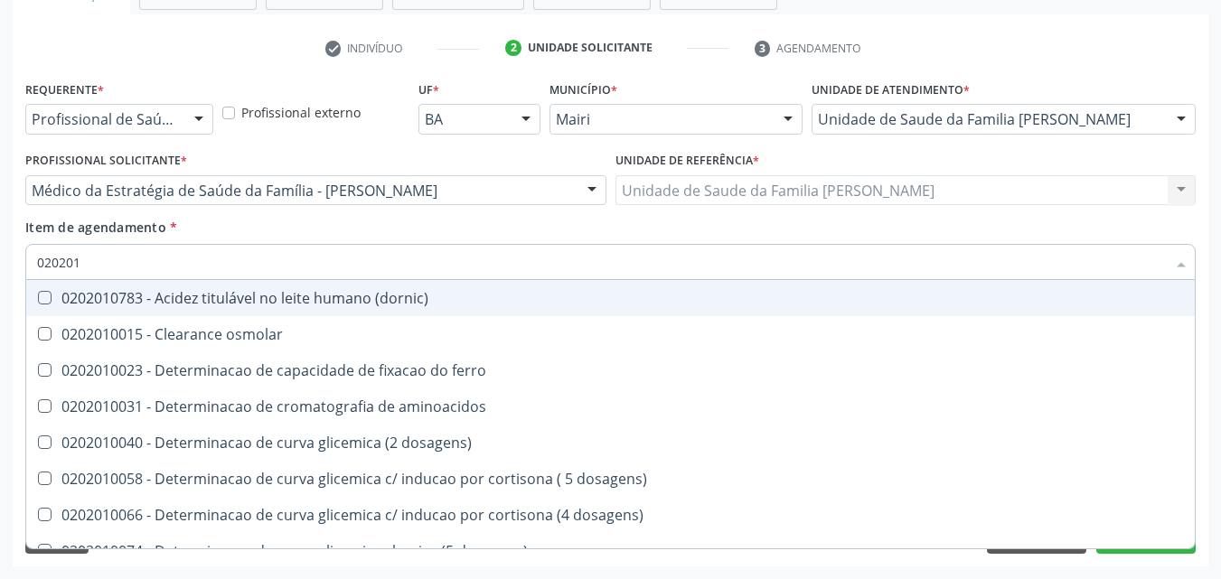
type input "0202010"
checkbox ionizavel "true"
checkbox catecolaminas "true"
checkbox total "false"
checkbox creatinina "false"
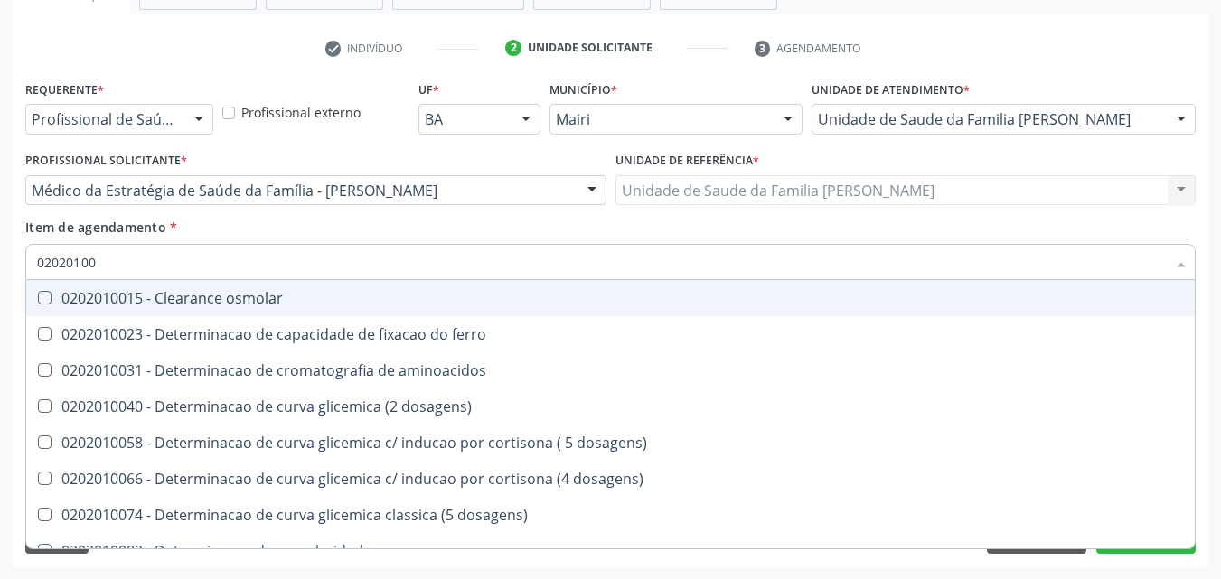
type input "020201004"
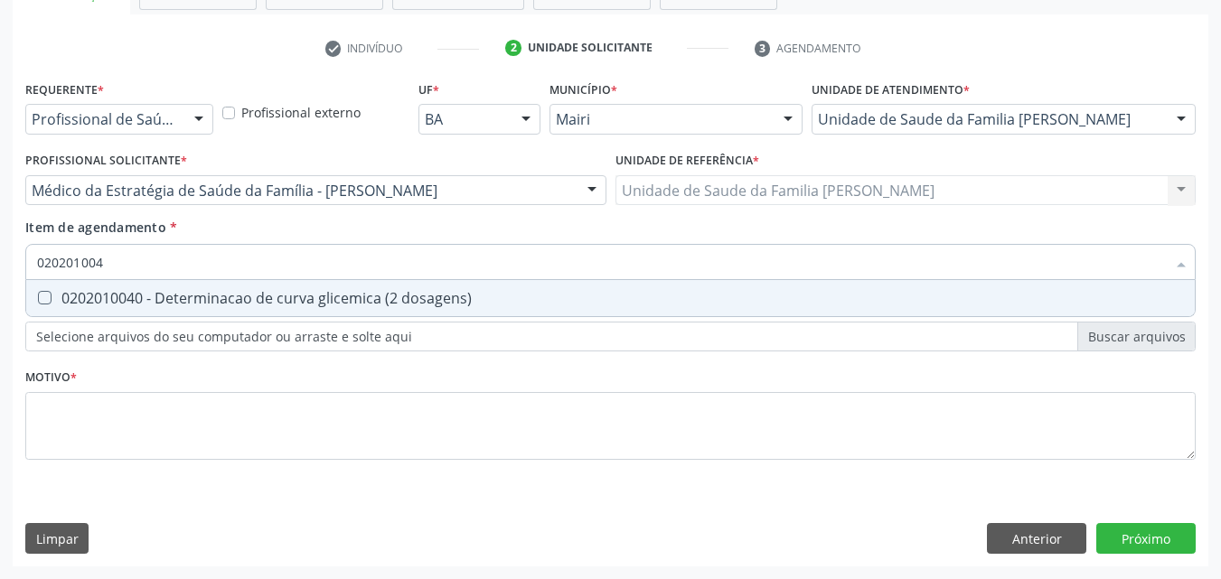
click at [184, 286] on span "0202010040 - Determinacao de curva glicemica (2 dosagens)" at bounding box center [610, 298] width 1169 height 36
checkbox dosagens\) "true"
type input "02020100"
checkbox dosagens\) "false"
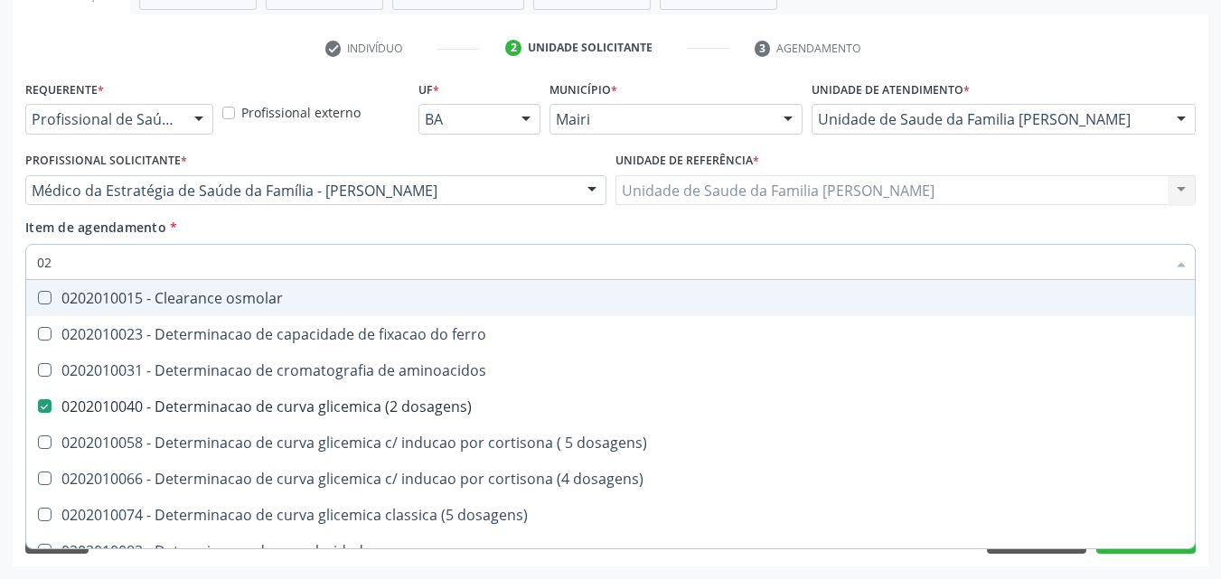
type input "0"
checkbox dosagens\) "false"
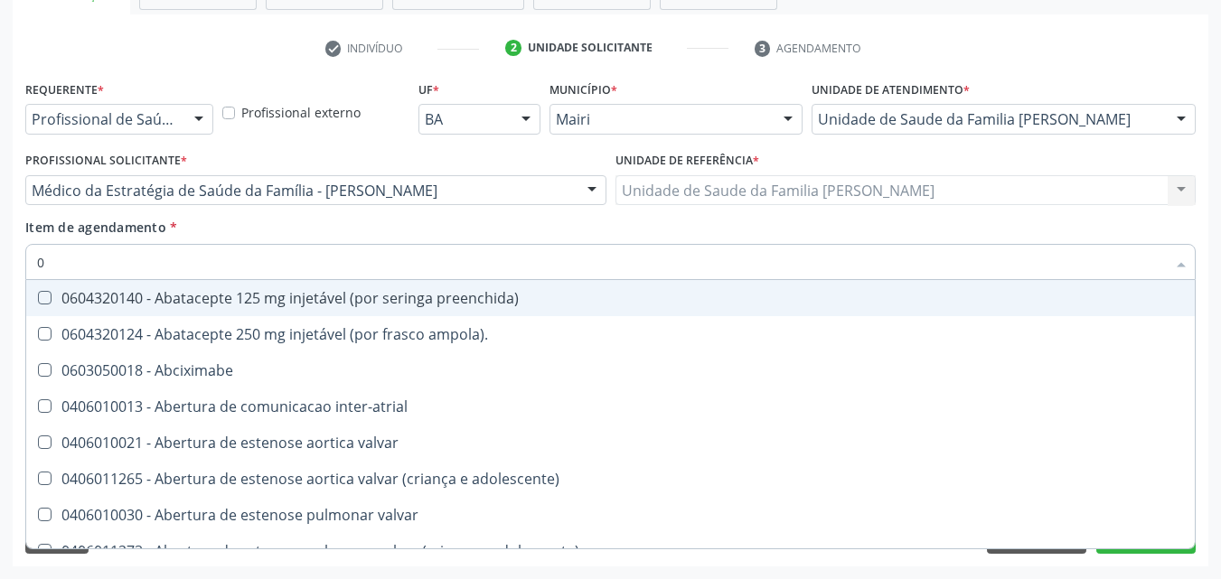
type input "02"
checkbox alimentação "true"
checkbox estimulo "true"
checkbox meckel "true"
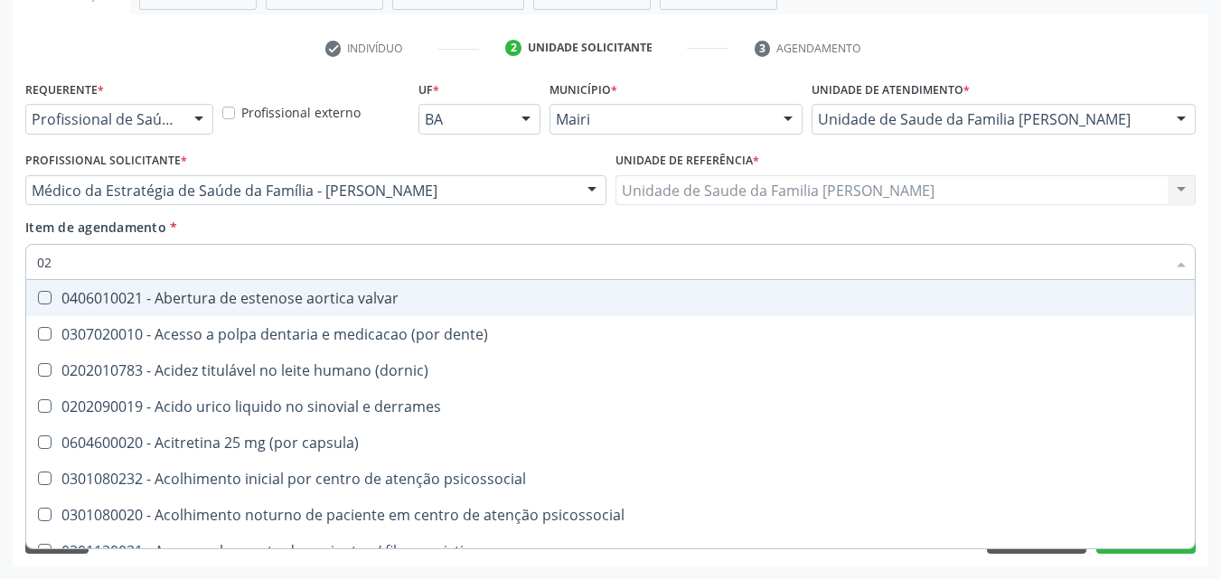
type input "020"
checkbox comprimido\) "true"
checkbox alimentos "true"
checkbox debridamento "true"
checkbox dosagens\) "false"
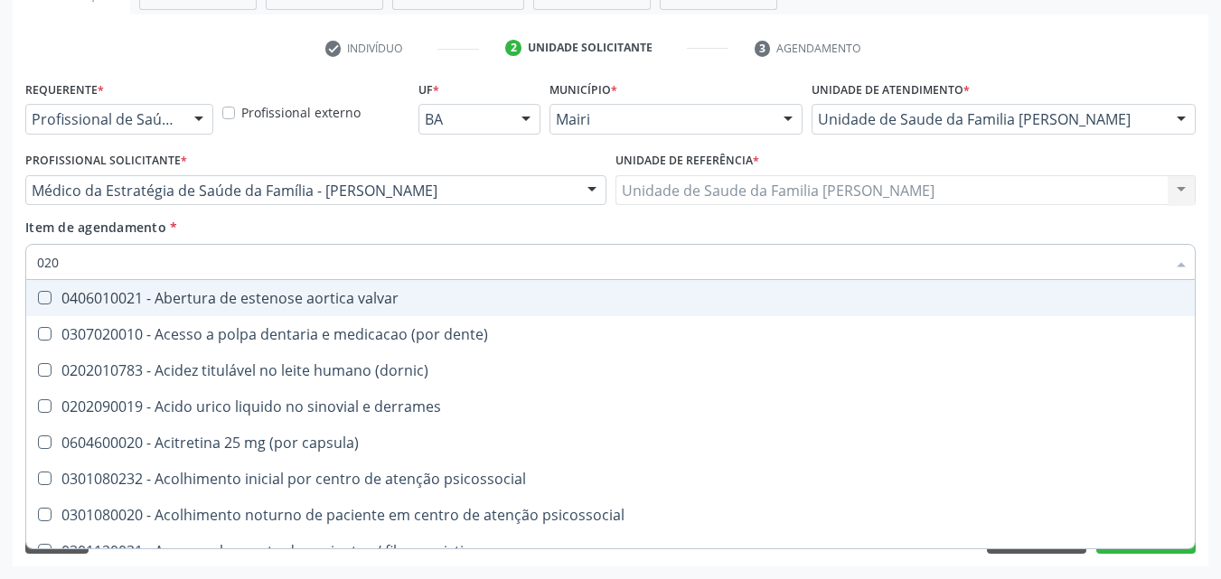
checkbox total "false"
checkbox creatinina "false"
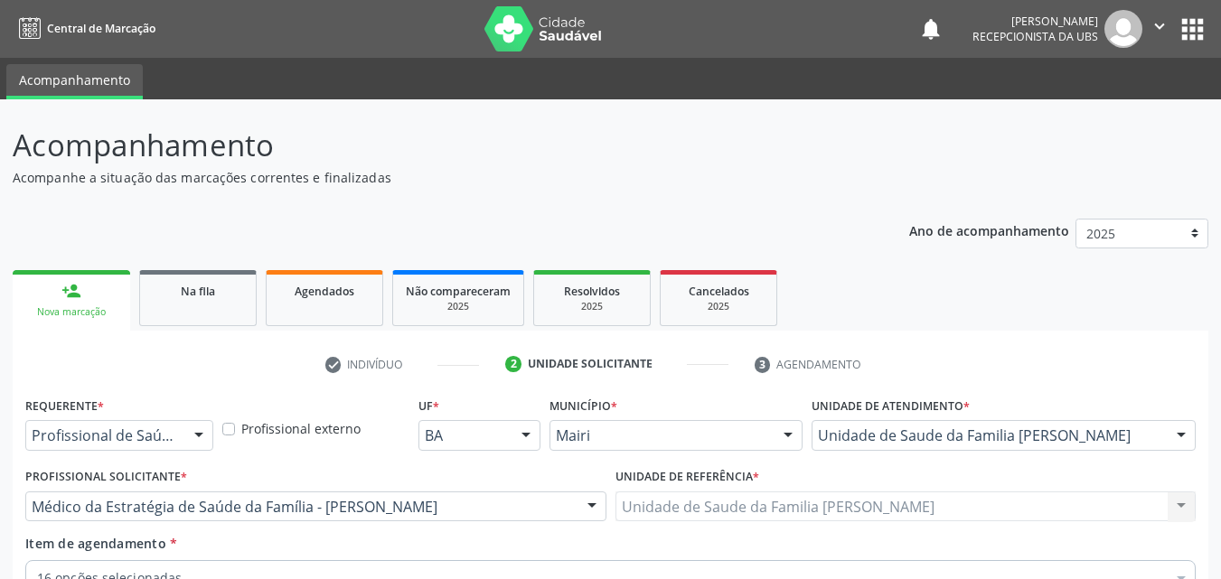
scroll to position [316, 0]
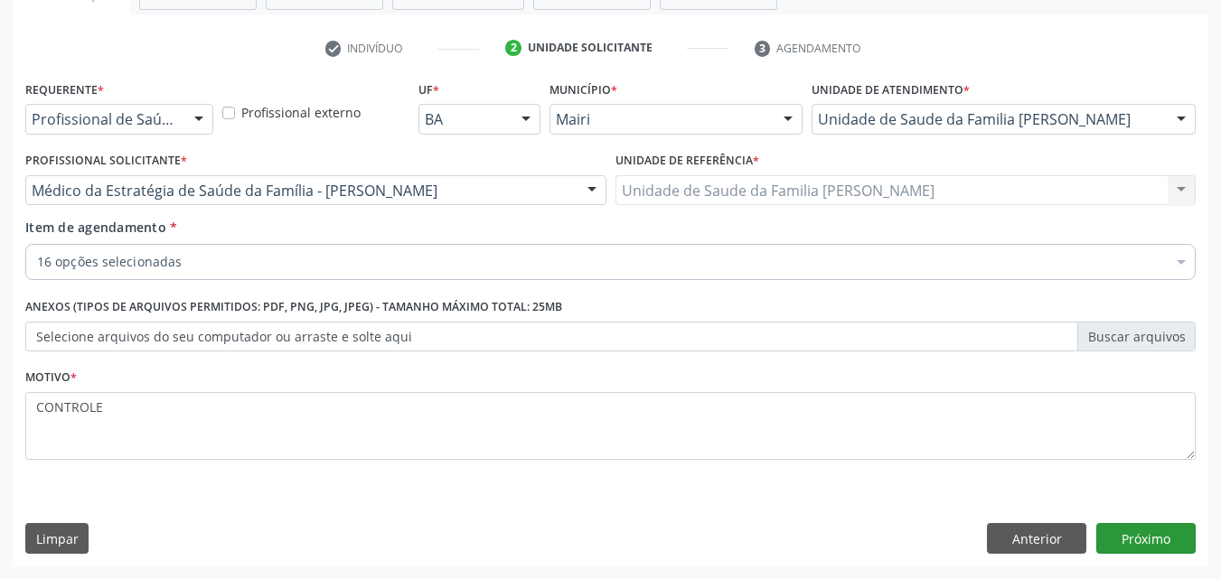
type textarea "CONTROLE"
click at [1108, 532] on button "Próximo" at bounding box center [1146, 538] width 99 height 31
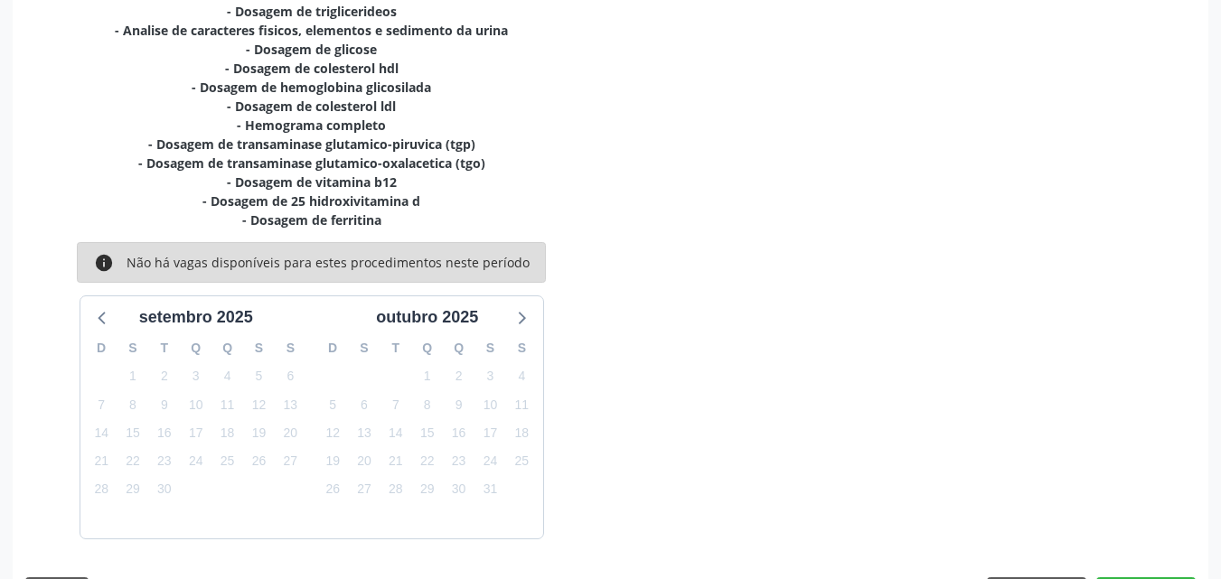
scroll to position [545, 0]
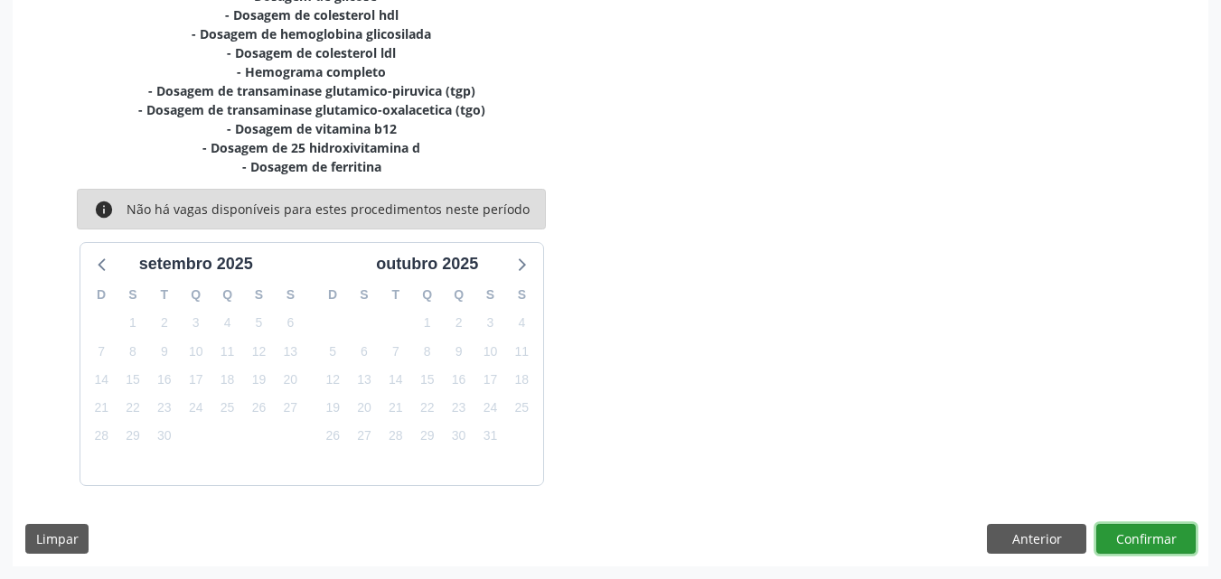
click at [1123, 549] on button "Confirmar" at bounding box center [1146, 539] width 99 height 31
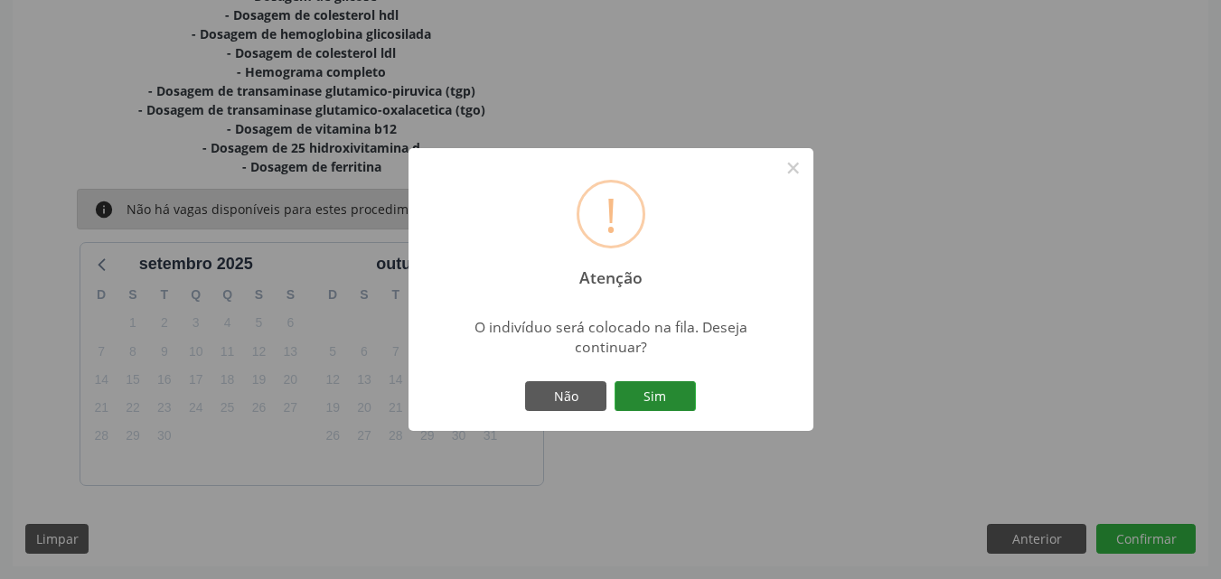
click at [642, 395] on button "Sim" at bounding box center [655, 396] width 81 height 31
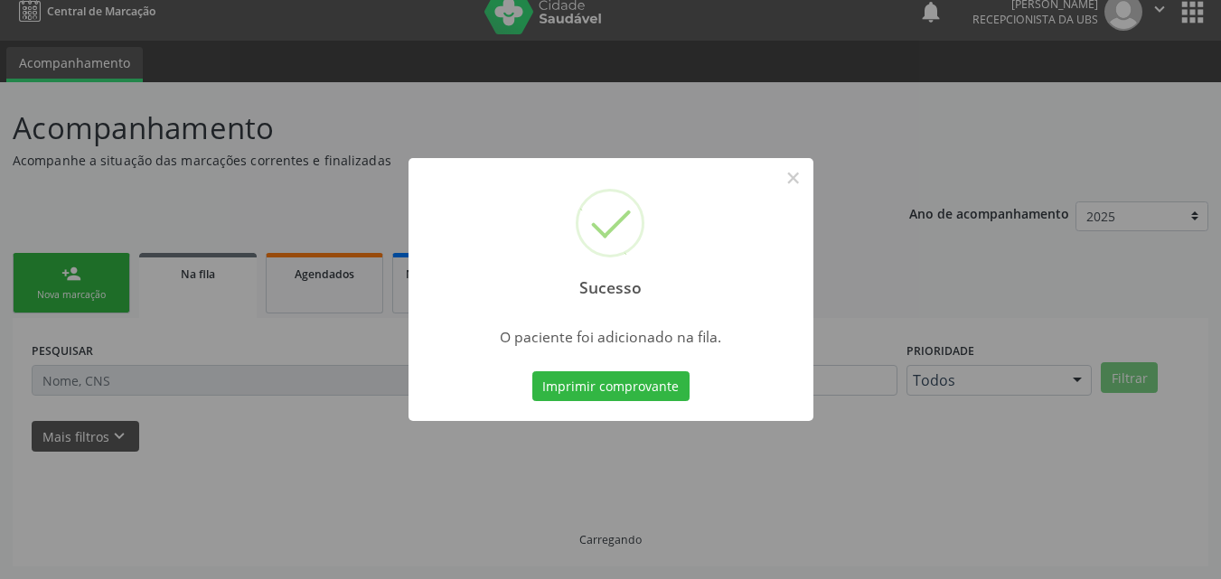
scroll to position [17, 0]
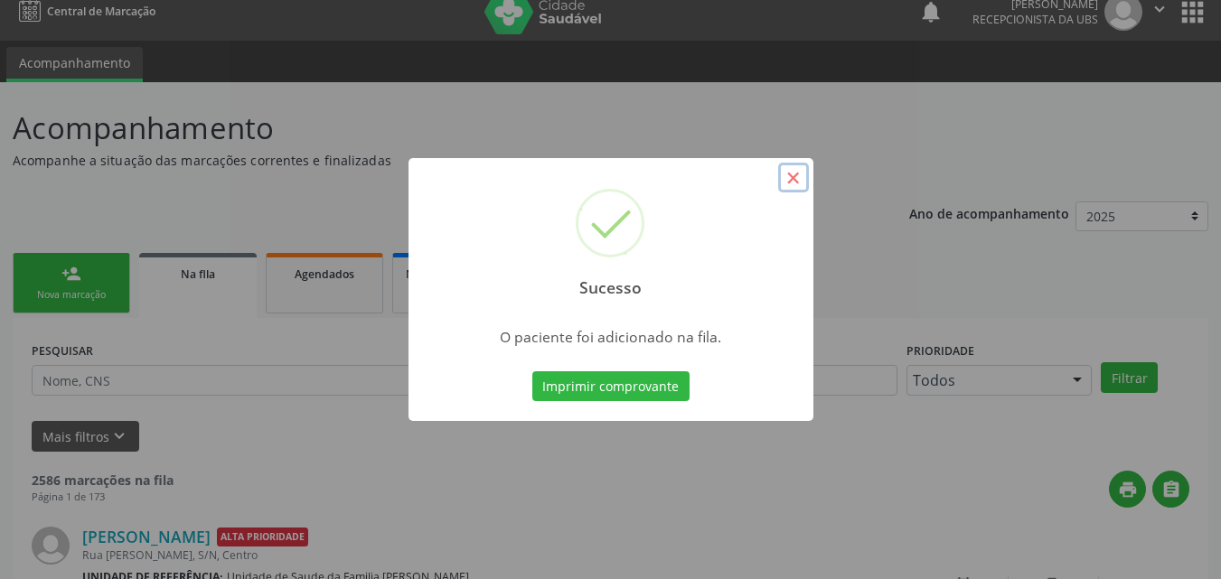
click at [787, 175] on button "×" at bounding box center [793, 178] width 31 height 31
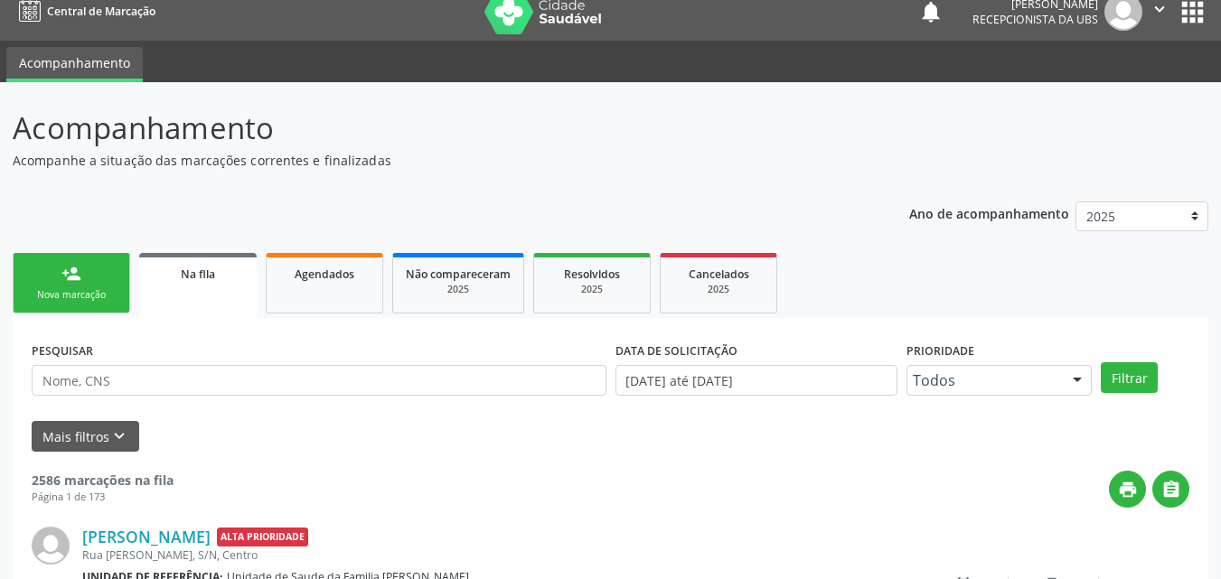
click at [97, 276] on link "person_add Nova marcação" at bounding box center [72, 283] width 118 height 61
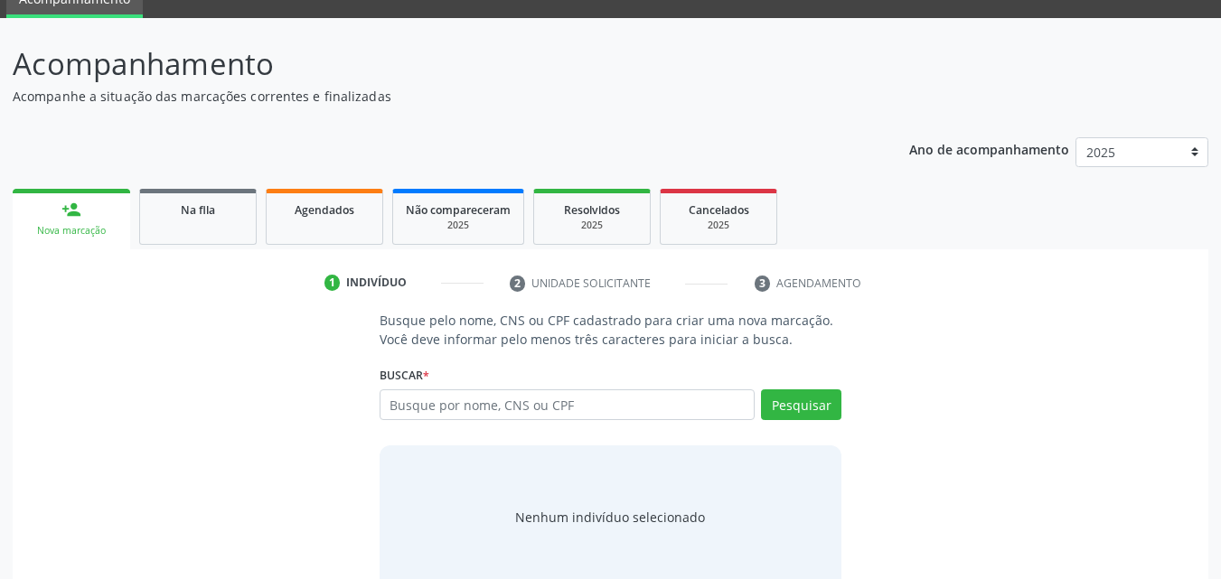
scroll to position [108, 0]
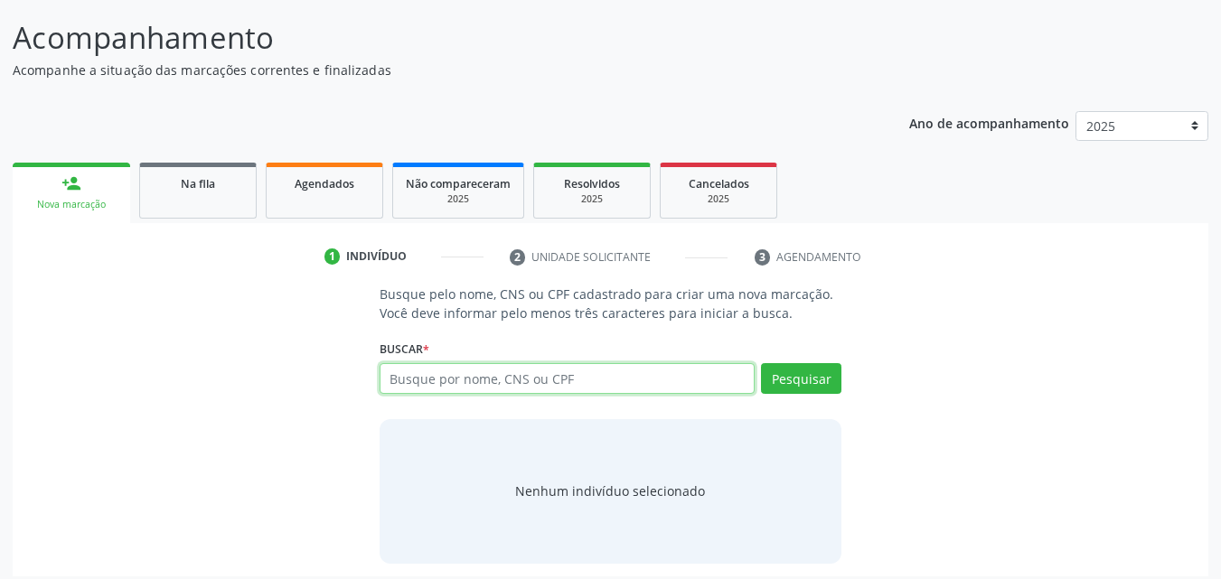
click at [485, 369] on input "text" at bounding box center [568, 378] width 376 height 31
type input "700005557506602"
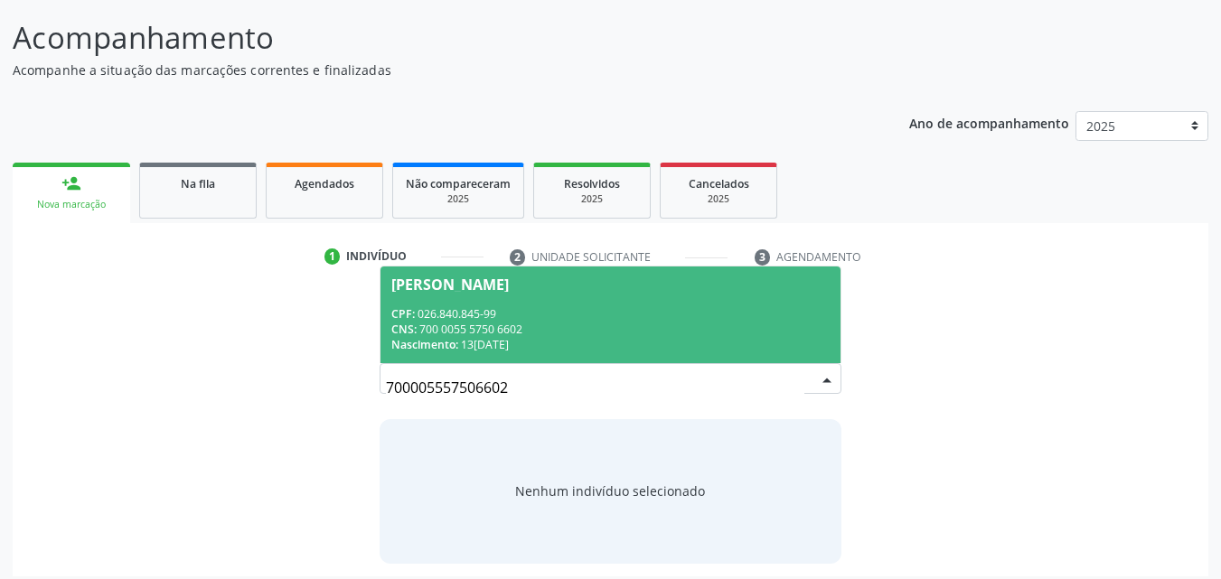
click at [622, 296] on span "[PERSON_NAME] CPF: 026.840.845-99 CNS: 700 0055 5750 6602 Nascimento: 13[DATE]" at bounding box center [611, 315] width 461 height 97
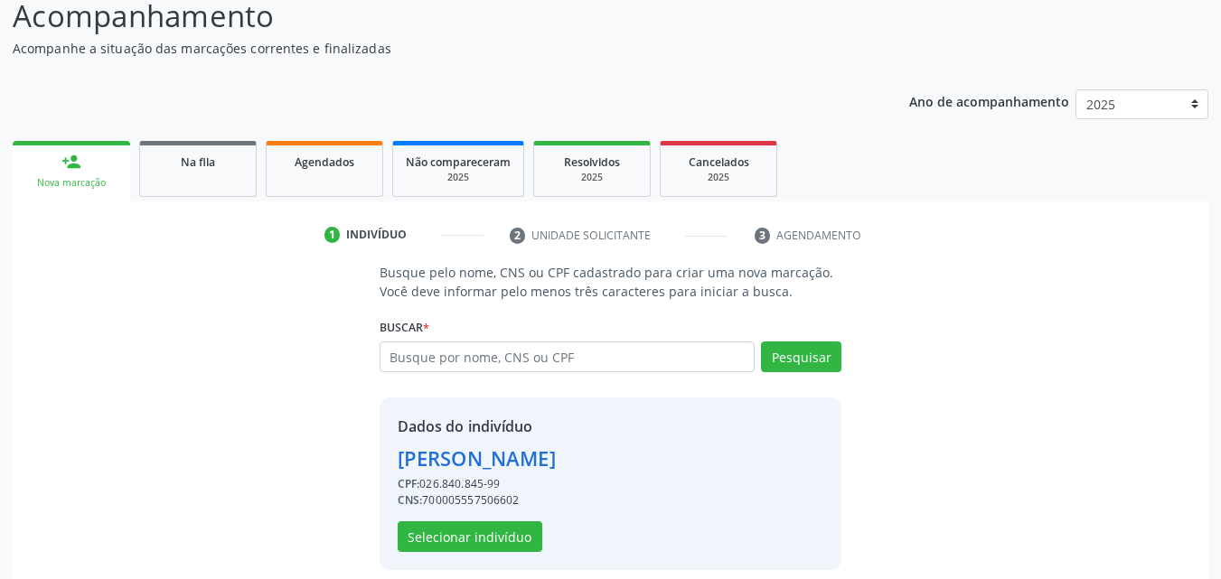
scroll to position [146, 0]
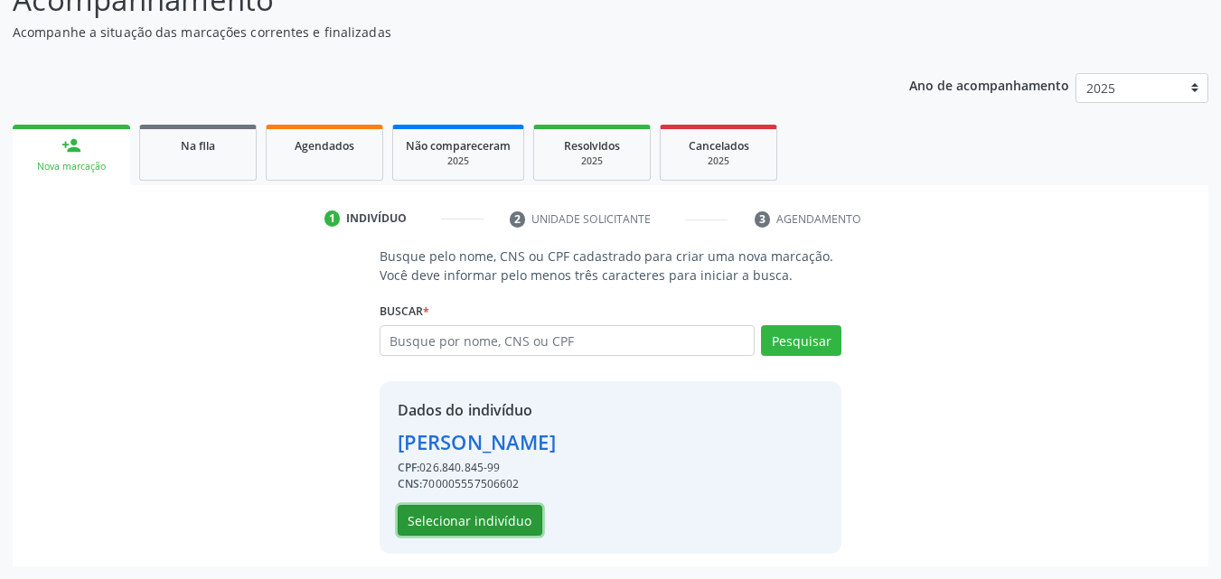
click at [476, 524] on button "Selecionar indivíduo" at bounding box center [470, 520] width 145 height 31
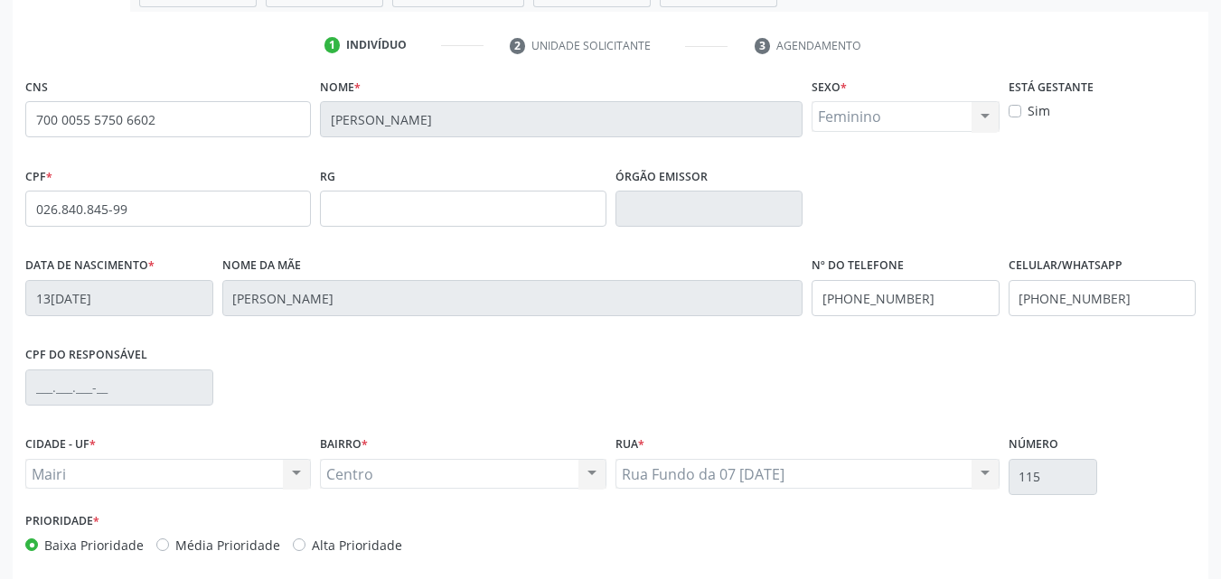
scroll to position [400, 0]
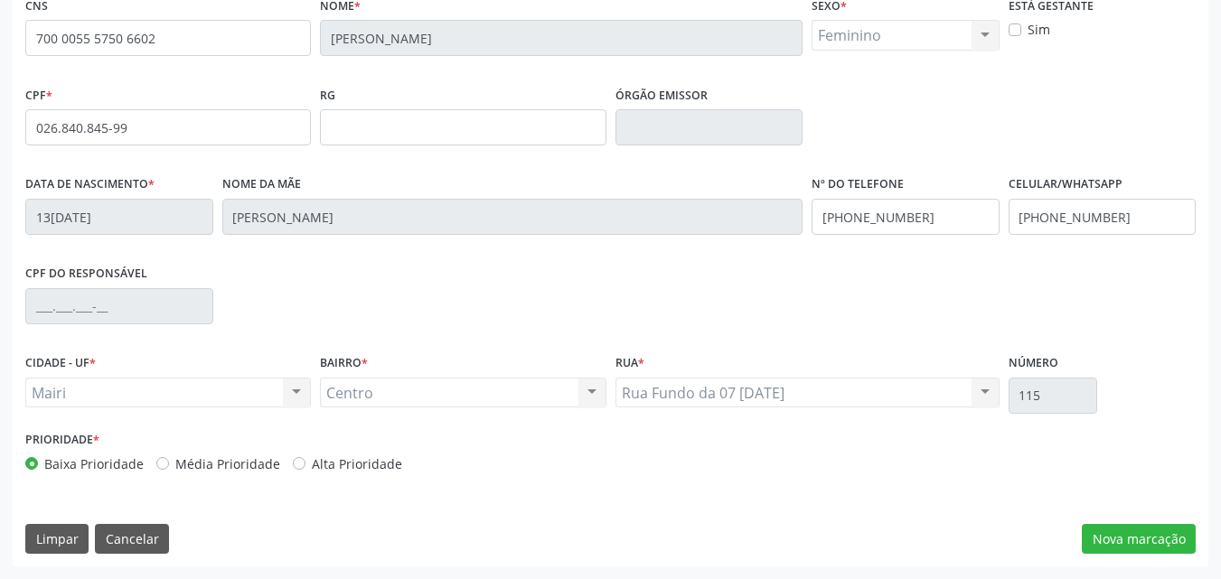
click at [337, 459] on label "Alta Prioridade" at bounding box center [357, 464] width 90 height 19
click at [306, 459] on input "Alta Prioridade" at bounding box center [299, 463] width 13 height 16
radio input "true"
click at [1111, 543] on button "Nova marcação" at bounding box center [1139, 539] width 114 height 31
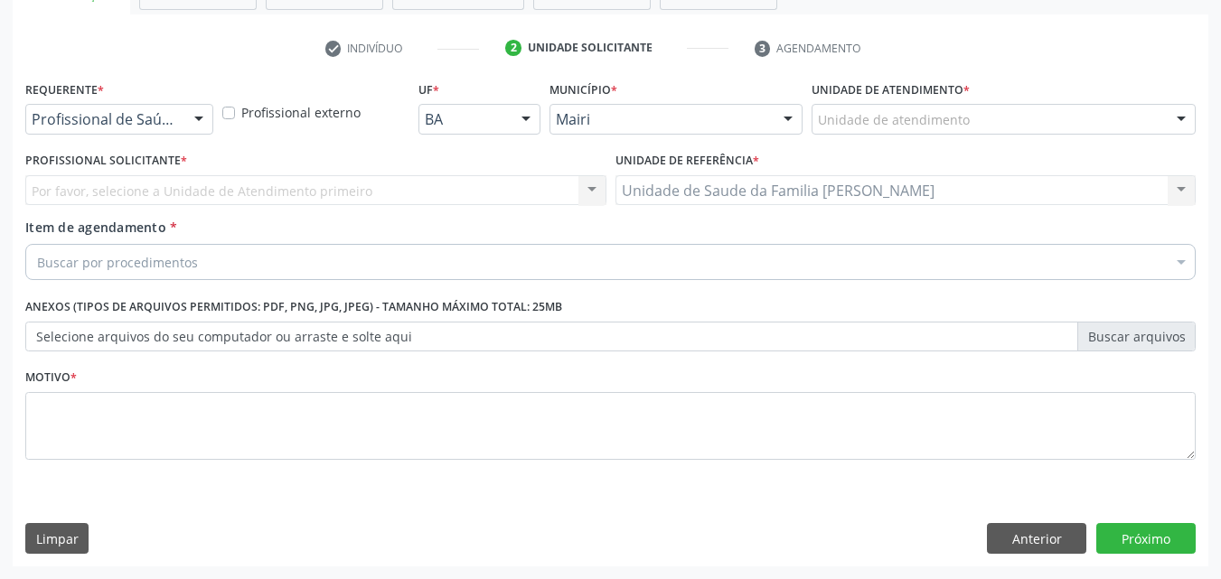
scroll to position [316, 0]
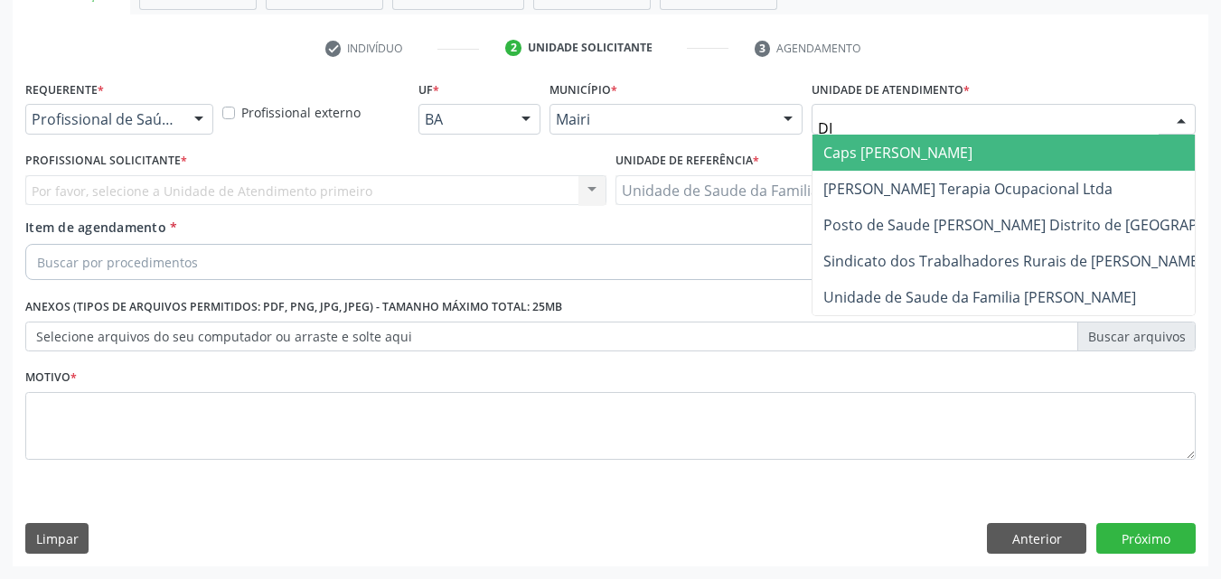
type input "DIL"
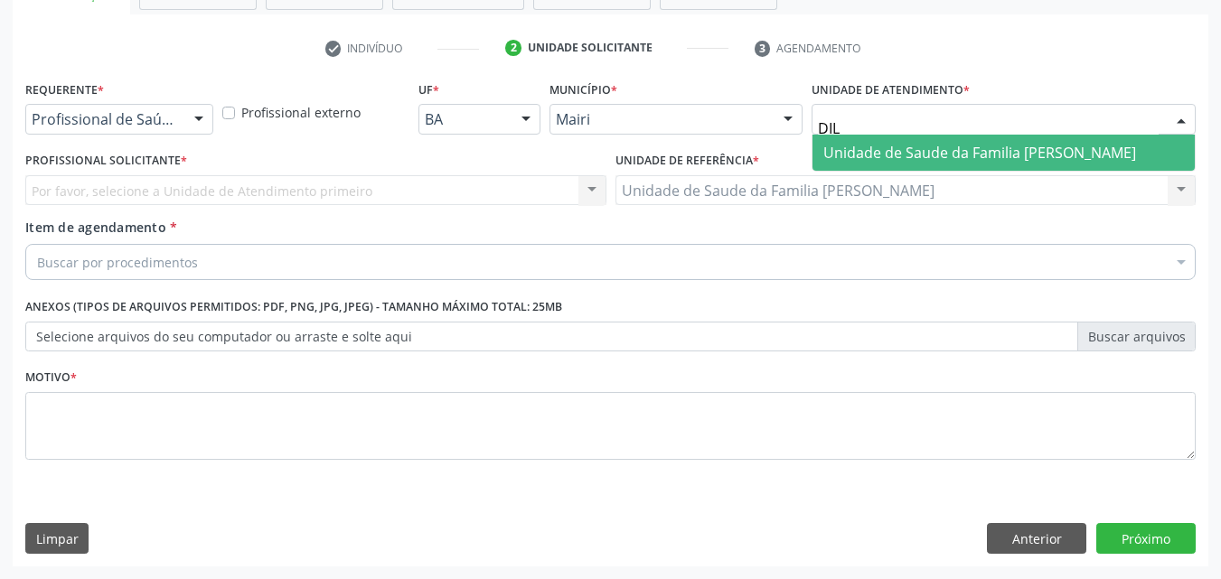
click at [932, 165] on span "Unidade de Saude da Familia [PERSON_NAME]" at bounding box center [1004, 153] width 382 height 36
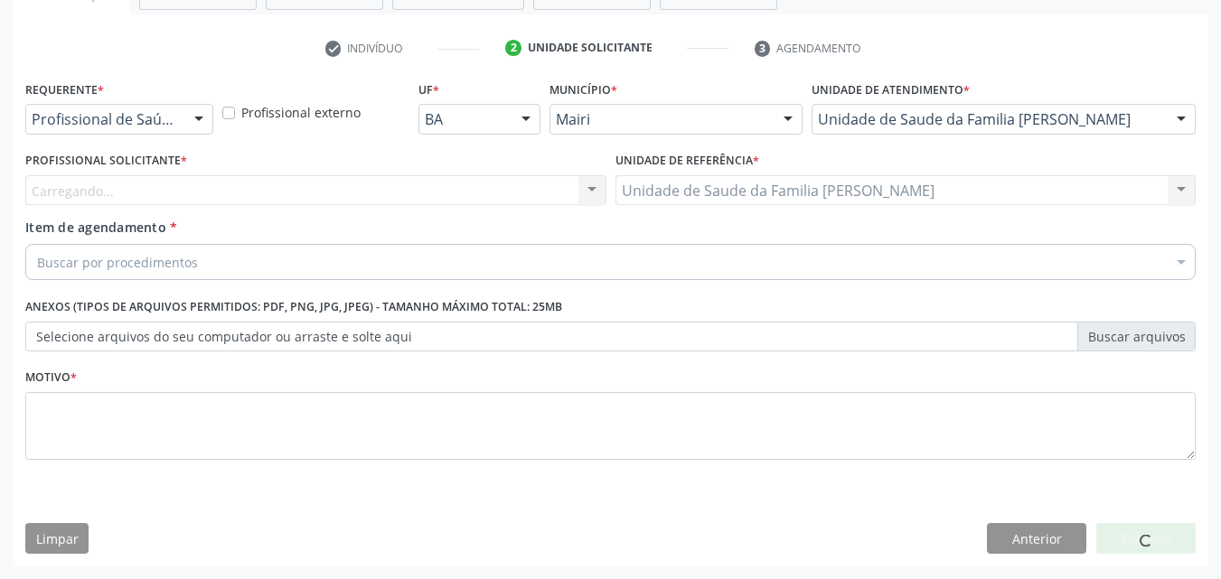
click at [96, 190] on div "Carregando... Nenhum resultado encontrado para: " " Não há nenhuma opção para s…" at bounding box center [315, 190] width 581 height 31
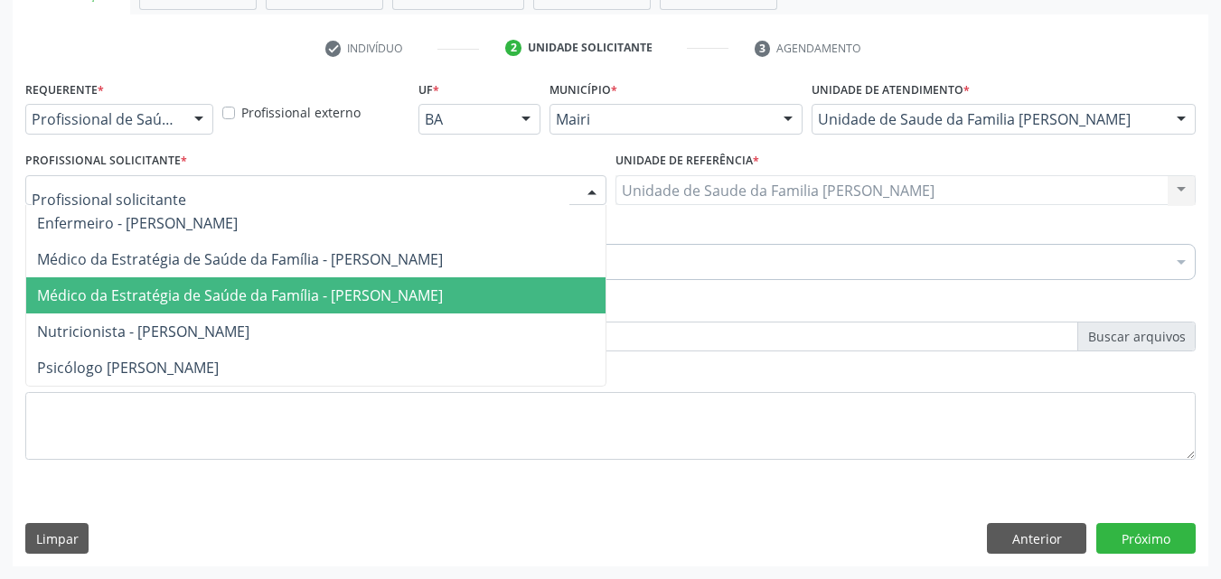
click at [191, 295] on span "Médico da Estratégia de Saúde da Família - [PERSON_NAME]" at bounding box center [240, 296] width 406 height 20
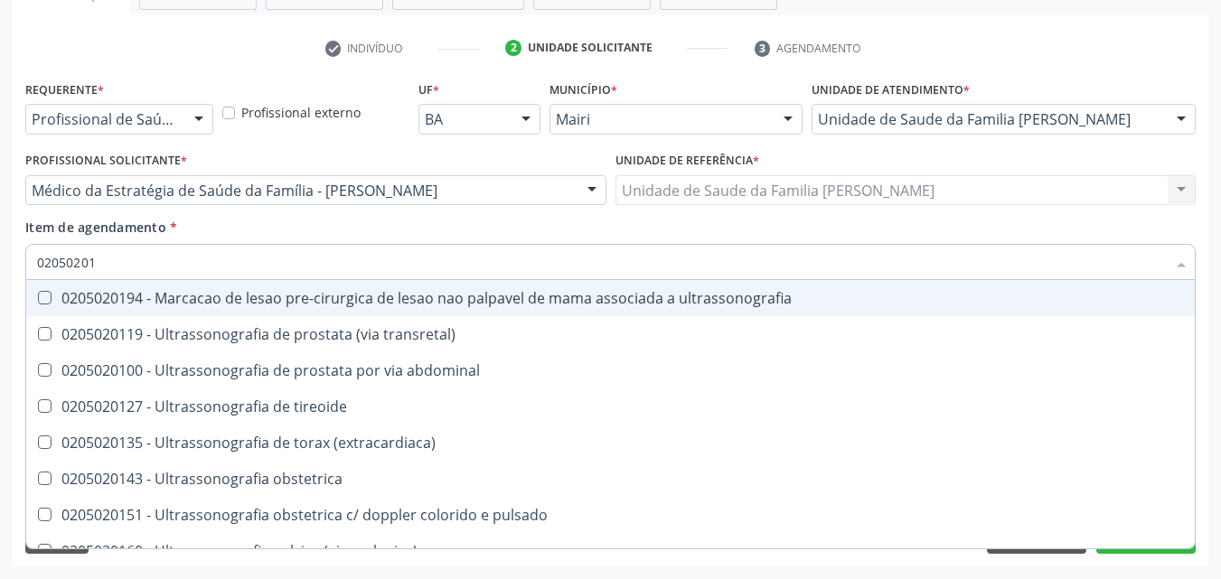
type input "020502018"
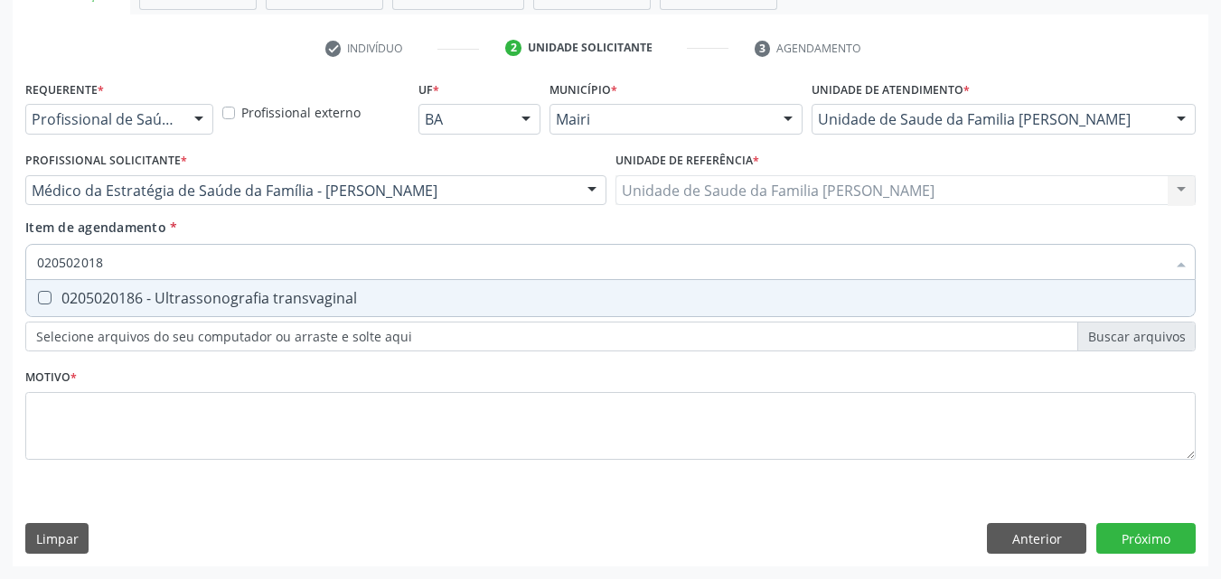
click at [205, 305] on div "0205020186 - Ultrassonografia transvaginal" at bounding box center [610, 298] width 1147 height 14
checkbox transvaginal "true"
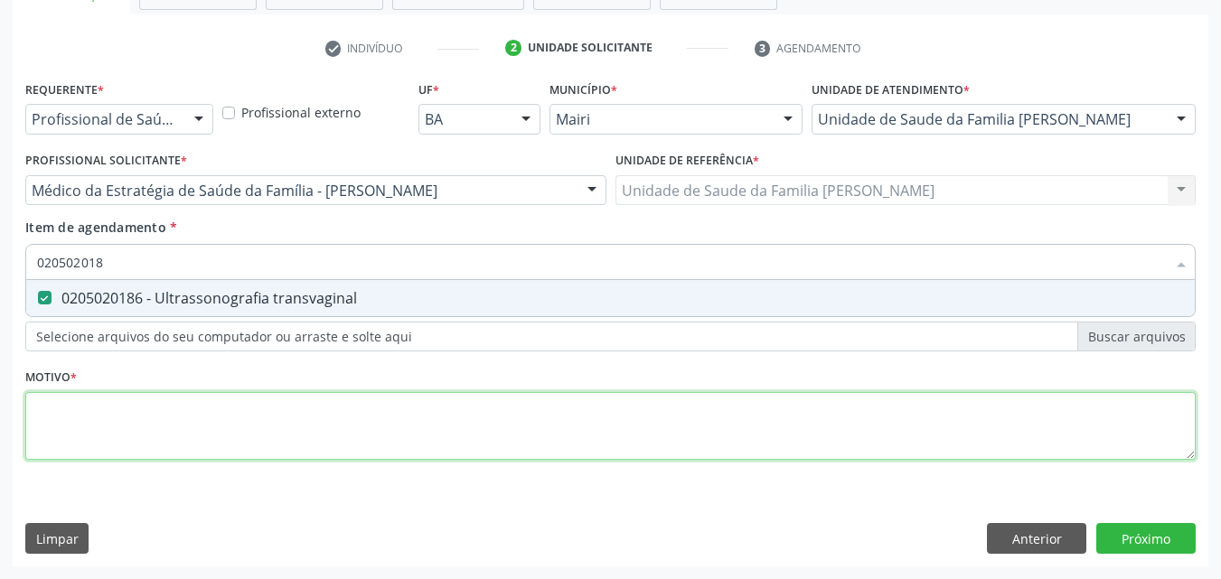
click at [106, 414] on div "Requerente * Profissional de Saúde Profissional de Saúde Paciente Nenhum result…" at bounding box center [610, 281] width 1171 height 410
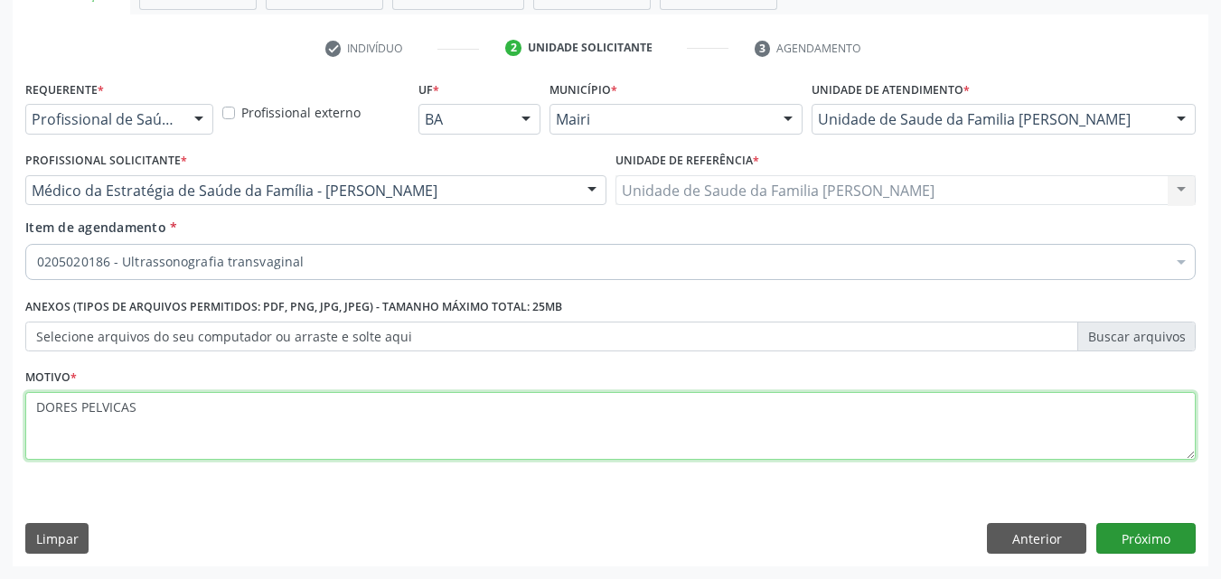
type textarea "DORES PELVICAS"
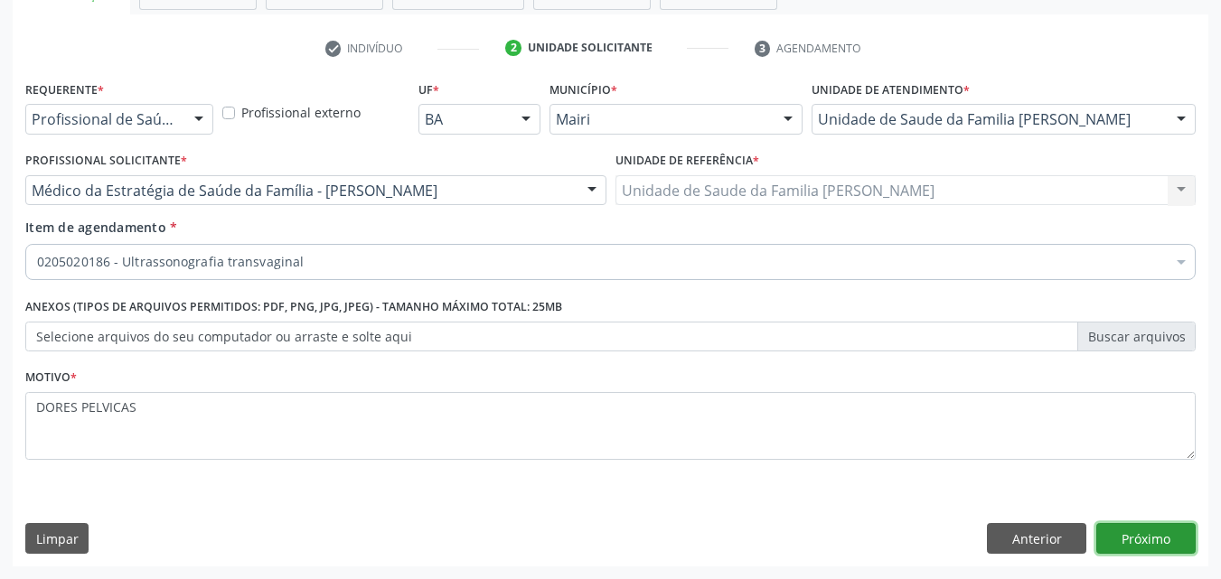
click at [1172, 553] on button "Próximo" at bounding box center [1146, 538] width 99 height 31
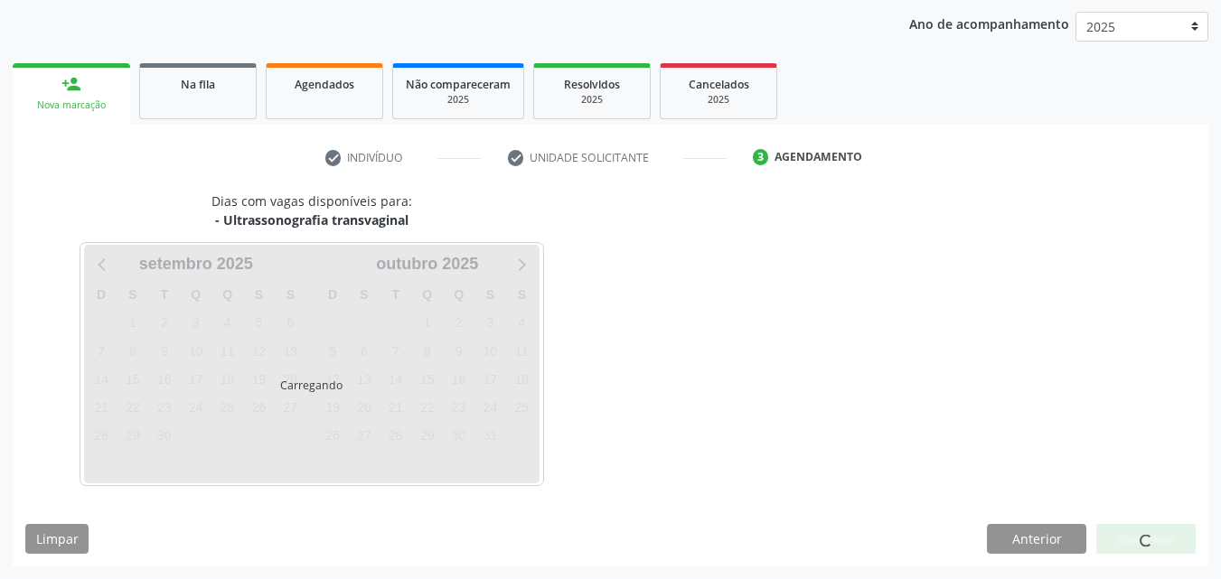
scroll to position [260, 0]
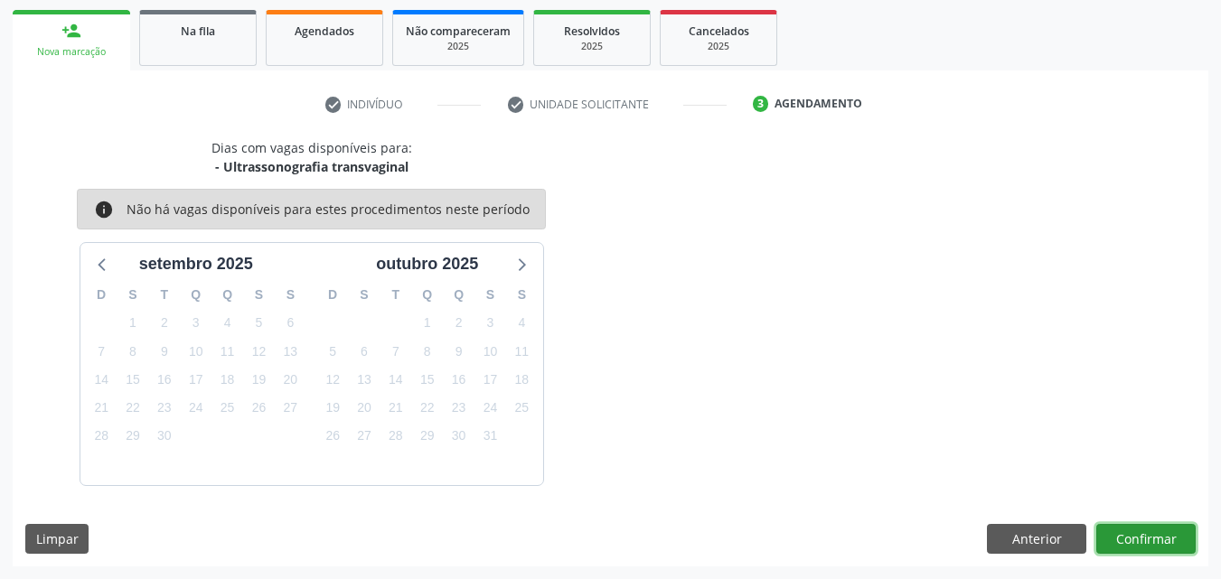
click at [1172, 552] on button "Confirmar" at bounding box center [1146, 539] width 99 height 31
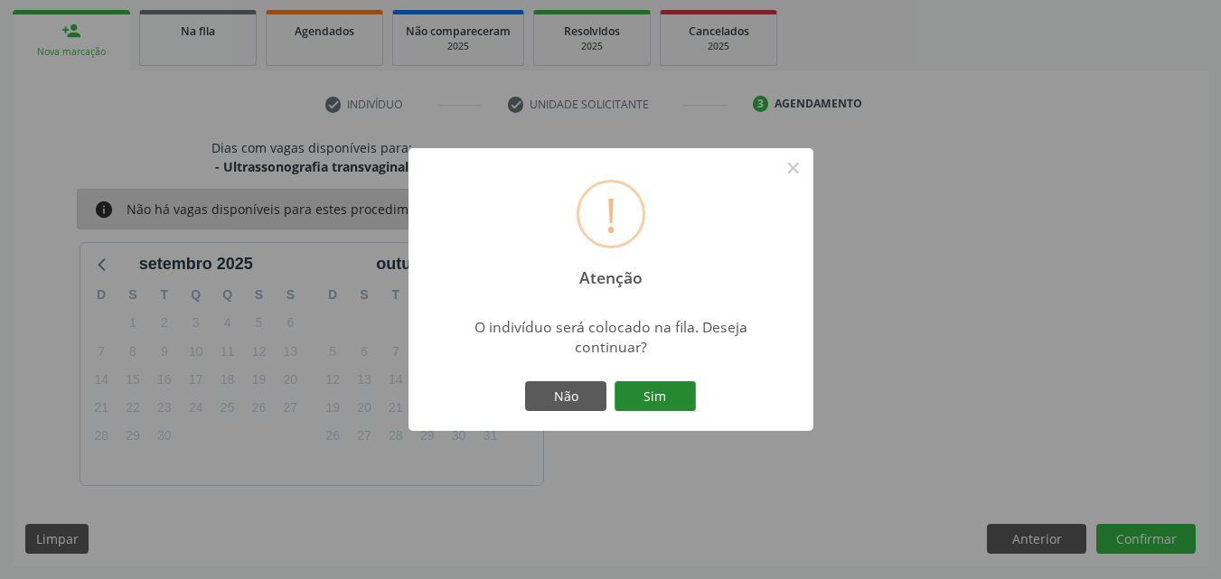
click at [683, 388] on button "Sim" at bounding box center [655, 396] width 81 height 31
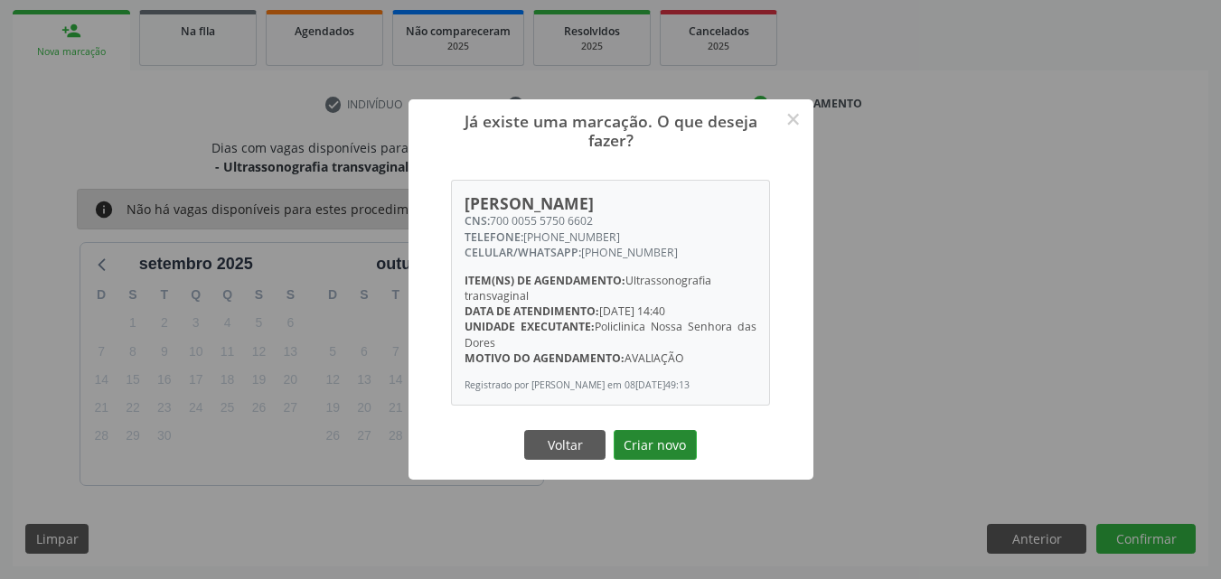
click at [656, 446] on button "Criar novo" at bounding box center [655, 445] width 83 height 31
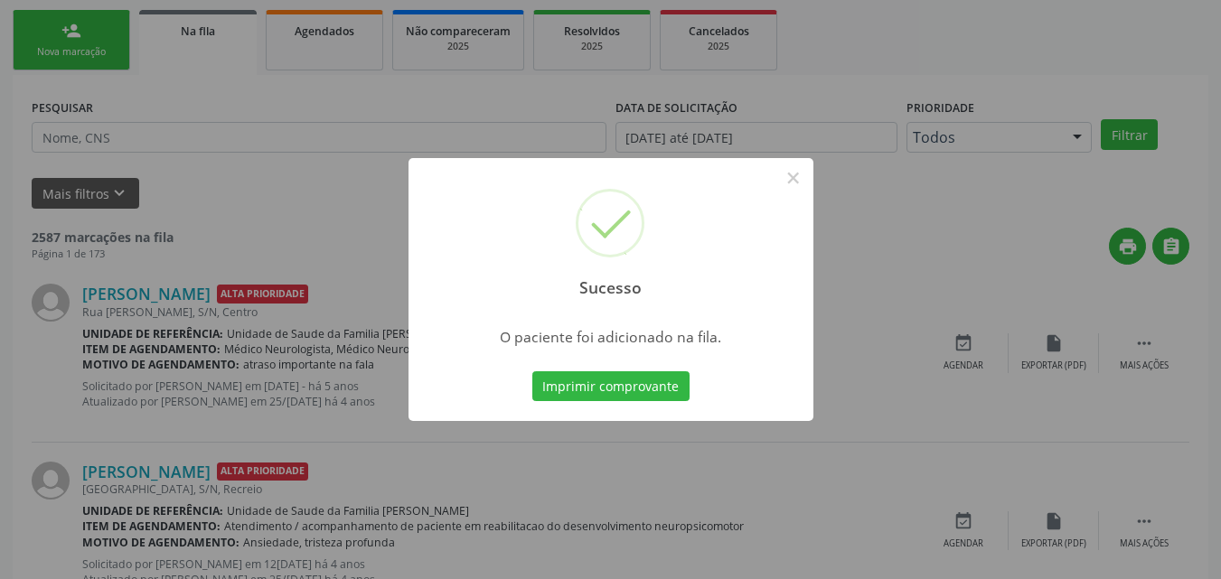
scroll to position [17, 0]
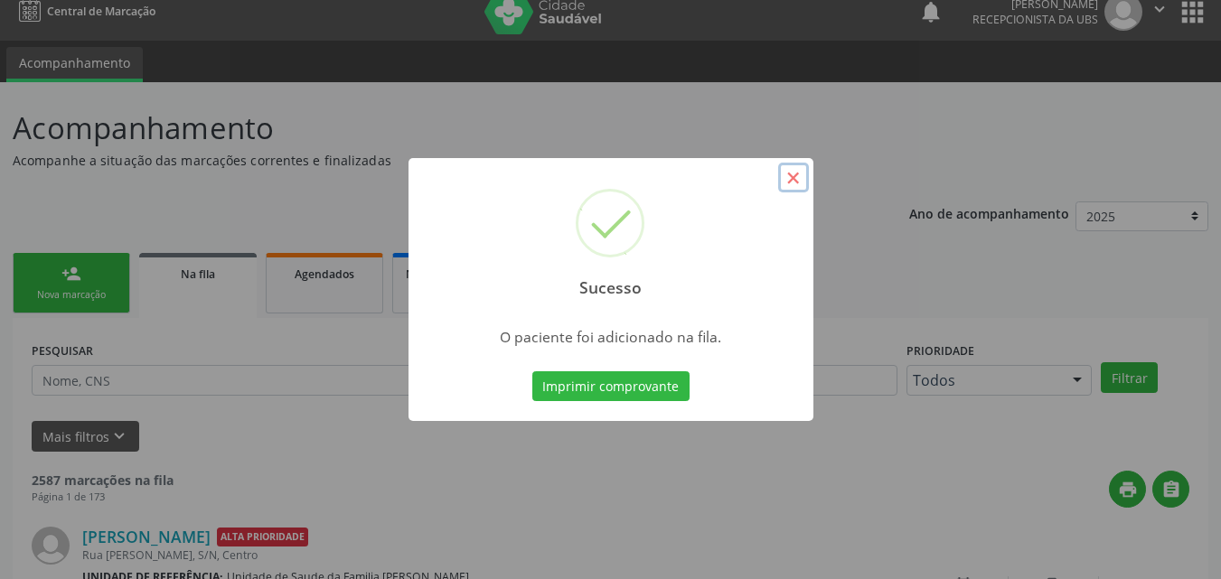
click at [792, 183] on button "×" at bounding box center [793, 178] width 31 height 31
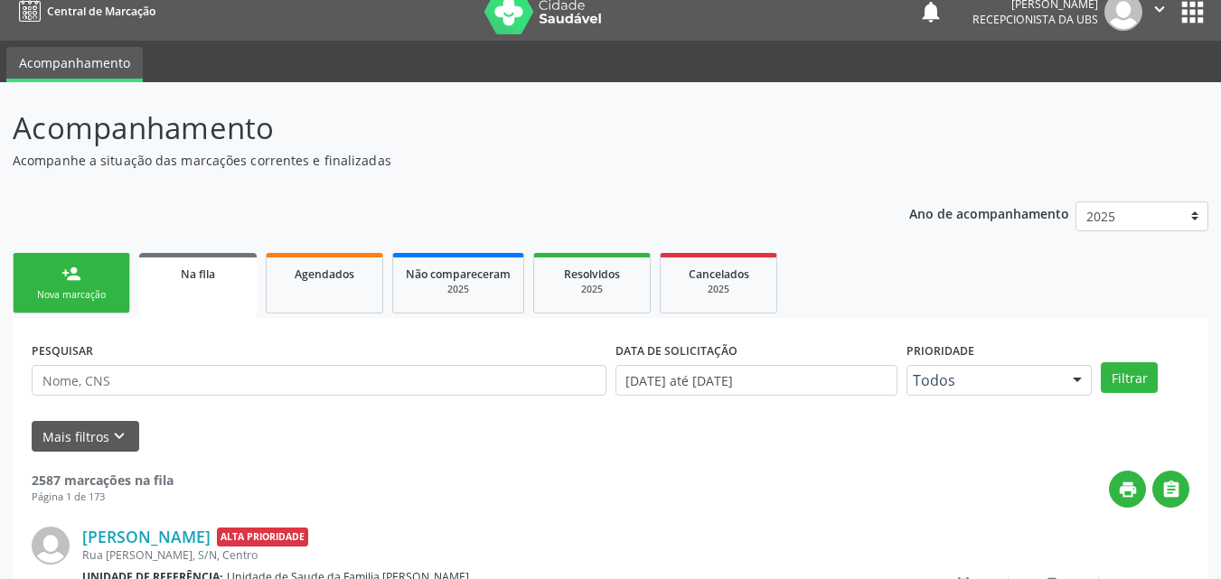
click at [54, 281] on link "person_add Nova marcação" at bounding box center [72, 283] width 118 height 61
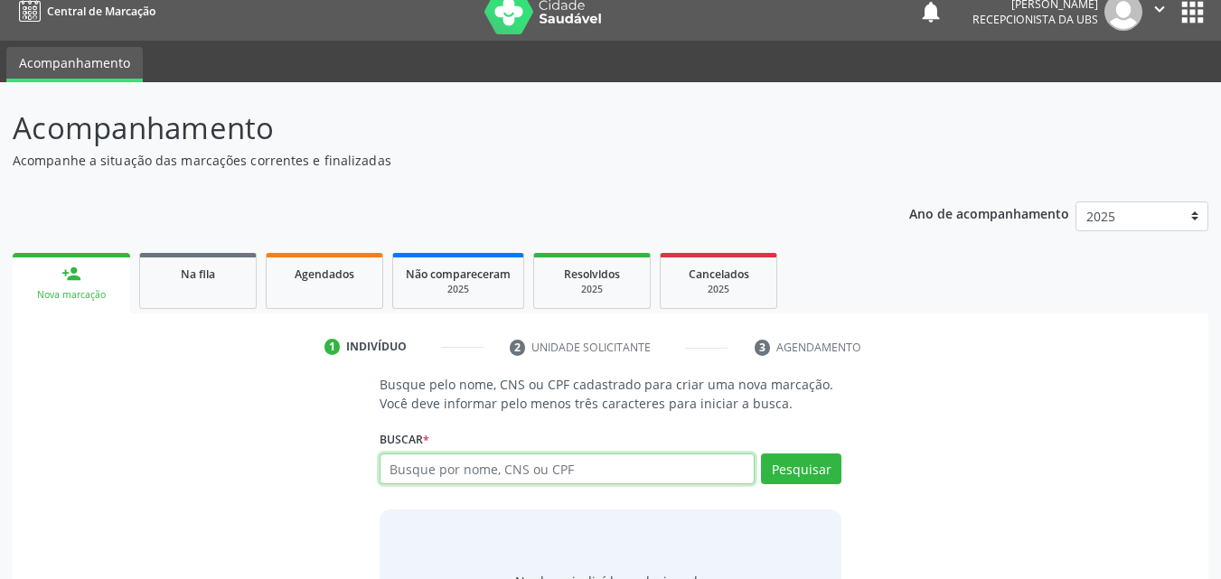
click at [493, 474] on input "text" at bounding box center [568, 469] width 376 height 31
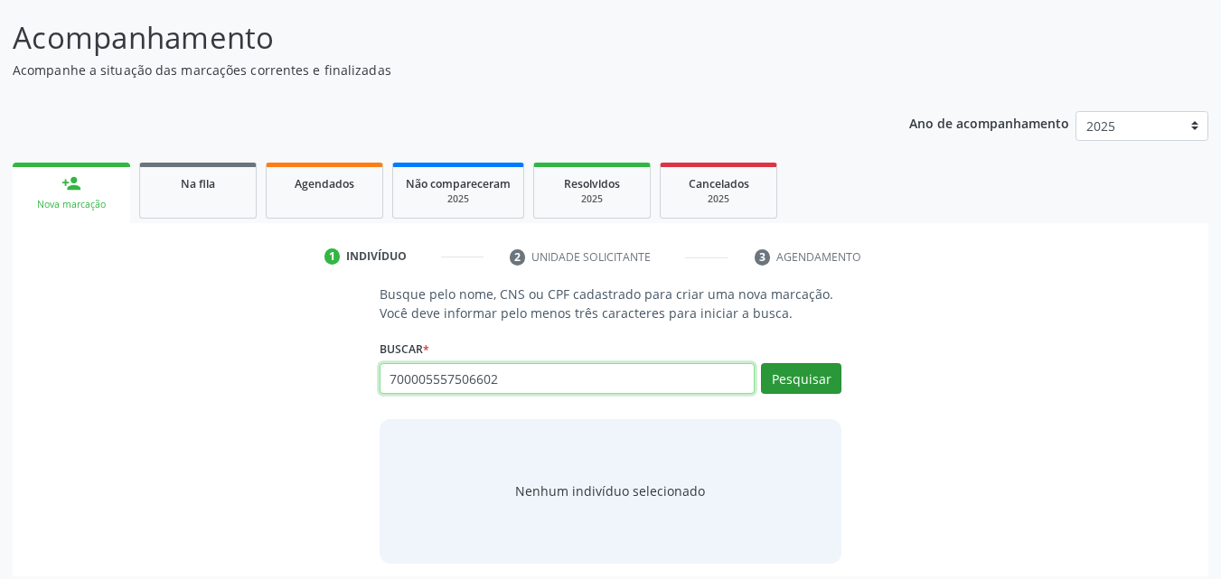
type input "700005557506602"
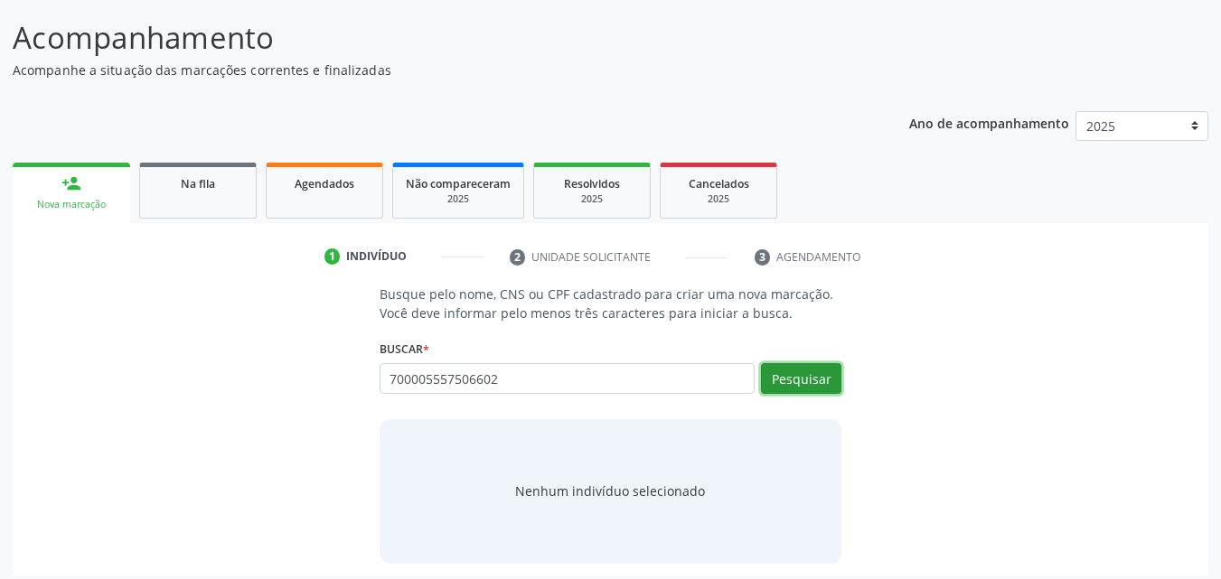
click at [813, 386] on button "Pesquisar" at bounding box center [801, 378] width 80 height 31
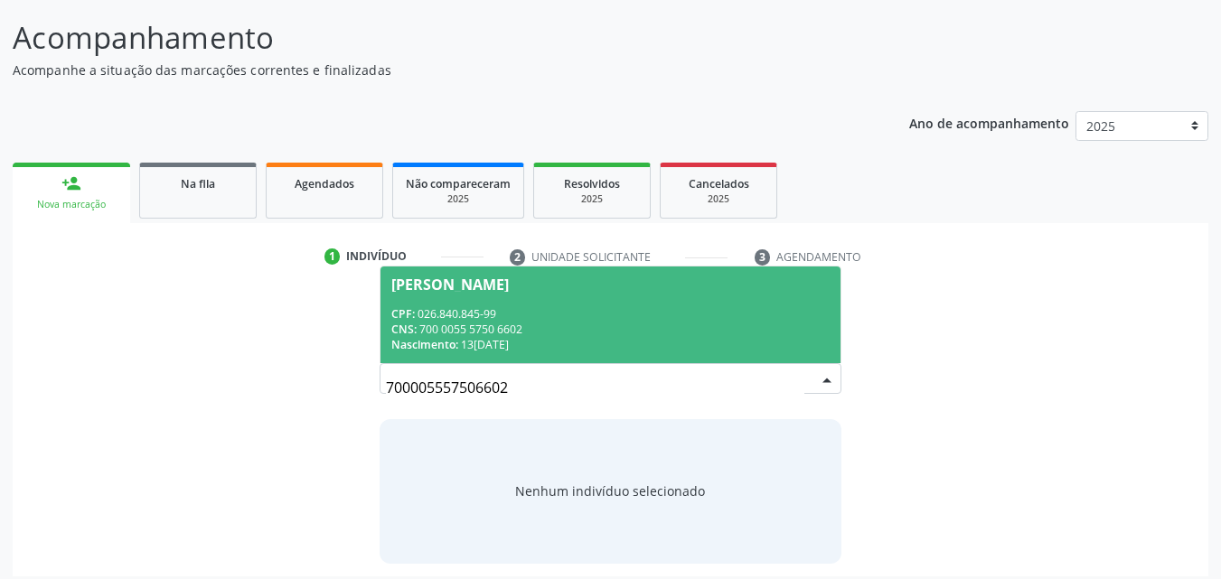
click at [692, 350] on div "Nascimento: [DATE]" at bounding box center [610, 344] width 439 height 15
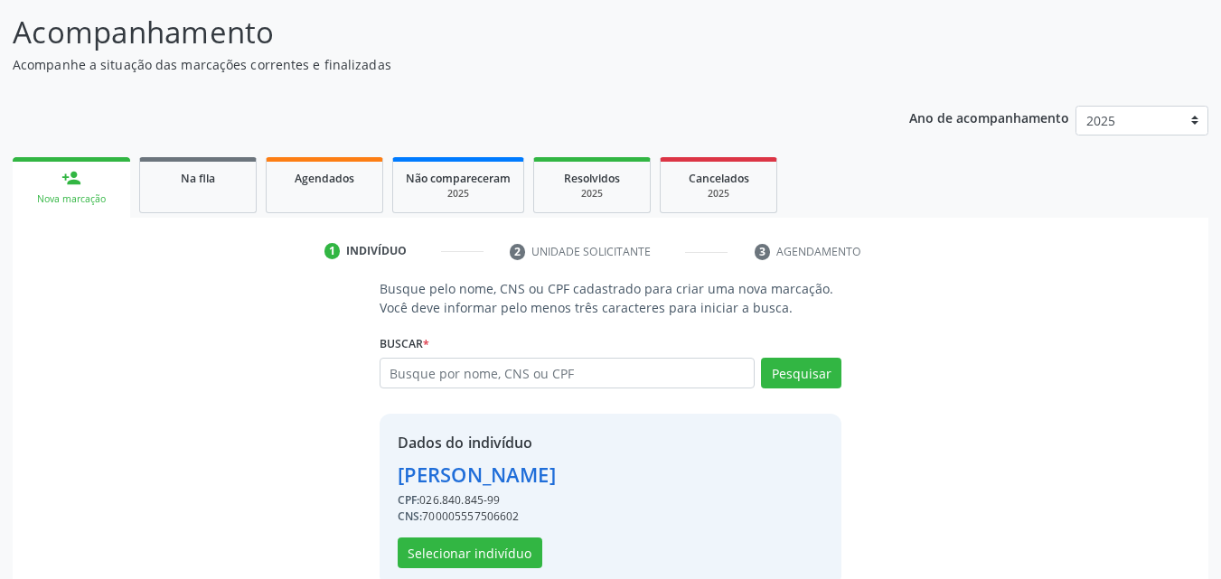
scroll to position [146, 0]
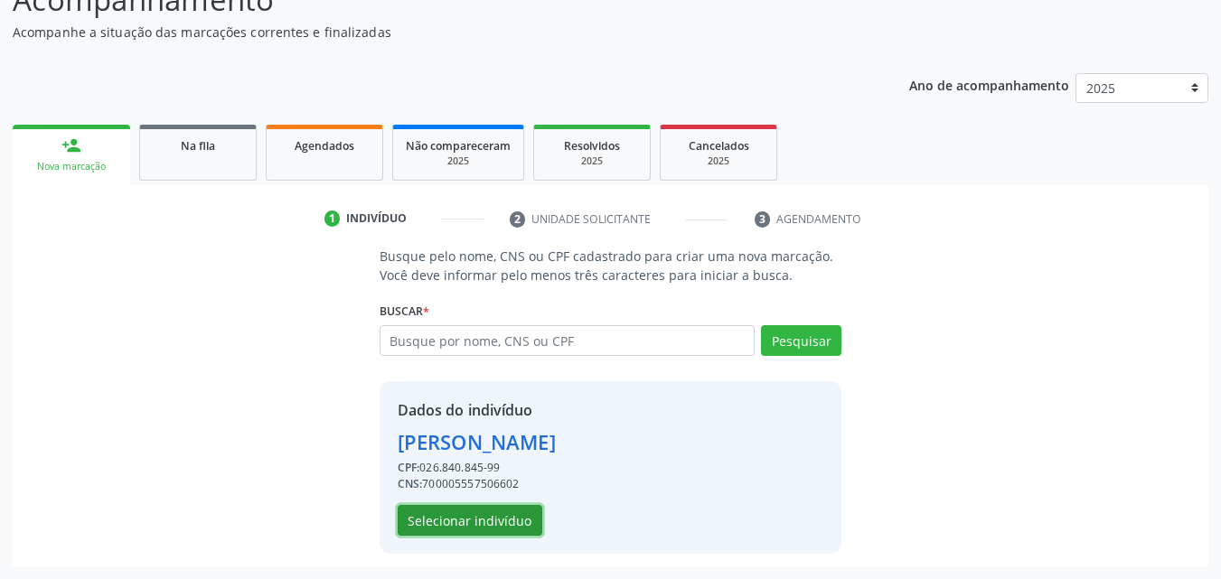
click at [453, 526] on button "Selecionar indivíduo" at bounding box center [470, 520] width 145 height 31
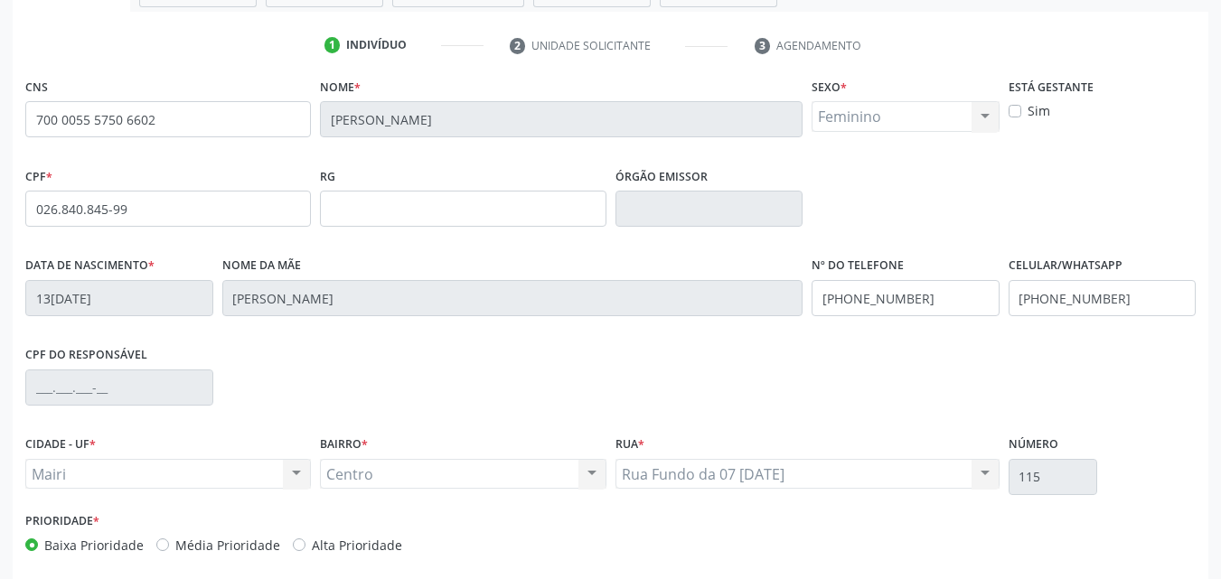
scroll to position [326, 0]
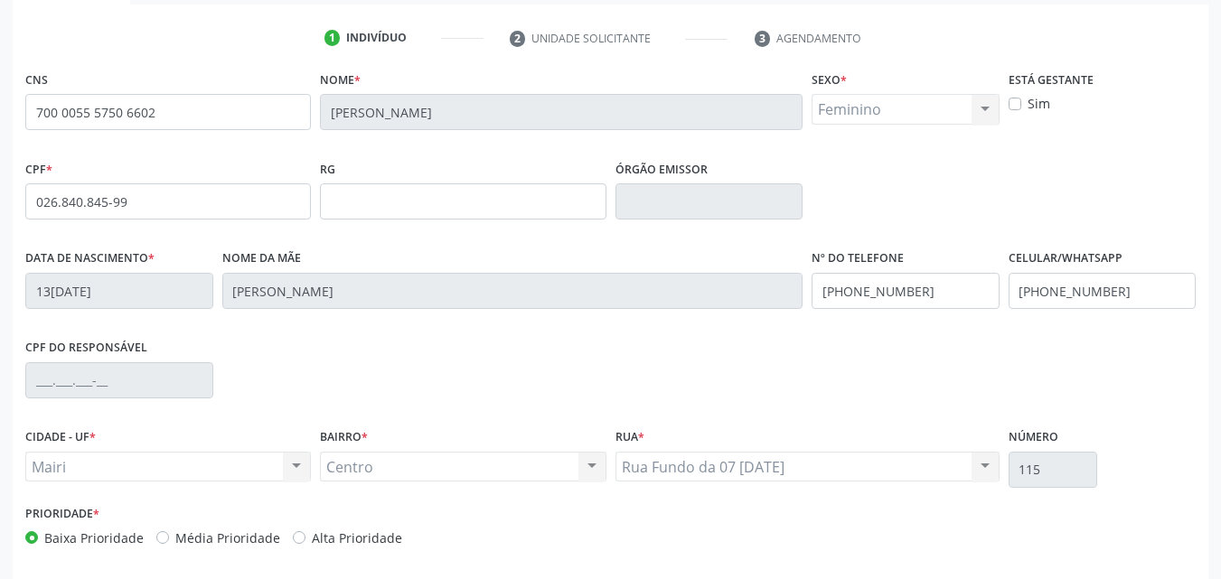
click at [356, 542] on label "Alta Prioridade" at bounding box center [357, 538] width 90 height 19
click at [306, 542] on input "Alta Prioridade" at bounding box center [299, 537] width 13 height 16
radio input "true"
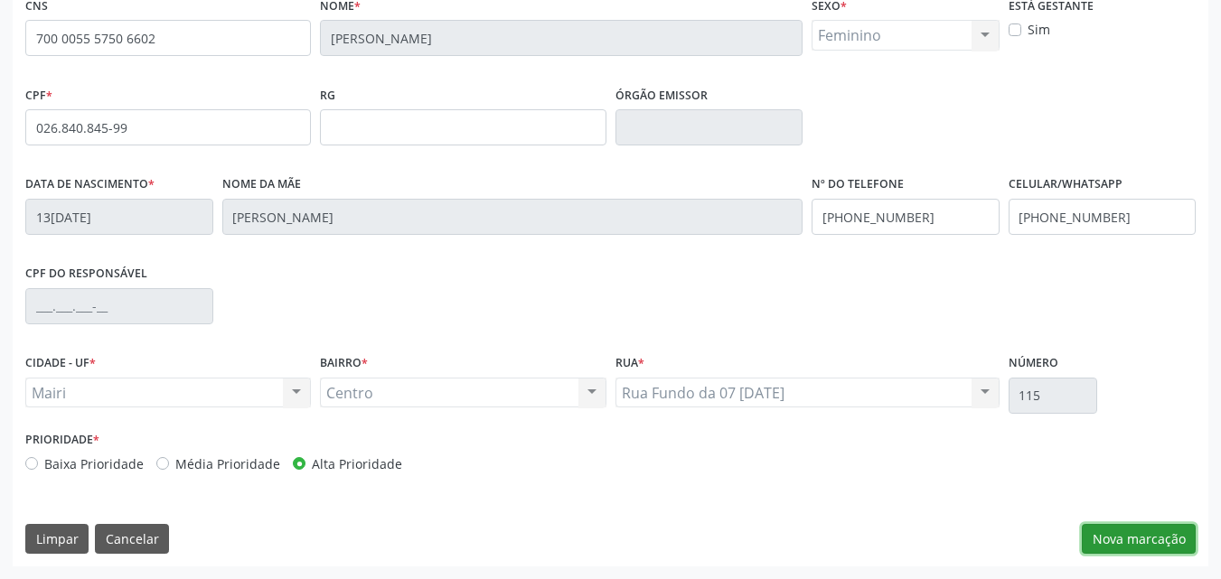
click at [1143, 540] on button "Nova marcação" at bounding box center [1139, 539] width 114 height 31
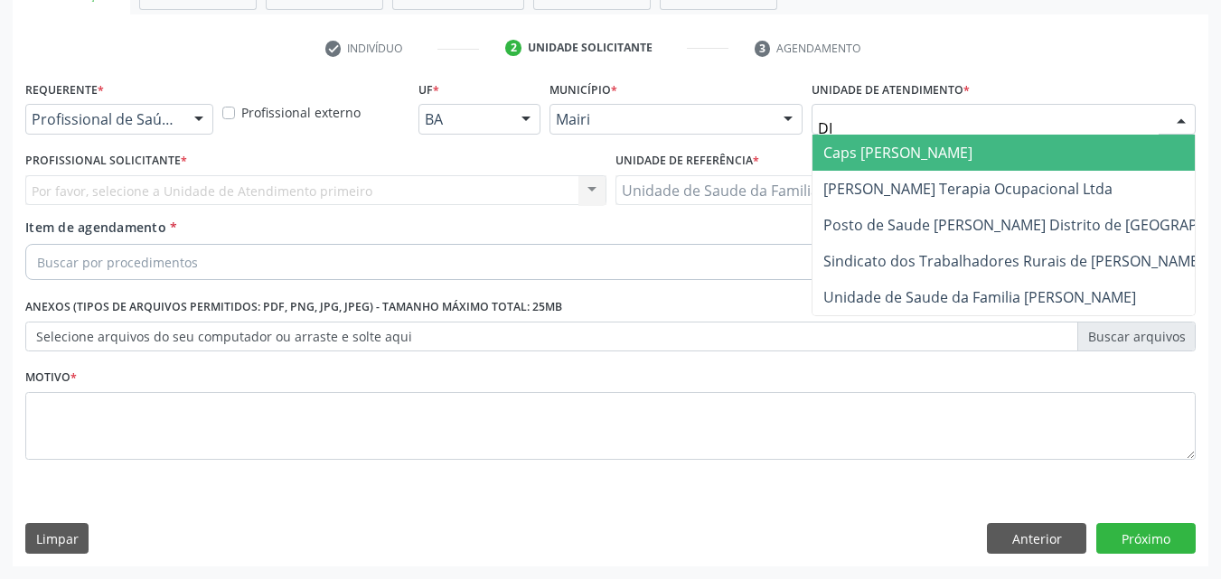
type input "DIL"
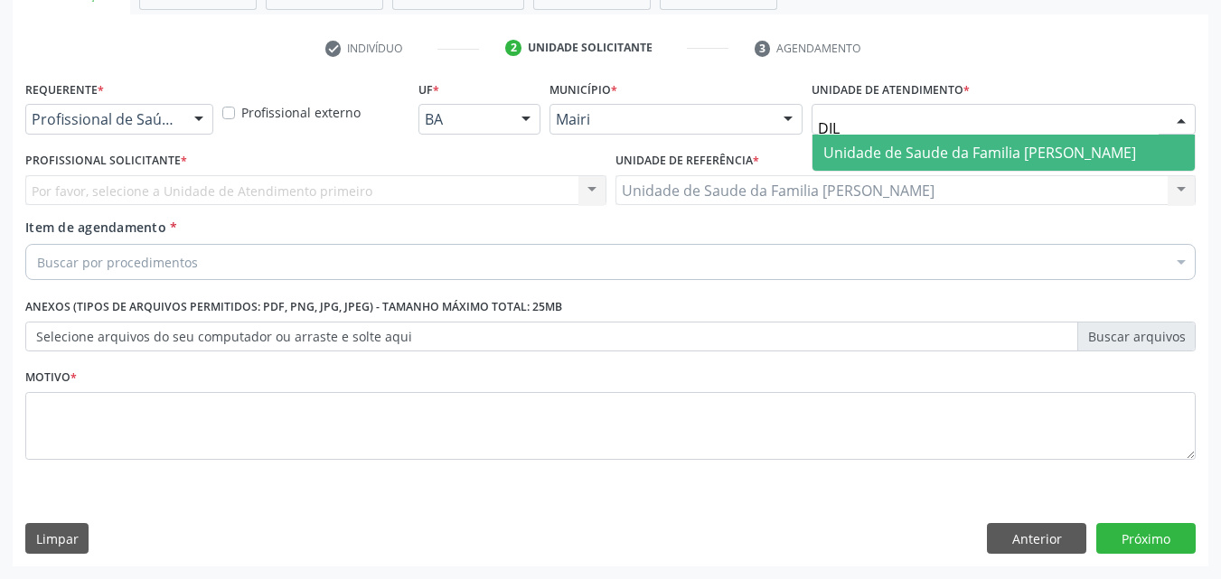
click at [897, 148] on span "Unidade de Saude da Familia [PERSON_NAME]" at bounding box center [980, 153] width 313 height 20
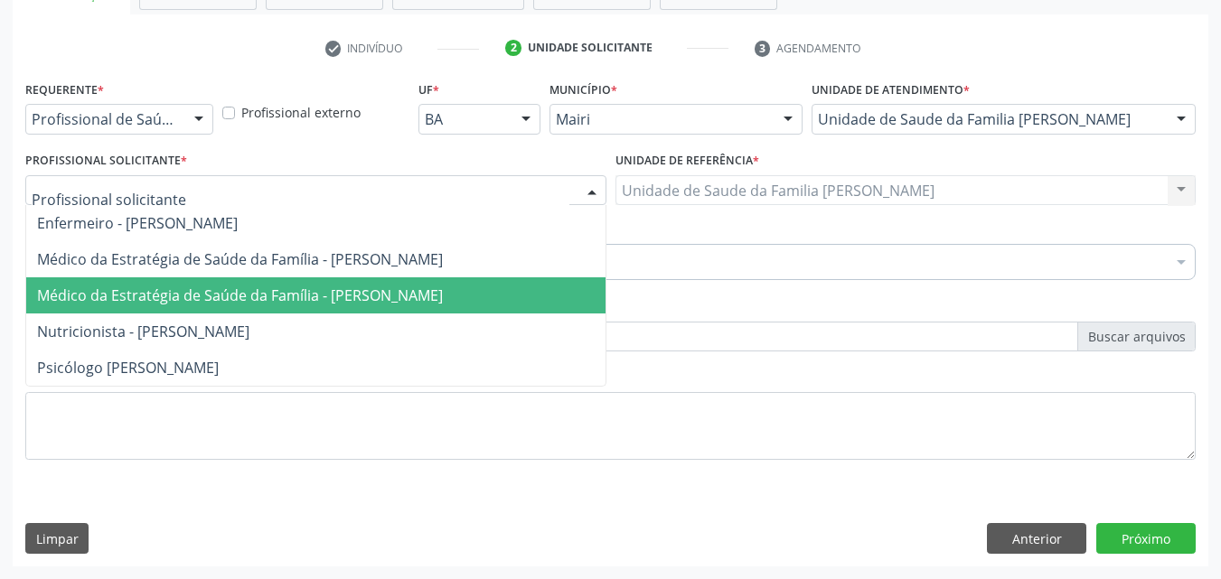
click at [134, 301] on span "Médico da Estratégia de Saúde da Família - [PERSON_NAME]" at bounding box center [240, 296] width 406 height 20
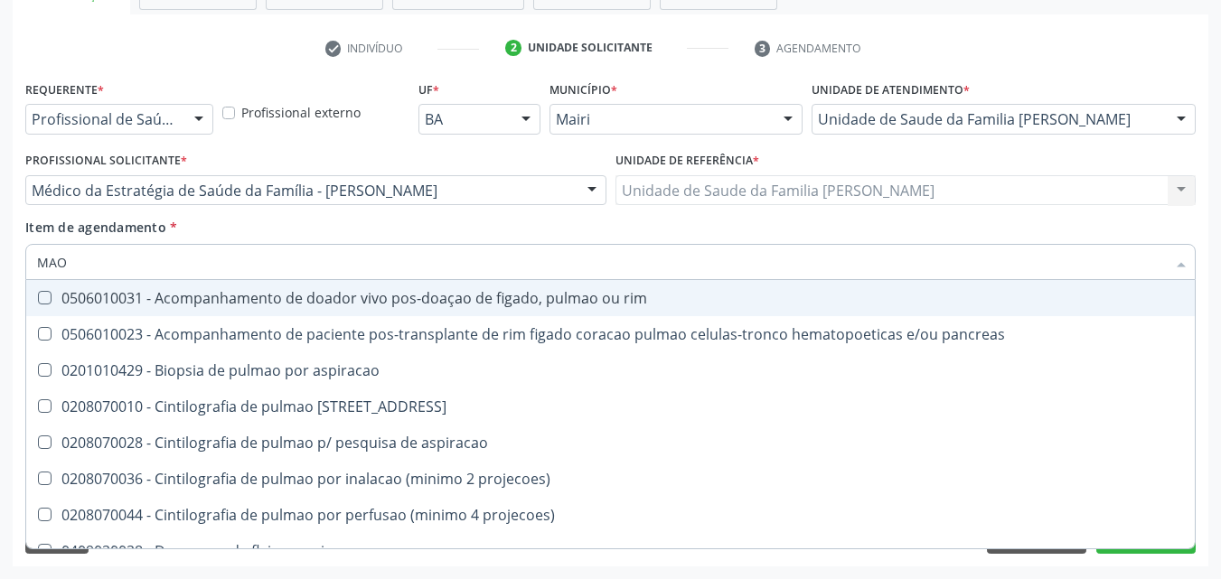
type input "MAO"
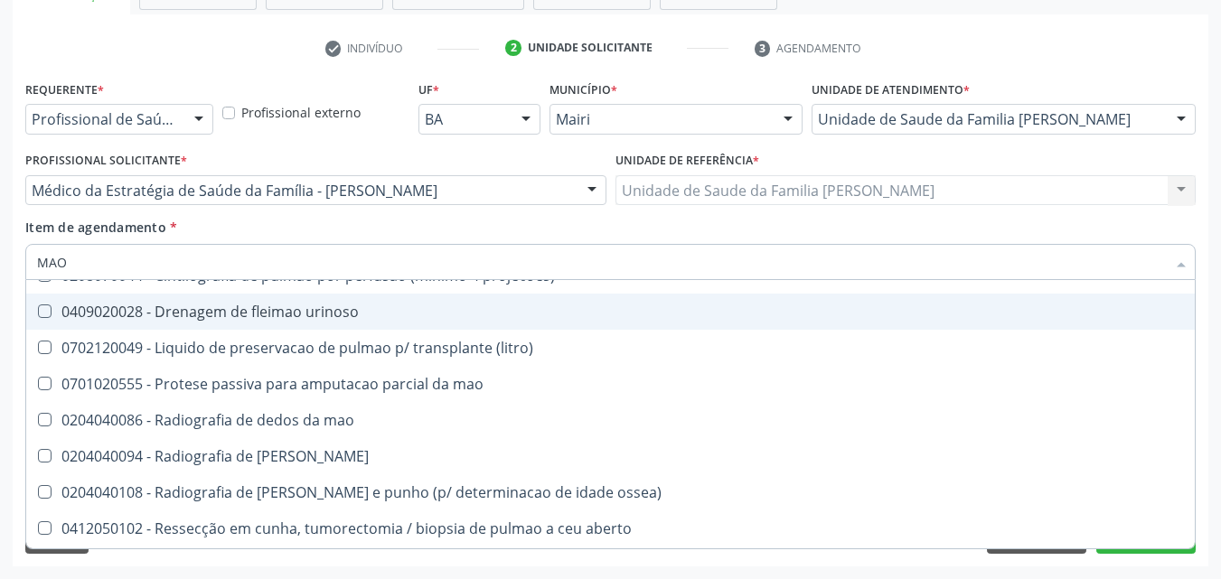
scroll to position [271, 0]
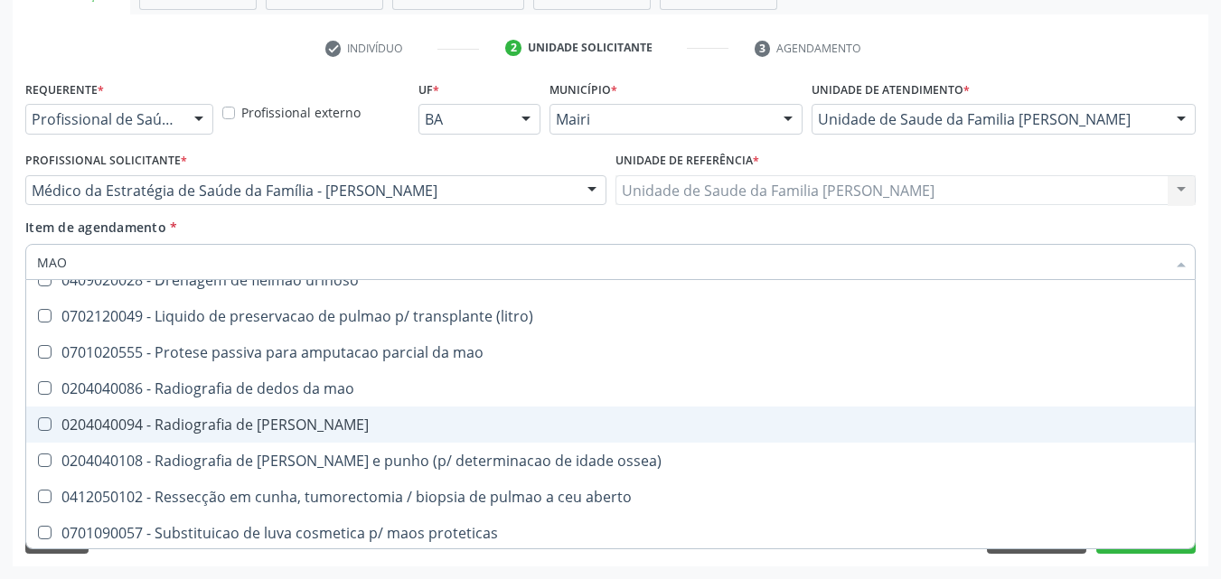
click at [299, 419] on div "0204040094 - Radiografia de [PERSON_NAME]" at bounding box center [610, 425] width 1147 height 14
checkbox mao "true"
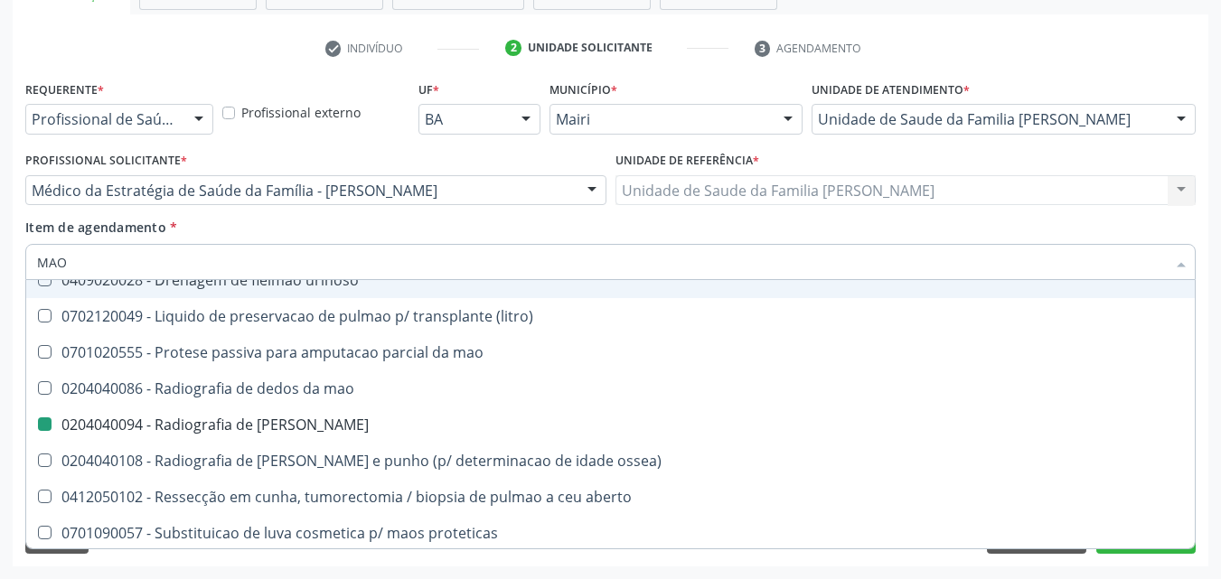
click at [442, 231] on div "Item de agendamento * [PERSON_NAME] seleção 0506010031 - Acompanhamento de doad…" at bounding box center [610, 246] width 1171 height 57
checkbox pancreas "true"
checkbox mao "false"
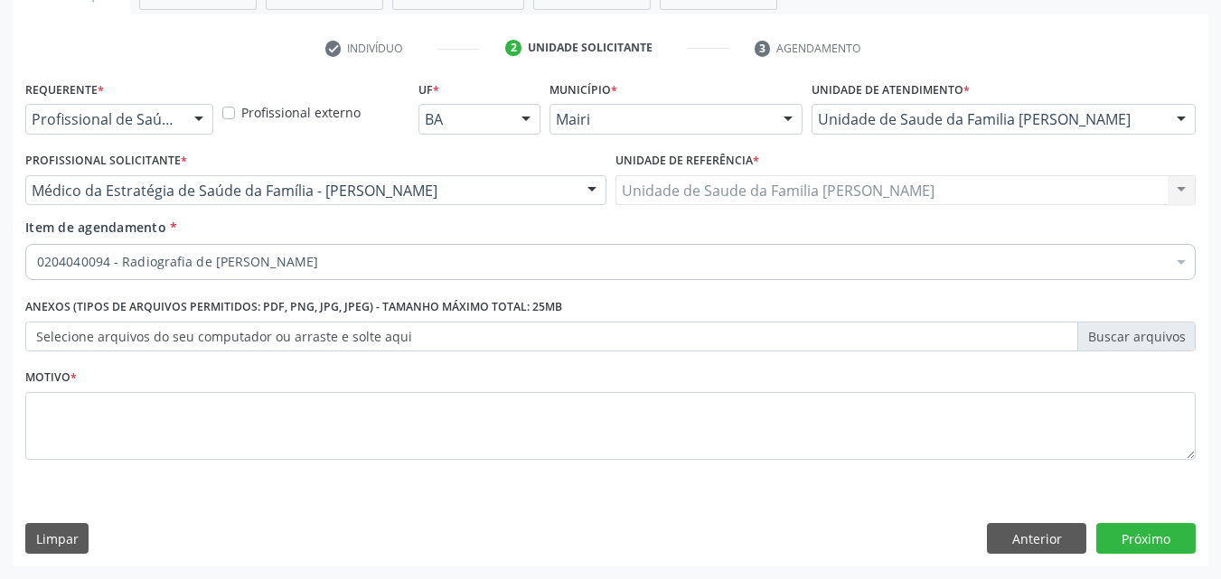
scroll to position [0, 0]
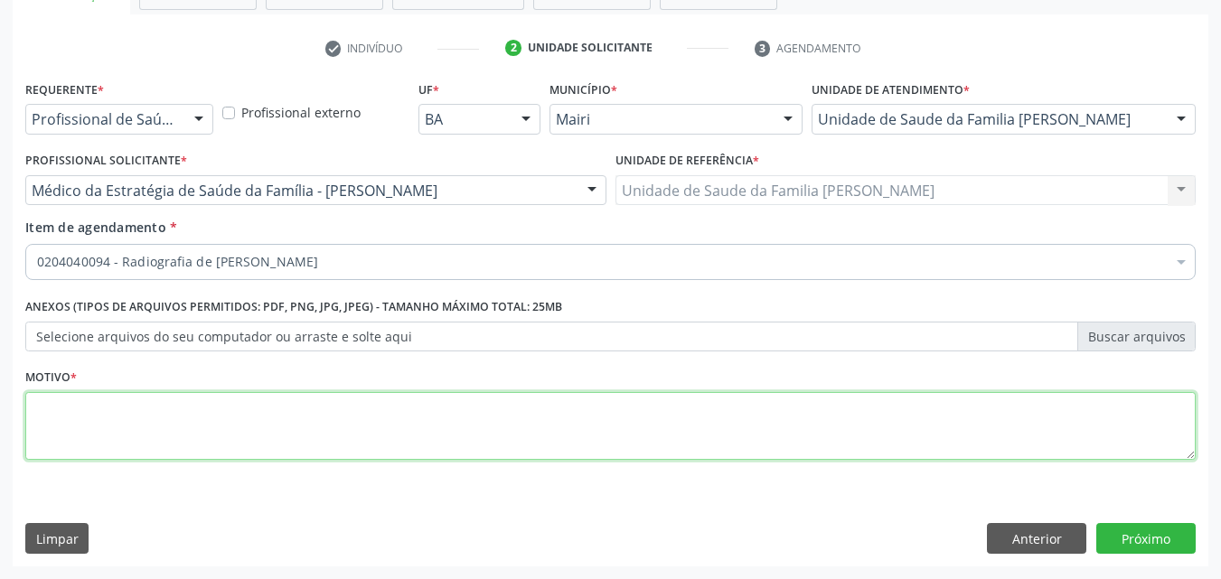
click at [102, 410] on textarea at bounding box center [610, 426] width 1171 height 69
type textarea "DORES"
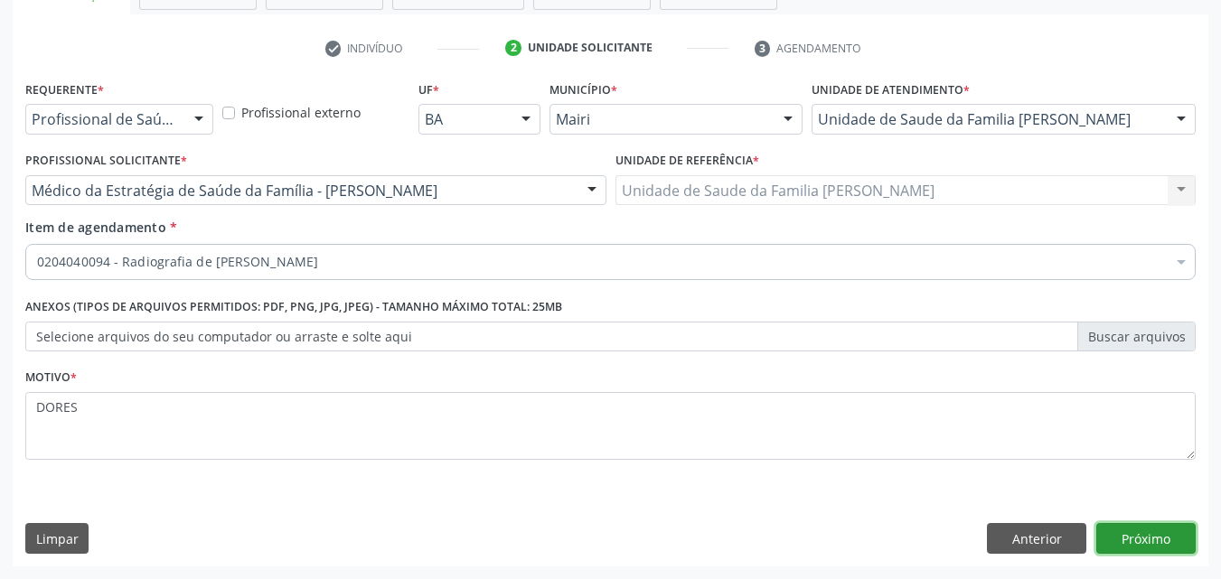
click at [1130, 540] on button "Próximo" at bounding box center [1146, 538] width 99 height 31
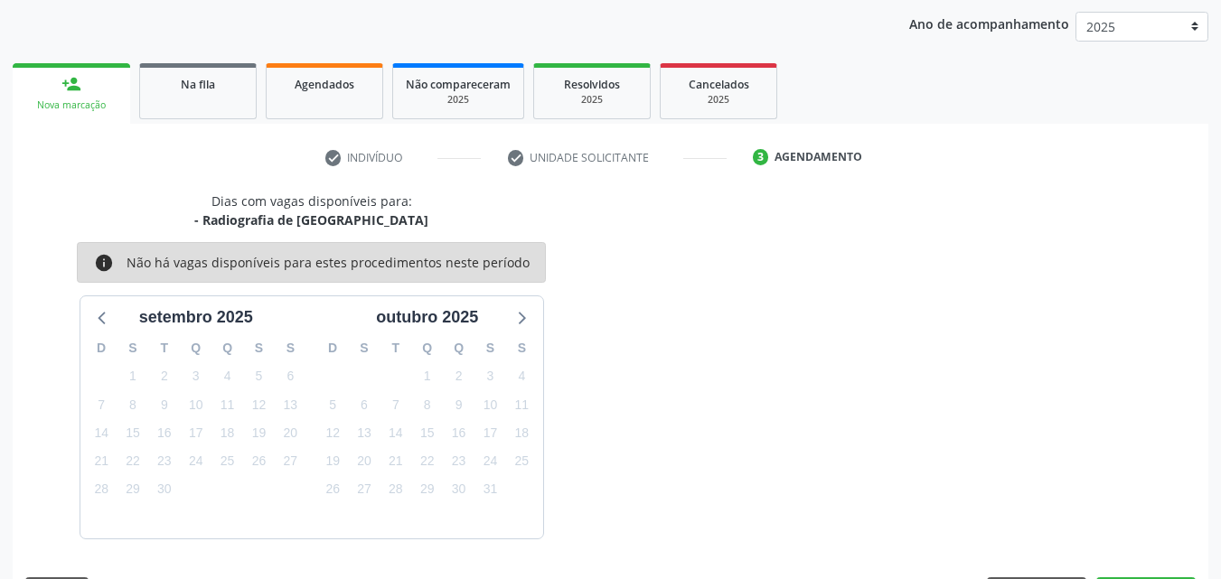
scroll to position [260, 0]
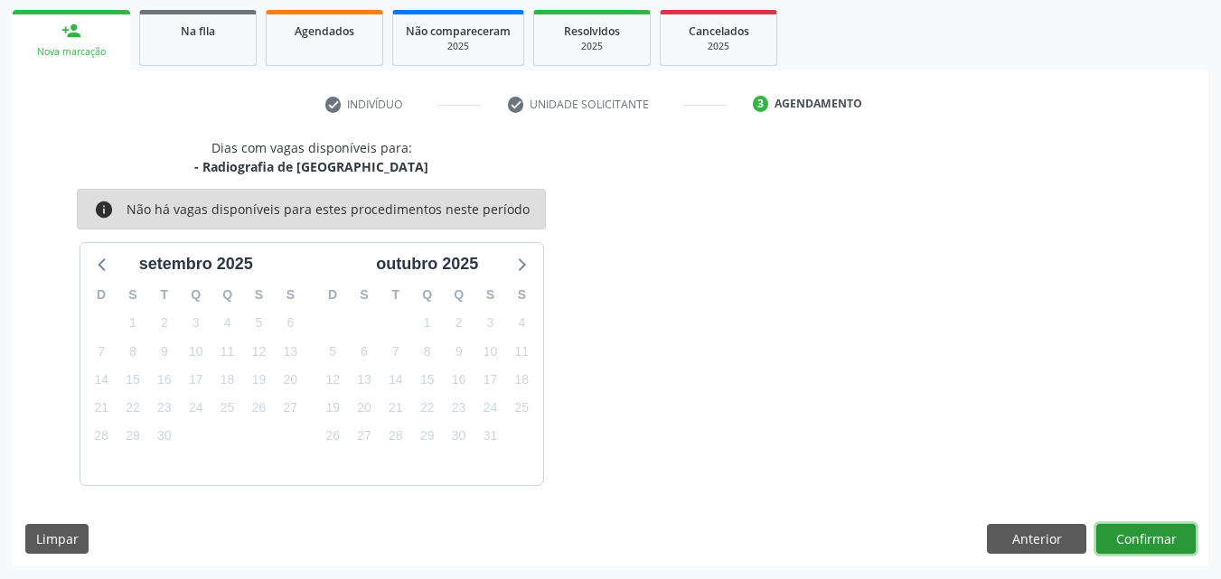
click at [1130, 540] on button "Confirmar" at bounding box center [1146, 539] width 99 height 31
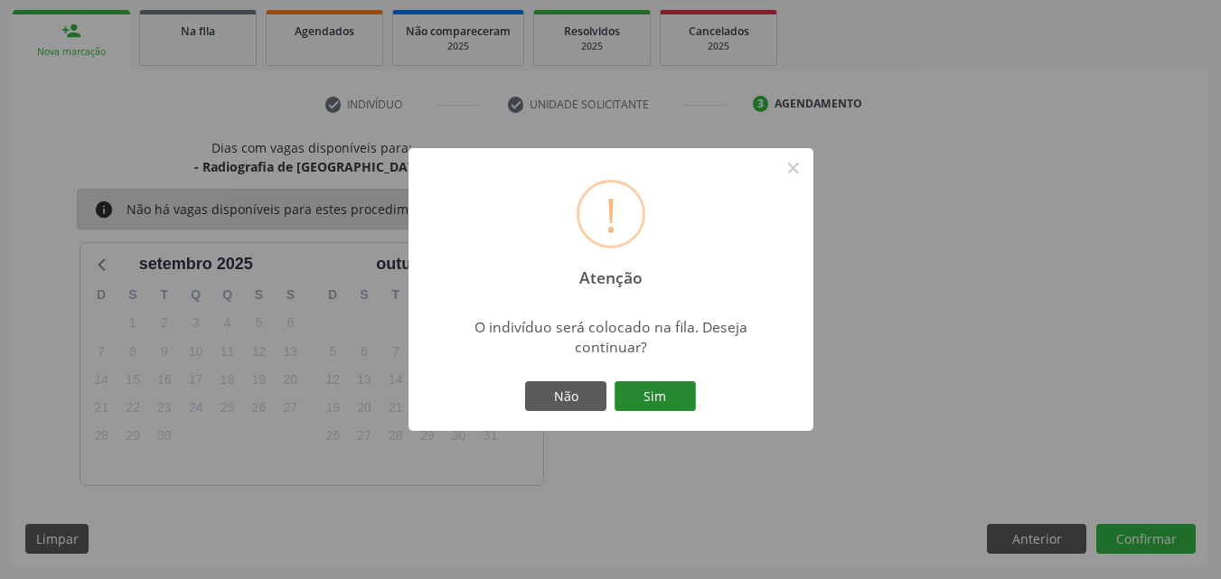
click at [669, 394] on button "Sim" at bounding box center [655, 396] width 81 height 31
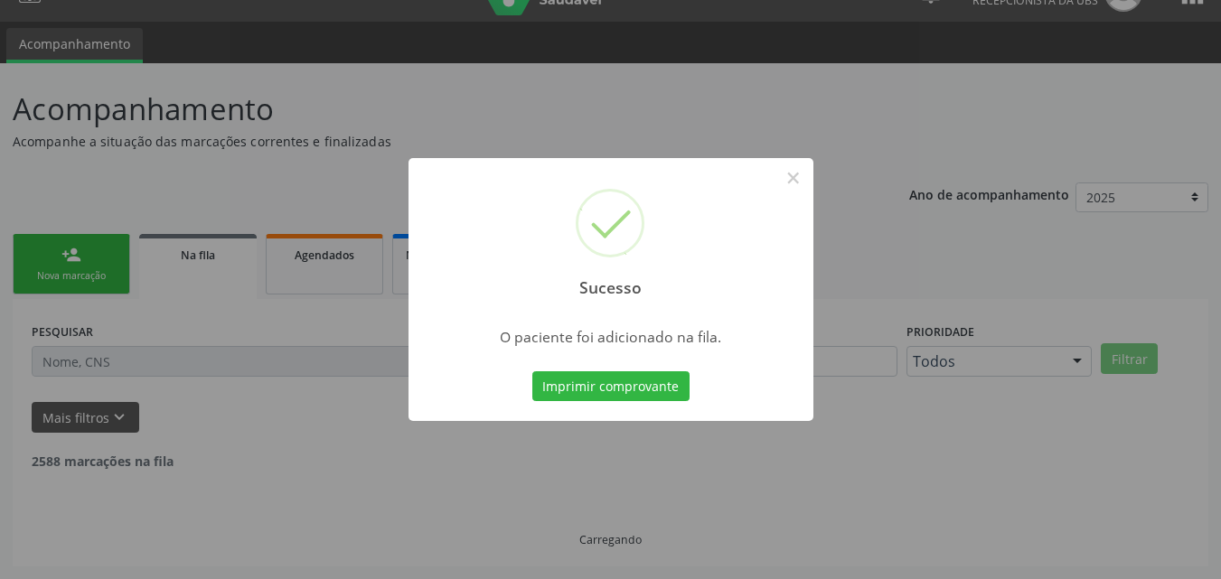
scroll to position [17, 0]
